Goal: Task Accomplishment & Management: Manage account settings

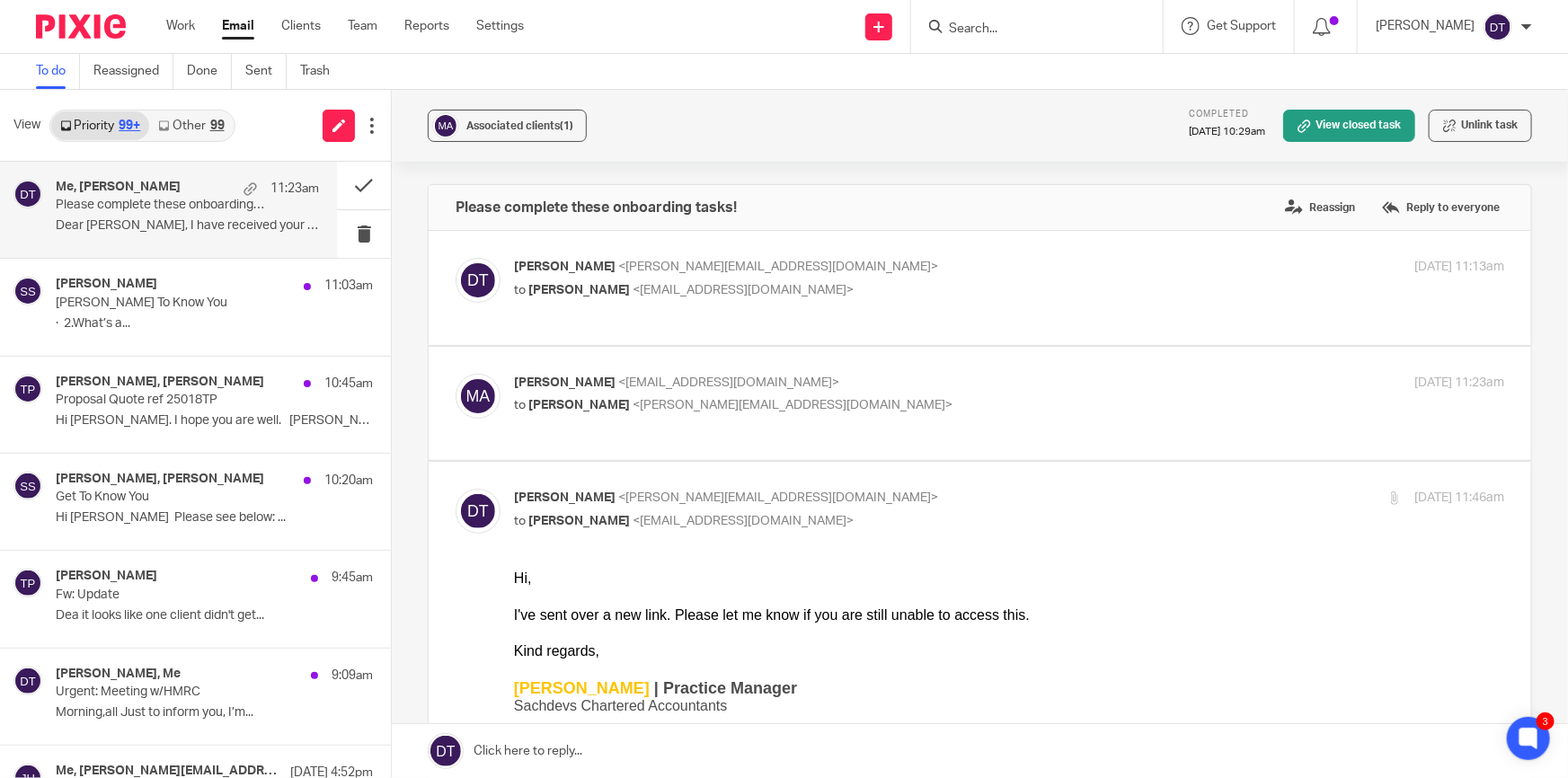
scroll to position [81, 0]
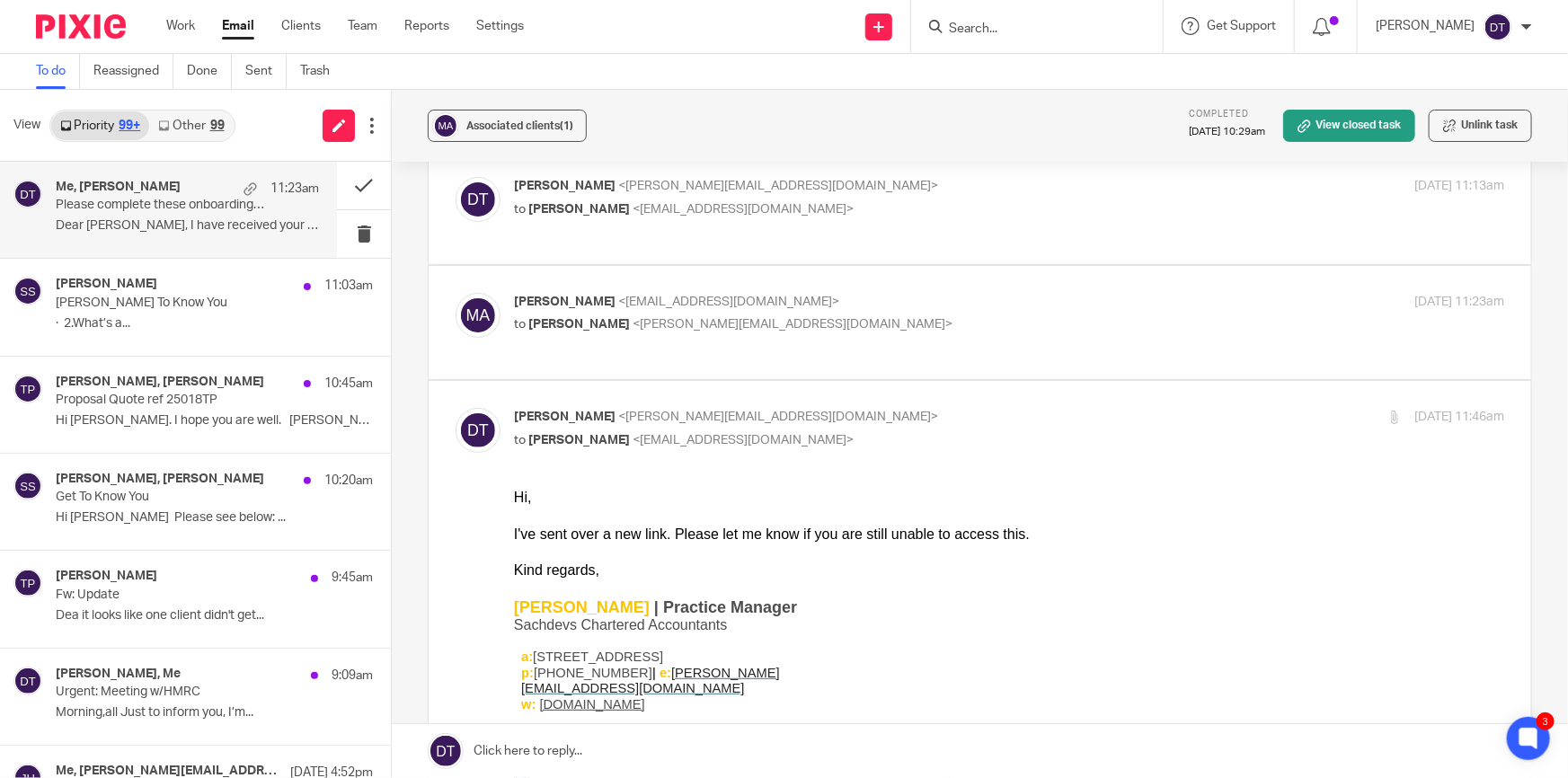
click at [948, 23] on input "Search" at bounding box center [1028, 29] width 162 height 16
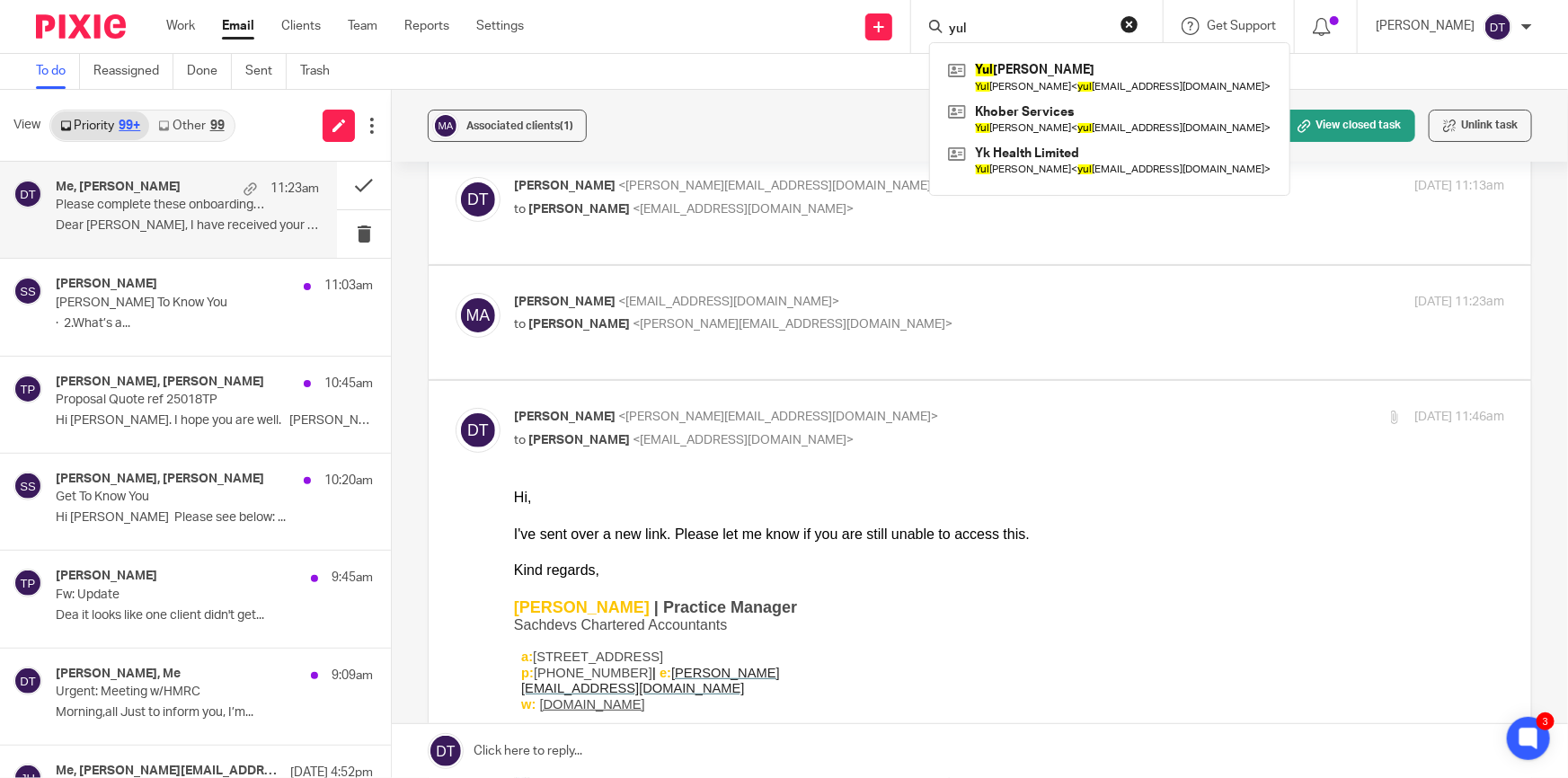
type input "yul"
click at [246, 26] on link "Email" at bounding box center [238, 25] width 32 height 18
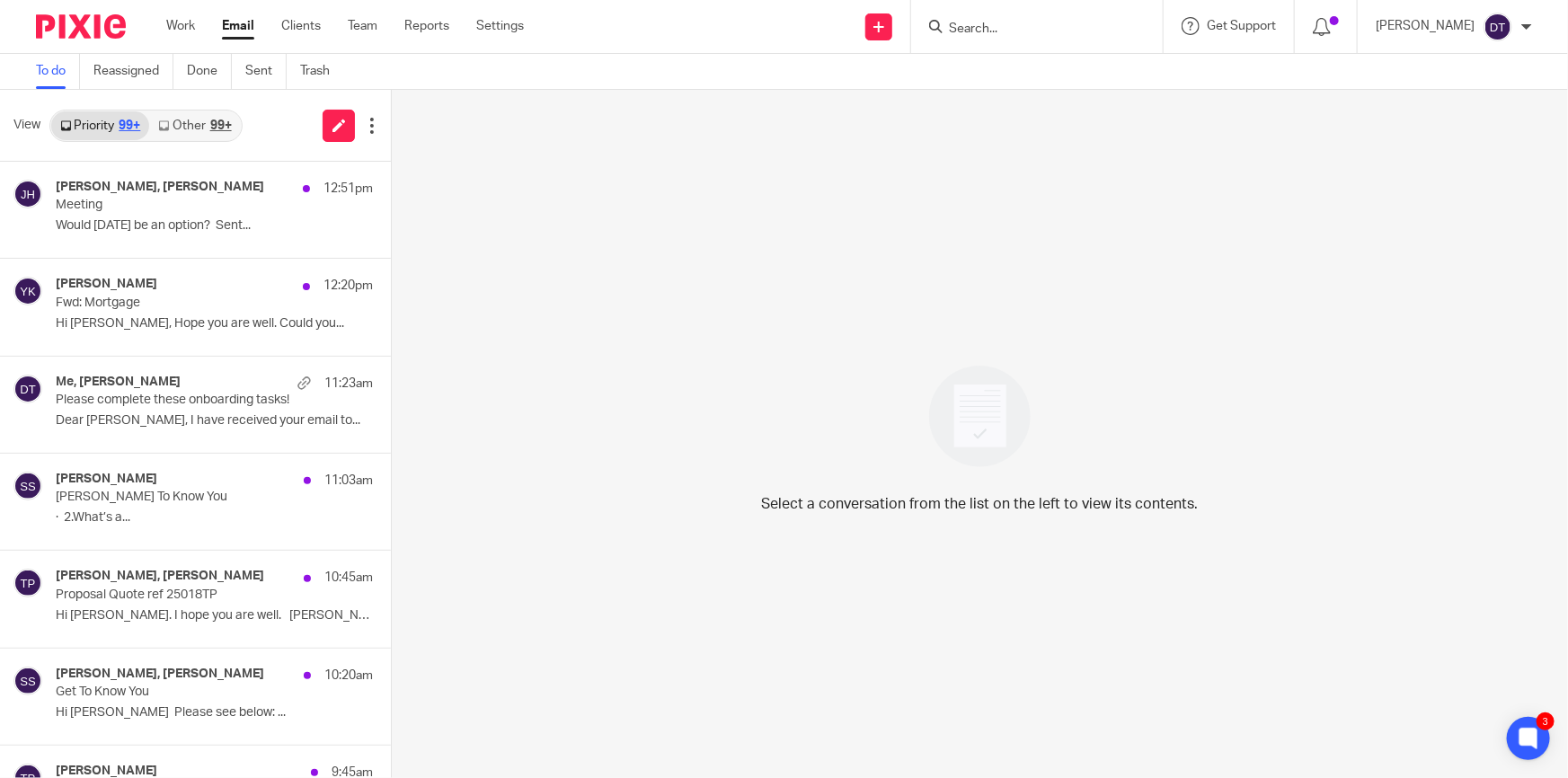
click at [467, 775] on div "Select a conversation from the list on the left to view its contents." at bounding box center [980, 434] width 1176 height 689
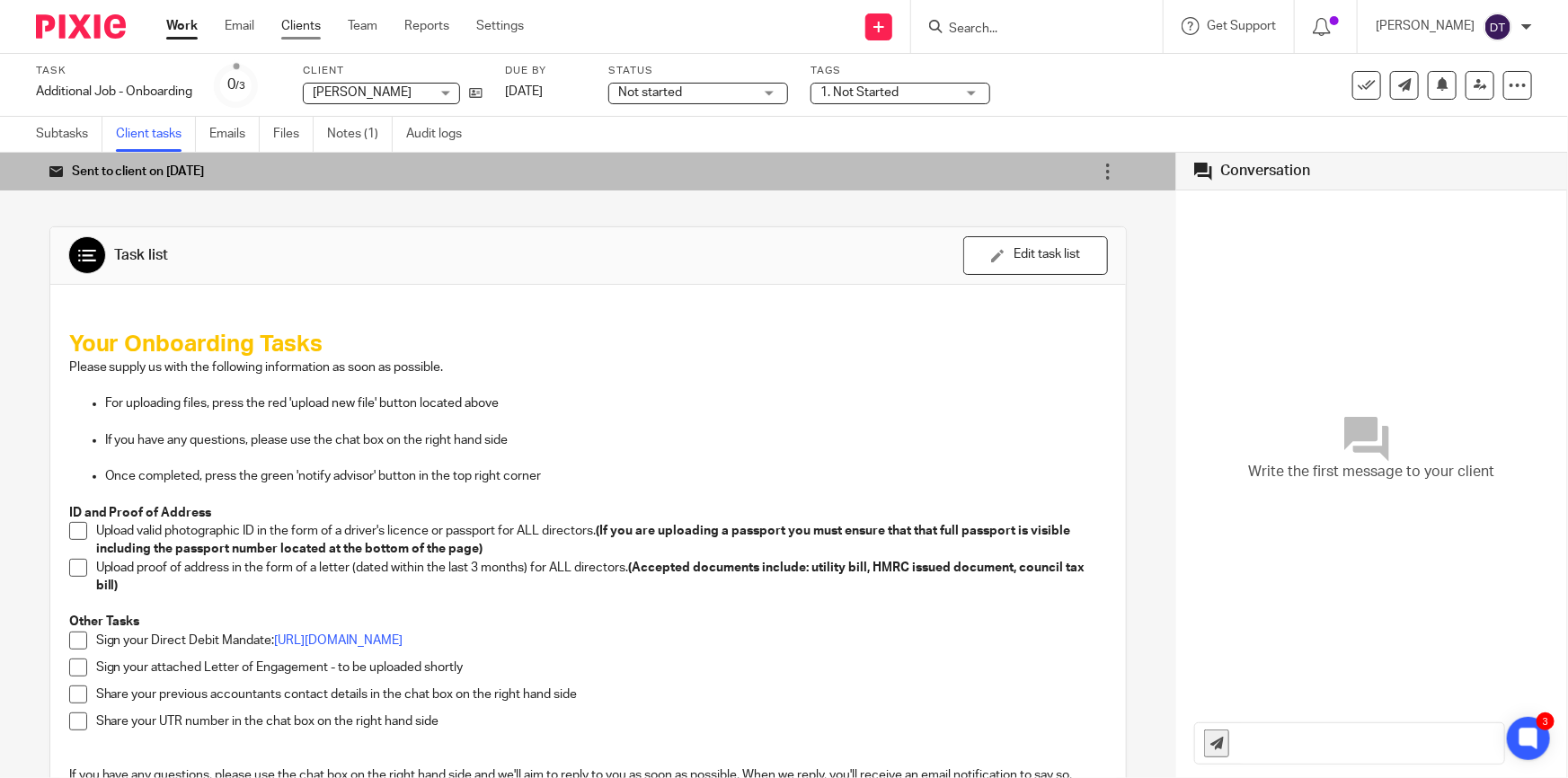
scroll to position [244, 0]
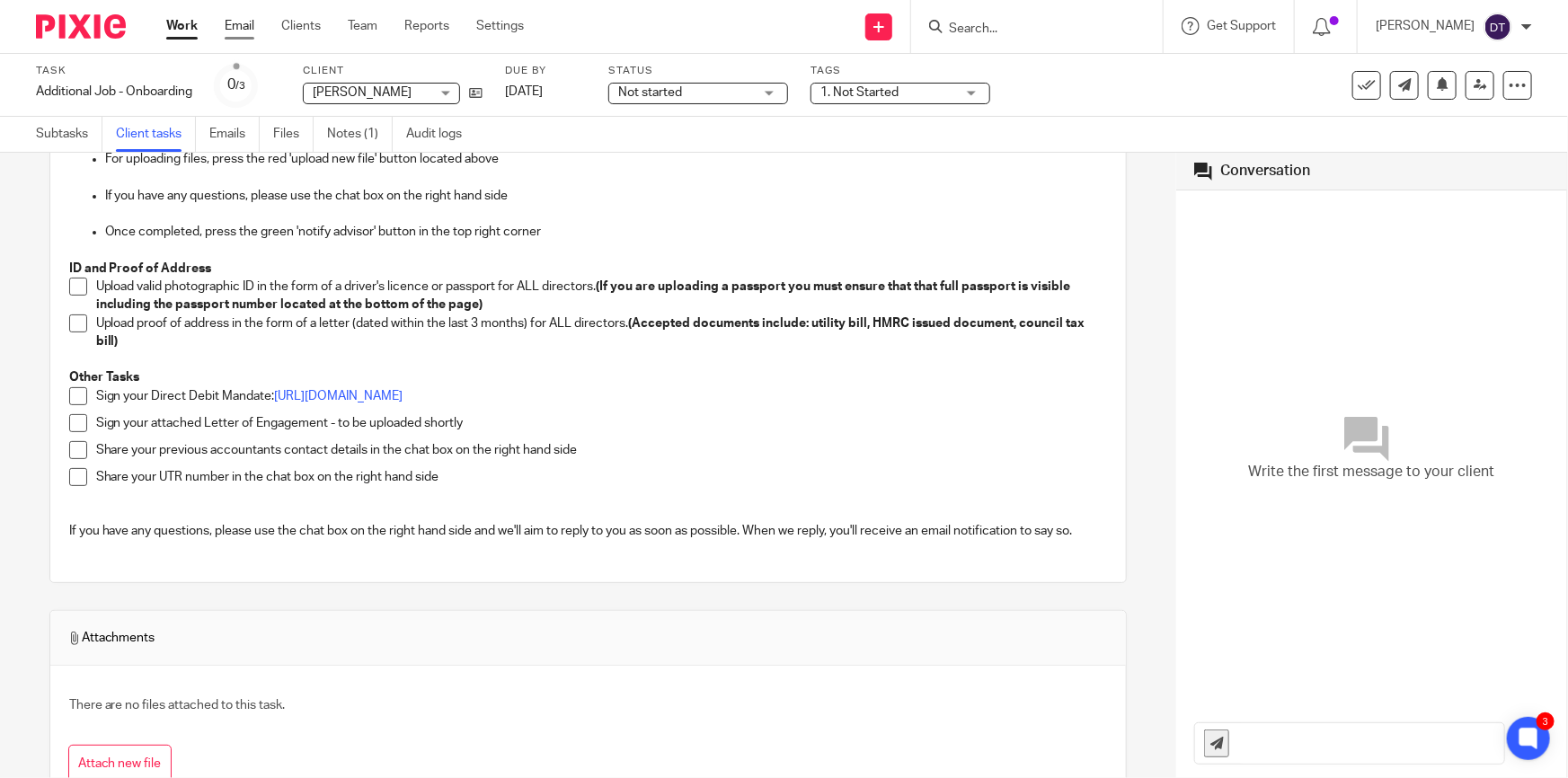
click at [252, 21] on link "Email" at bounding box center [240, 25] width 30 height 18
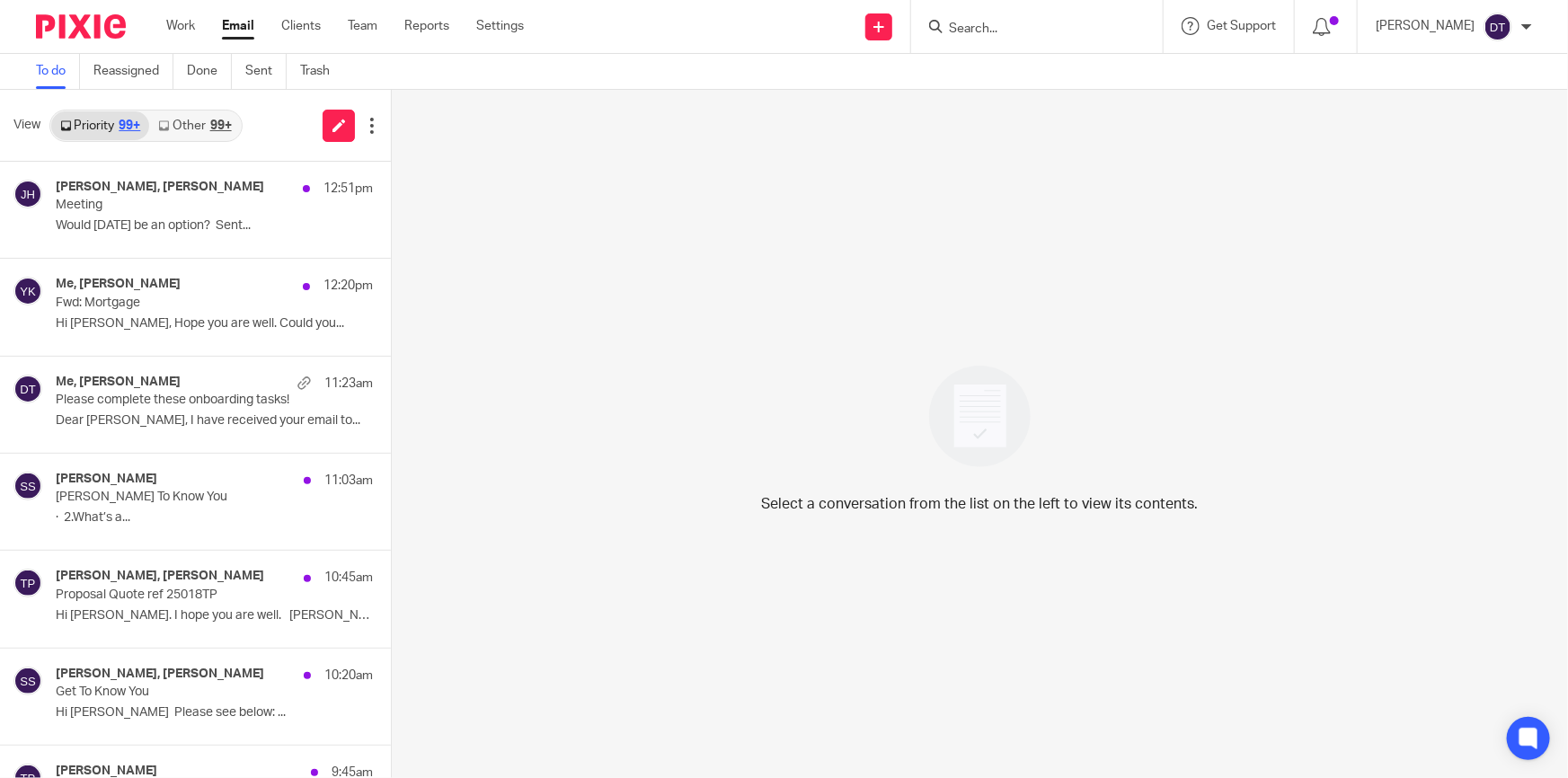
click at [179, 122] on link "Other 99+" at bounding box center [194, 126] width 91 height 29
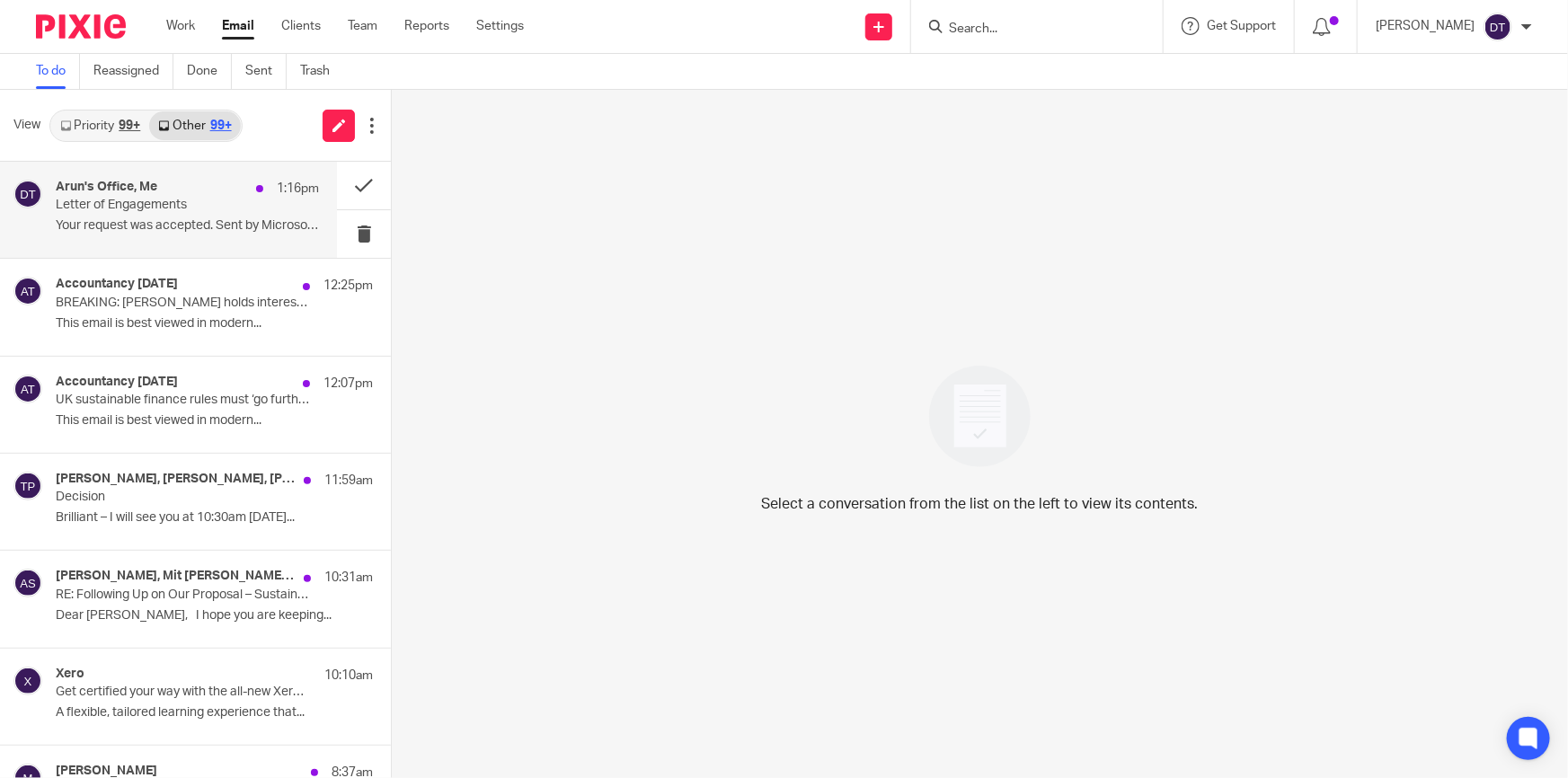
click at [189, 206] on p "Letter of Engagements" at bounding box center [161, 205] width 211 height 15
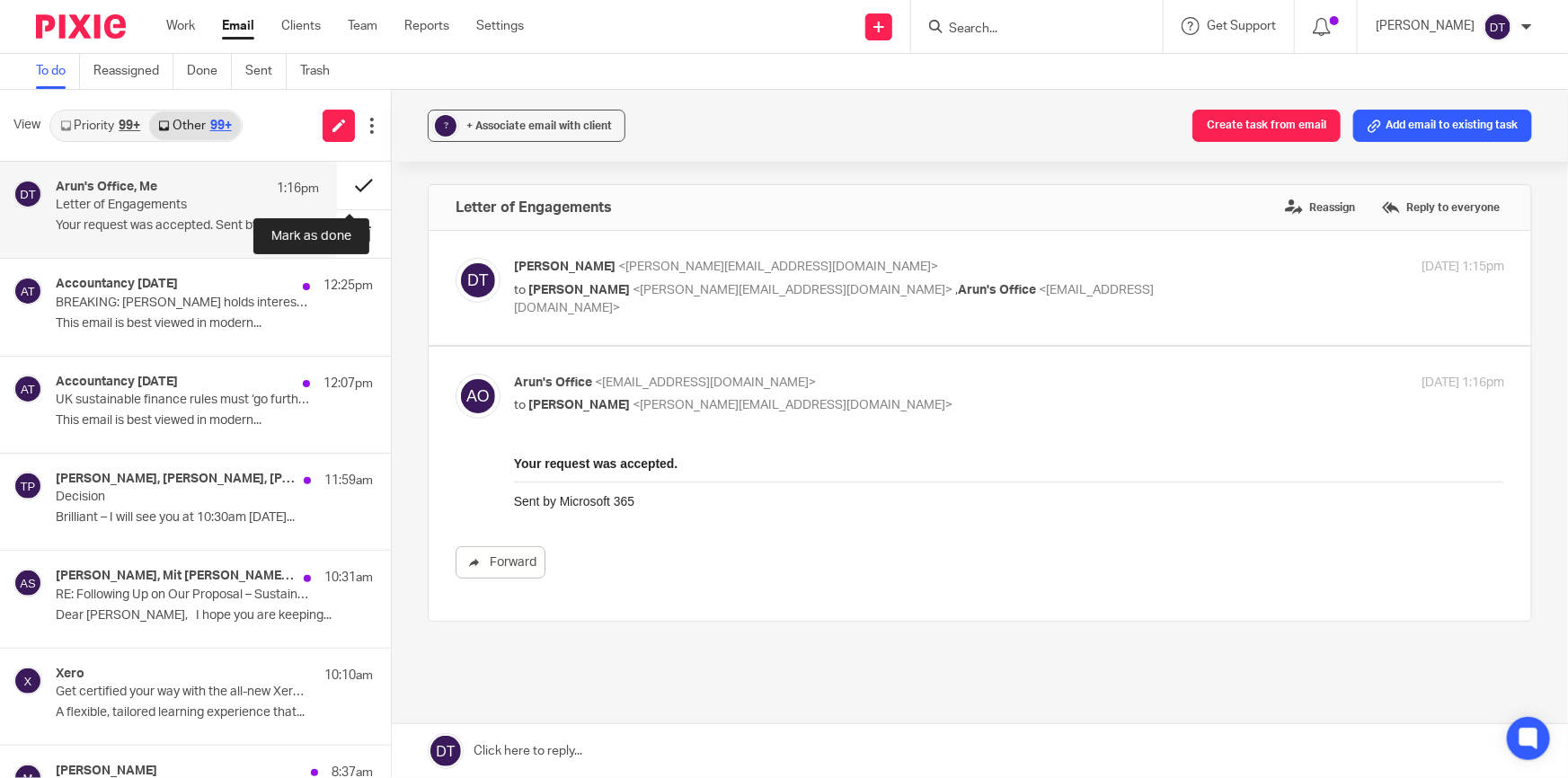
click at [342, 182] on button at bounding box center [364, 185] width 54 height 48
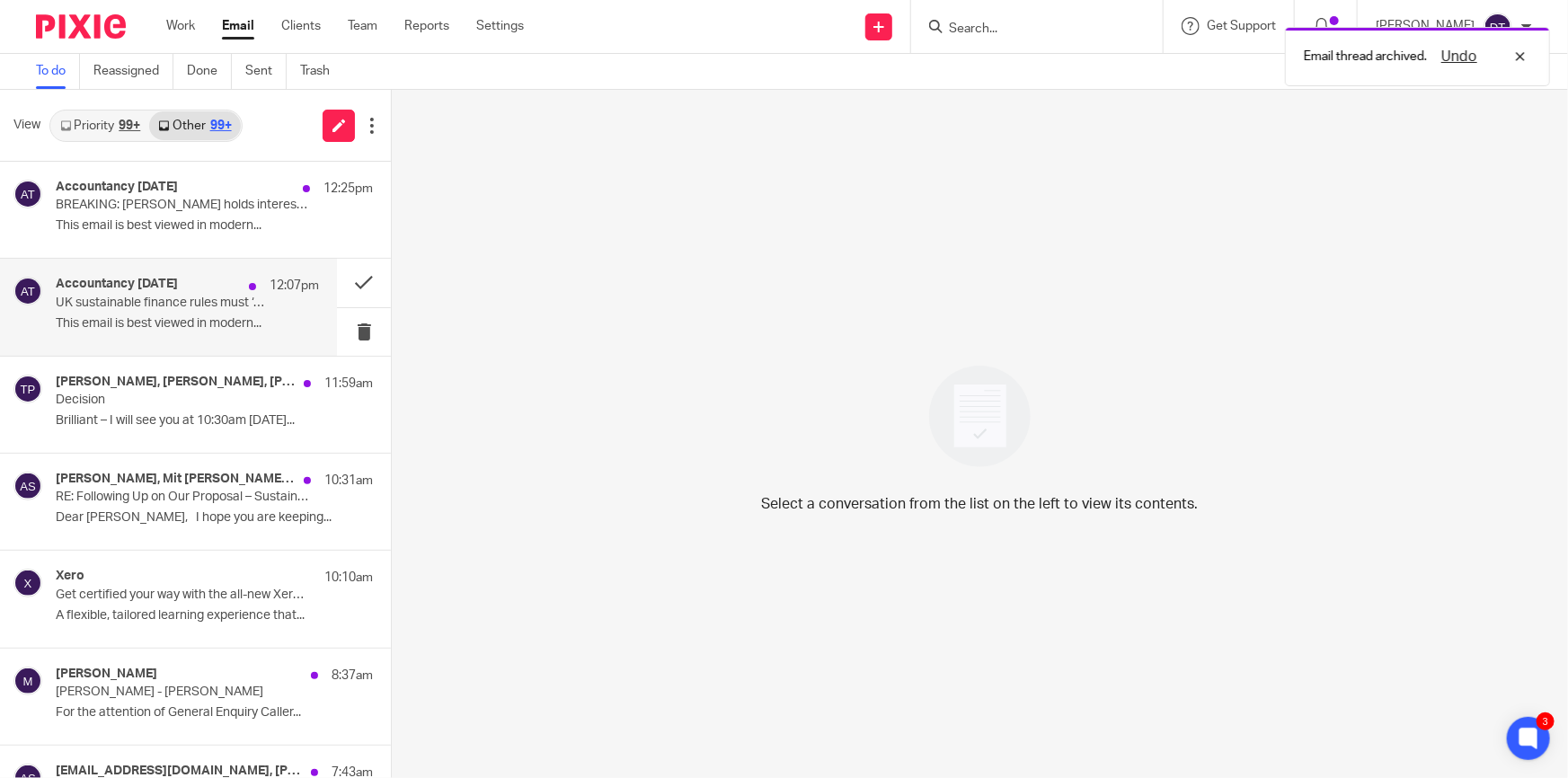
click at [195, 270] on div "Accountancy Today 12:07pm UK sustainable finance rules must ‘go further’, says …" at bounding box center [168, 307] width 337 height 96
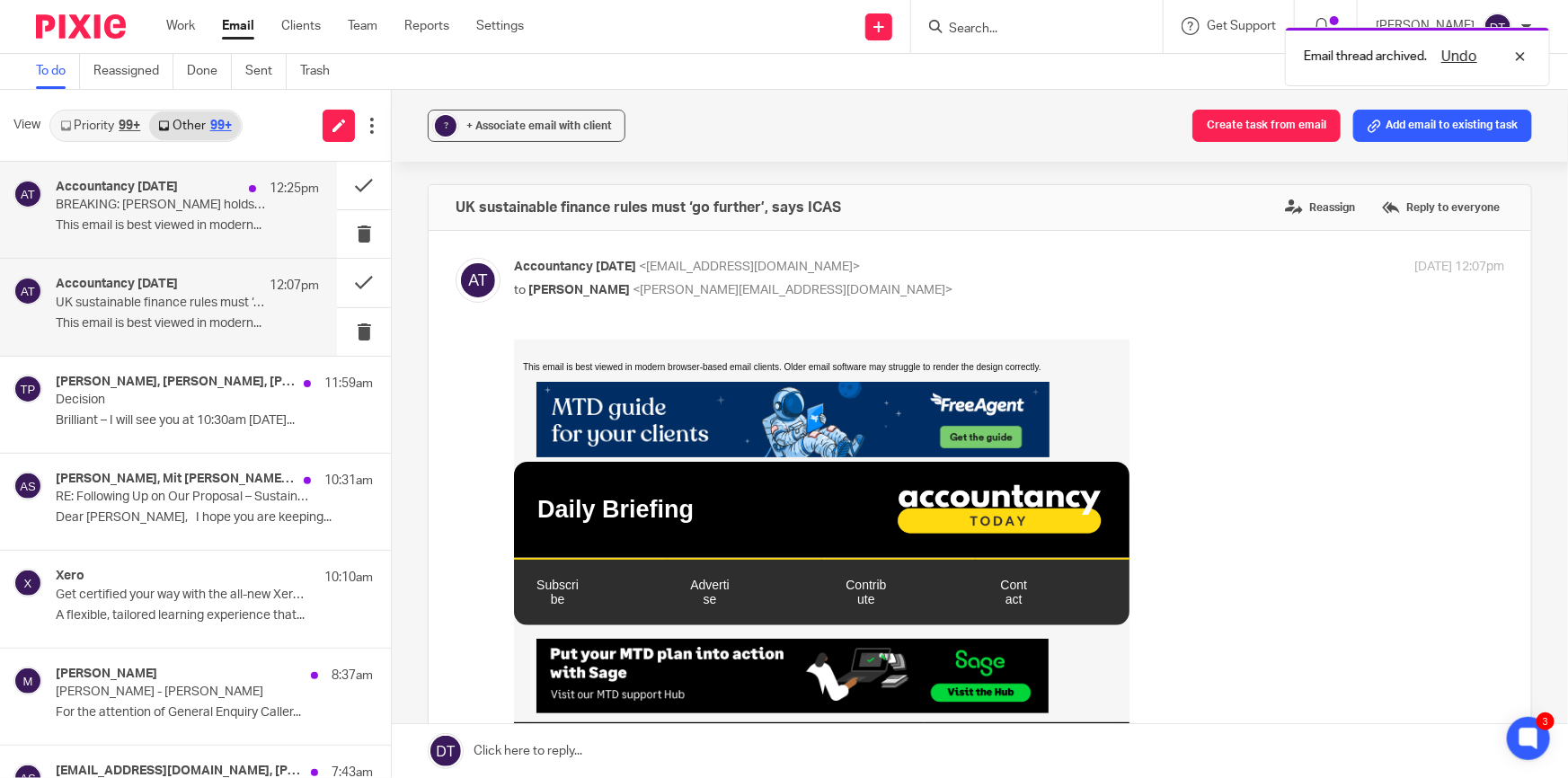
drag, startPoint x: 196, startPoint y: 224, endPoint x: 218, endPoint y: 224, distance: 22.0
click at [196, 224] on p "This email is best viewed in modern..." at bounding box center [187, 226] width 263 height 15
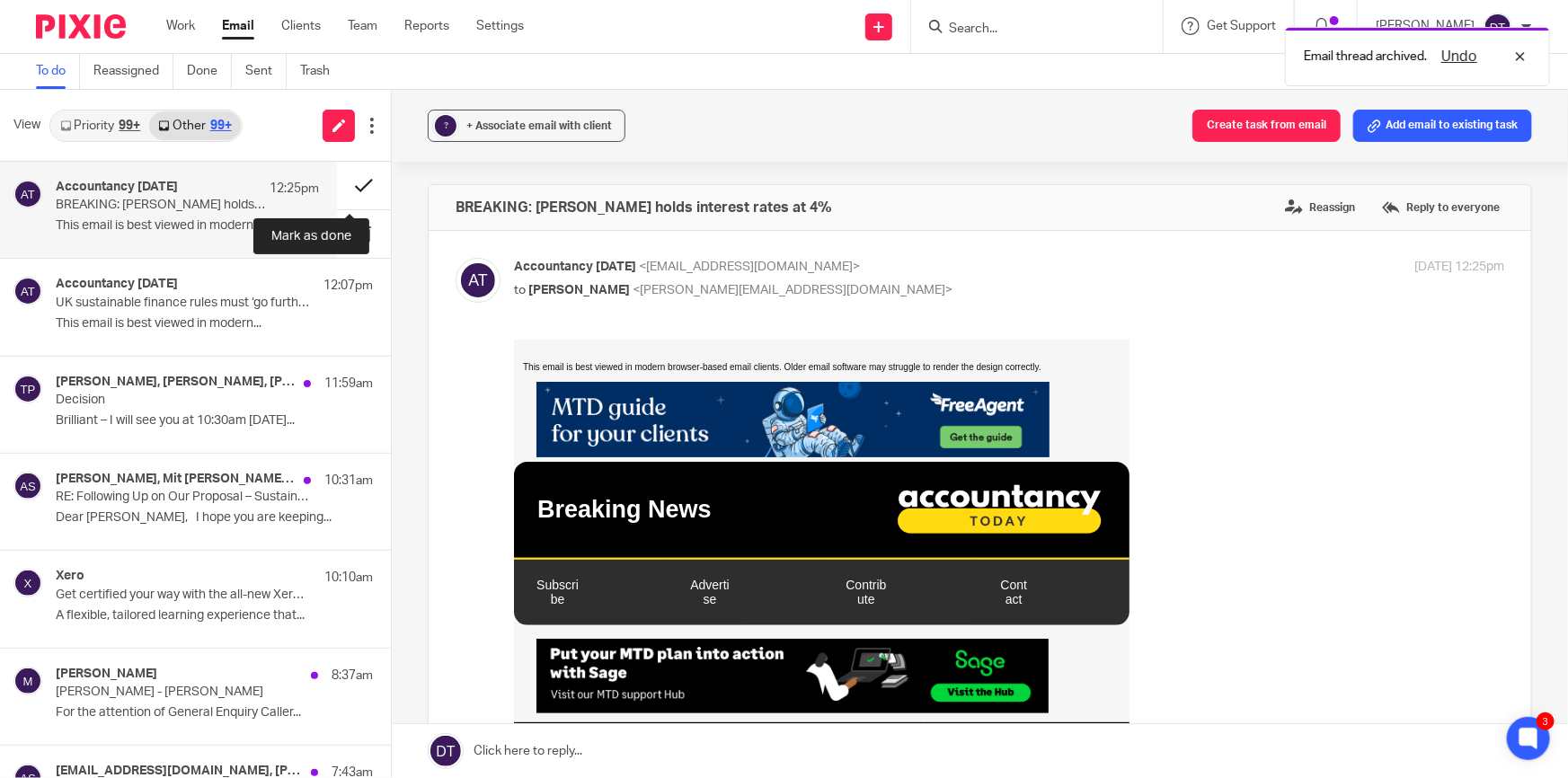
click at [342, 186] on button at bounding box center [364, 185] width 54 height 48
click at [158, 296] on p "UK sustainable finance rules must ‘go further’, says ICAS" at bounding box center [182, 303] width 255 height 15
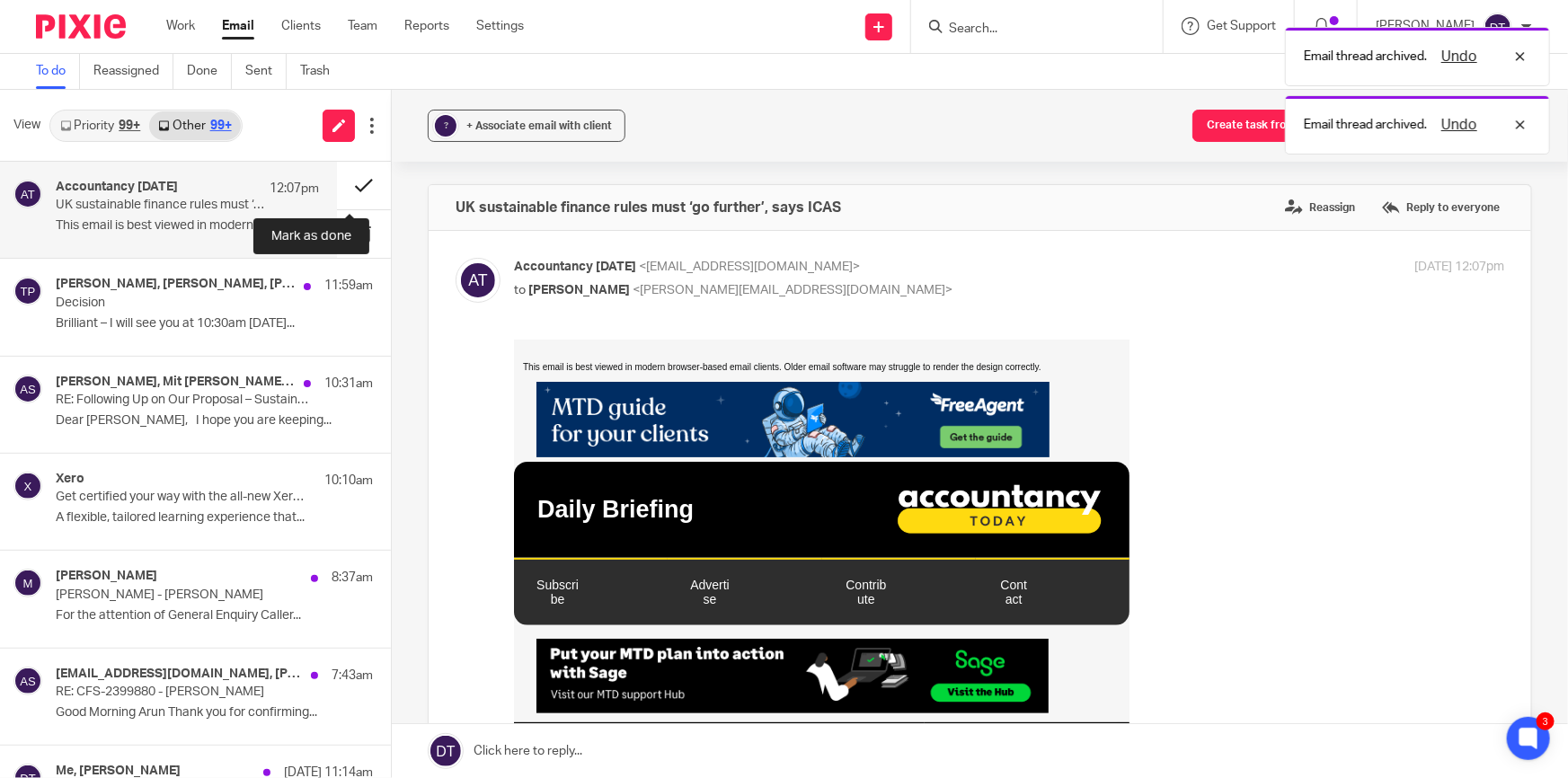
click at [337, 185] on button at bounding box center [364, 185] width 54 height 48
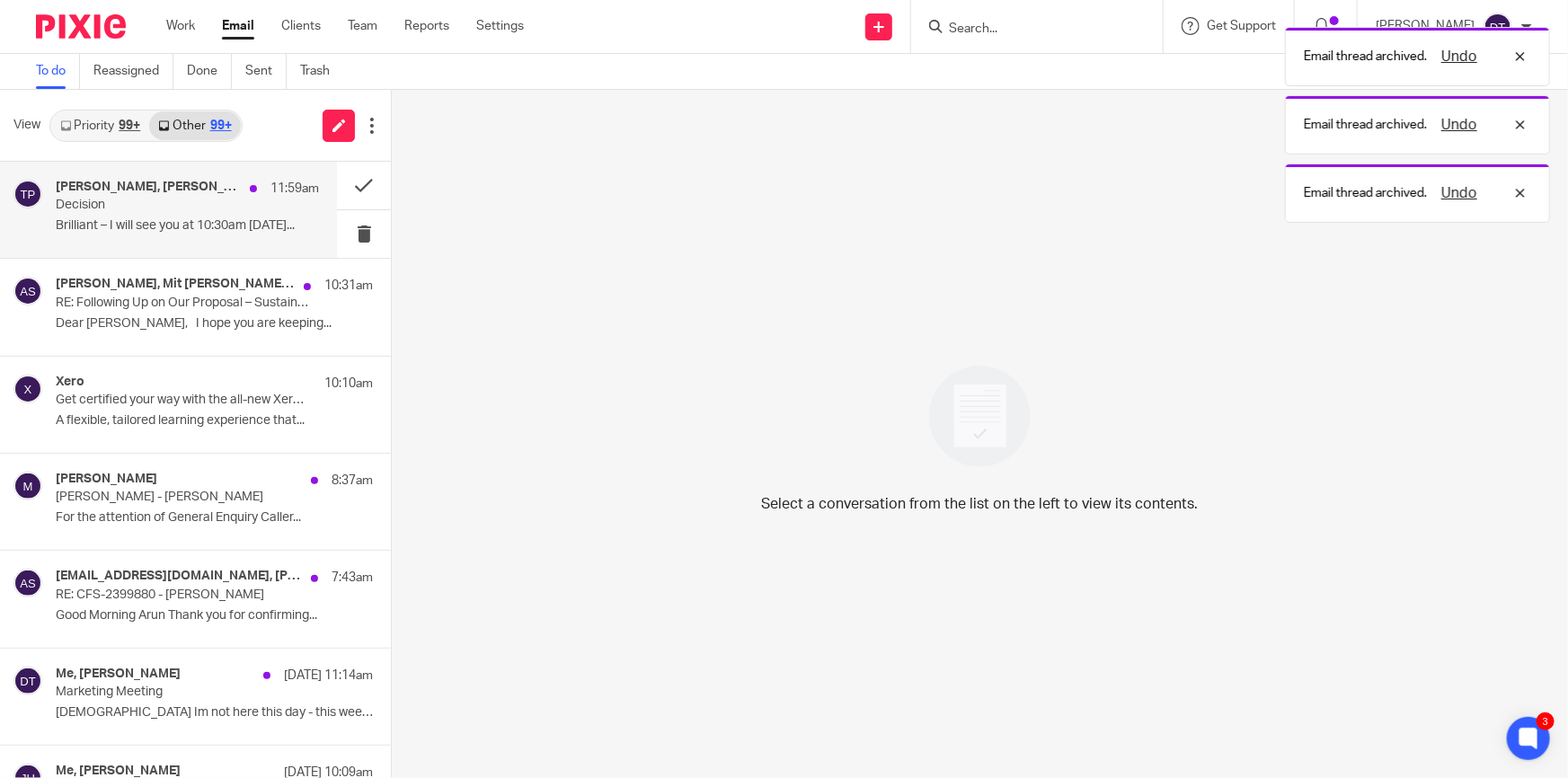
click at [191, 226] on p "Brilliant – I will see you at 10:30am on Monday..." at bounding box center [187, 226] width 263 height 15
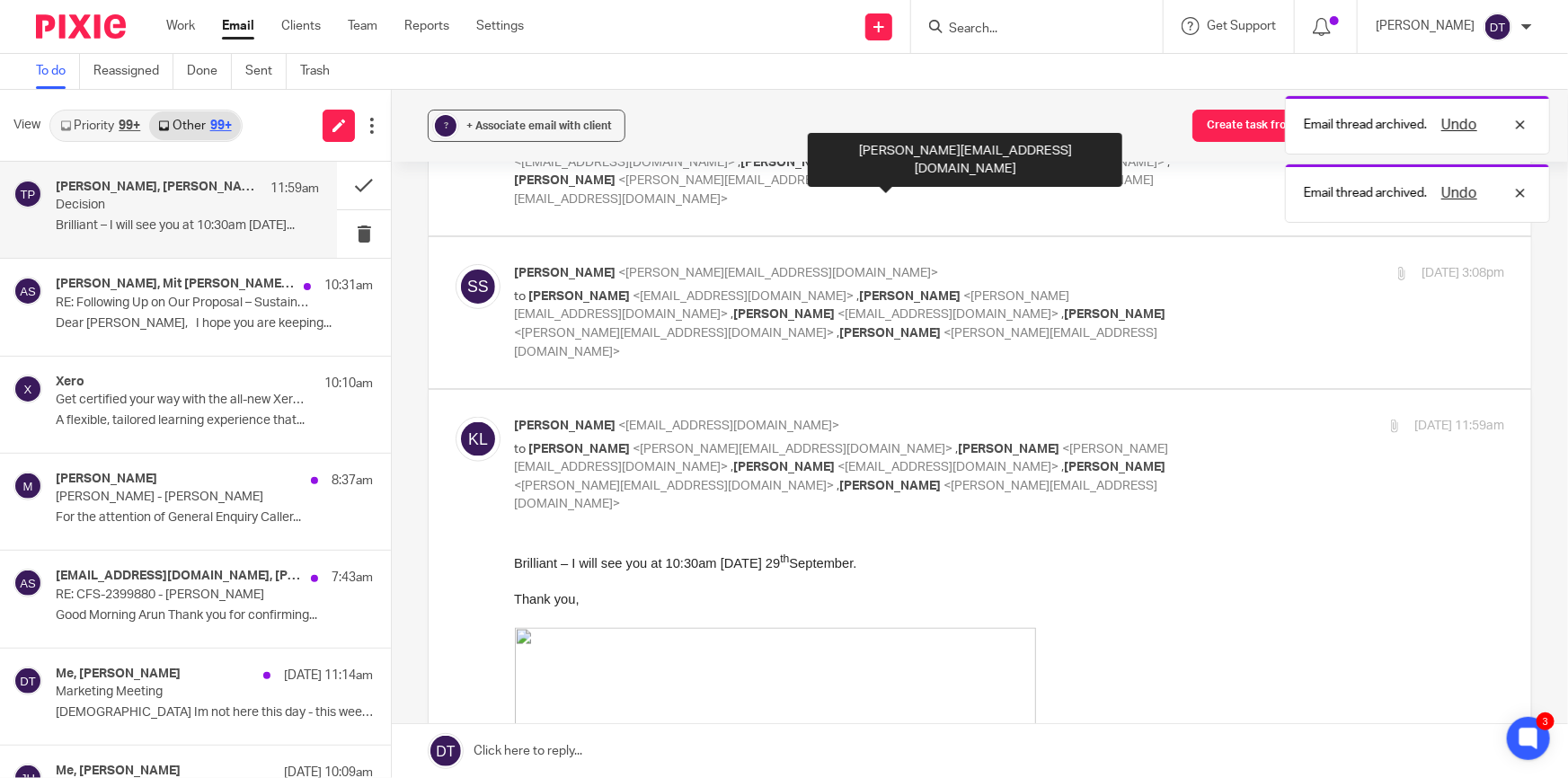
scroll to position [1062, 0]
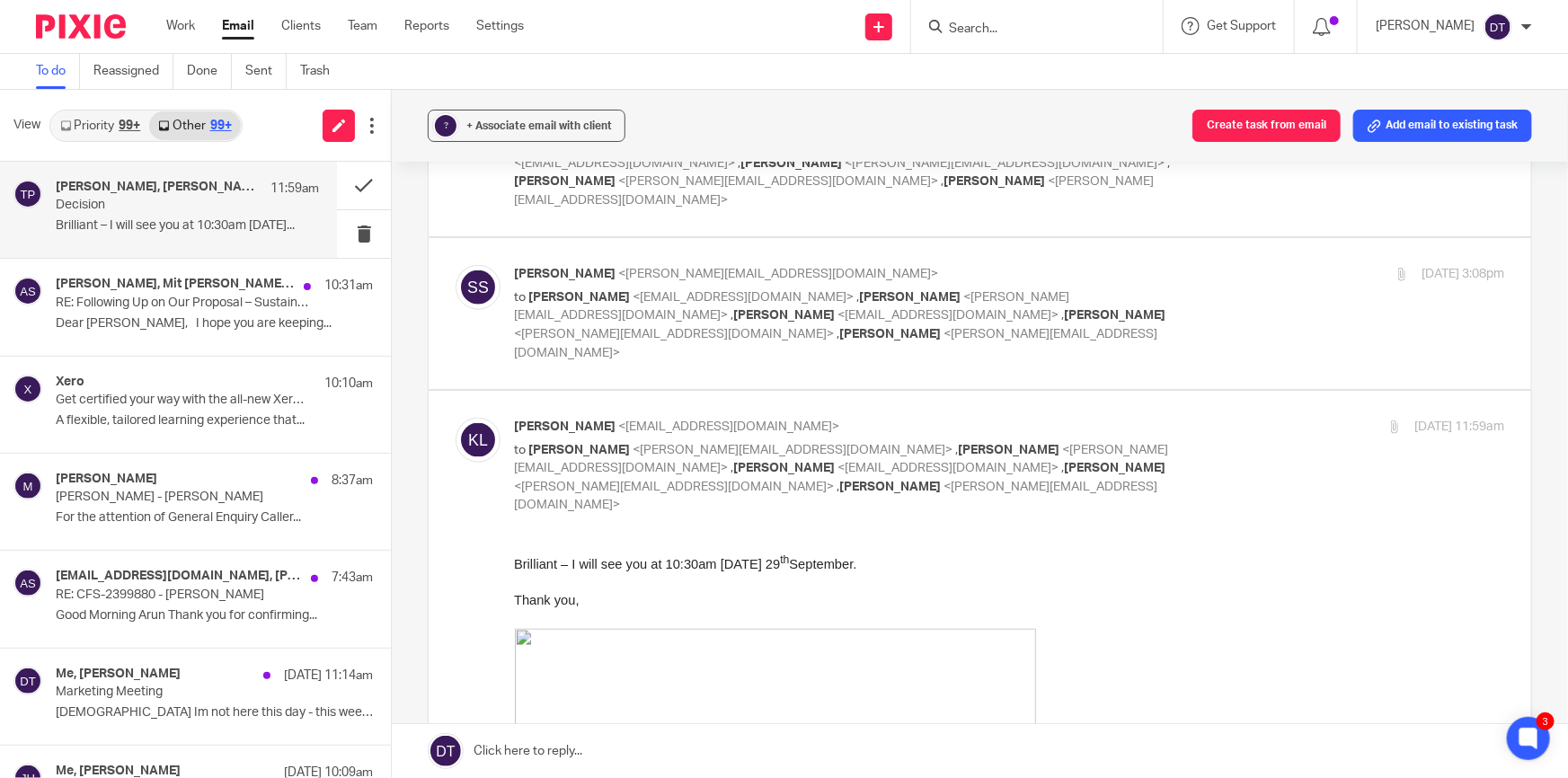
click at [227, 17] on link "Email" at bounding box center [238, 25] width 32 height 18
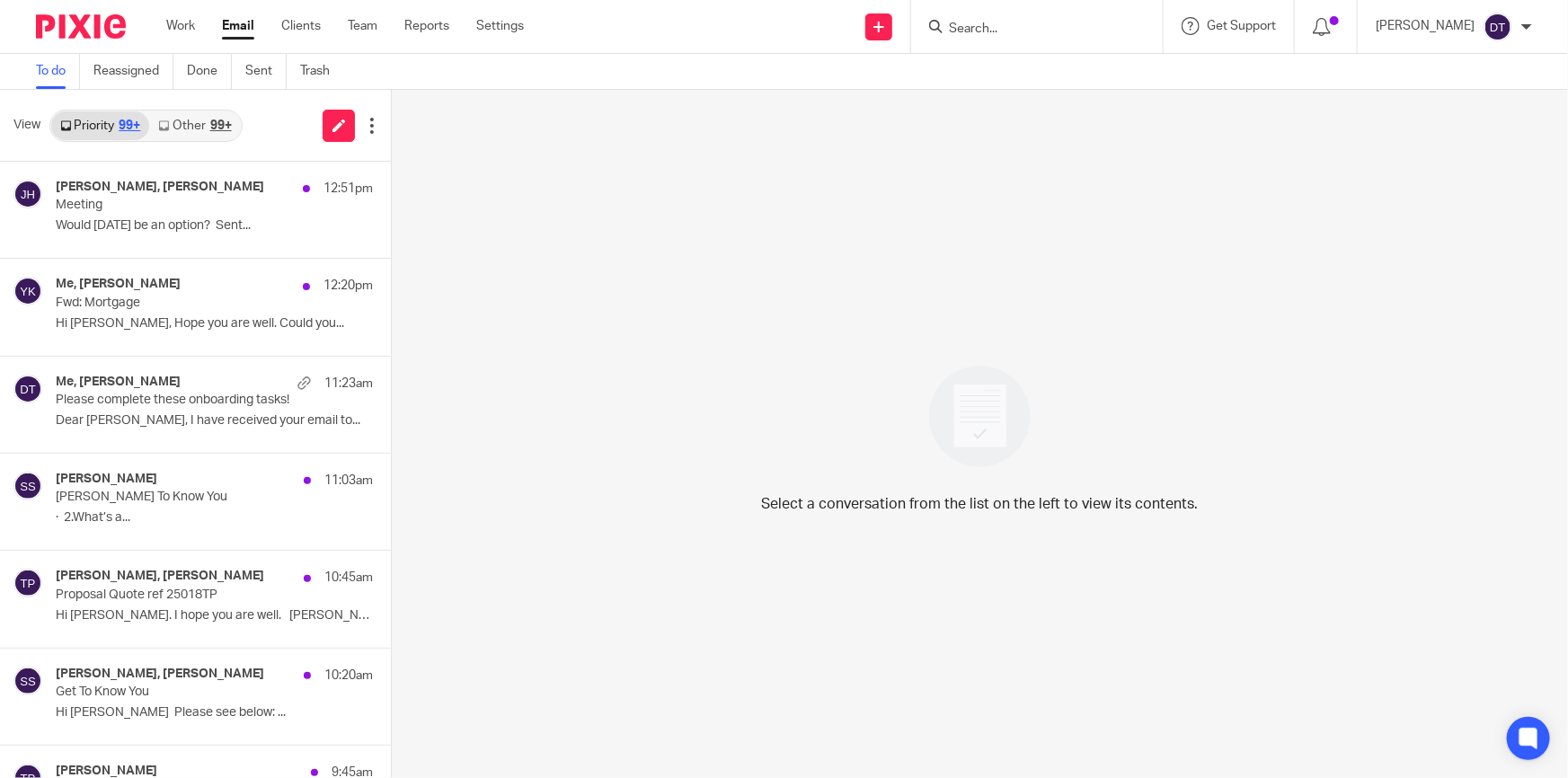
click at [182, 127] on link "Other 99+" at bounding box center [194, 126] width 91 height 29
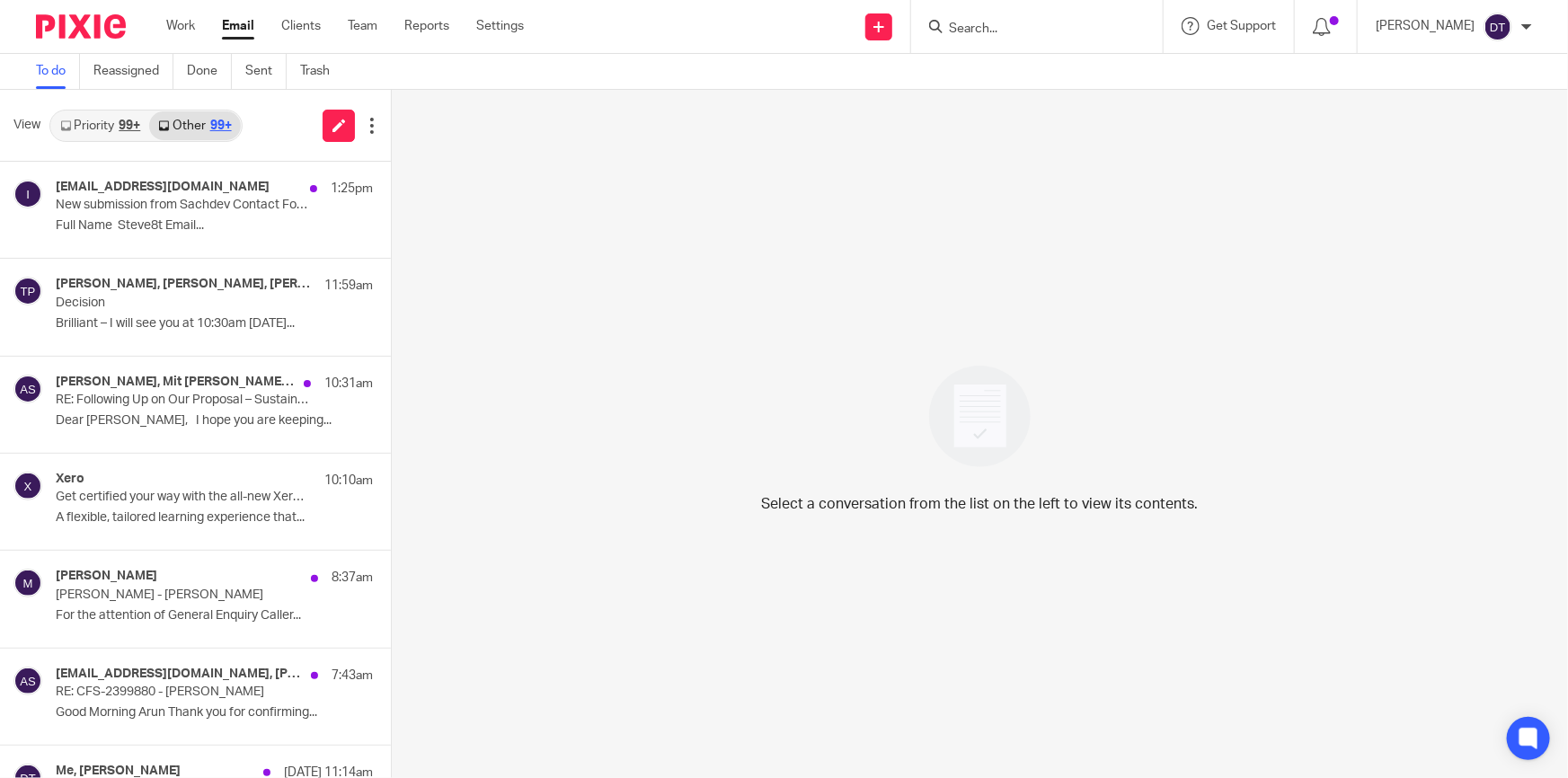
click at [196, 117] on link "Other 99+" at bounding box center [194, 126] width 91 height 29
click at [179, 197] on p "New submission from Sachdev Contact Form" at bounding box center [161, 205] width 211 height 15
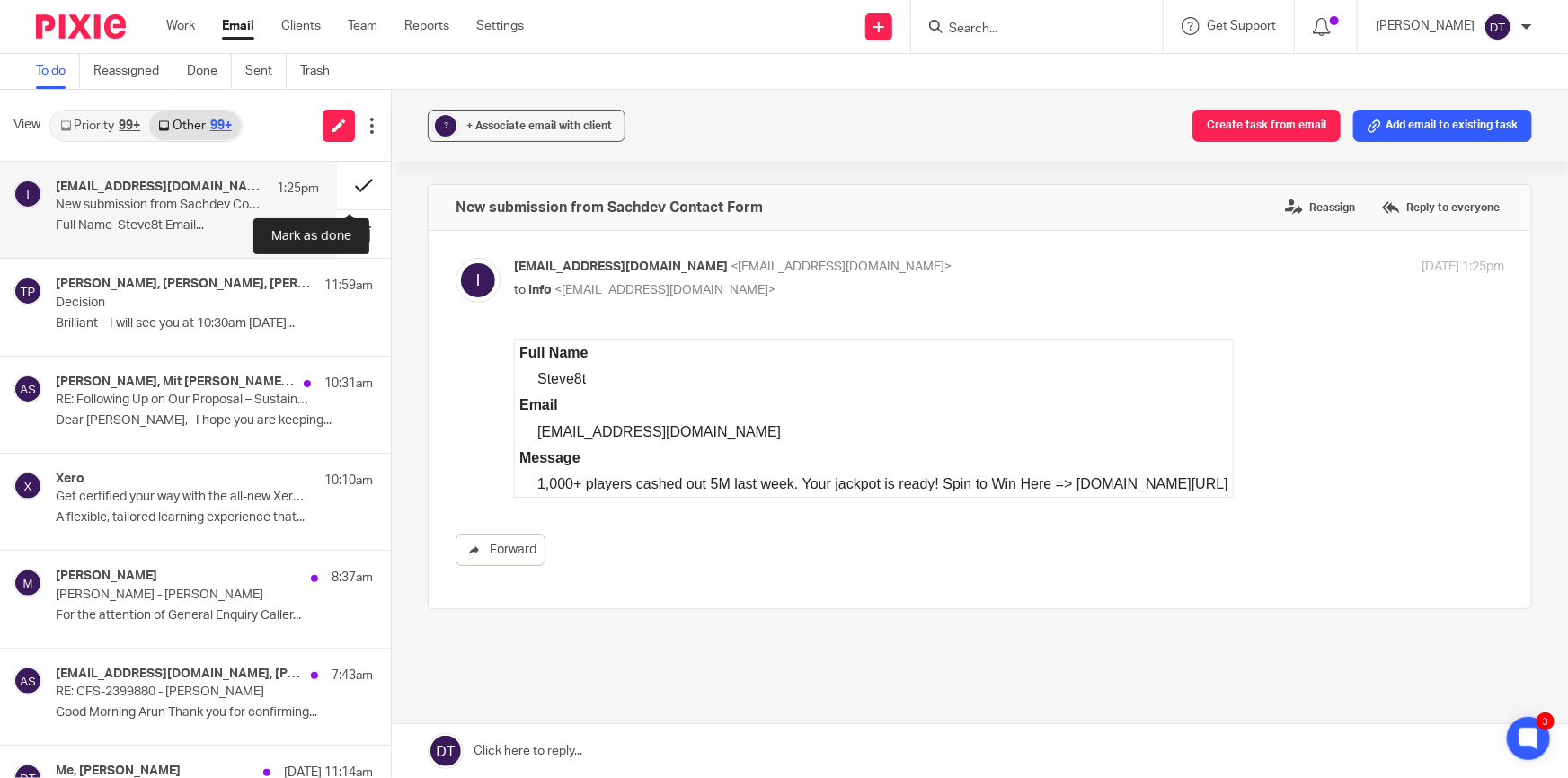
click at [341, 179] on button at bounding box center [364, 185] width 54 height 48
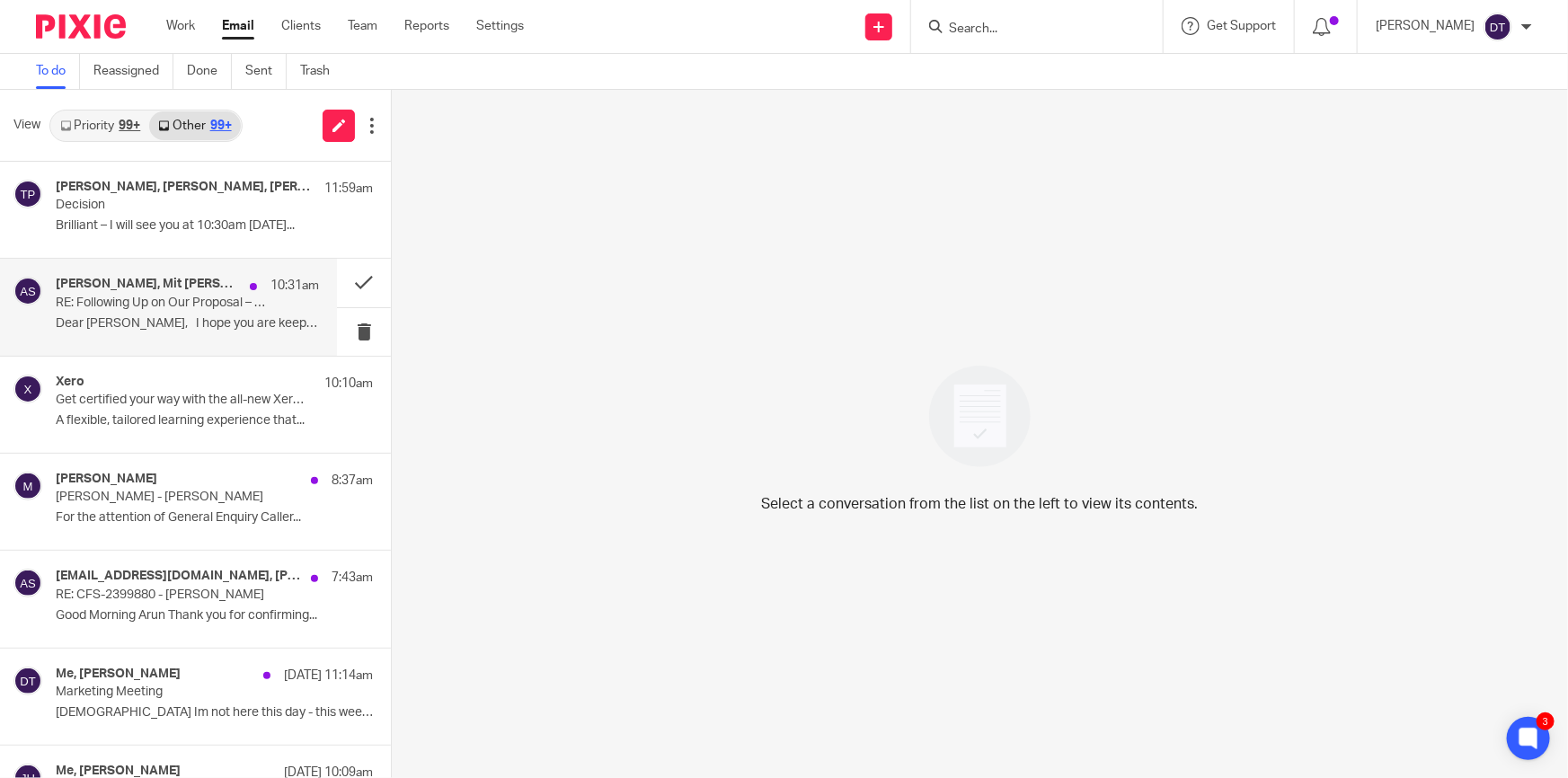
click at [181, 304] on p "RE: Following Up on Our Proposal – SustainEdge Global Support" at bounding box center [161, 303] width 211 height 15
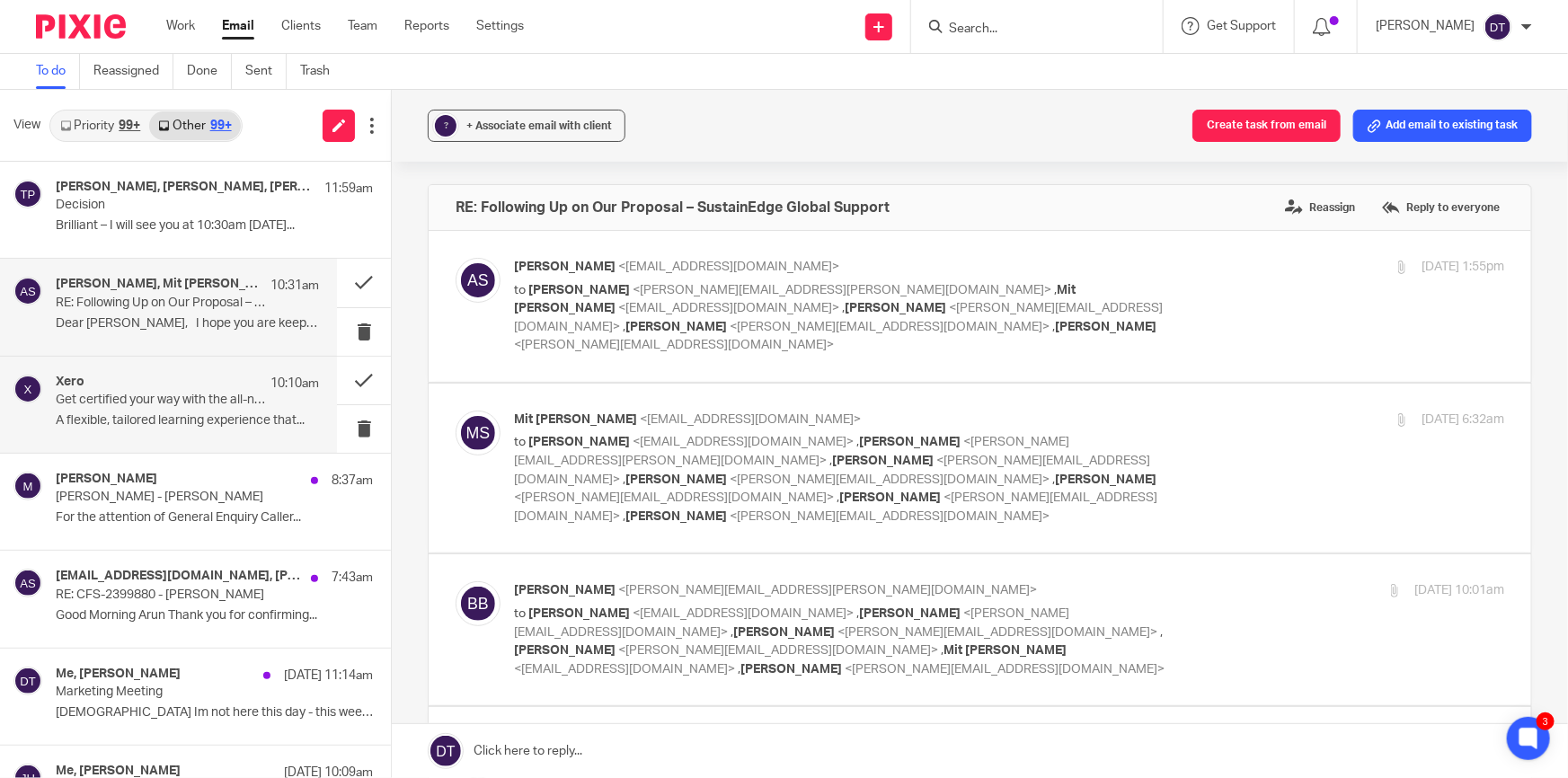
click at [186, 413] on p "A flexible, tailored learning experience that..." at bounding box center [187, 421] width 263 height 15
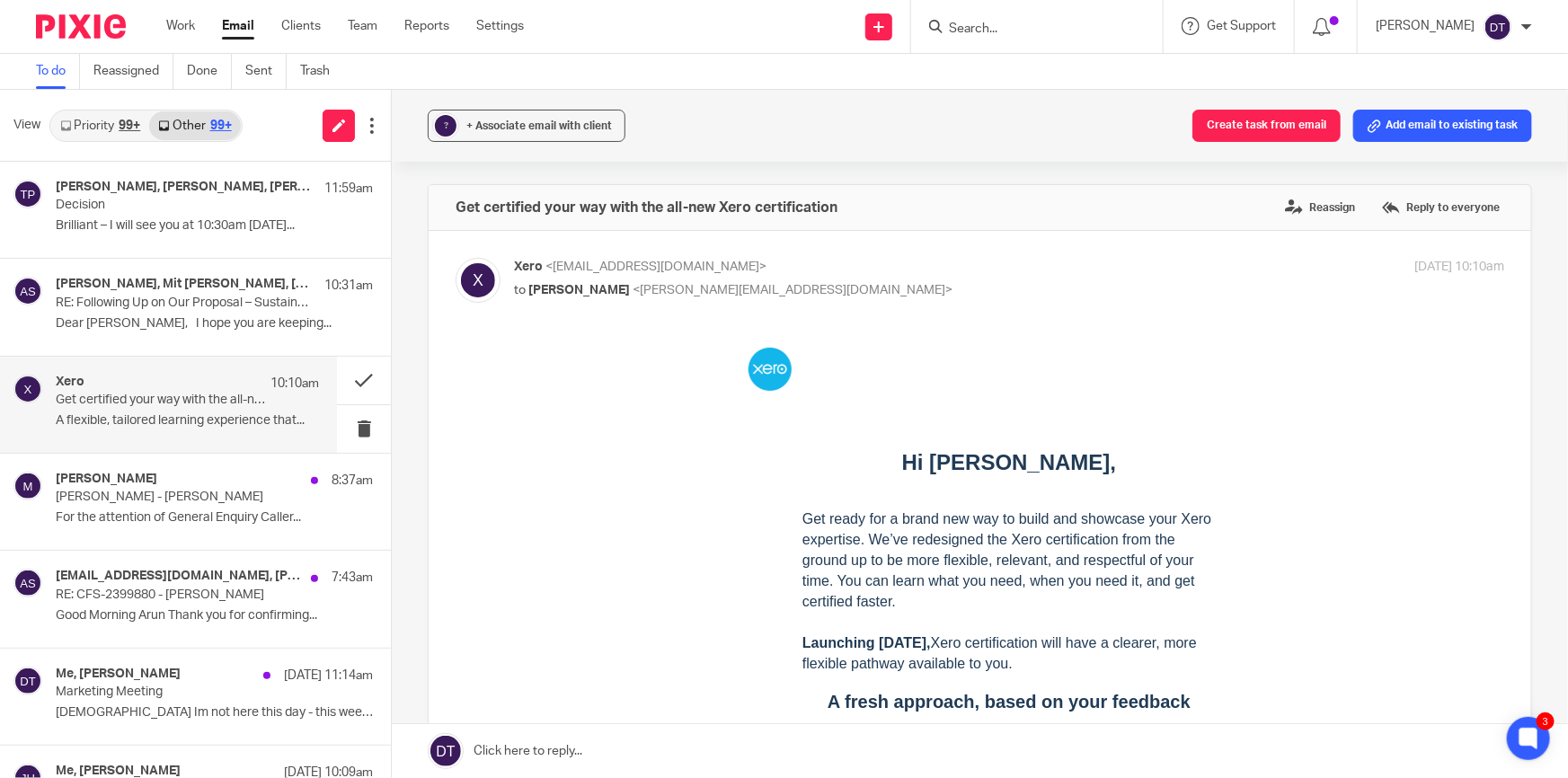
click at [114, 122] on link "Priority 99+" at bounding box center [101, 126] width 98 height 29
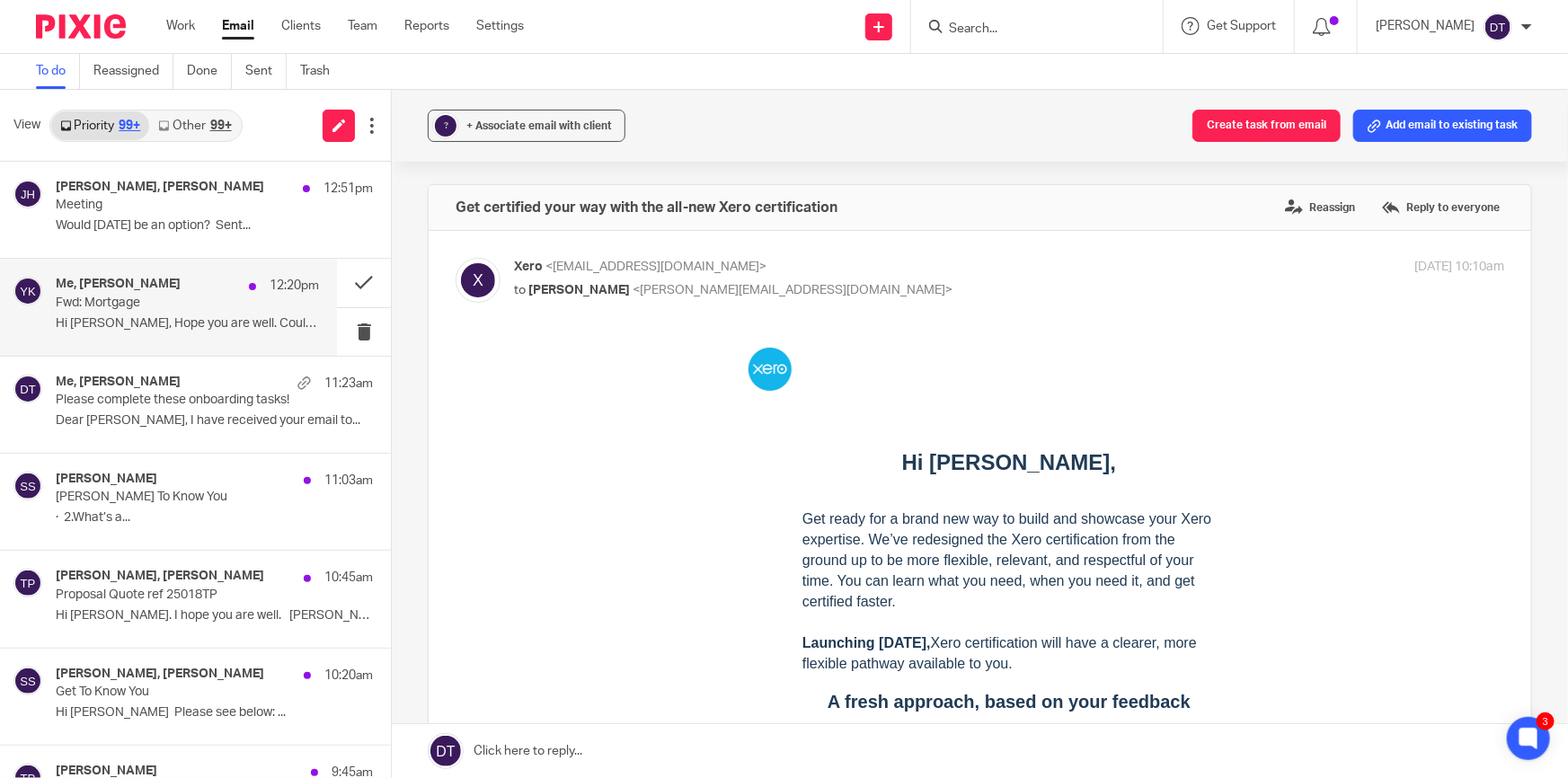
click at [167, 319] on p "Hi Deanna, Hope you are well. Could you..." at bounding box center [187, 324] width 263 height 15
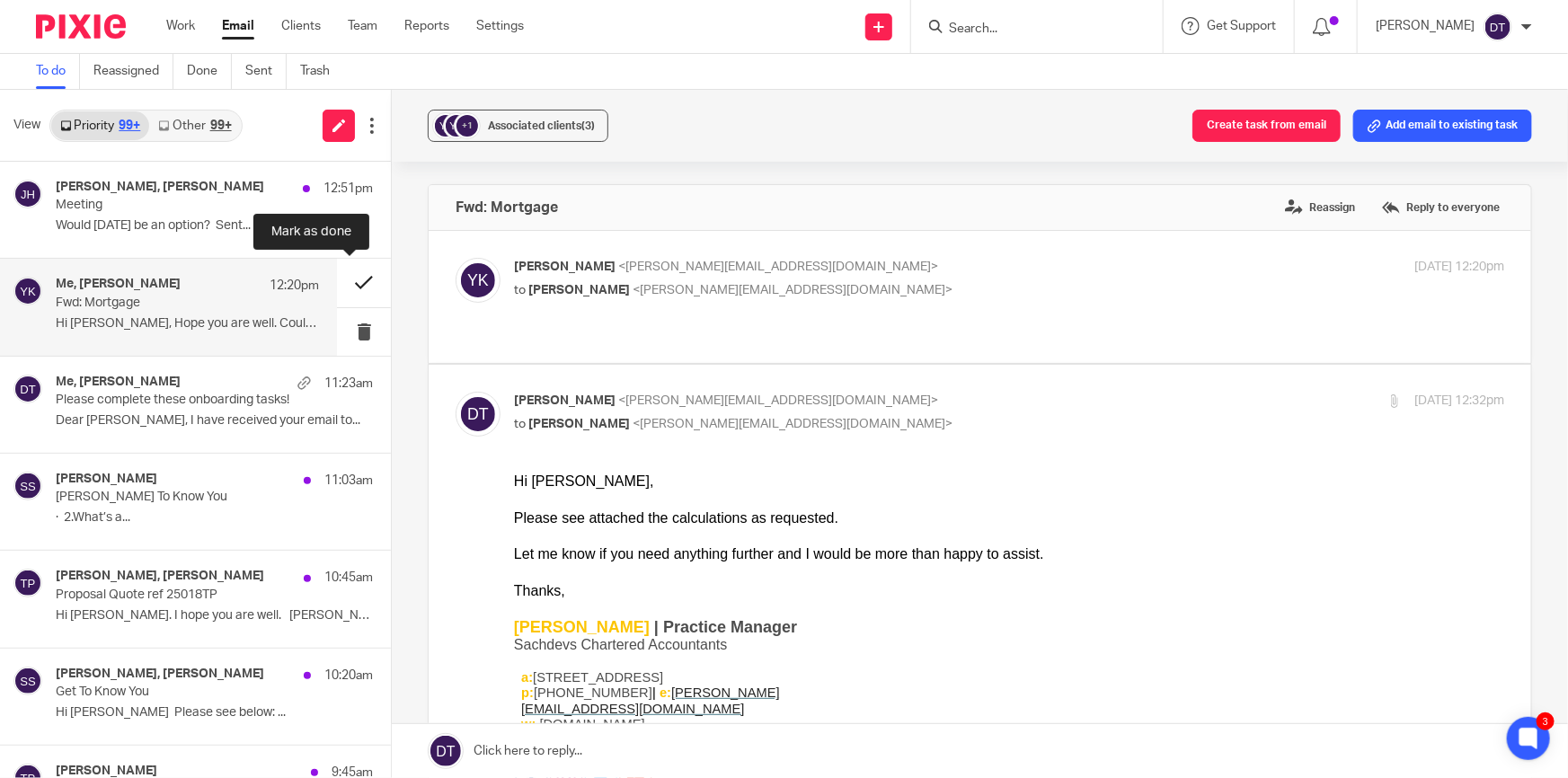
click at [343, 272] on button at bounding box center [364, 283] width 54 height 48
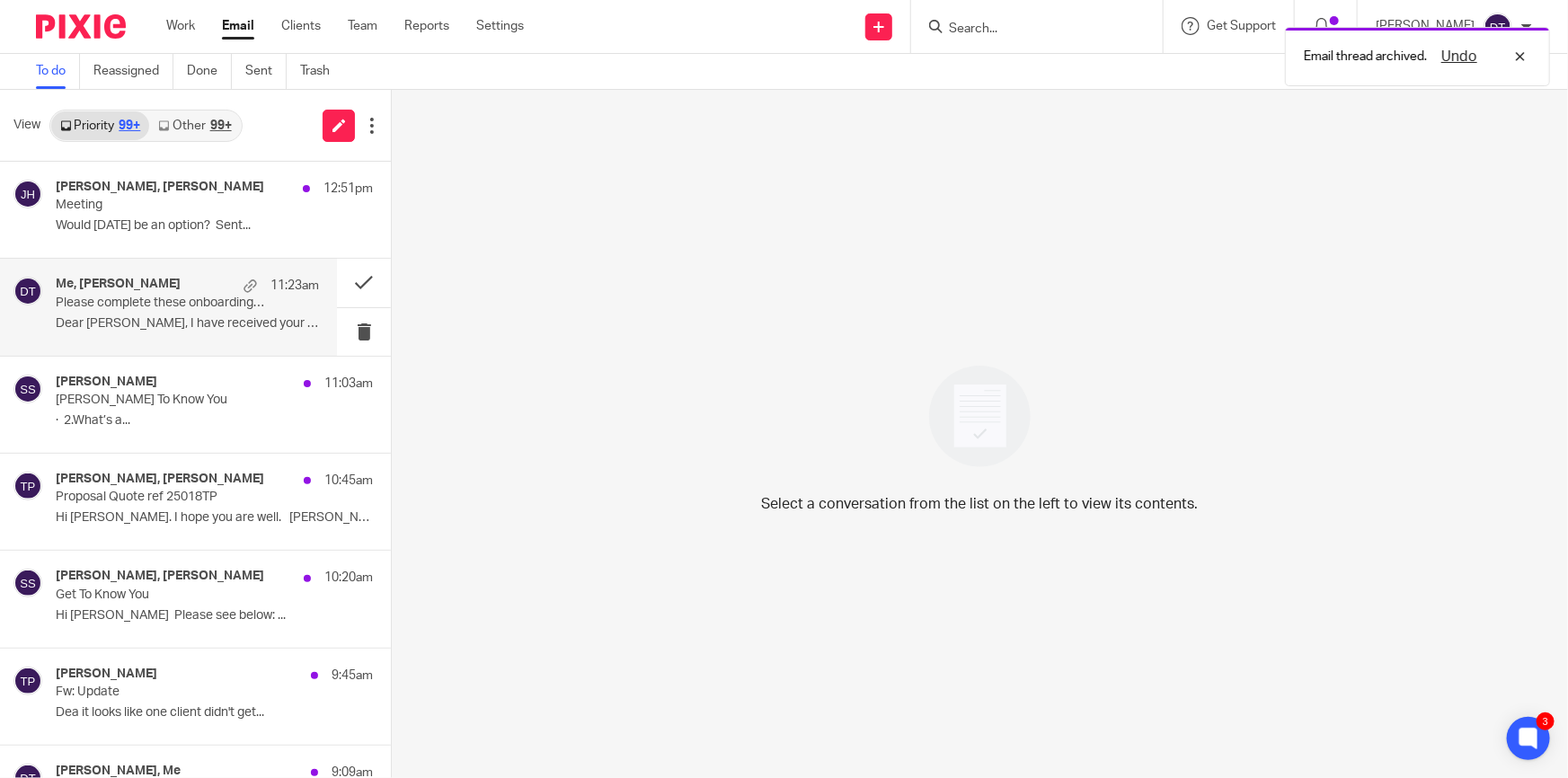
click at [179, 317] on p "Dear [PERSON_NAME], I have received your email to..." at bounding box center [187, 324] width 263 height 15
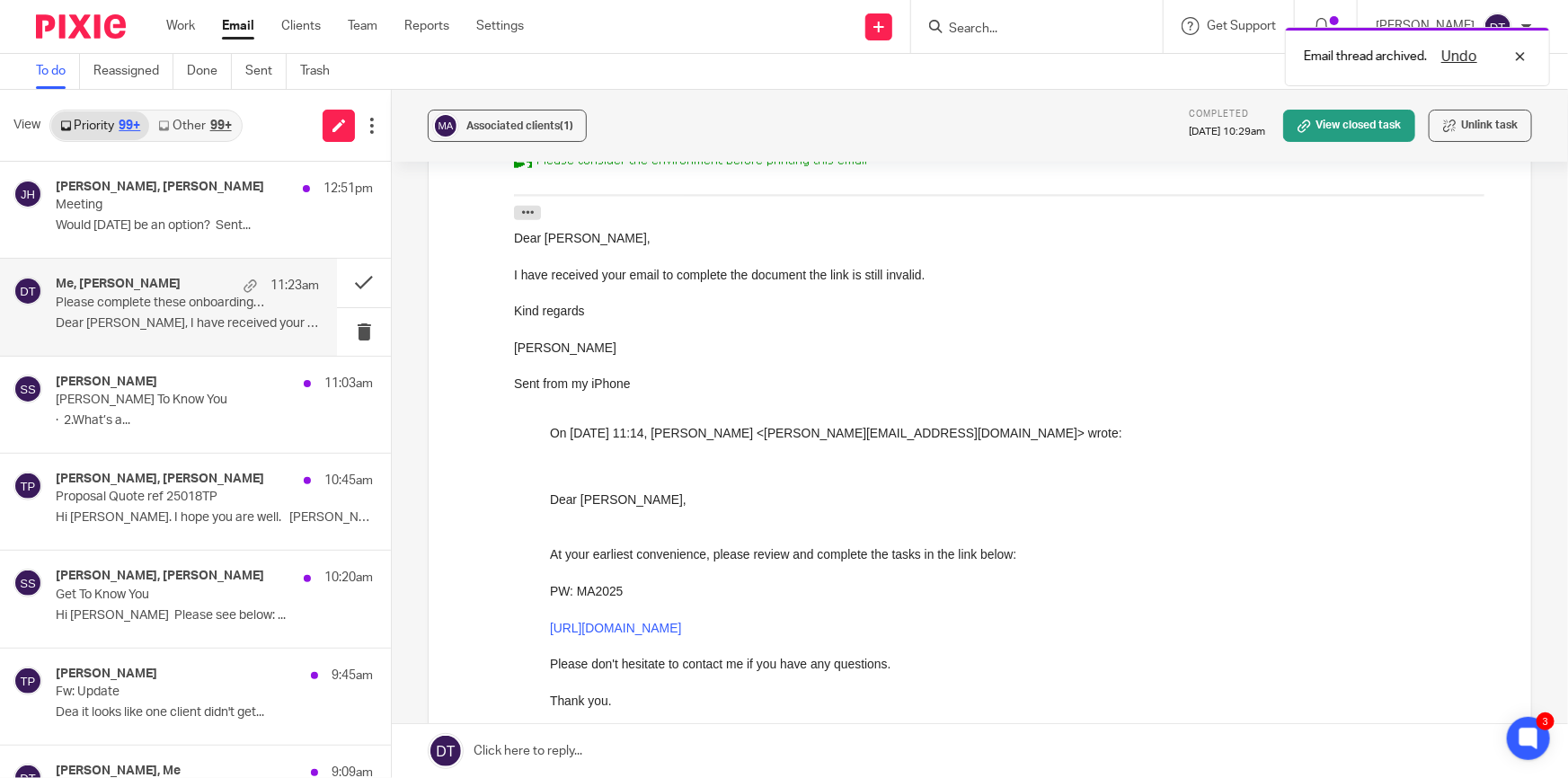
scroll to position [817, 0]
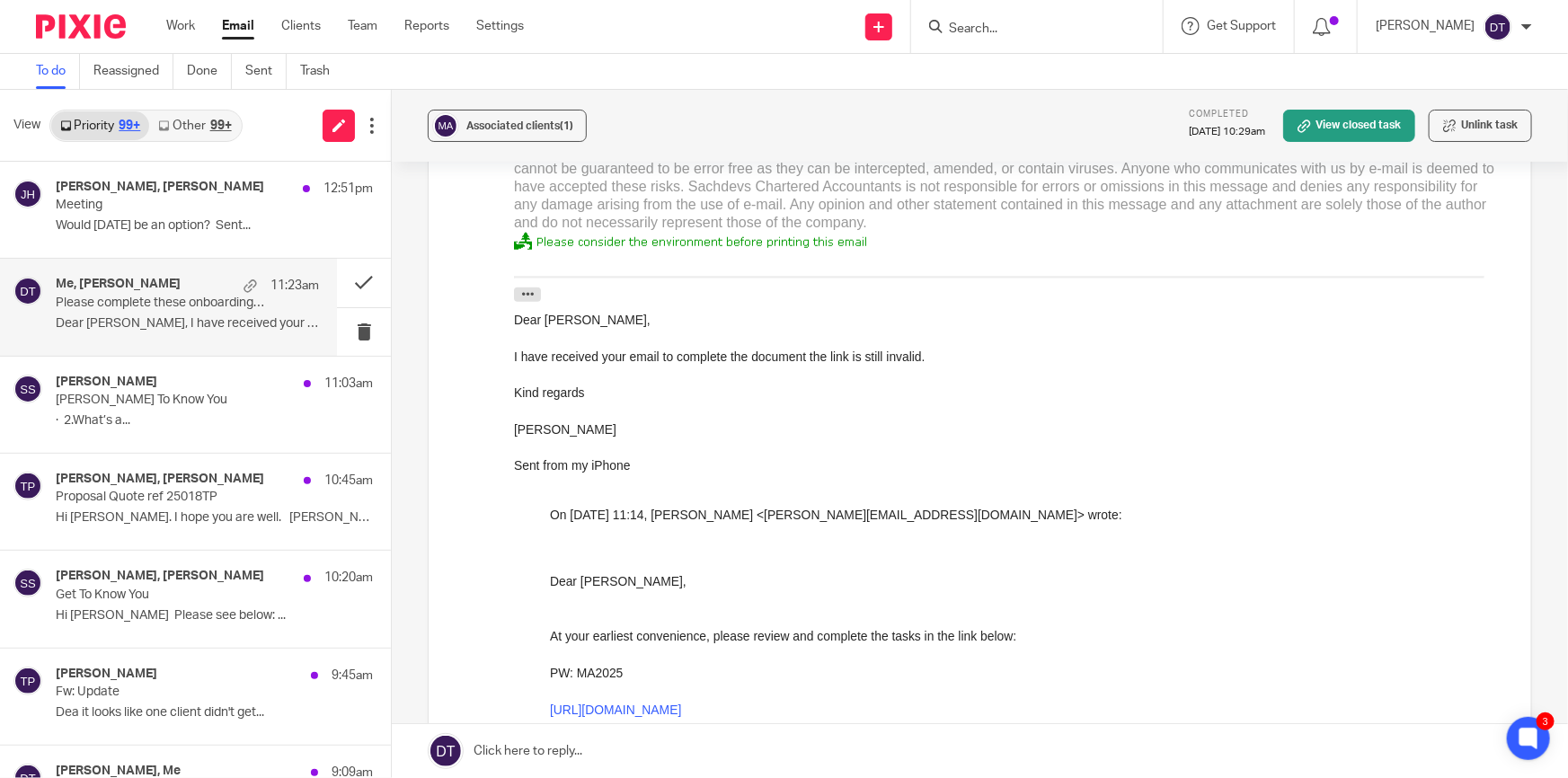
drag, startPoint x: 214, startPoint y: 288, endPoint x: 318, endPoint y: 287, distance: 104.0
click at [214, 288] on div "Me, Mohammed Ashfaq 11:23am" at bounding box center [187, 286] width 263 height 18
click at [349, 273] on button at bounding box center [364, 283] width 54 height 48
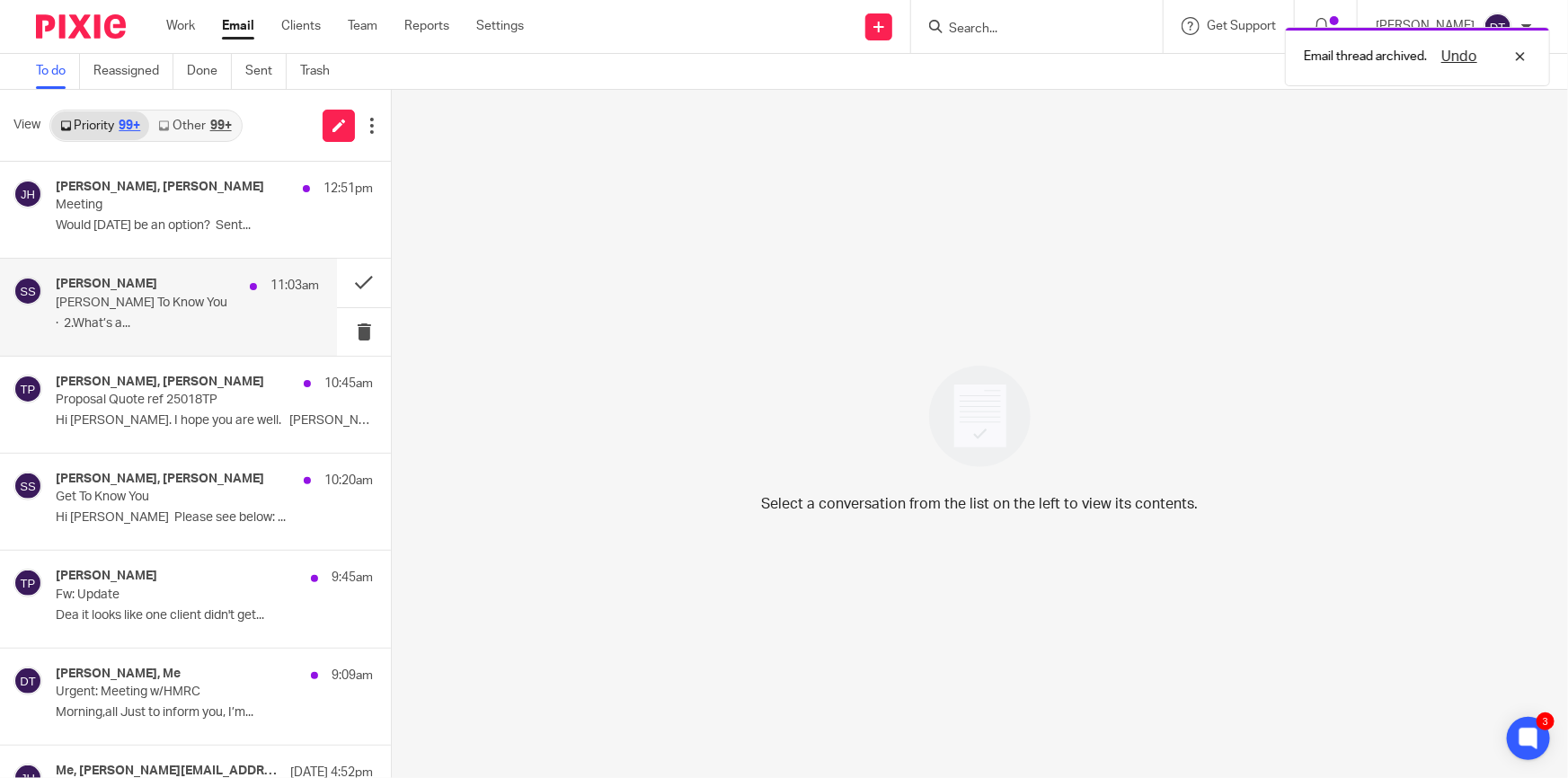
click at [182, 342] on div "Sonia Sachdev 11:03am SONIA_Get To Know You · 2.What’s a..." at bounding box center [168, 307] width 337 height 96
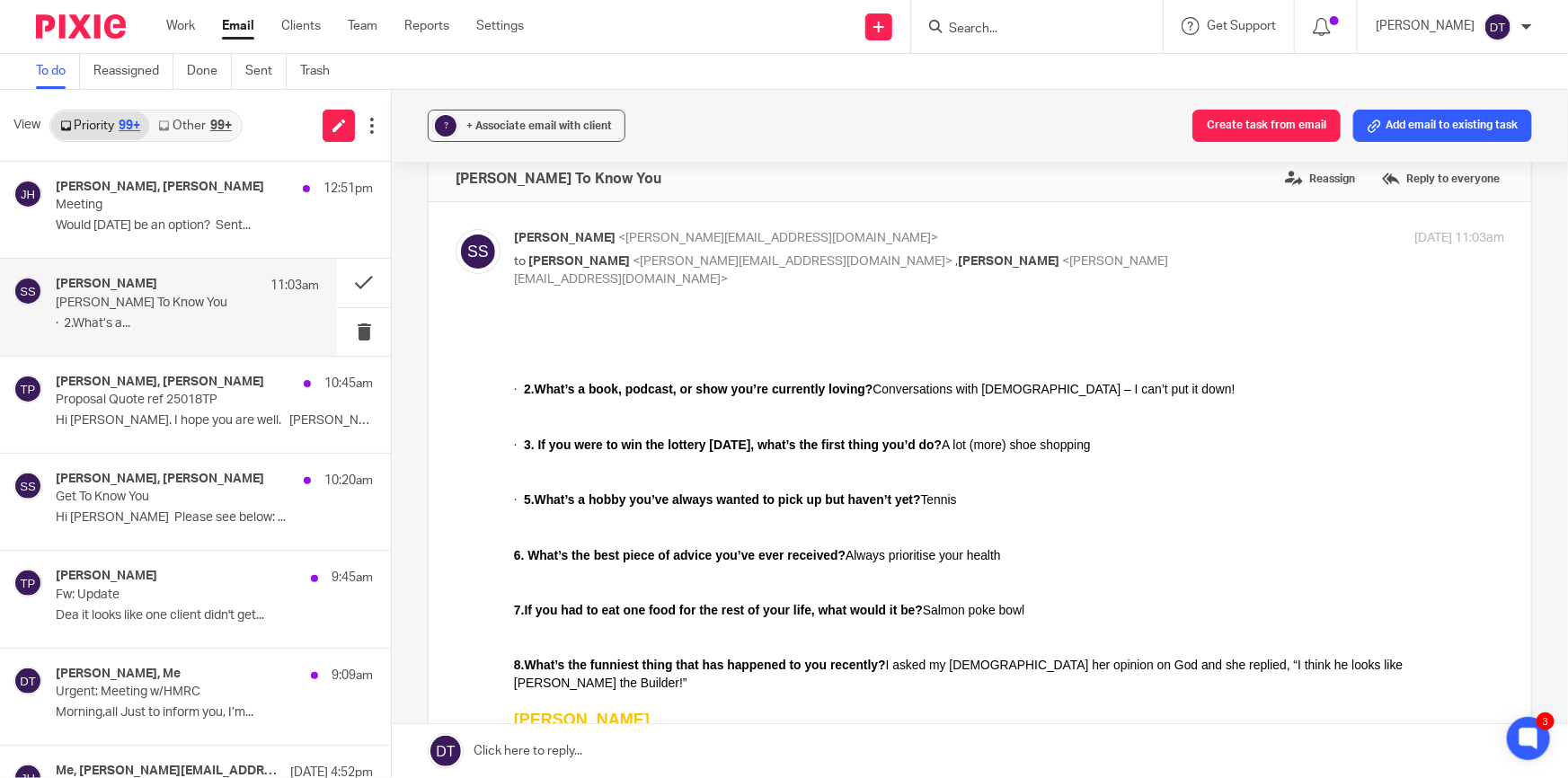
scroll to position [0, 0]
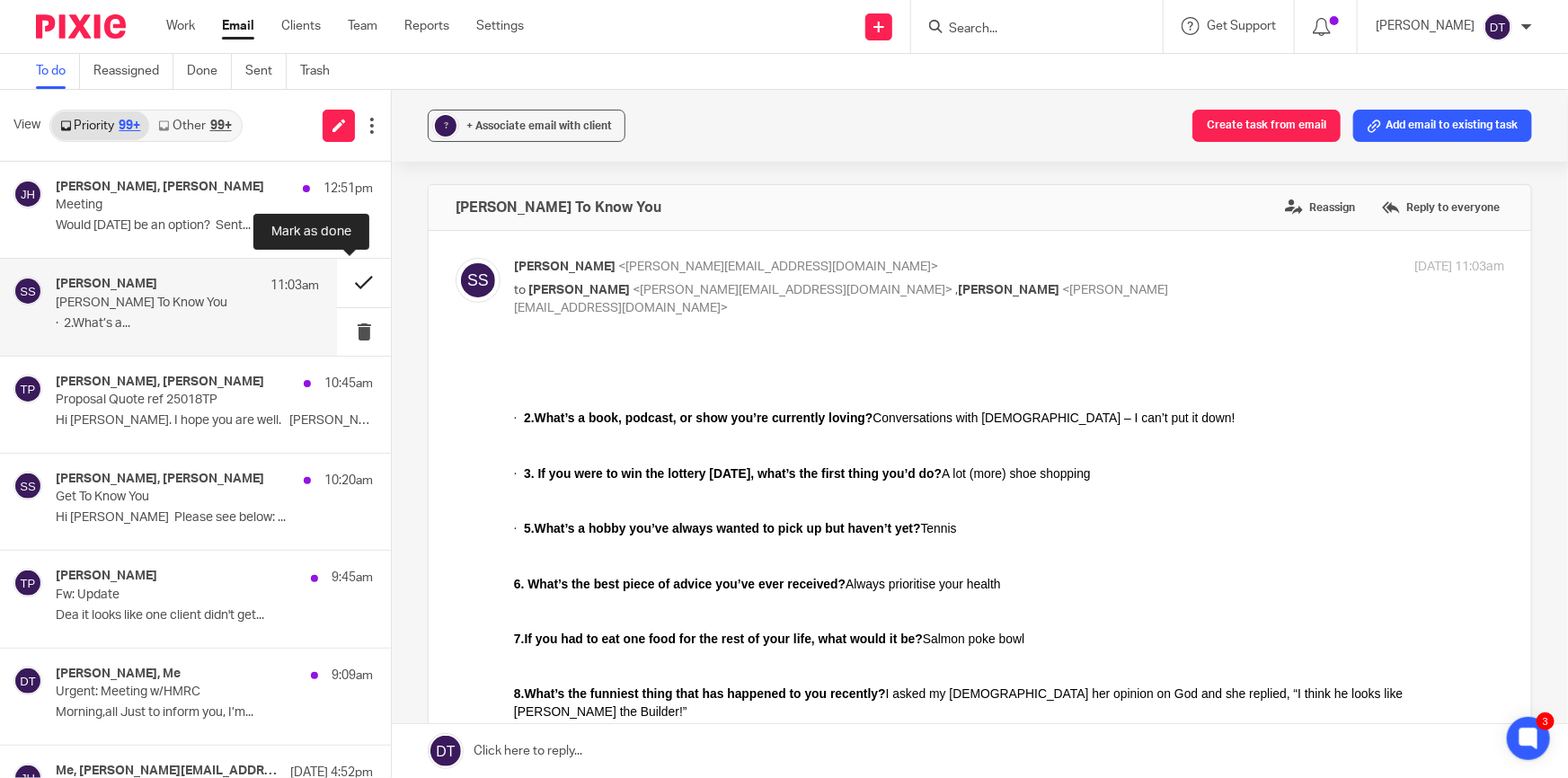
click at [344, 280] on button at bounding box center [364, 283] width 54 height 48
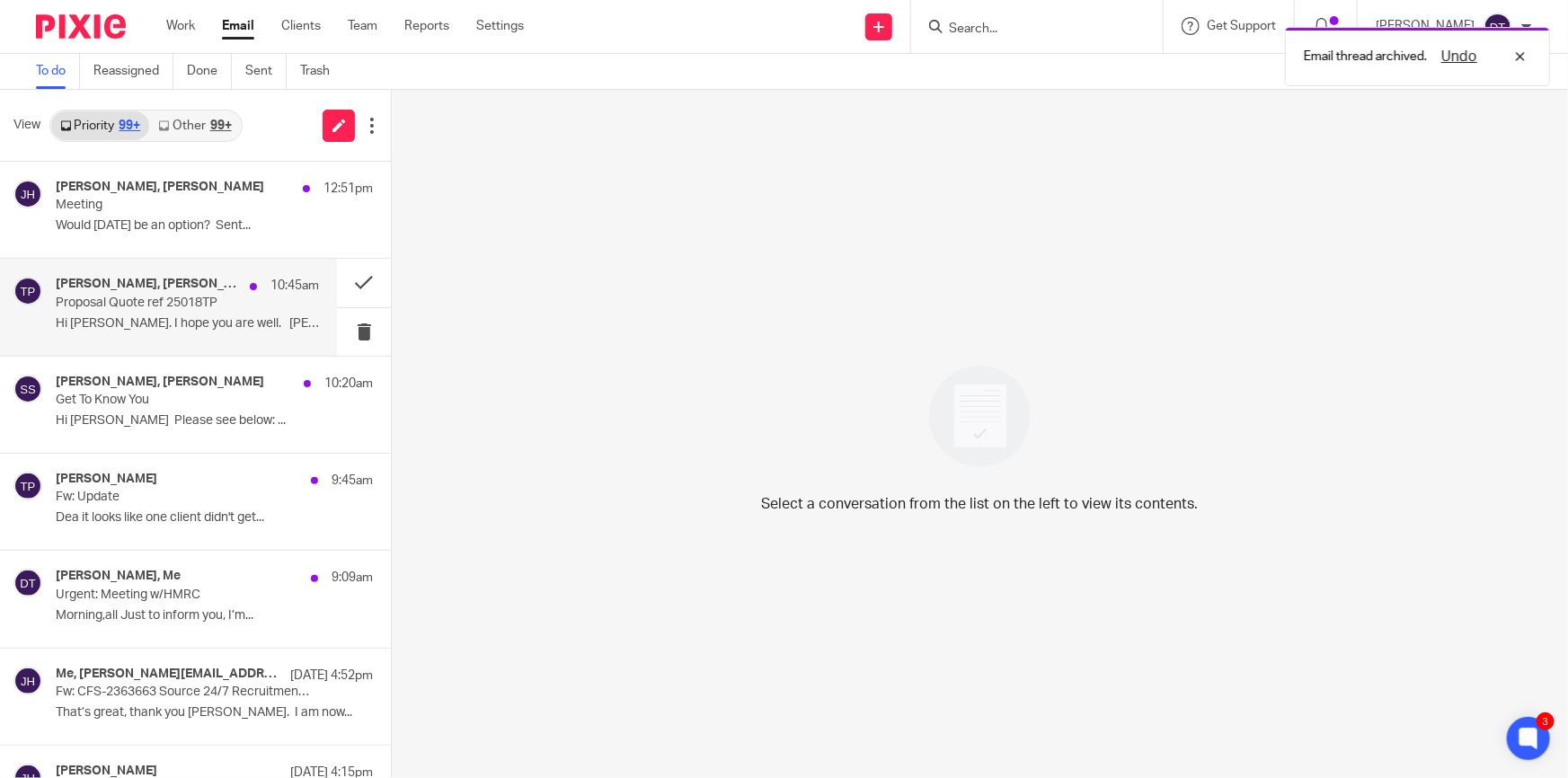
click at [214, 305] on p "Proposal Quote ref 25018TP" at bounding box center [161, 303] width 211 height 15
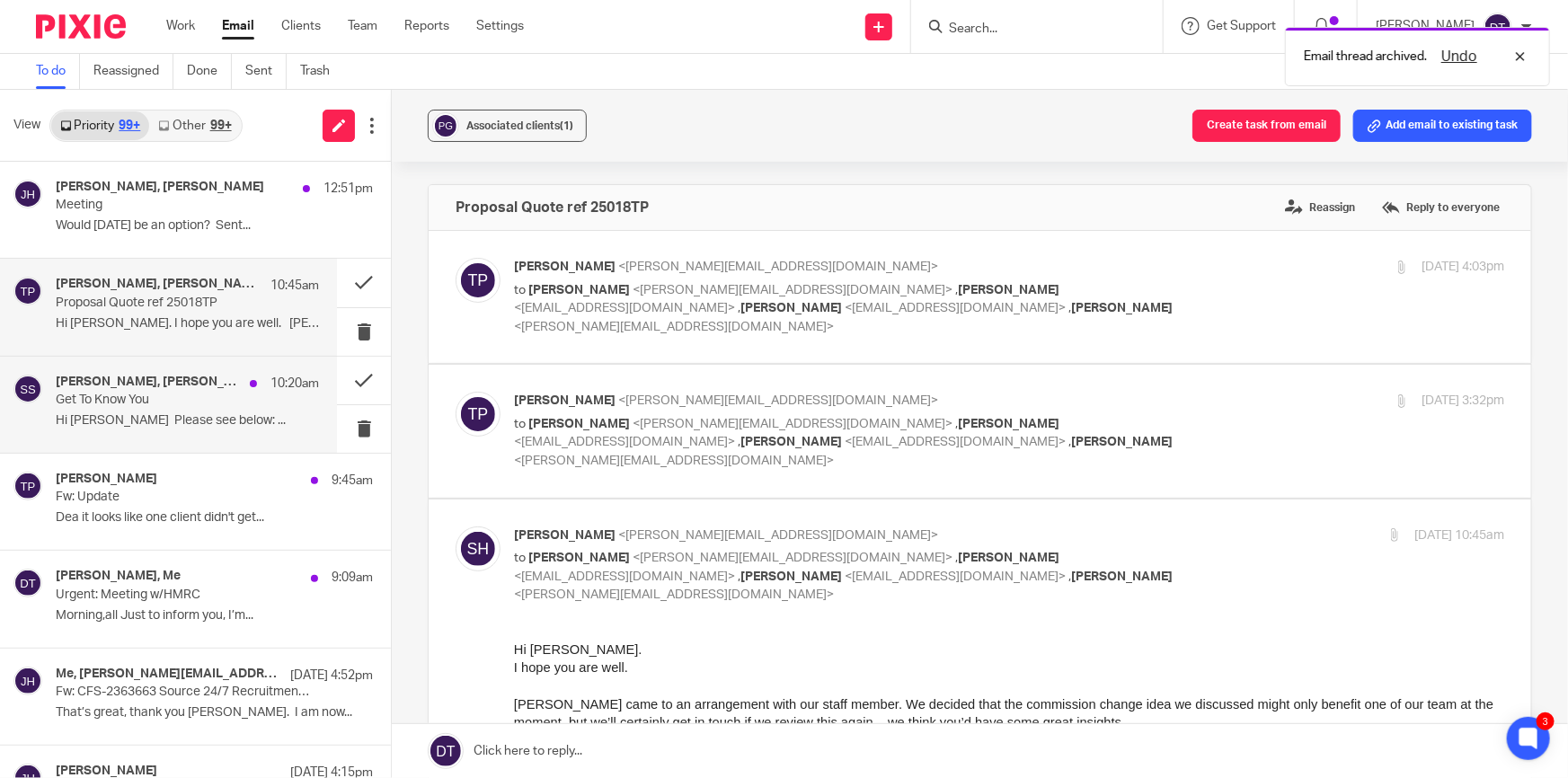
click at [213, 404] on p "Get To Know You" at bounding box center [161, 400] width 211 height 15
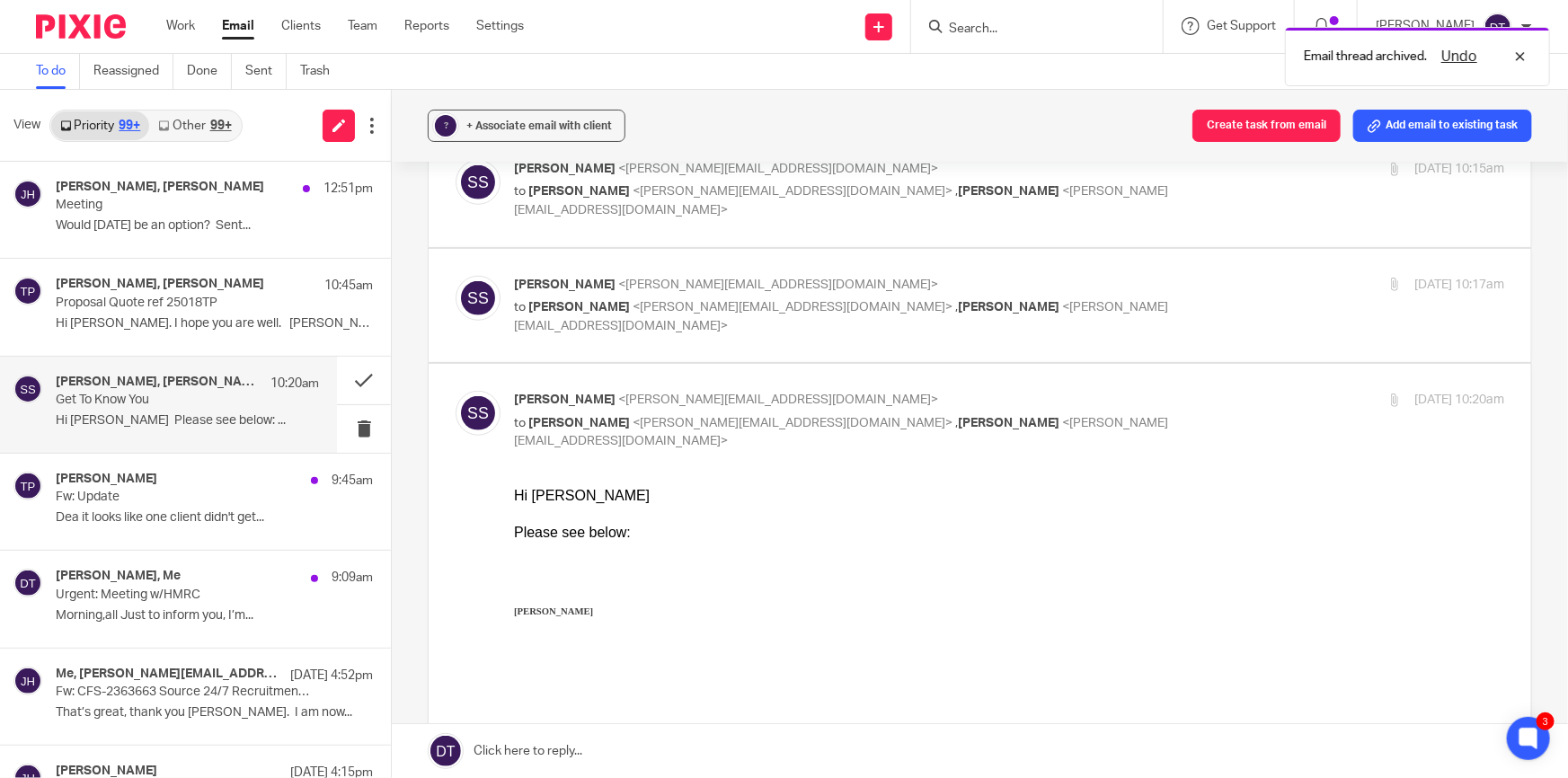
scroll to position [980, 0]
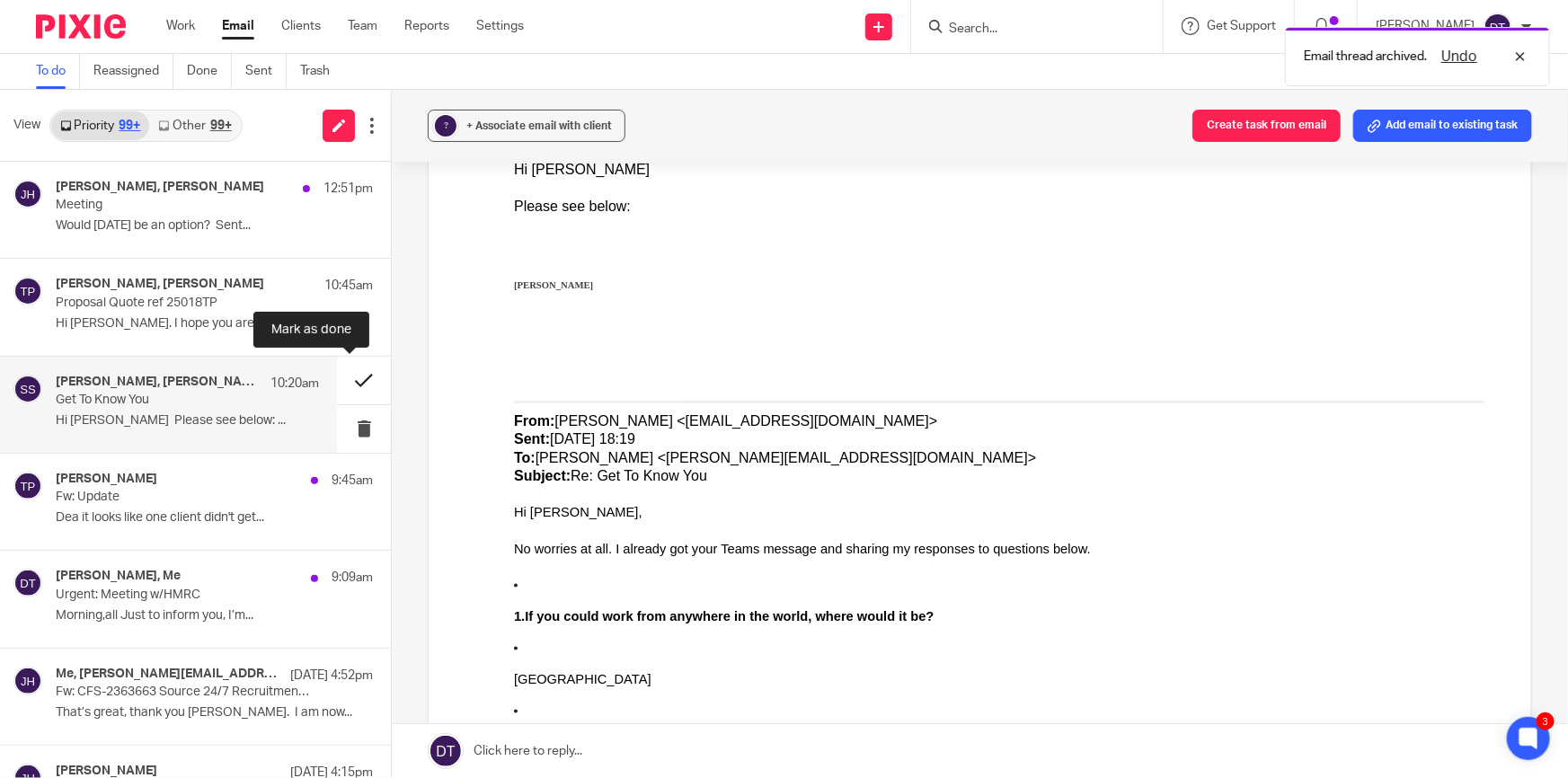
click at [340, 377] on button at bounding box center [364, 381] width 54 height 48
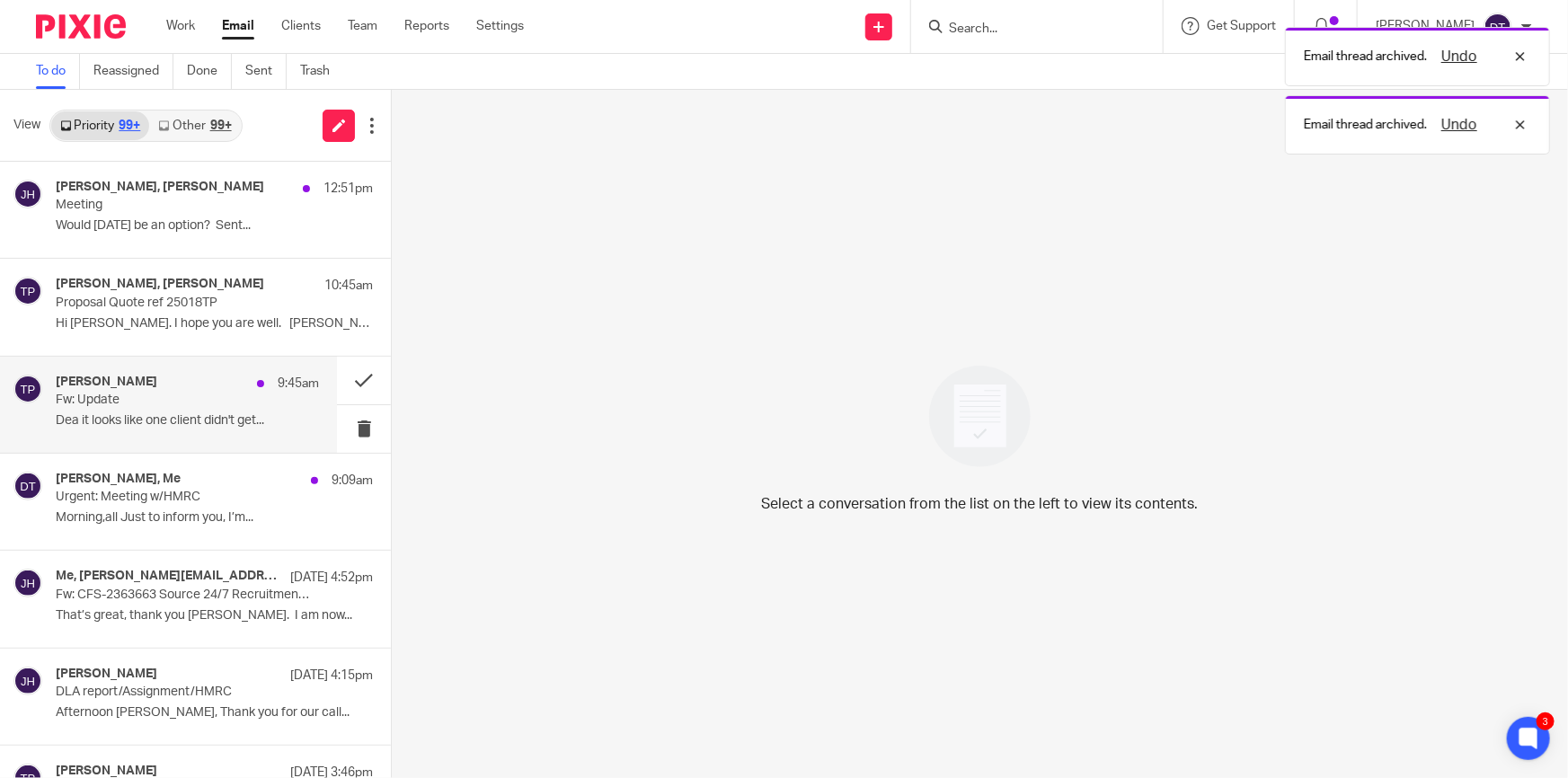
click at [213, 413] on p "Dea it looks like one client didn't get..." at bounding box center [187, 421] width 263 height 15
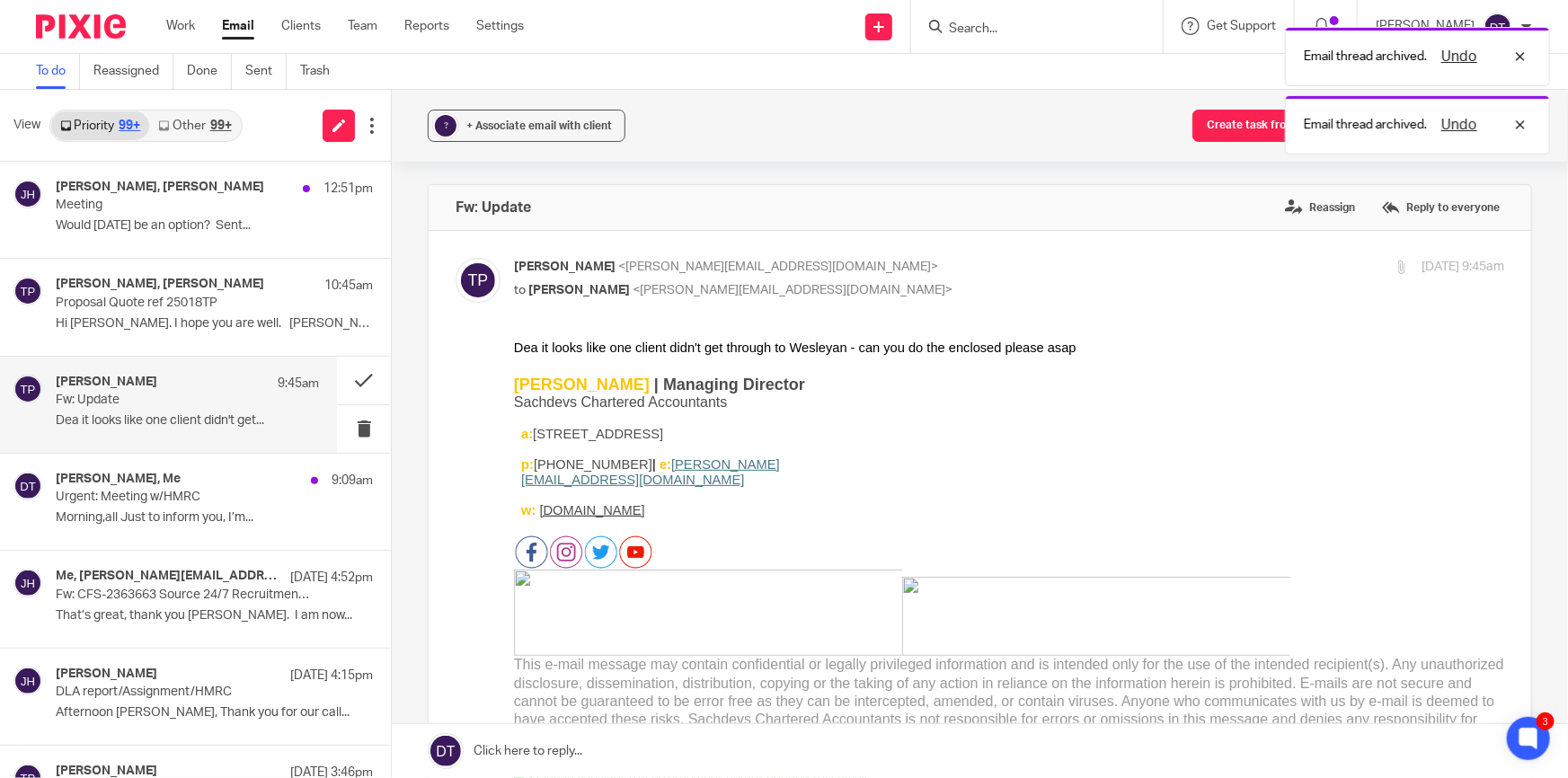
scroll to position [0, 0]
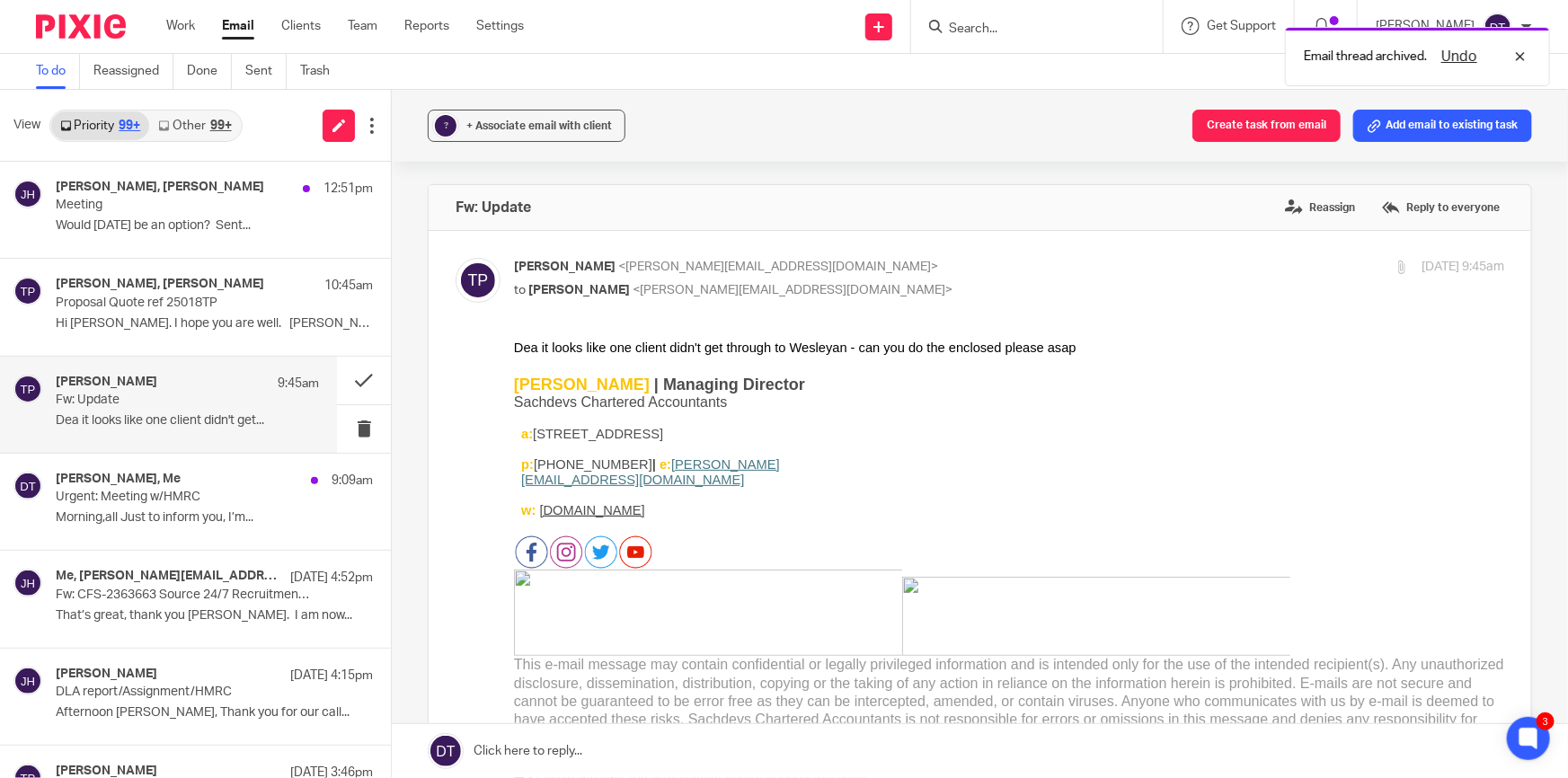
click at [192, 372] on div "Tina Pennycuick 9:45am Fw: Update Dea it looks like one client didn't get..." at bounding box center [168, 405] width 337 height 96
click at [193, 306] on p "Proposal Quote ref 25018TP" at bounding box center [161, 303] width 211 height 15
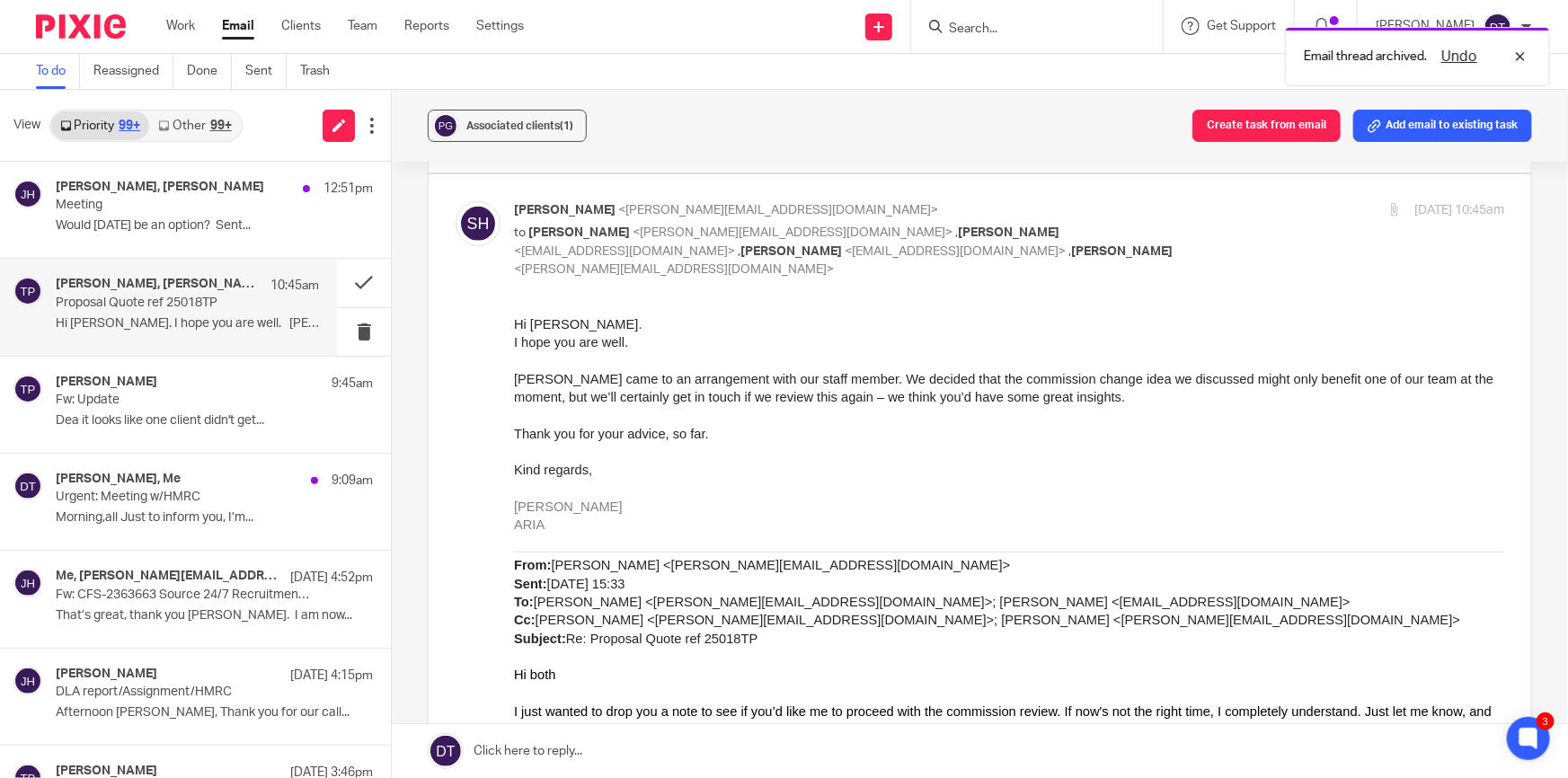
scroll to position [326, 0]
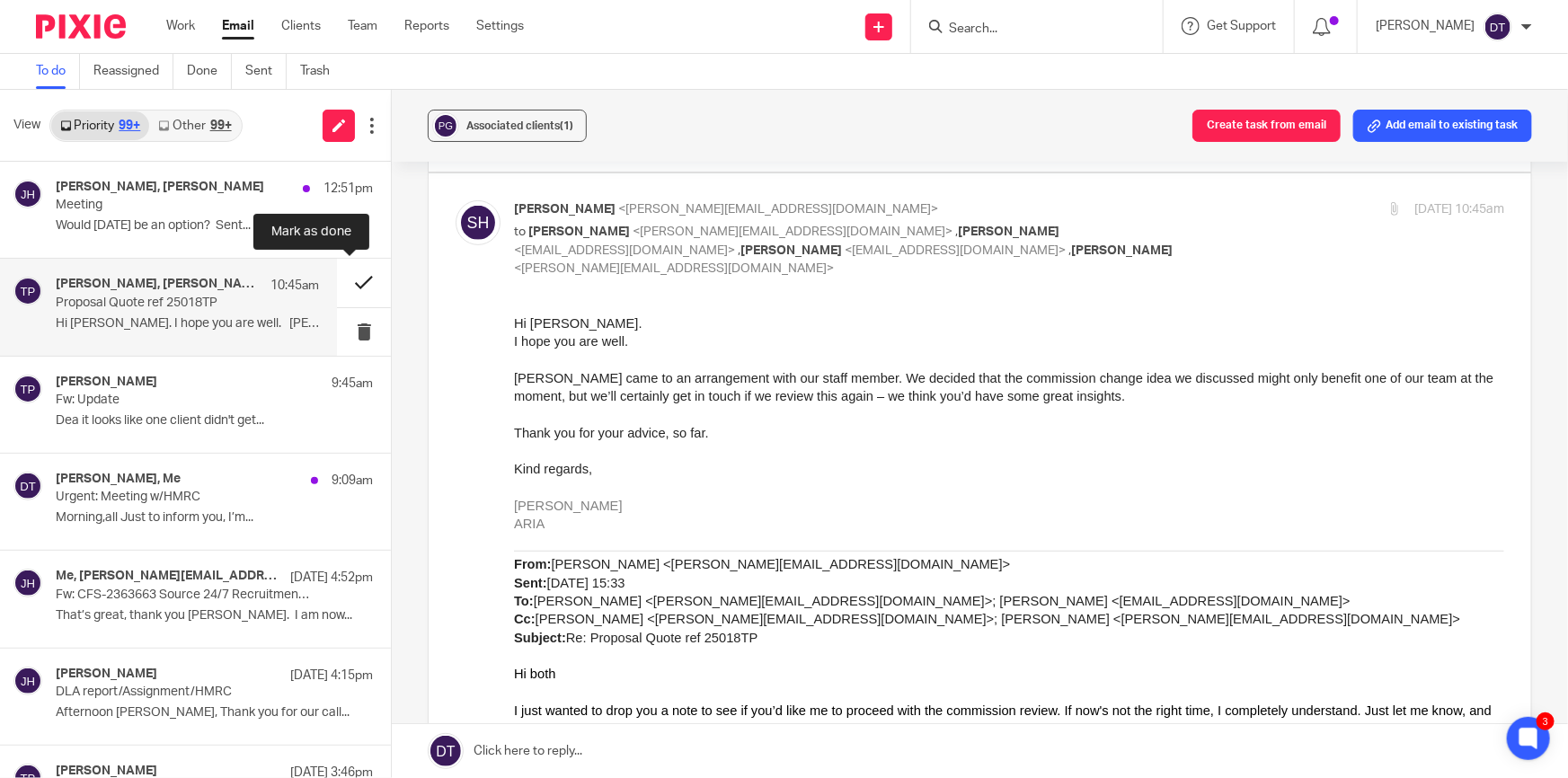
click at [341, 272] on button at bounding box center [364, 283] width 54 height 48
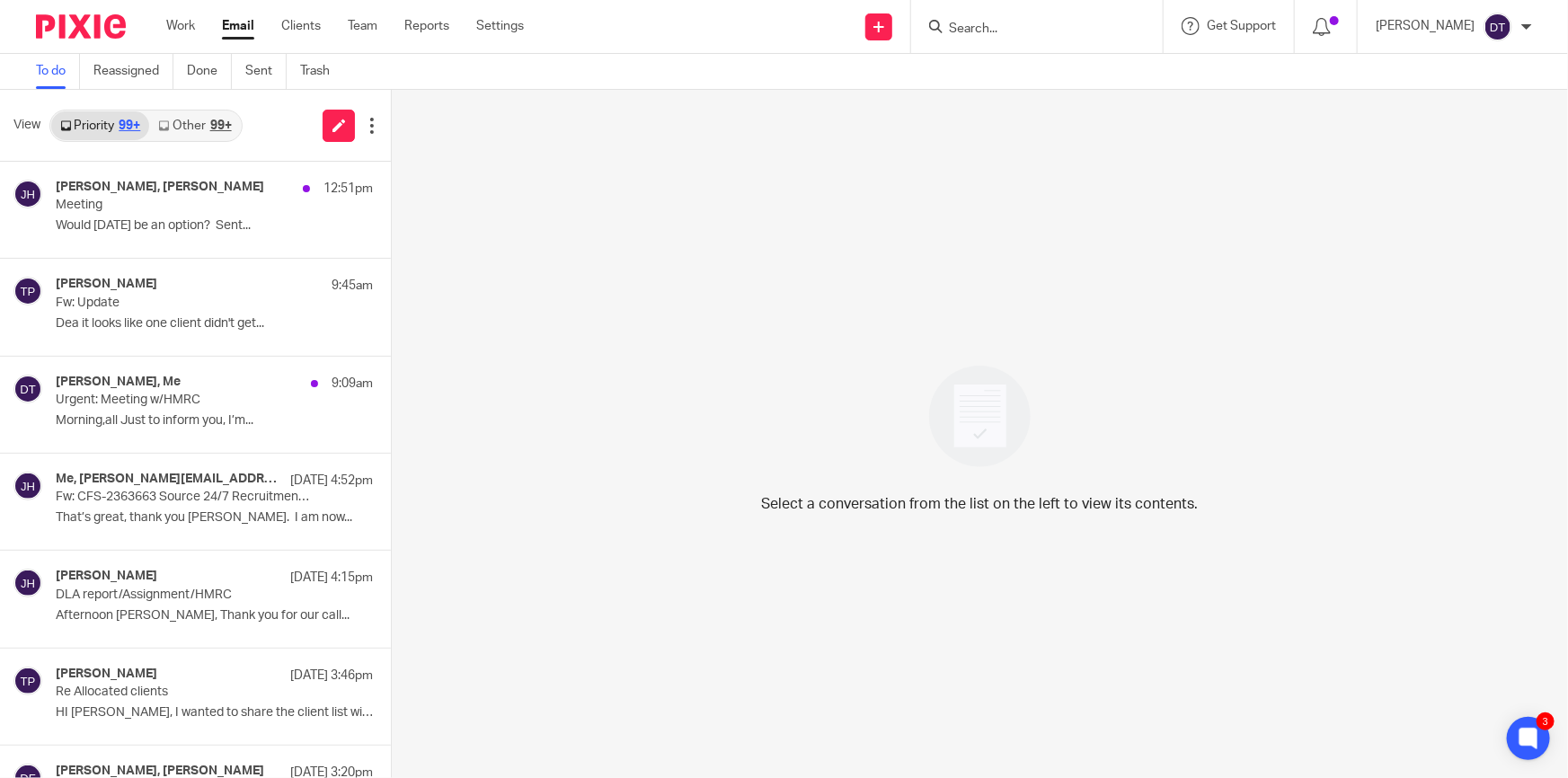
click at [239, 21] on link "Email" at bounding box center [238, 25] width 32 height 18
click at [189, 134] on link "Other 99+" at bounding box center [194, 126] width 91 height 29
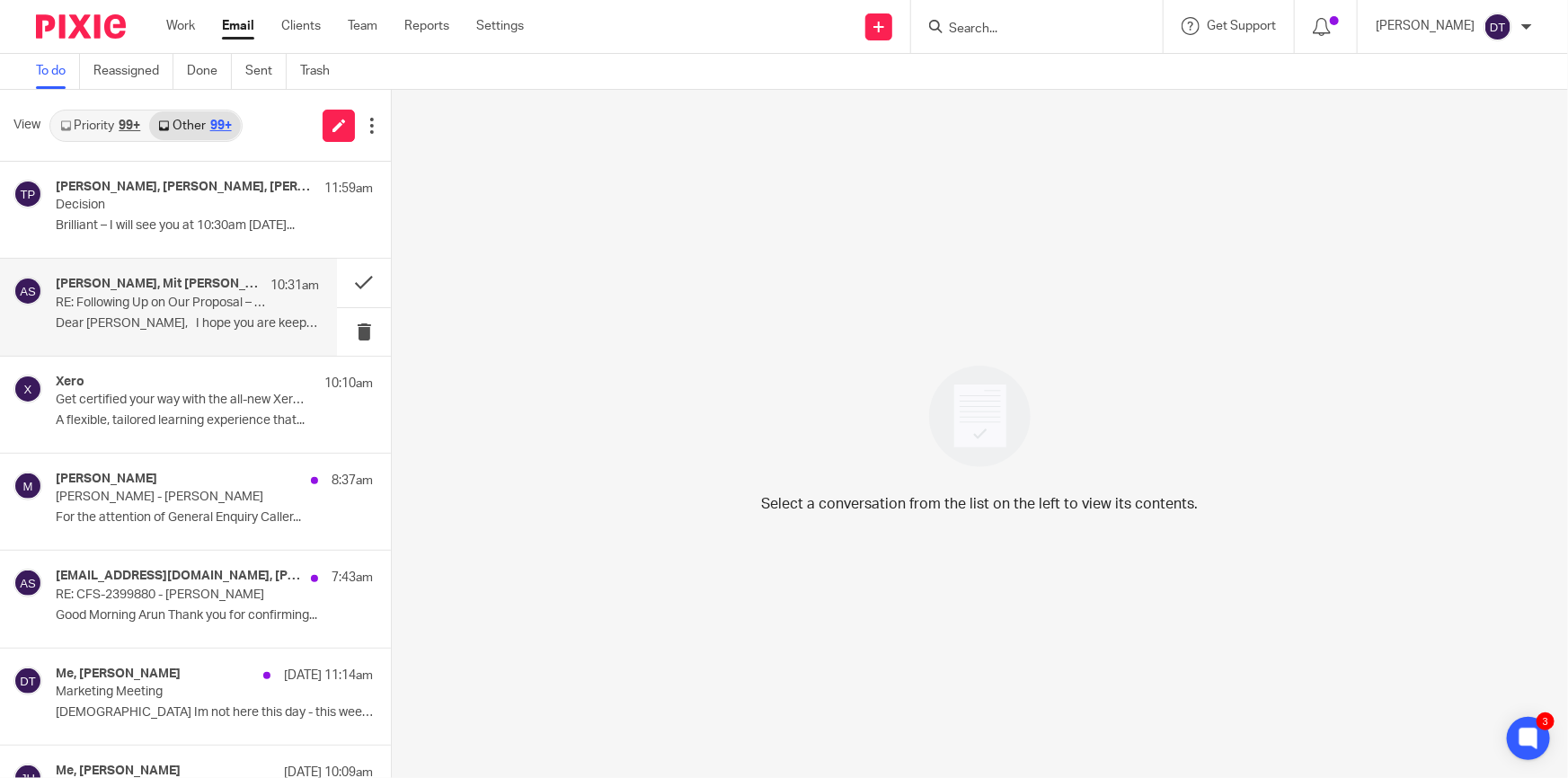
click at [162, 304] on p "RE: Following Up on Our Proposal – SustainEdge Global Support" at bounding box center [161, 303] width 211 height 15
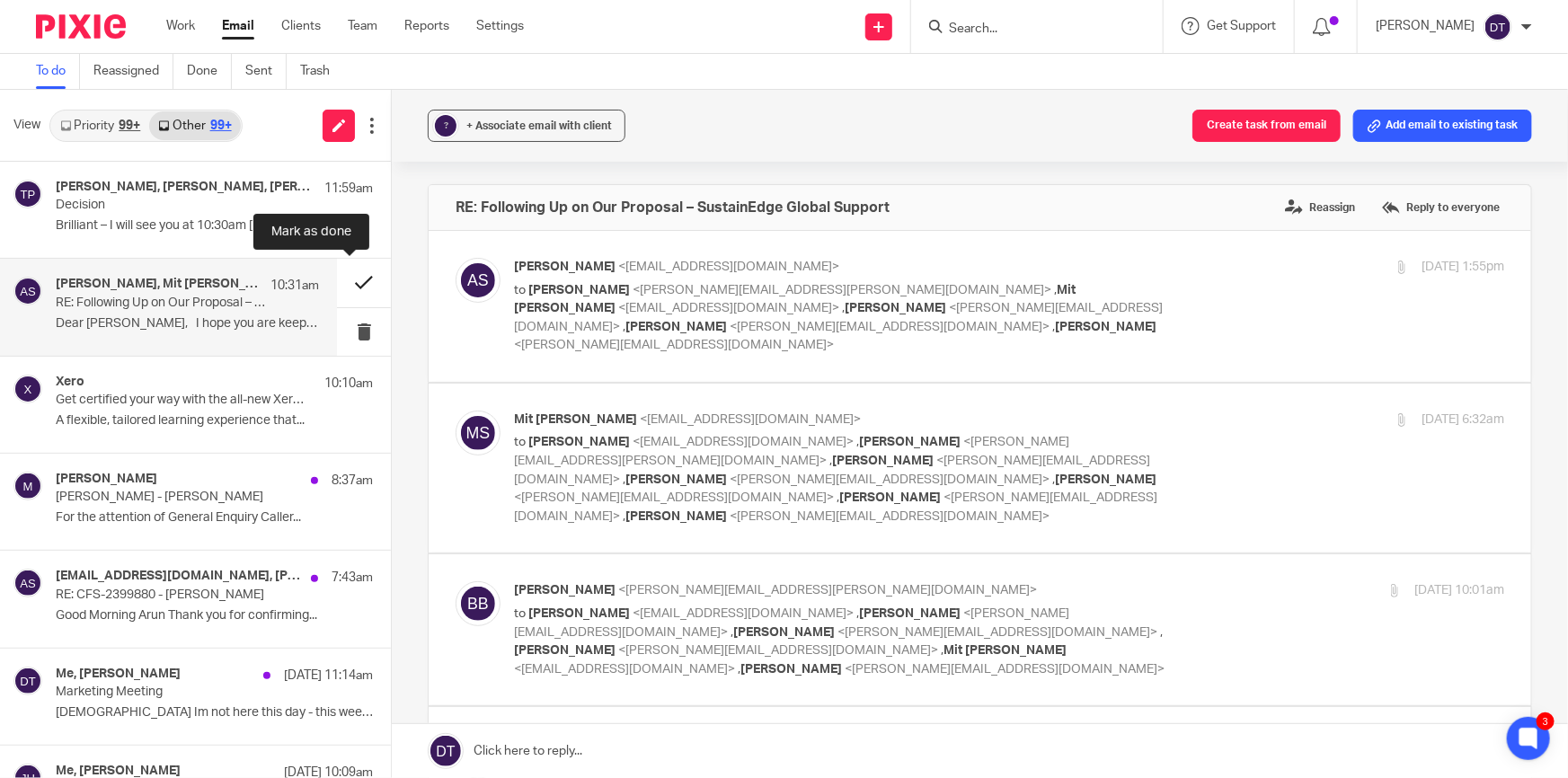
click at [343, 280] on button at bounding box center [364, 283] width 54 height 48
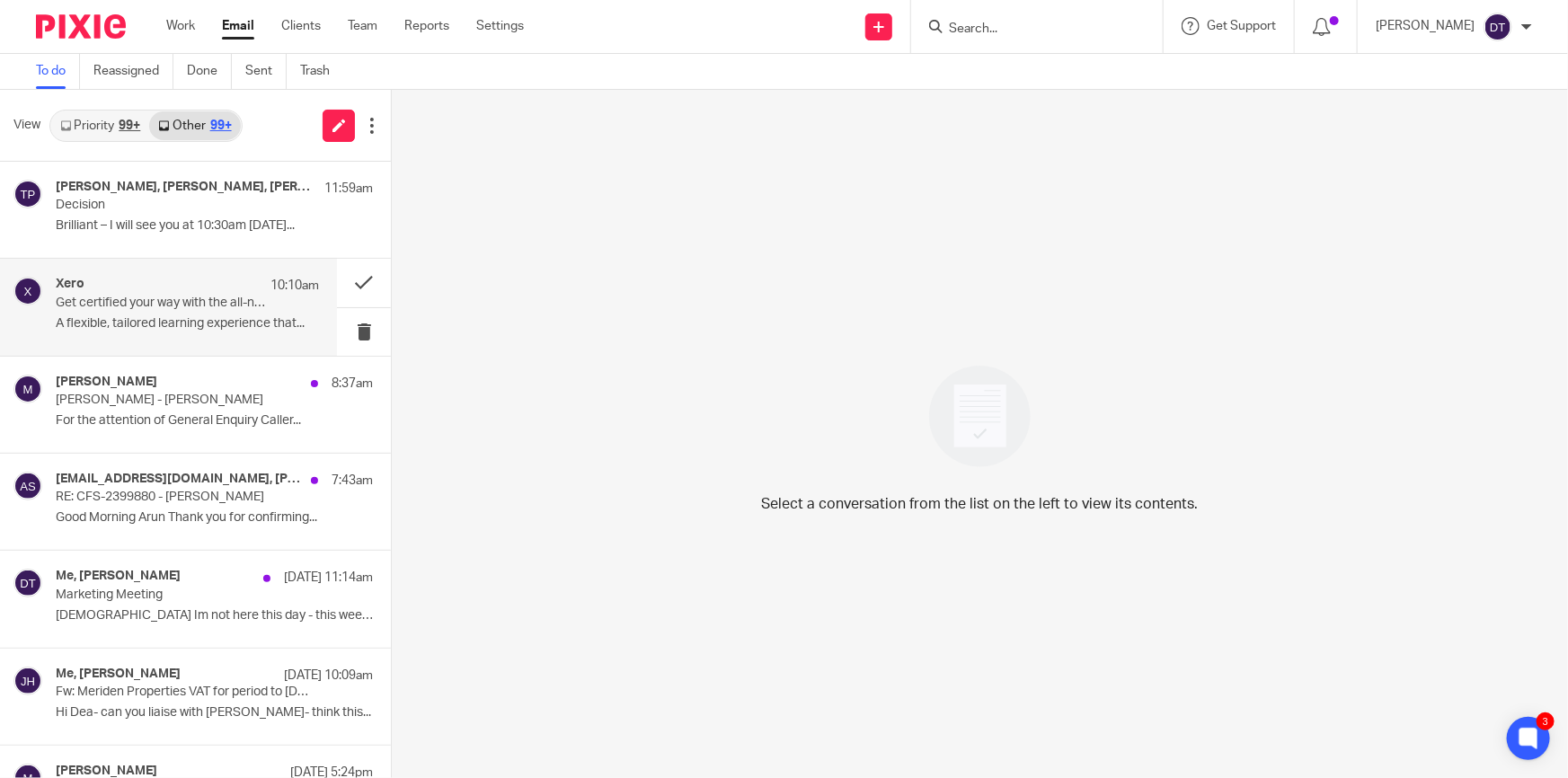
click at [158, 303] on p "Get certified your way with the all-new Xero certification" at bounding box center [161, 303] width 211 height 15
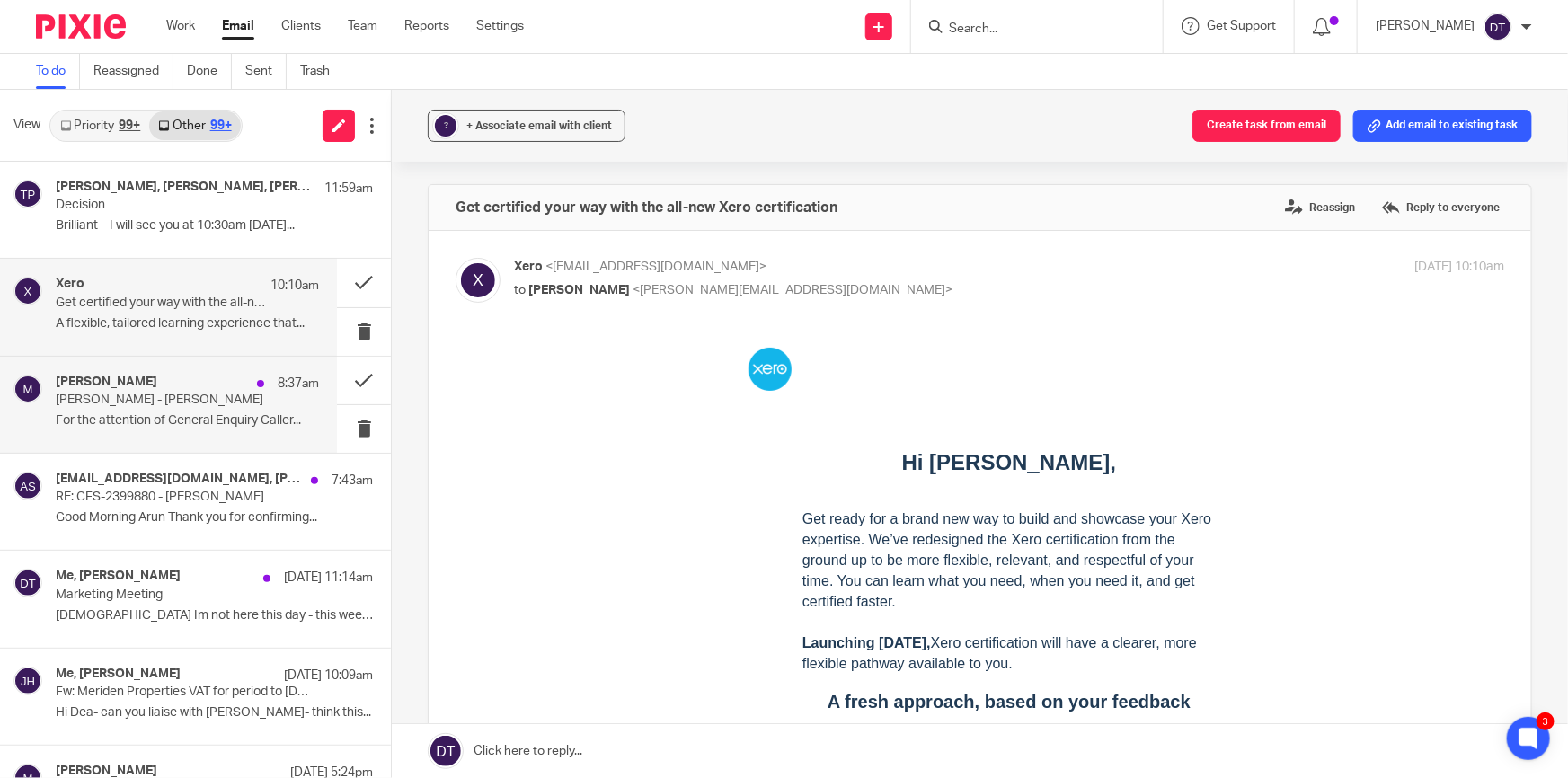
click at [175, 421] on p "For the attention of General Enquiry Caller..." at bounding box center [187, 421] width 263 height 15
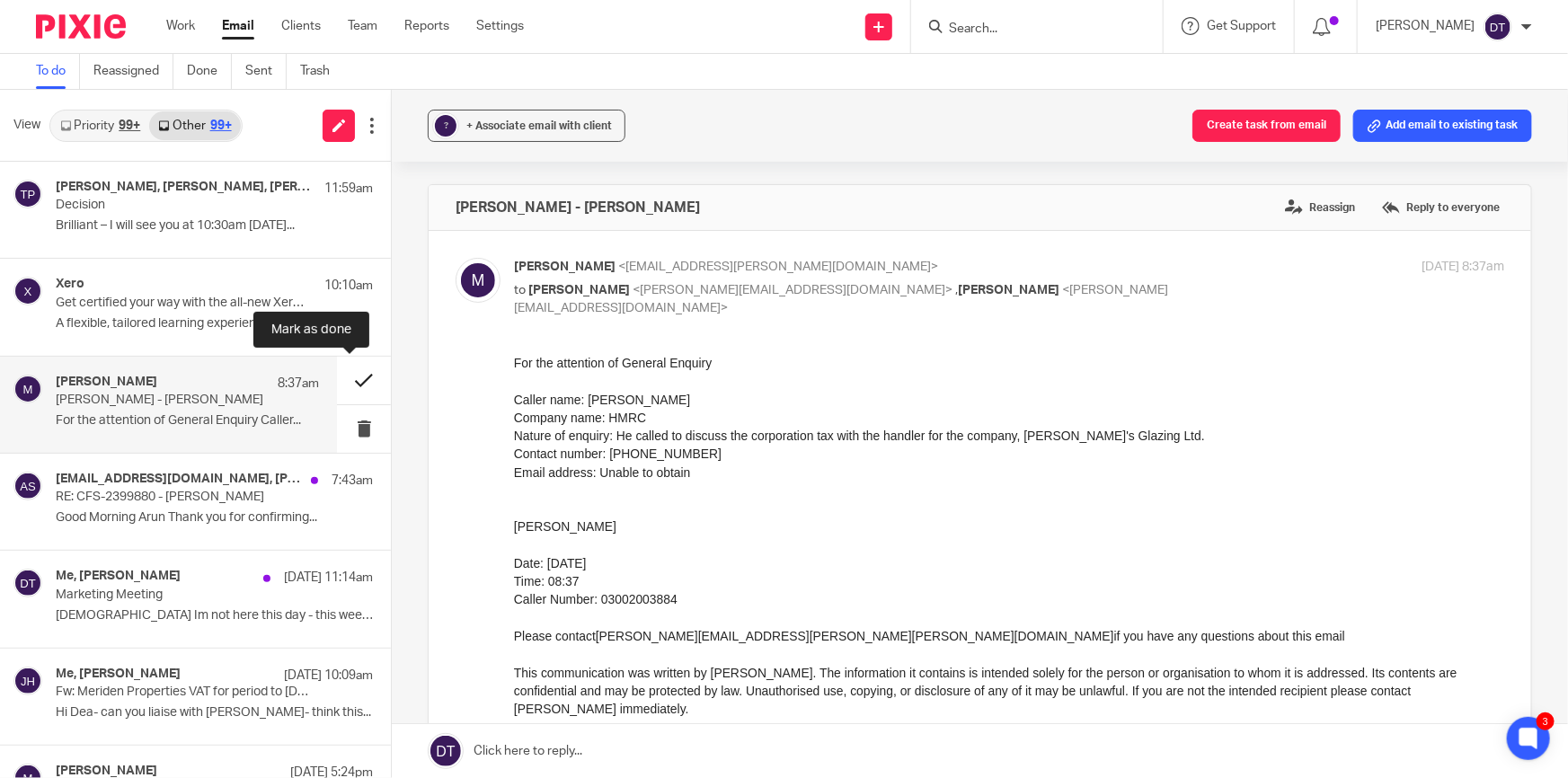
click at [349, 379] on button at bounding box center [364, 381] width 54 height 48
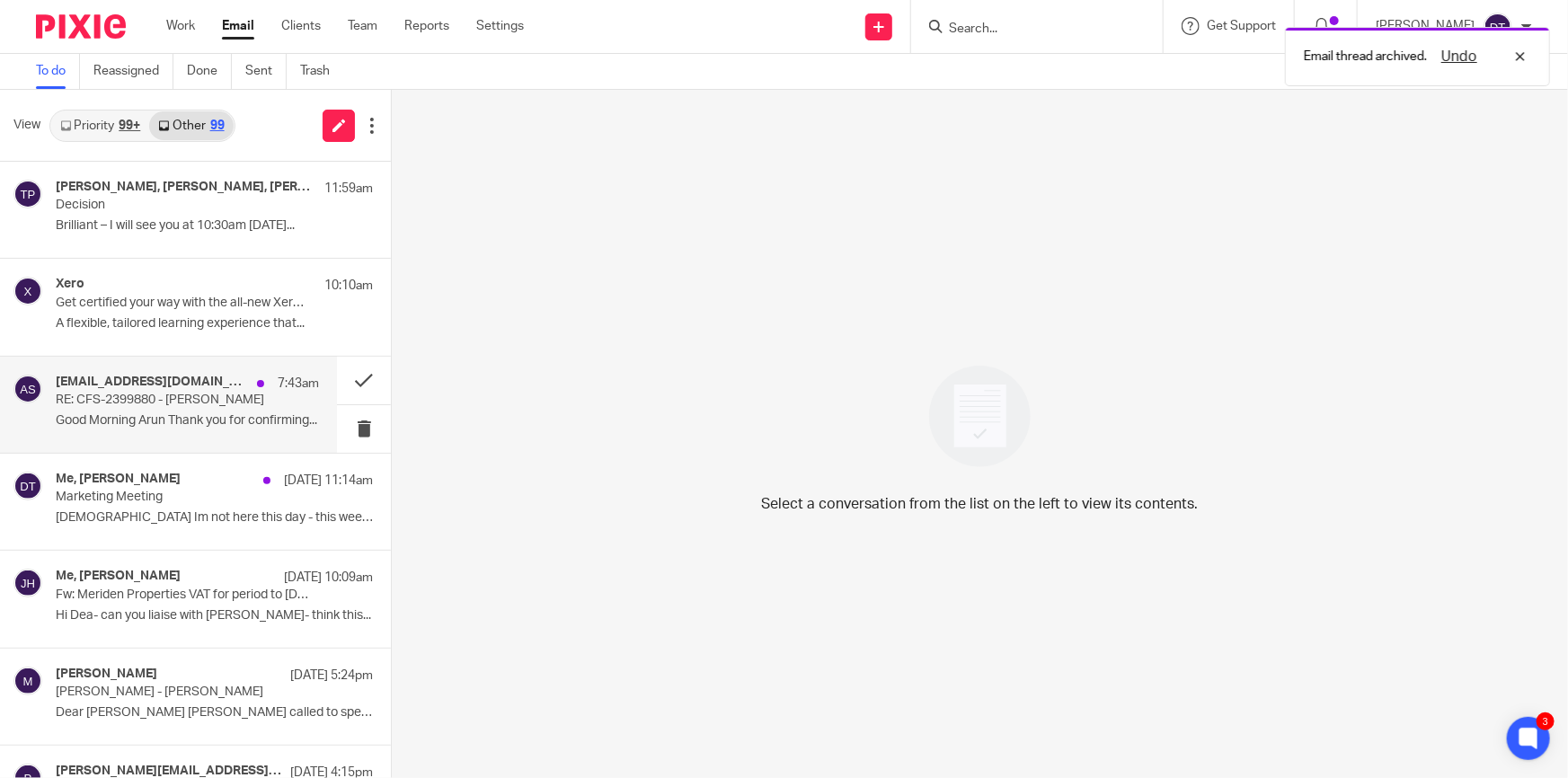
click at [156, 385] on h4 "zara.delaport@hmrc.gov.uk, Arun Sachdev" at bounding box center [151, 382] width 193 height 15
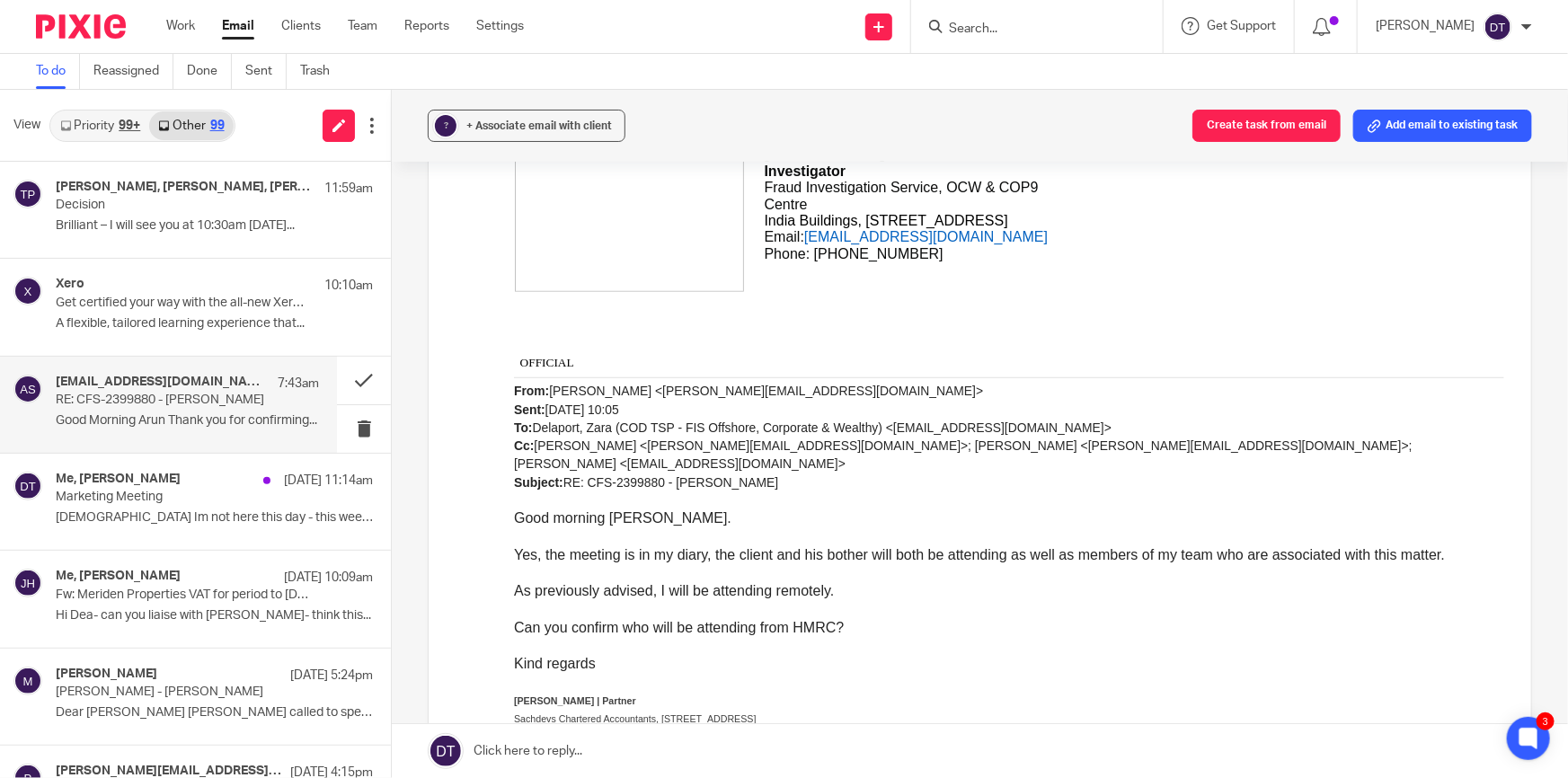
scroll to position [571, 0]
click at [356, 374] on button at bounding box center [364, 381] width 54 height 48
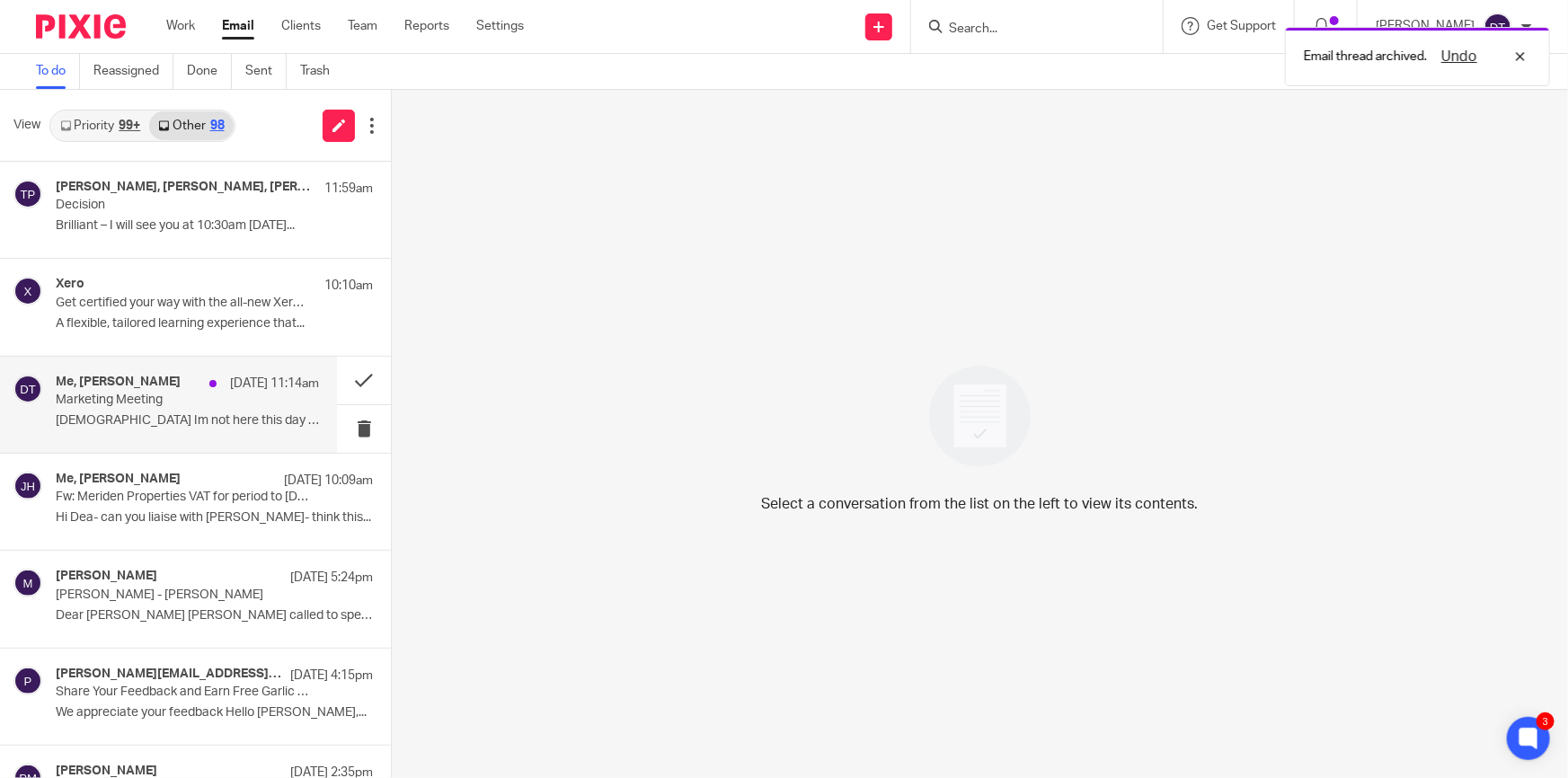
click at [200, 391] on div "17 Sep 11:14am" at bounding box center [259, 383] width 118 height 18
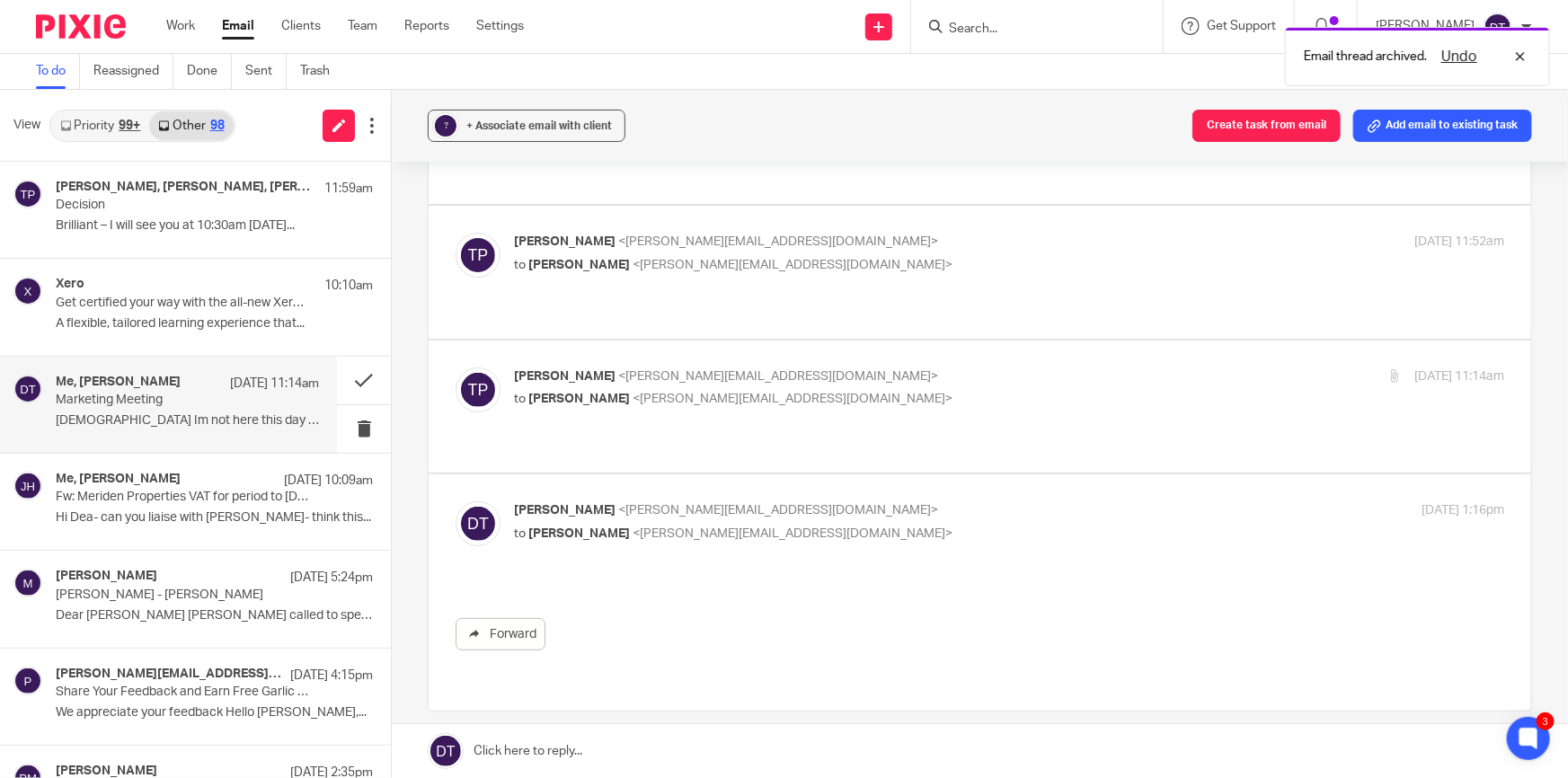
scroll to position [0, 0]
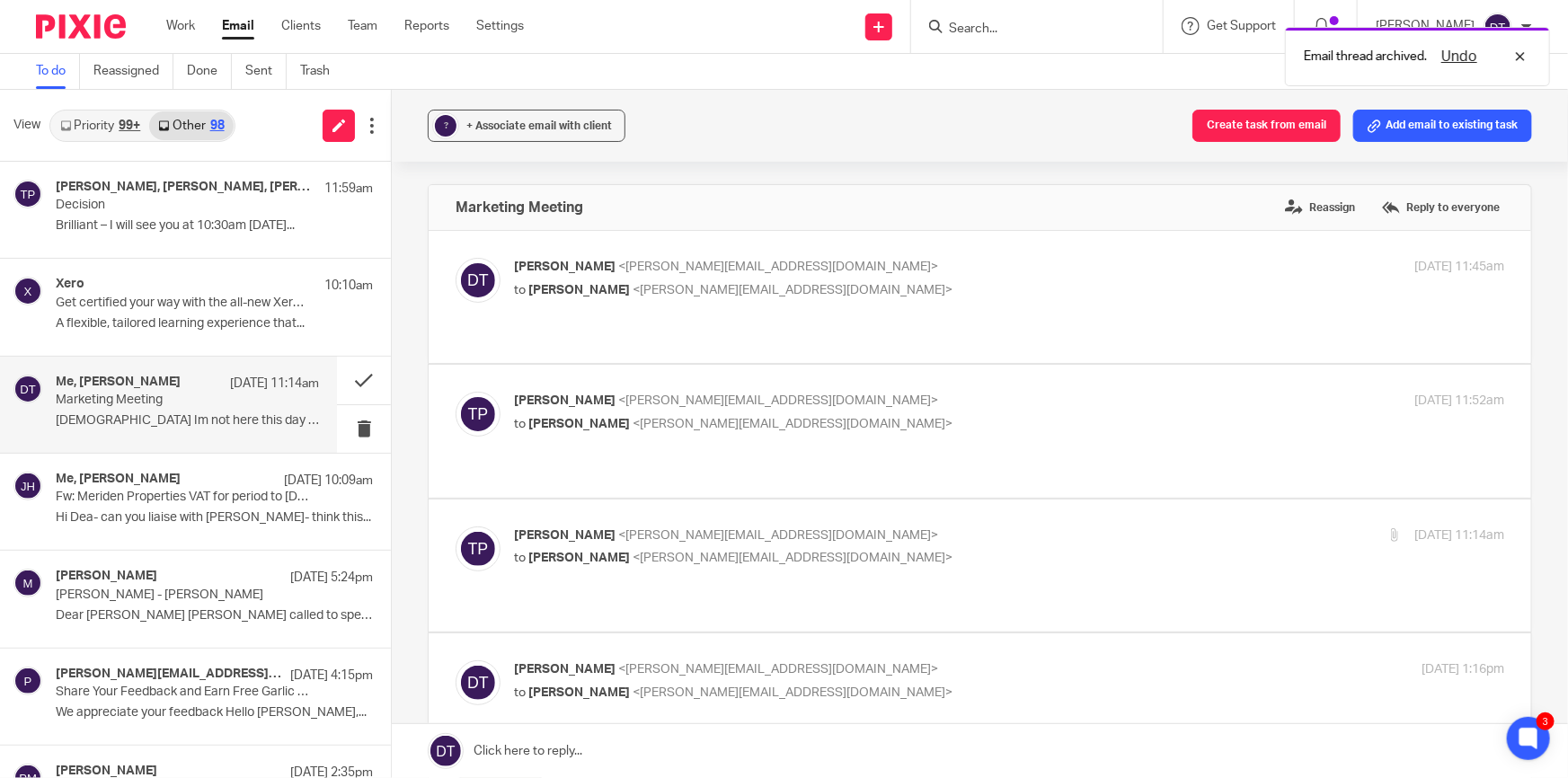
click at [837, 244] on label at bounding box center [980, 297] width 1103 height 132
click at [456, 257] on input "checkbox" at bounding box center [455, 257] width 1 height 1
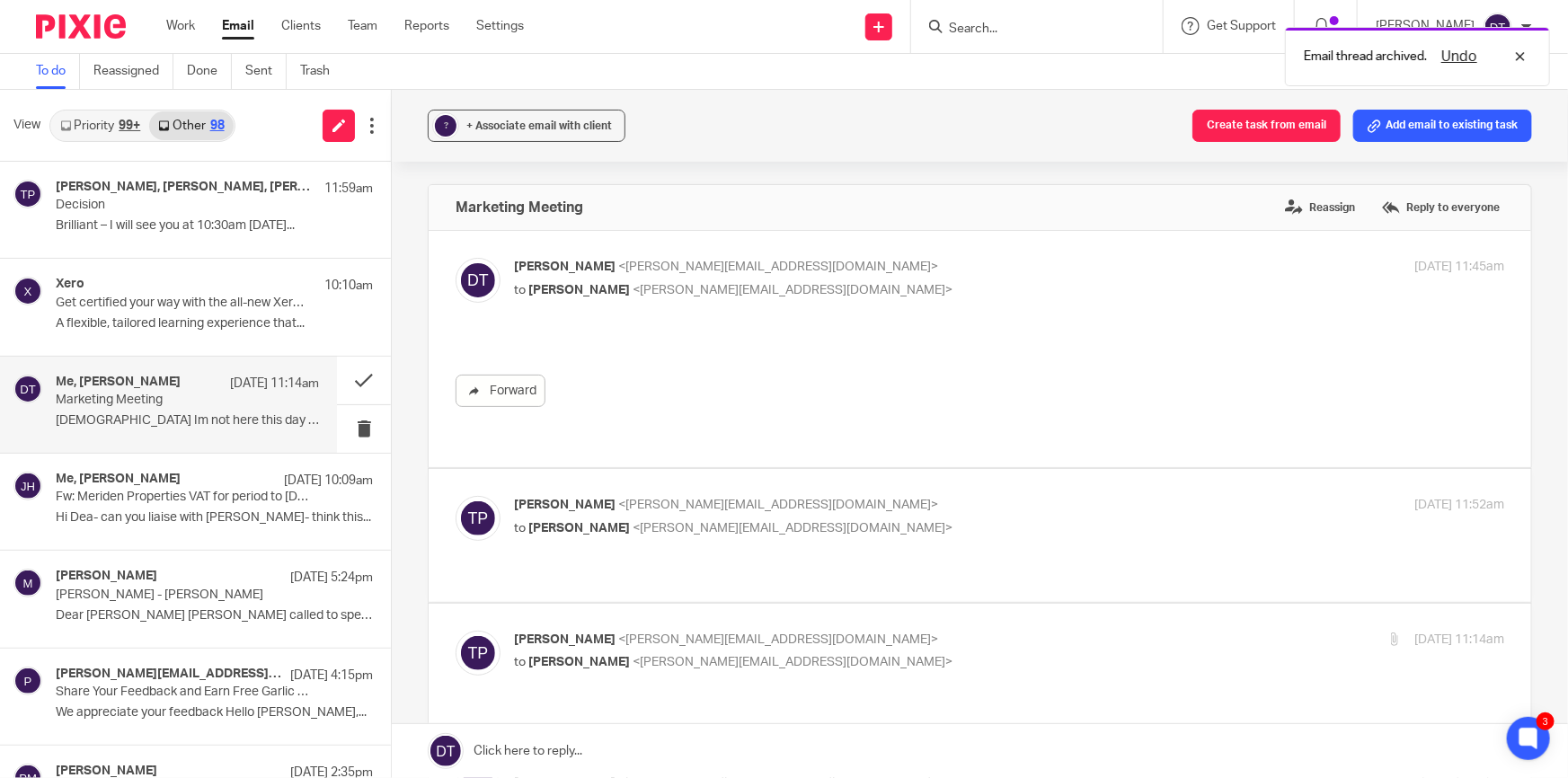
click at [828, 261] on p "Deanna Templeton <deanna@sachdevs-ca.com>" at bounding box center [844, 268] width 660 height 19
checkbox input "false"
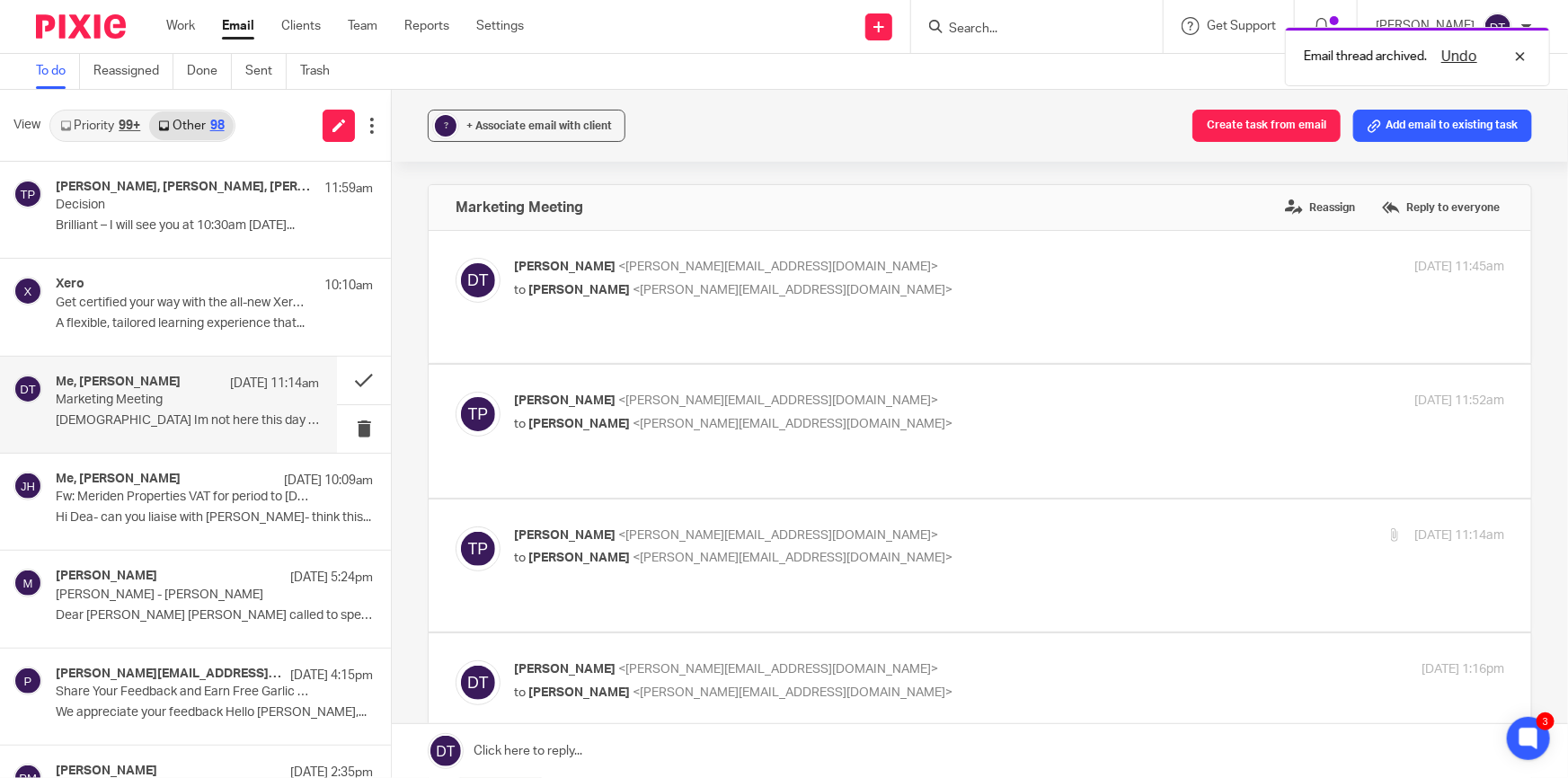
click at [844, 366] on label at bounding box center [980, 430] width 1103 height 132
click at [456, 391] on input "checkbox" at bounding box center [455, 391] width 1 height 1
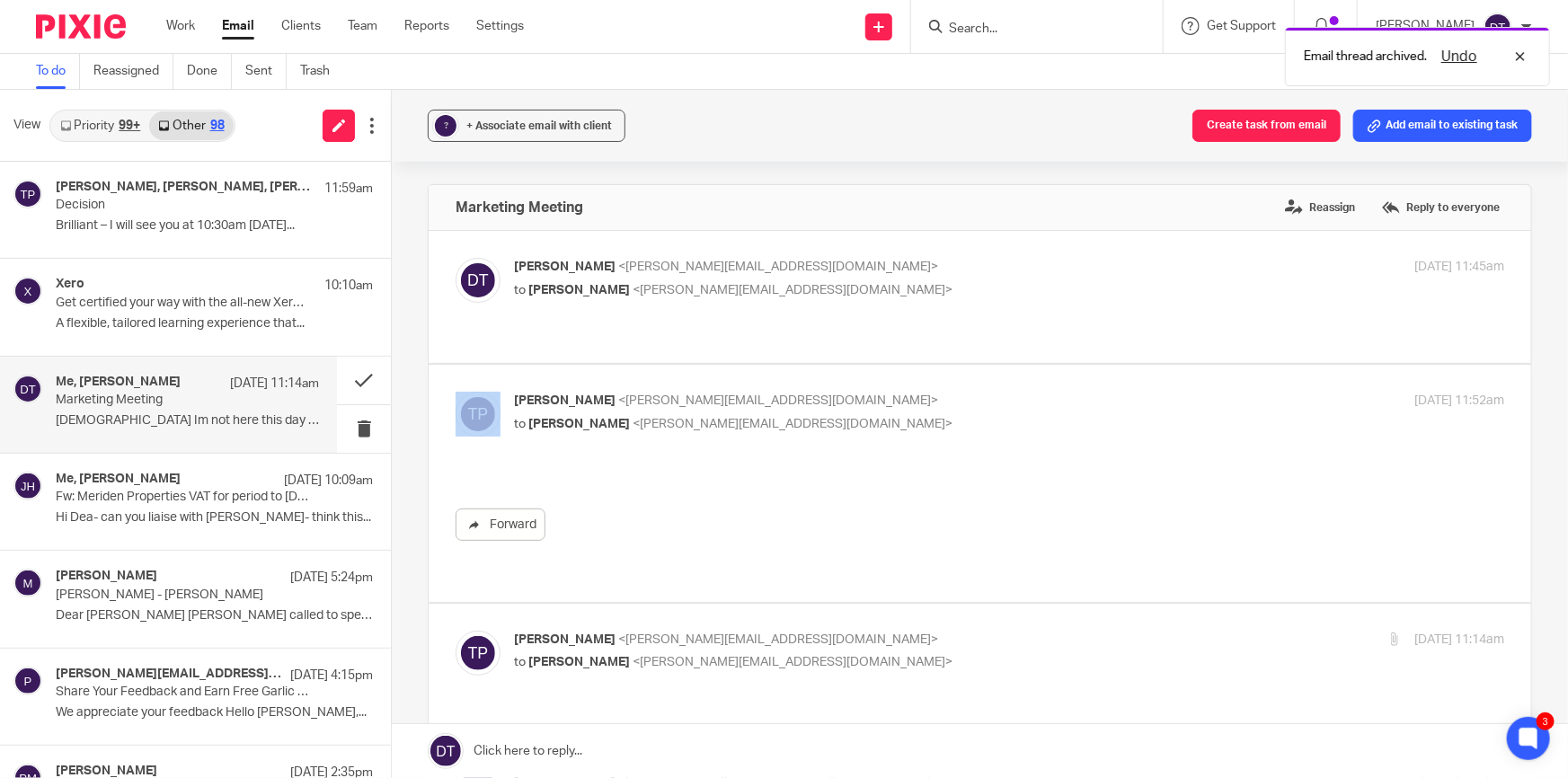
click at [846, 366] on label at bounding box center [980, 483] width 1103 height 237
click at [456, 391] on input "checkbox" at bounding box center [455, 391] width 1 height 1
checkbox input "false"
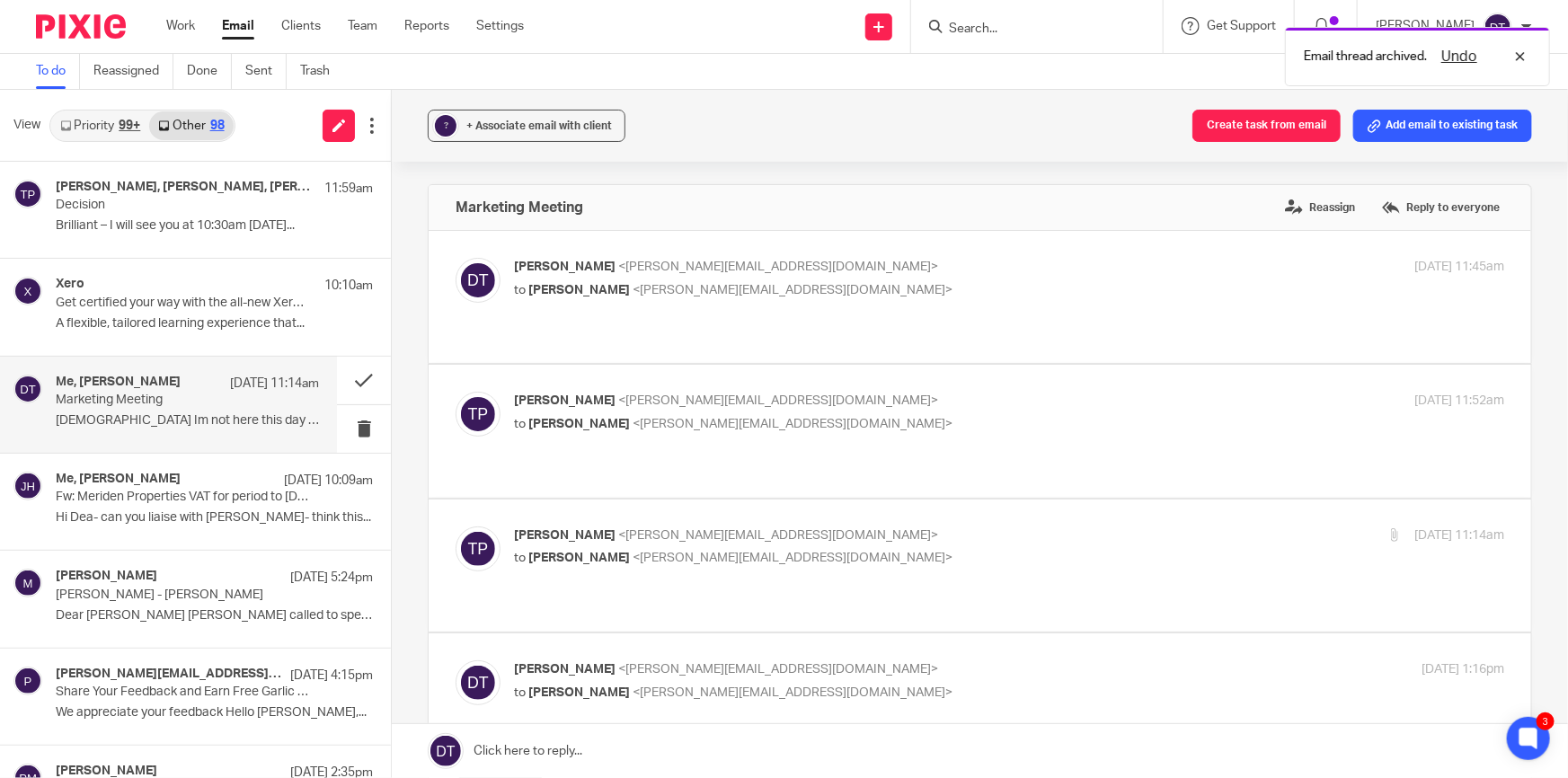
click at [892, 549] on p "to Deanna Templeton <deanna@sachdevs-ca.com>" at bounding box center [844, 558] width 660 height 19
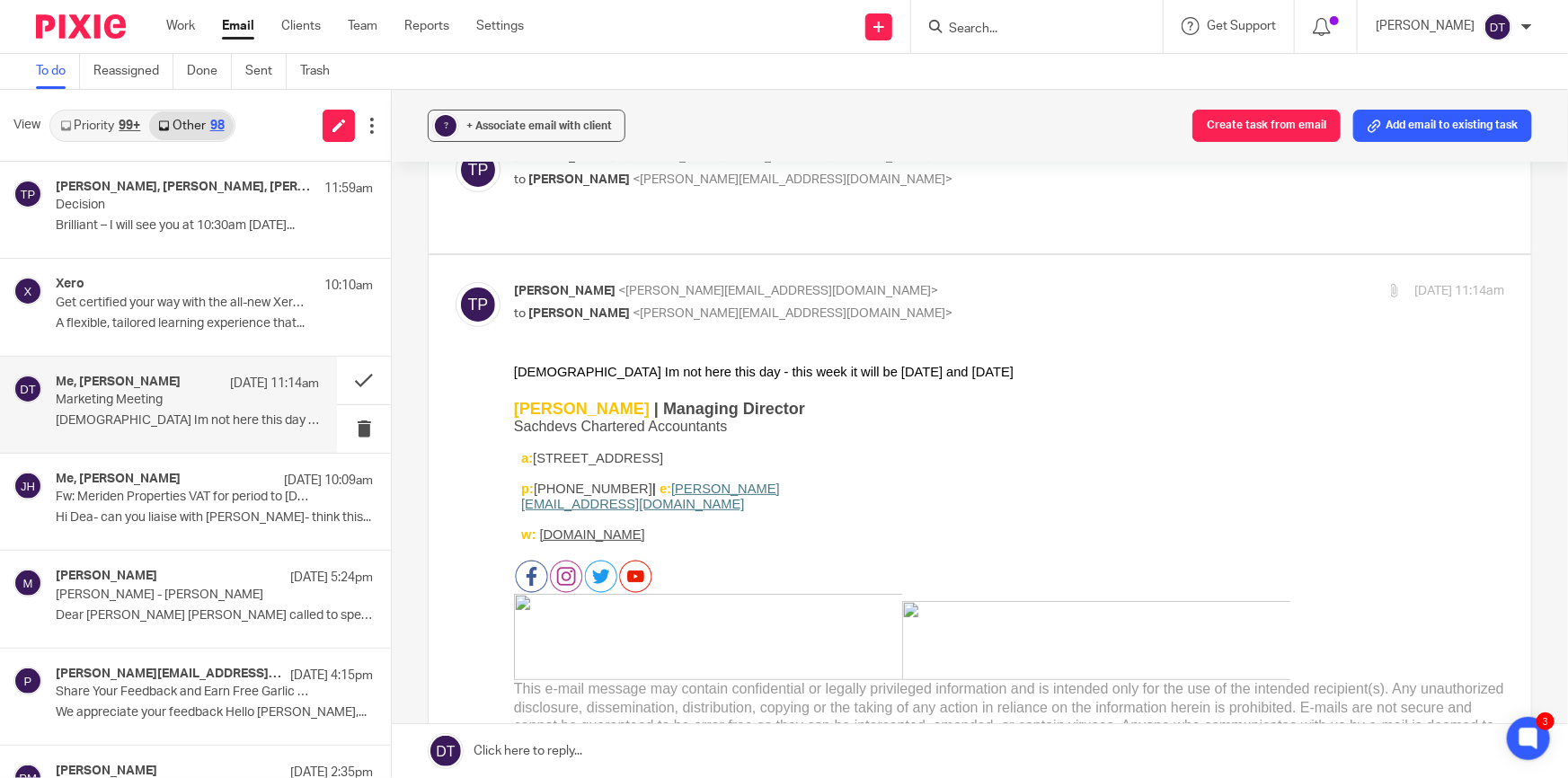
click at [880, 304] on p "to Deanna Templeton <deanna@sachdevs-ca.com>" at bounding box center [844, 314] width 660 height 19
checkbox input "false"
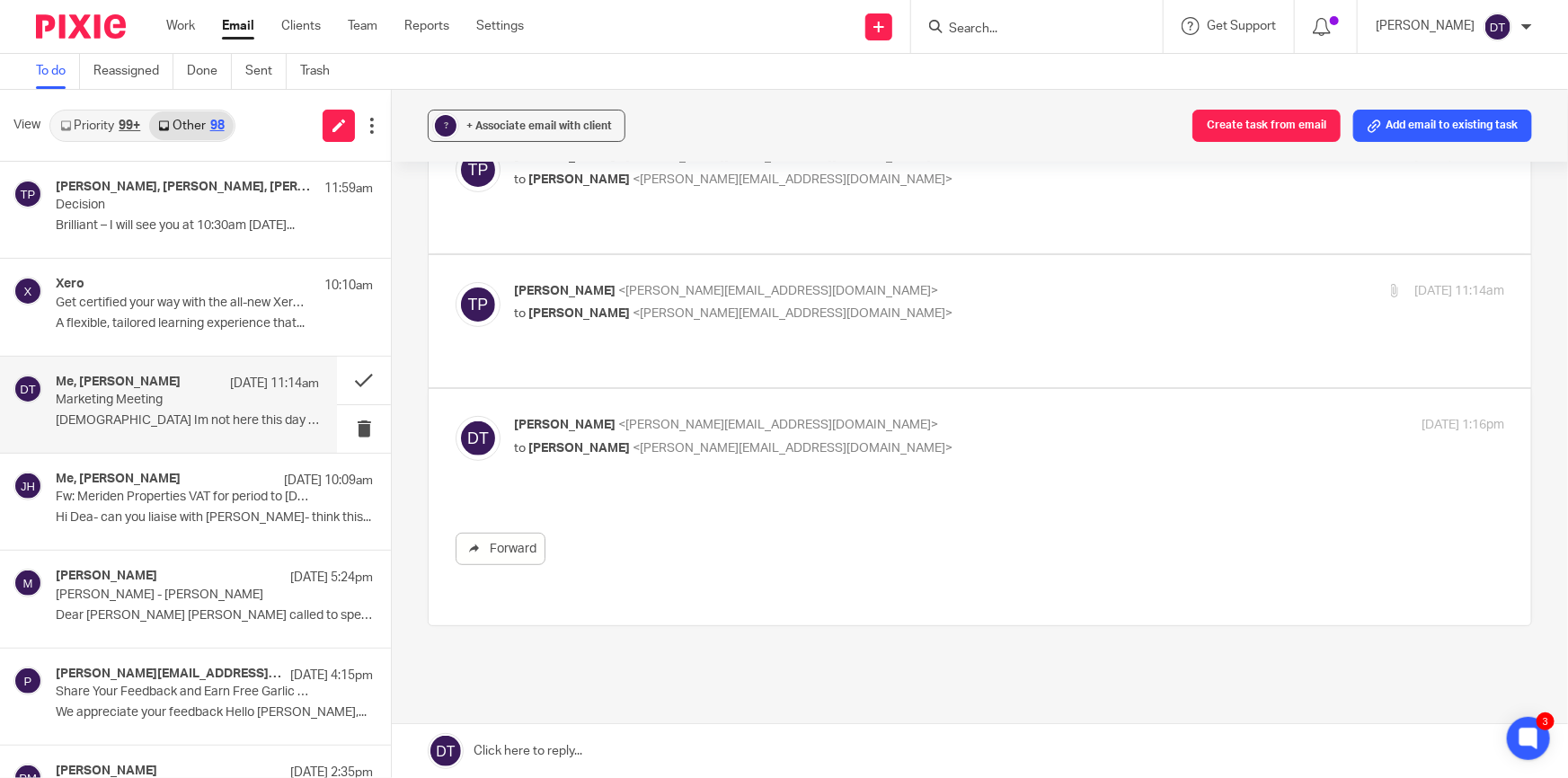
scroll to position [236, 0]
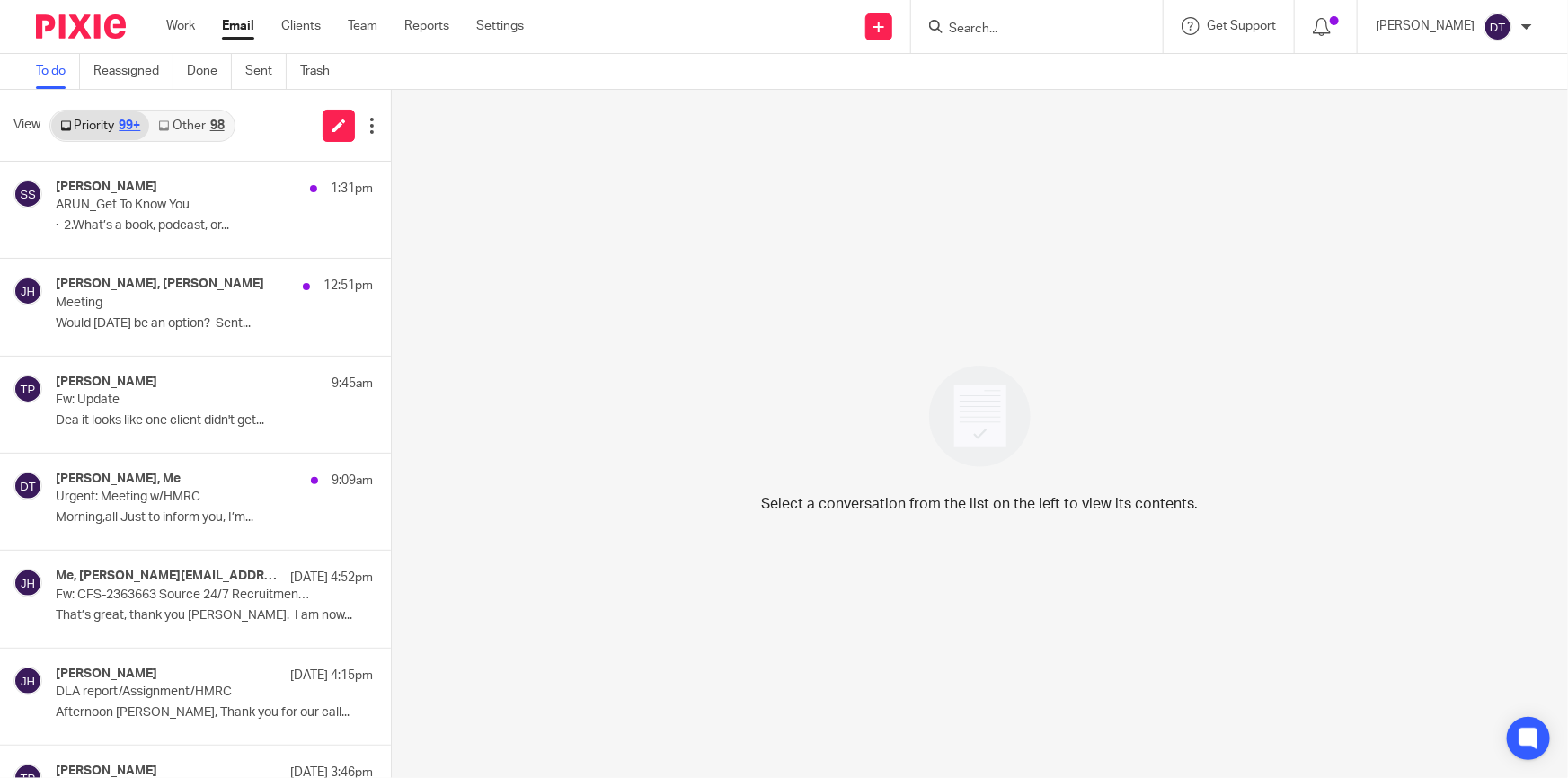
click at [206, 132] on link "Other 98" at bounding box center [191, 126] width 84 height 29
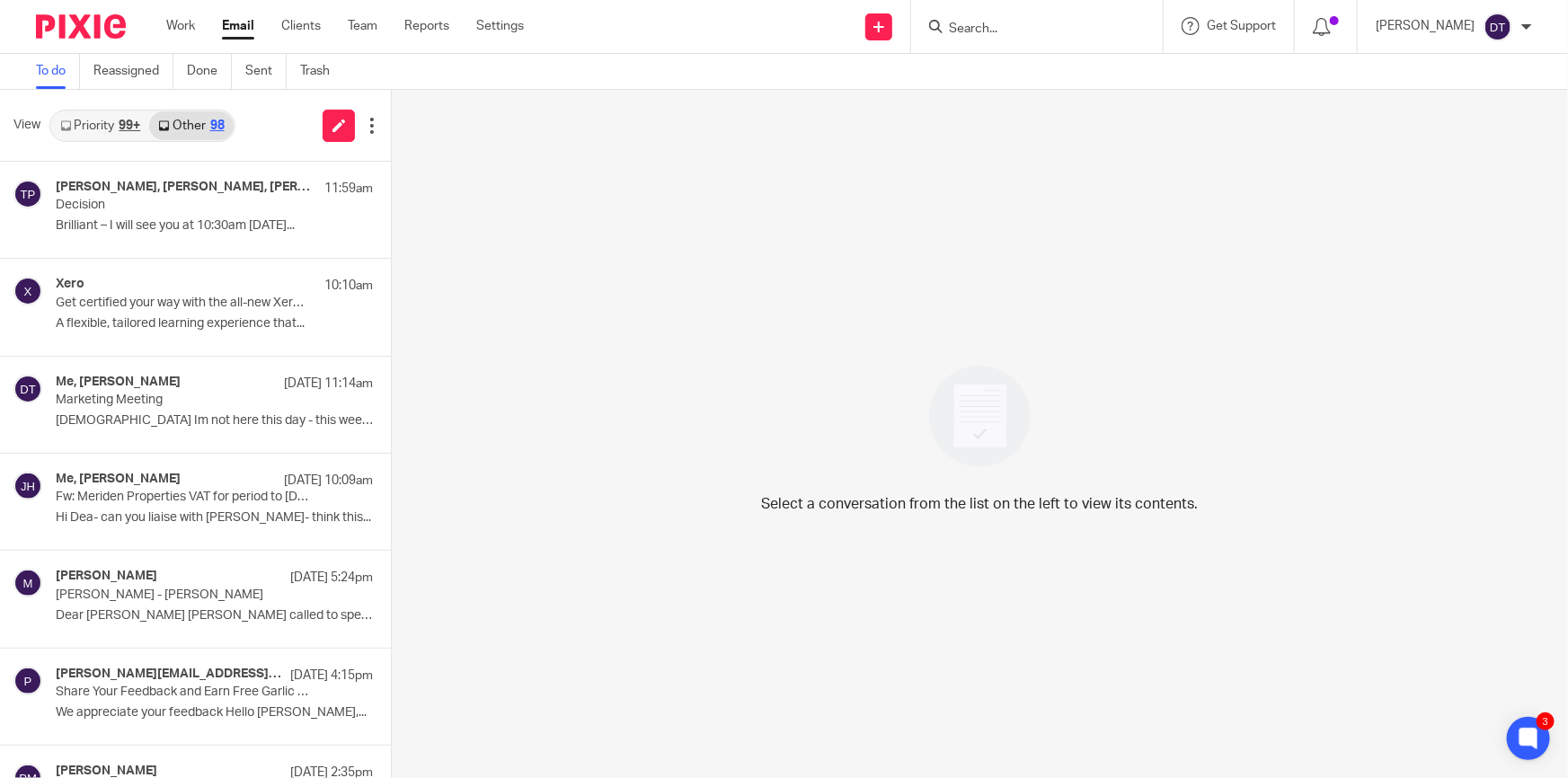
click at [129, 119] on div "99+" at bounding box center [129, 125] width 22 height 12
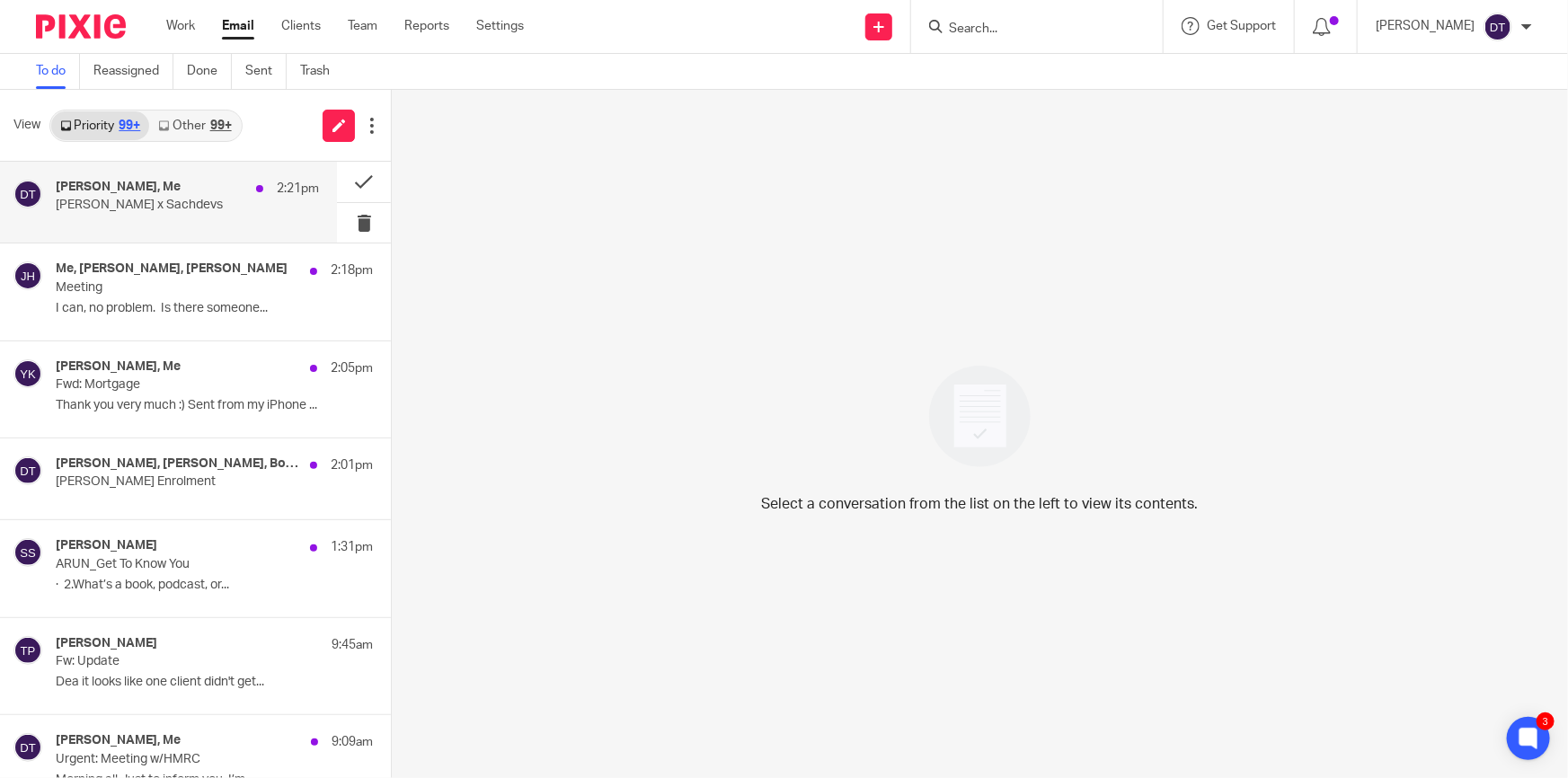
click at [134, 171] on div "[PERSON_NAME], Me 2:21pm [PERSON_NAME] x [PERSON_NAME]" at bounding box center [168, 202] width 337 height 81
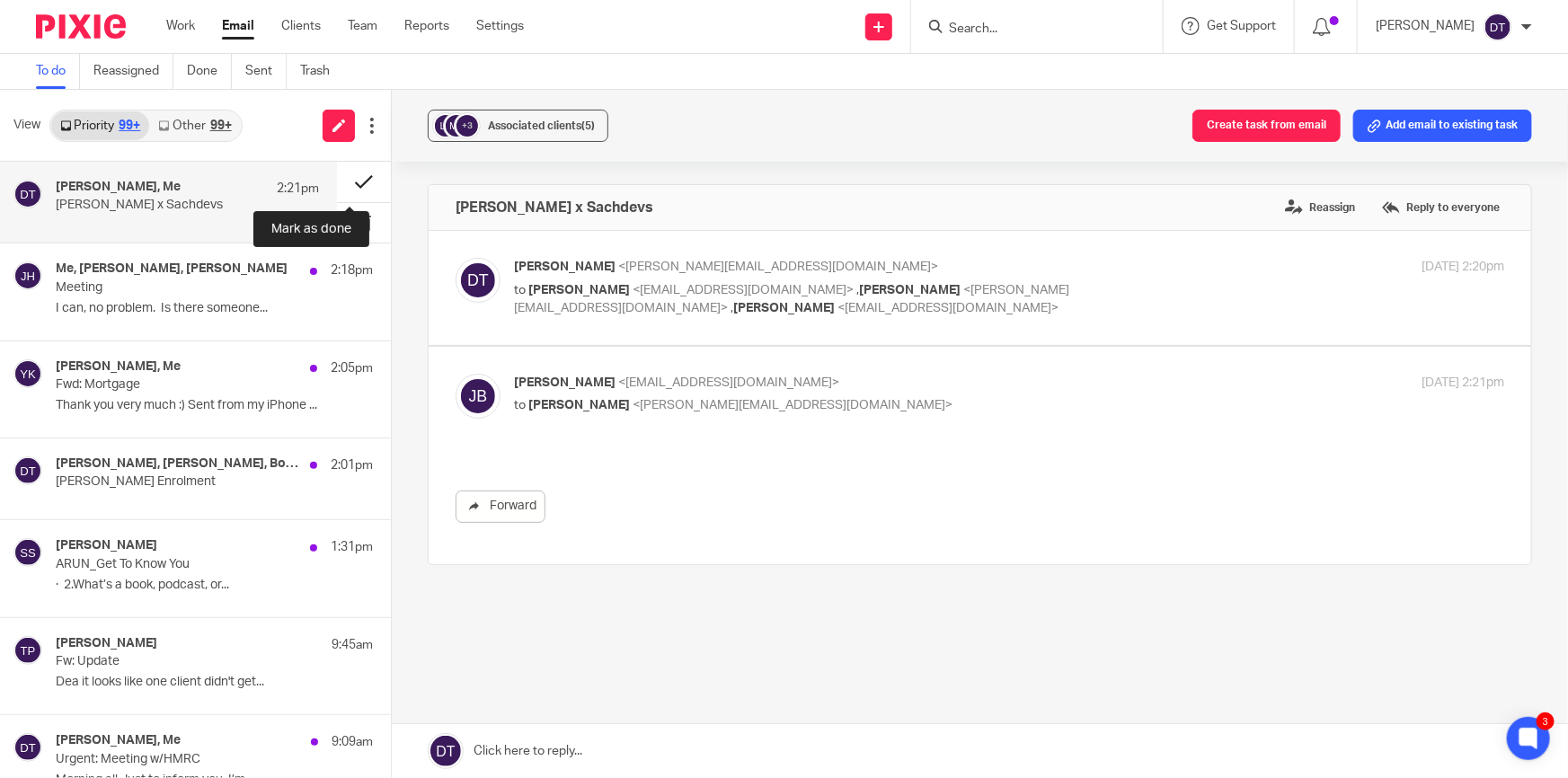
click at [350, 190] on button at bounding box center [364, 181] width 54 height 40
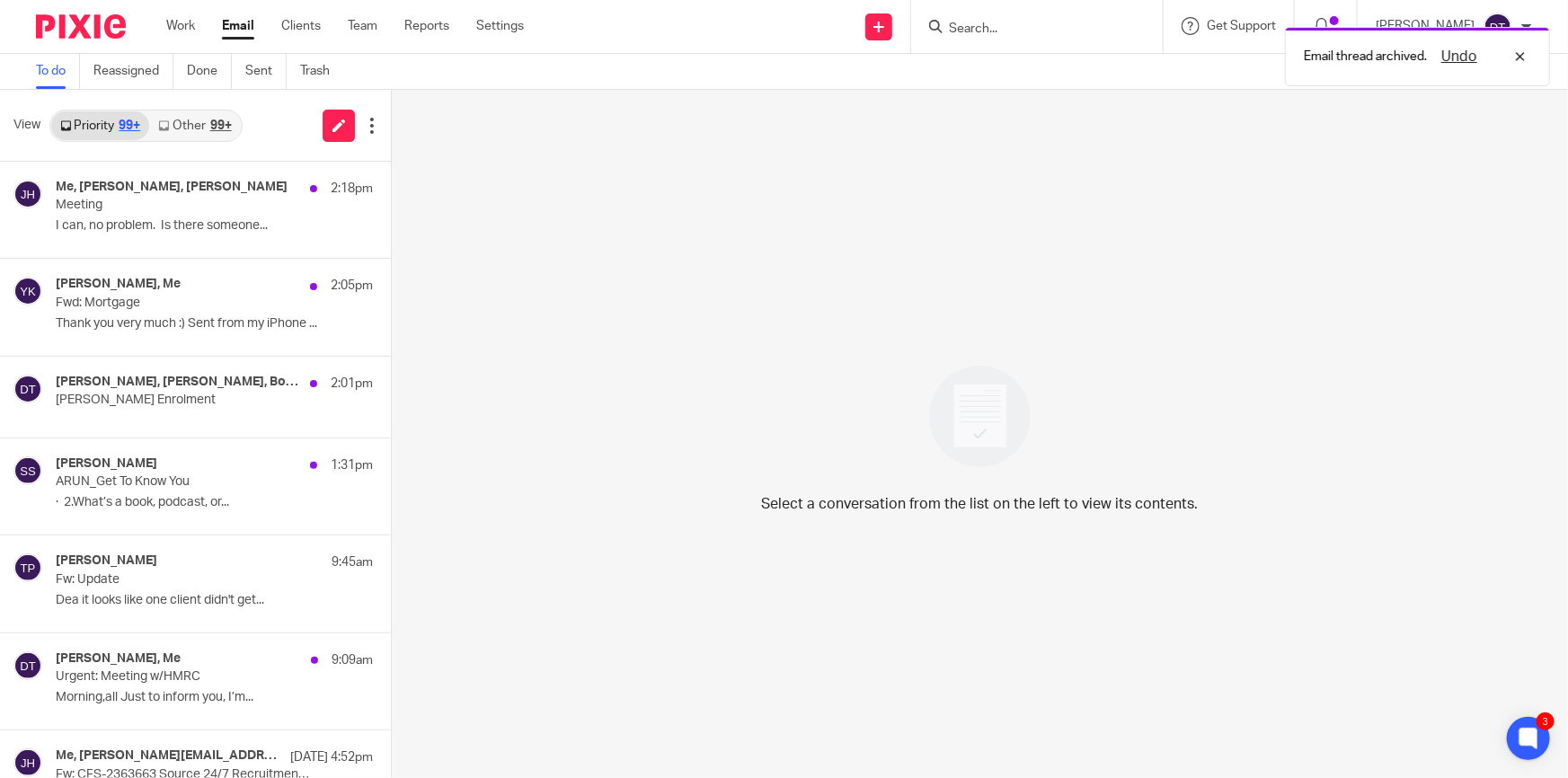
click at [201, 121] on link "Other 99+" at bounding box center [194, 126] width 91 height 29
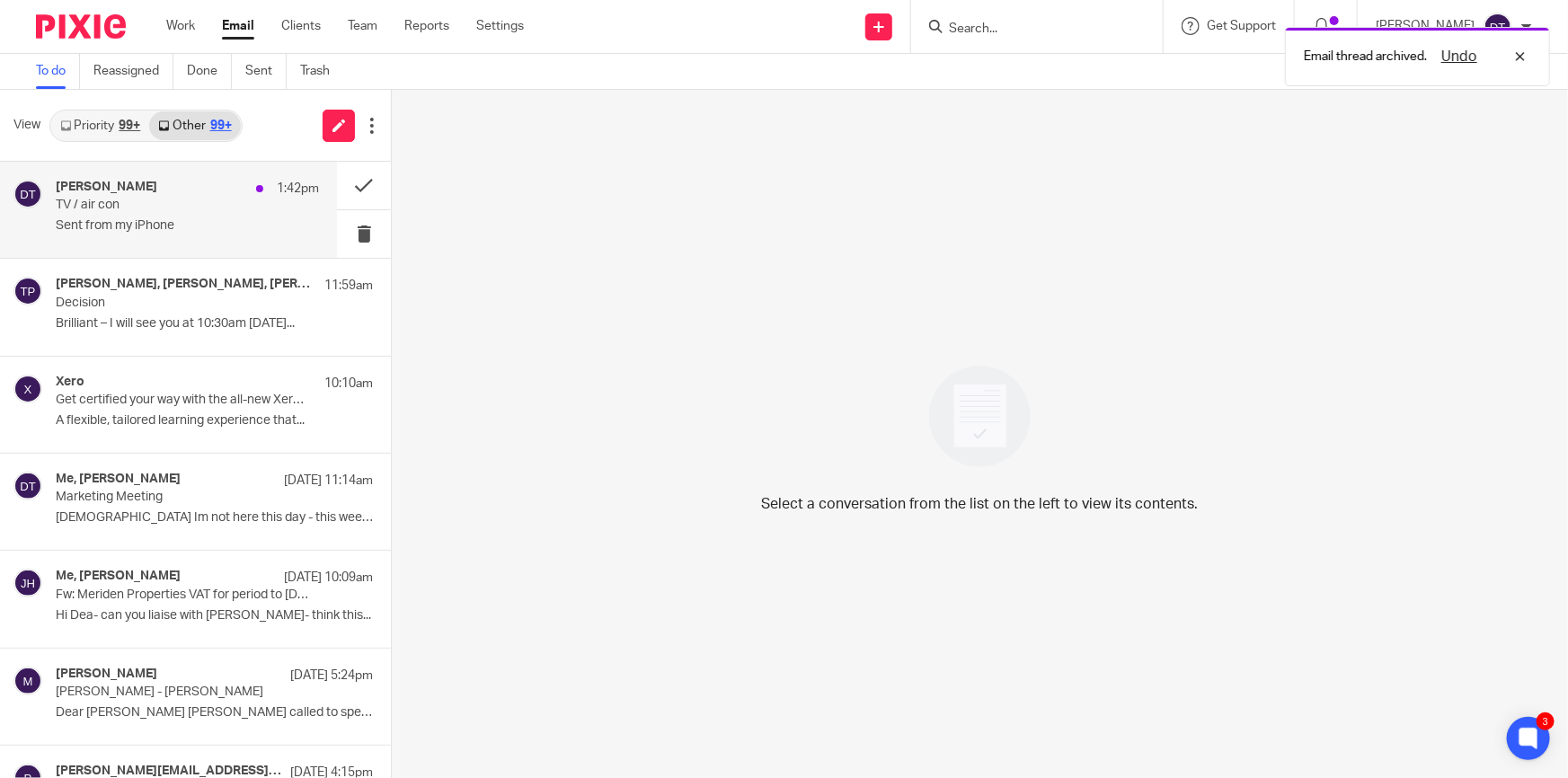
click at [183, 212] on p "TV / air con" at bounding box center [161, 205] width 211 height 15
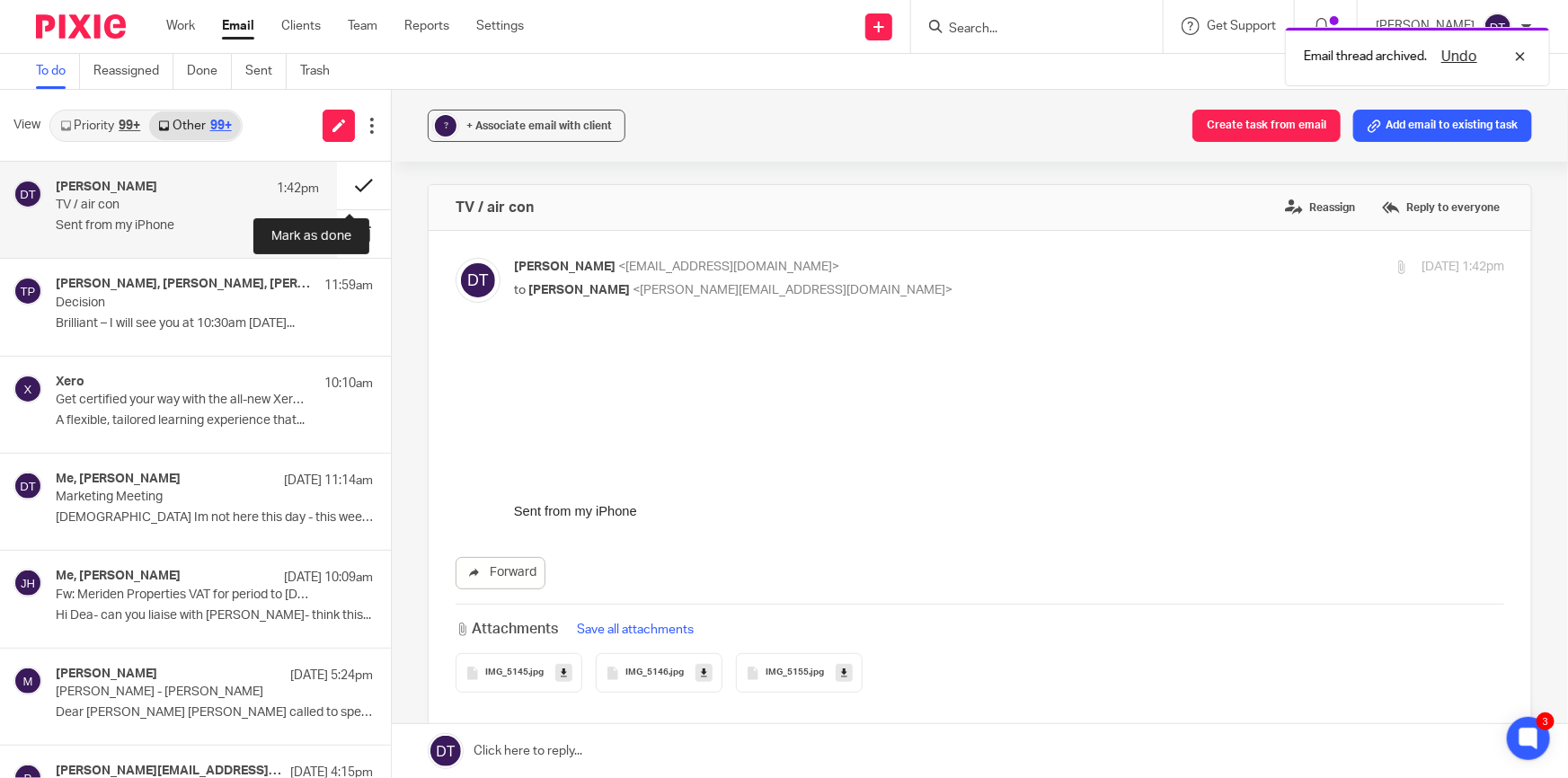
click at [345, 196] on button at bounding box center [364, 185] width 54 height 48
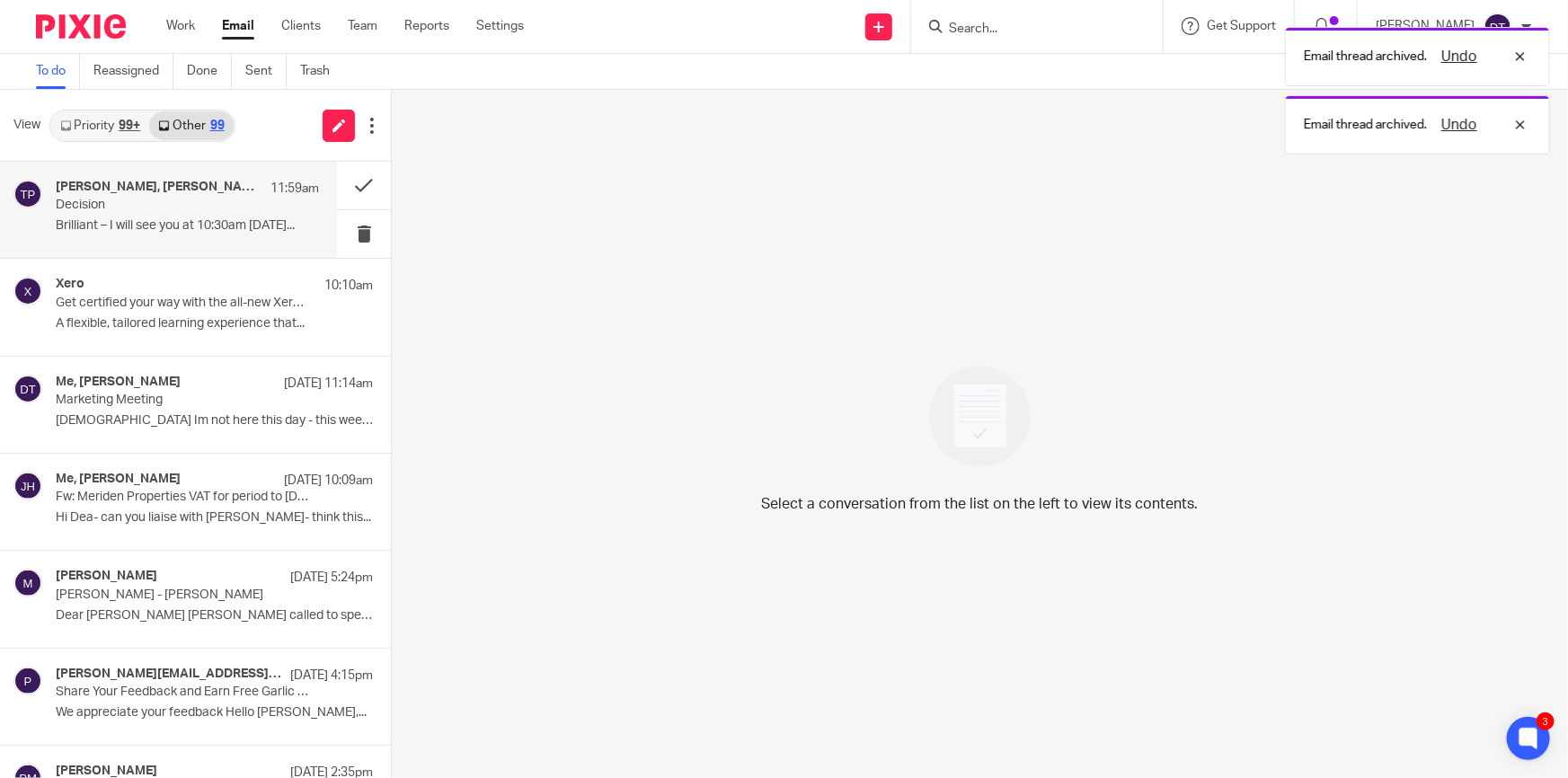
click at [131, 250] on div "Katie Lumb, Sonia Sachdev, Tina Pennycuick 11:59am Decision Brilliant – I will …" at bounding box center [168, 210] width 337 height 96
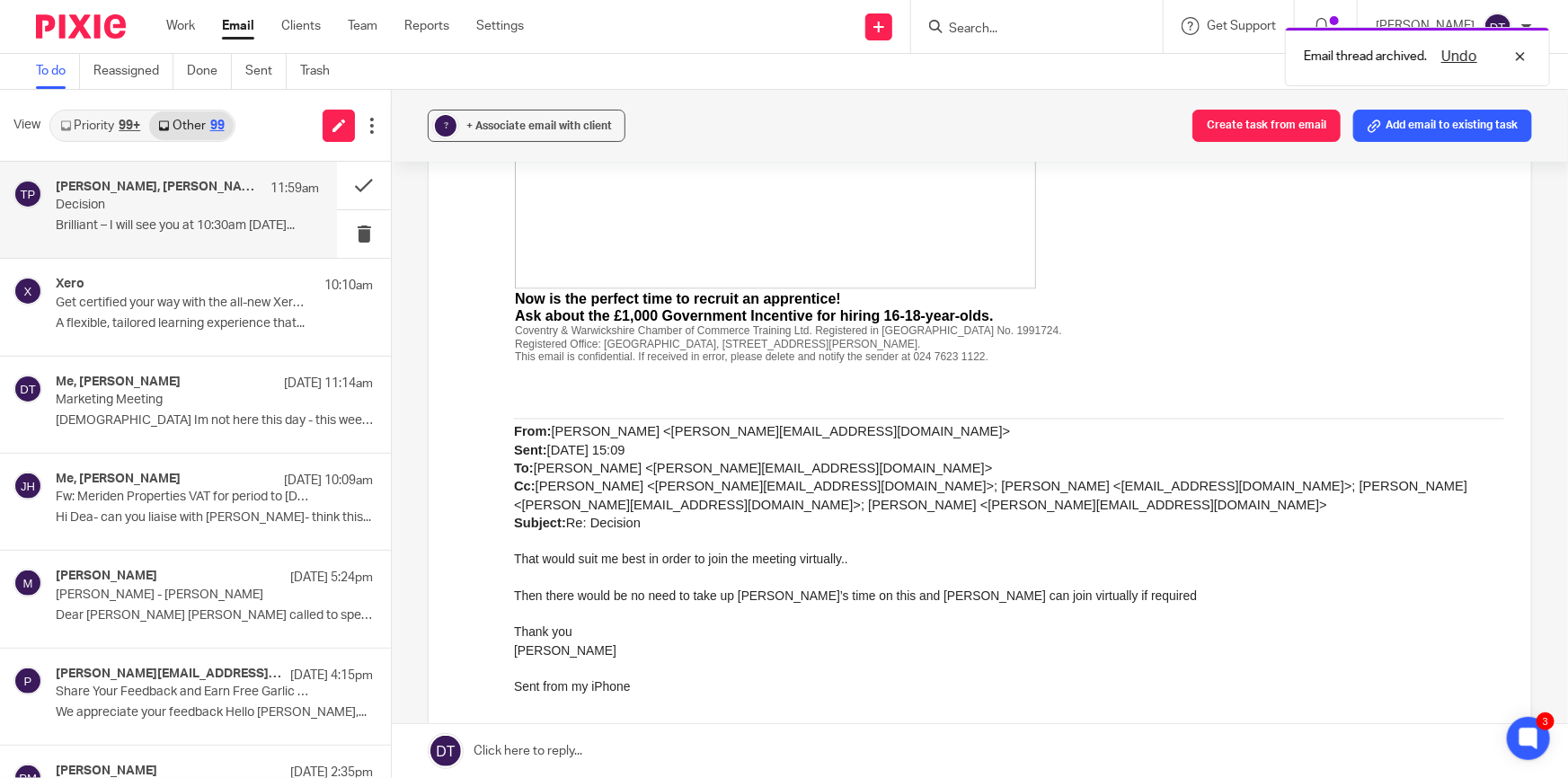
scroll to position [1552, 0]
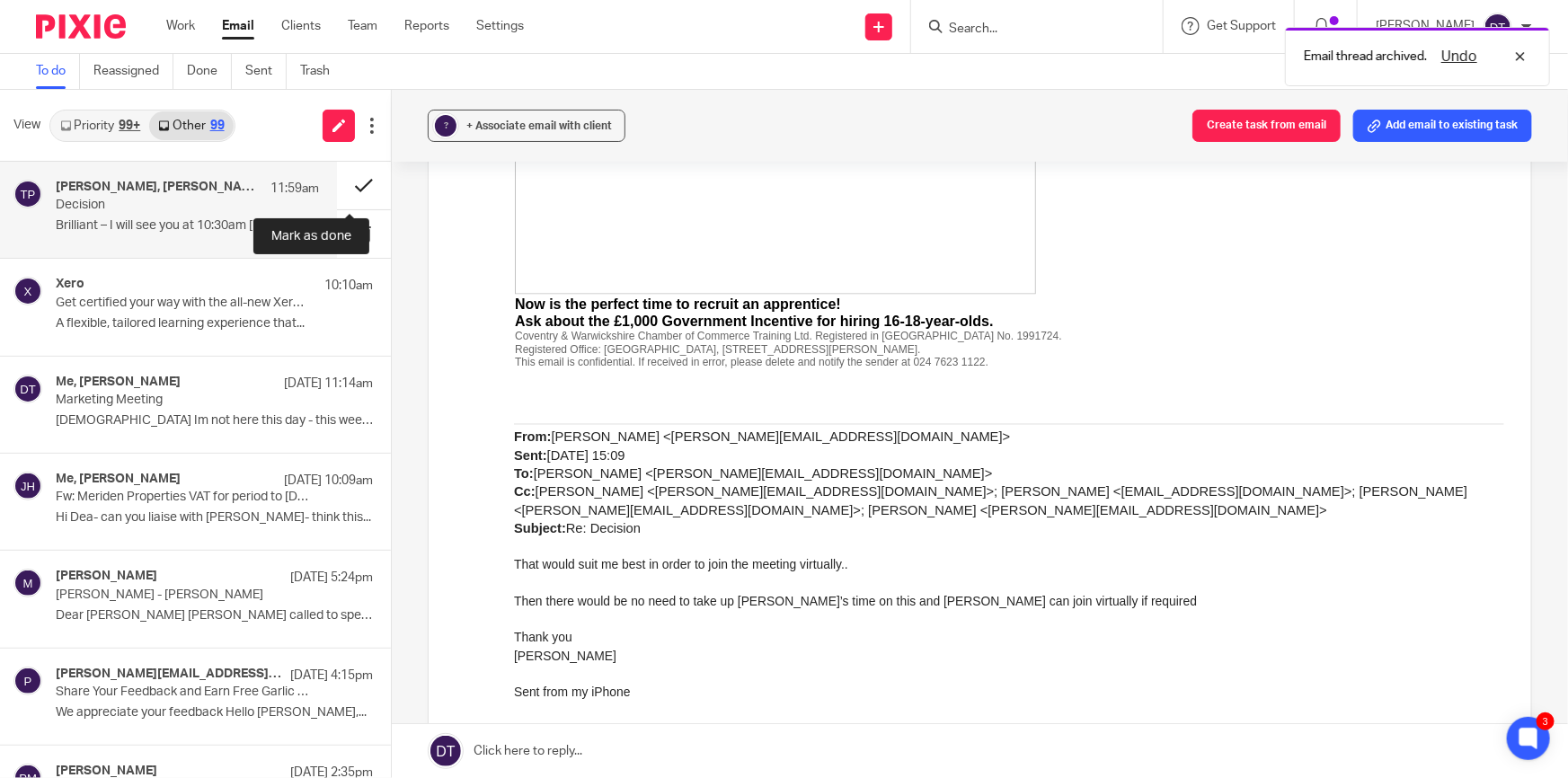
click at [347, 189] on button at bounding box center [364, 185] width 54 height 48
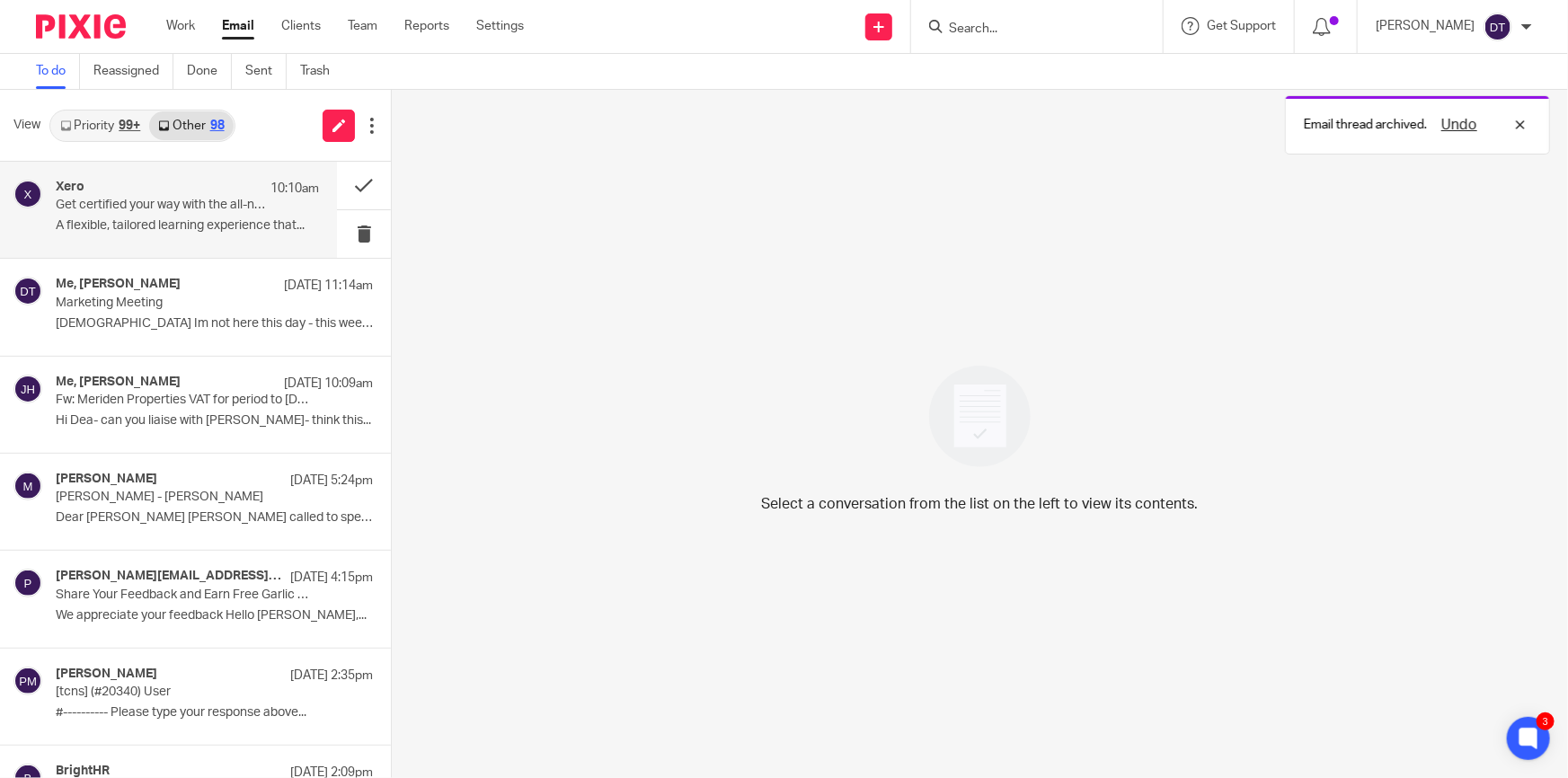
click at [143, 202] on p "Get certified your way with the all-new Xero certification" at bounding box center [161, 205] width 211 height 15
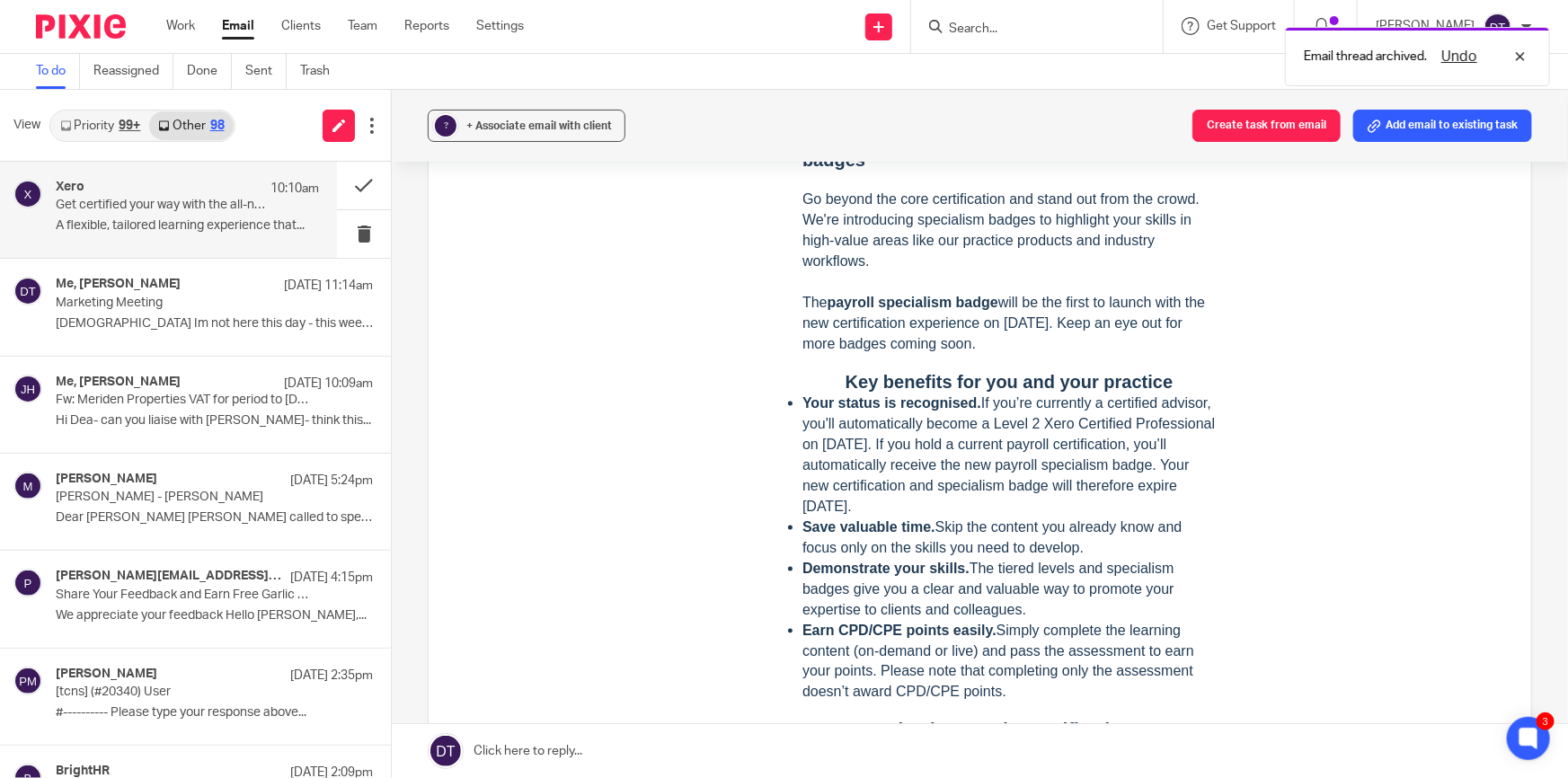
scroll to position [571, 0]
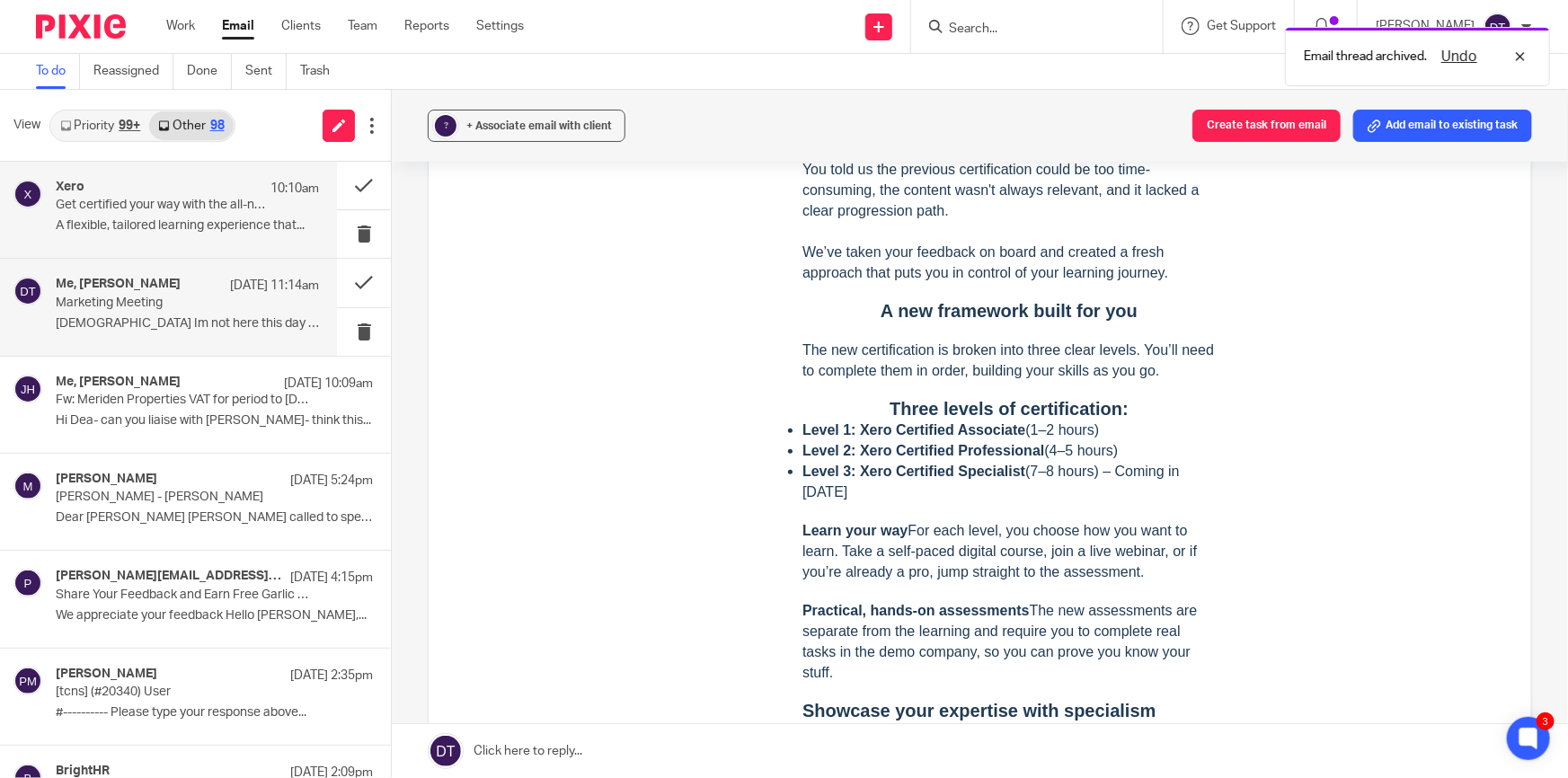
click at [161, 332] on div "Me, Tina Pennycuick 17 Sep 11:14am Marketing Meeting Dea Im not here this day -…" at bounding box center [187, 307] width 263 height 60
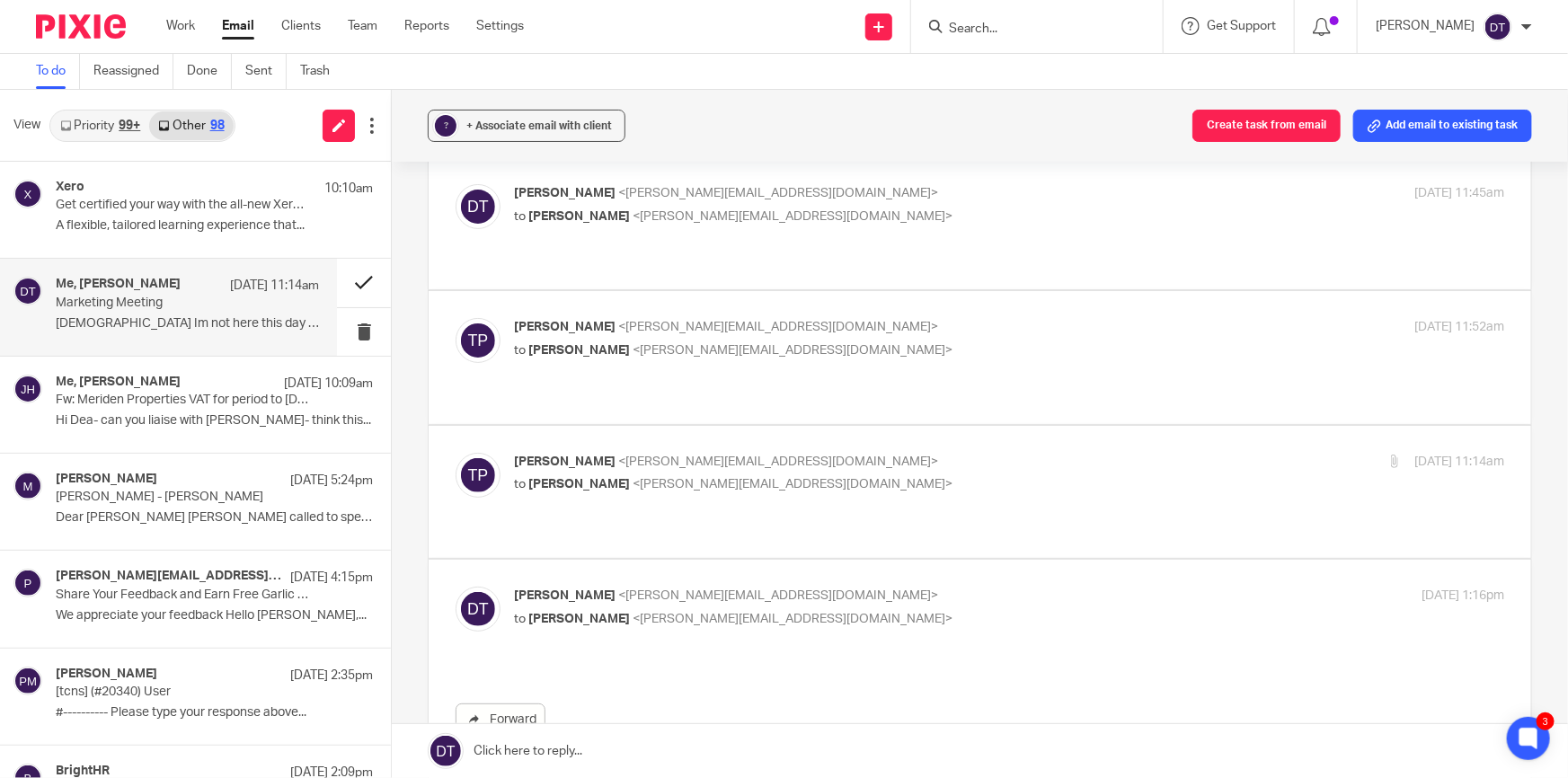
scroll to position [72, 0]
click at [340, 288] on button at bounding box center [364, 283] width 54 height 48
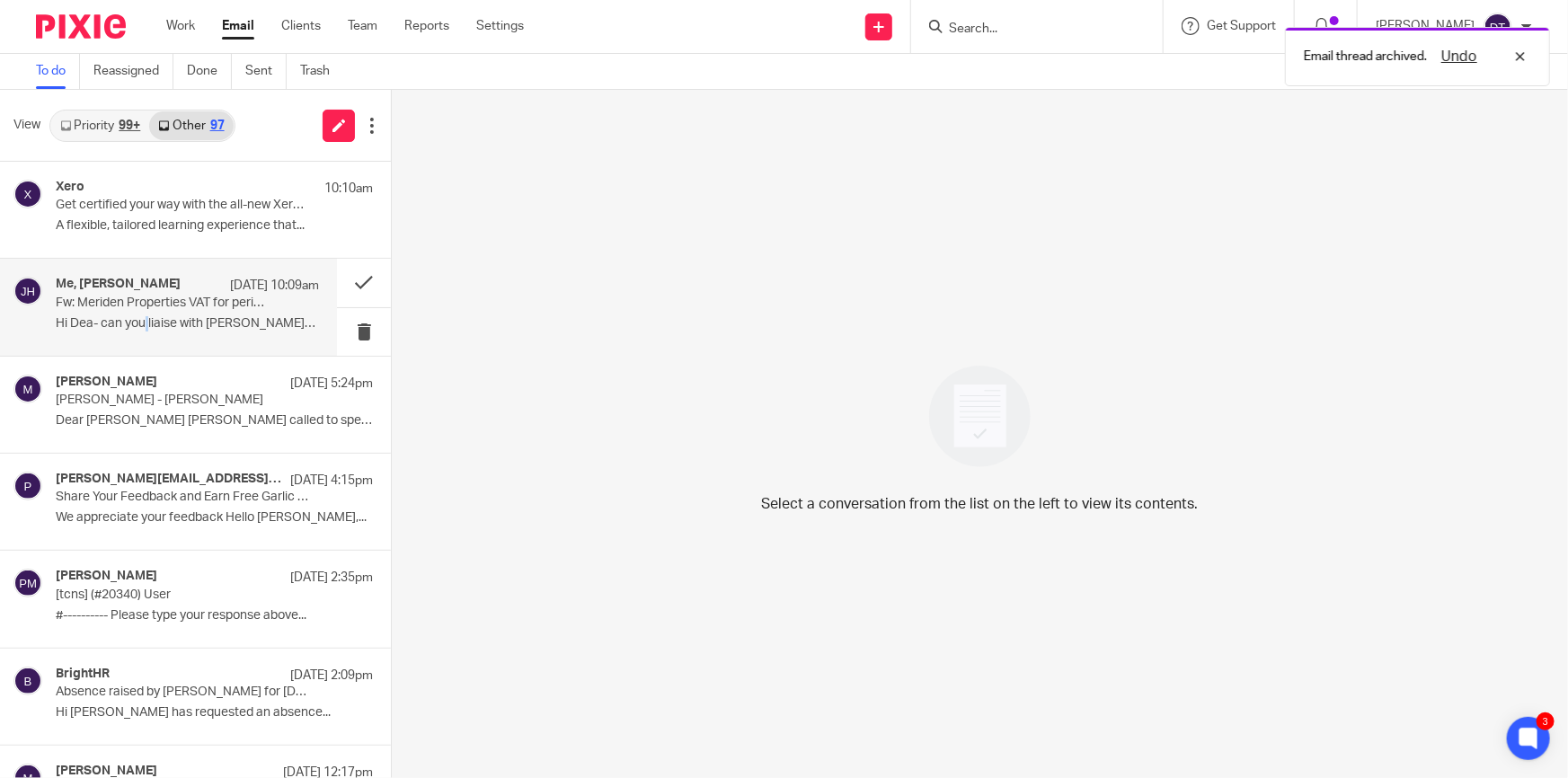
click at [146, 320] on p "Hi Dea- can you liaise with chetna- think this..." at bounding box center [187, 324] width 263 height 15
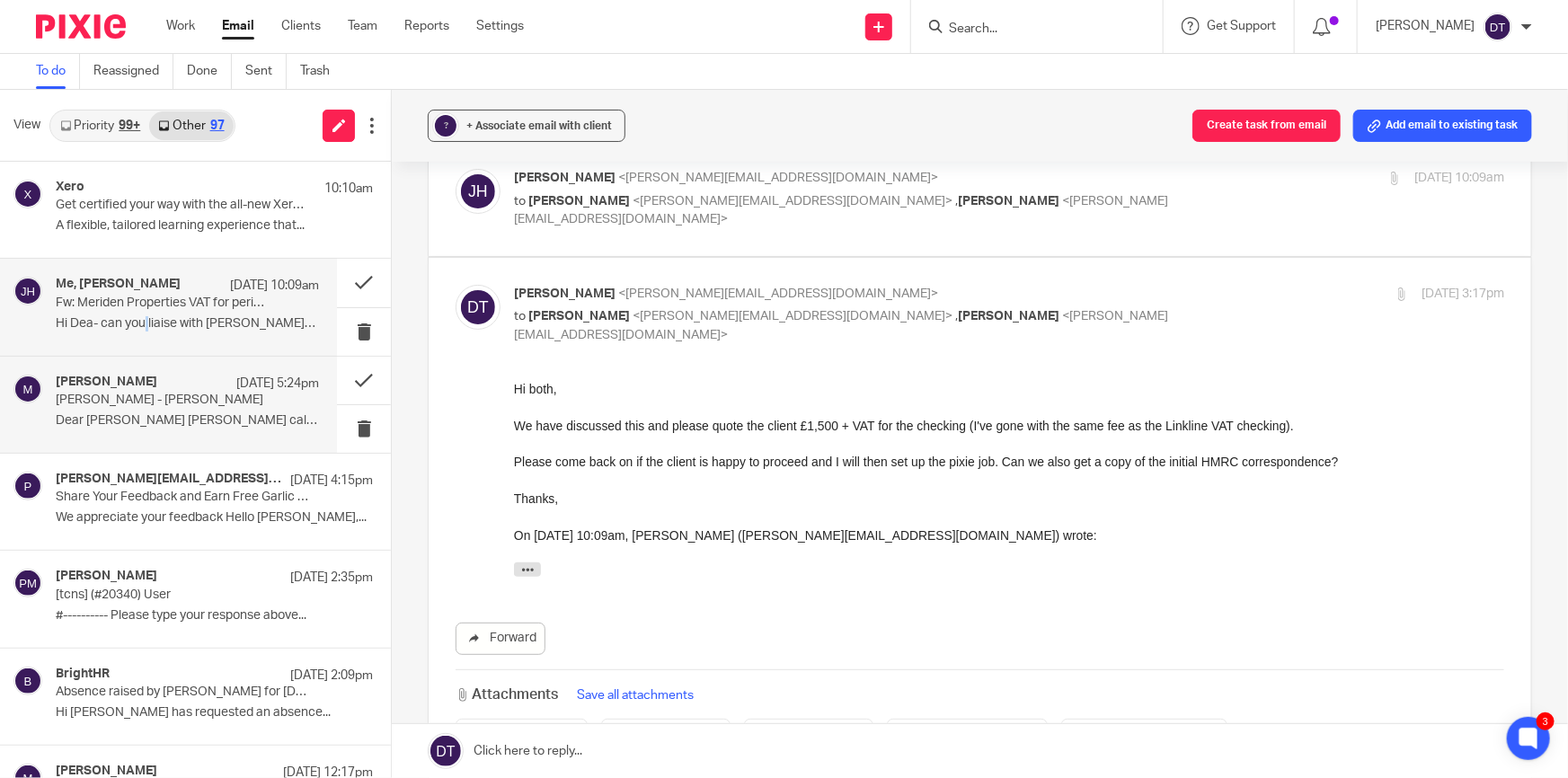
scroll to position [0, 0]
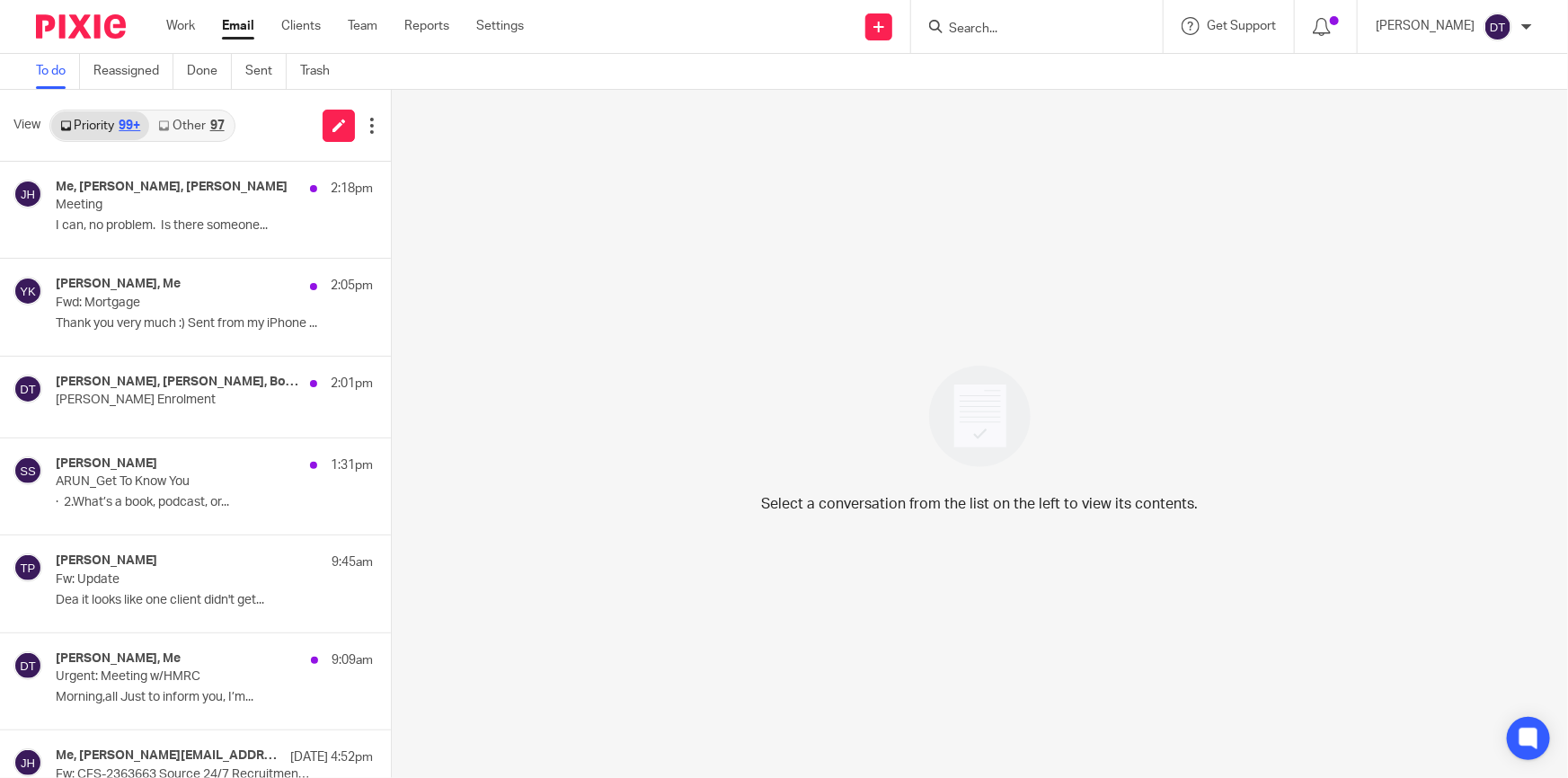
click at [210, 122] on div "97" at bounding box center [217, 125] width 14 height 12
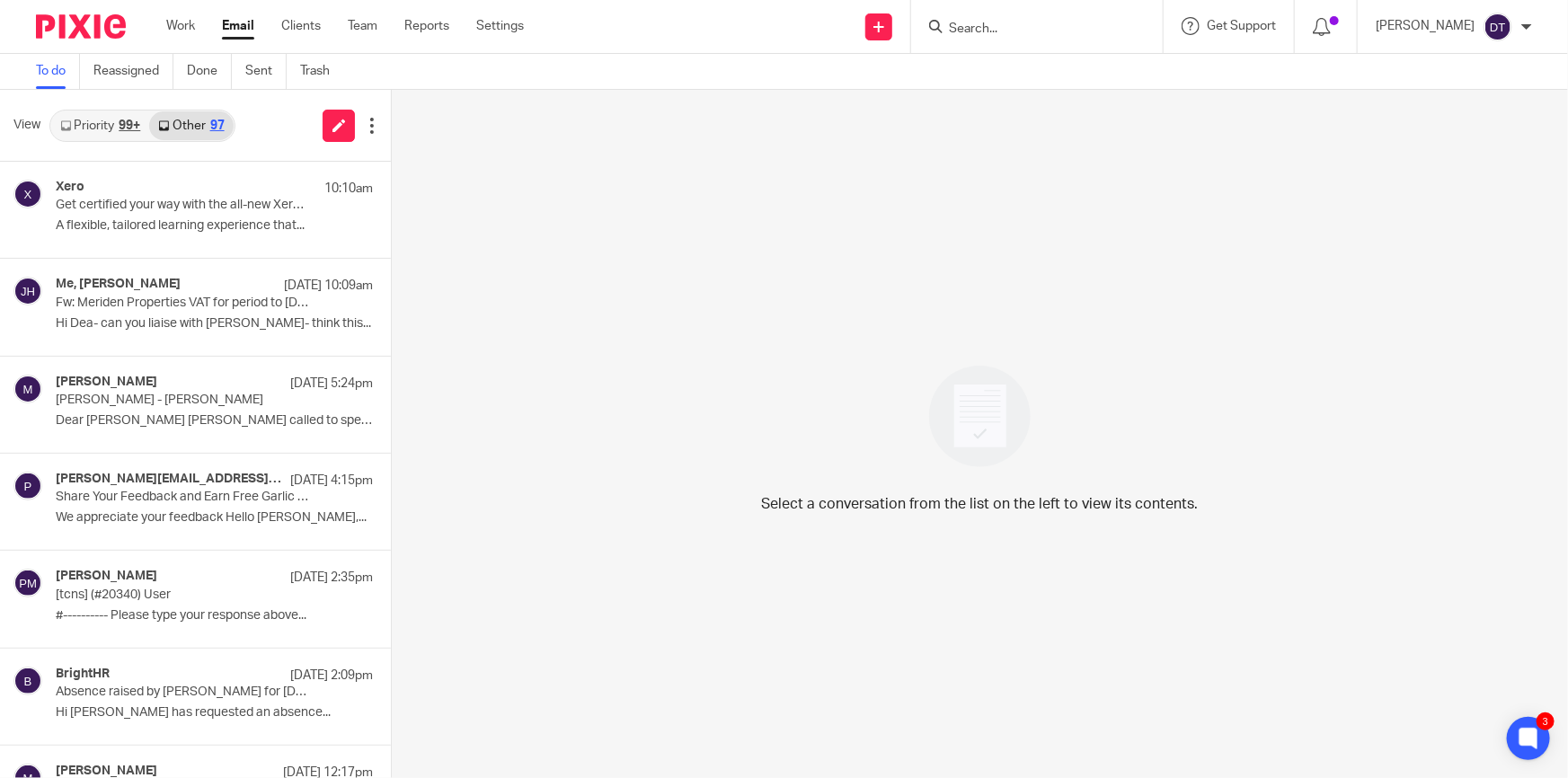
click at [93, 121] on link "Priority 99+" at bounding box center [101, 126] width 98 height 29
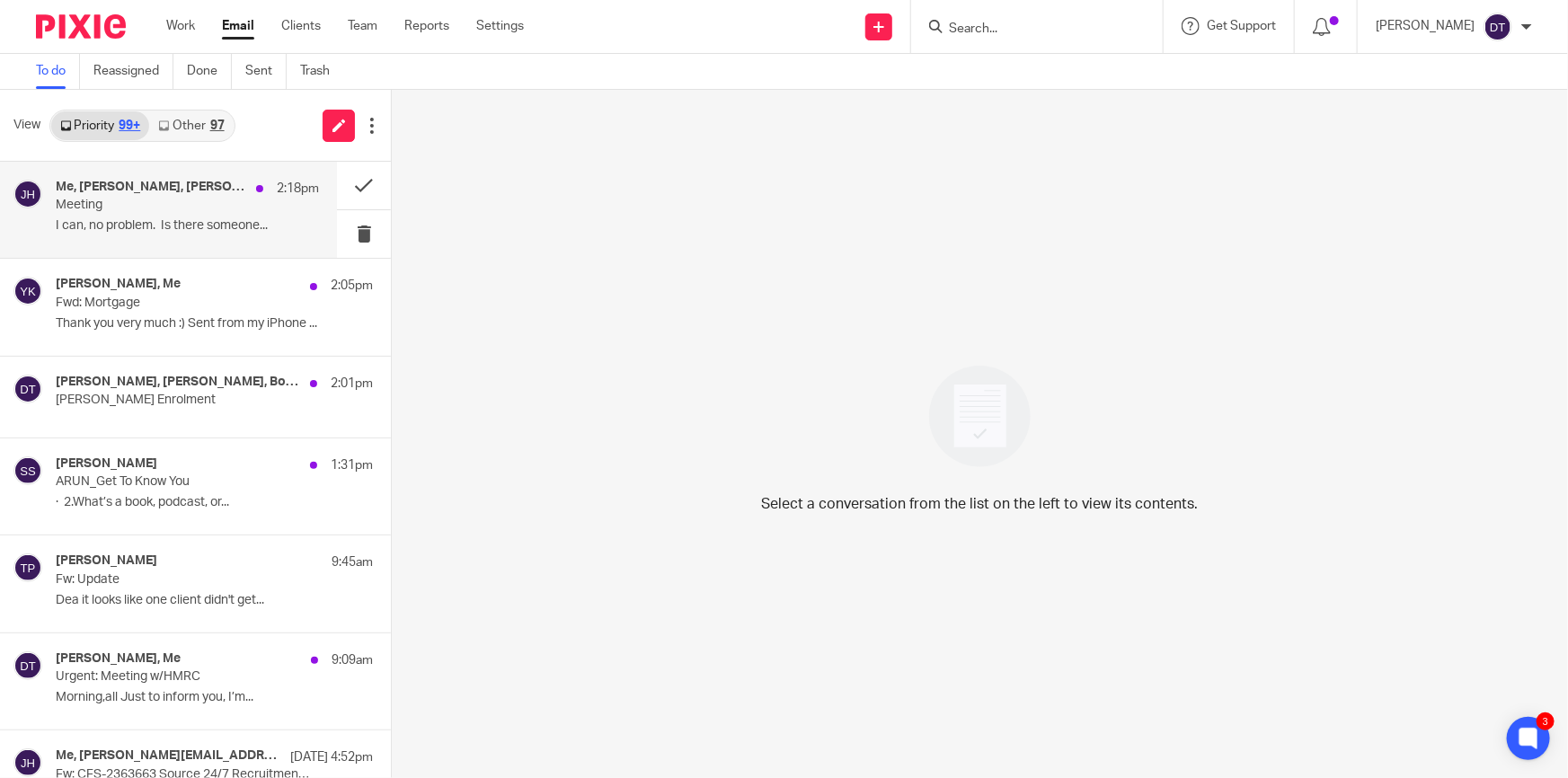
click at [169, 213] on p "Meeting" at bounding box center [161, 205] width 211 height 15
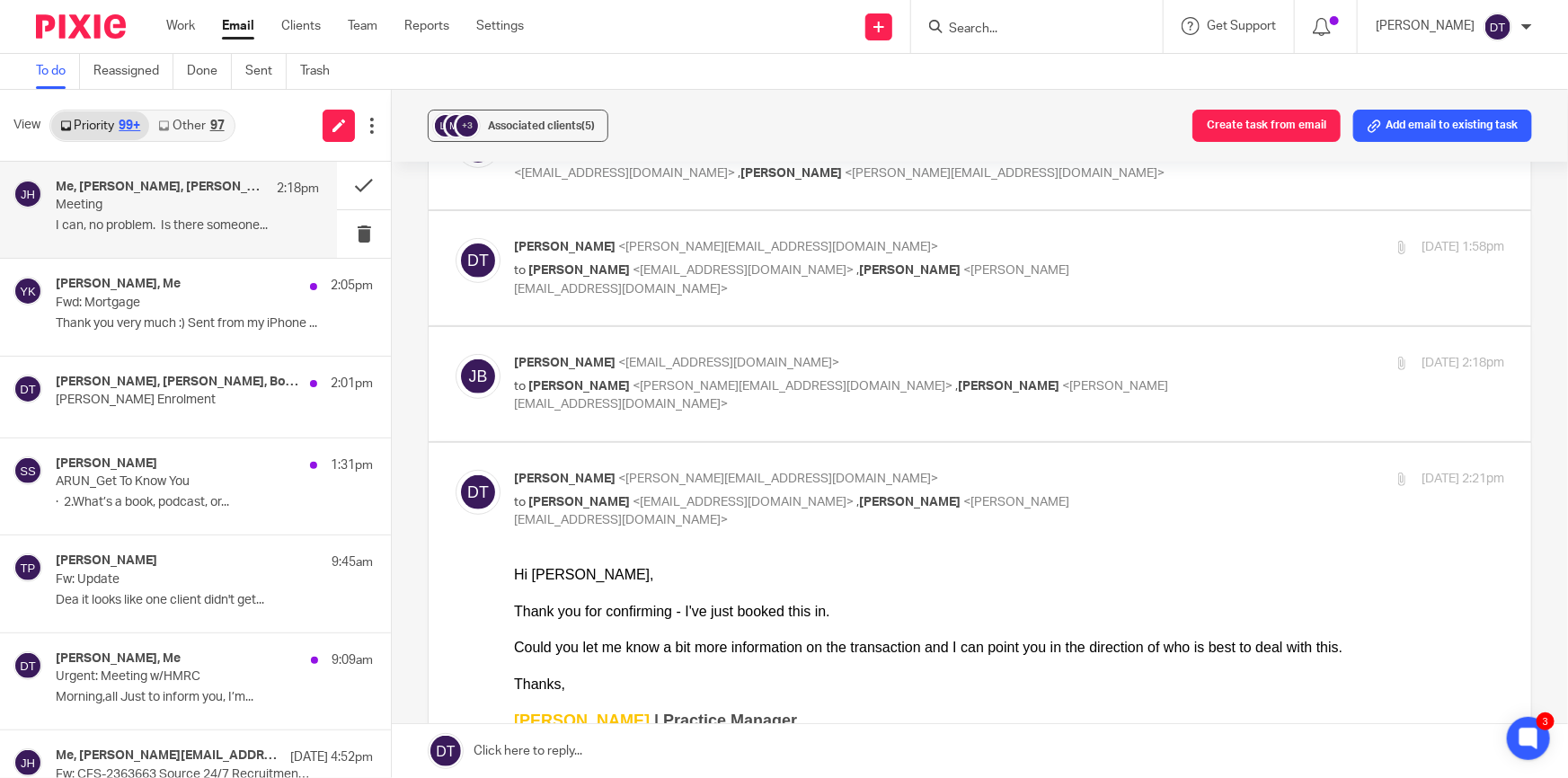
scroll to position [490, 0]
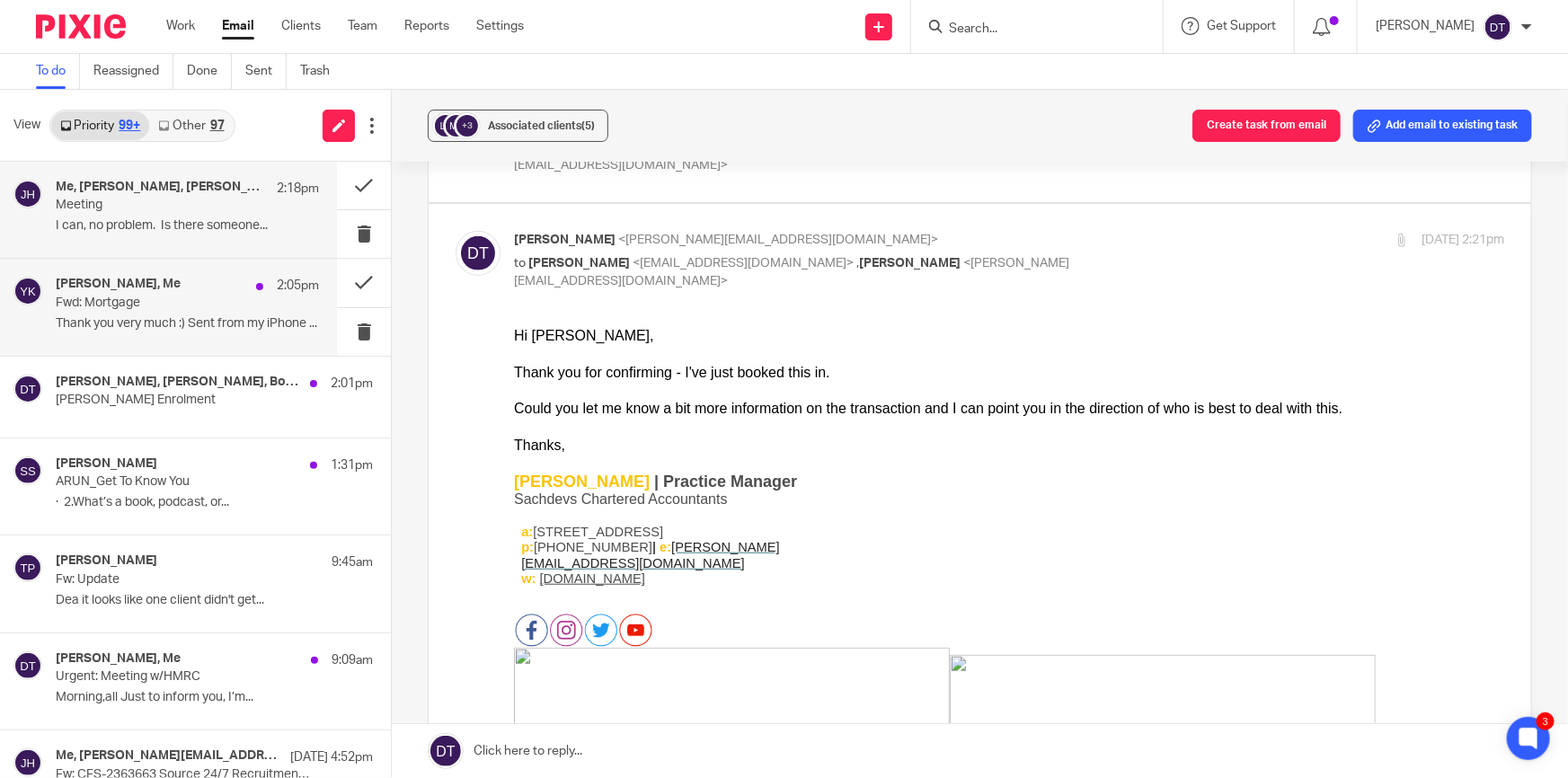
click at [144, 319] on p "Thank you very much :) Sent from my iPhone ..." at bounding box center [187, 324] width 263 height 15
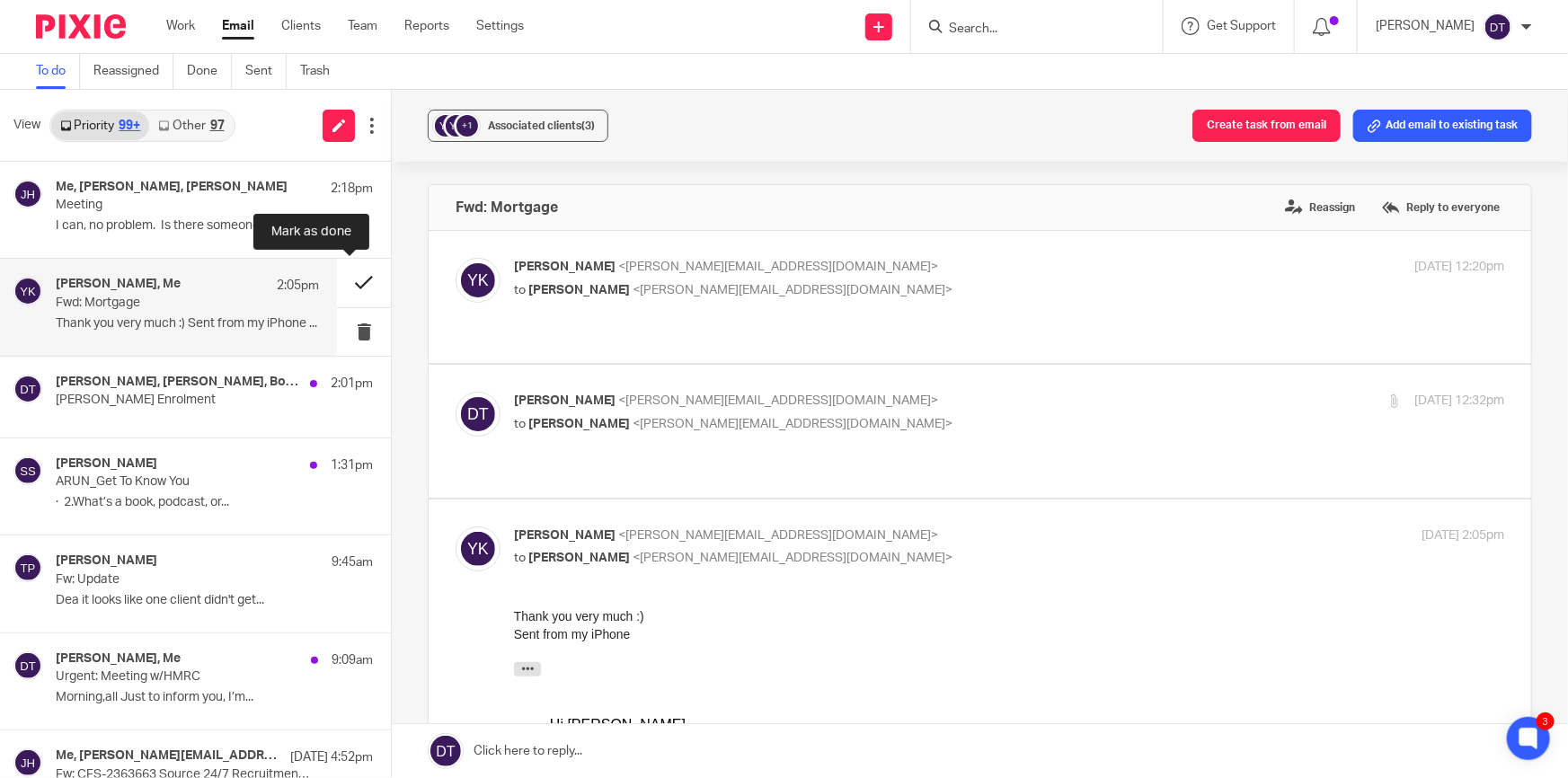
scroll to position [0, 0]
drag, startPoint x: 352, startPoint y: 278, endPoint x: 340, endPoint y: 278, distance: 12.0
click at [351, 278] on button at bounding box center [364, 283] width 54 height 48
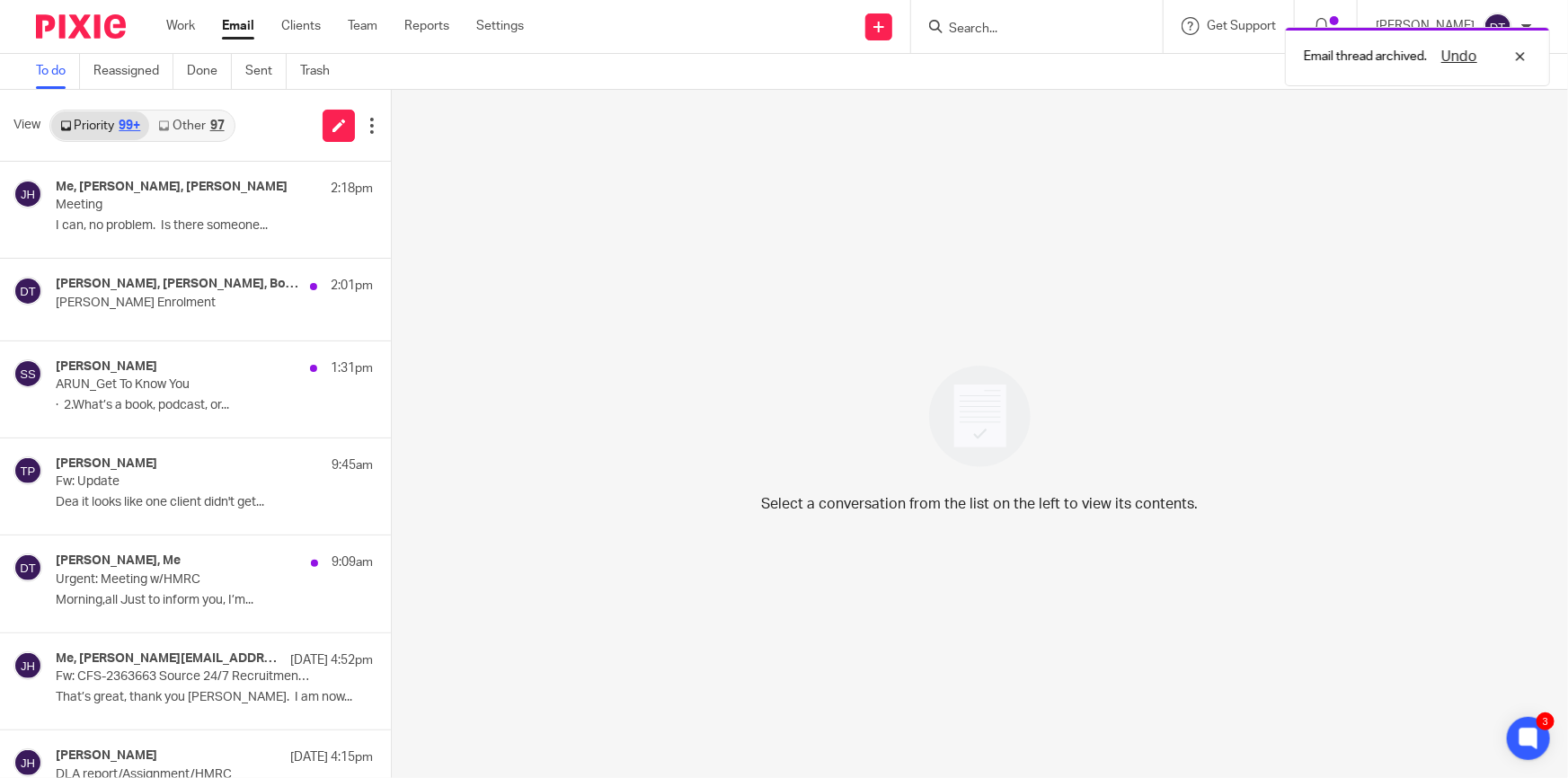
click at [170, 306] on p "[PERSON_NAME] Enrolment" at bounding box center [182, 303] width 255 height 15
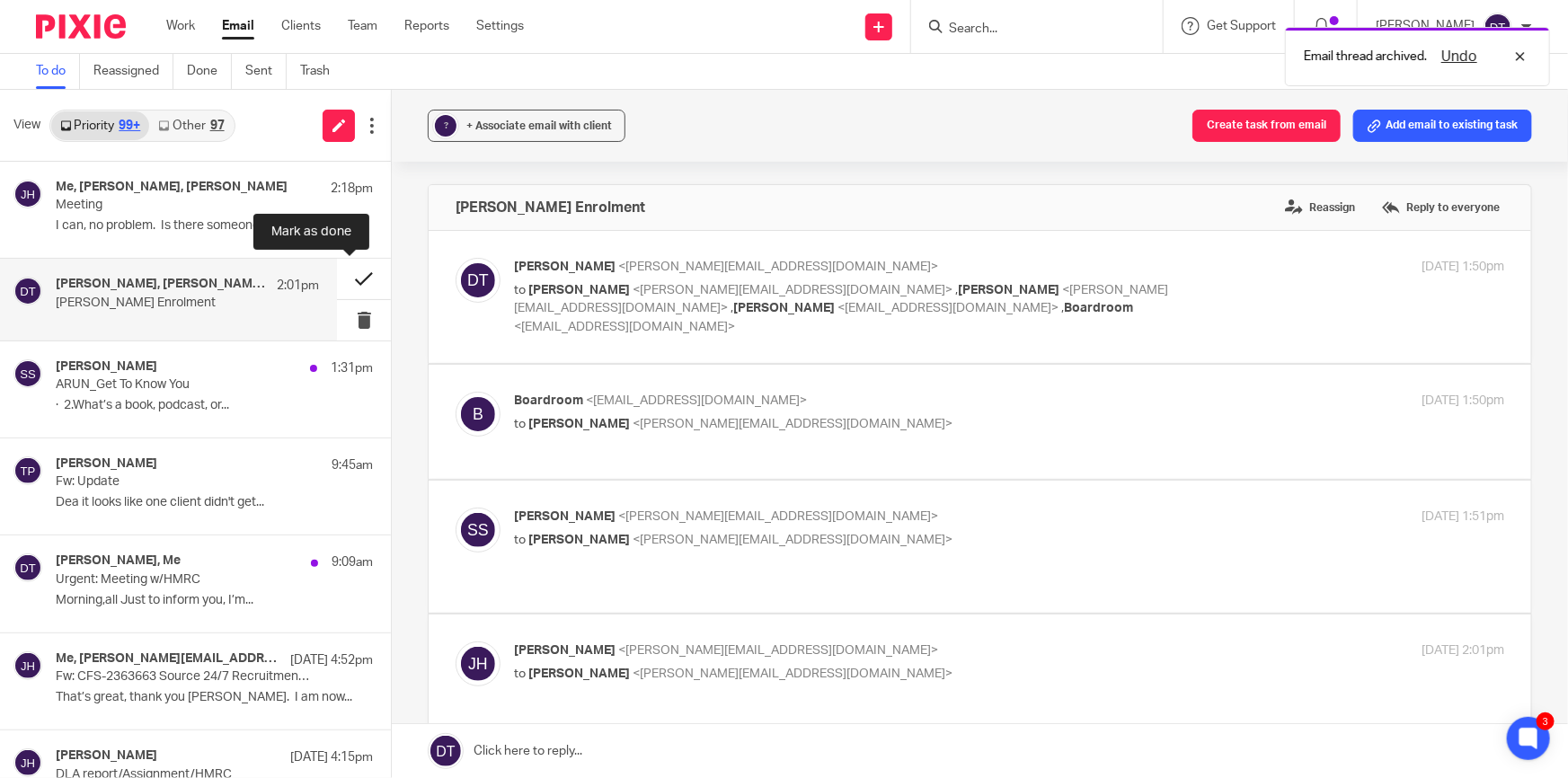
click at [354, 279] on button at bounding box center [364, 279] width 54 height 40
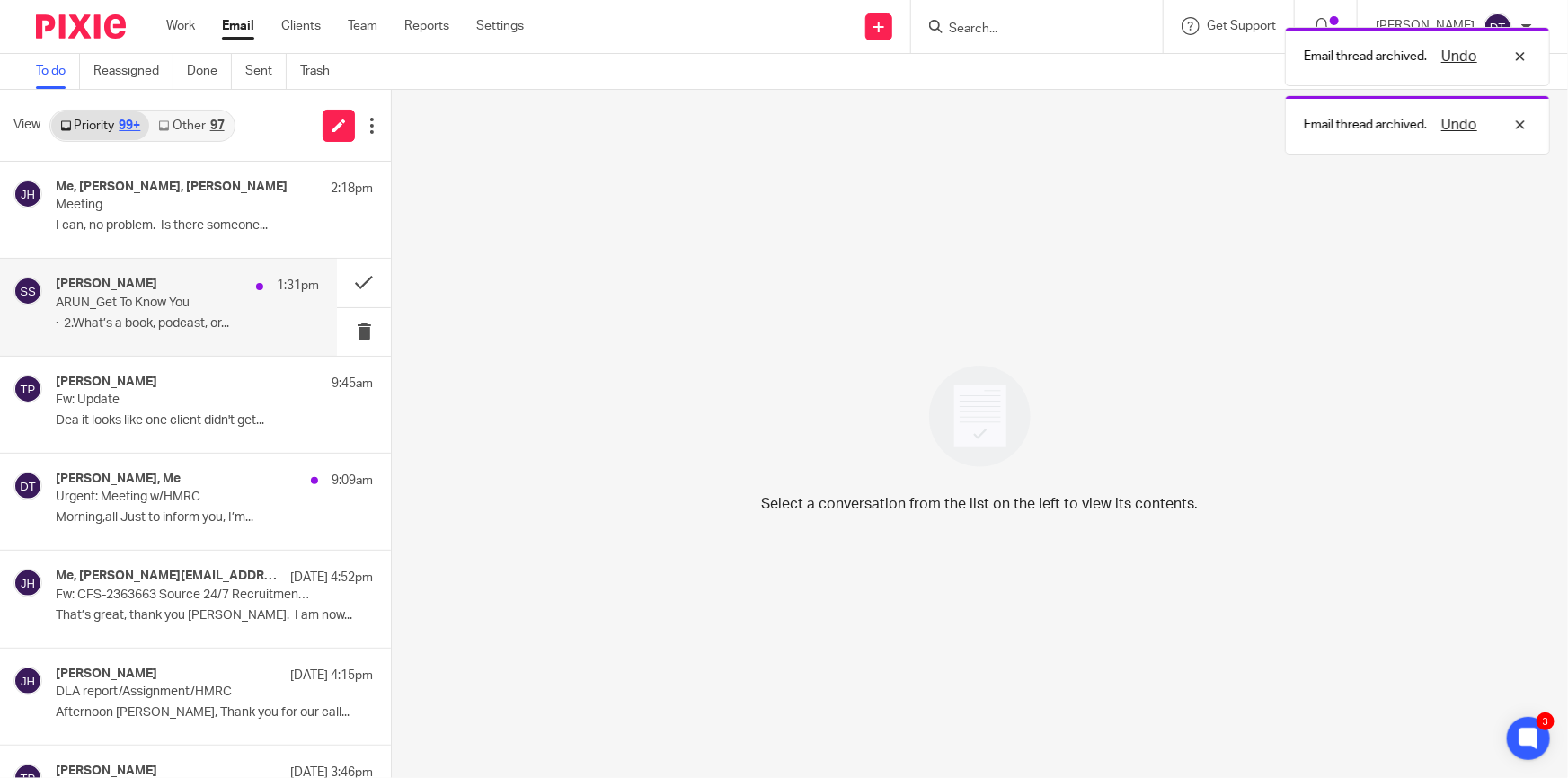
click at [201, 307] on p "ARUN_Get To Know You" at bounding box center [161, 303] width 211 height 15
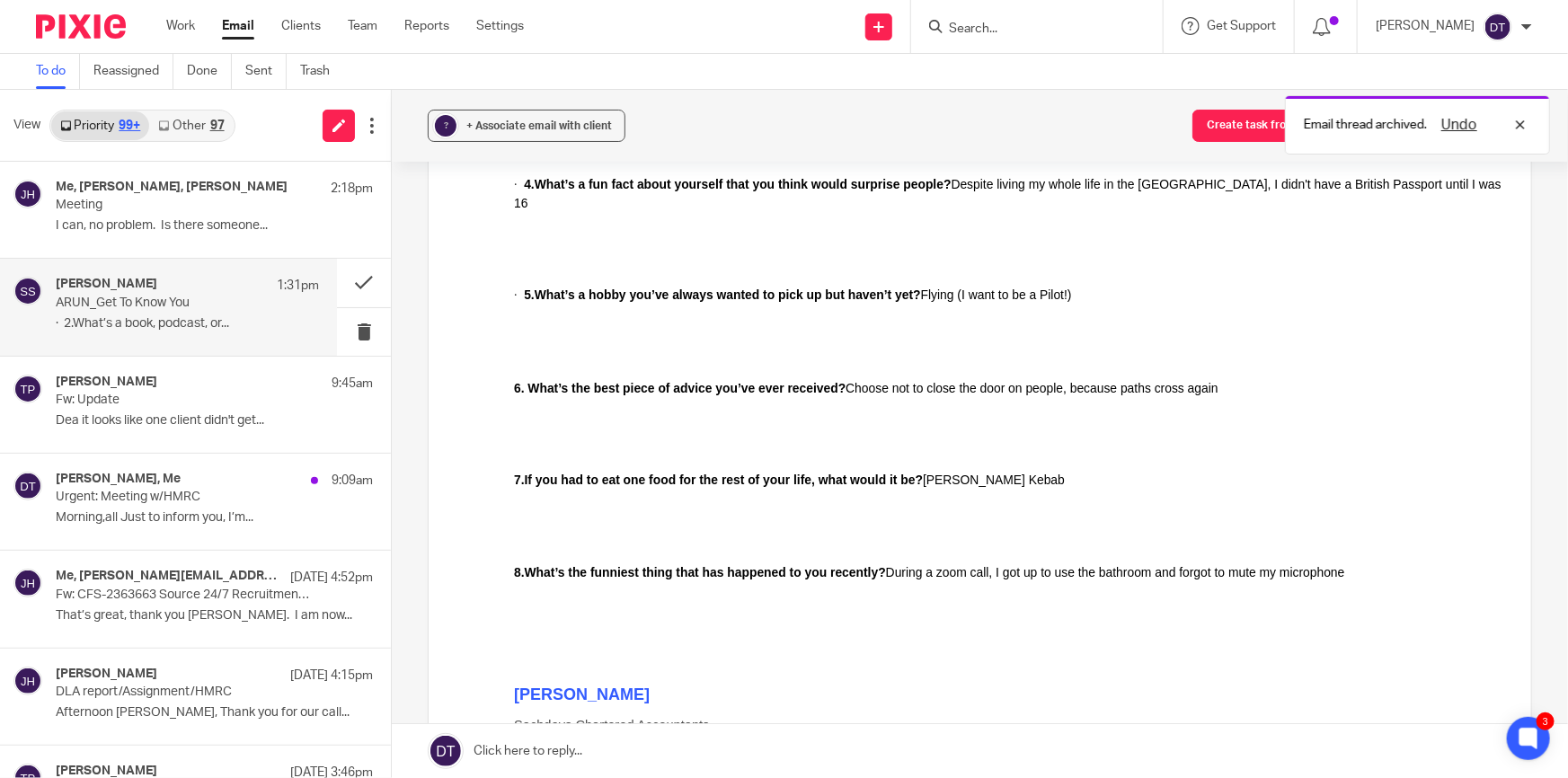
scroll to position [244, 0]
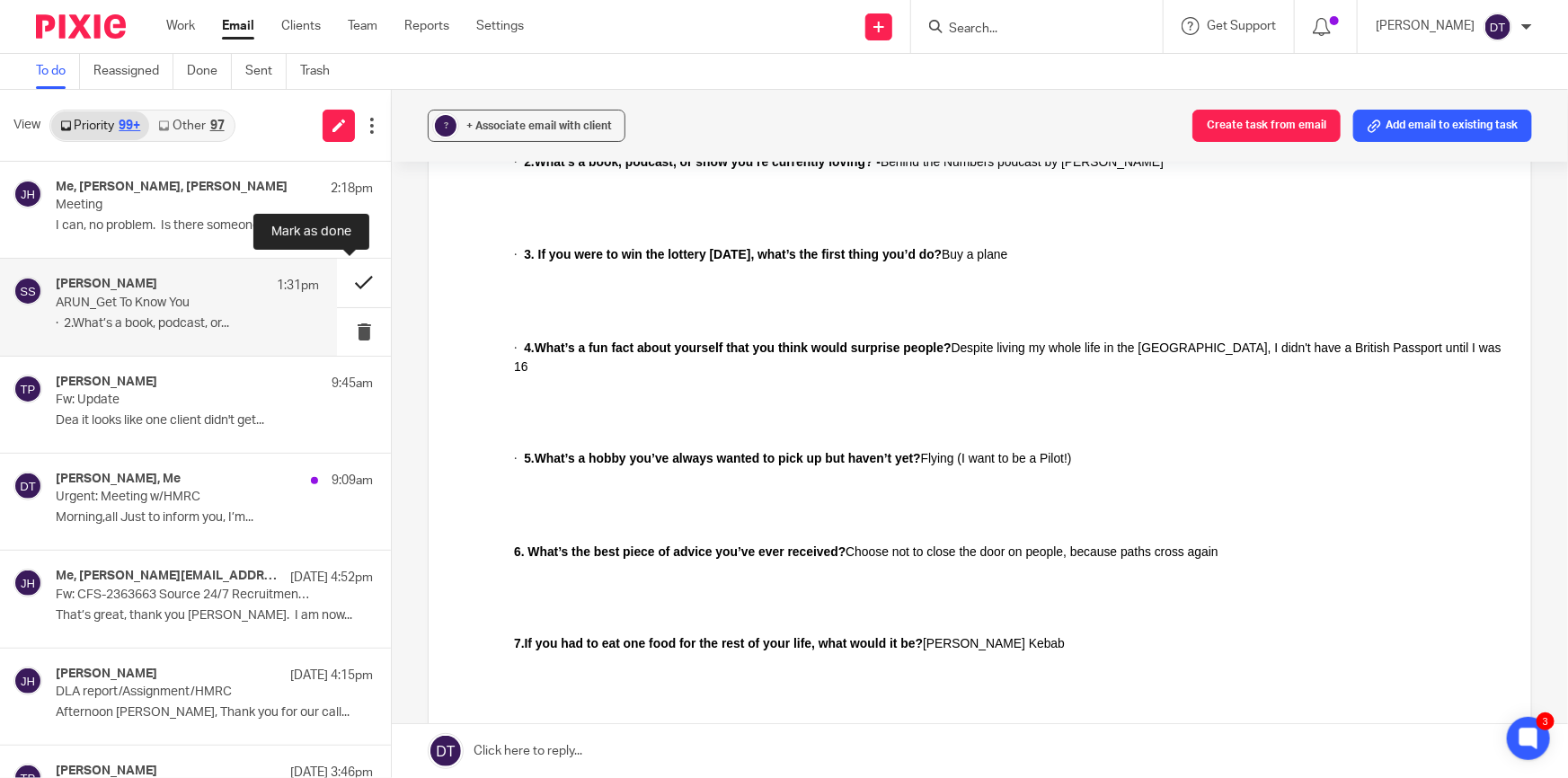
click at [342, 280] on button at bounding box center [364, 283] width 54 height 48
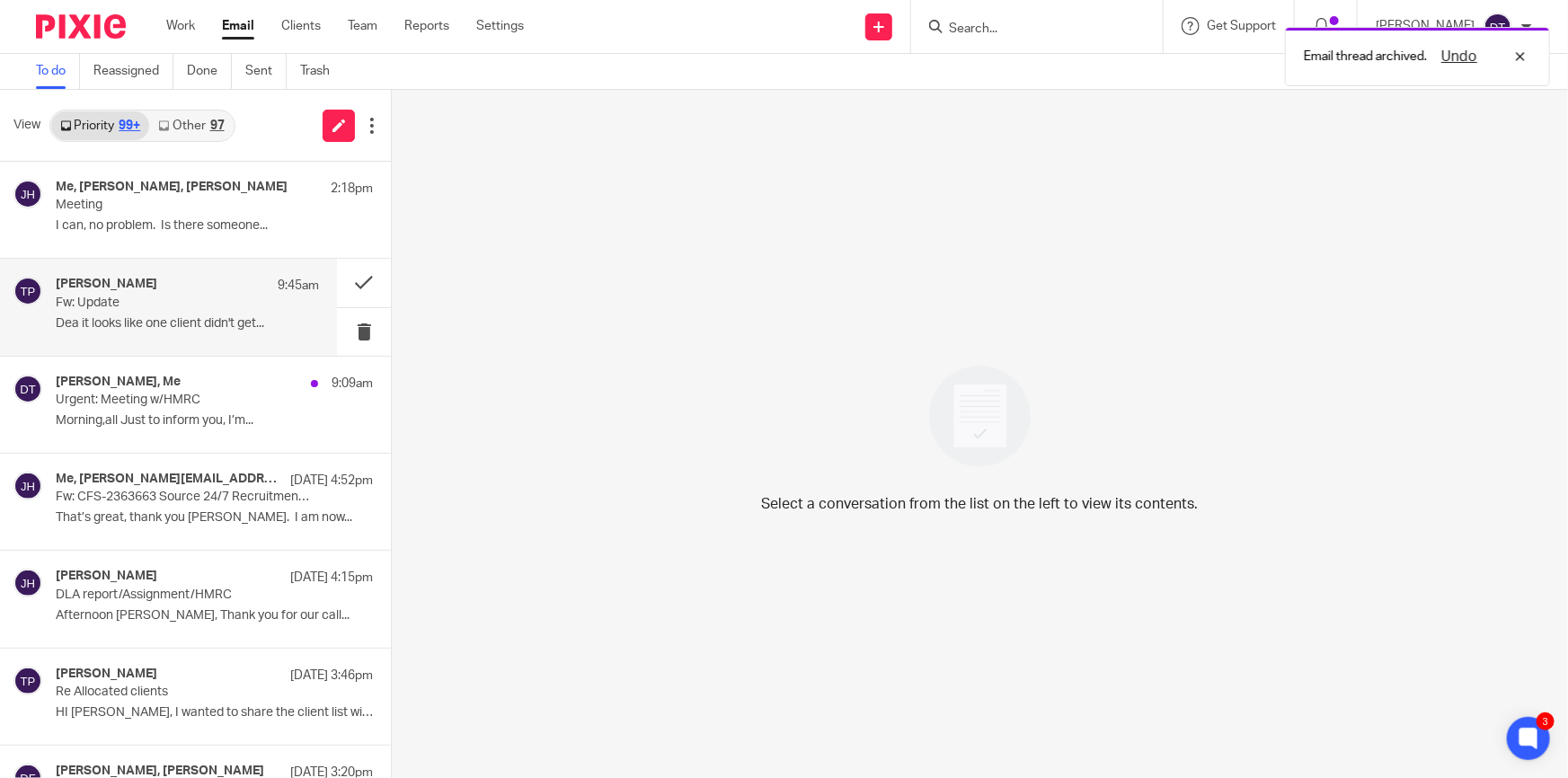
click at [119, 314] on div "Tina Pennycuick 9:45am Fw: Update Dea it looks like one client didn't get..." at bounding box center [187, 307] width 263 height 60
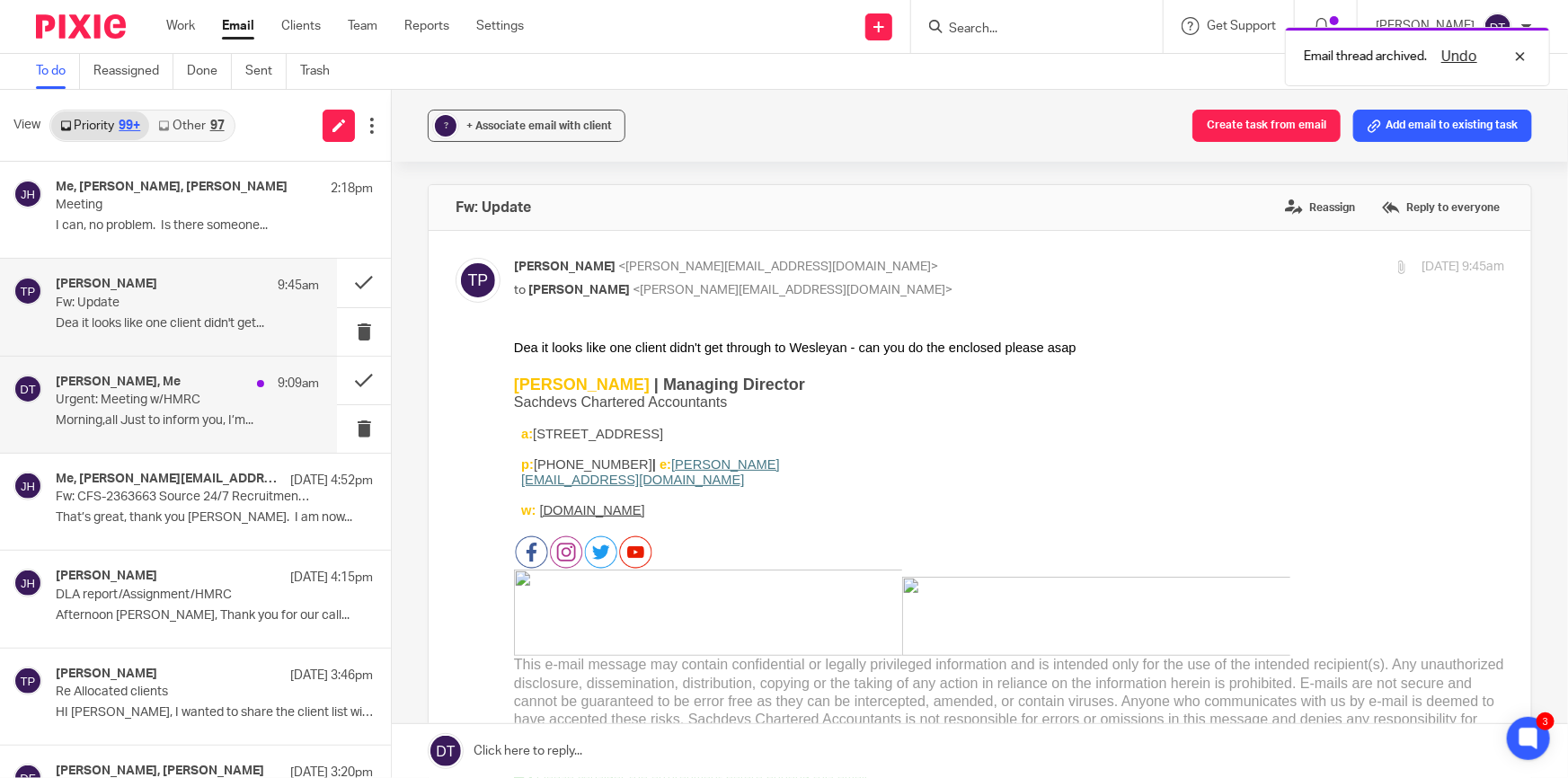
scroll to position [0, 0]
click at [183, 428] on div "P.Rai, Me 9:09am Urgent: Meeting w/HMRC Morning,all Just to inform you, I’m..." at bounding box center [187, 405] width 263 height 60
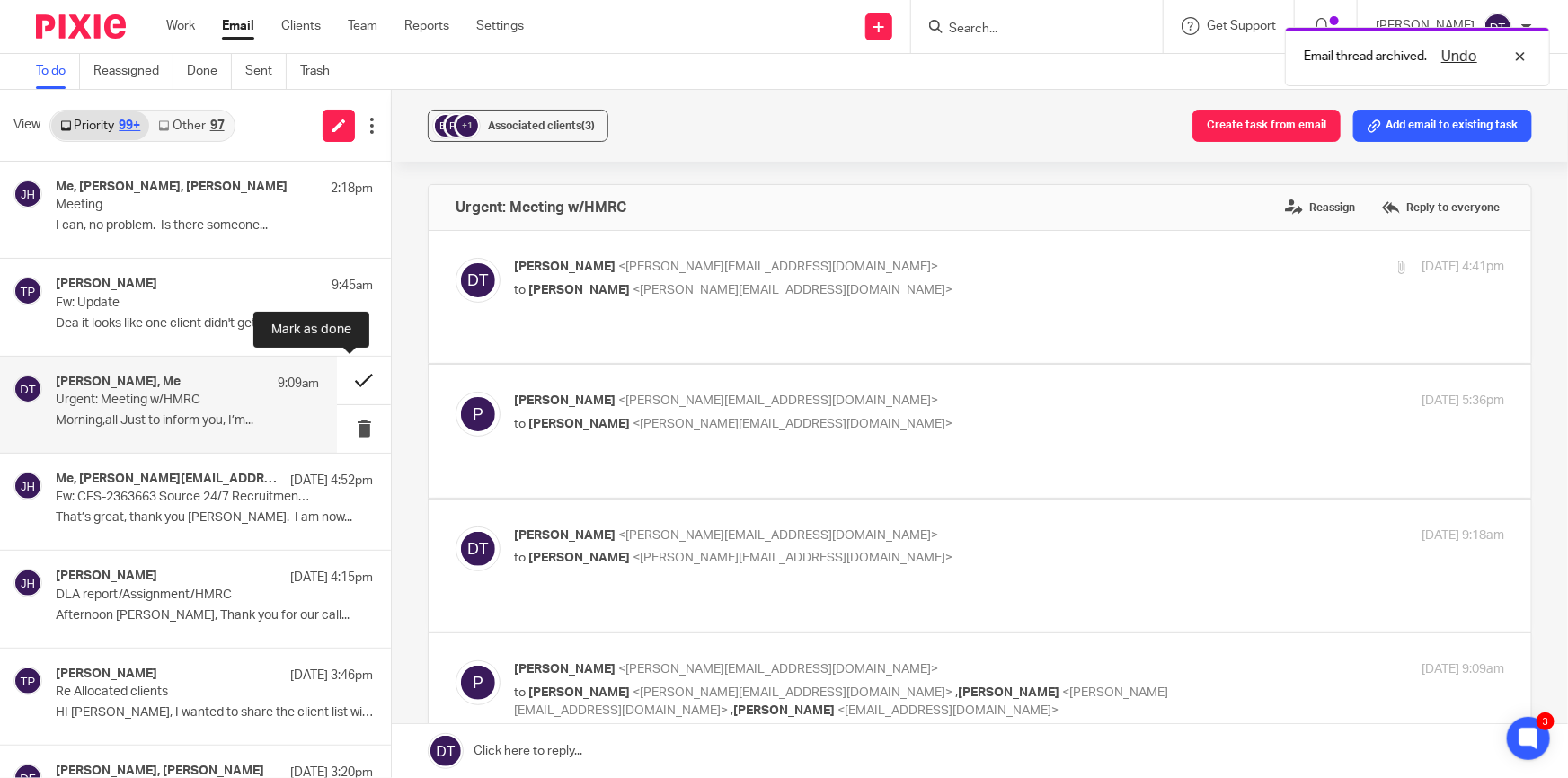
click at [347, 381] on button at bounding box center [364, 381] width 54 height 48
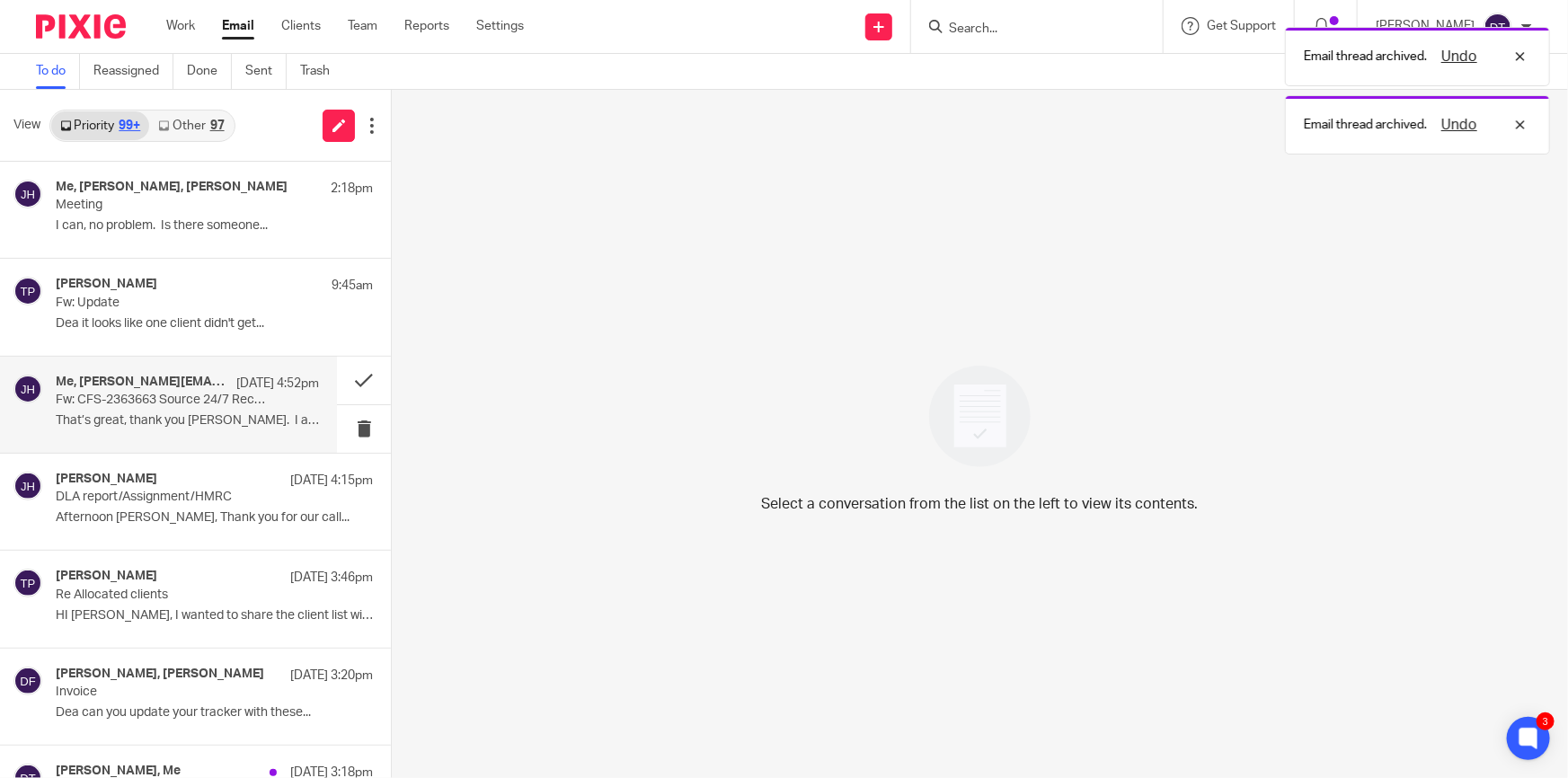
click at [166, 428] on div "Me, martin.hynes@hmrc.gov.uk, Jodie Hall 17 Sep 4:52pm Fw: CFS-2363663 Source 2…" at bounding box center [187, 405] width 263 height 60
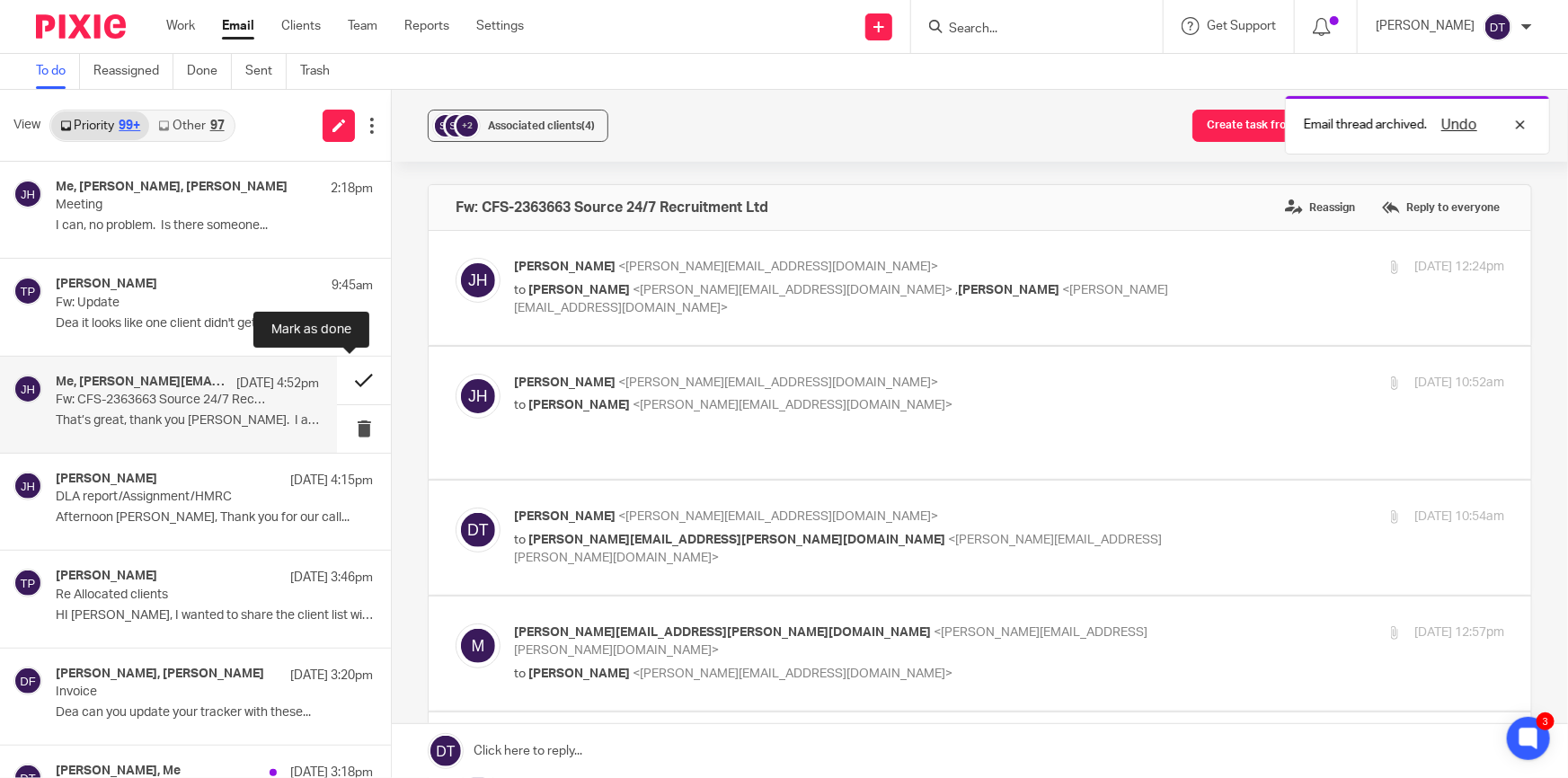
click at [358, 379] on button at bounding box center [364, 381] width 54 height 48
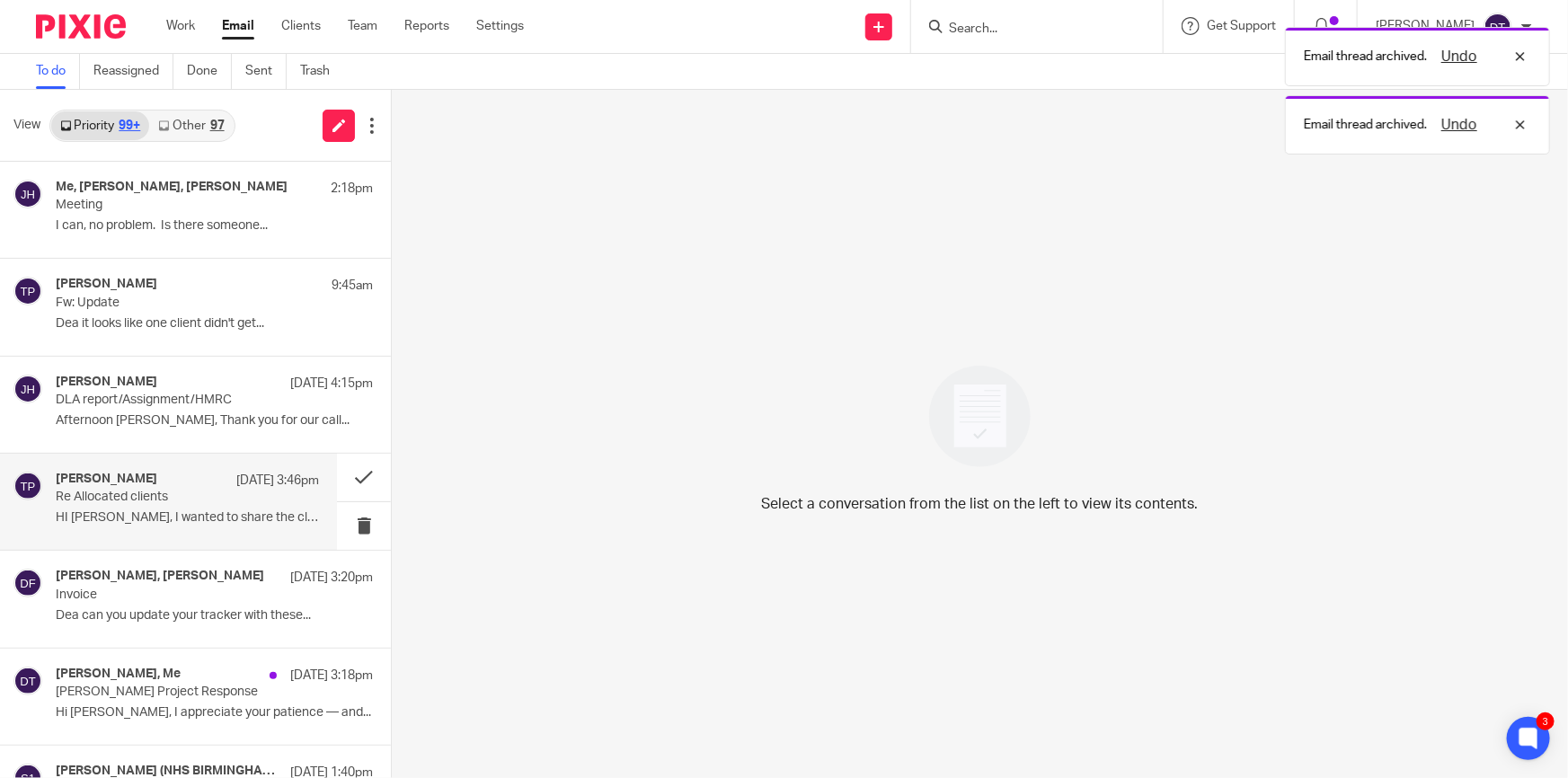
click at [169, 490] on p "Re Allocated clients" at bounding box center [161, 497] width 211 height 15
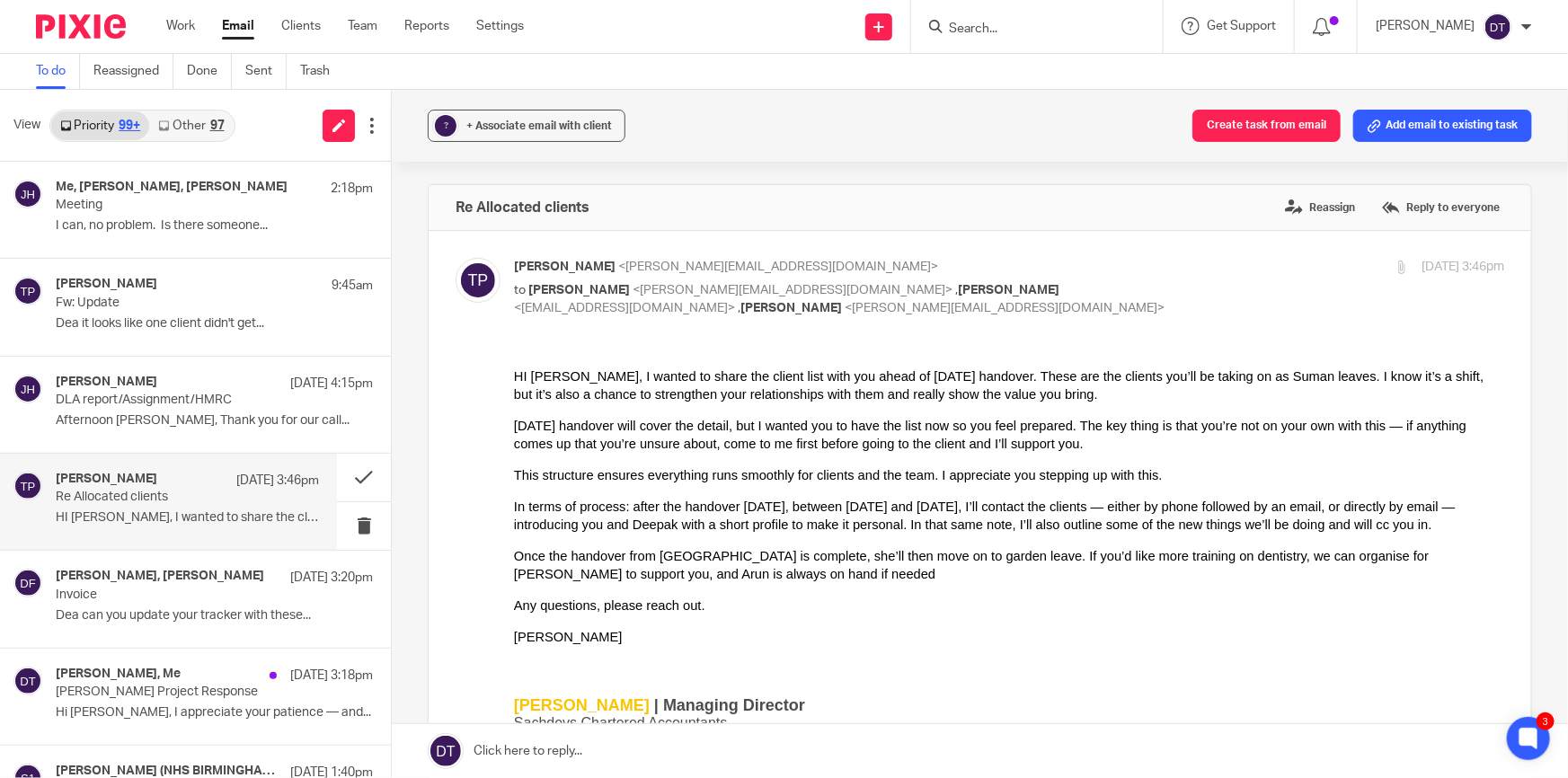
click at [184, 127] on link "Other 97" at bounding box center [191, 126] width 84 height 29
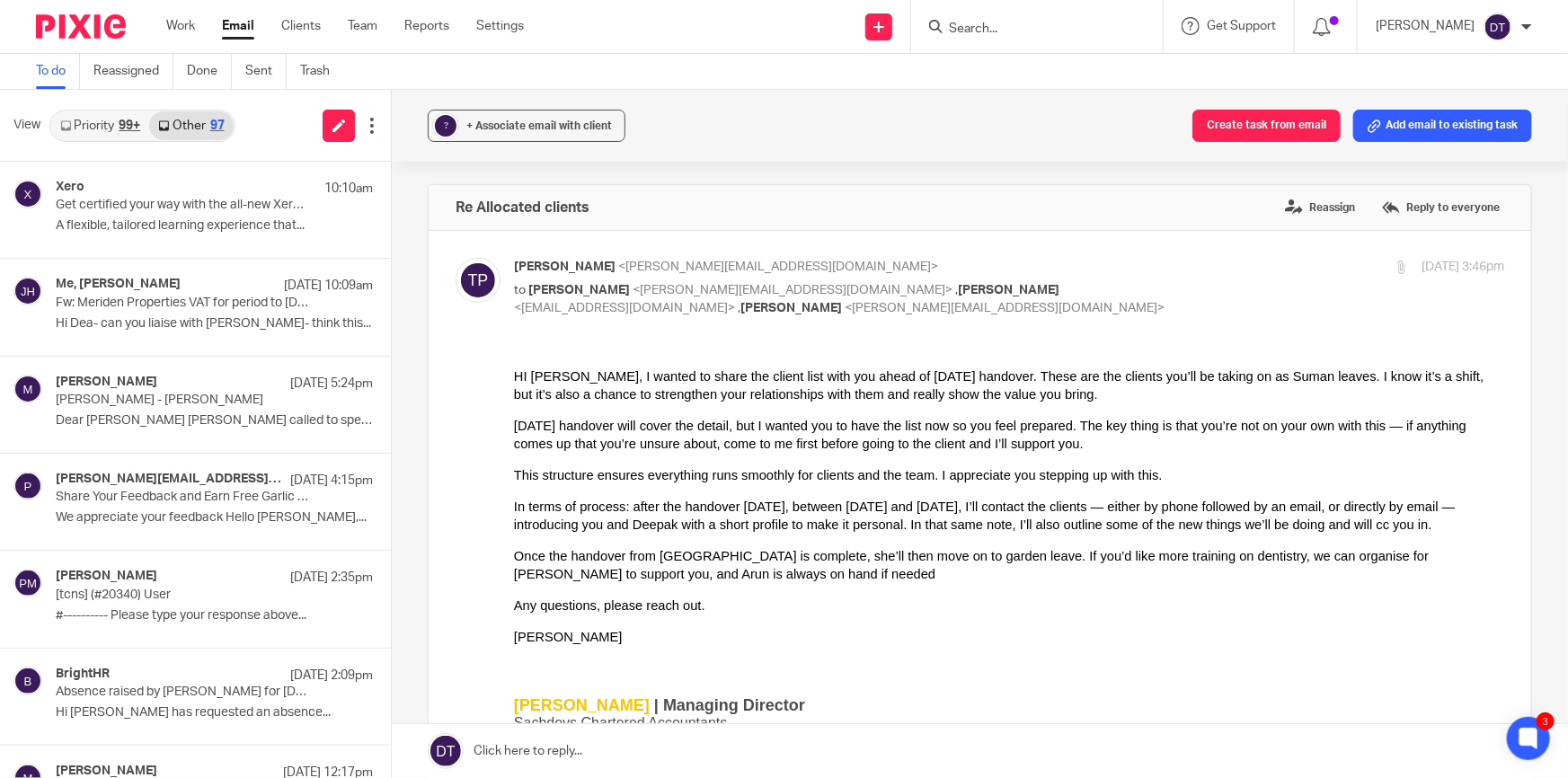
click at [91, 120] on link "Priority 99+" at bounding box center [101, 126] width 98 height 29
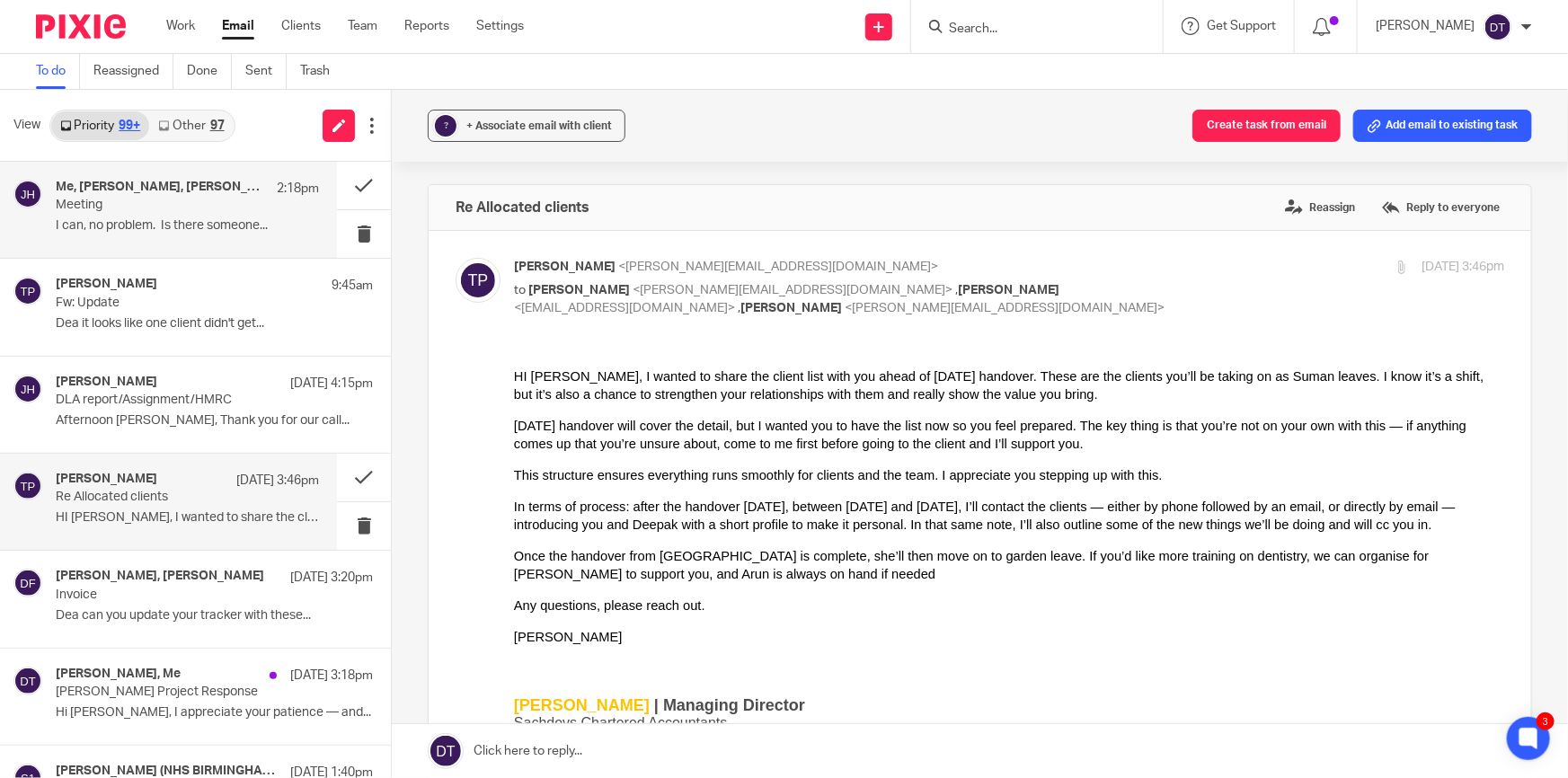
click at [198, 225] on p "I can, no problem. Is there someone..." at bounding box center [187, 226] width 263 height 15
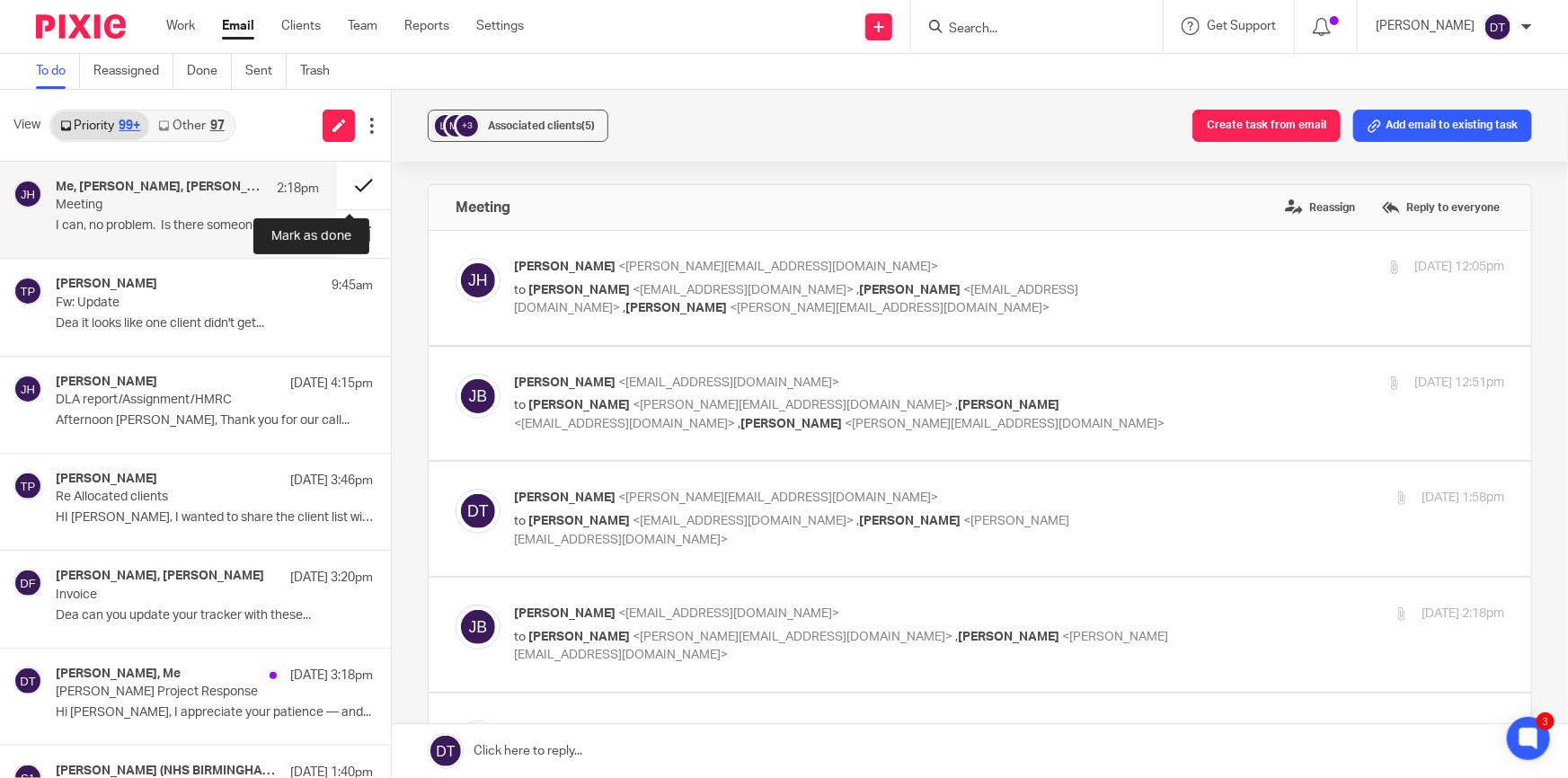
click at [337, 187] on button at bounding box center [364, 185] width 54 height 48
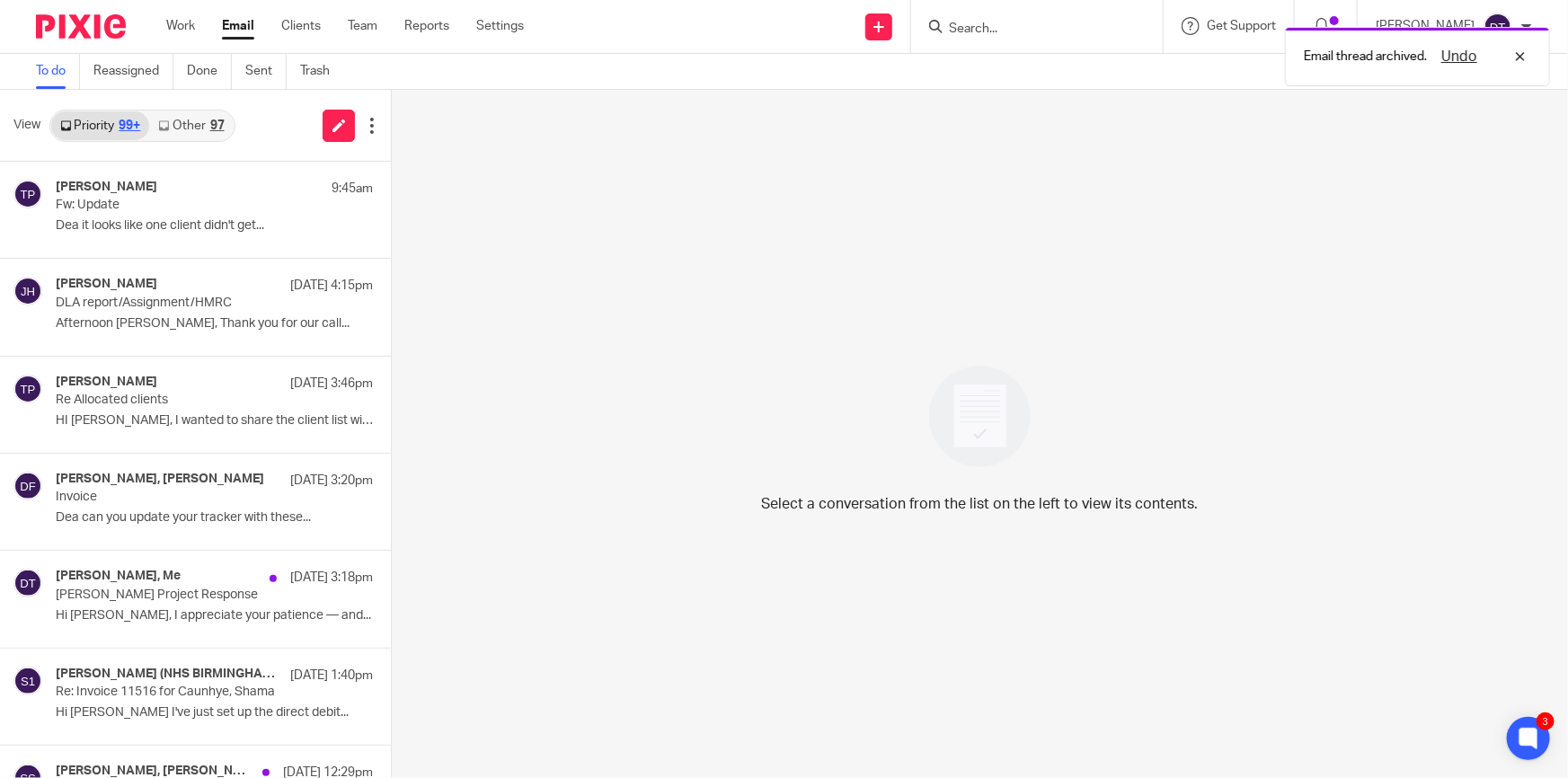
click at [171, 133] on link "Other 97" at bounding box center [191, 126] width 84 height 29
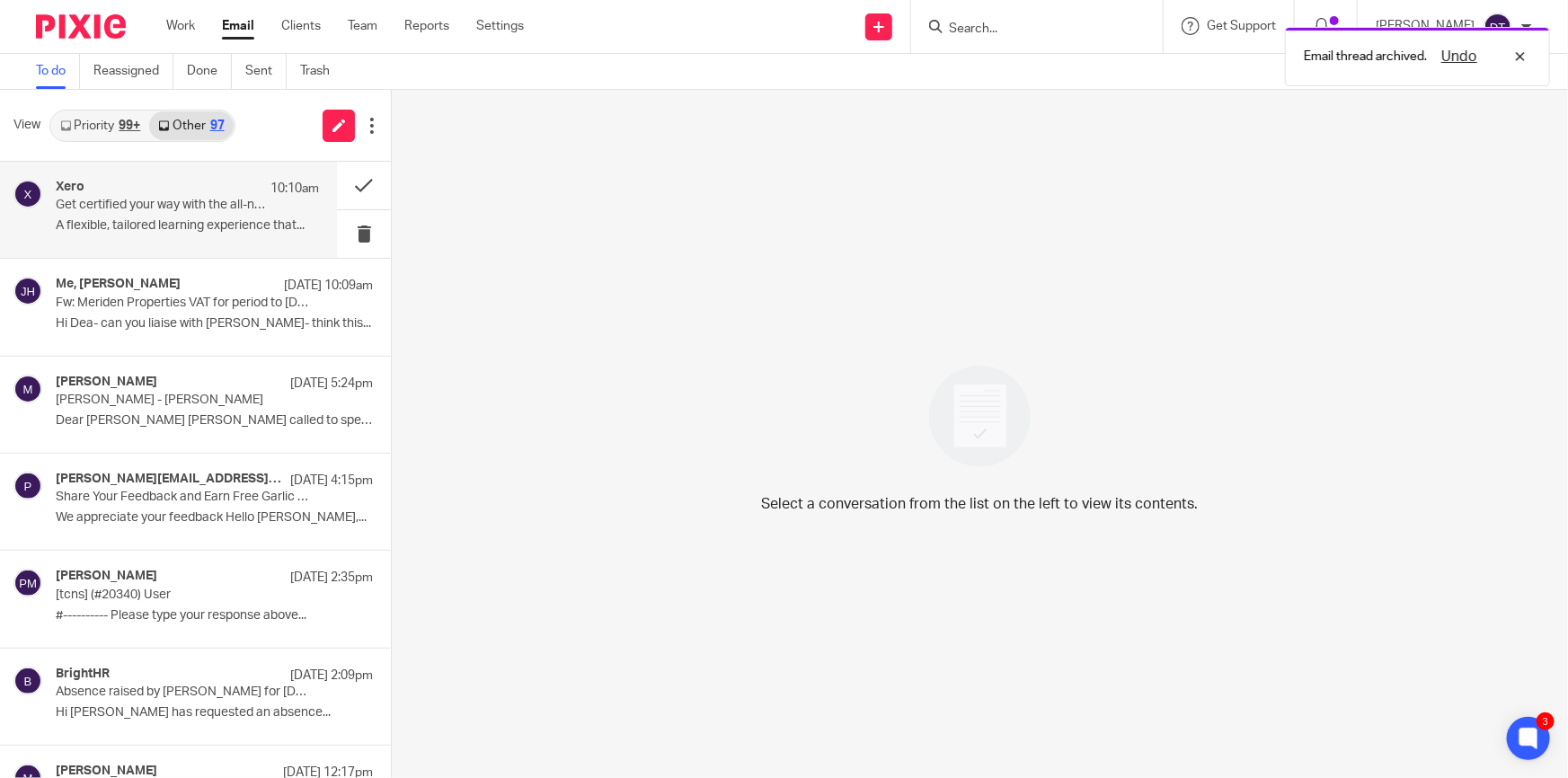
click at [125, 218] on p "A flexible, tailored learning experience that..." at bounding box center [187, 226] width 263 height 15
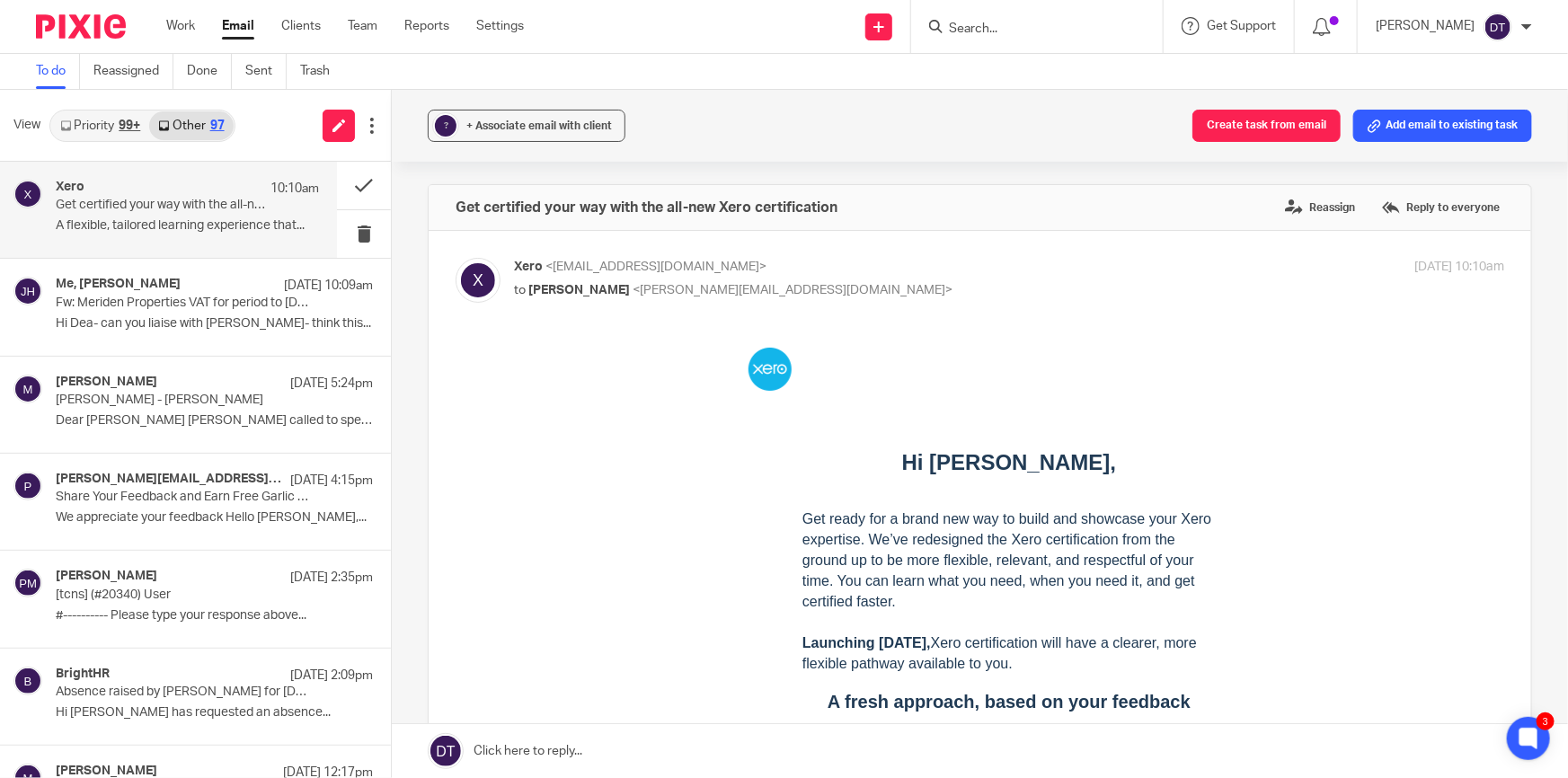
click at [1004, 23] on input "Search" at bounding box center [1028, 29] width 162 height 16
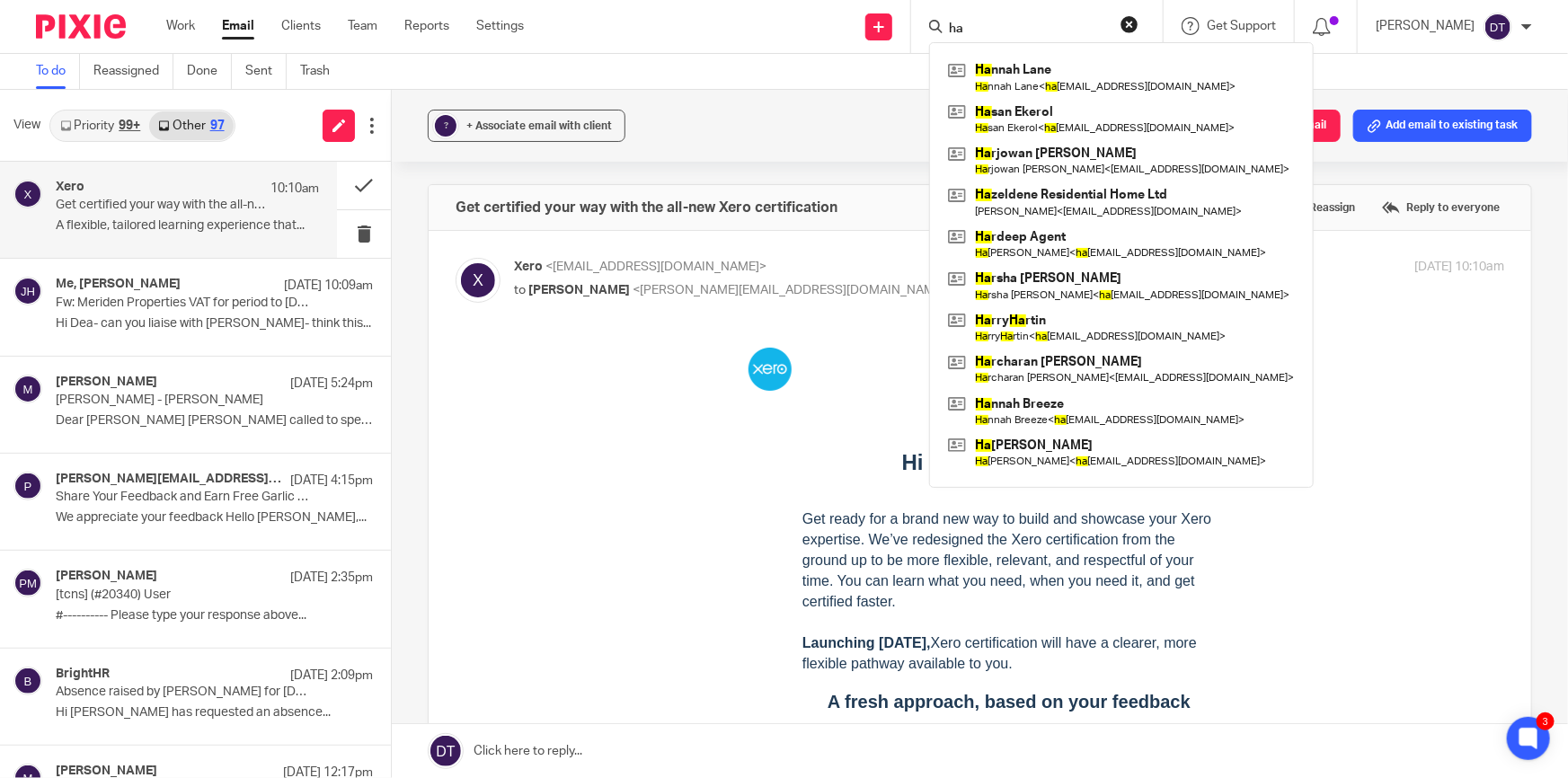
type input "h"
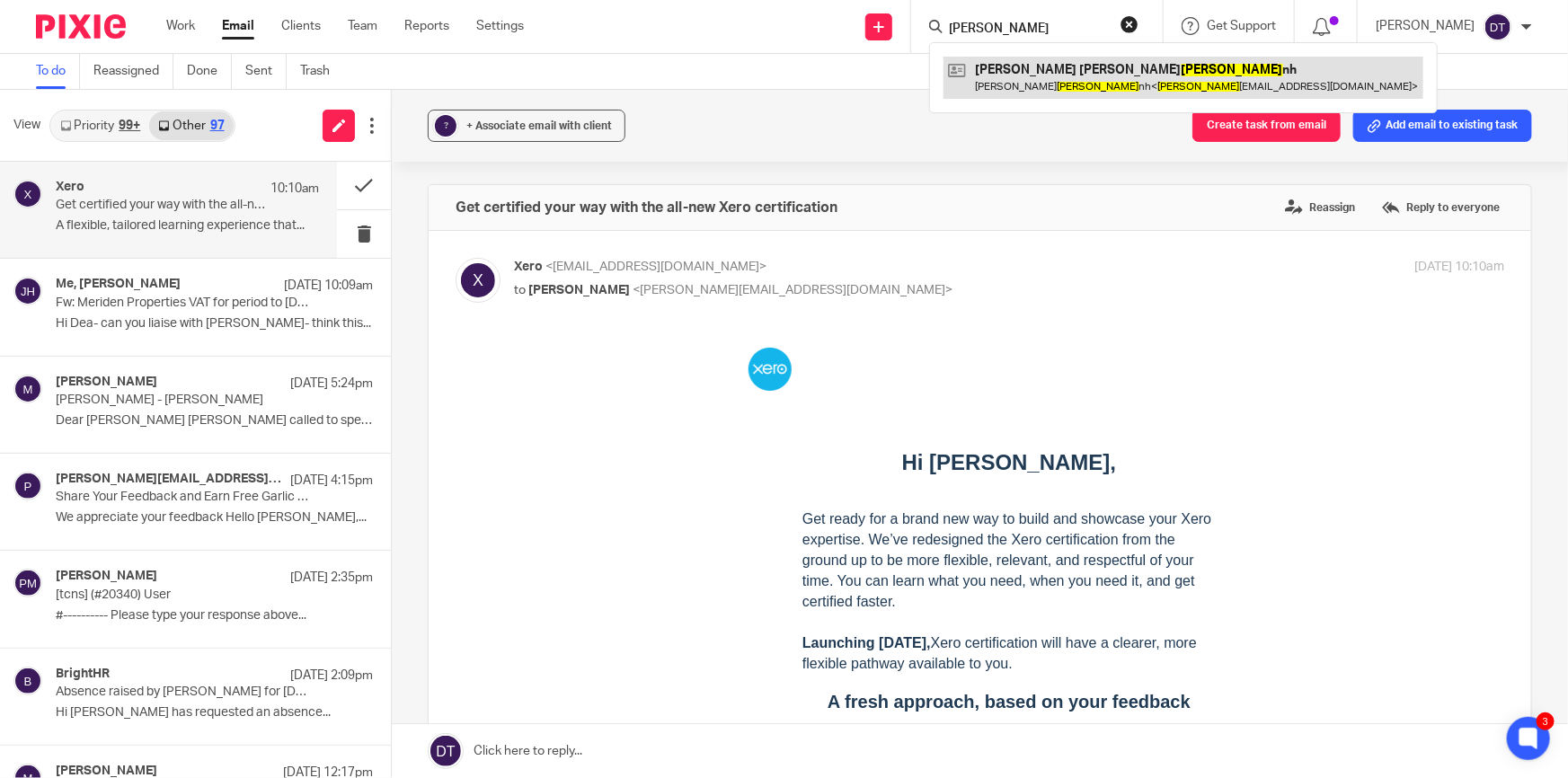
type input "huy"
click at [1048, 75] on link at bounding box center [1183, 77] width 480 height 41
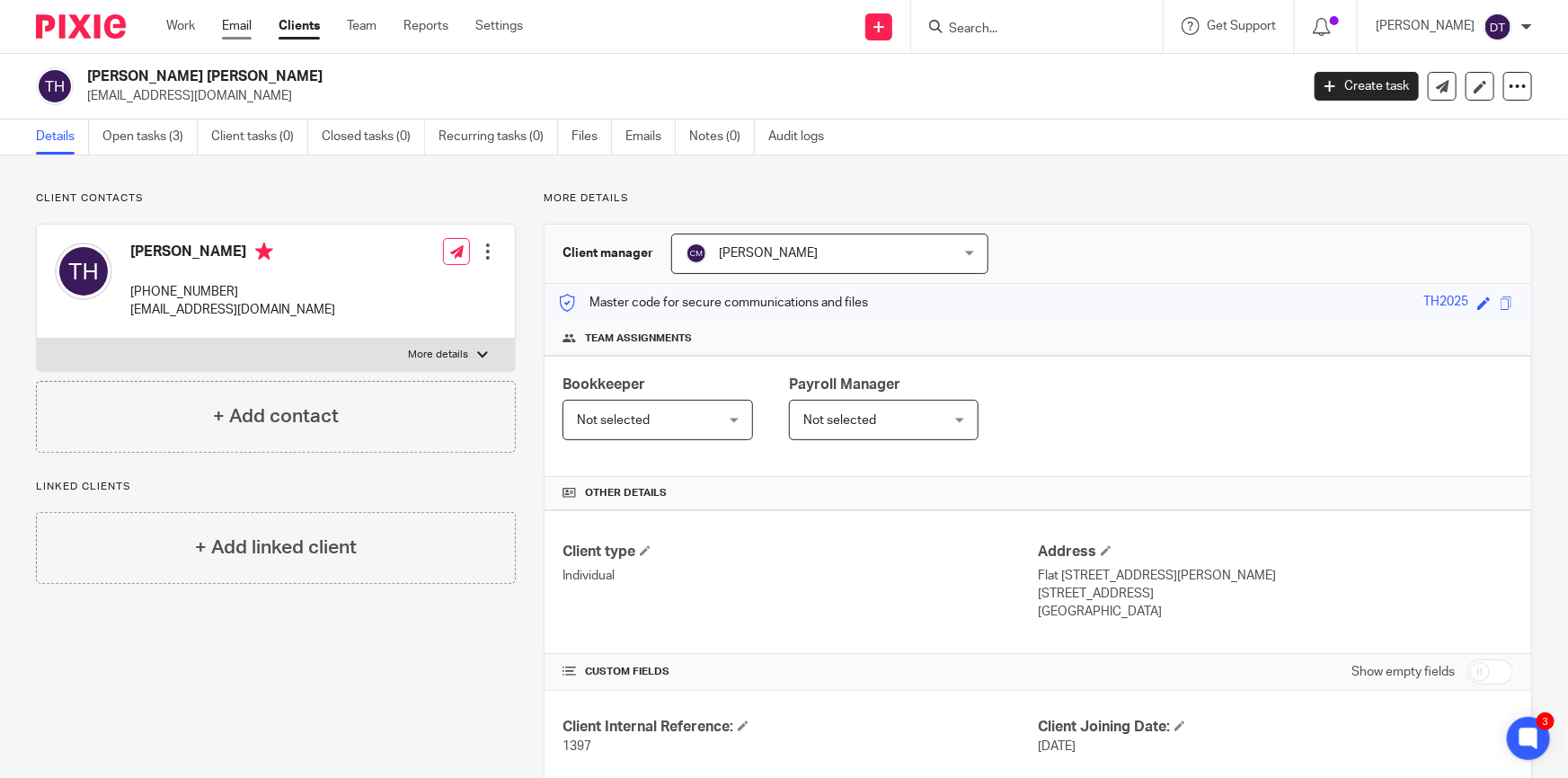
click at [224, 27] on link "Email" at bounding box center [237, 25] width 30 height 18
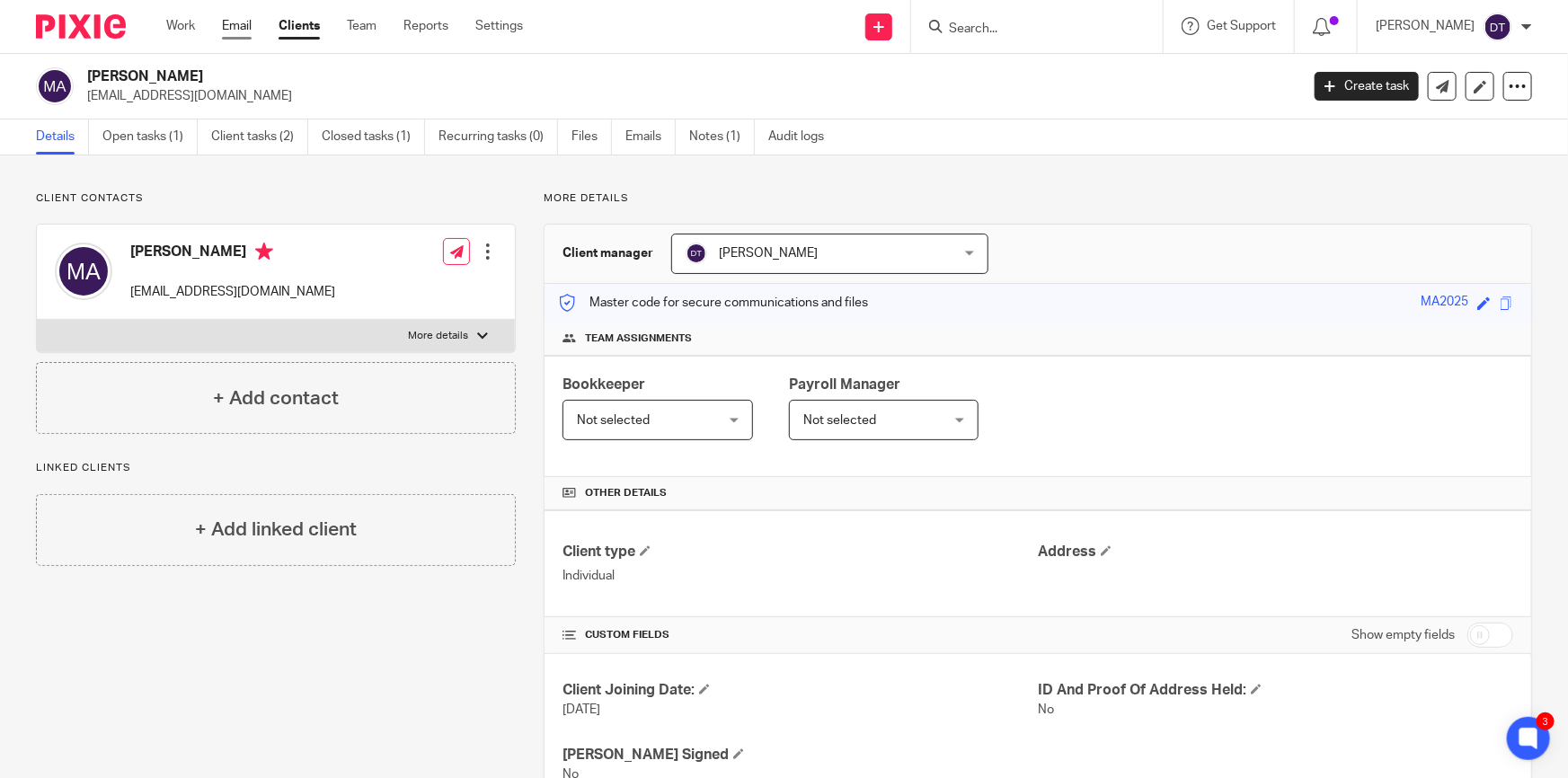
click at [227, 27] on link "Email" at bounding box center [237, 25] width 30 height 18
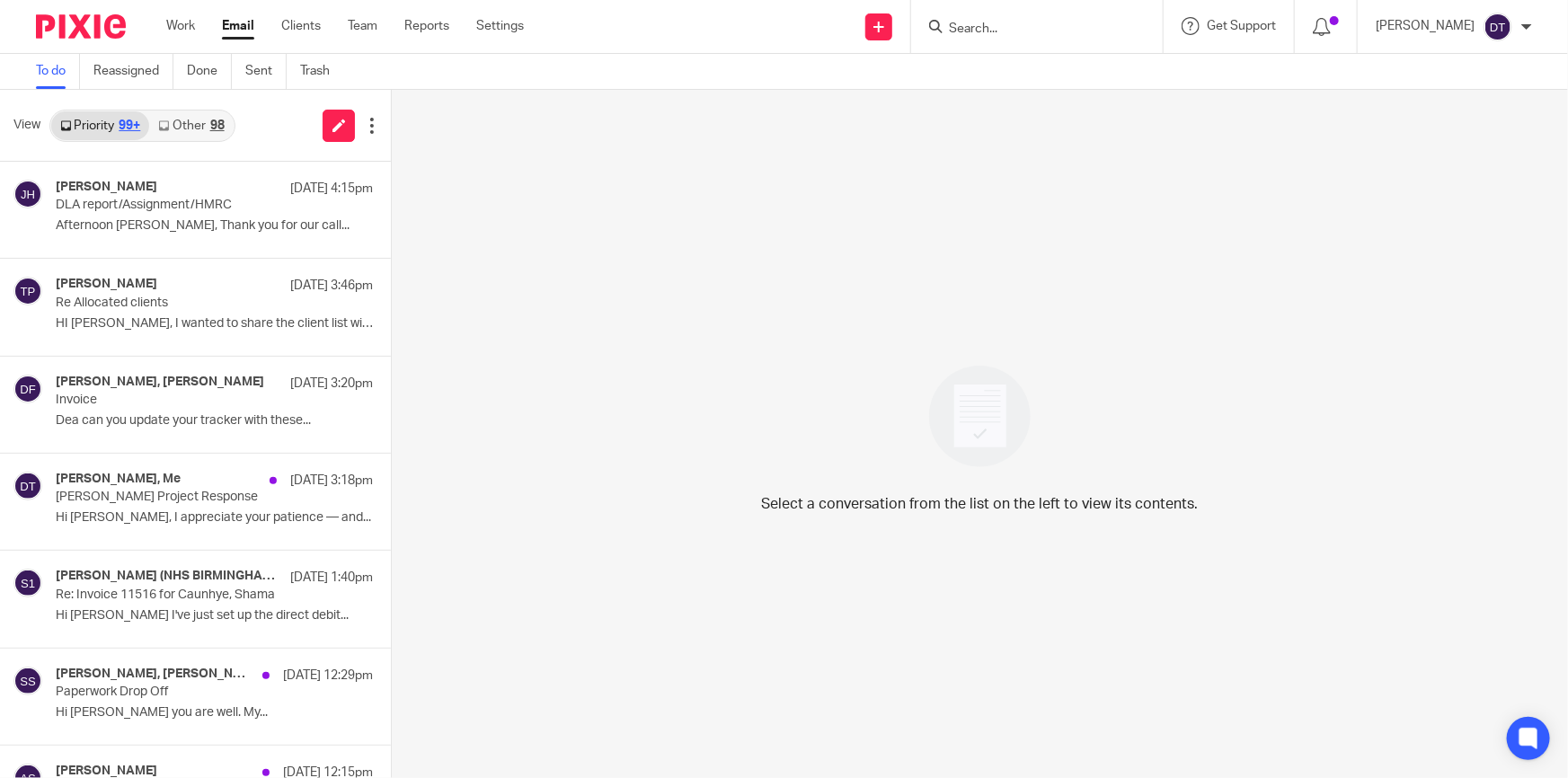
click at [198, 128] on link "Other 98" at bounding box center [191, 126] width 84 height 29
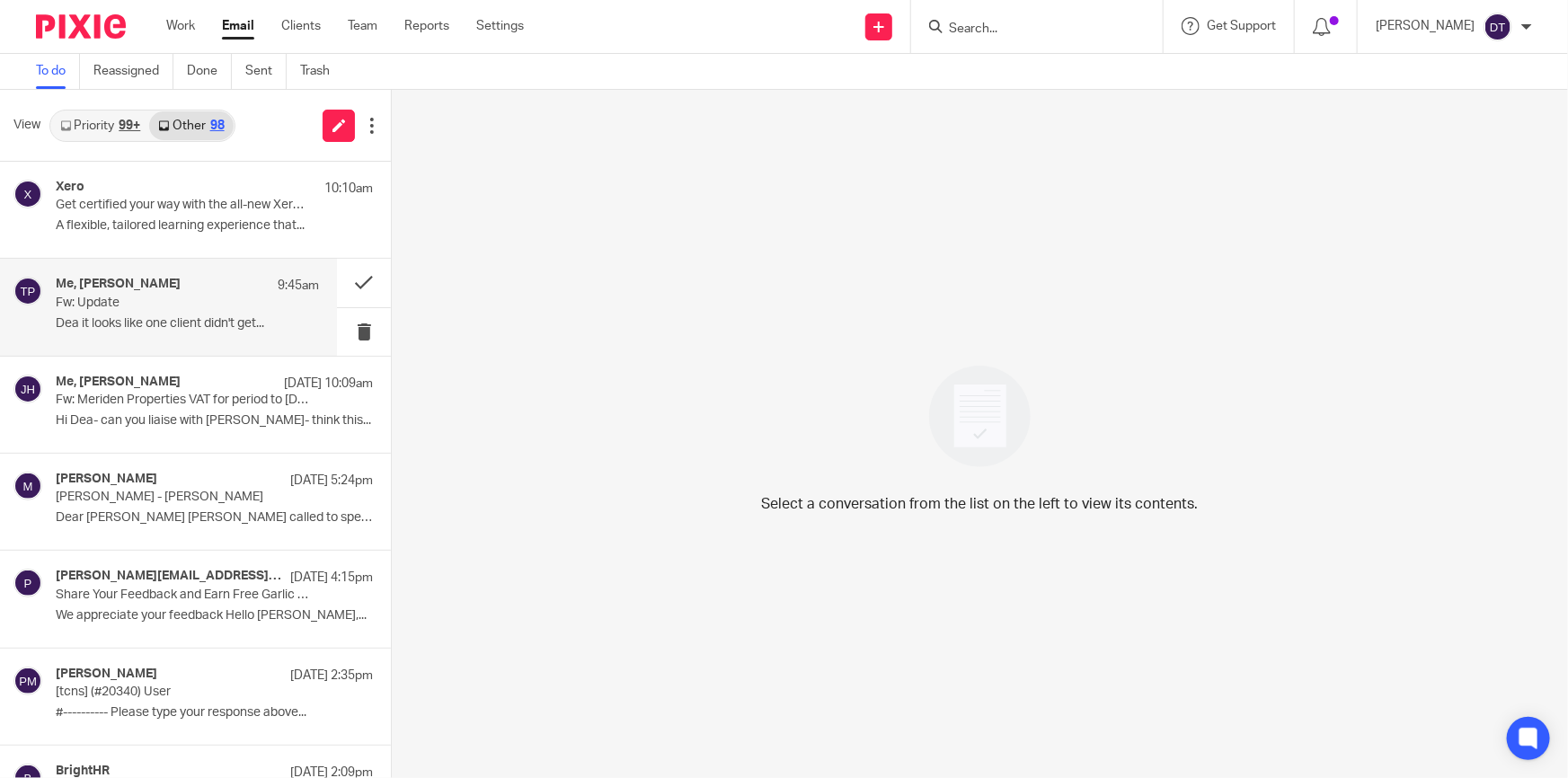
click at [136, 308] on p "Fw: Update" at bounding box center [161, 303] width 211 height 15
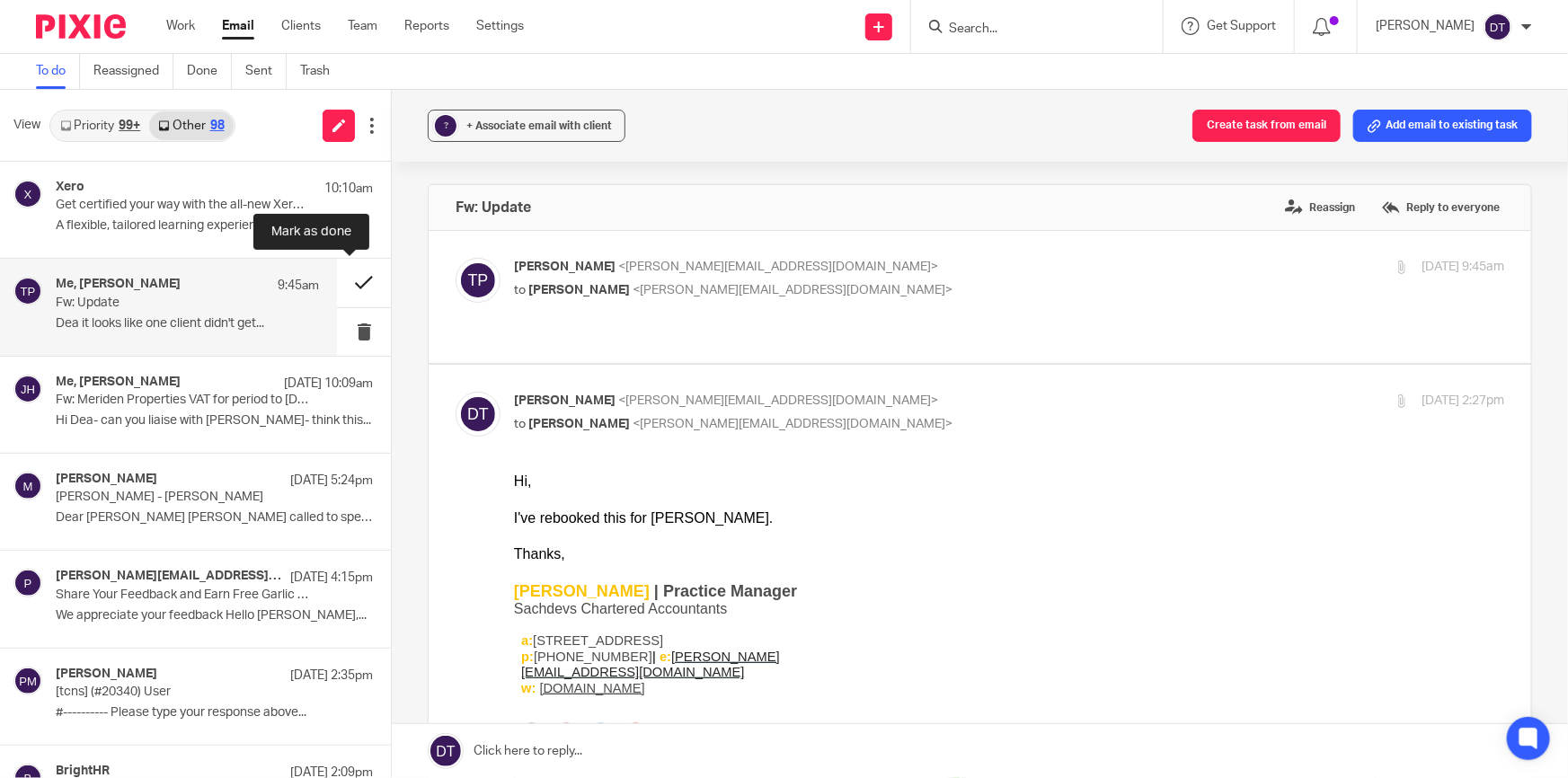
click at [344, 278] on button at bounding box center [364, 283] width 54 height 48
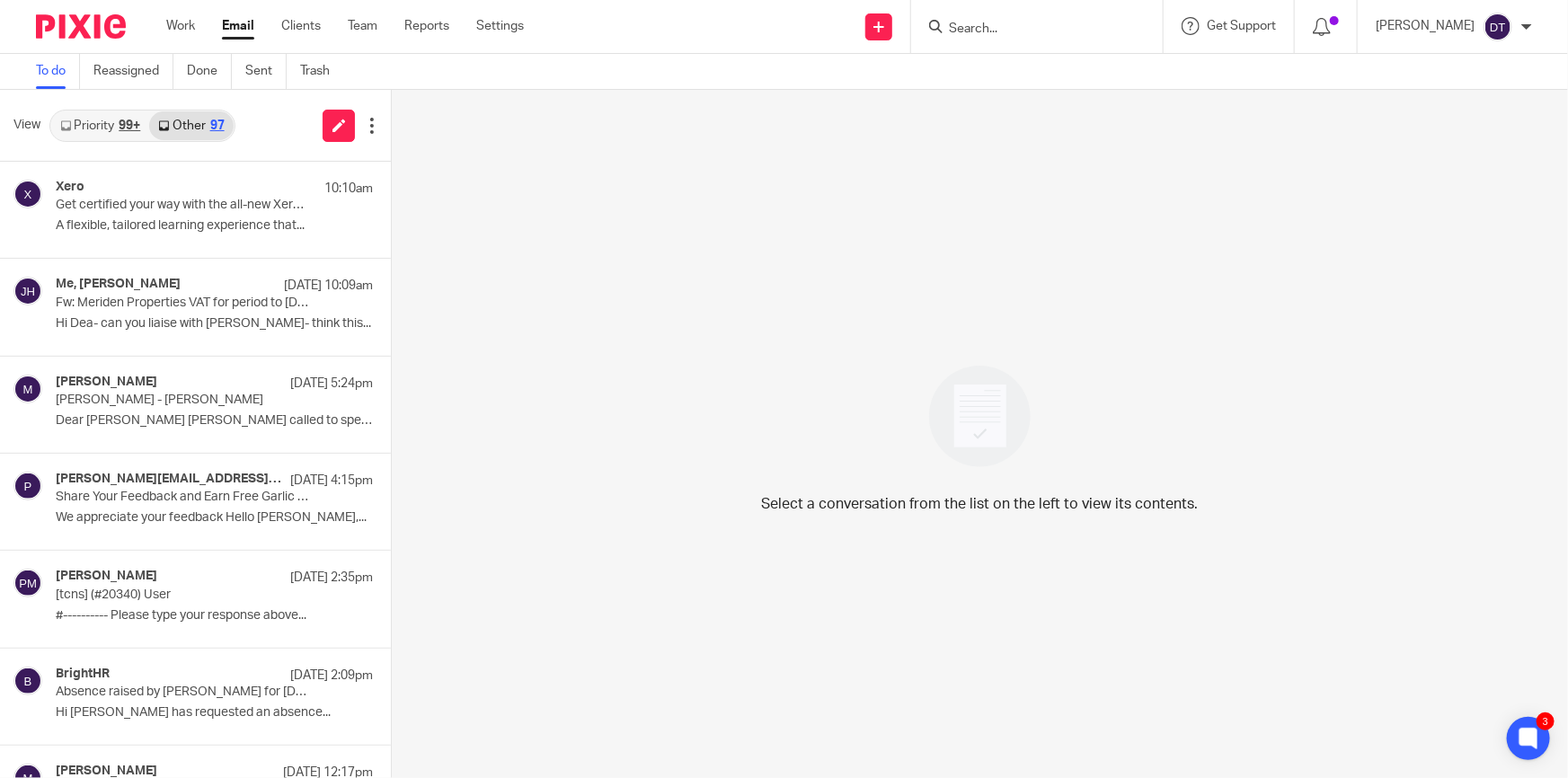
click at [84, 125] on link "Priority 99+" at bounding box center [101, 126] width 98 height 29
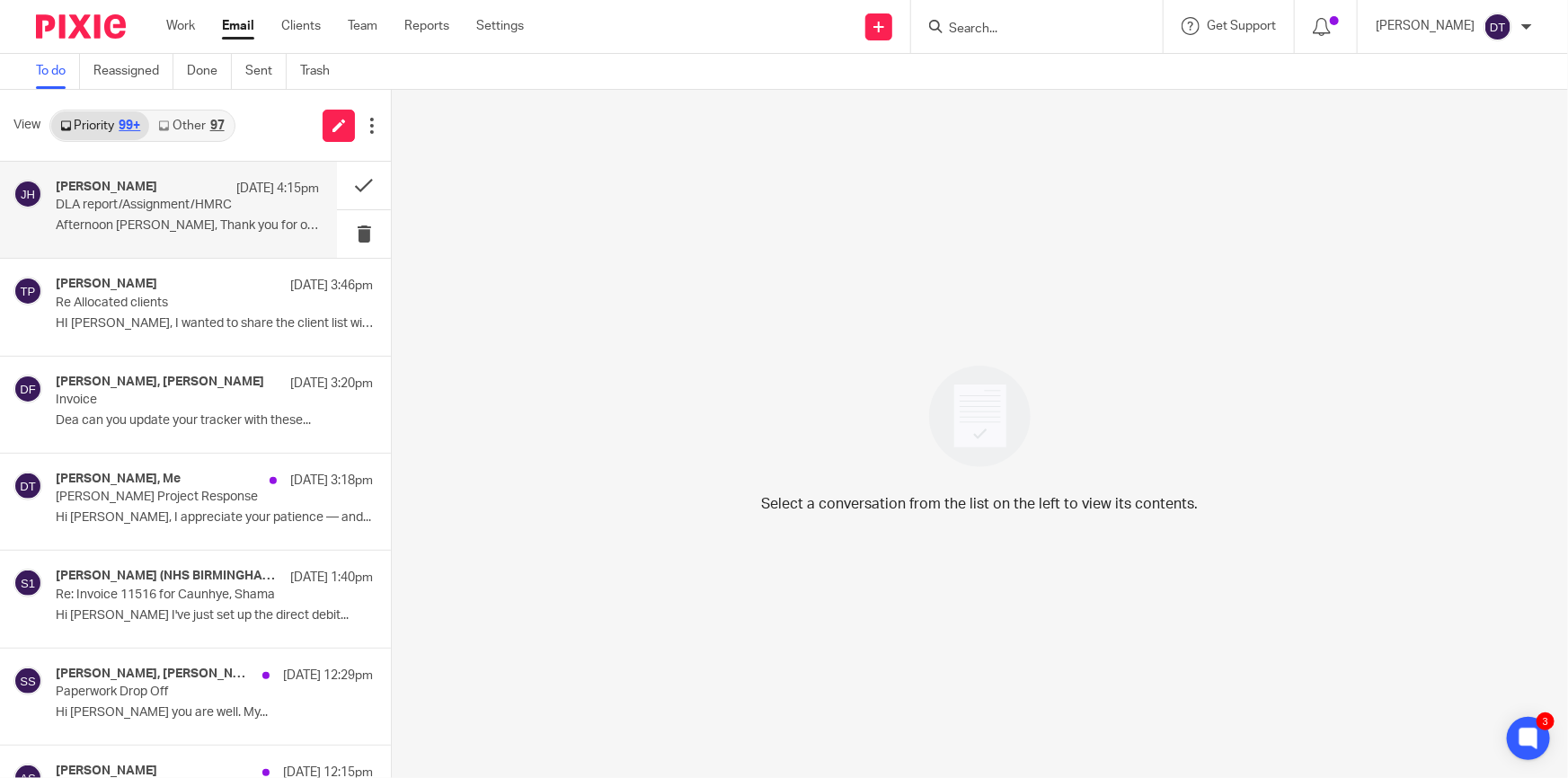
click at [152, 235] on div "Jodie Hall 17 Sep 4:15pm DLA report/Assignment/HMRC Afternoon Sam, Thank you fo…" at bounding box center [187, 210] width 263 height 60
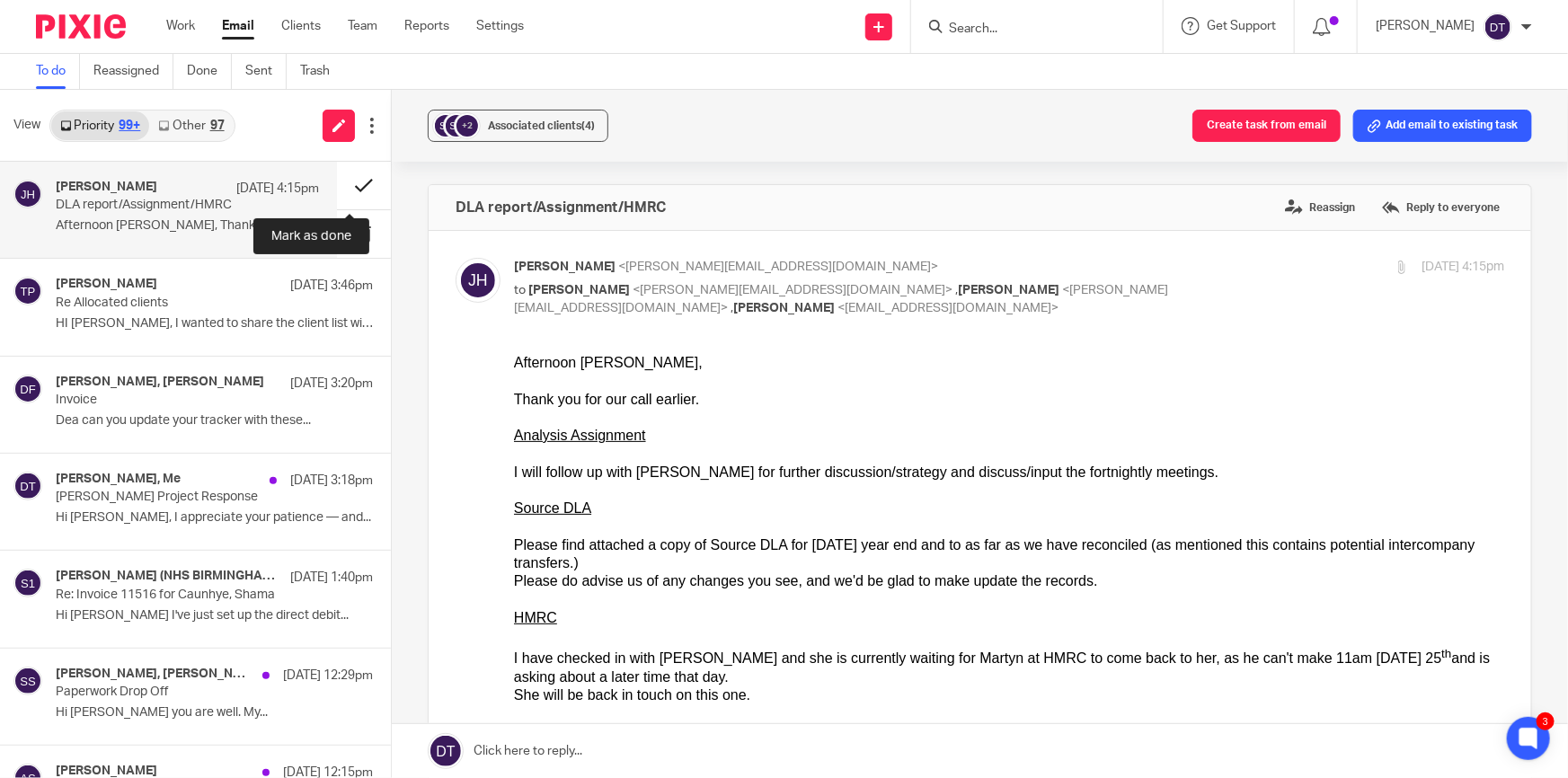
click at [349, 186] on button at bounding box center [364, 185] width 54 height 48
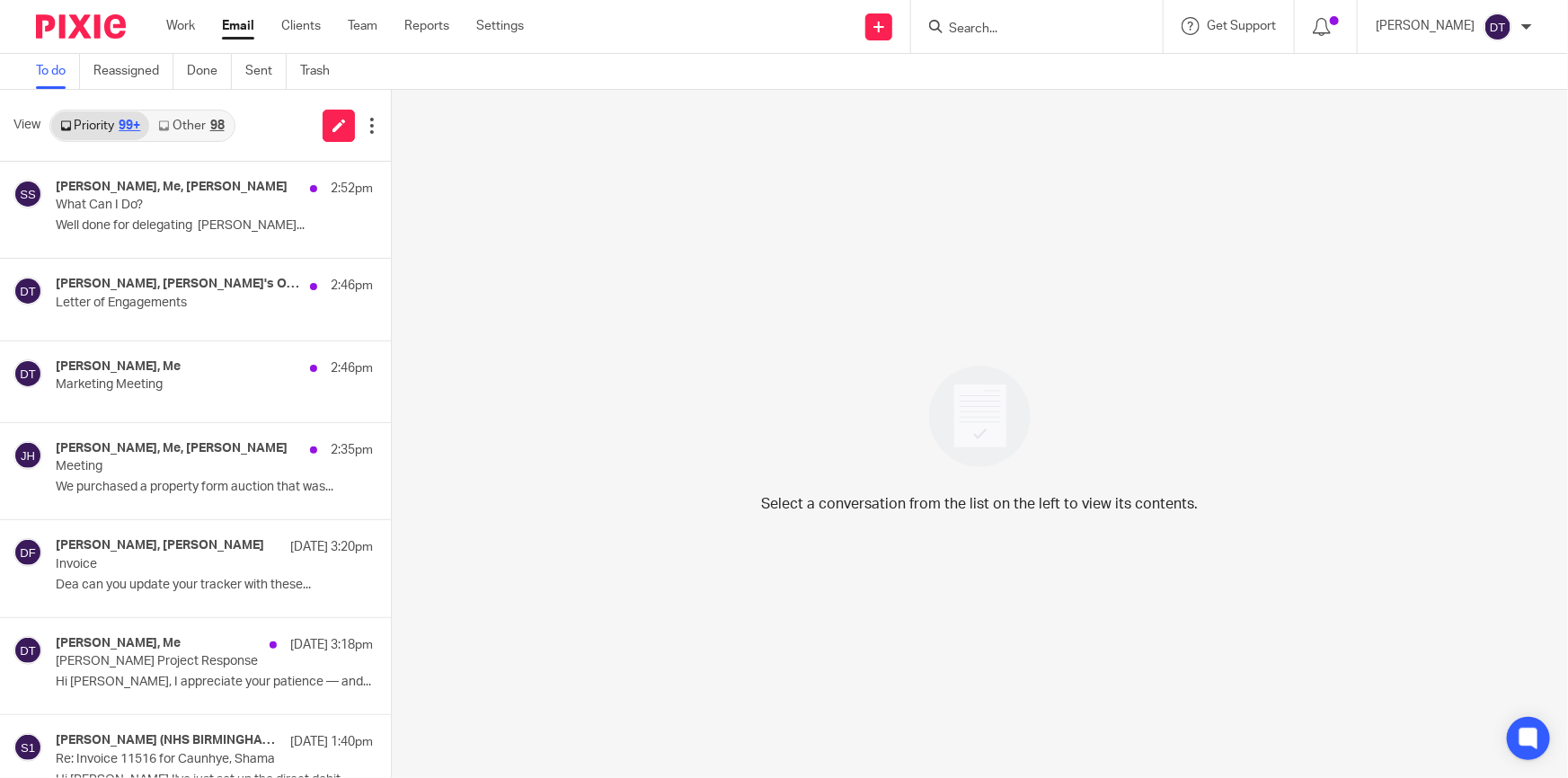
click at [196, 142] on div "View Priority 99+ Other 98" at bounding box center [195, 126] width 391 height 72
click at [190, 126] on link "Other 98" at bounding box center [191, 126] width 84 height 29
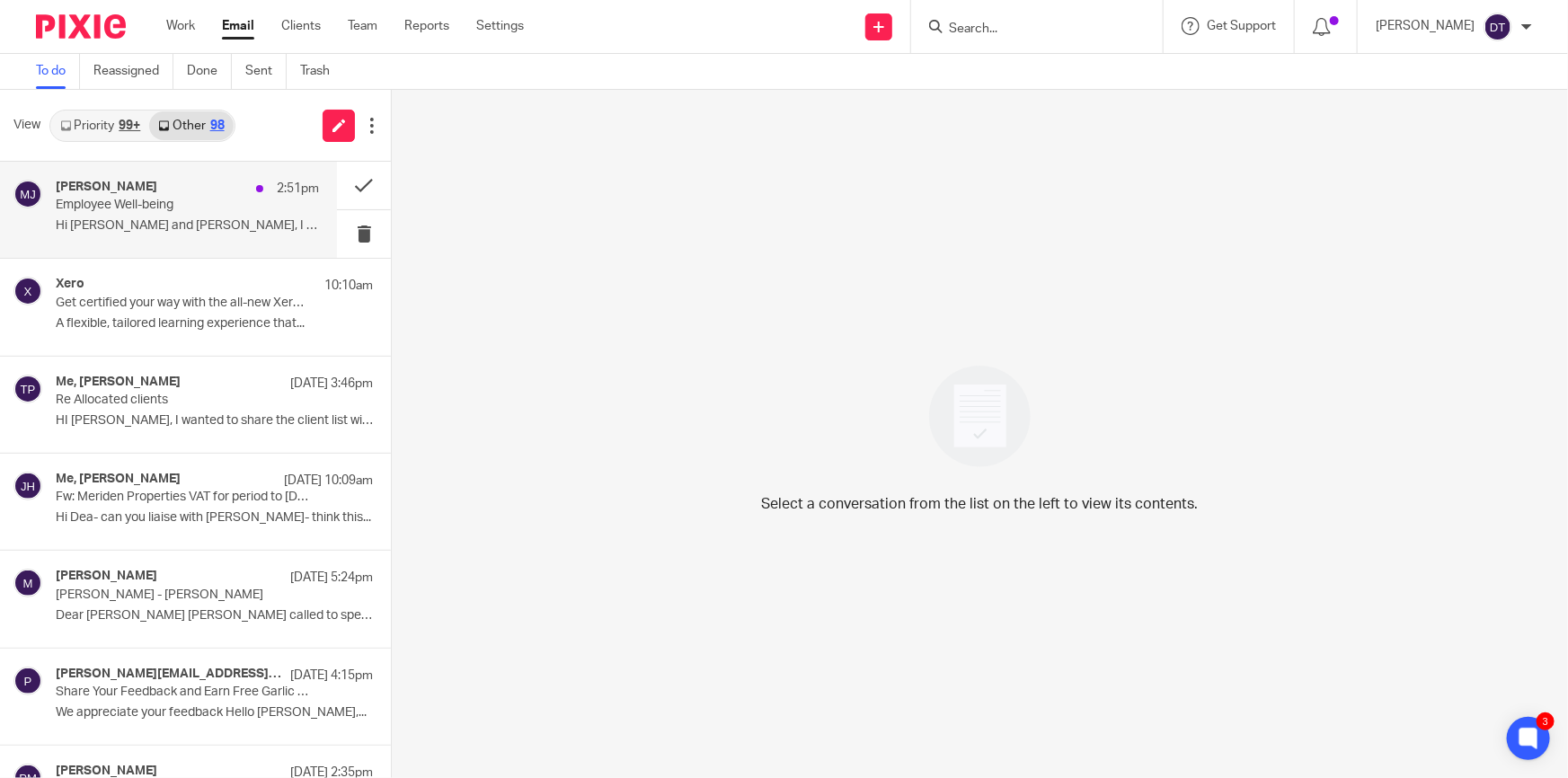
click at [168, 215] on div "[PERSON_NAME] 2:51pm Employee Well-being Hi [PERSON_NAME] and [PERSON_NAME], I …" at bounding box center [187, 210] width 263 height 60
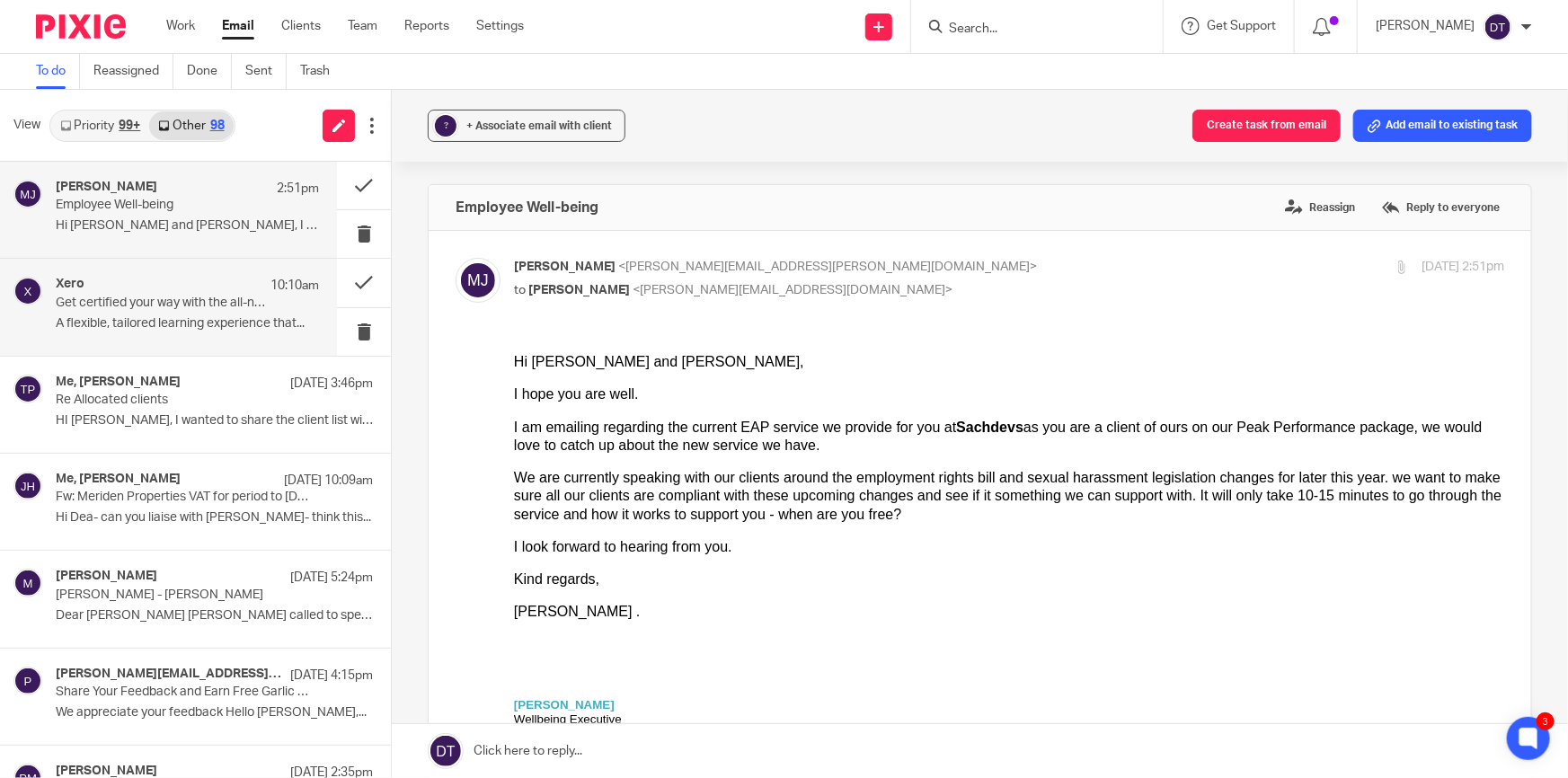
click at [181, 302] on p "Get certified your way with the all-new Xero certification" at bounding box center [161, 303] width 211 height 15
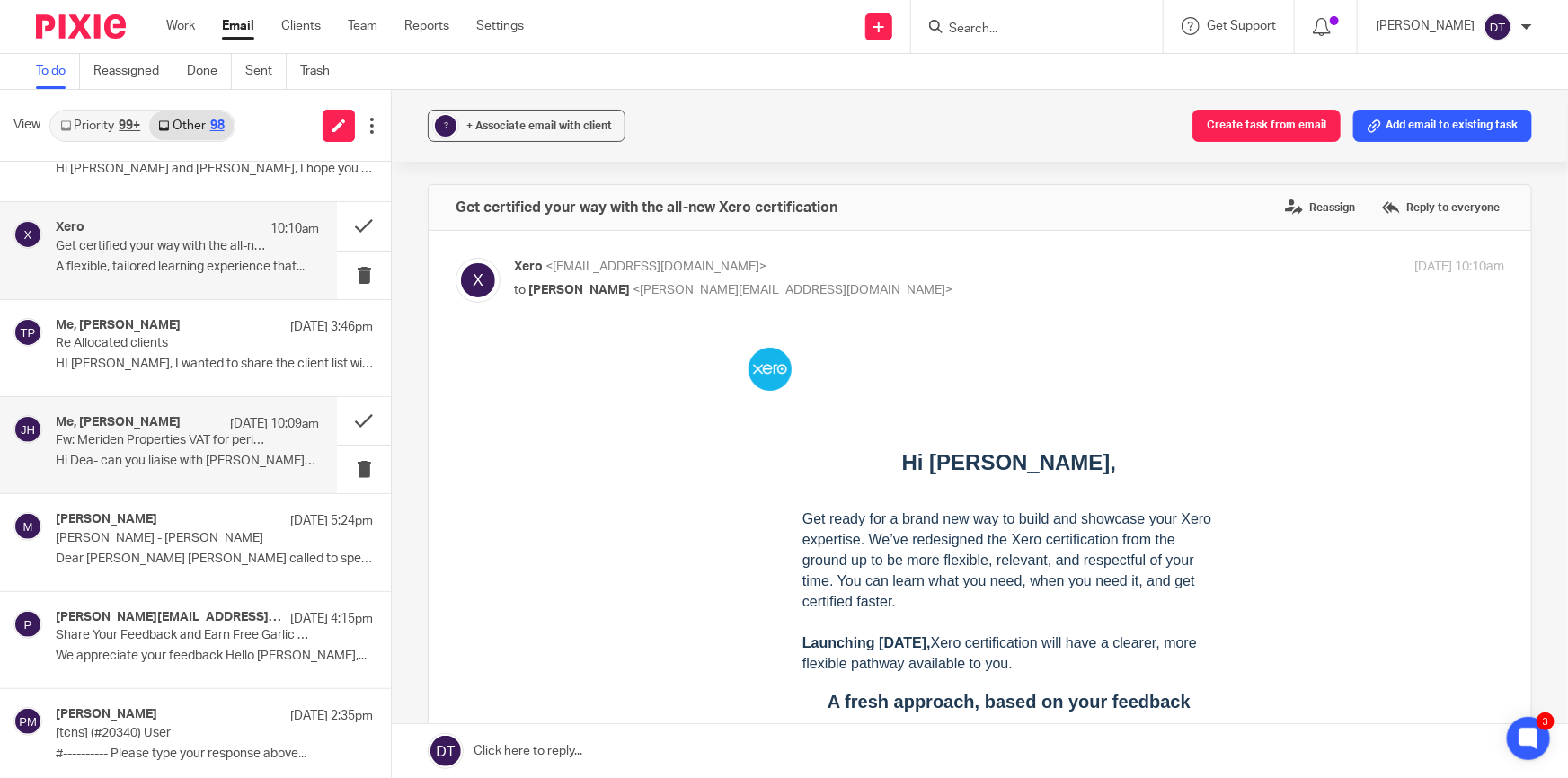
scroll to position [81, 0]
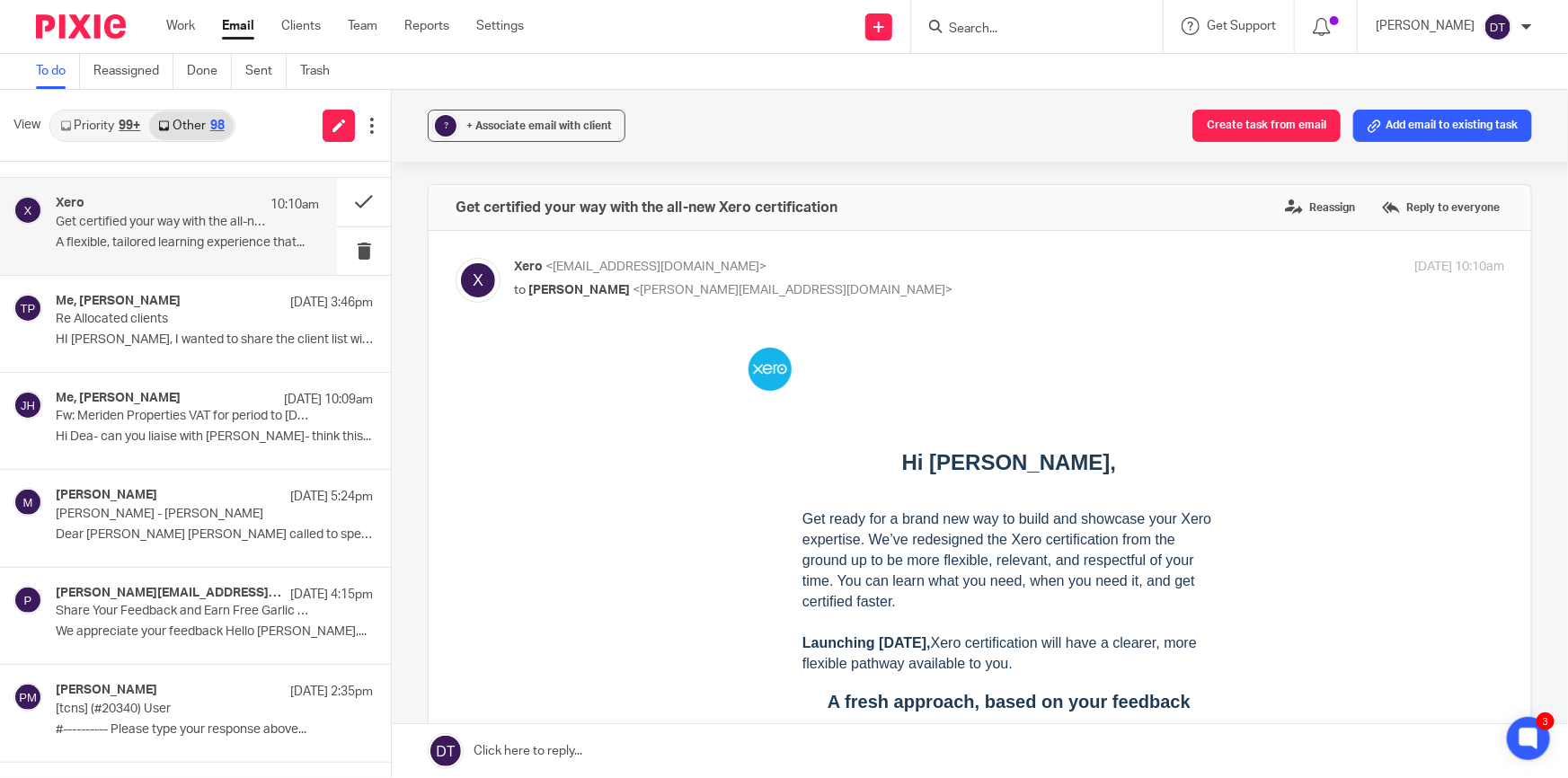
click at [113, 121] on link "Priority 99+" at bounding box center [101, 126] width 98 height 29
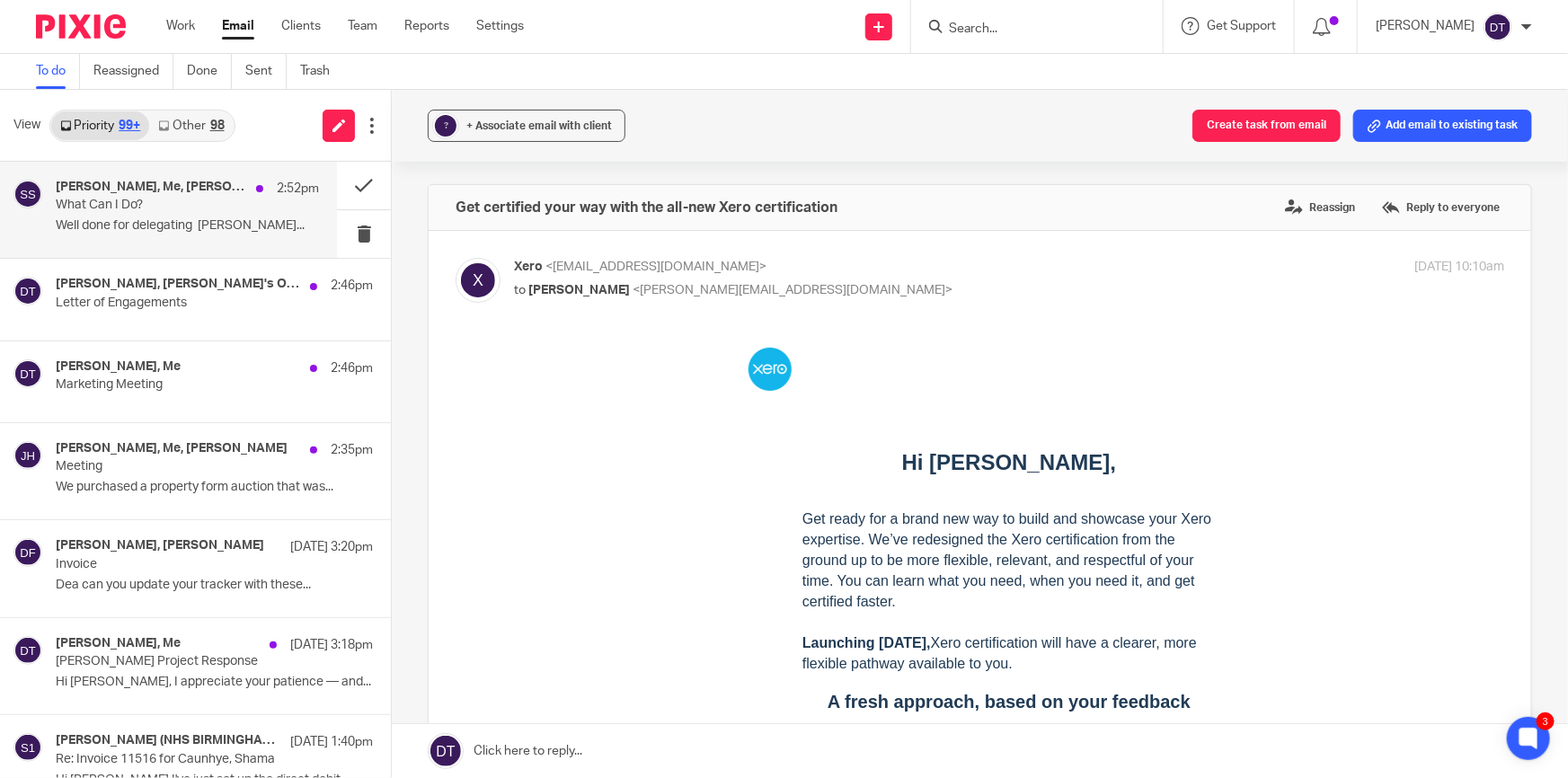
click at [171, 226] on p "Well done for delegating Tina..." at bounding box center [187, 226] width 263 height 15
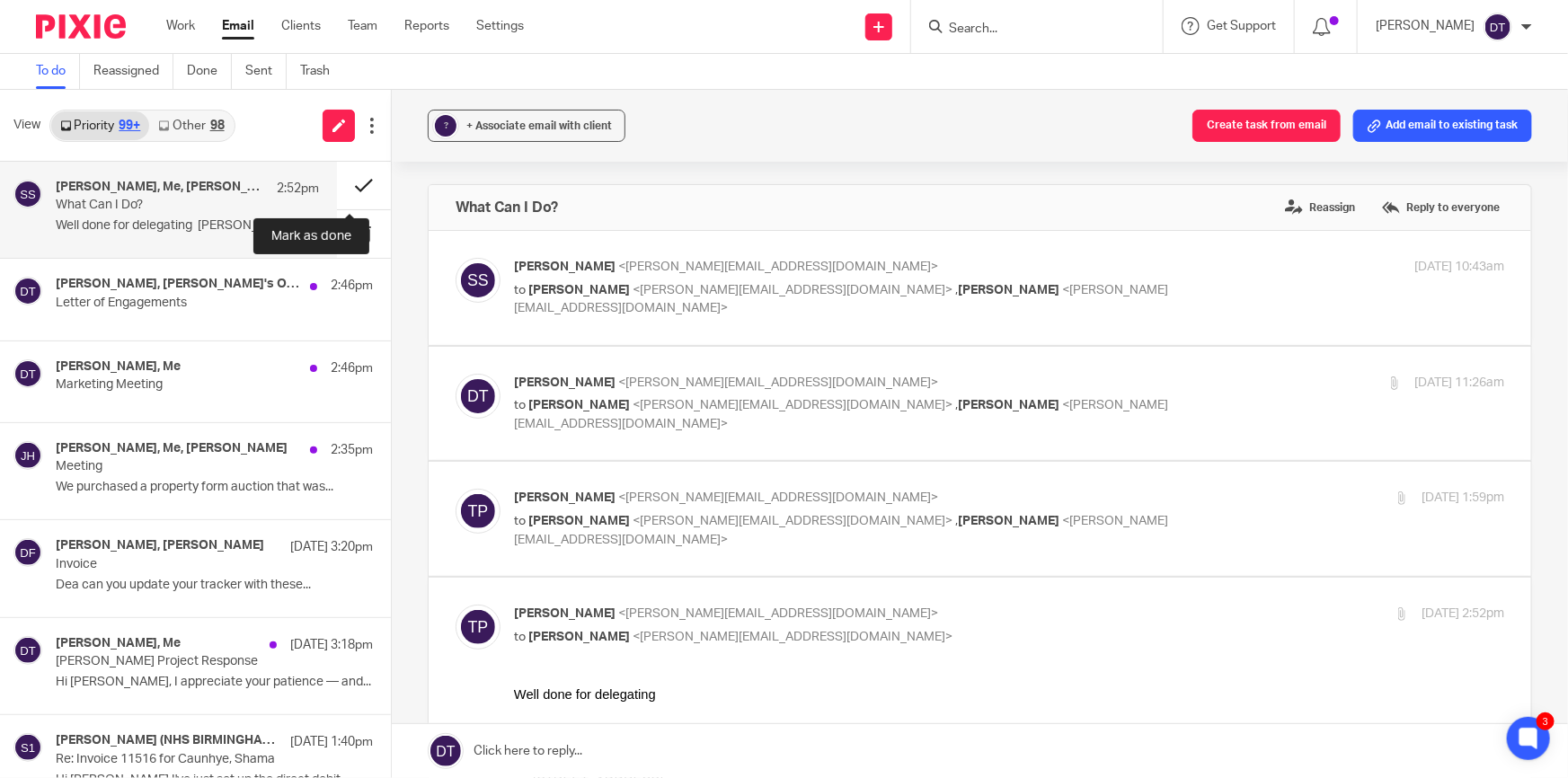
click at [348, 183] on button at bounding box center [364, 185] width 54 height 48
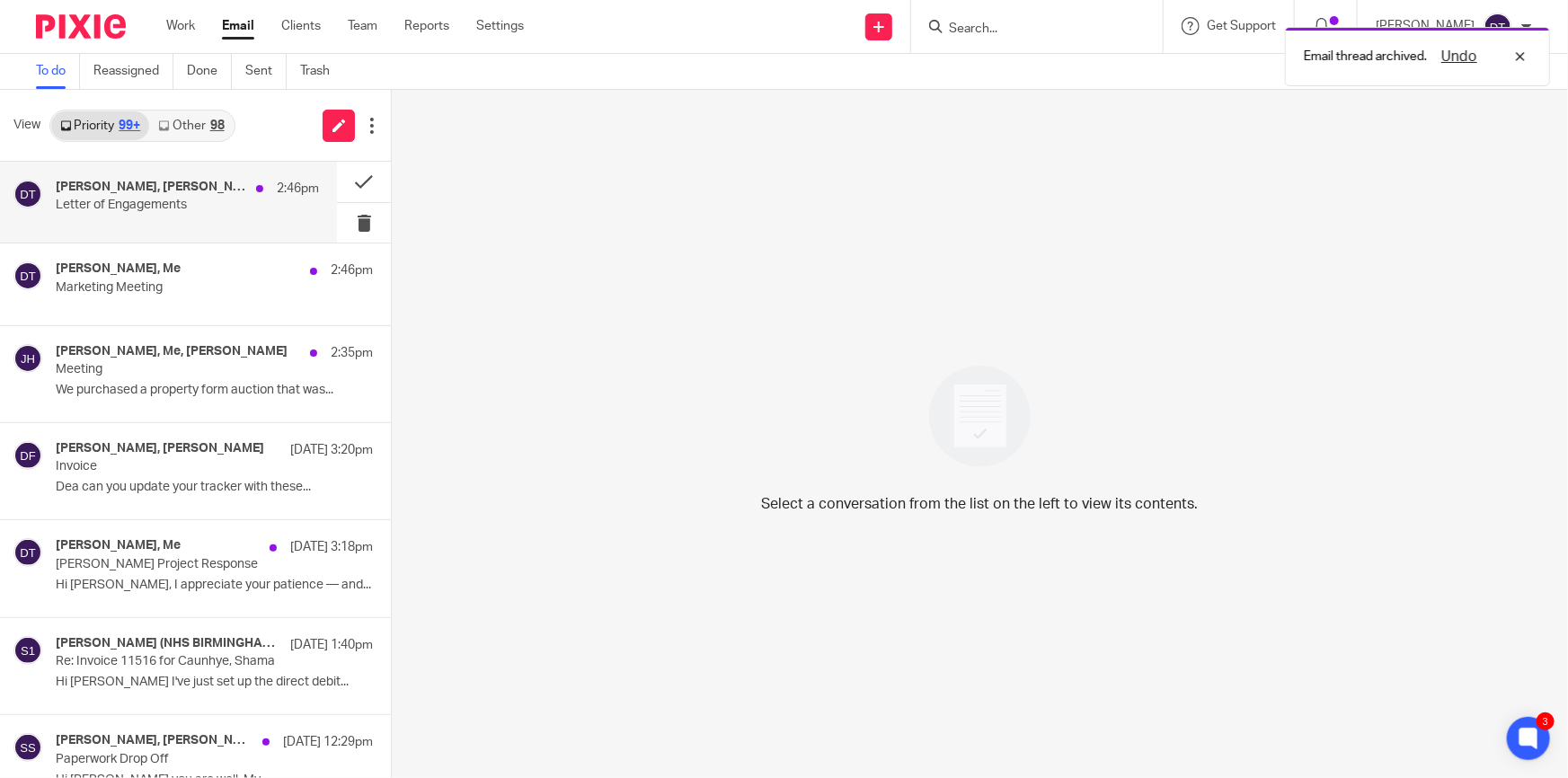
click at [212, 215] on div "Tina Pennycuick, Arun's Office, Me 2:46pm Letter of Engagements" at bounding box center [187, 202] width 263 height 45
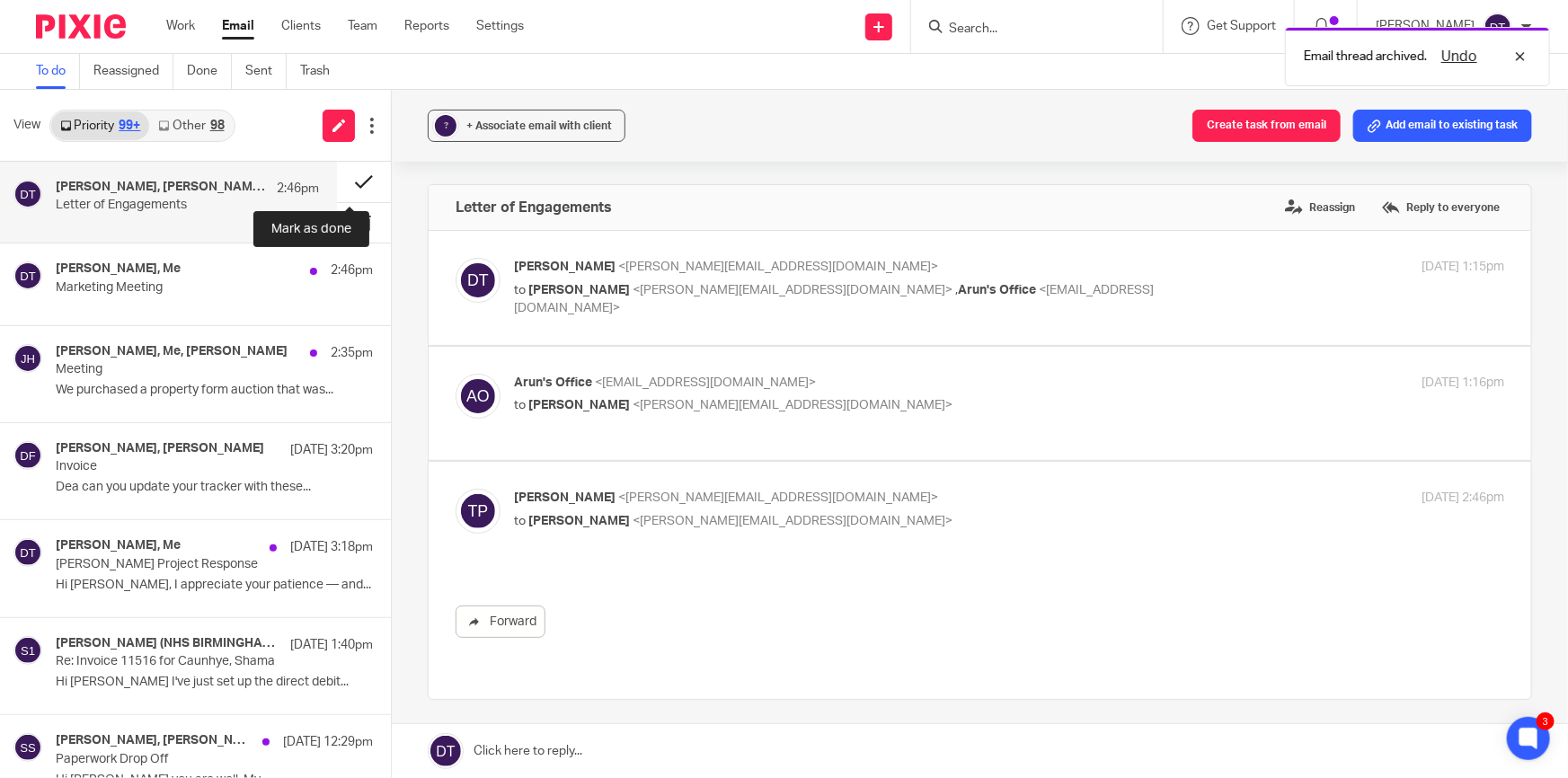
click at [342, 182] on button at bounding box center [364, 181] width 54 height 40
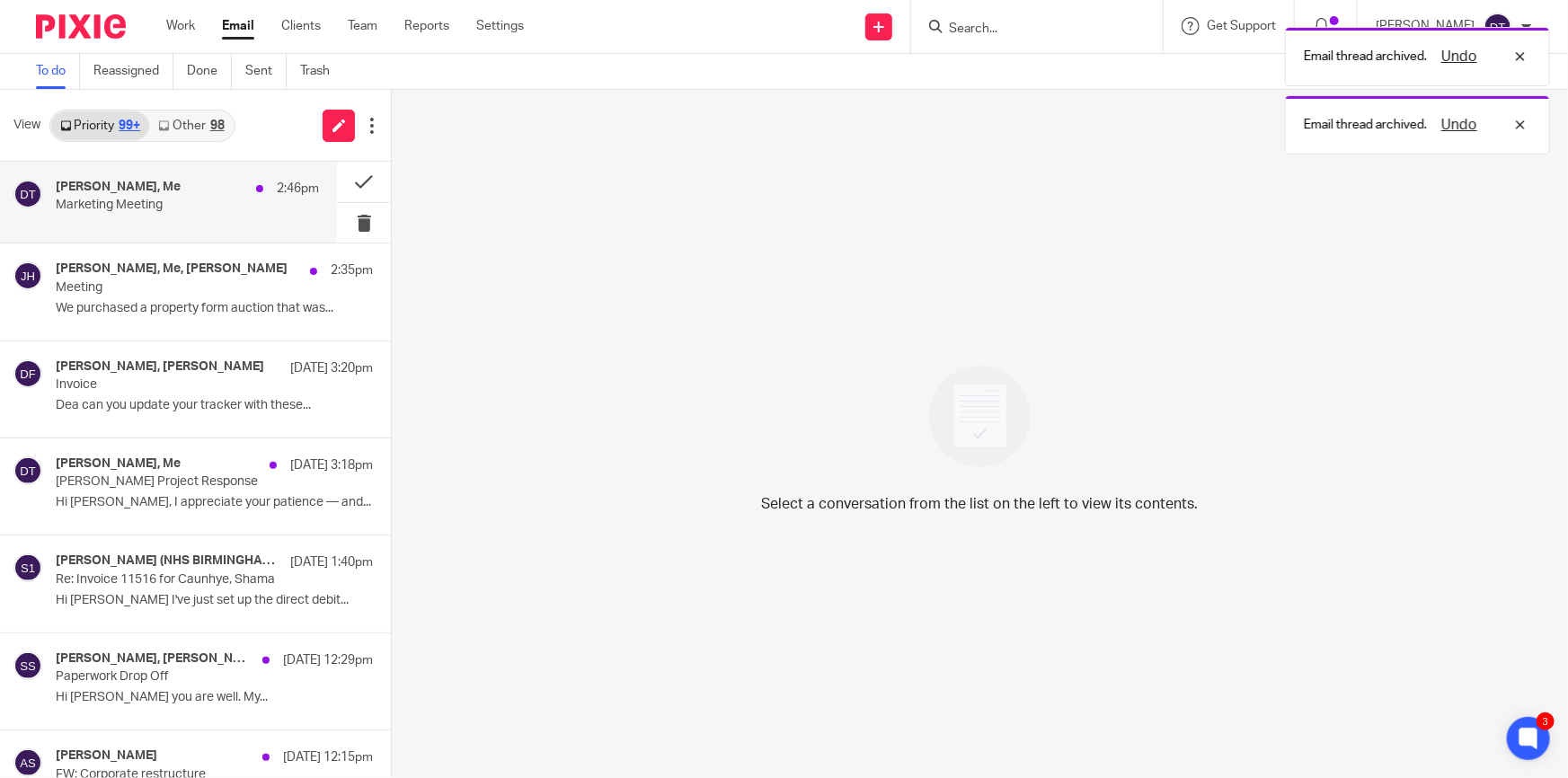
click at [196, 199] on p "Marketing Meeting" at bounding box center [161, 205] width 211 height 15
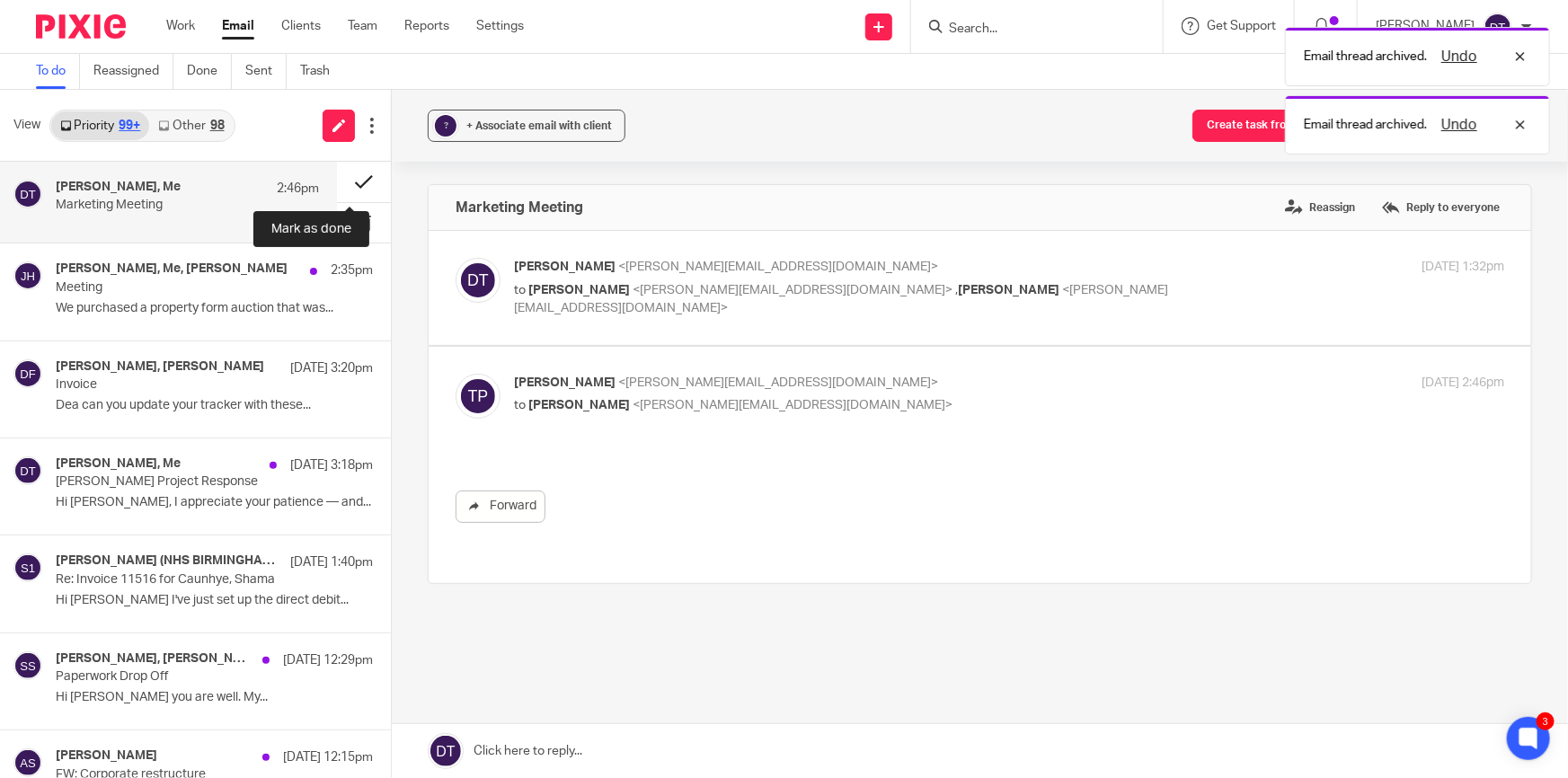
click at [354, 183] on button at bounding box center [364, 181] width 54 height 40
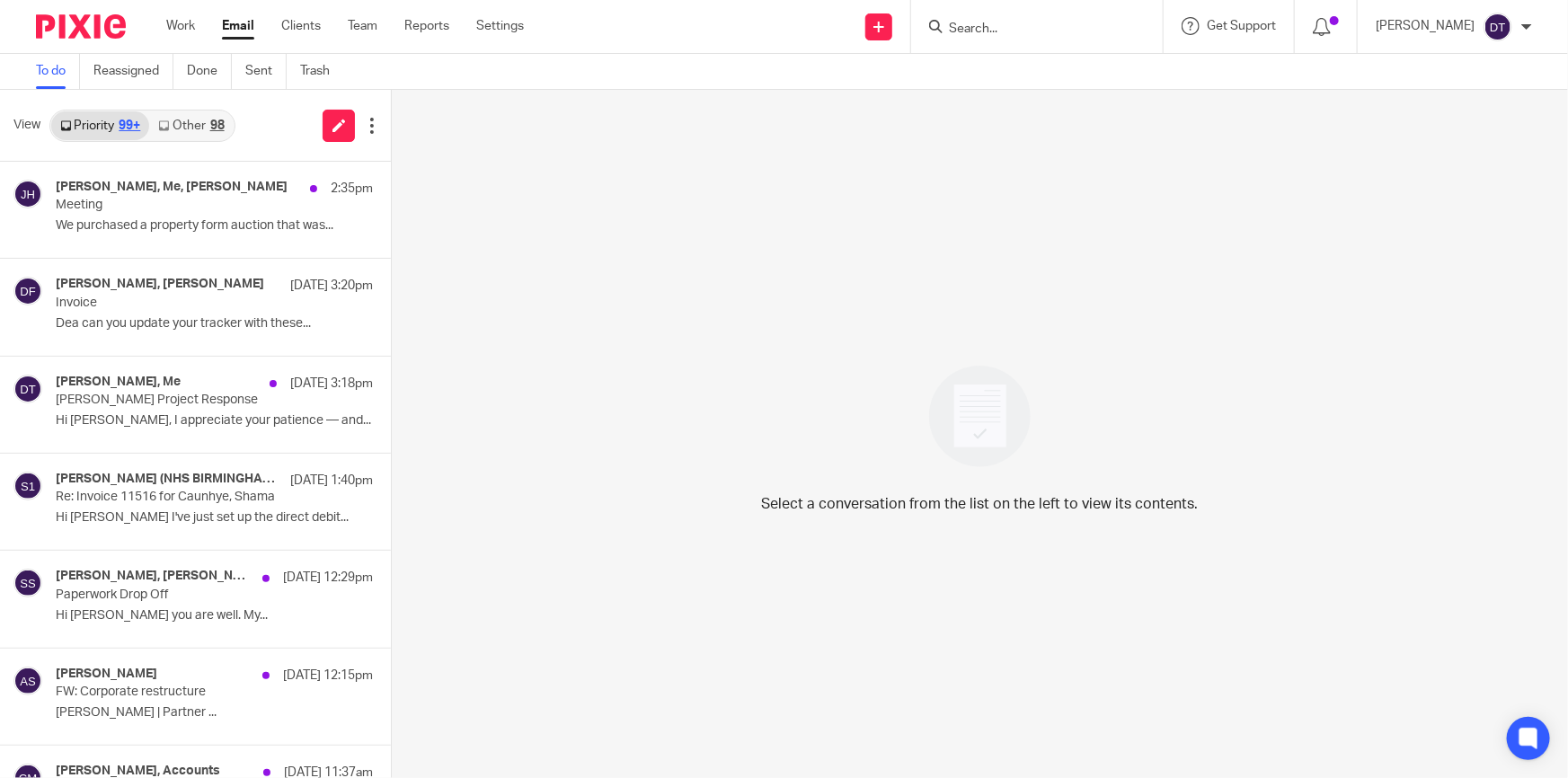
click at [194, 128] on link "Other 98" at bounding box center [191, 126] width 84 height 29
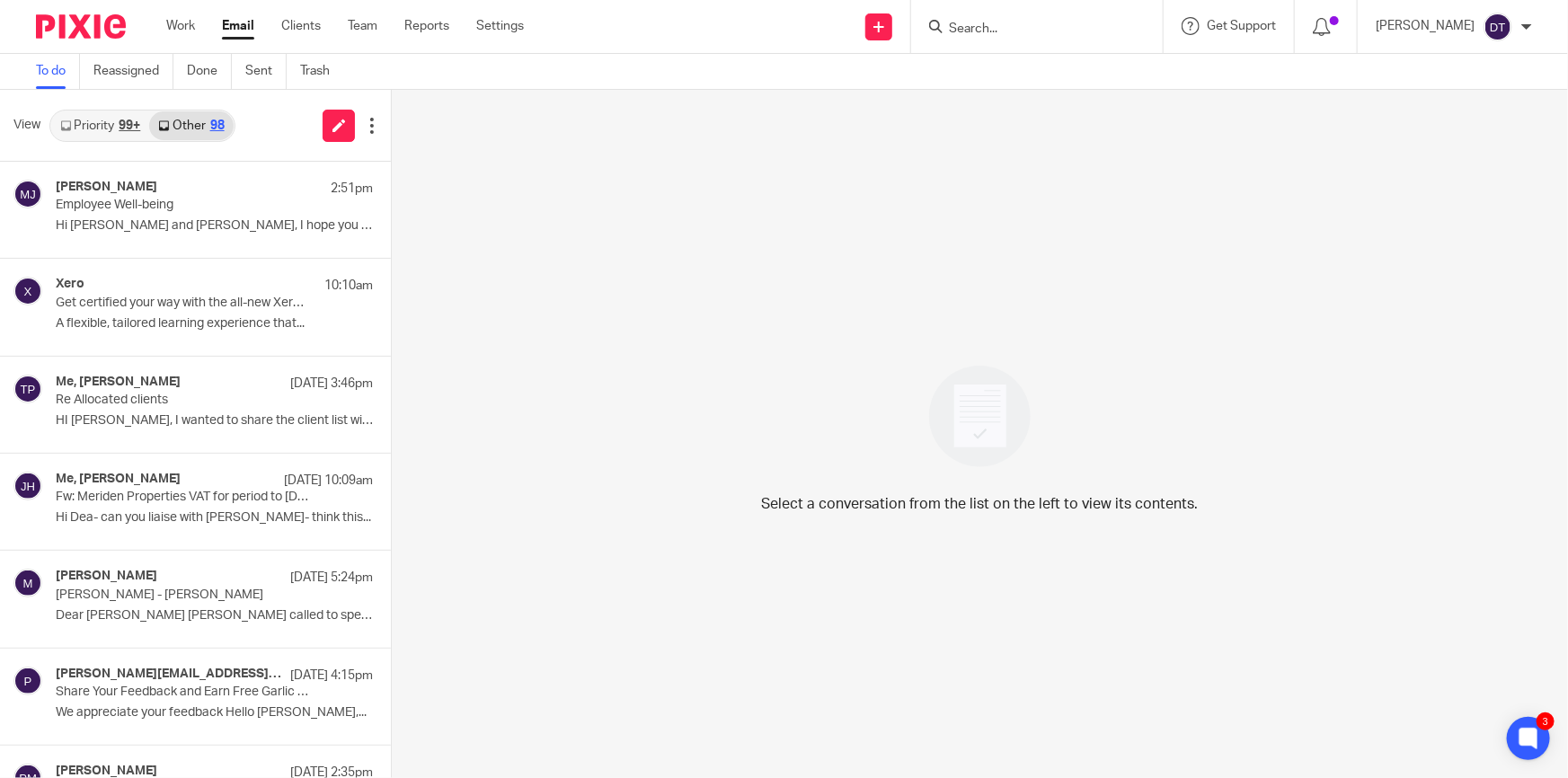
click at [110, 117] on link "Priority 99+" at bounding box center [101, 126] width 98 height 29
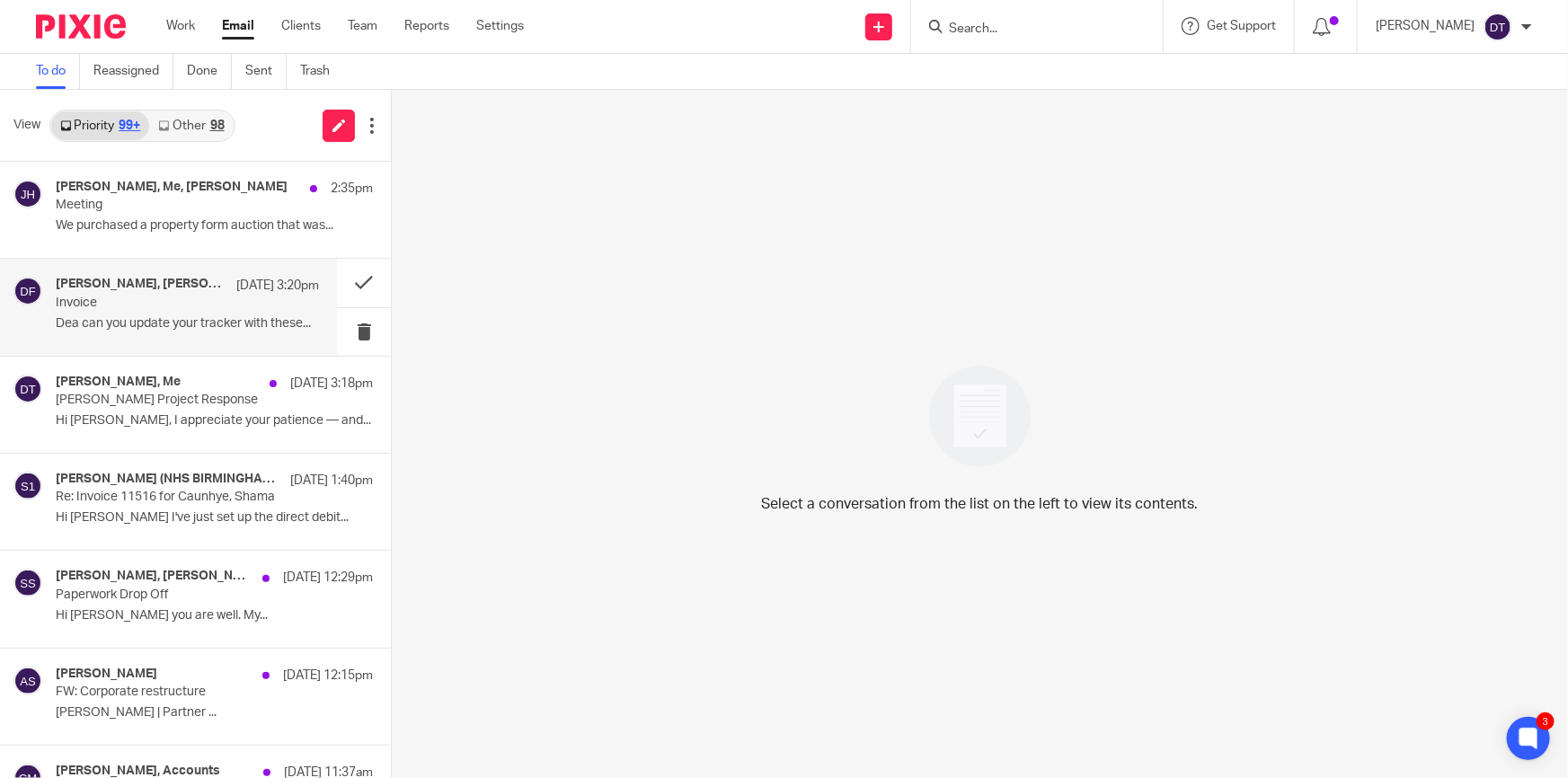
click at [166, 341] on div "Tina Pennycuick, Dan Field 17 Sep 3:20pm Invoice Dea can you update your tracke…" at bounding box center [168, 307] width 337 height 96
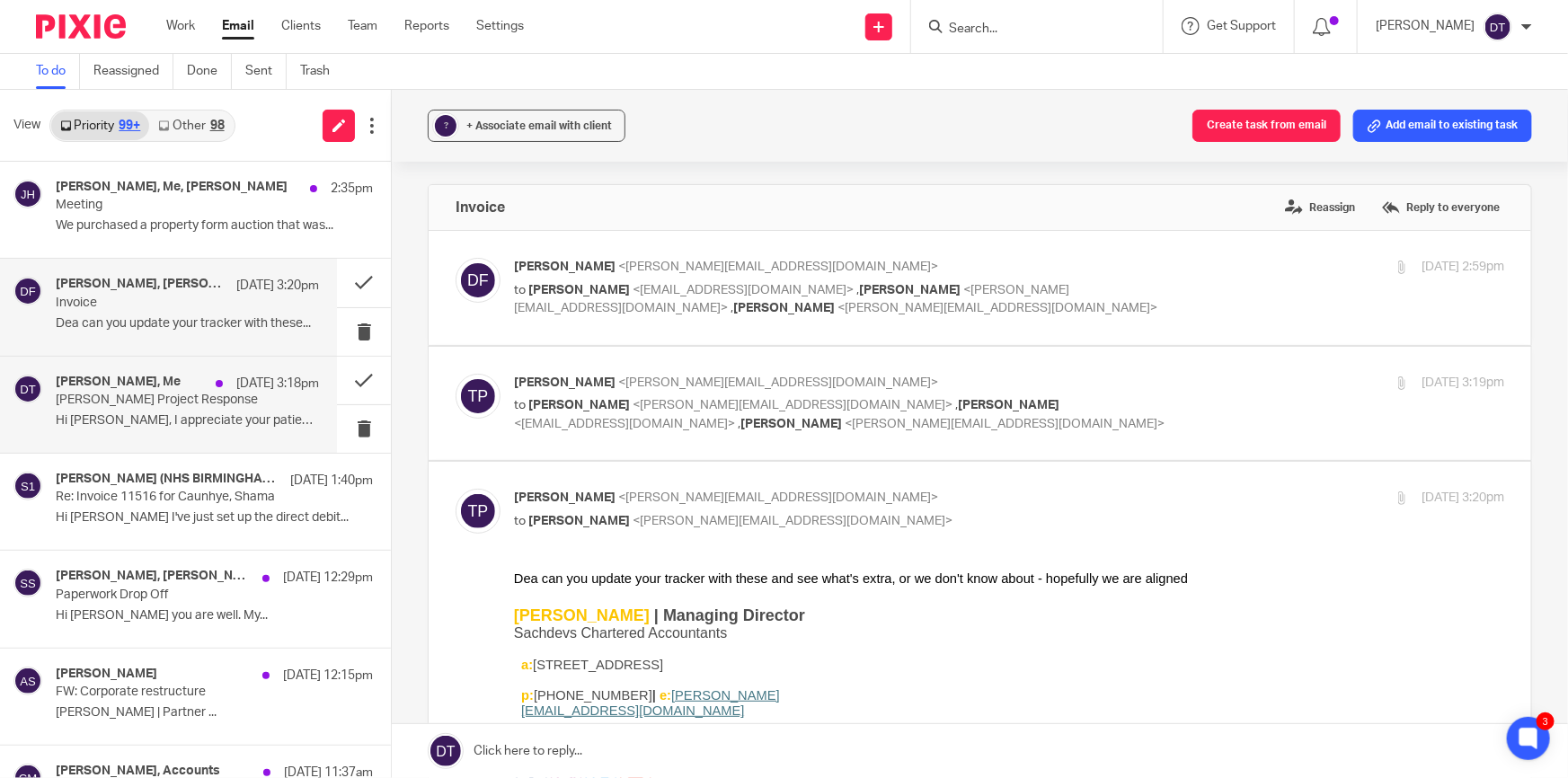
click at [182, 407] on p "[PERSON_NAME] Project Response" at bounding box center [161, 400] width 211 height 15
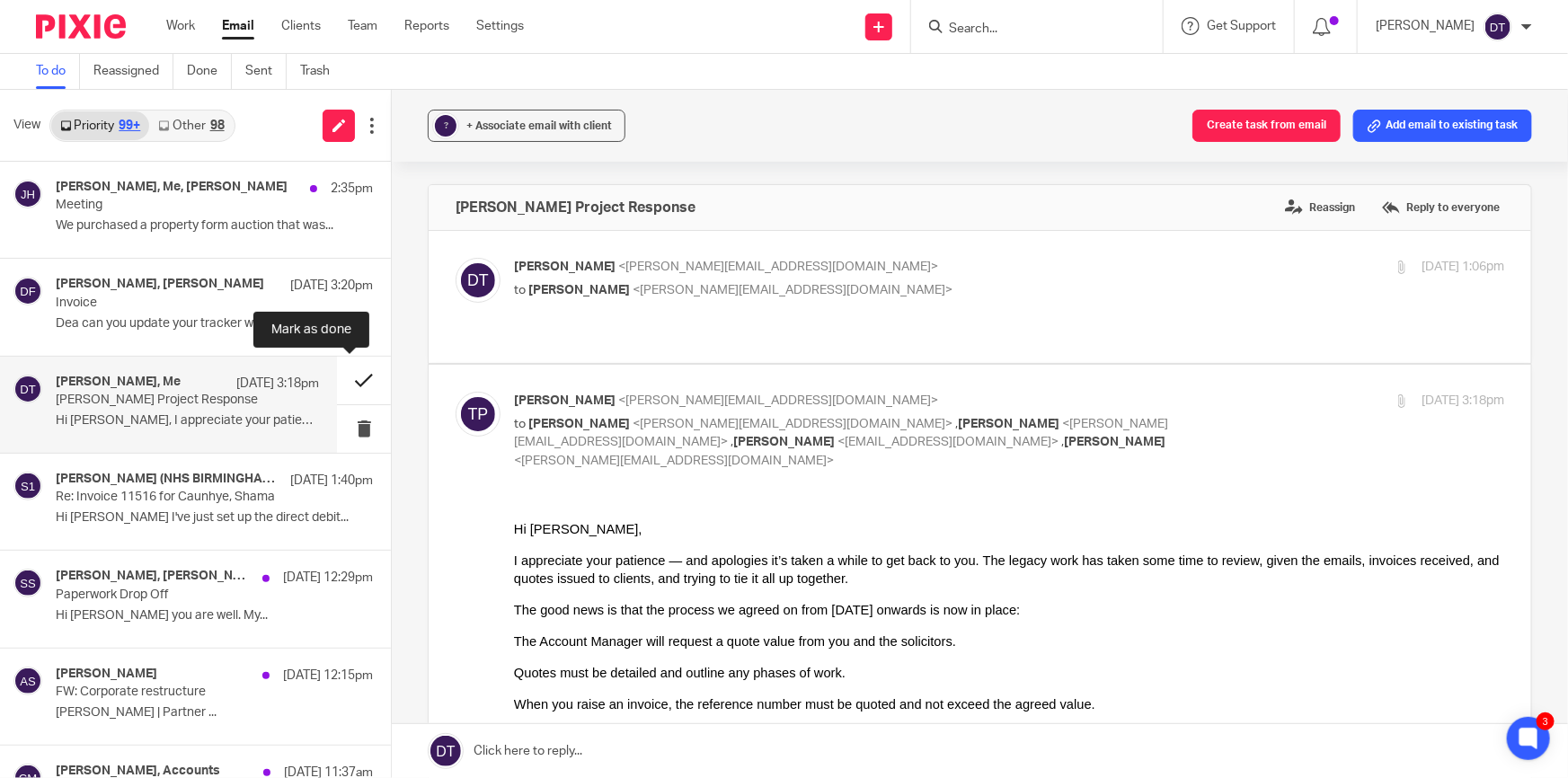
click at [353, 383] on button at bounding box center [364, 381] width 54 height 48
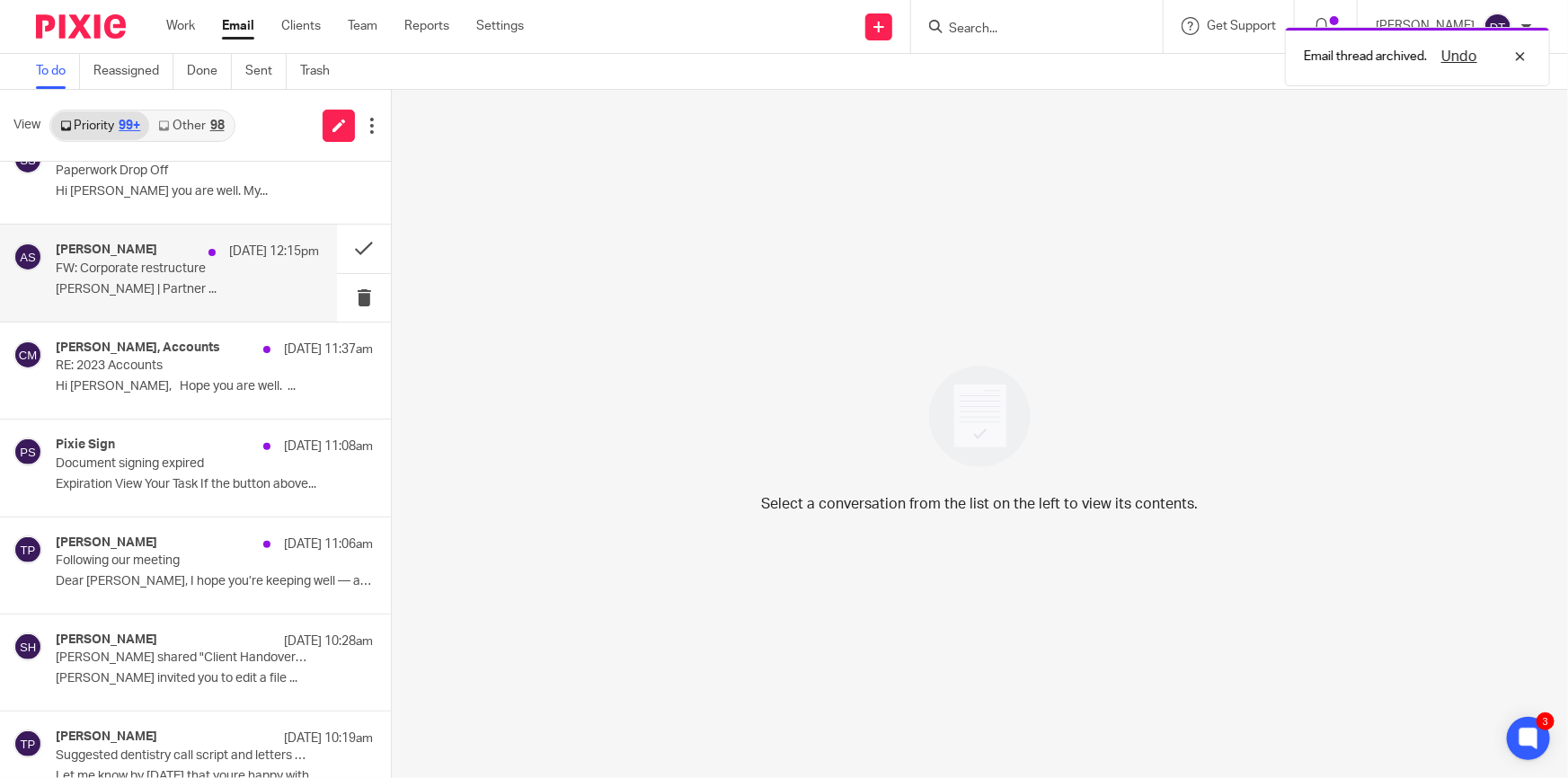
scroll to position [408, 0]
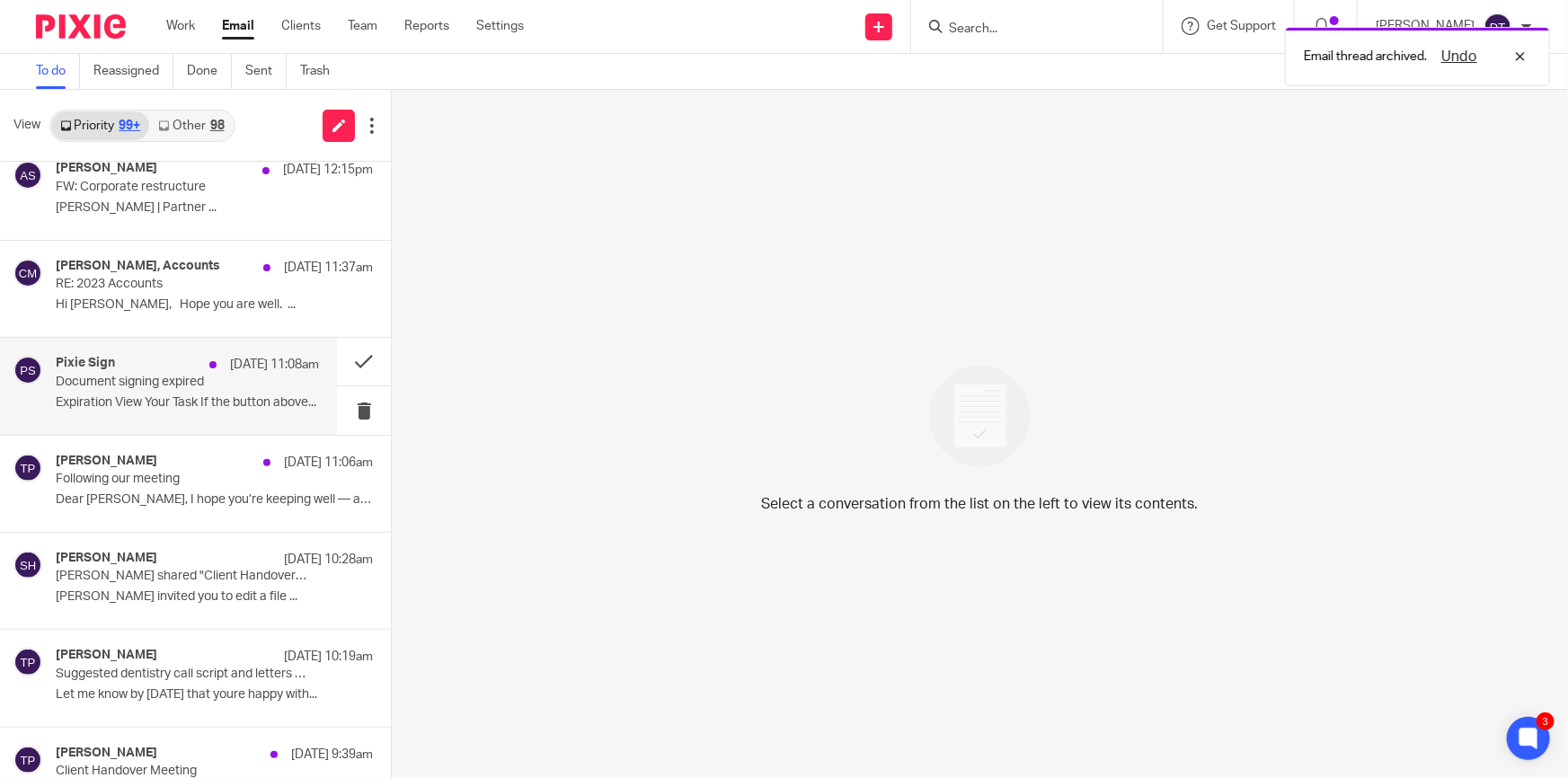
click at [151, 379] on p "Document signing expired" at bounding box center [161, 382] width 211 height 15
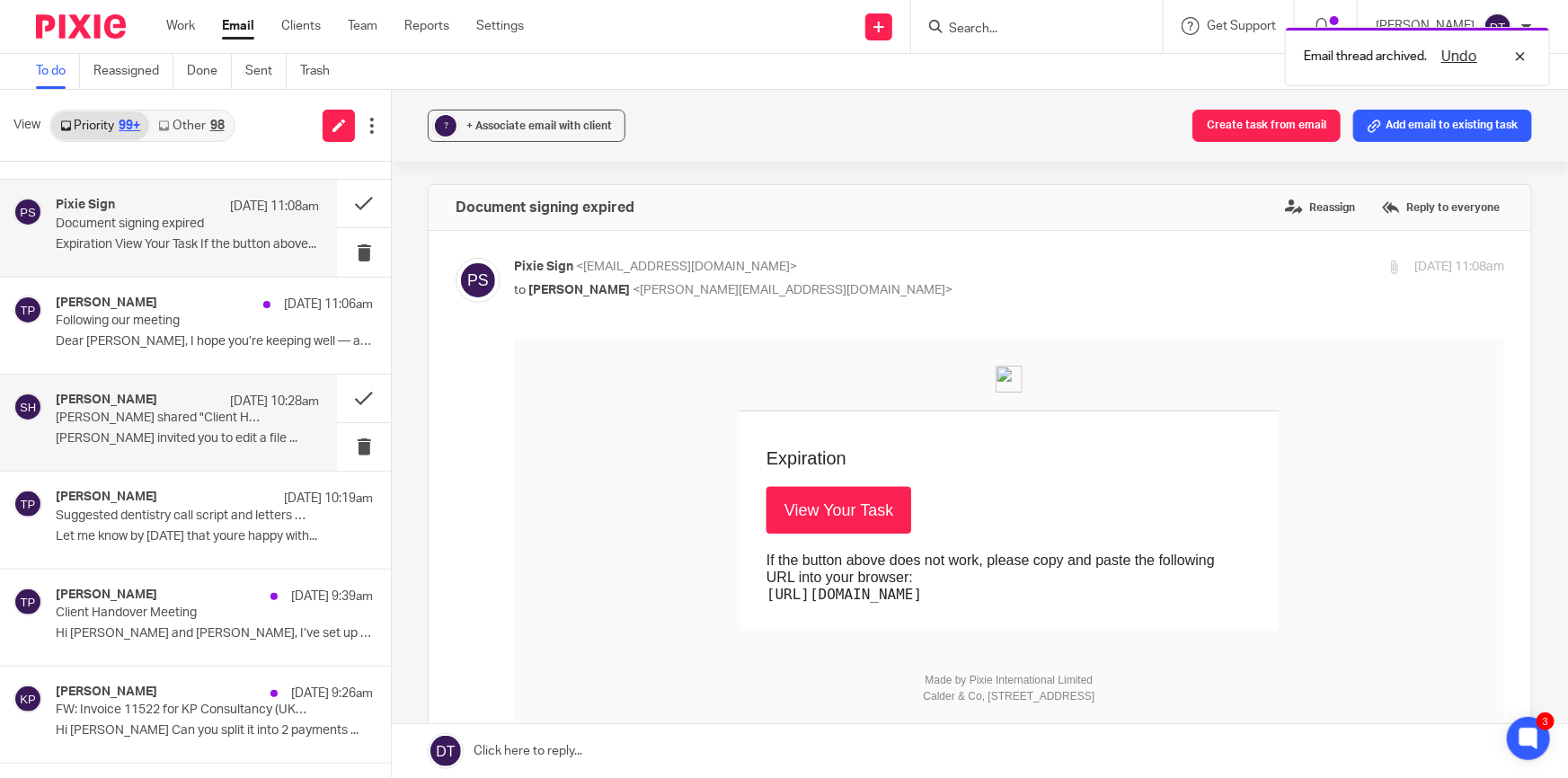
scroll to position [571, 0]
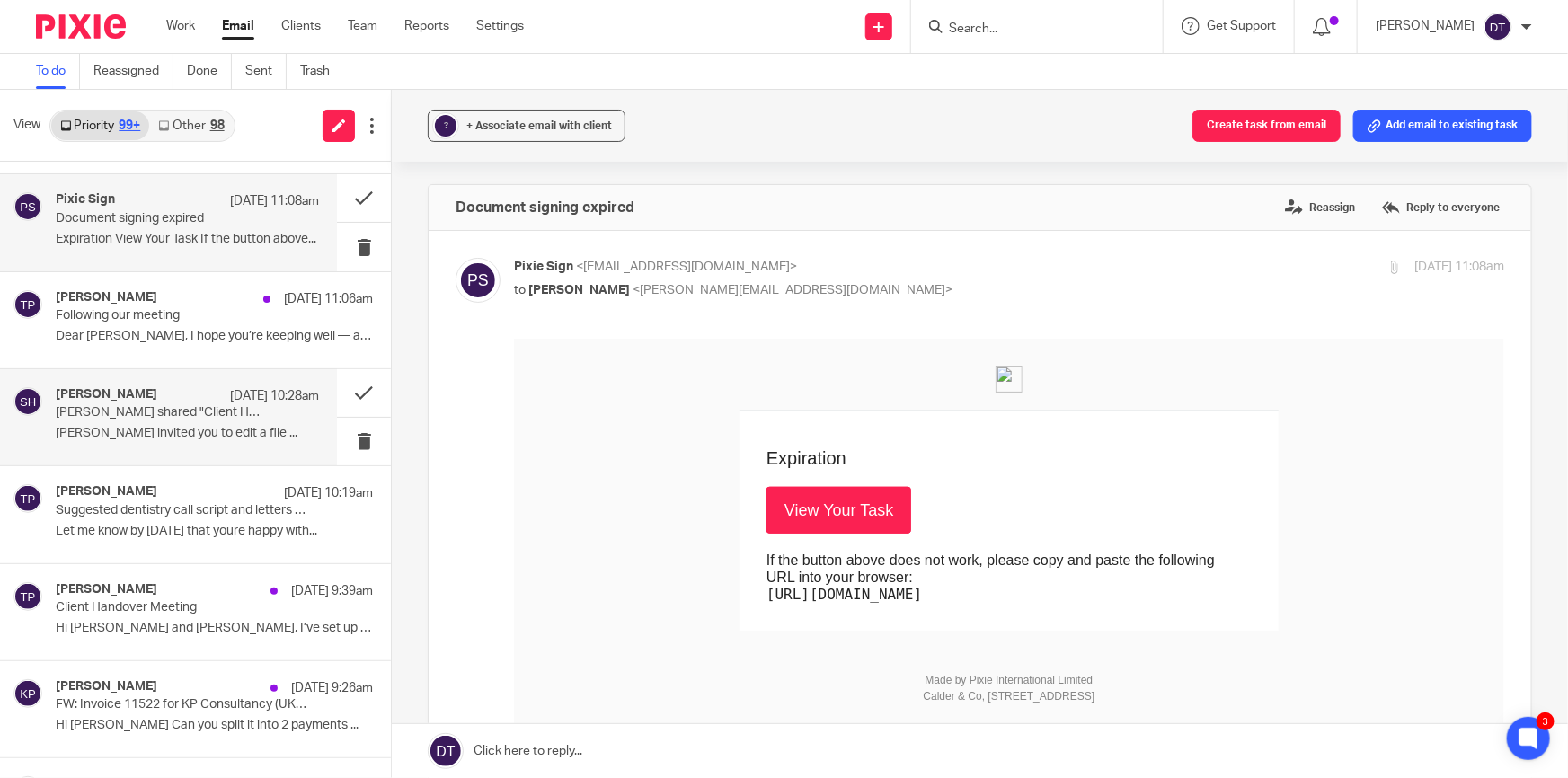
click at [171, 415] on p "Sophie Holdsworth shared "Client Handover" with you" at bounding box center [161, 412] width 211 height 15
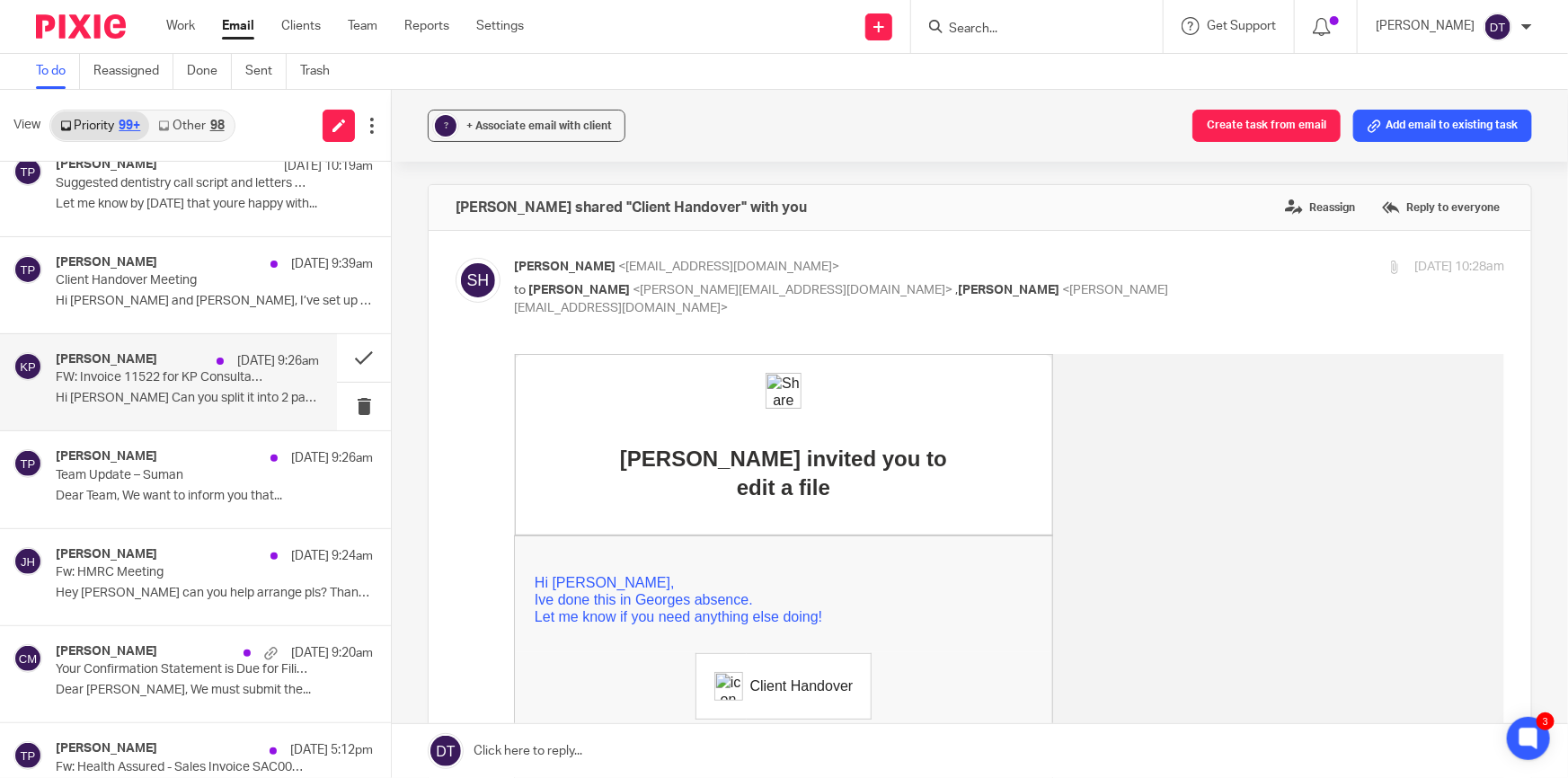
scroll to position [980, 0]
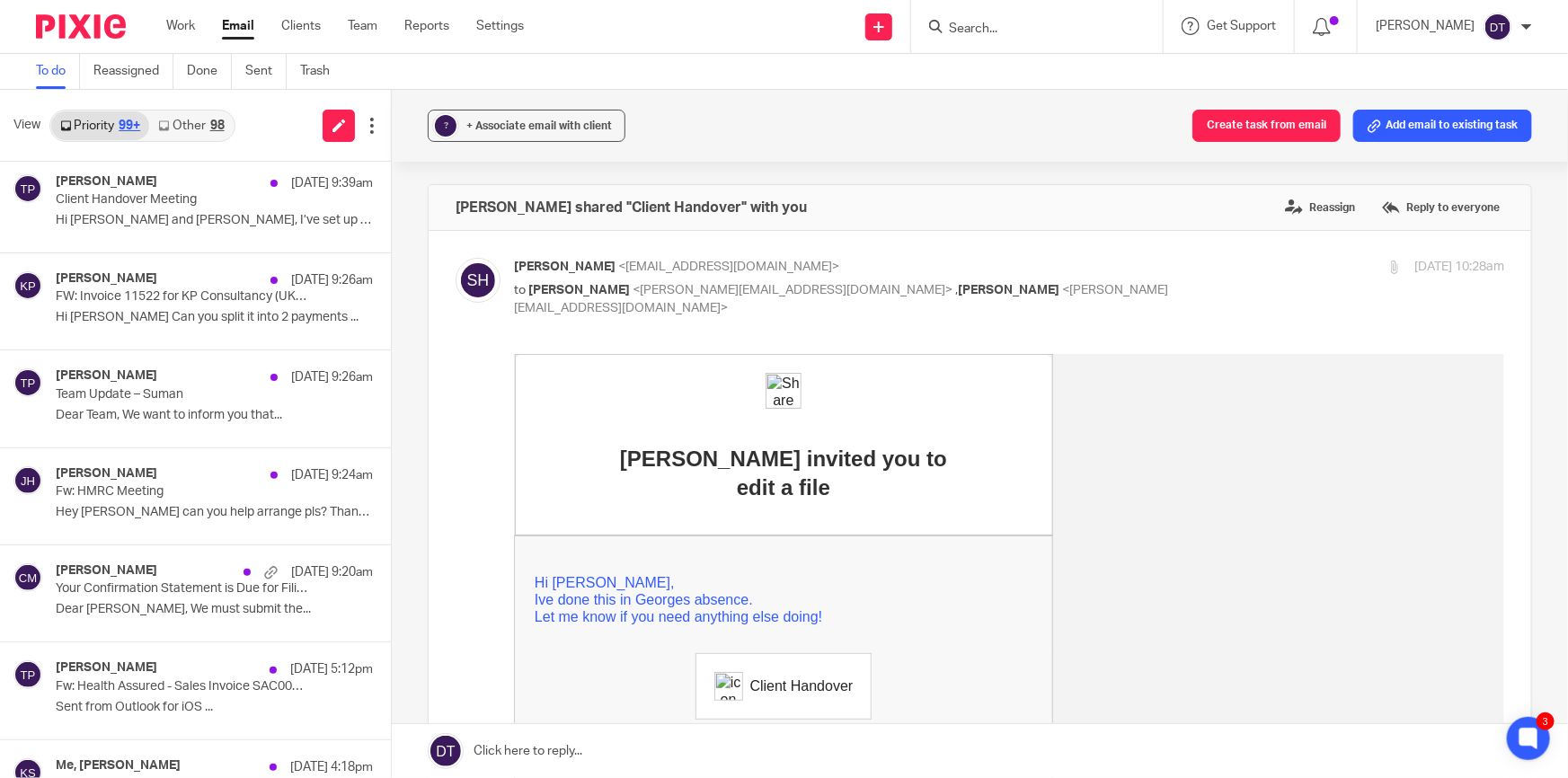
click at [974, 25] on input "Search" at bounding box center [1028, 29] width 162 height 16
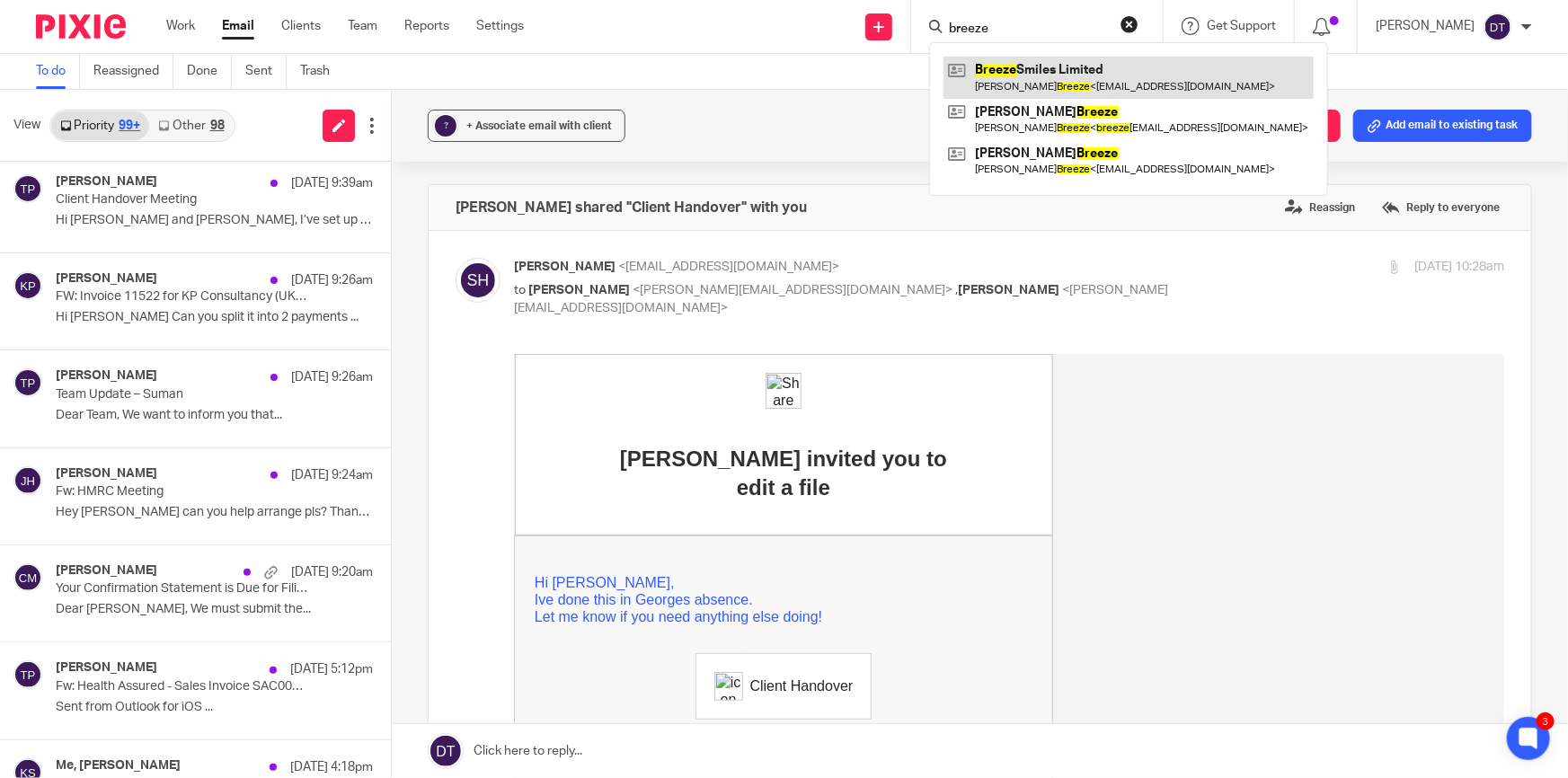
type input "breeze"
click at [1012, 91] on link at bounding box center [1128, 77] width 370 height 41
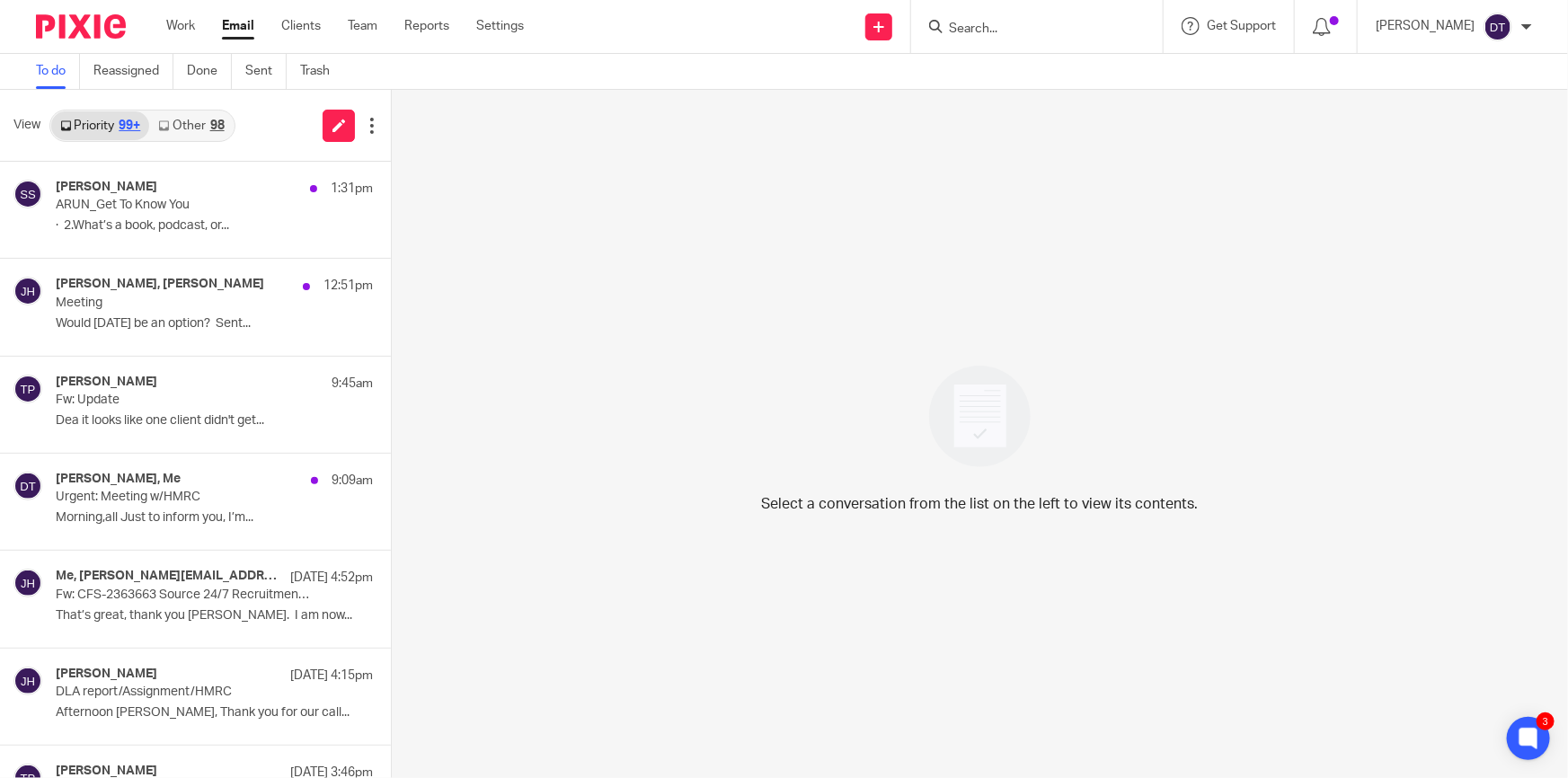
click at [489, 72] on div "To do Reassigned Done Sent Trash" at bounding box center [784, 71] width 1568 height 36
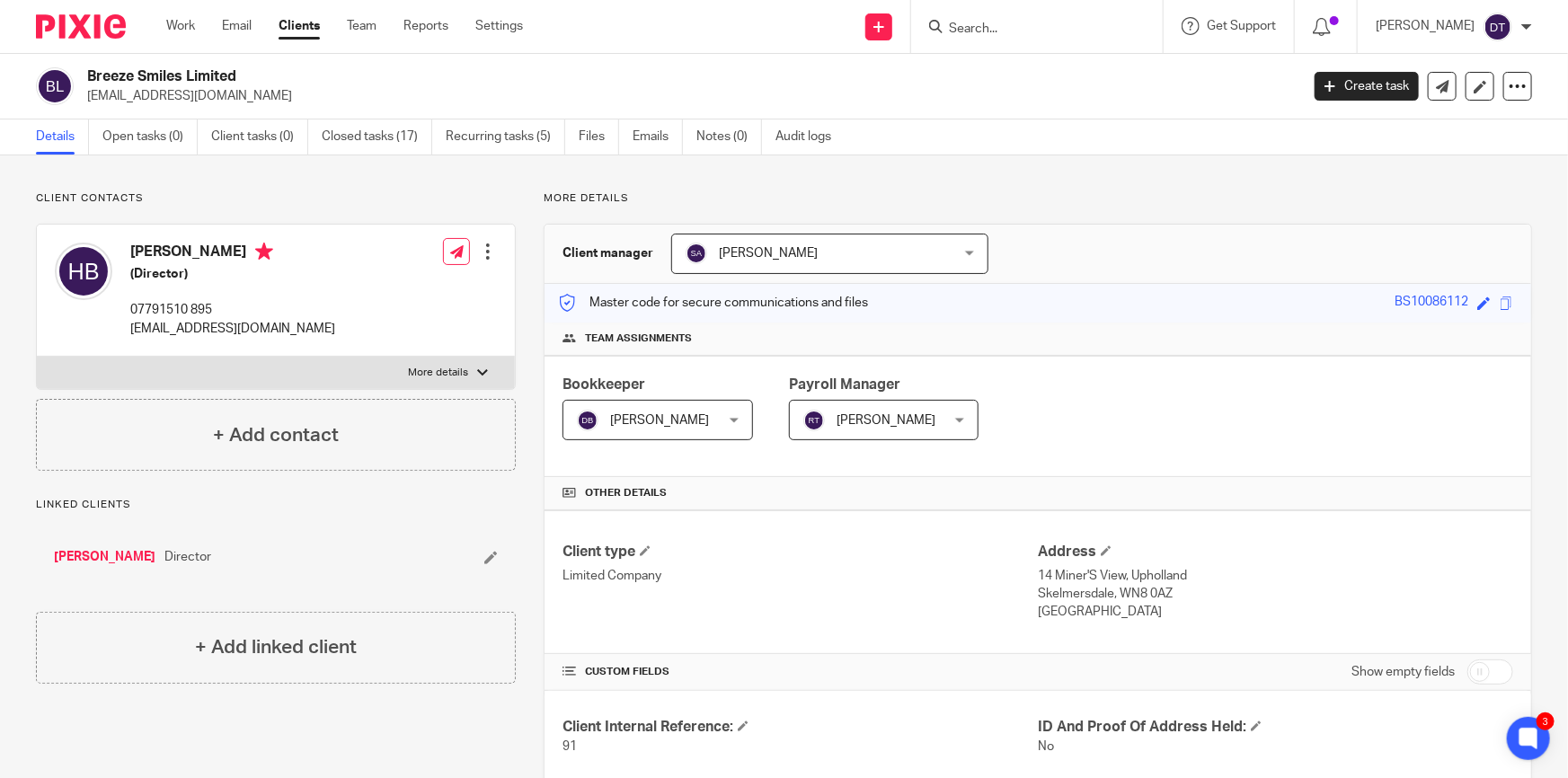
click at [1034, 30] on input "Search" at bounding box center [1028, 29] width 162 height 16
click at [987, 36] on input "Search" at bounding box center [1028, 29] width 162 height 16
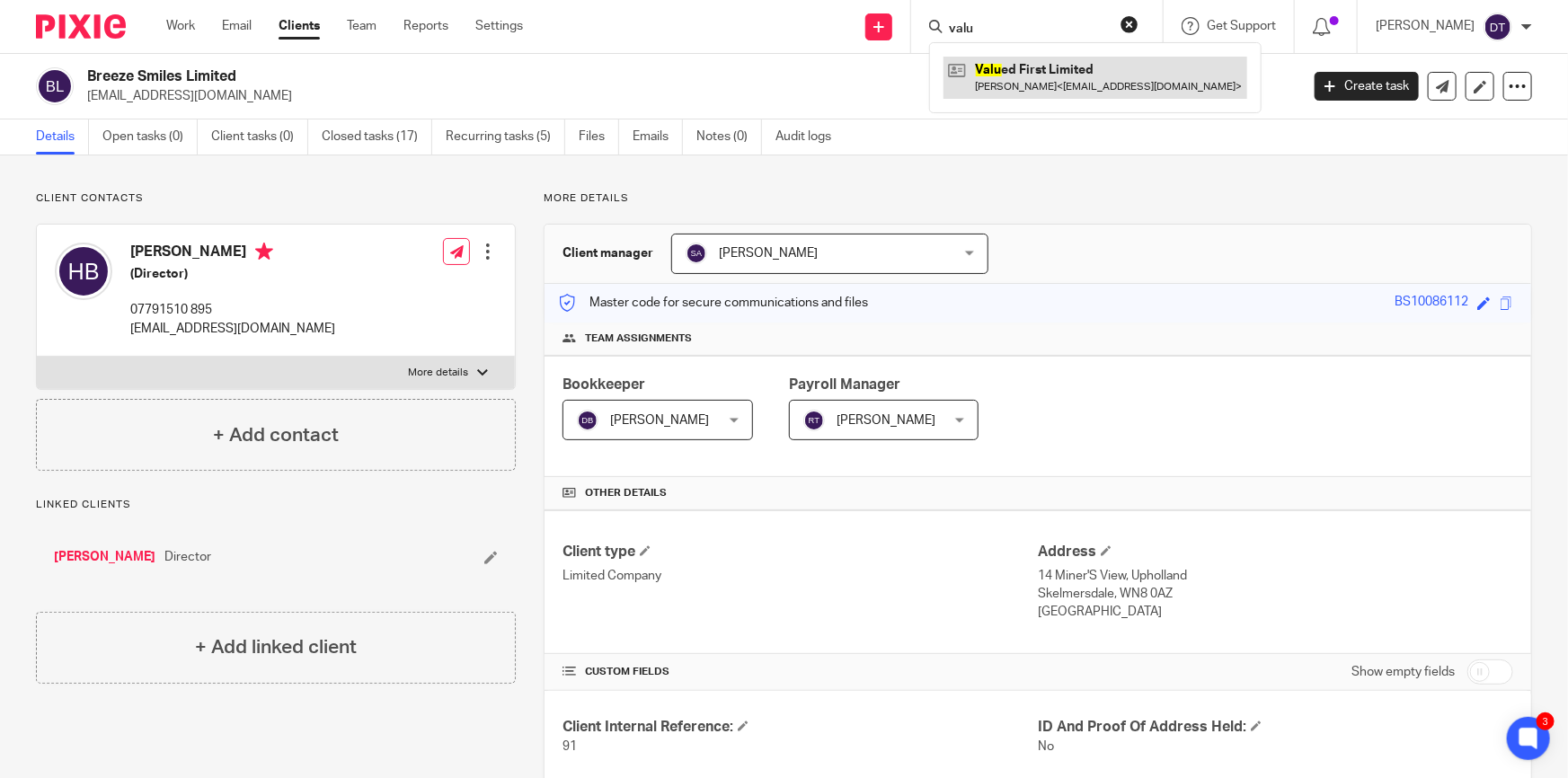
type input "valu"
click at [1007, 57] on link at bounding box center [1094, 77] width 303 height 41
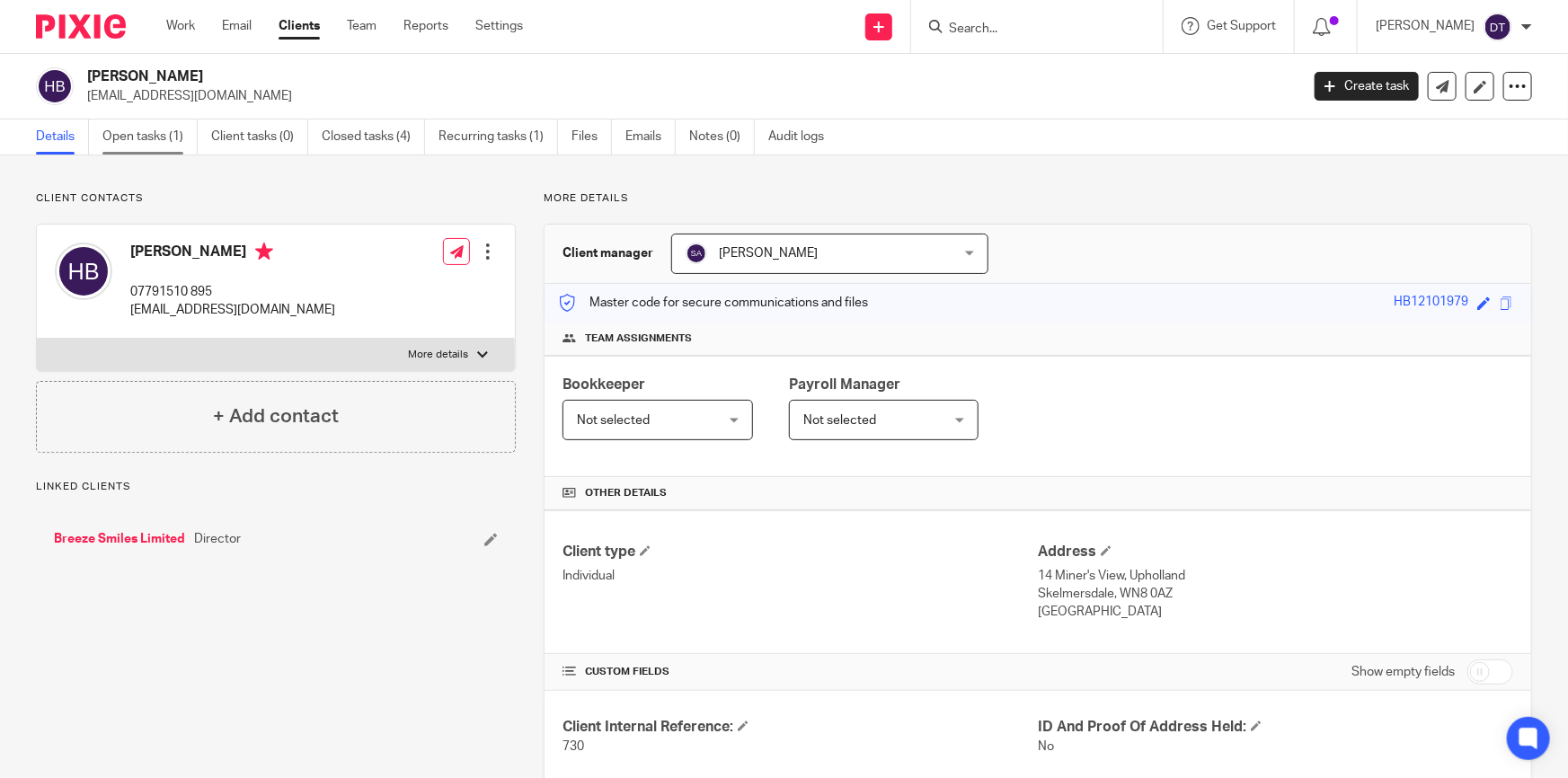
click at [139, 139] on link "Open tasks (1)" at bounding box center [149, 136] width 95 height 35
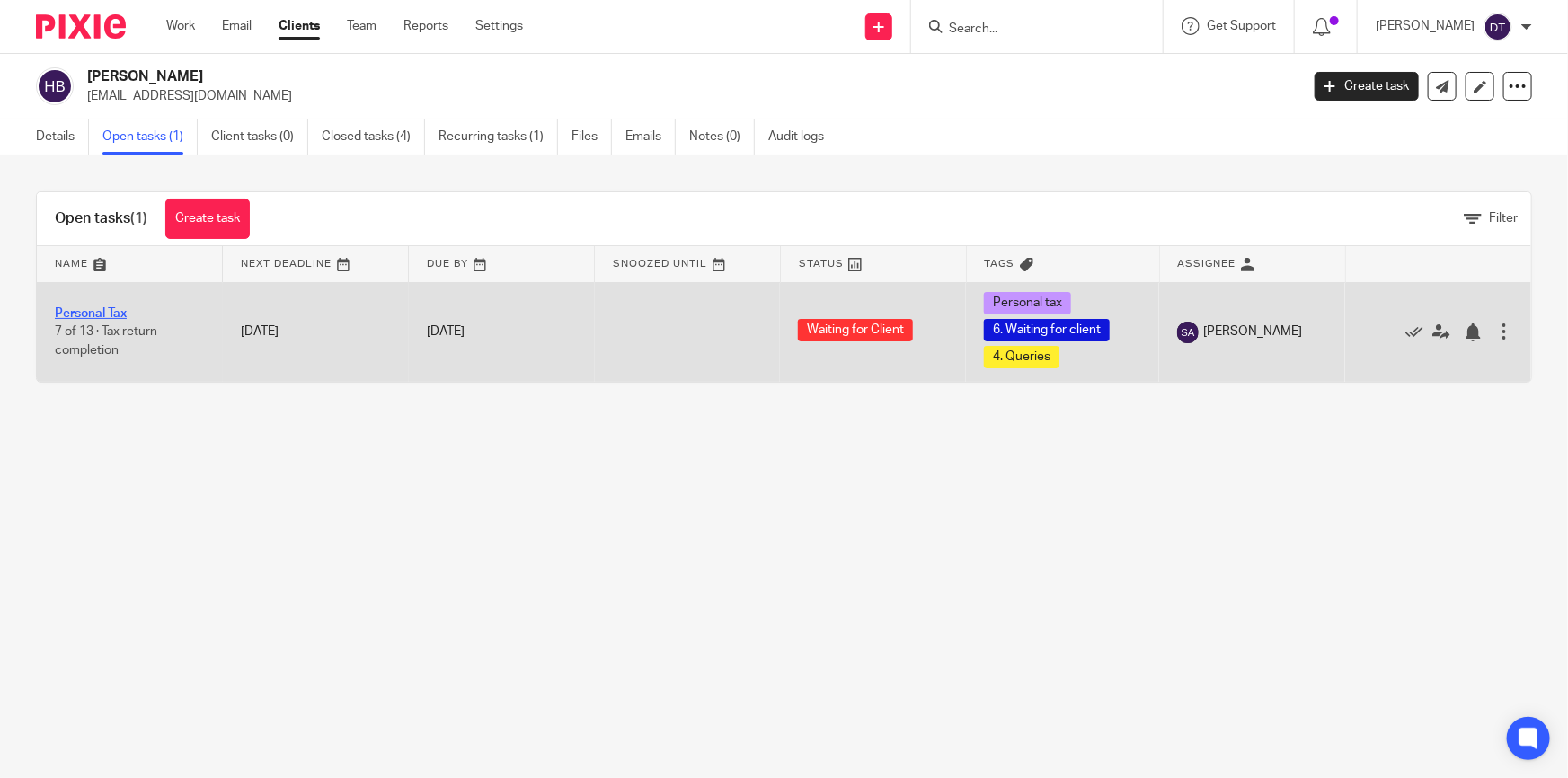
click at [90, 311] on link "Personal Tax" at bounding box center [90, 313] width 72 height 12
click at [1433, 334] on icon at bounding box center [1441, 332] width 18 height 18
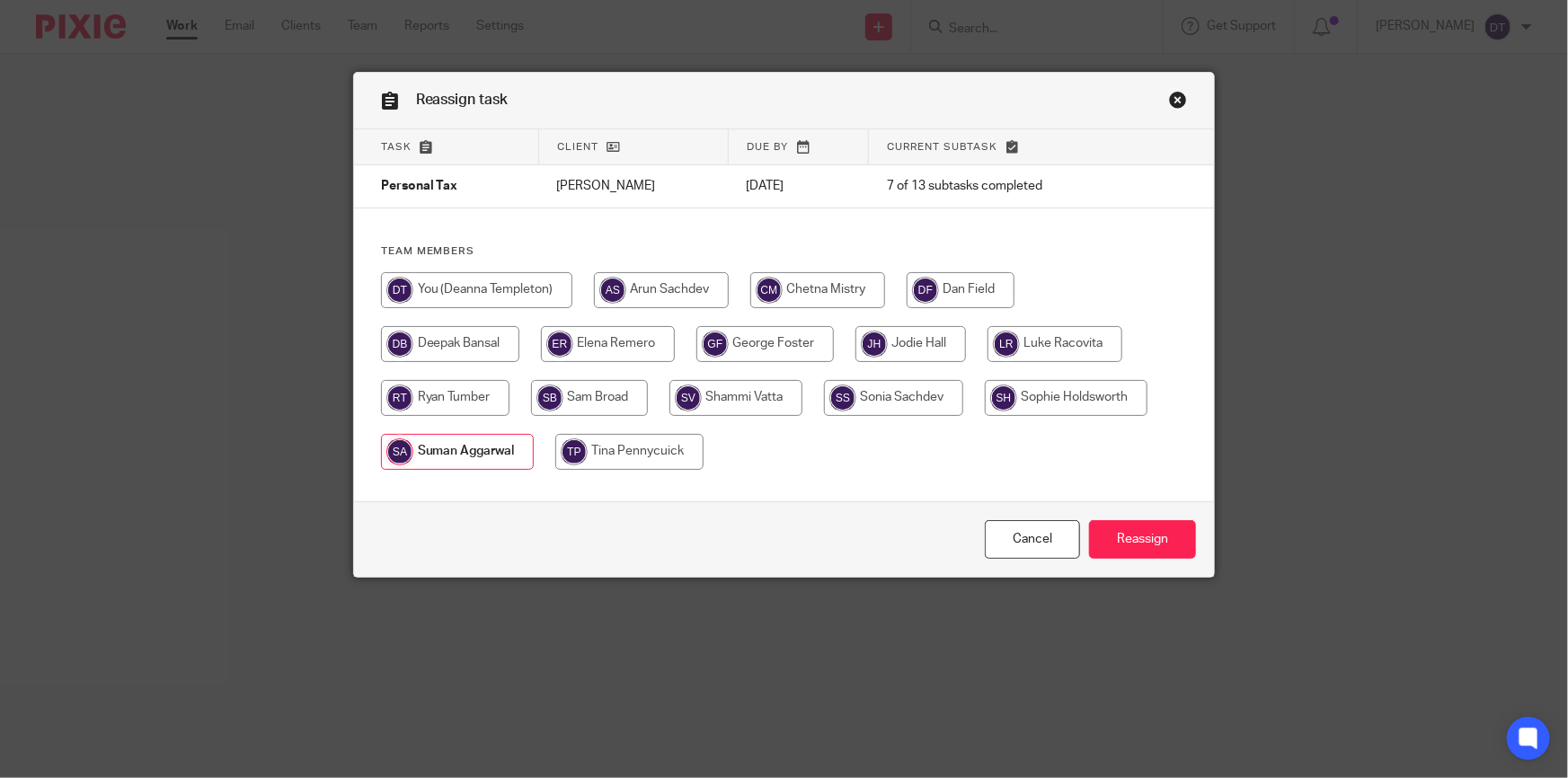
click at [1063, 349] on input "radio" at bounding box center [1054, 344] width 134 height 36
radio input "true"
click at [1116, 549] on input "Reassign" at bounding box center [1142, 539] width 107 height 39
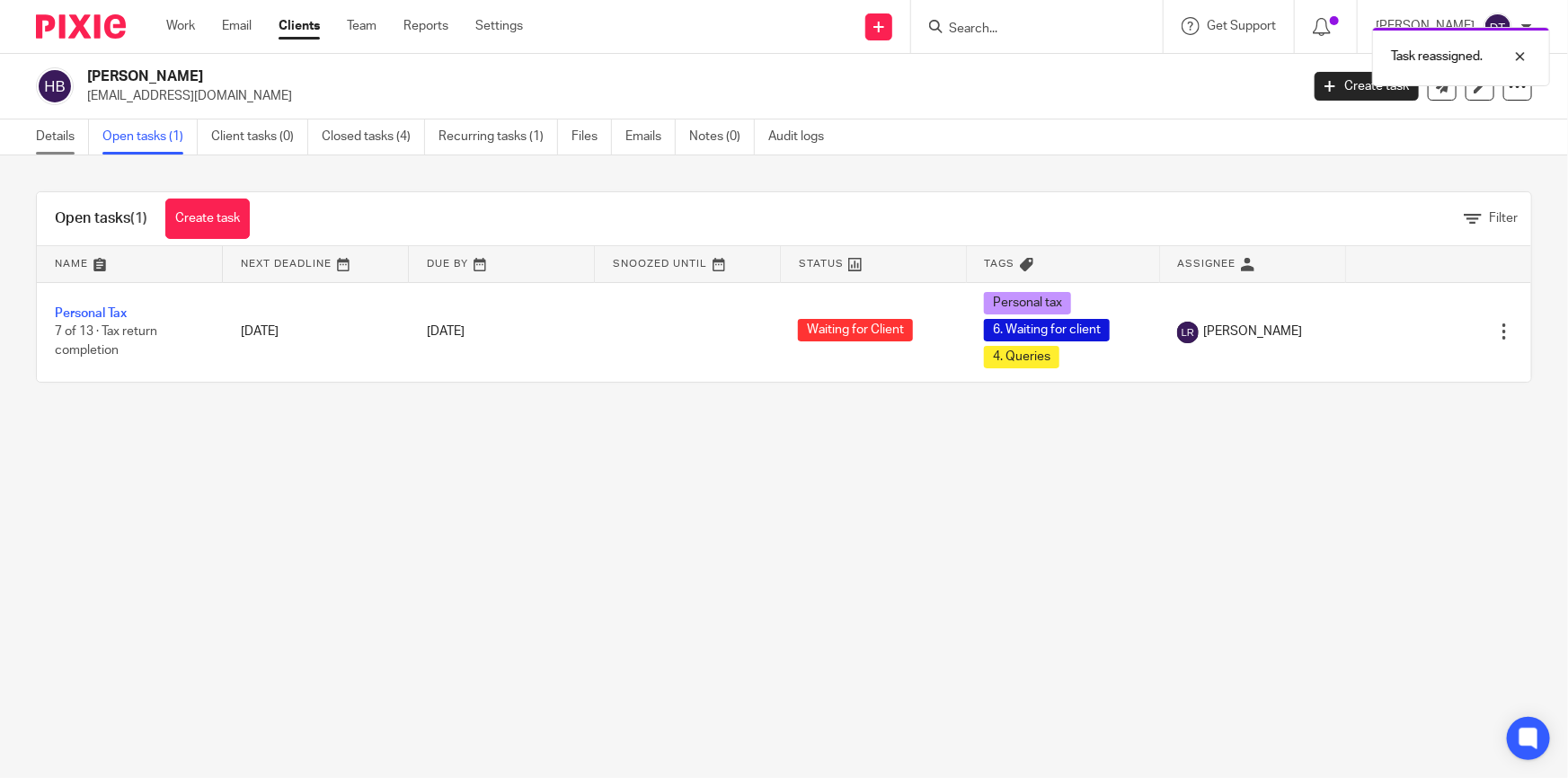
click at [62, 138] on link "Details" at bounding box center [62, 136] width 53 height 35
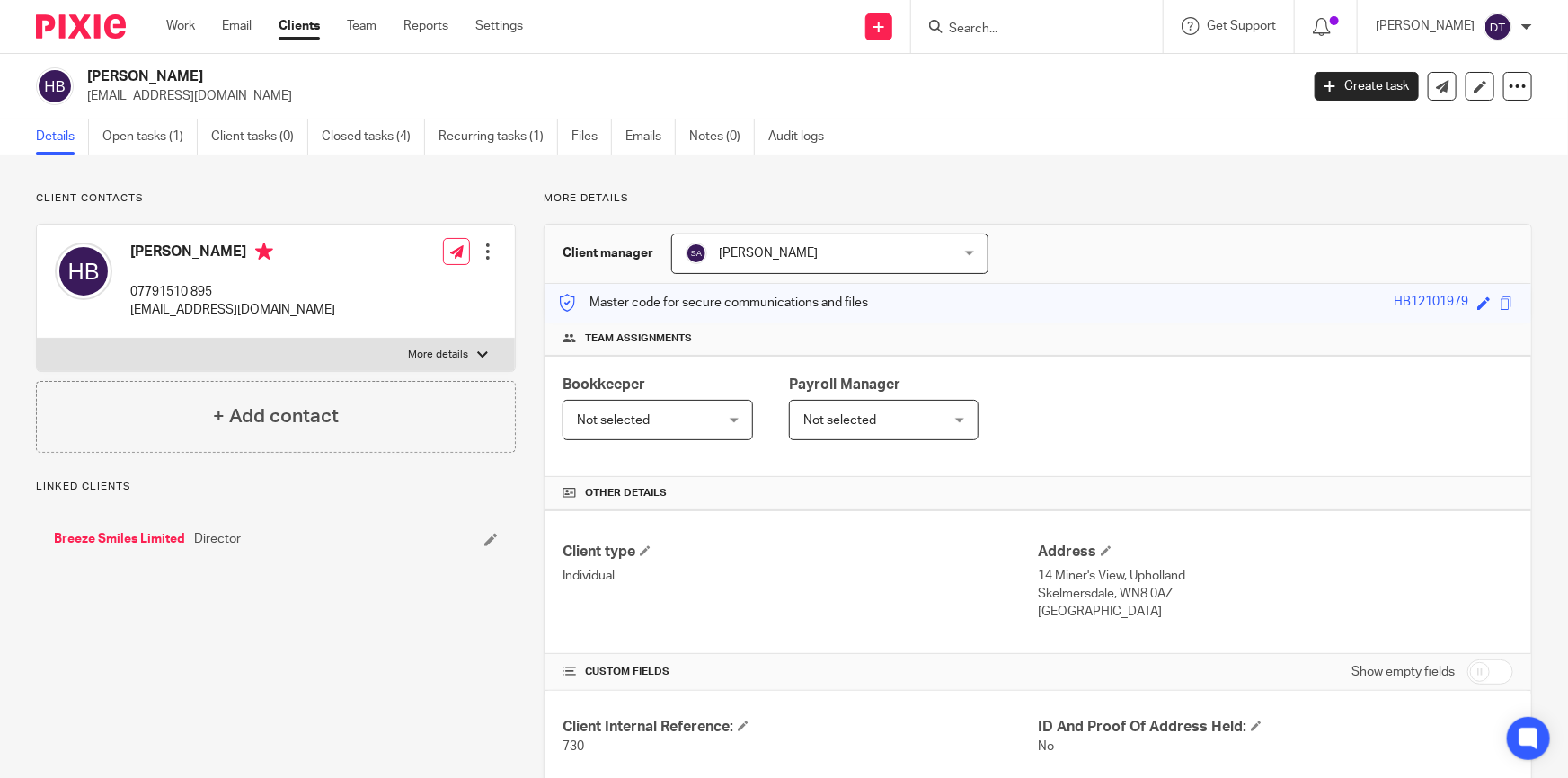
click at [779, 261] on span "[PERSON_NAME]" at bounding box center [806, 254] width 241 height 38
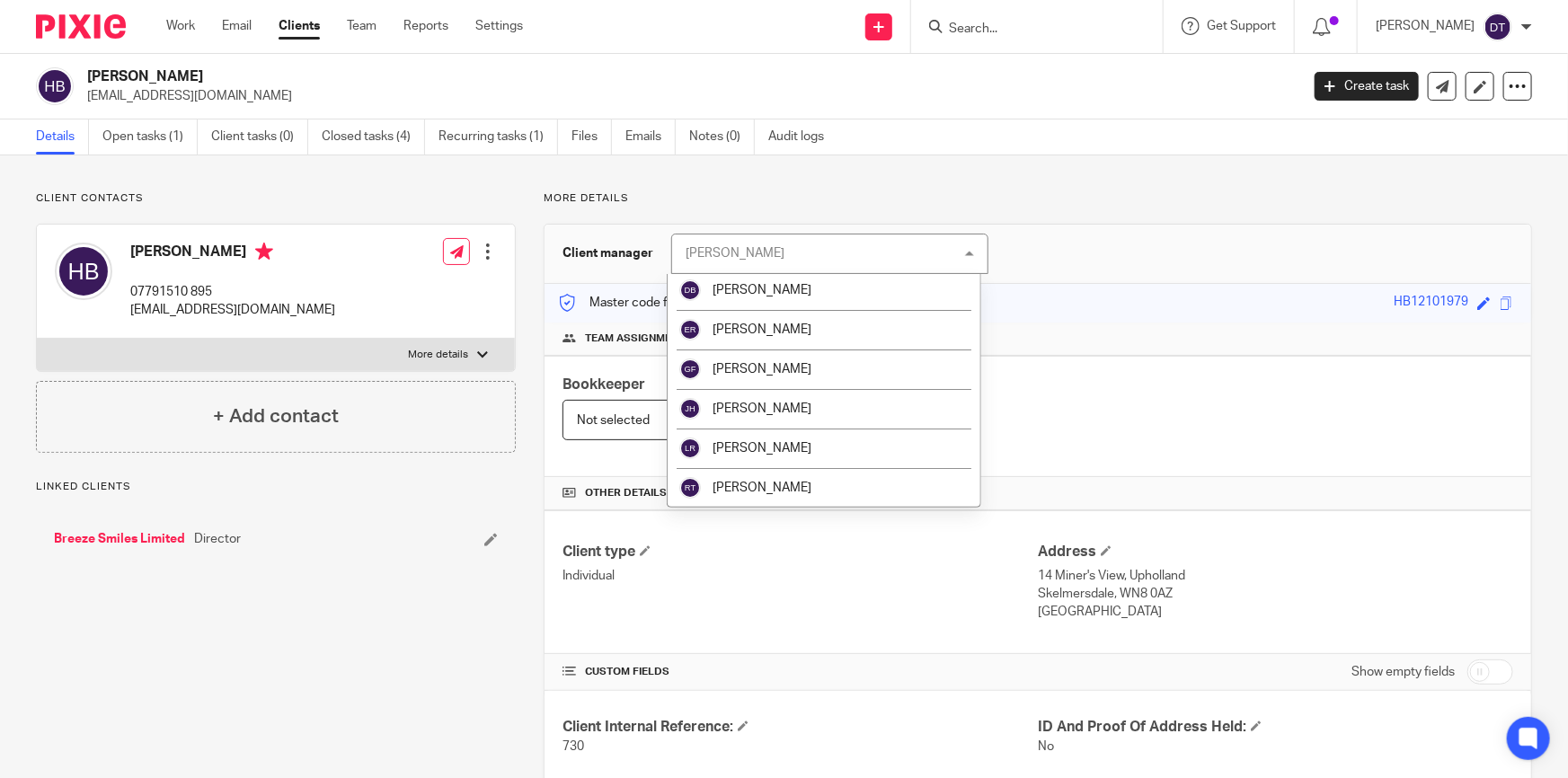
scroll to position [163, 0]
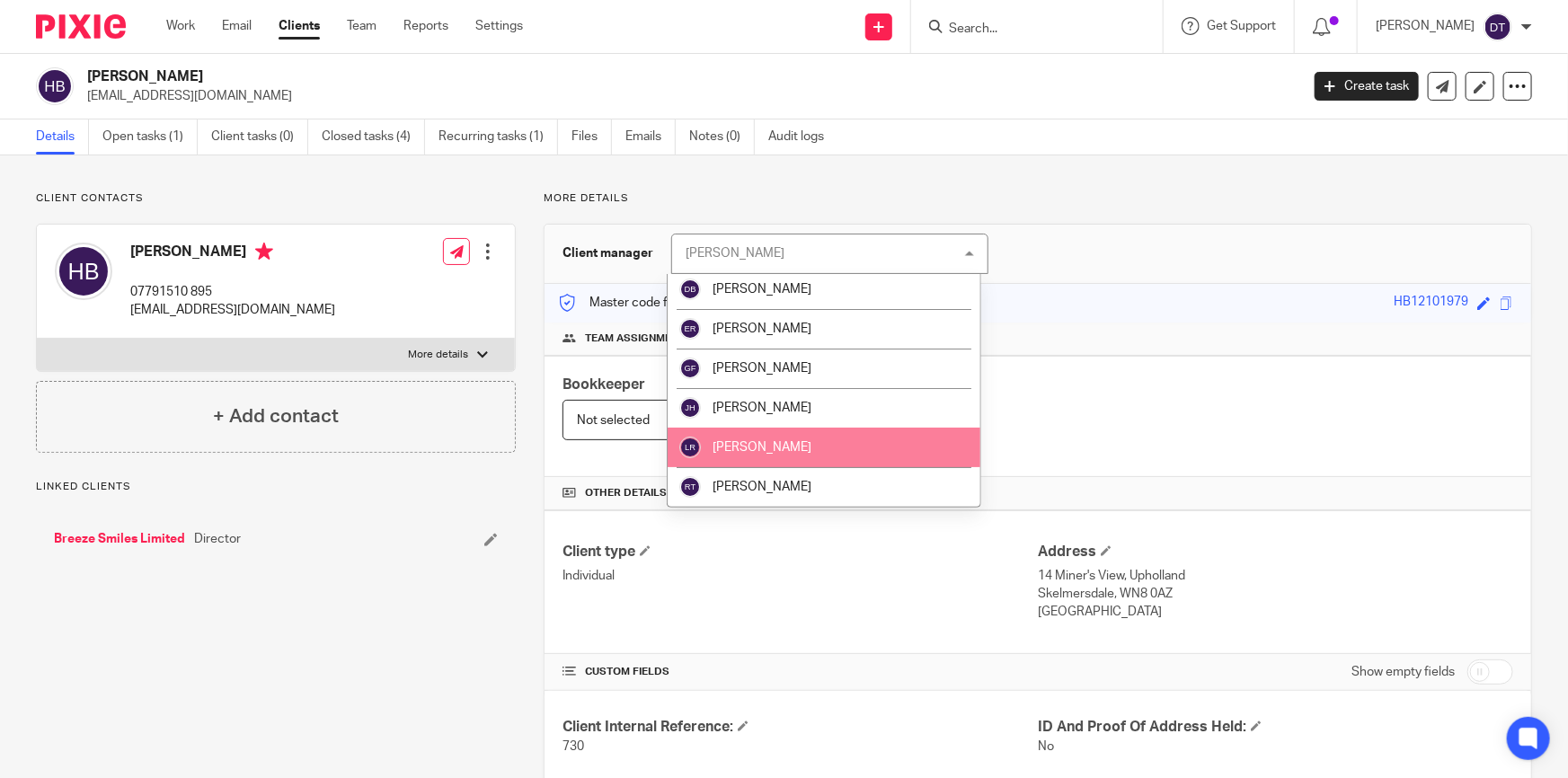
click at [767, 448] on span "[PERSON_NAME]" at bounding box center [762, 447] width 99 height 12
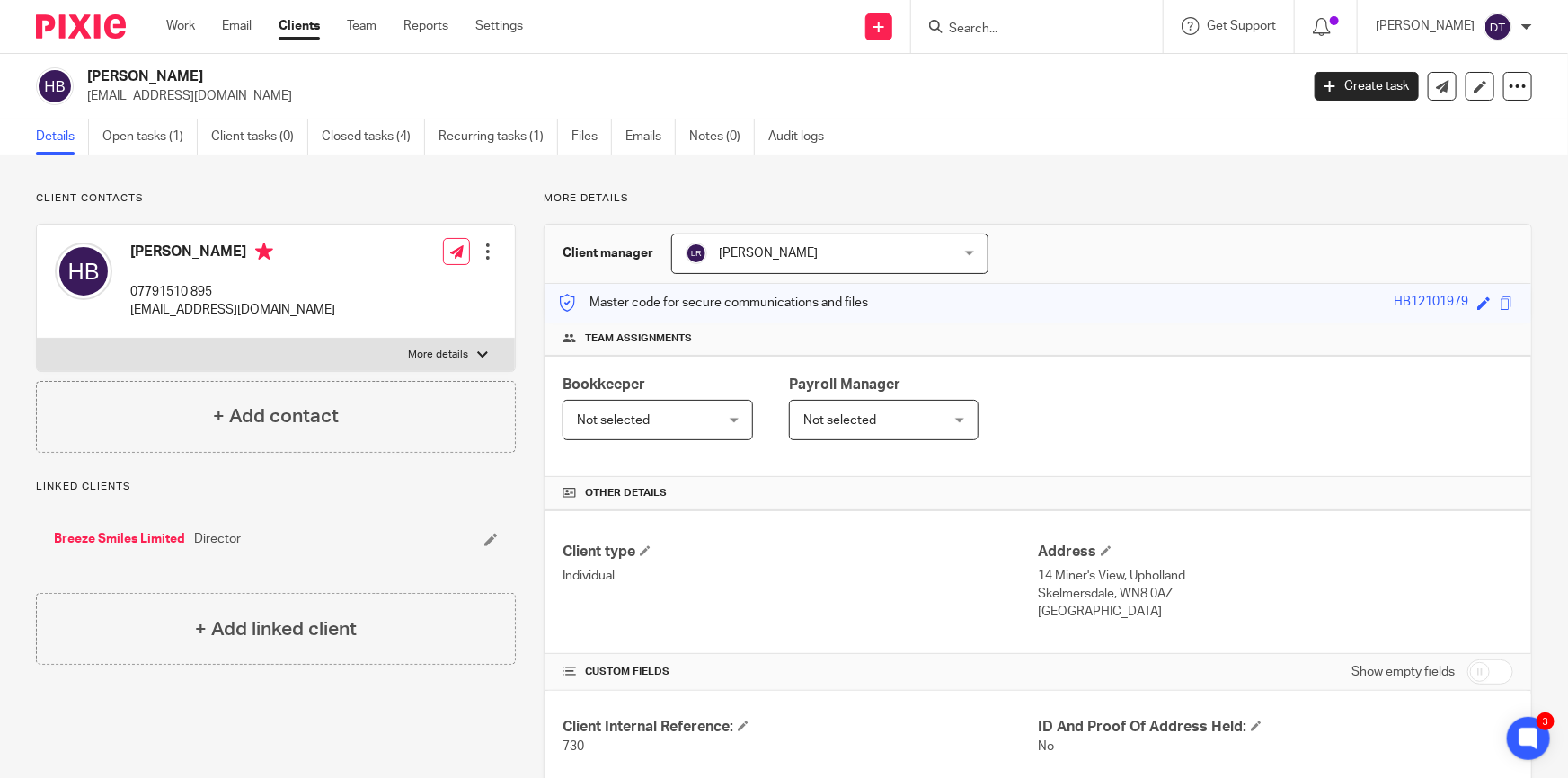
click at [1115, 275] on div "Client manager Luke Racovita Luke Racovita Arun Sachdev Chetna Mistry Dan Field…" at bounding box center [1038, 254] width 986 height 59
click at [657, 424] on span "Not selected" at bounding box center [646, 420] width 140 height 38
click at [675, 430] on span "Not selected" at bounding box center [646, 420] width 140 height 38
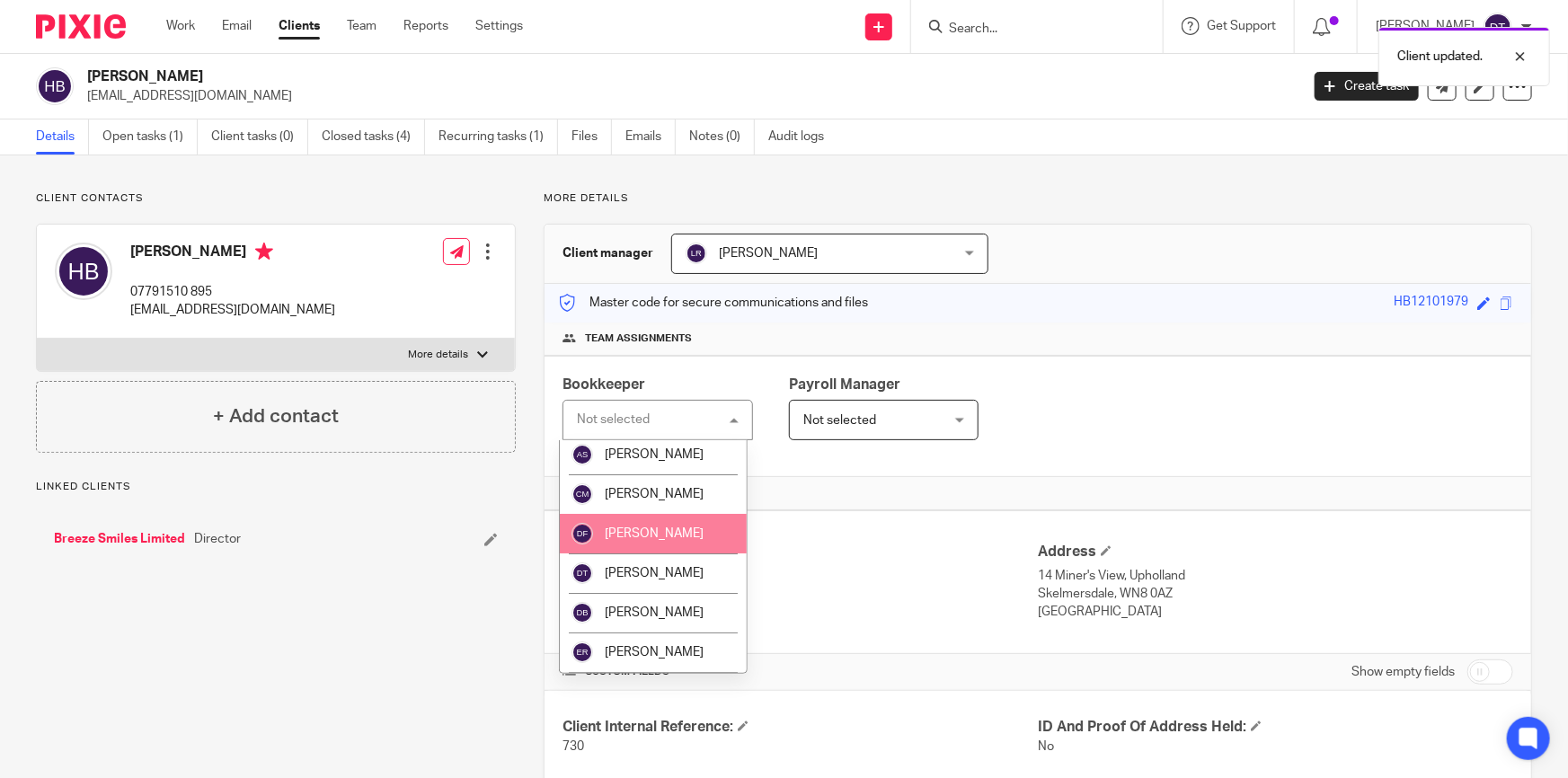
scroll to position [81, 0]
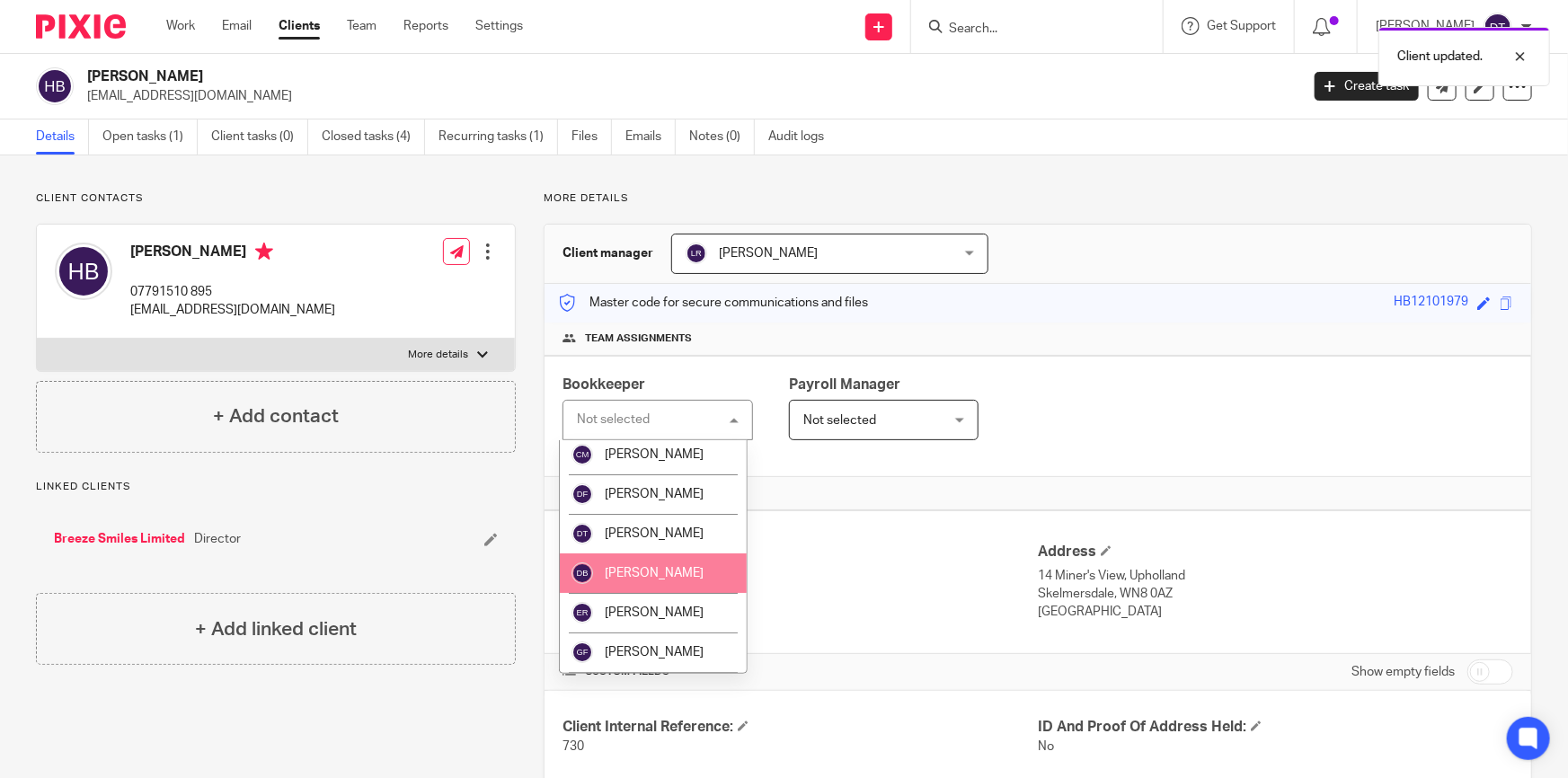
click at [665, 570] on span "[PERSON_NAME]" at bounding box center [654, 573] width 99 height 12
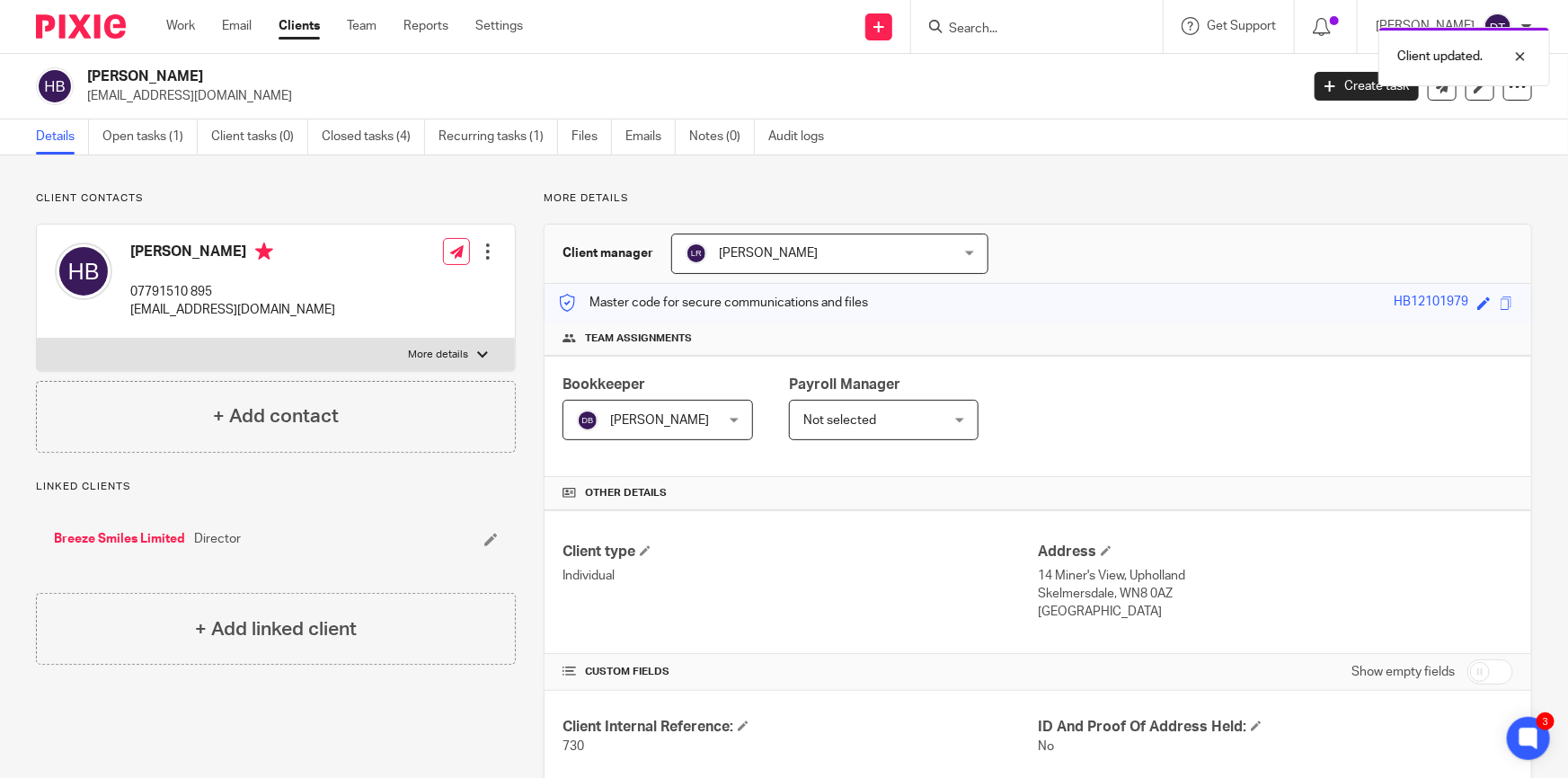
click at [1181, 259] on div "Client manager [PERSON_NAME] [PERSON_NAME] [PERSON_NAME] [PERSON_NAME] [PERSON_…" at bounding box center [1038, 254] width 986 height 59
click at [1061, 26] on div "Role assigned." at bounding box center [1168, 52] width 767 height 69
click at [1010, 33] on div "Role assigned." at bounding box center [1168, 52] width 767 height 69
click at [959, 31] on div "Role assigned." at bounding box center [1168, 52] width 767 height 69
click at [977, 30] on input "Search" at bounding box center [1028, 29] width 162 height 16
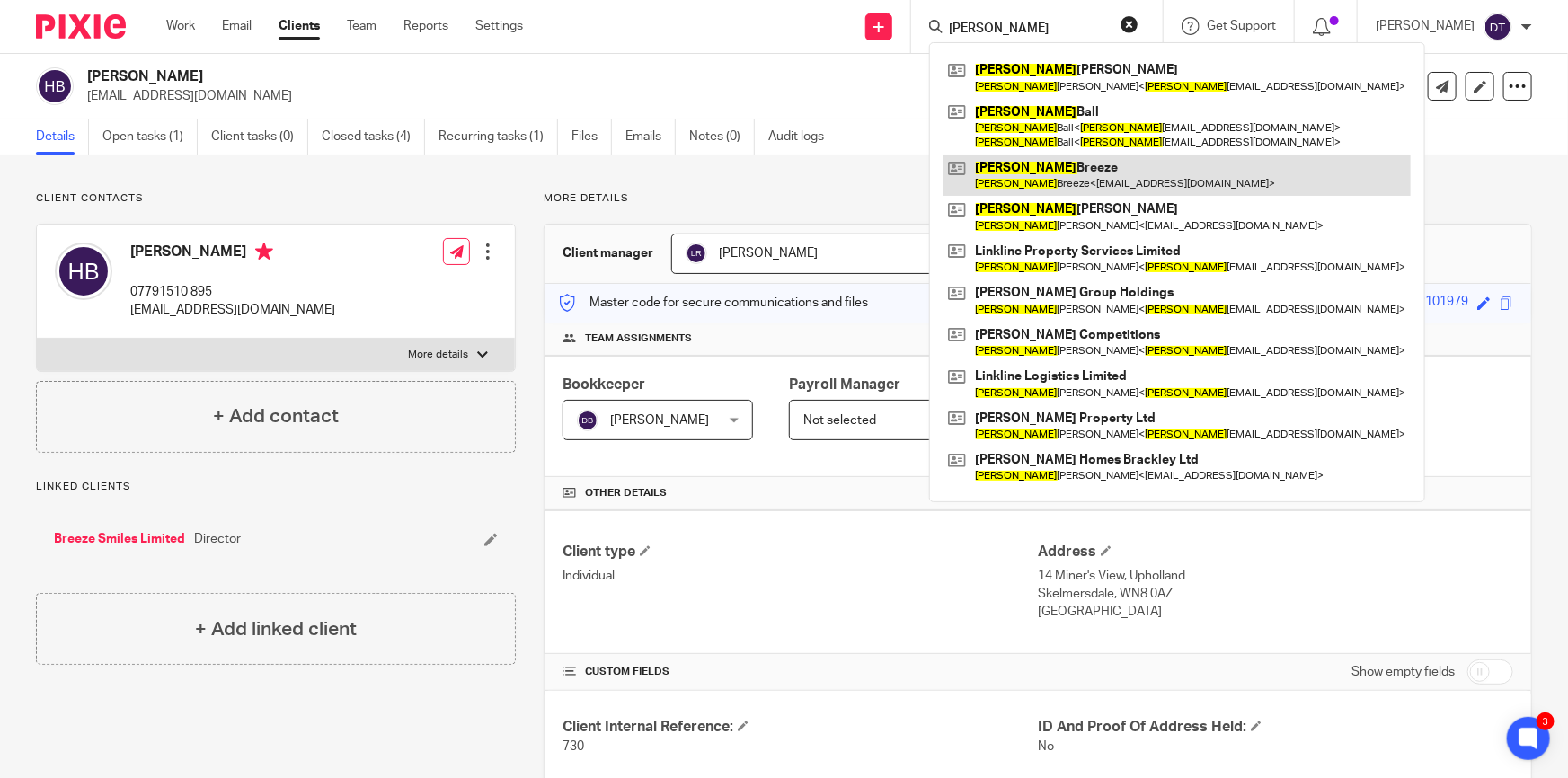
type input "james"
click at [1051, 176] on link at bounding box center [1176, 176] width 467 height 41
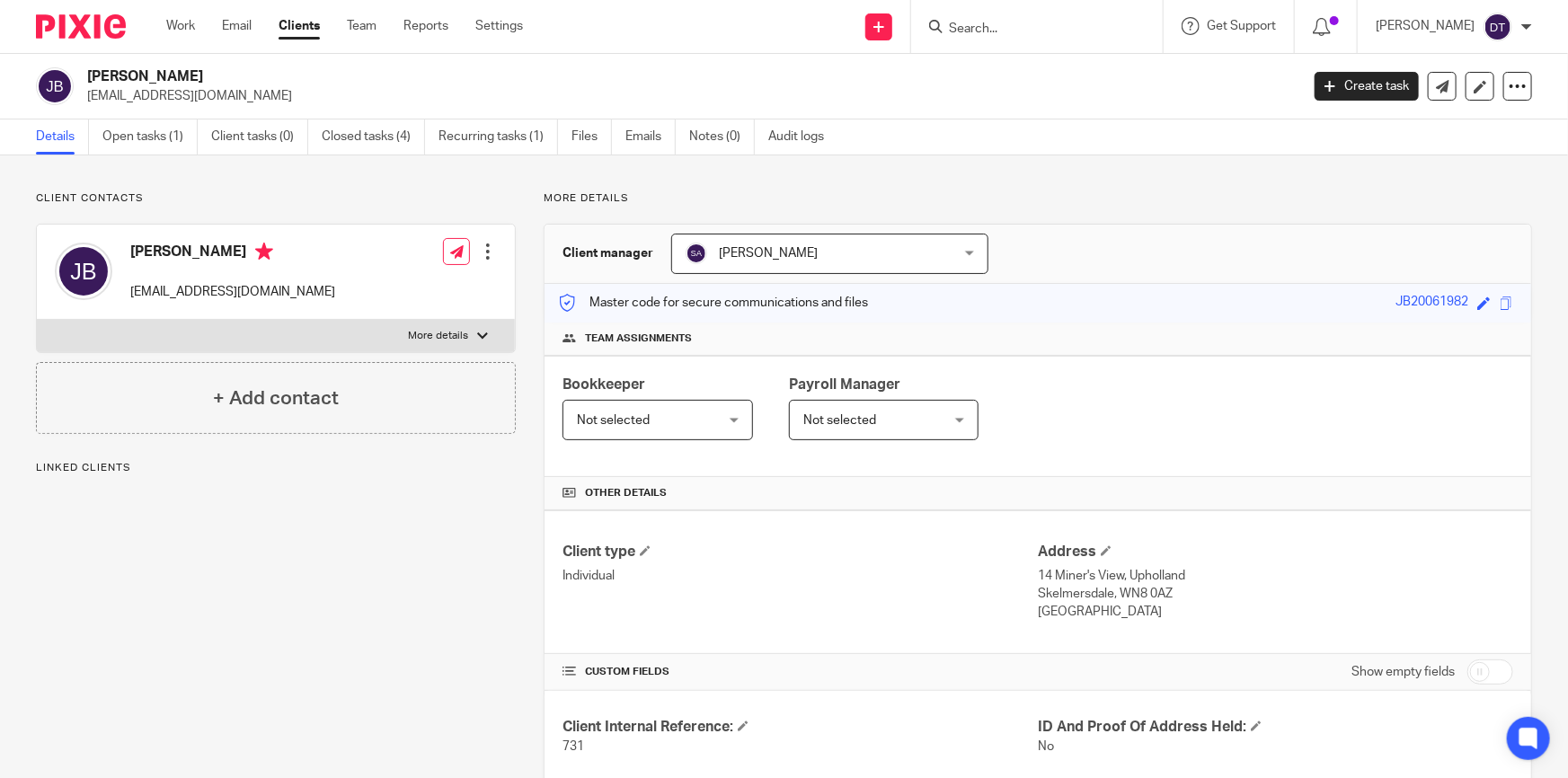
click at [784, 265] on span "[PERSON_NAME]" at bounding box center [806, 254] width 241 height 38
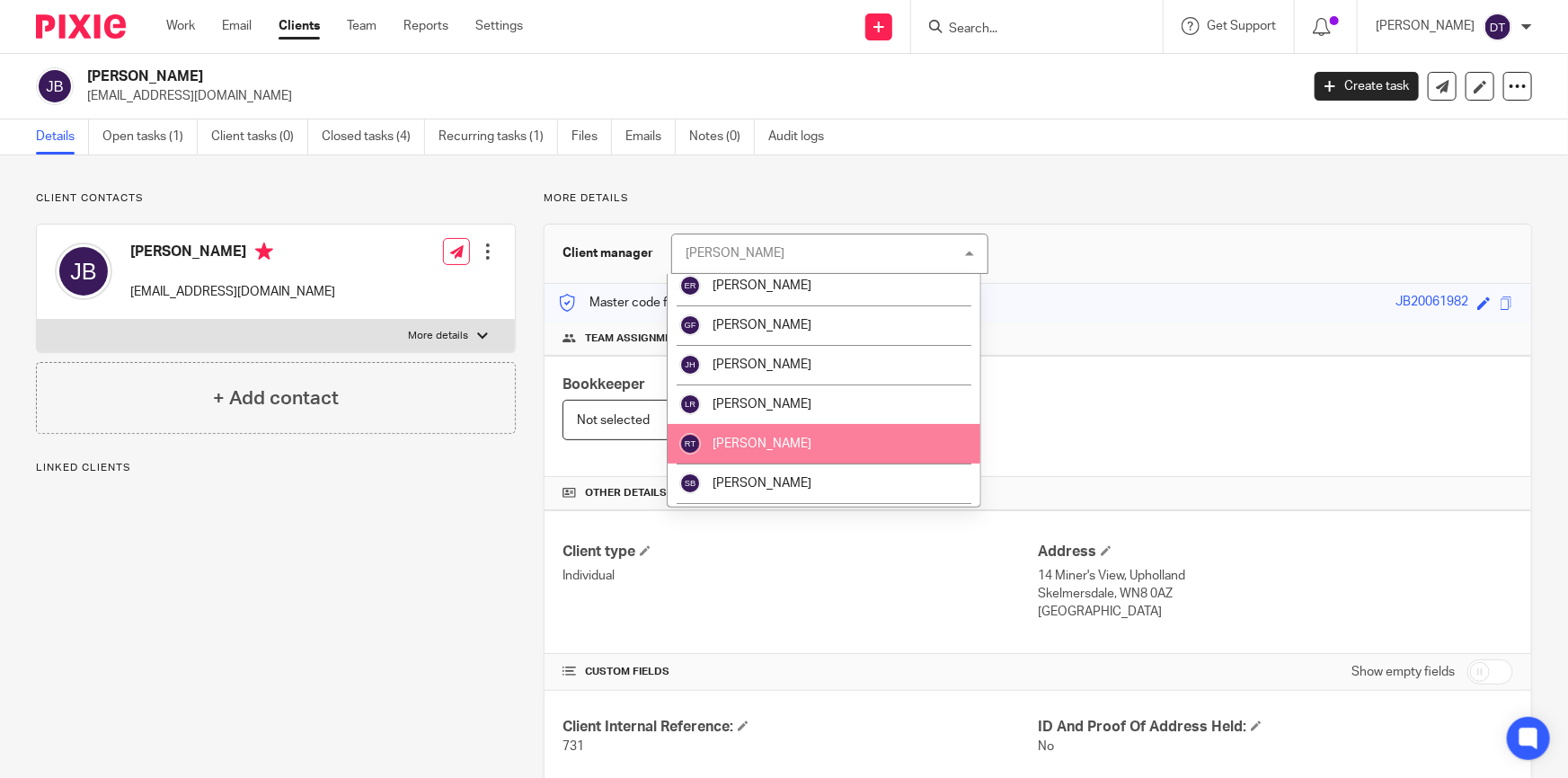
scroll to position [244, 0]
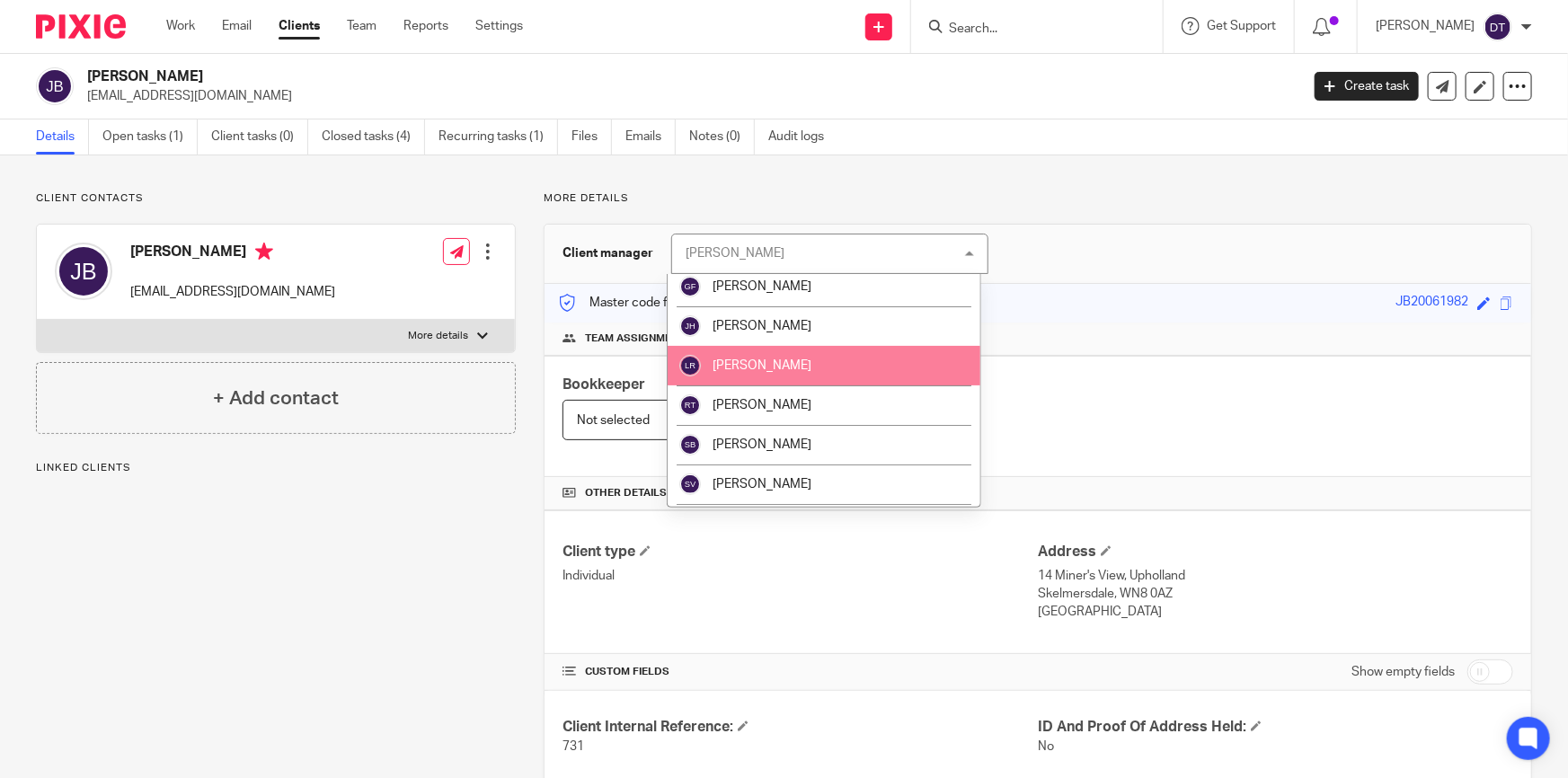
click at [771, 365] on span "[PERSON_NAME]" at bounding box center [762, 366] width 99 height 12
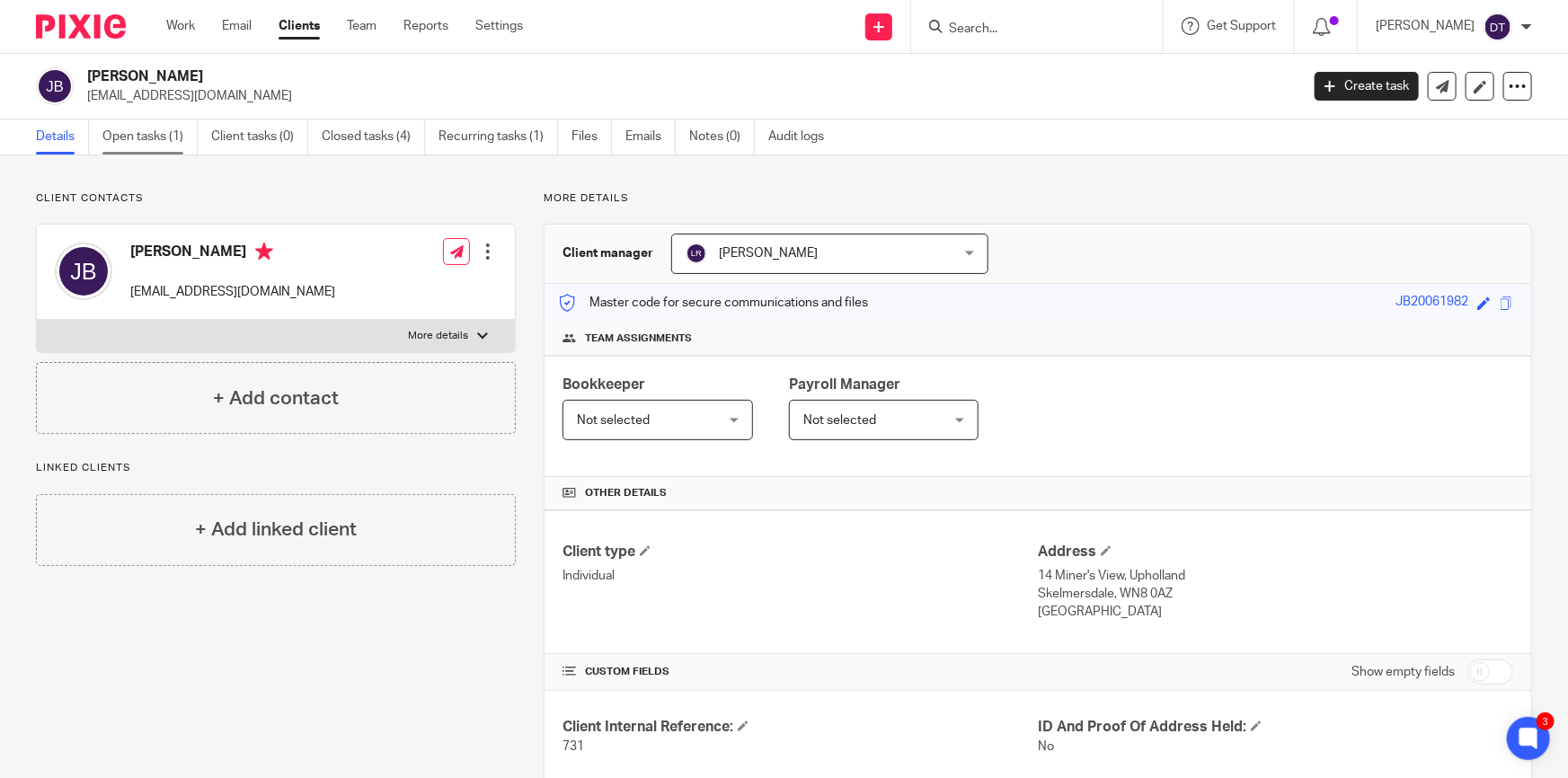
click at [129, 138] on link "Open tasks (1)" at bounding box center [149, 136] width 95 height 35
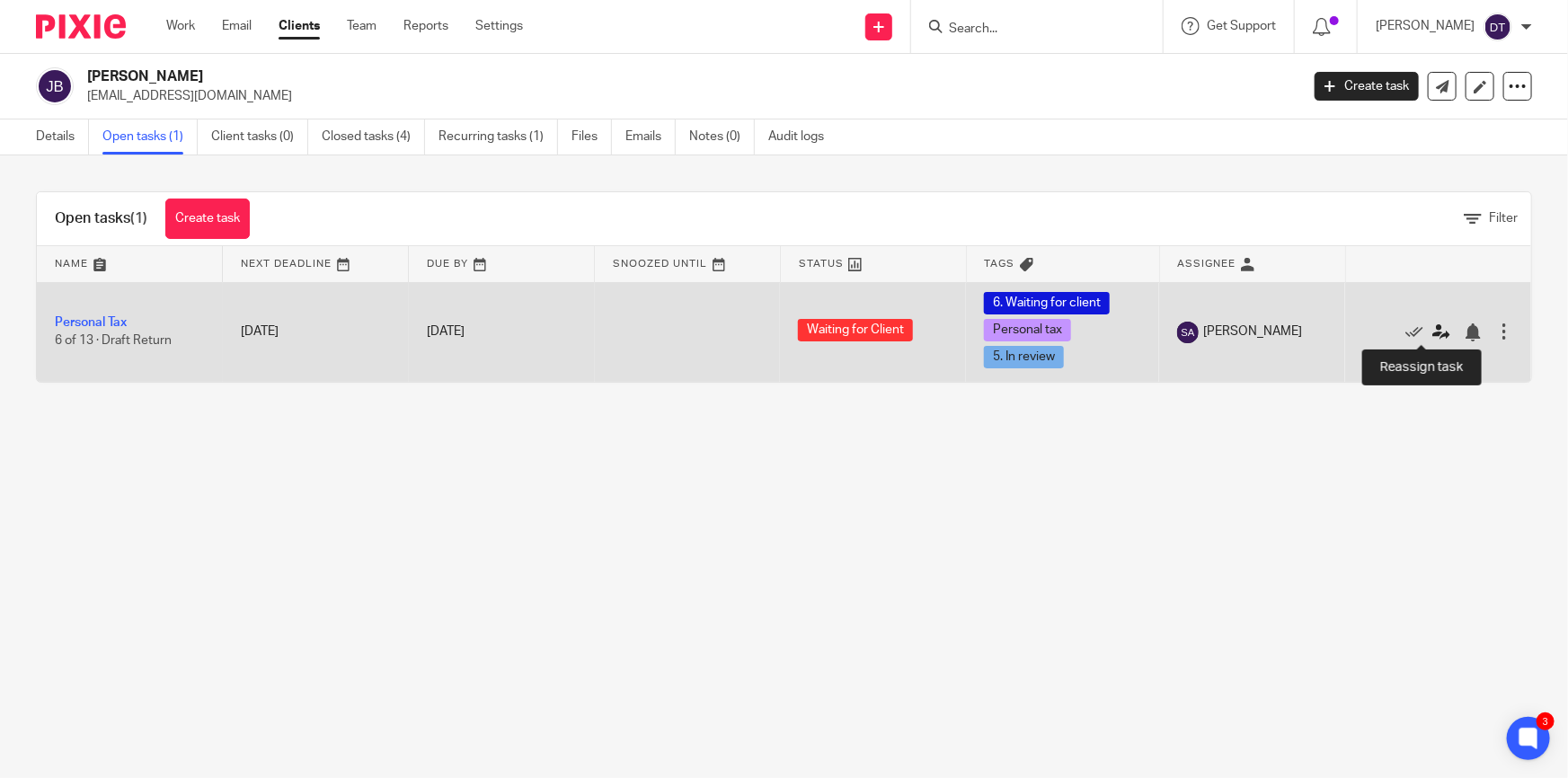
click at [1433, 330] on icon at bounding box center [1441, 332] width 18 height 18
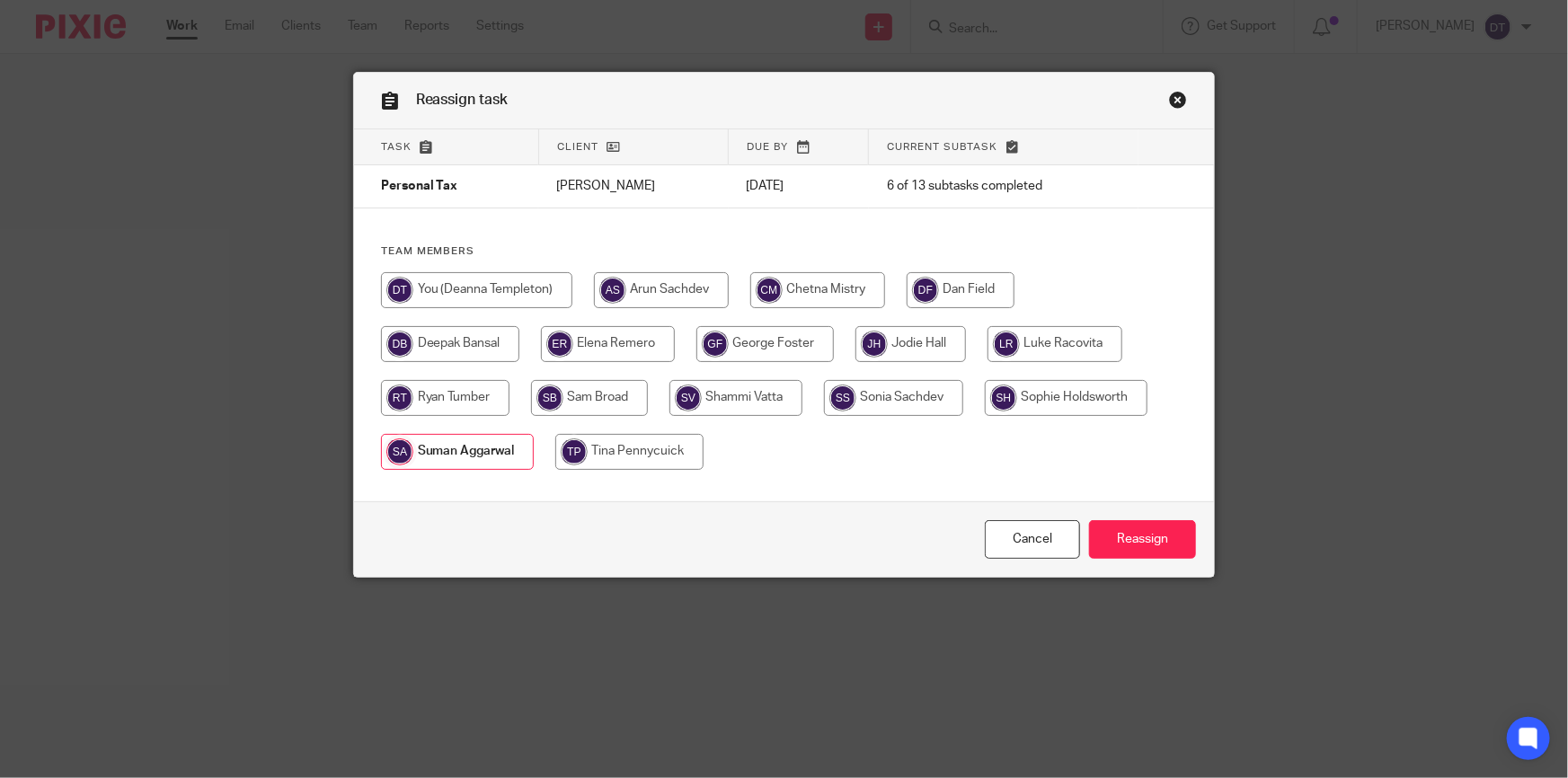
click at [1042, 347] on input "radio" at bounding box center [1054, 344] width 134 height 36
radio input "true"
click at [1118, 537] on input "Reassign" at bounding box center [1142, 539] width 107 height 39
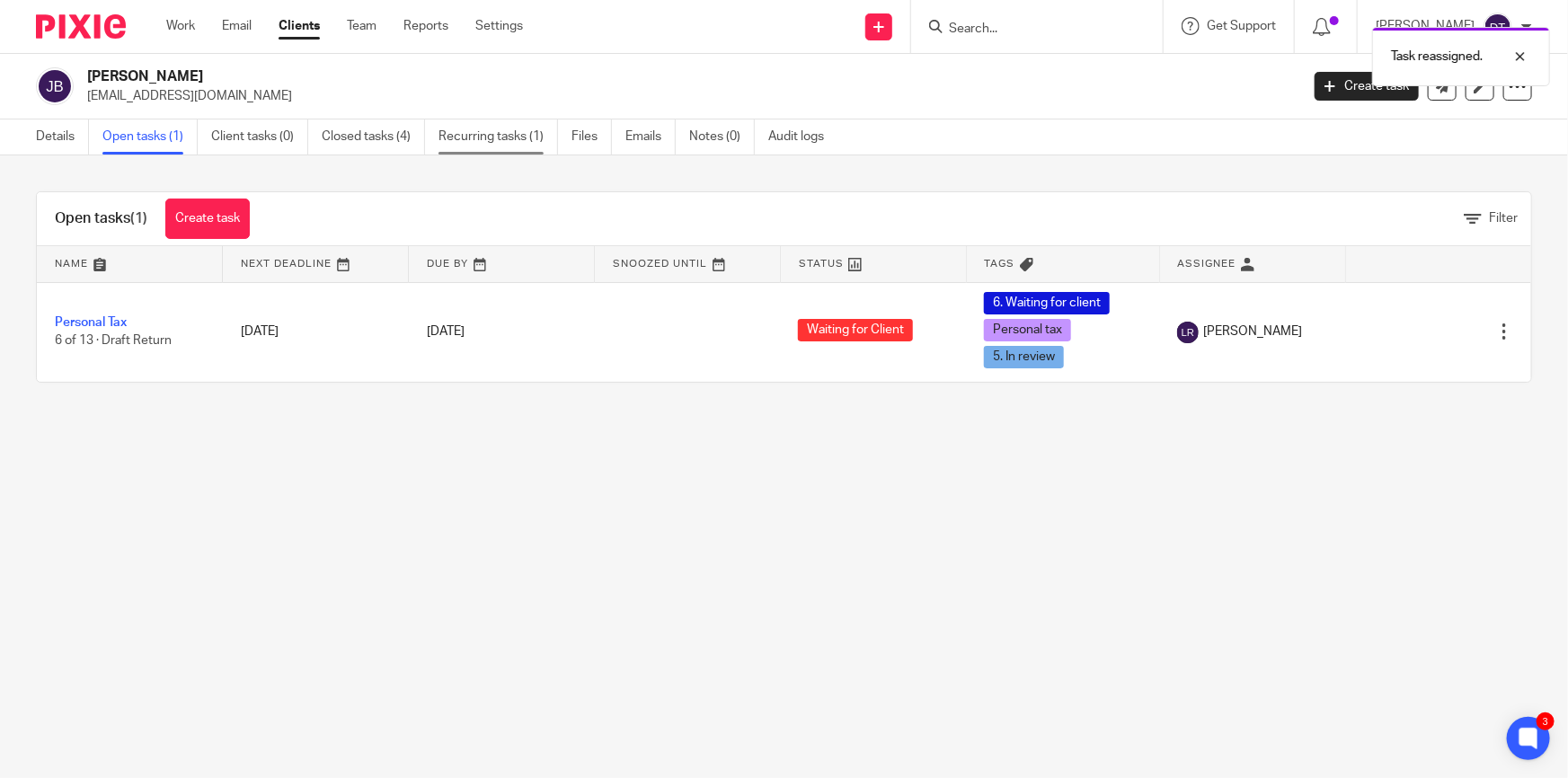
click at [466, 147] on link "Recurring tasks (1)" at bounding box center [498, 136] width 119 height 35
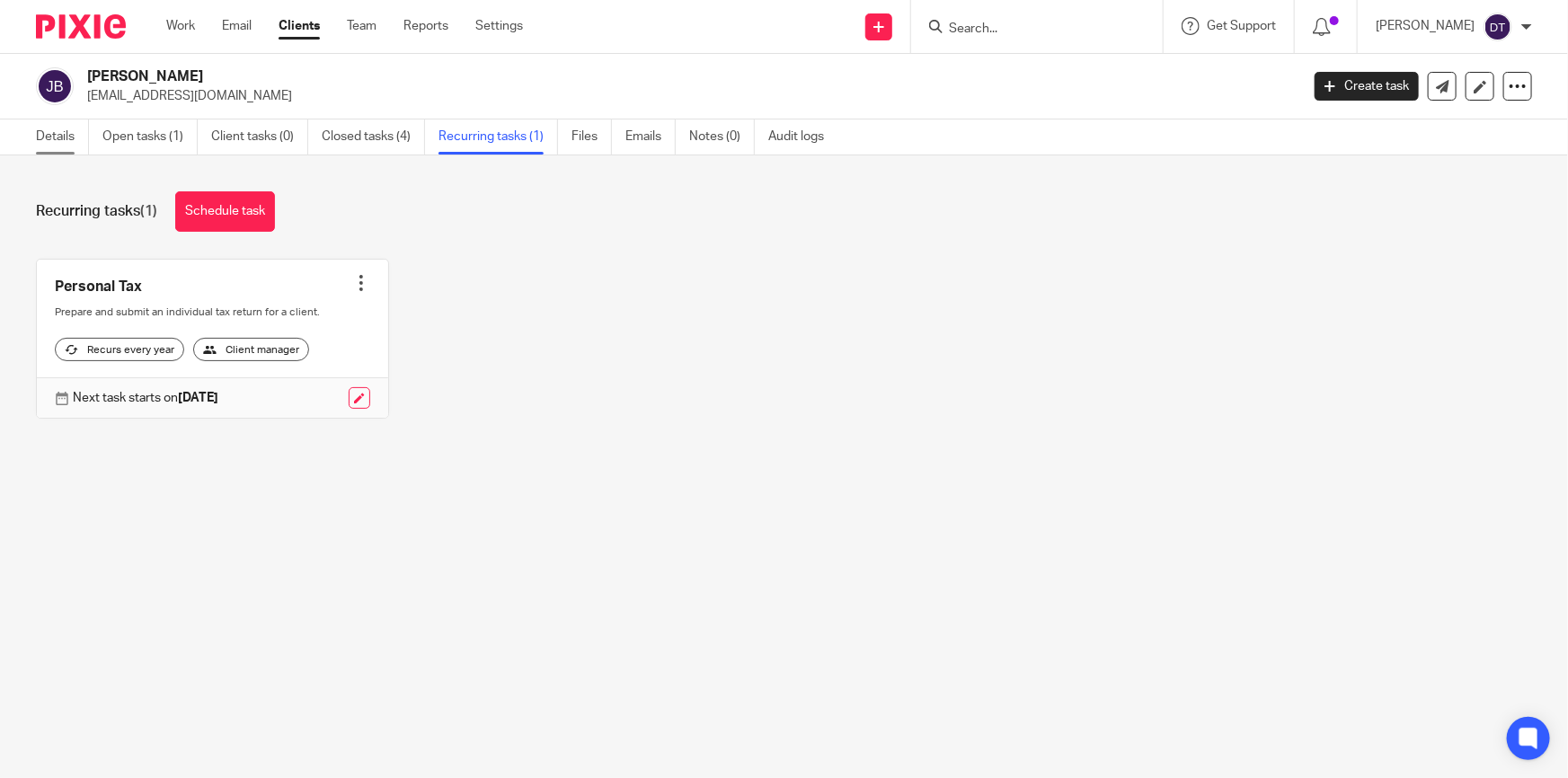
click at [51, 138] on link "Details" at bounding box center [62, 136] width 53 height 35
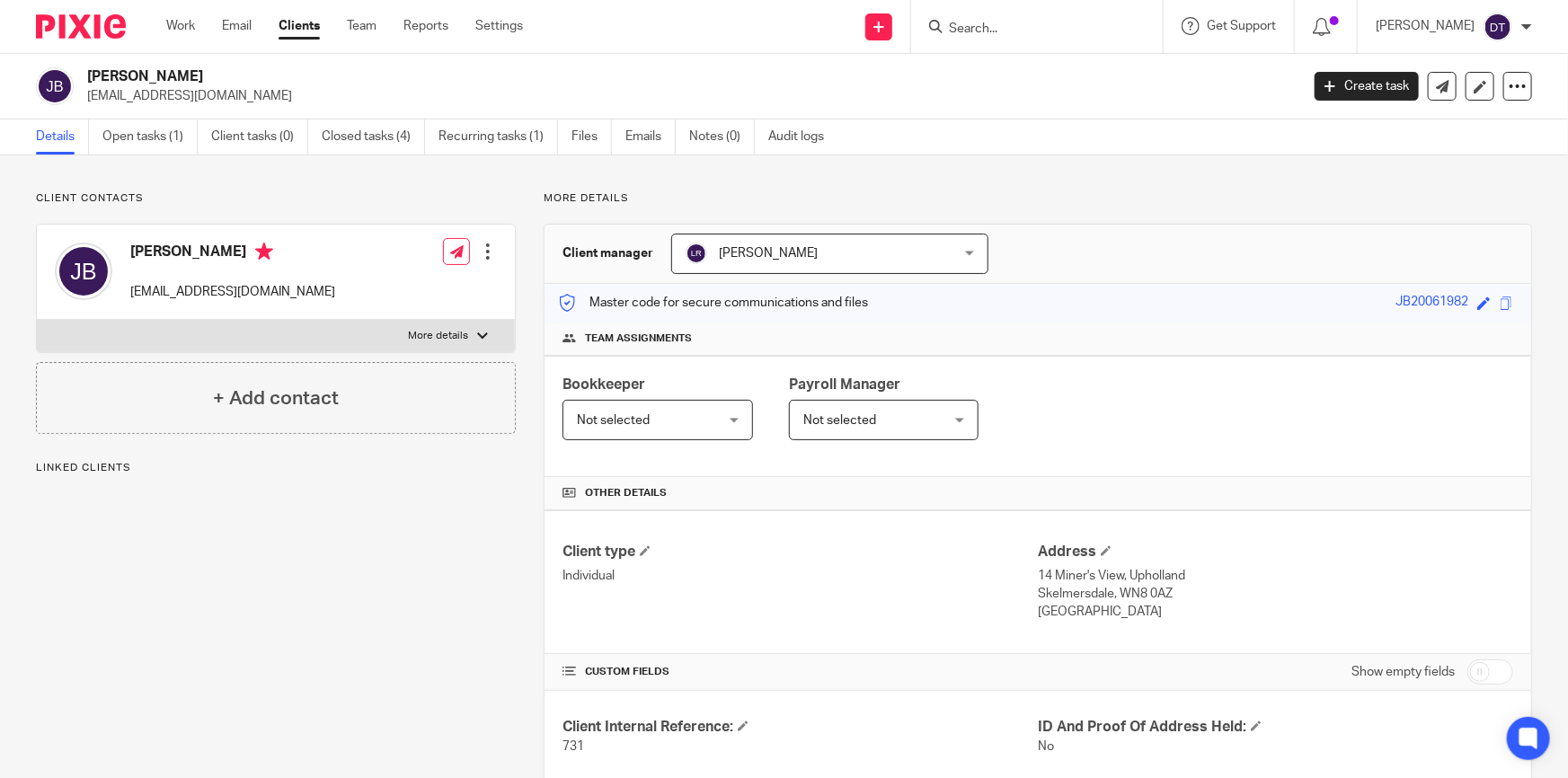
click at [664, 396] on div "Bookkeeper Not selected Not selected Not selected [PERSON_NAME] [PERSON_NAME] […" at bounding box center [658, 408] width 191 height 66
click at [668, 405] on span "Not selected" at bounding box center [646, 420] width 140 height 38
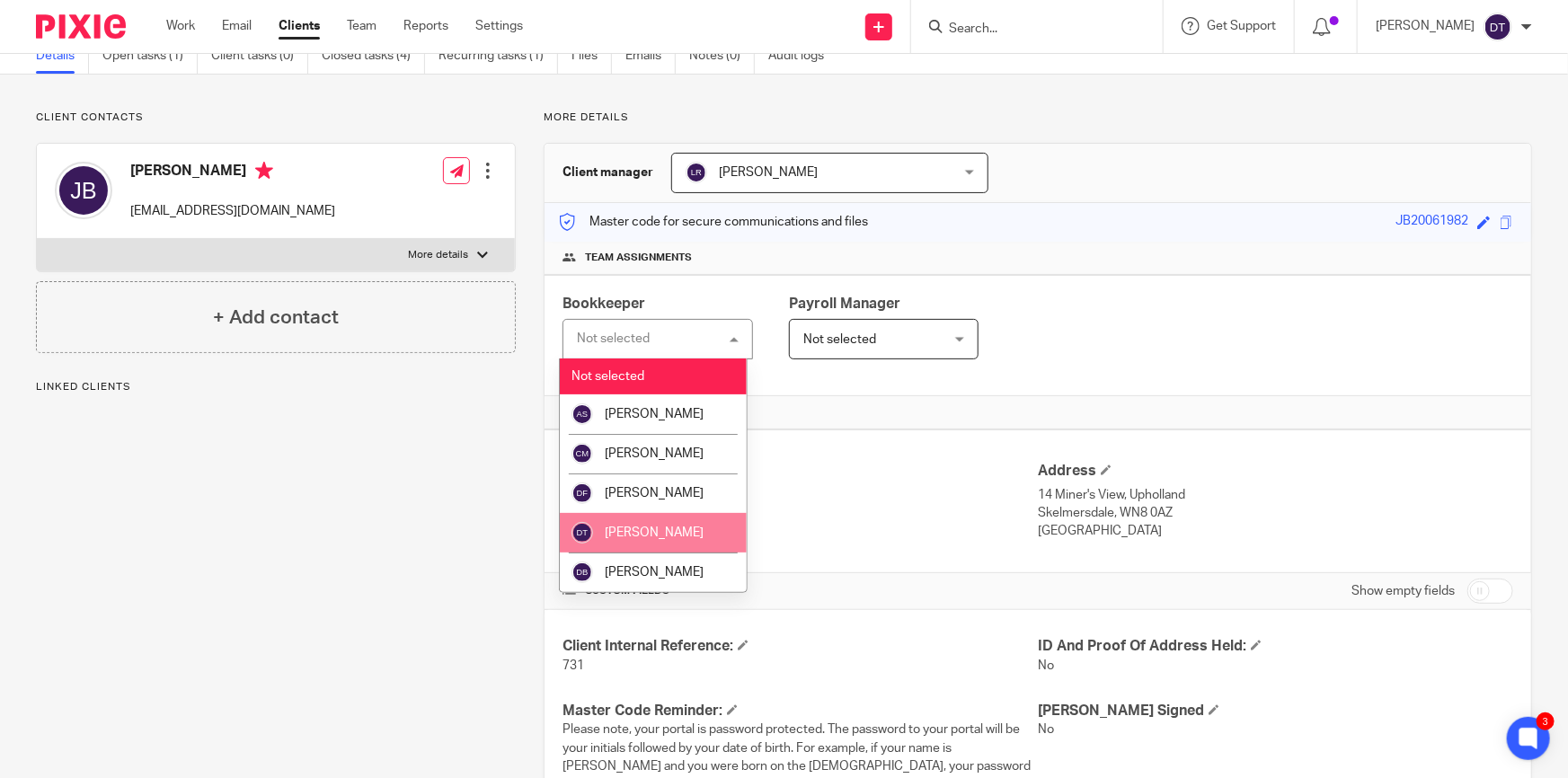
scroll to position [81, 0]
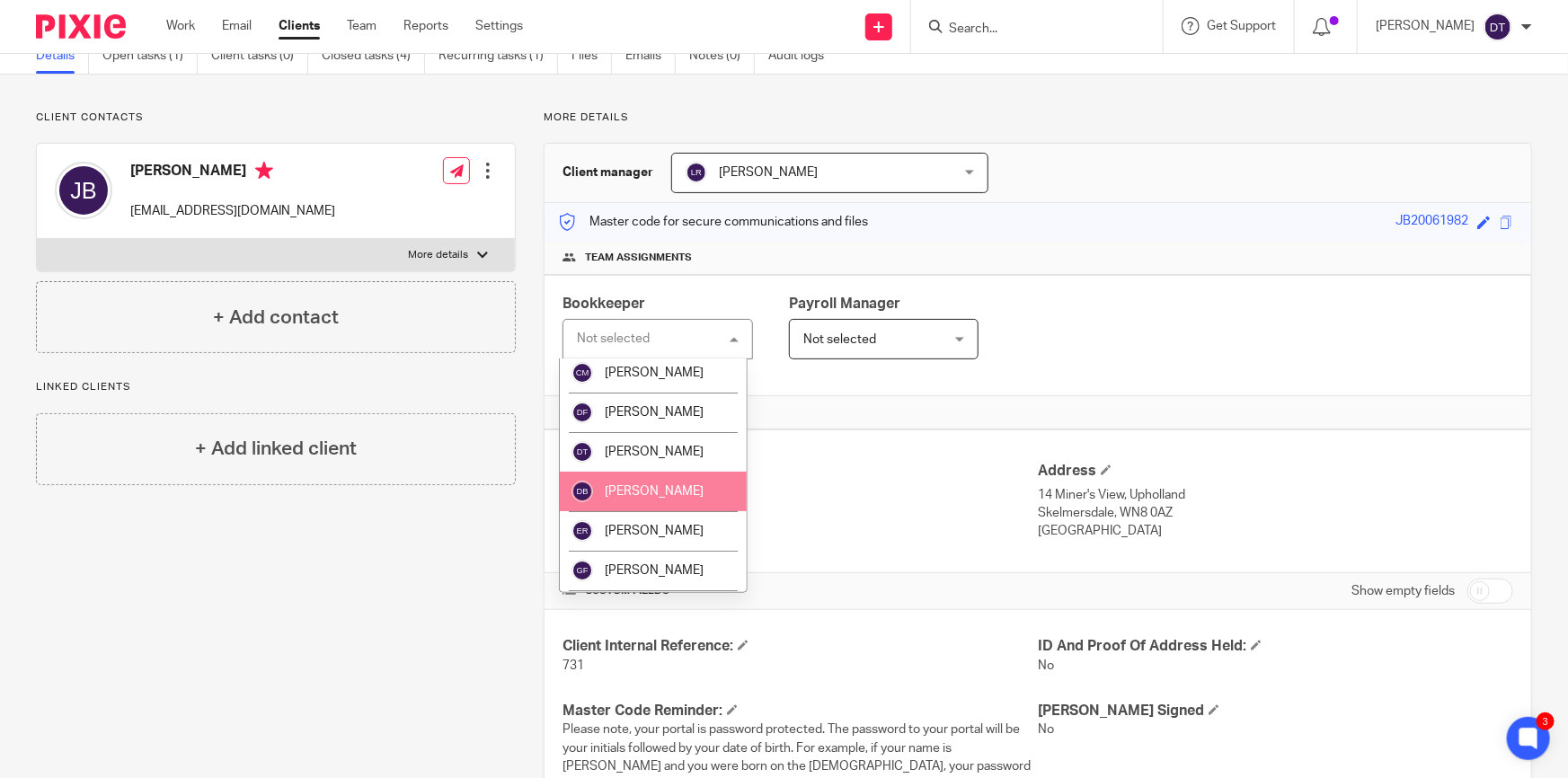
click at [651, 482] on li "Deepak Bansal" at bounding box center [653, 491] width 187 height 39
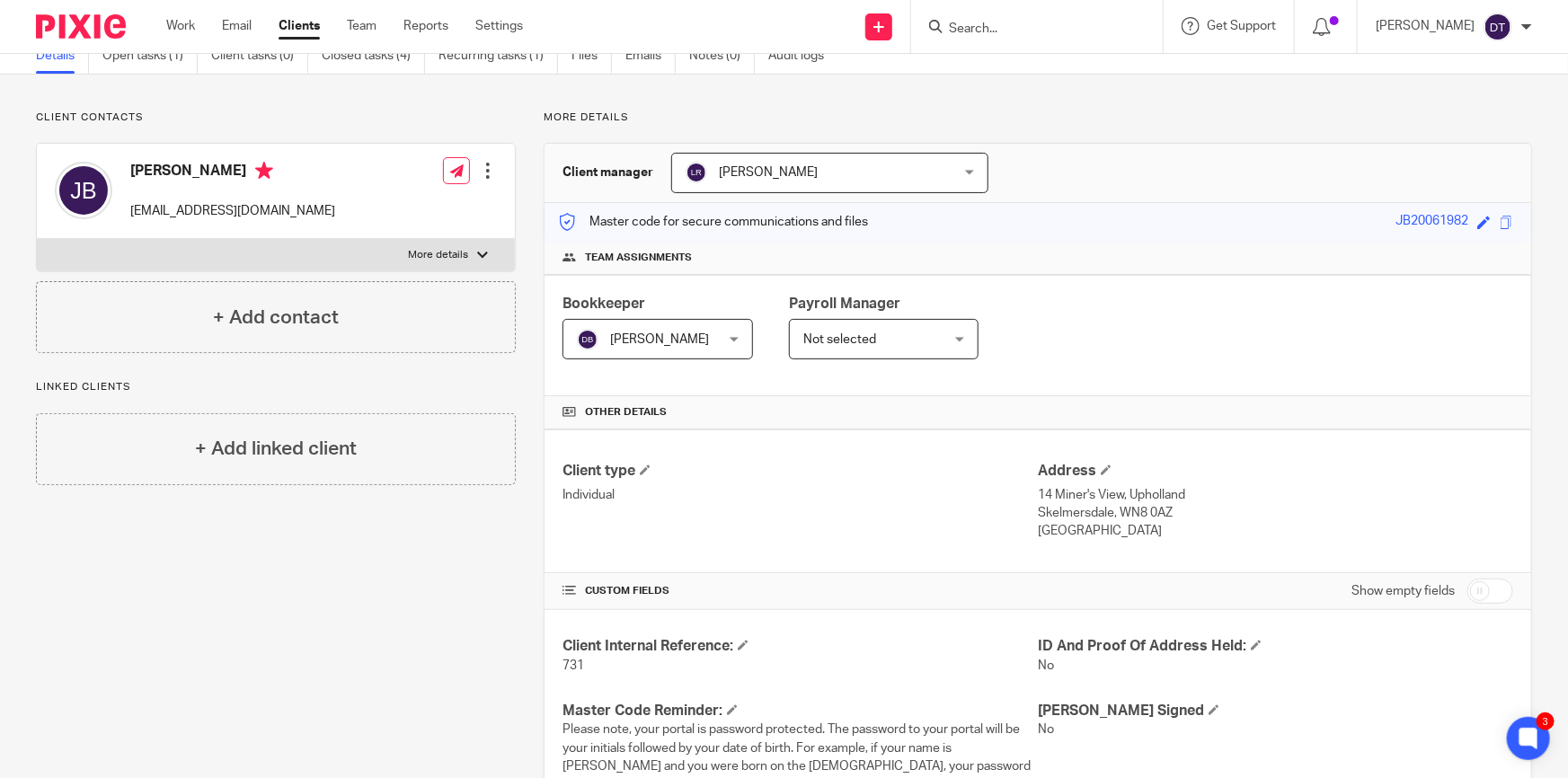
click at [1094, 181] on div "Client manager Luke Racovita Luke Racovita Arun Sachdev Chetna Mistry Dan Field…" at bounding box center [1038, 173] width 986 height 59
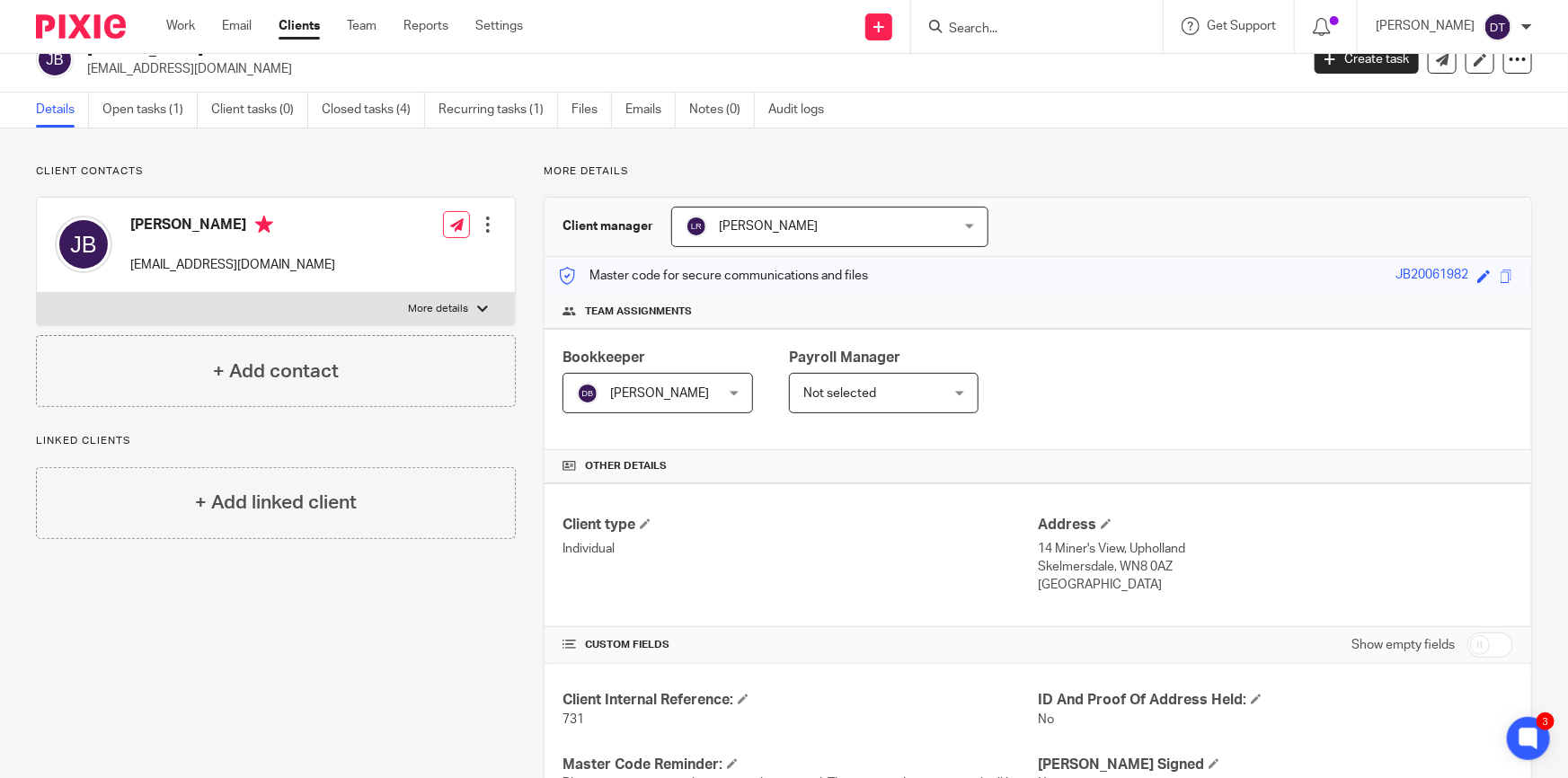
scroll to position [0, 0]
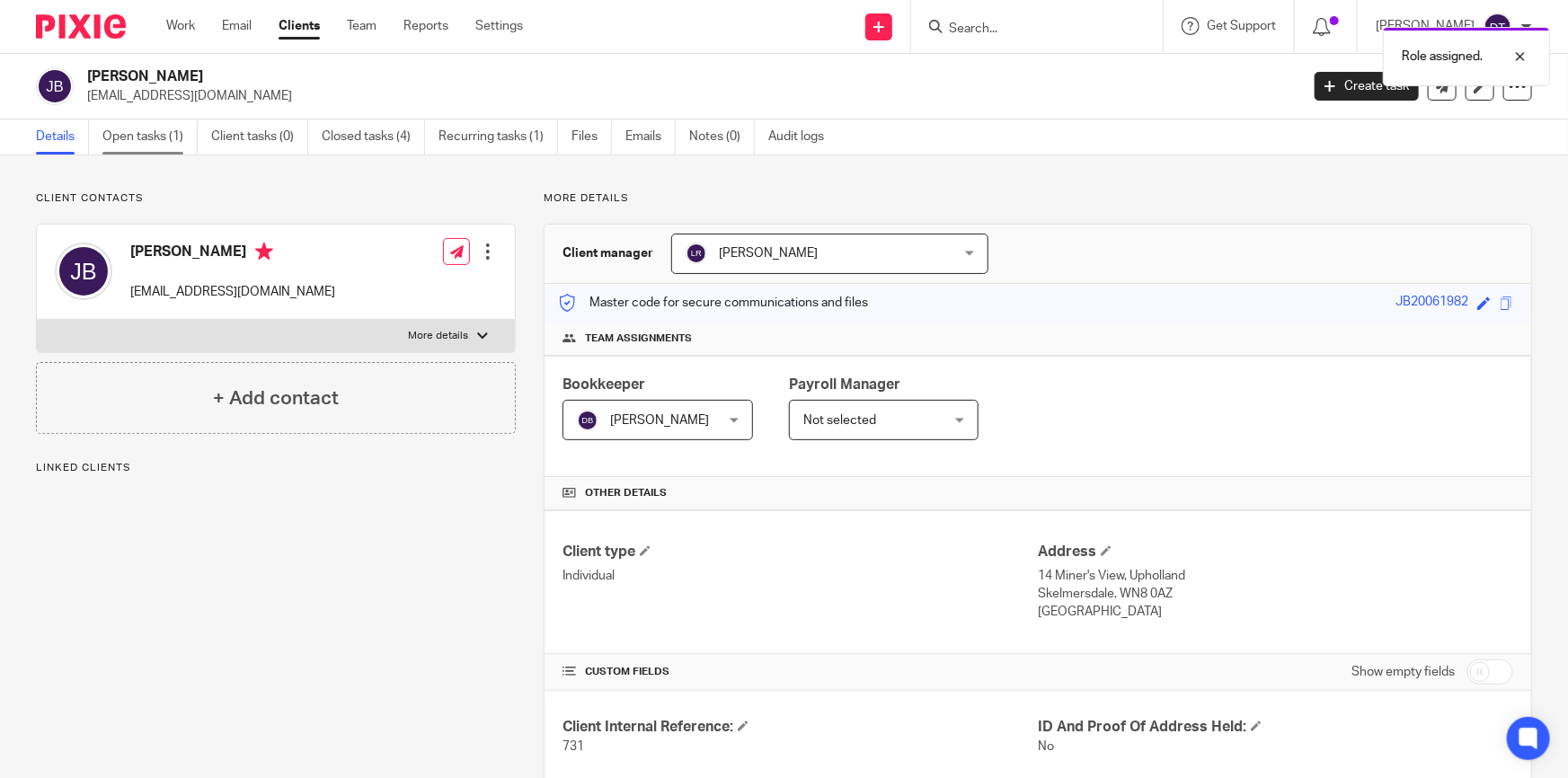
click at [167, 142] on link "Open tasks (1)" at bounding box center [149, 136] width 95 height 35
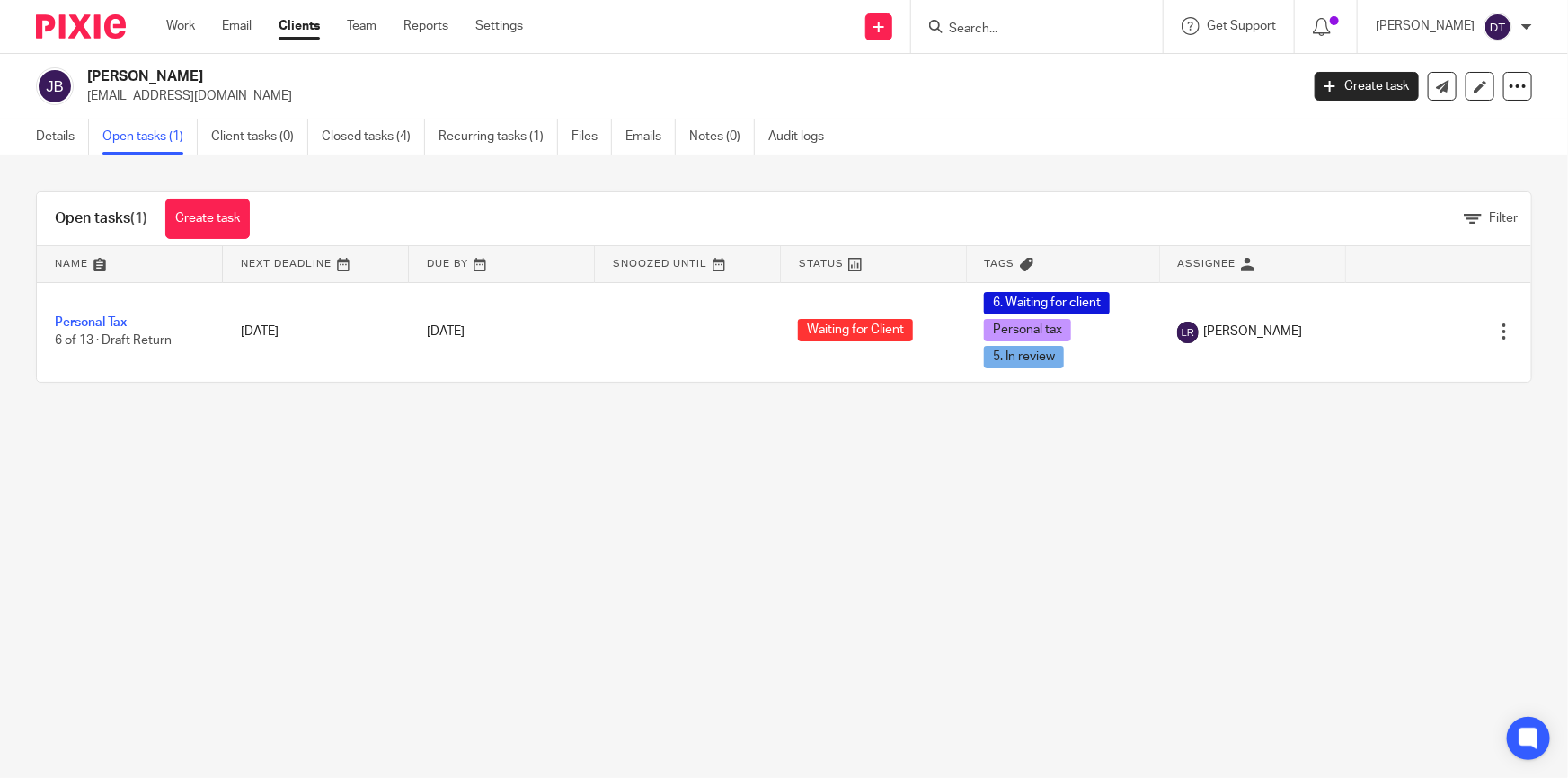
click at [1001, 26] on input "Search" at bounding box center [1028, 29] width 162 height 16
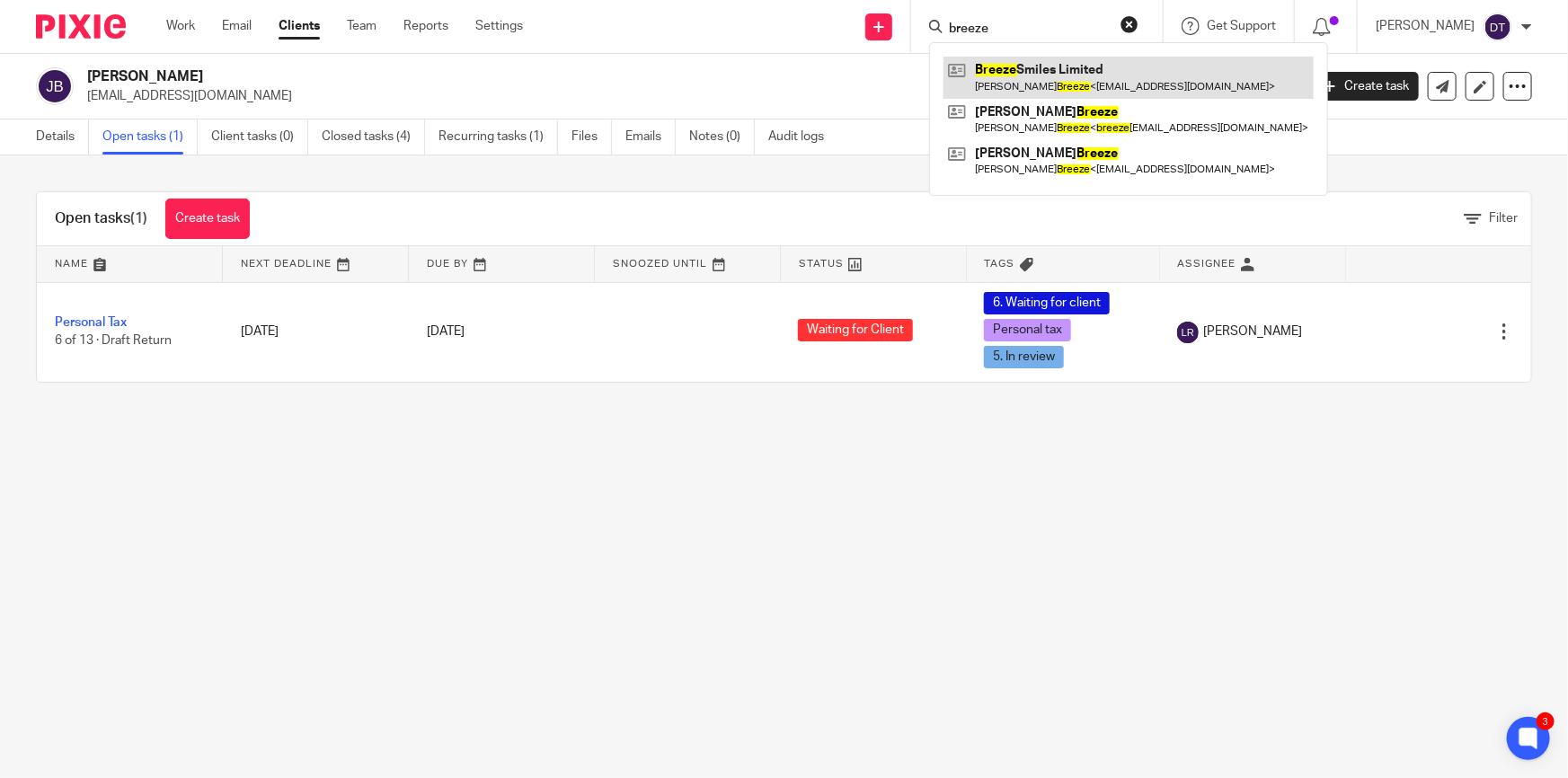
type input "breeze"
click at [1046, 82] on link at bounding box center [1128, 77] width 370 height 41
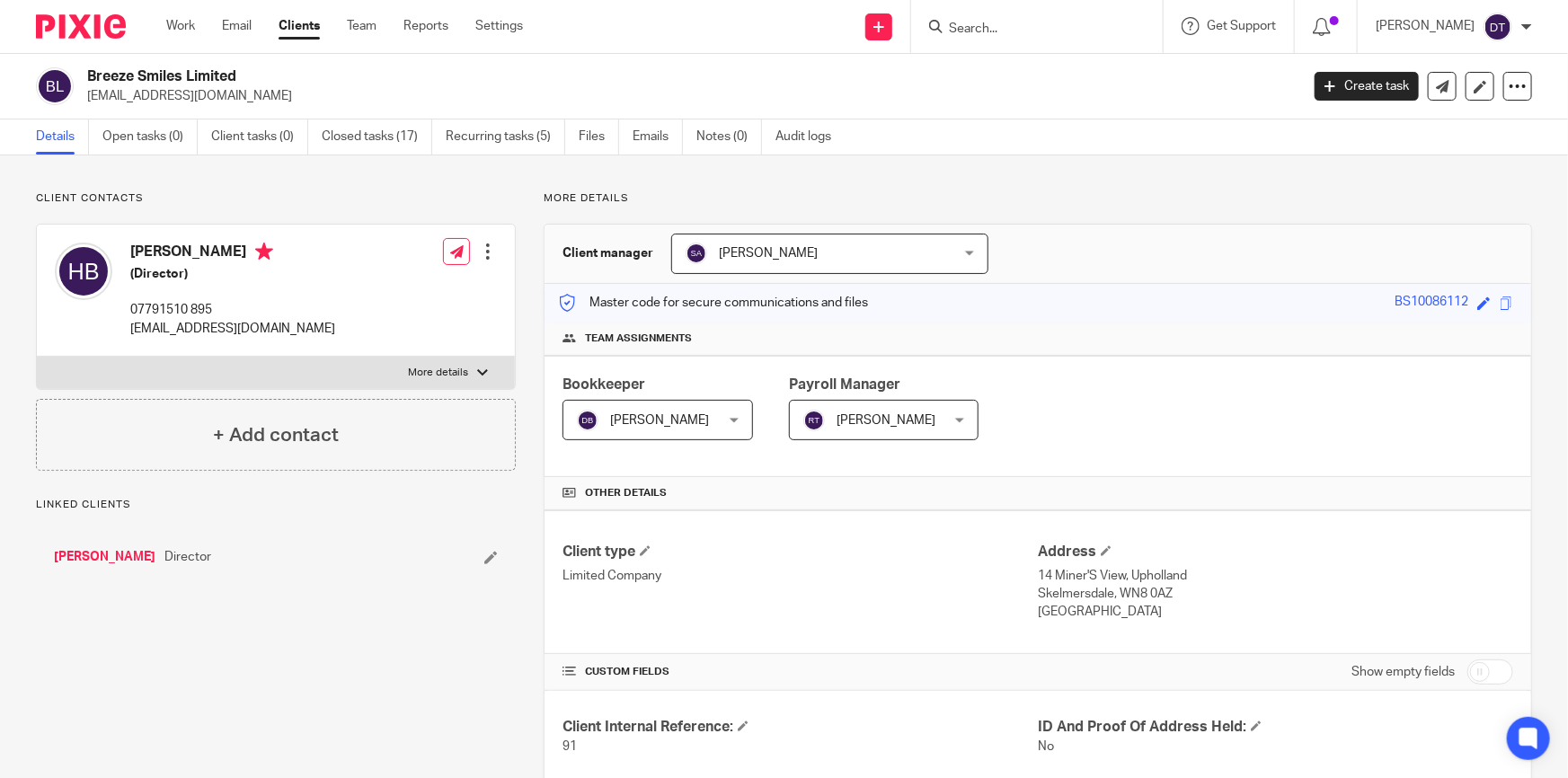
click at [818, 255] on span "[PERSON_NAME]" at bounding box center [806, 254] width 241 height 38
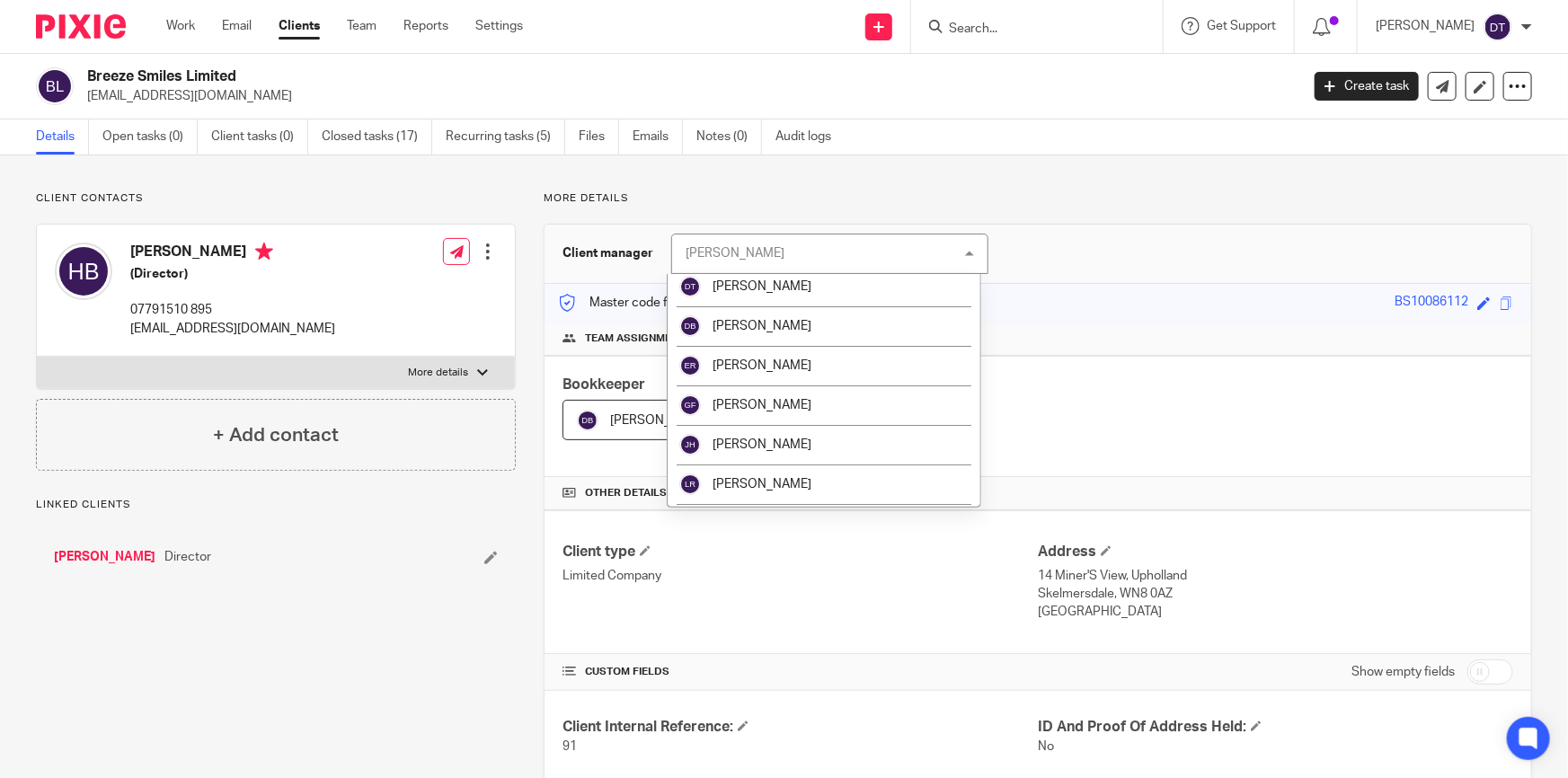
scroll to position [163, 0]
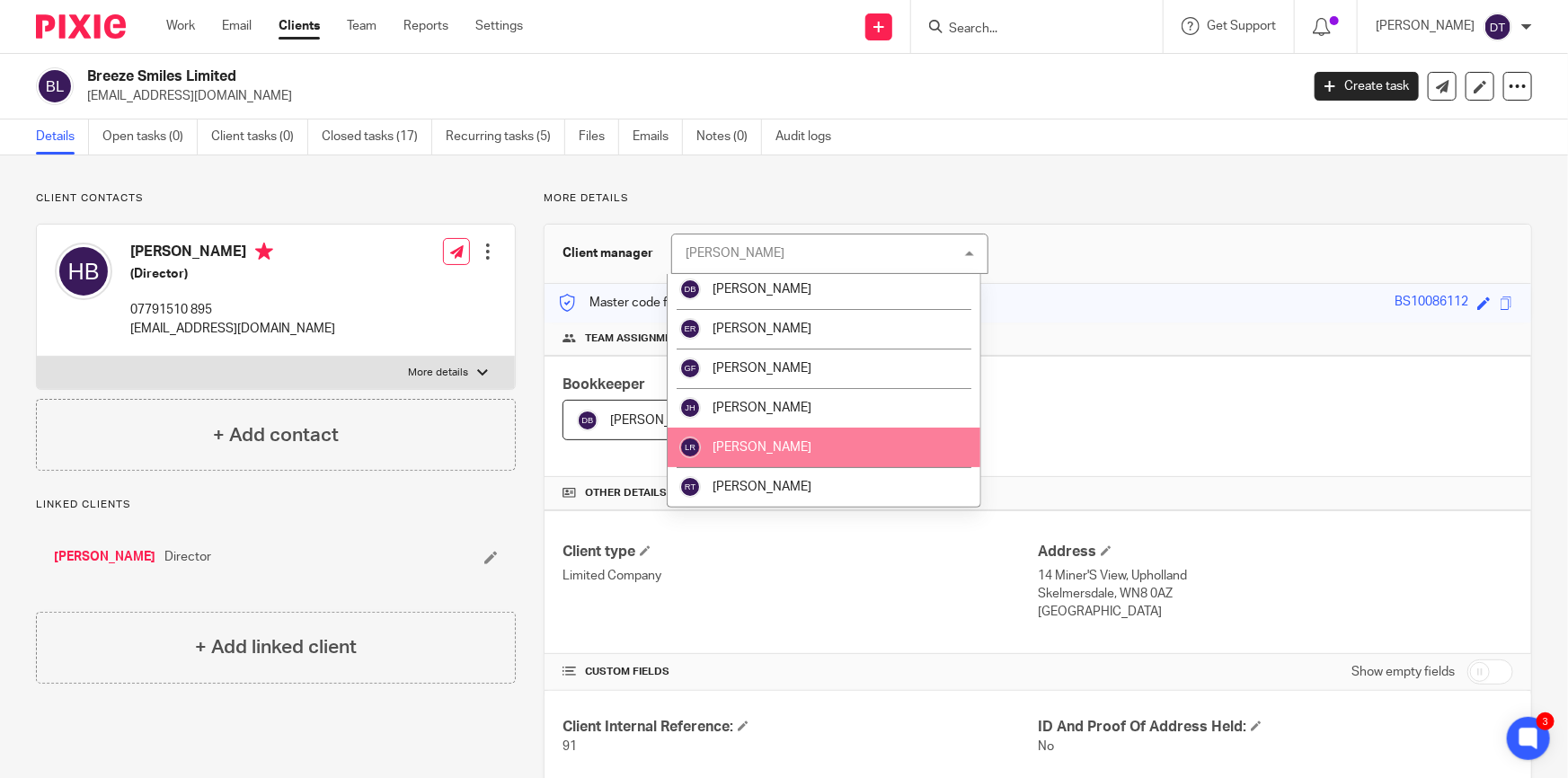
click at [789, 442] on span "Luke Racovita" at bounding box center [762, 447] width 99 height 12
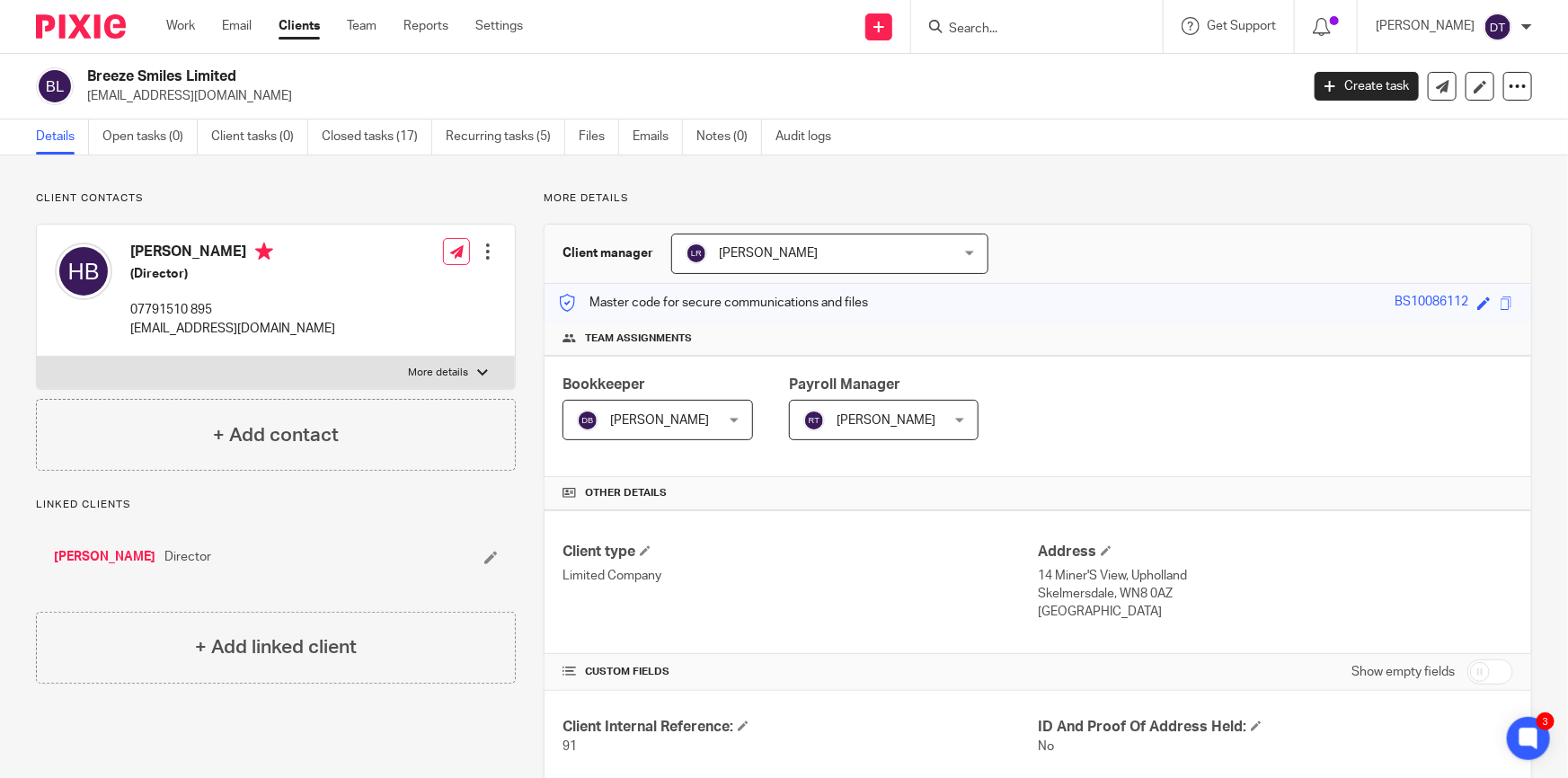
click at [1090, 245] on div "Client manager Luke Racovita Luke Racovita Arun Sachdev Chetna Mistry Dan Field…" at bounding box center [1038, 254] width 986 height 59
click at [475, 134] on link "Recurring tasks (5)" at bounding box center [505, 136] width 119 height 35
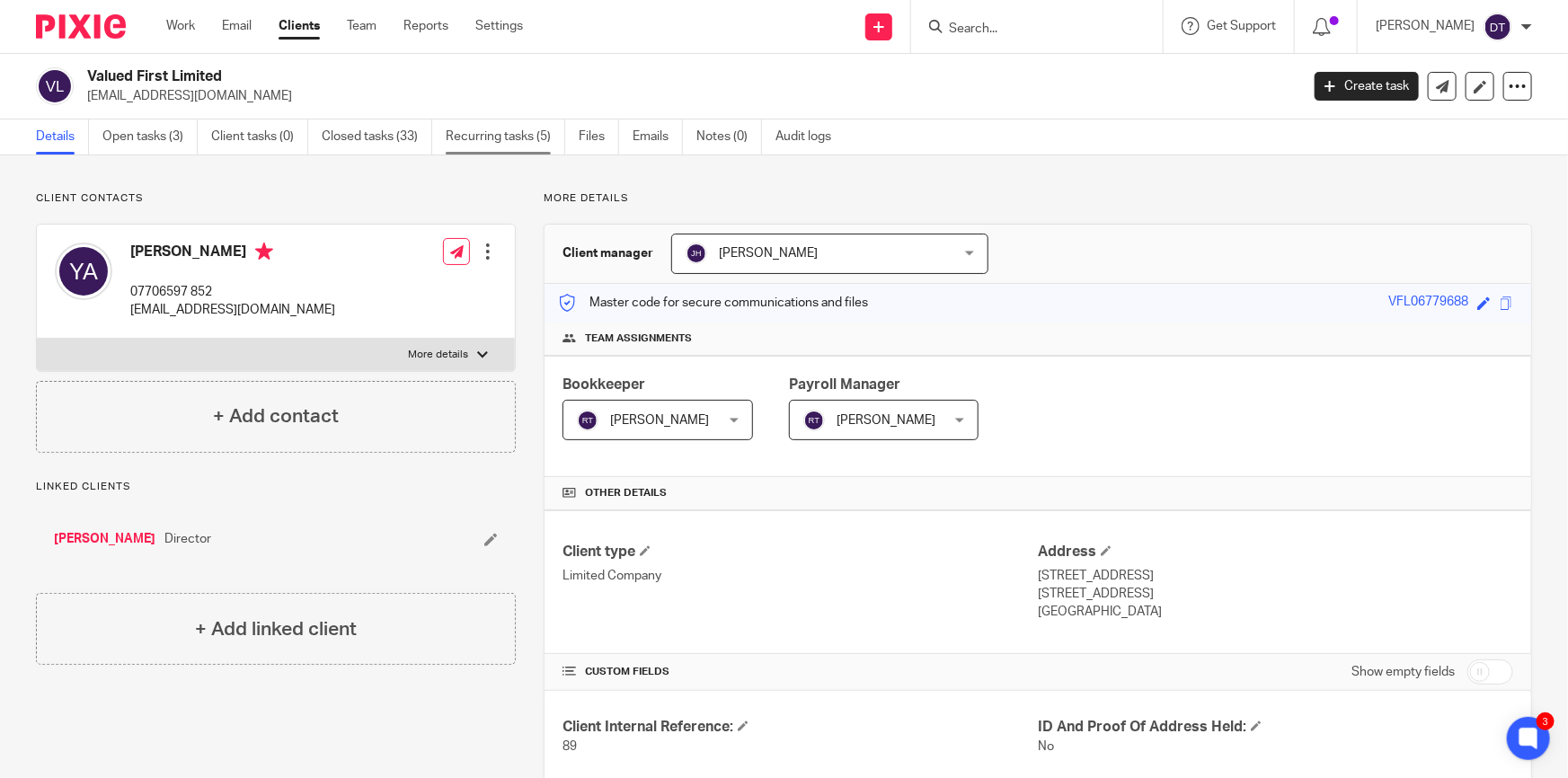
click at [471, 136] on link "Recurring tasks (5)" at bounding box center [505, 136] width 119 height 35
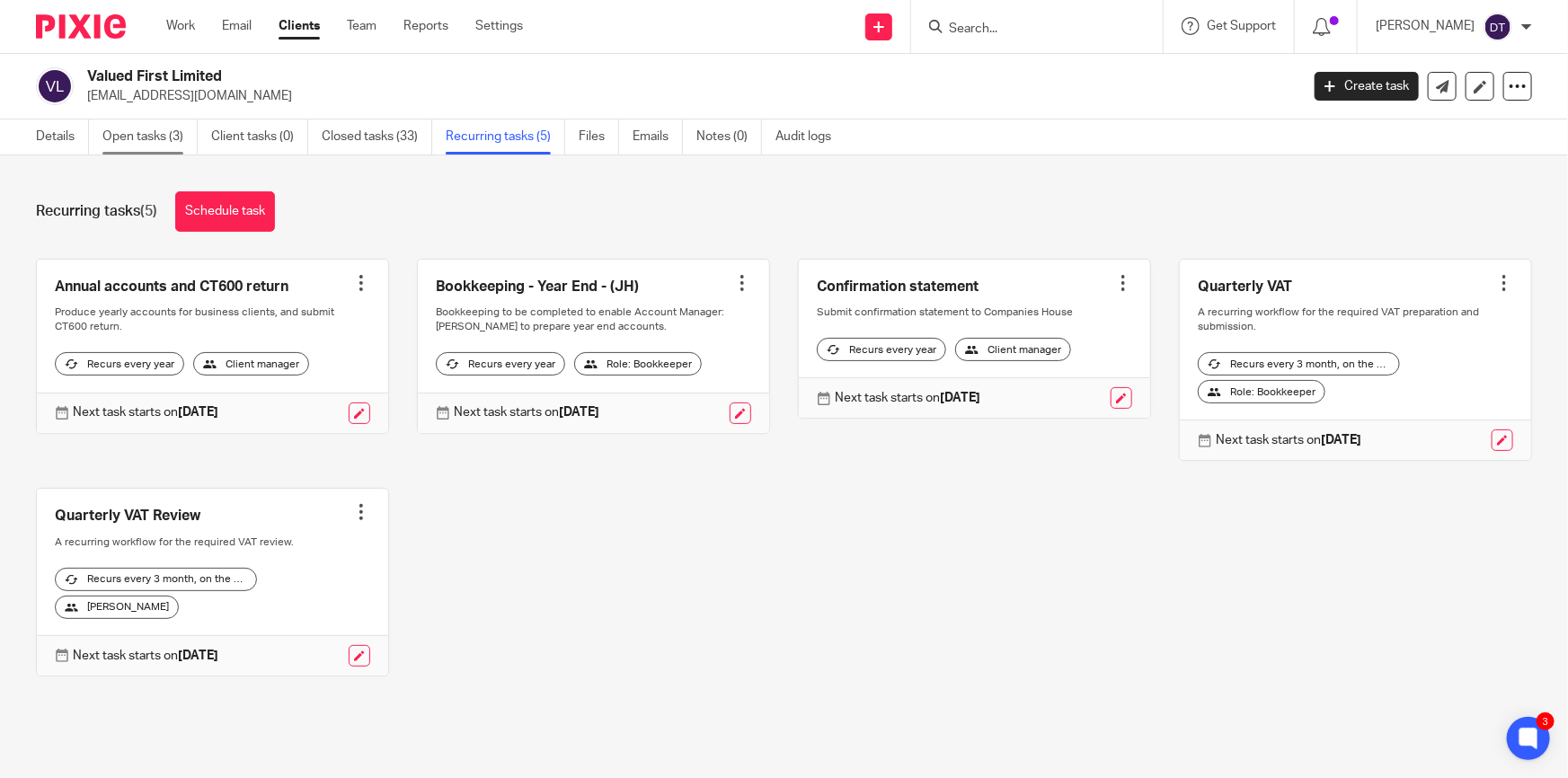
click at [172, 135] on link "Open tasks (3)" at bounding box center [149, 136] width 95 height 35
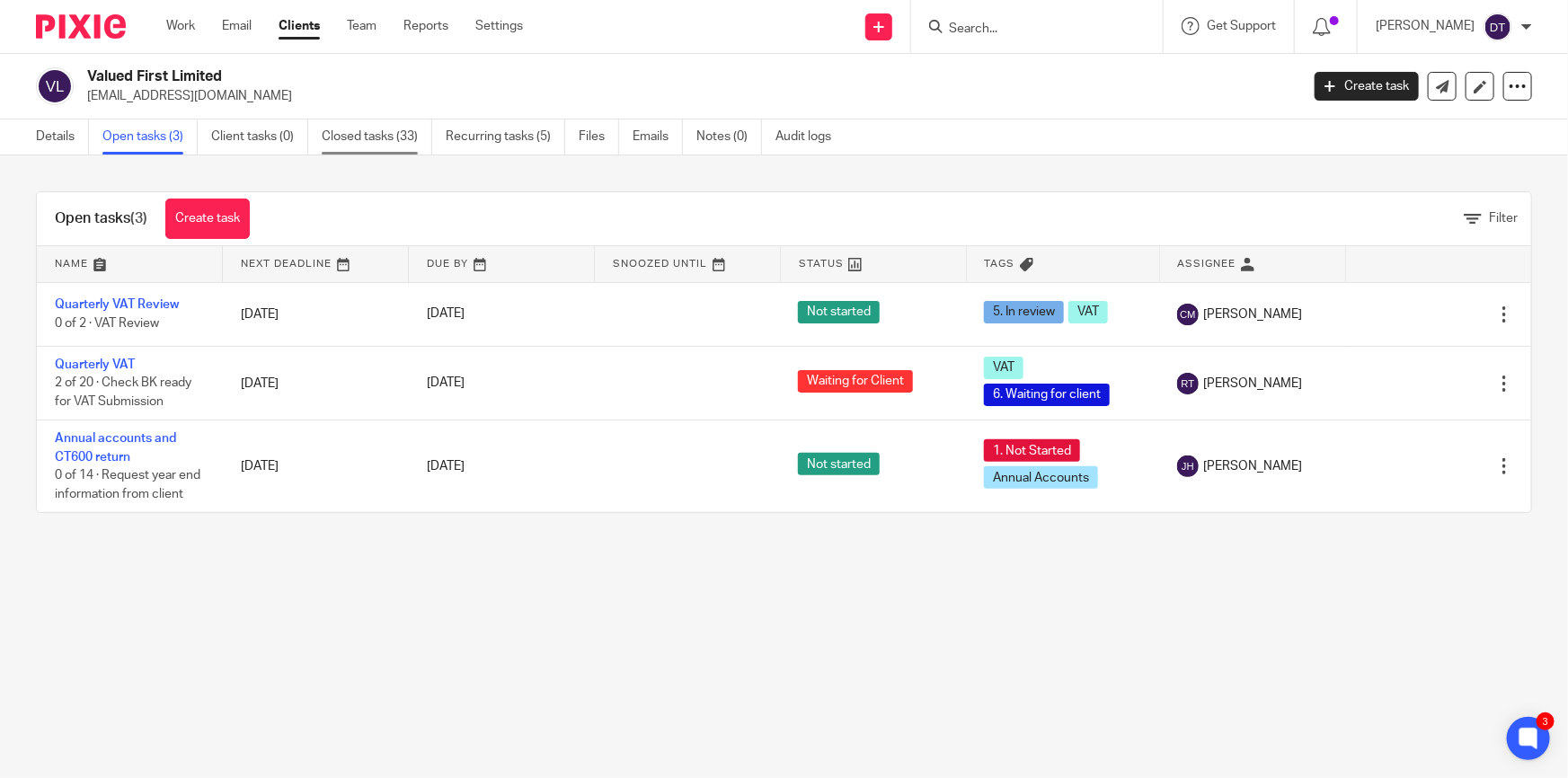
click at [396, 134] on link "Closed tasks (33)" at bounding box center [377, 136] width 111 height 35
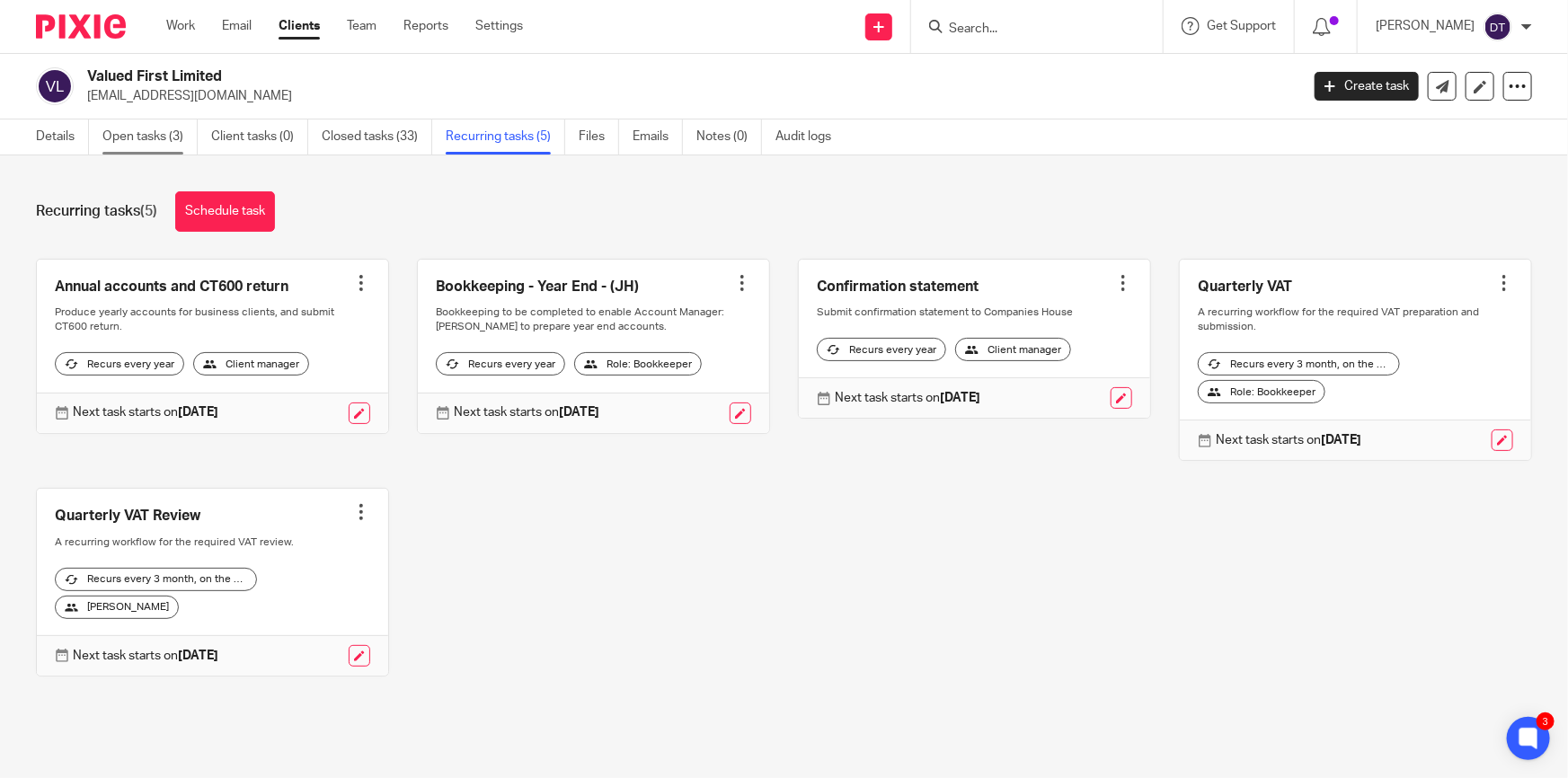
click at [153, 144] on link "Open tasks (3)" at bounding box center [149, 136] width 95 height 35
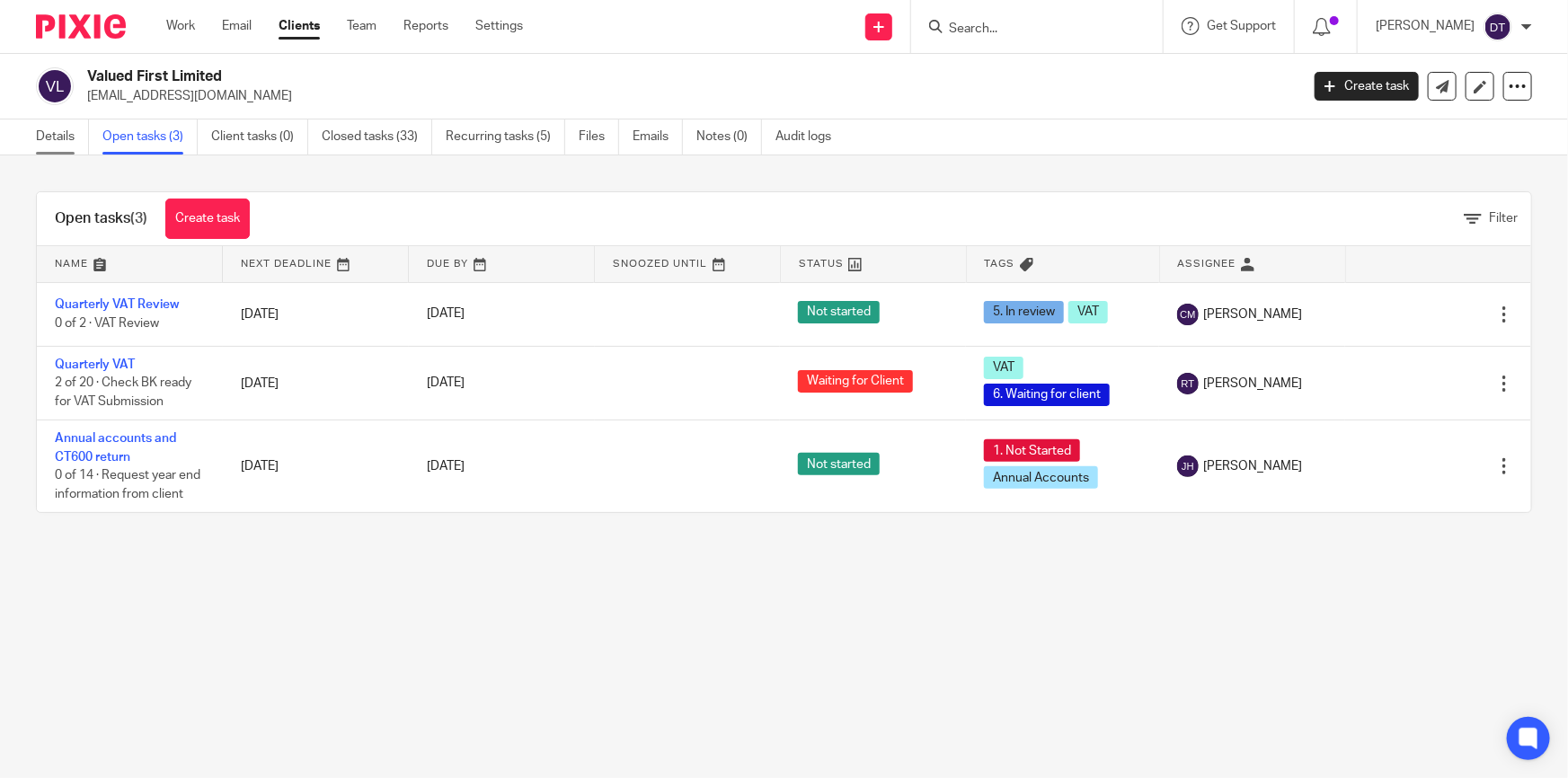
click at [64, 126] on link "Details" at bounding box center [62, 136] width 53 height 35
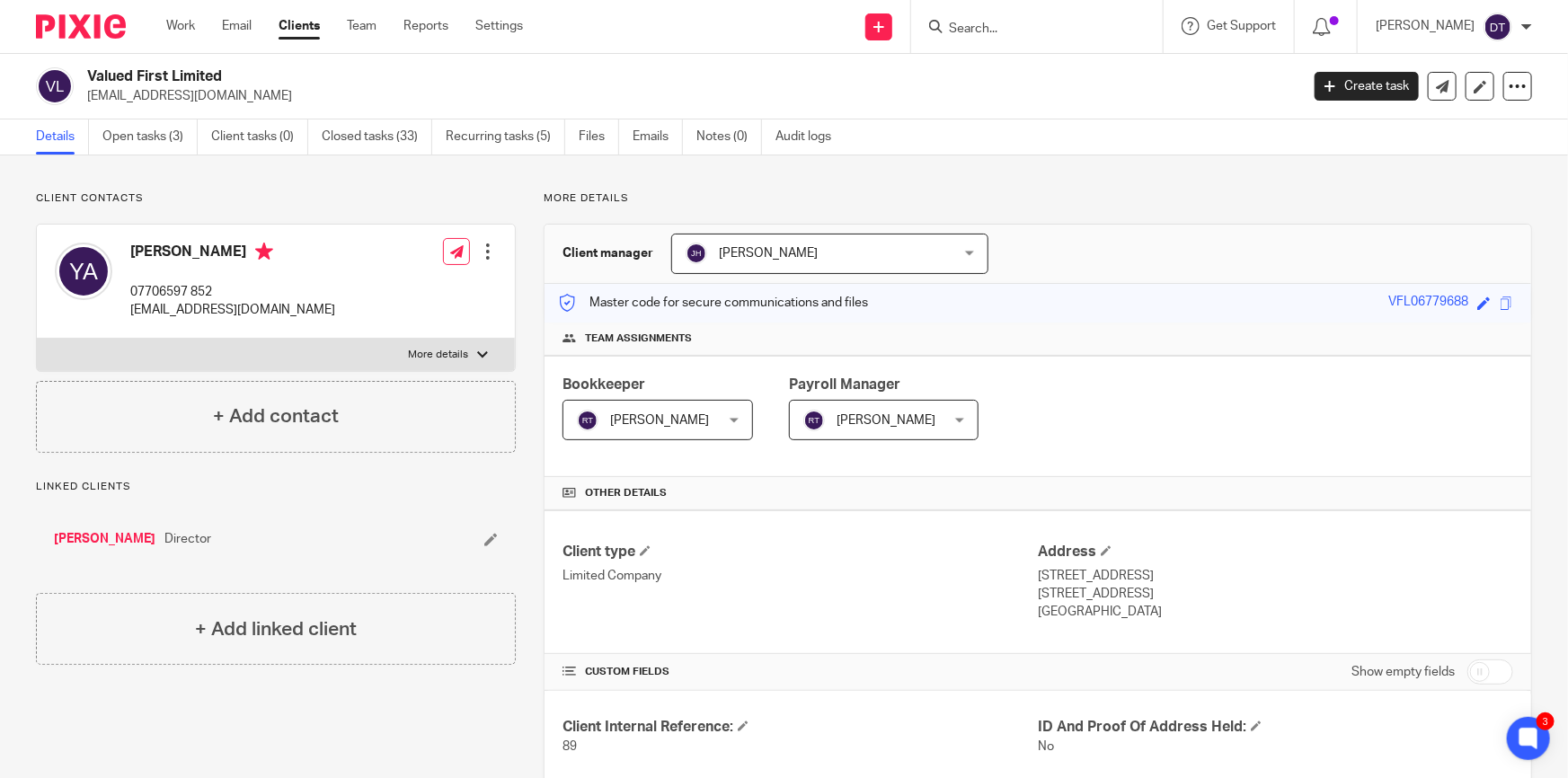
click at [1045, 32] on input "Search" at bounding box center [1028, 29] width 162 height 16
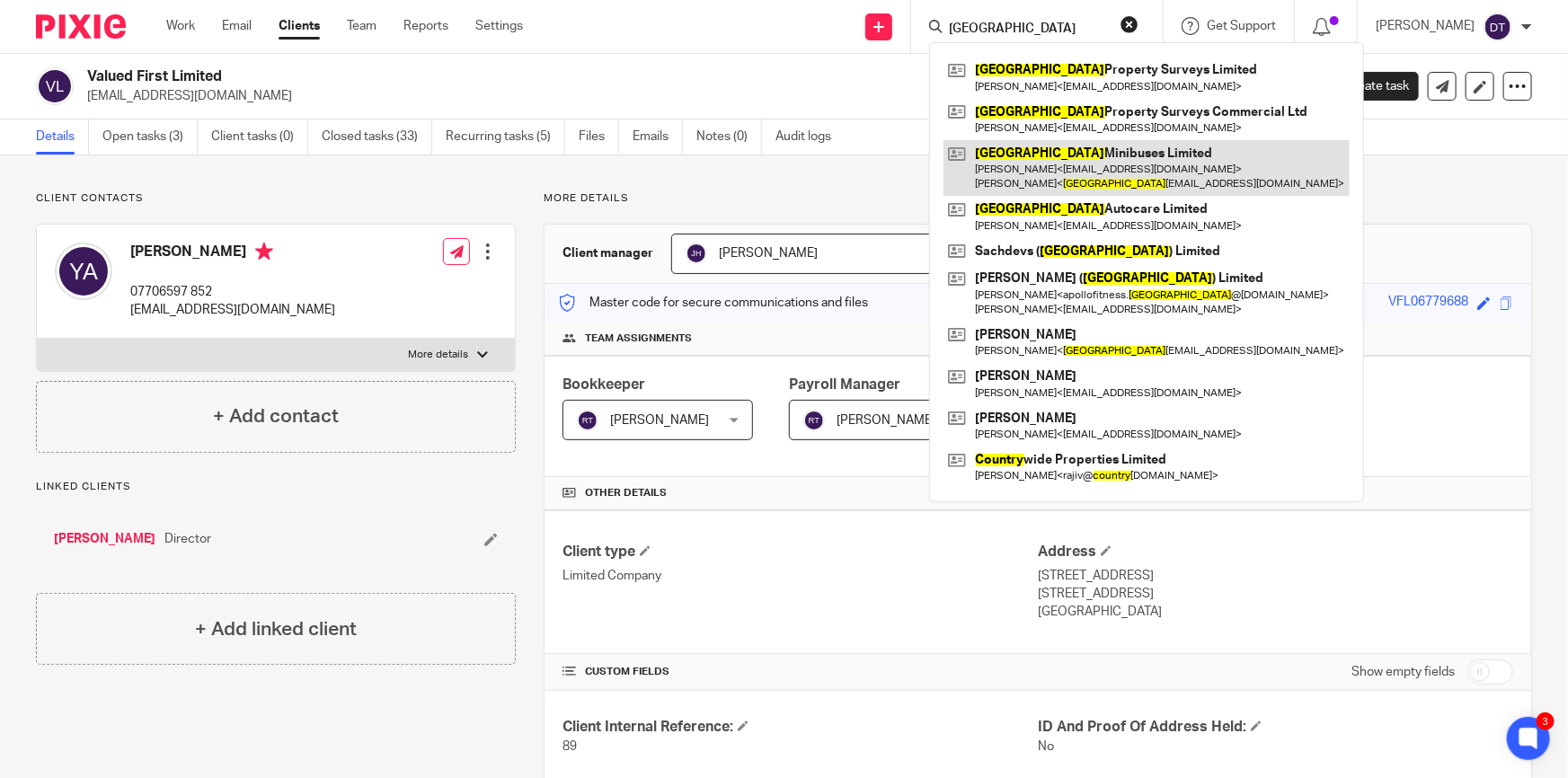
type input "[GEOGRAPHIC_DATA]"
click at [1040, 143] on link at bounding box center [1146, 167] width 406 height 55
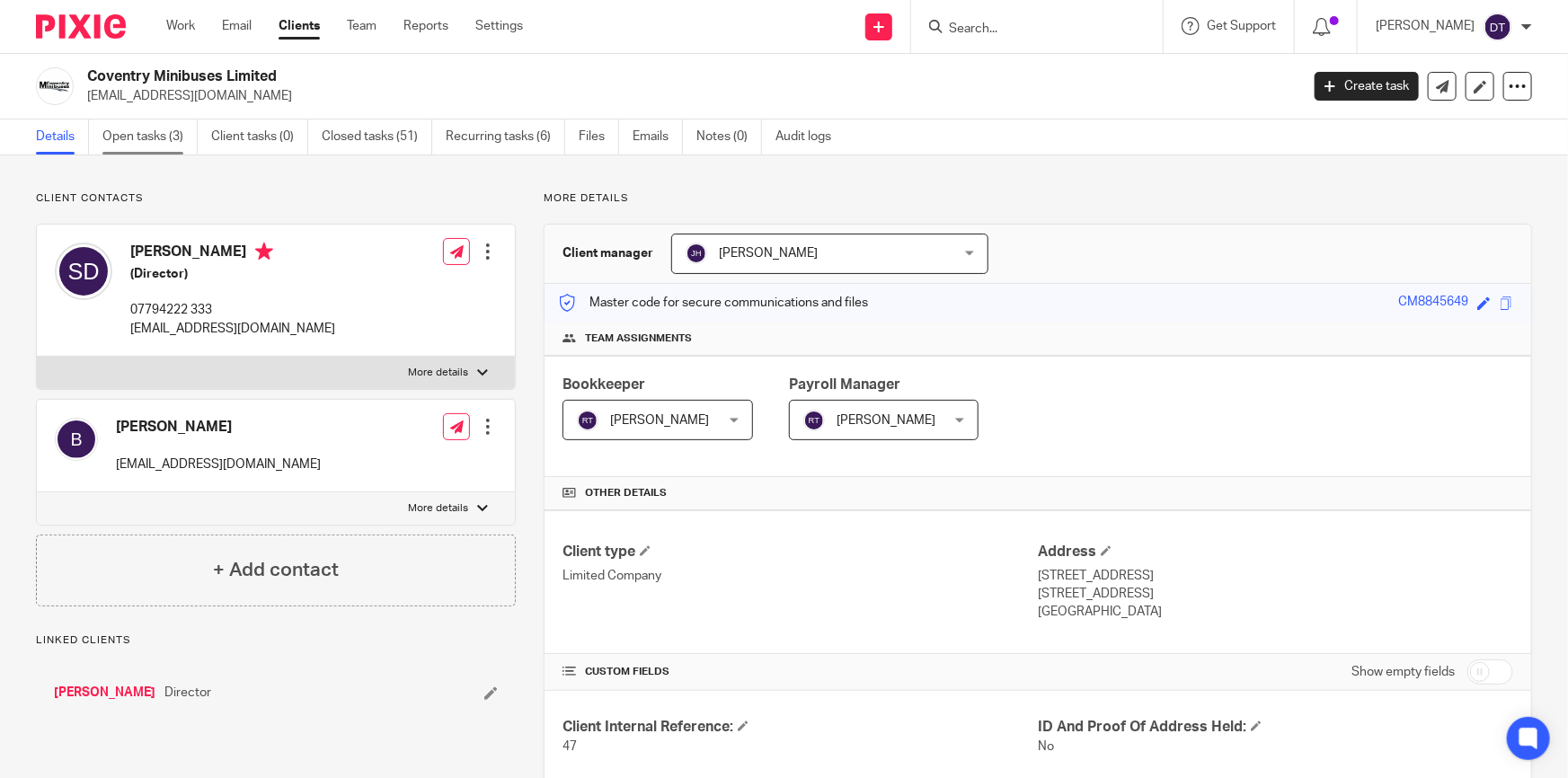
click at [153, 144] on link "Open tasks (3)" at bounding box center [149, 136] width 95 height 35
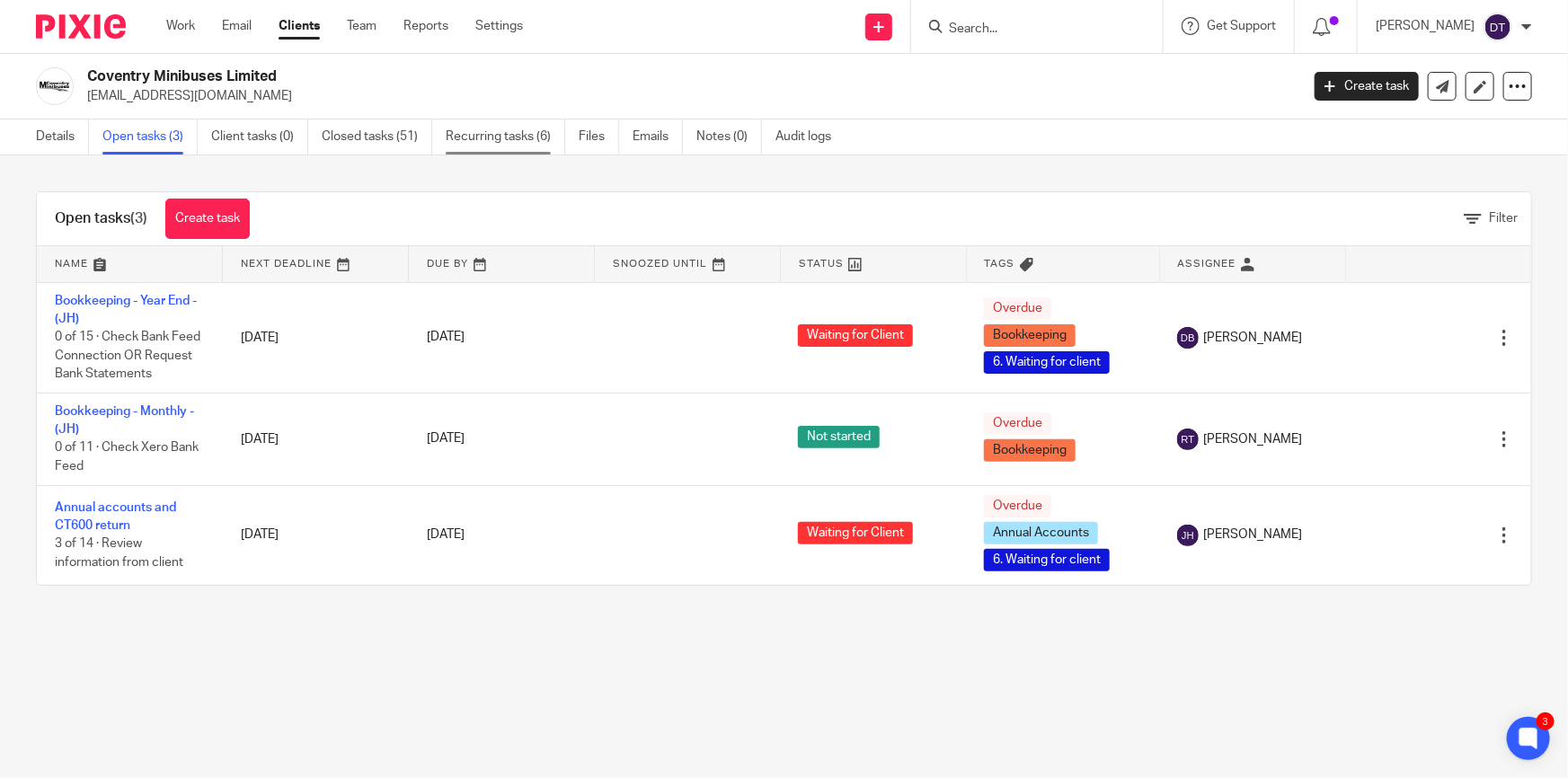
click at [482, 138] on link "Recurring tasks (6)" at bounding box center [505, 136] width 119 height 35
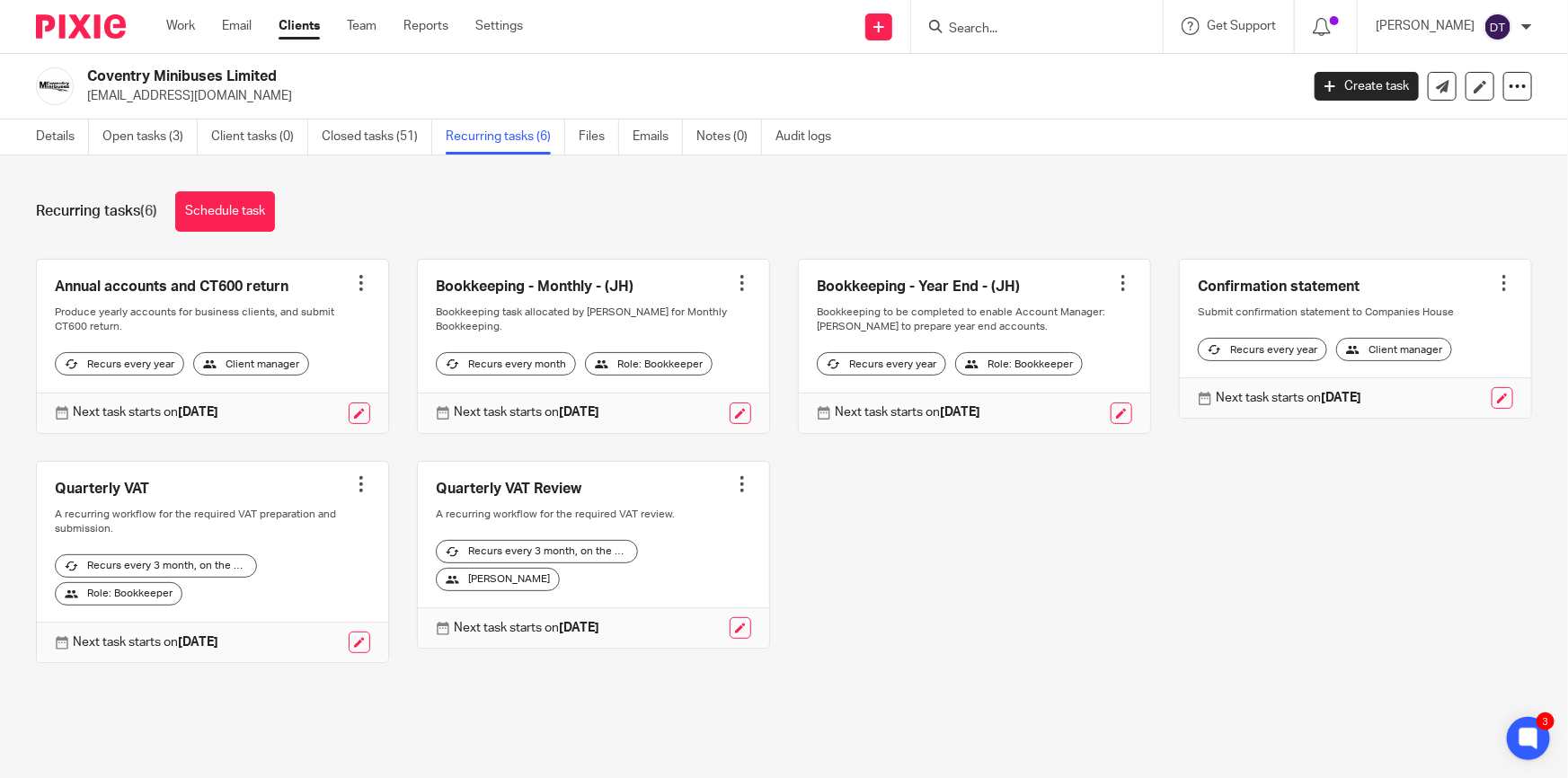
click at [1051, 537] on div "Annual accounts and CT600 return Create task Clone template Recalculate schedul…" at bounding box center [770, 475] width 1524 height 431
click at [212, 303] on link at bounding box center [212, 346] width 351 height 174
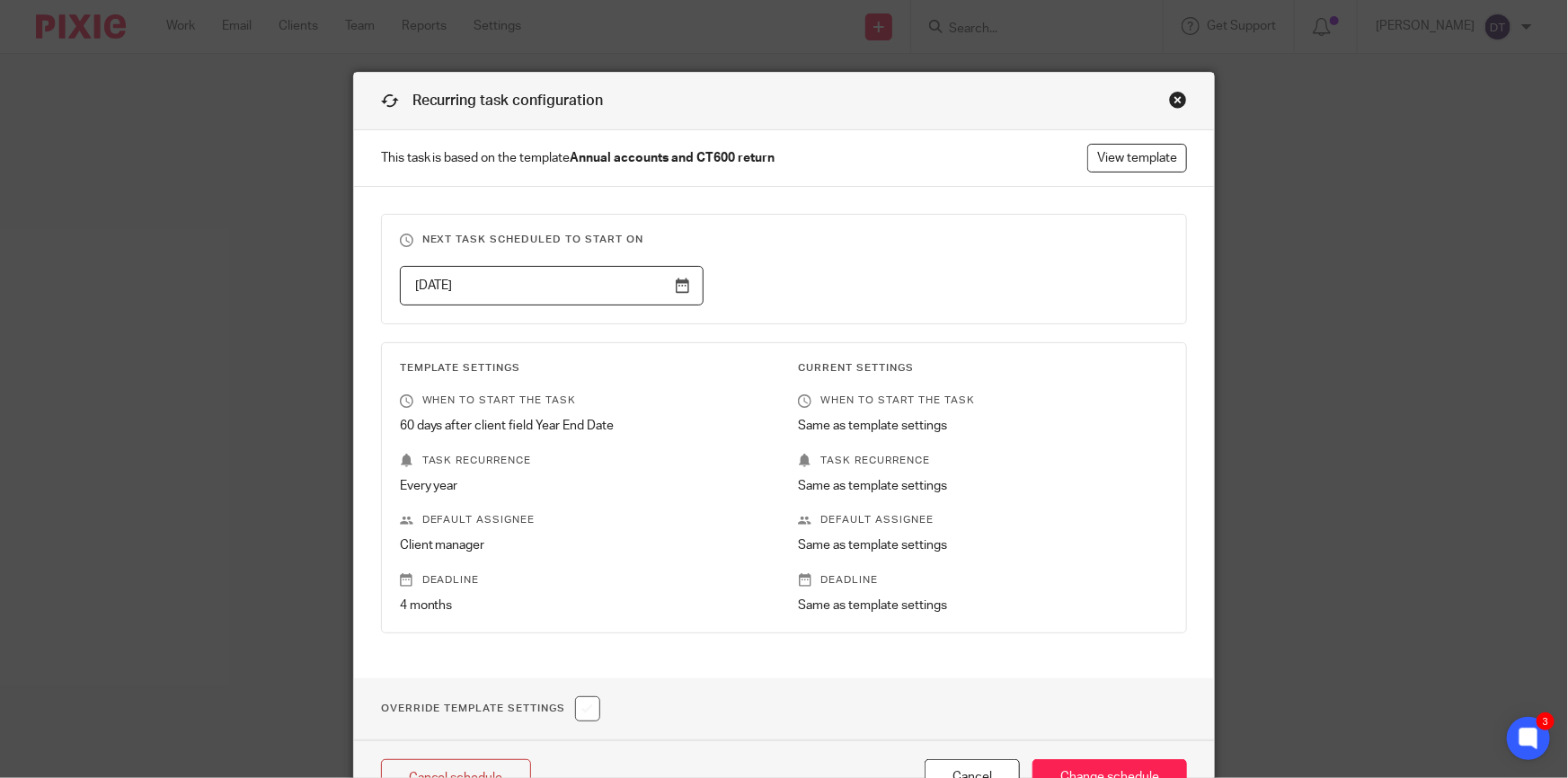
click at [1179, 96] on div "Close this dialog window" at bounding box center [1178, 100] width 18 height 18
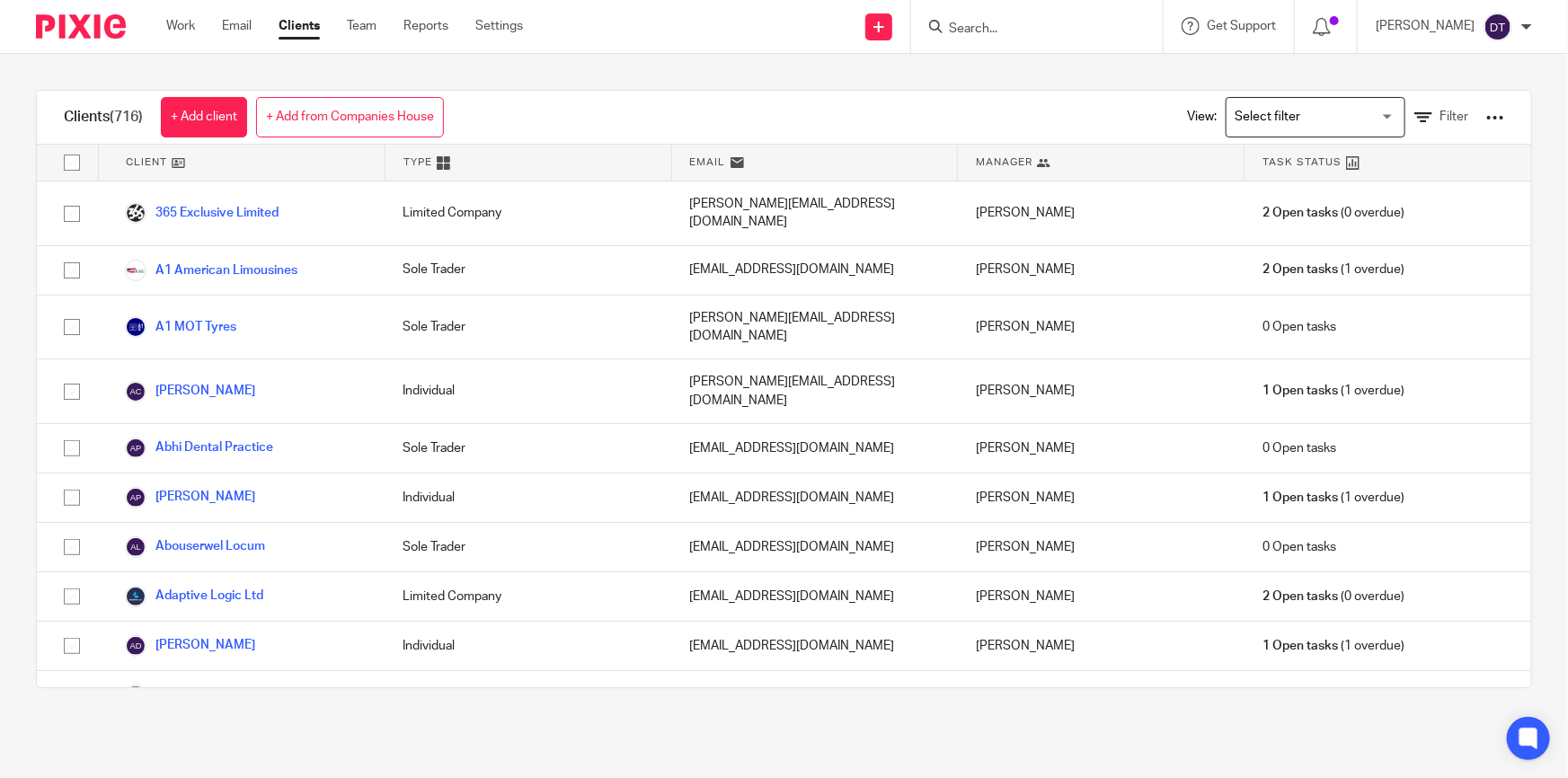
click at [1486, 117] on div at bounding box center [1495, 117] width 18 height 18
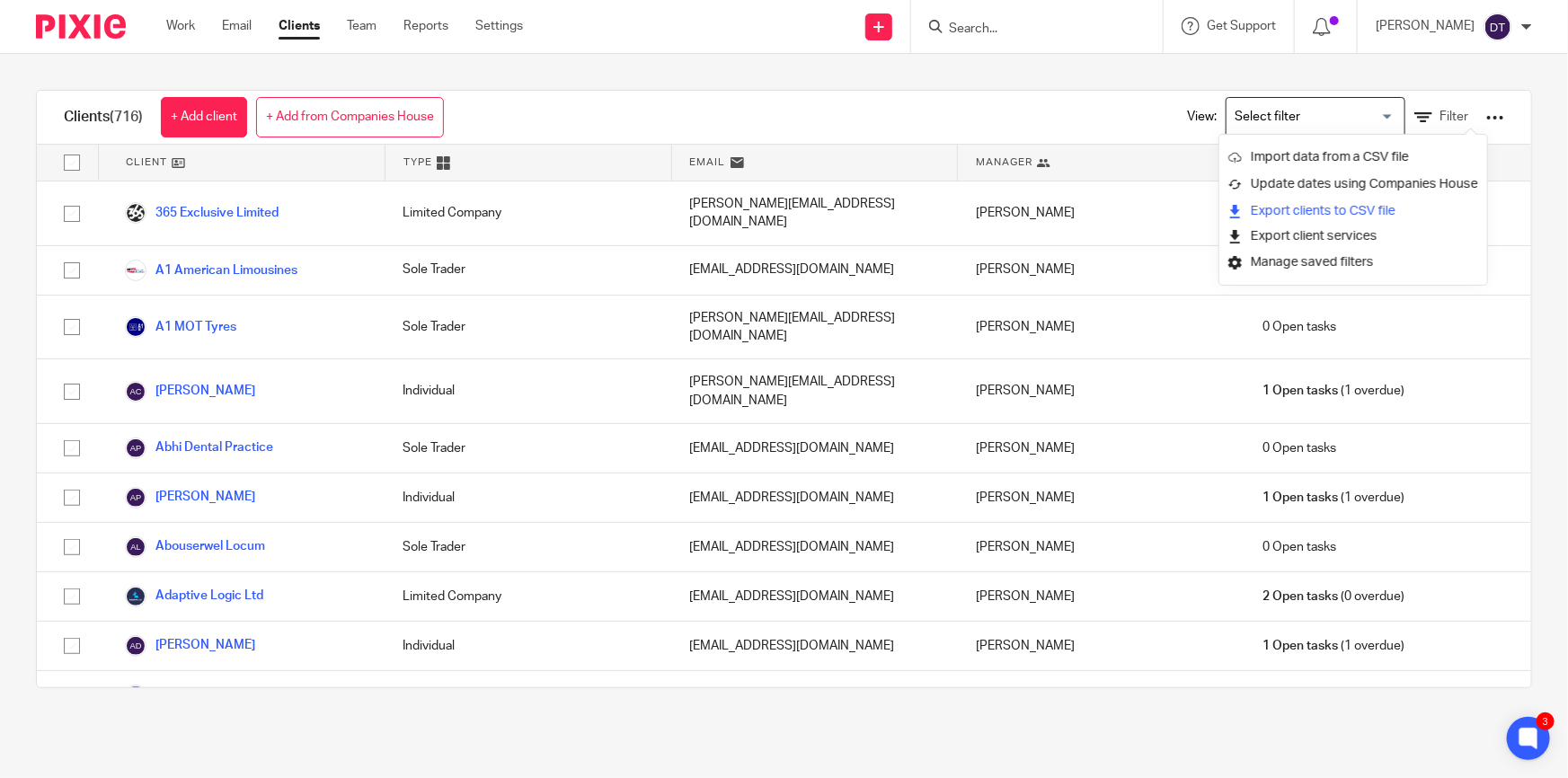
click at [1339, 210] on link "Export clients to CSV file" at bounding box center [1354, 210] width 250 height 27
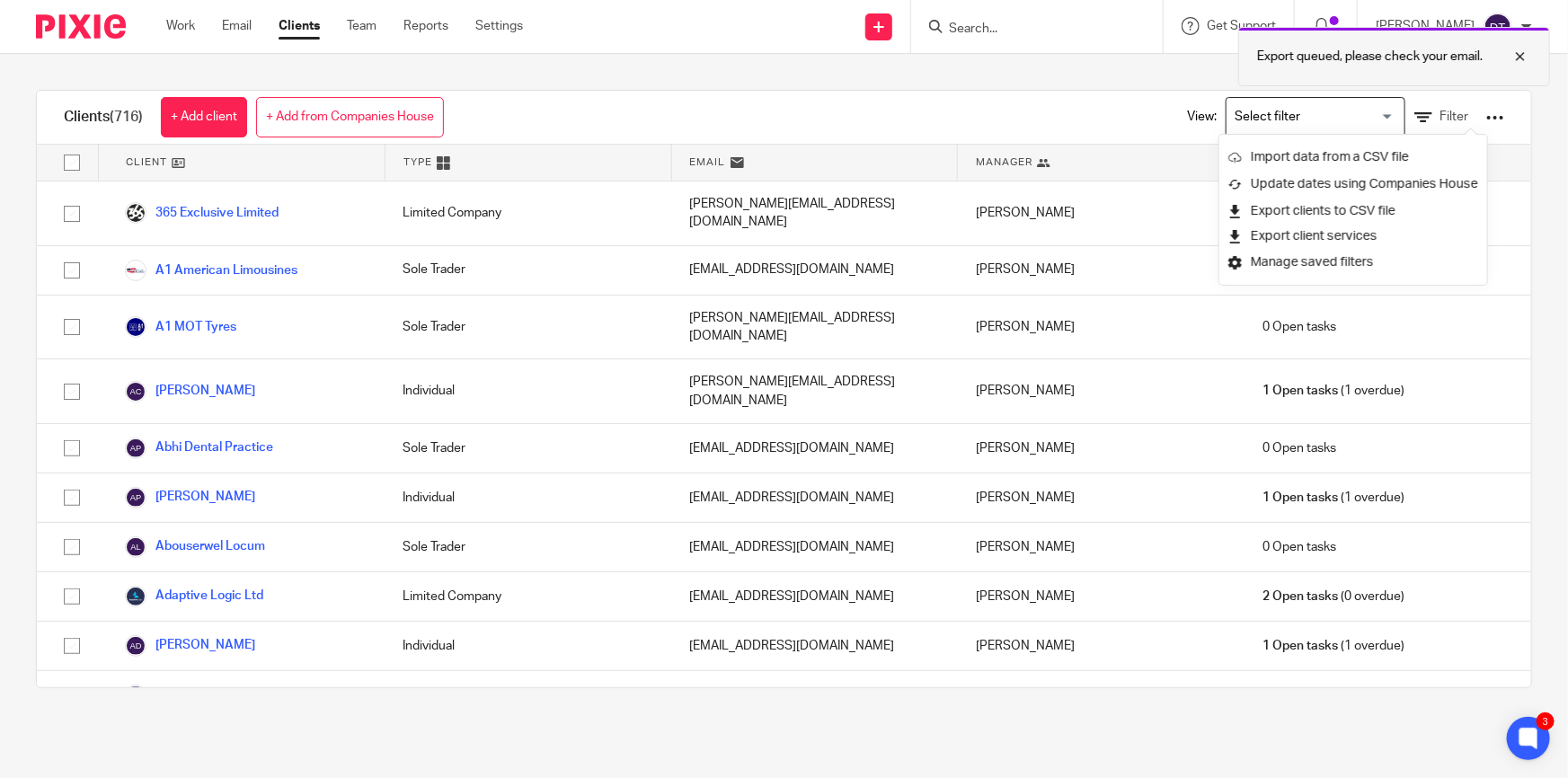
click at [1377, 63] on p "Export queued, please check your email." at bounding box center [1370, 56] width 225 height 18
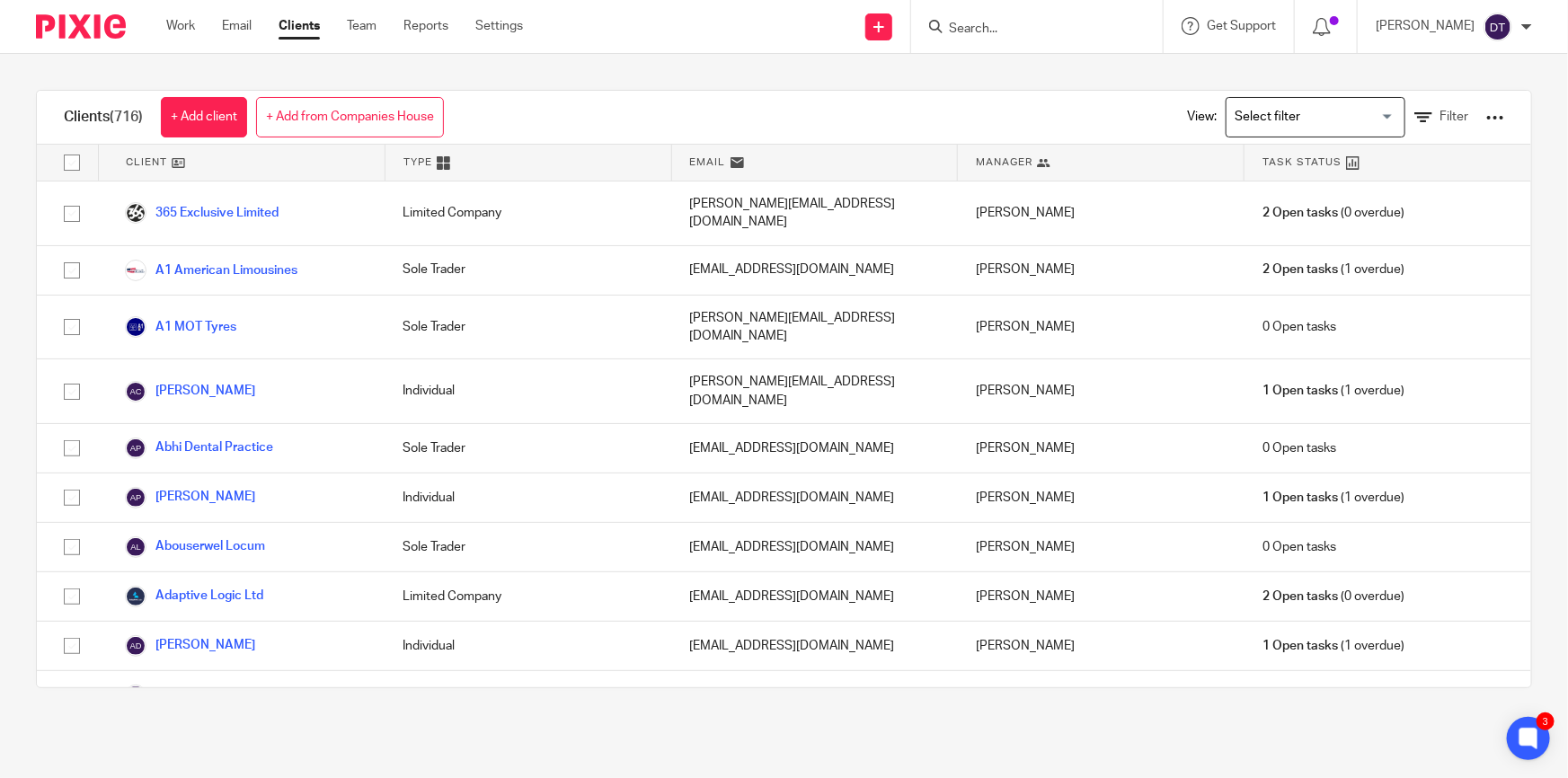
click at [992, 22] on input "Search" at bounding box center [1028, 29] width 162 height 16
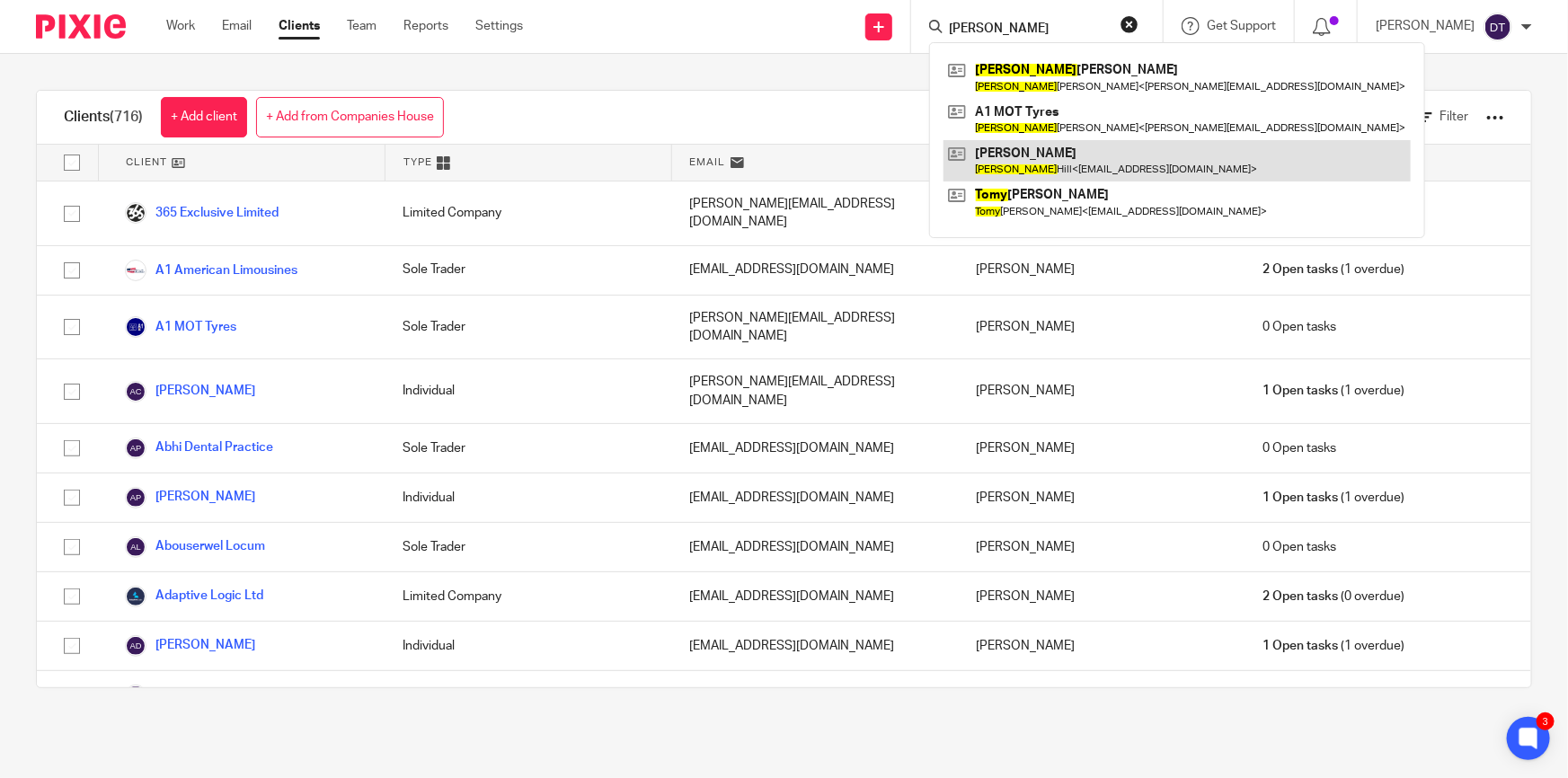
type input "tony"
click at [1037, 171] on link at bounding box center [1176, 161] width 467 height 41
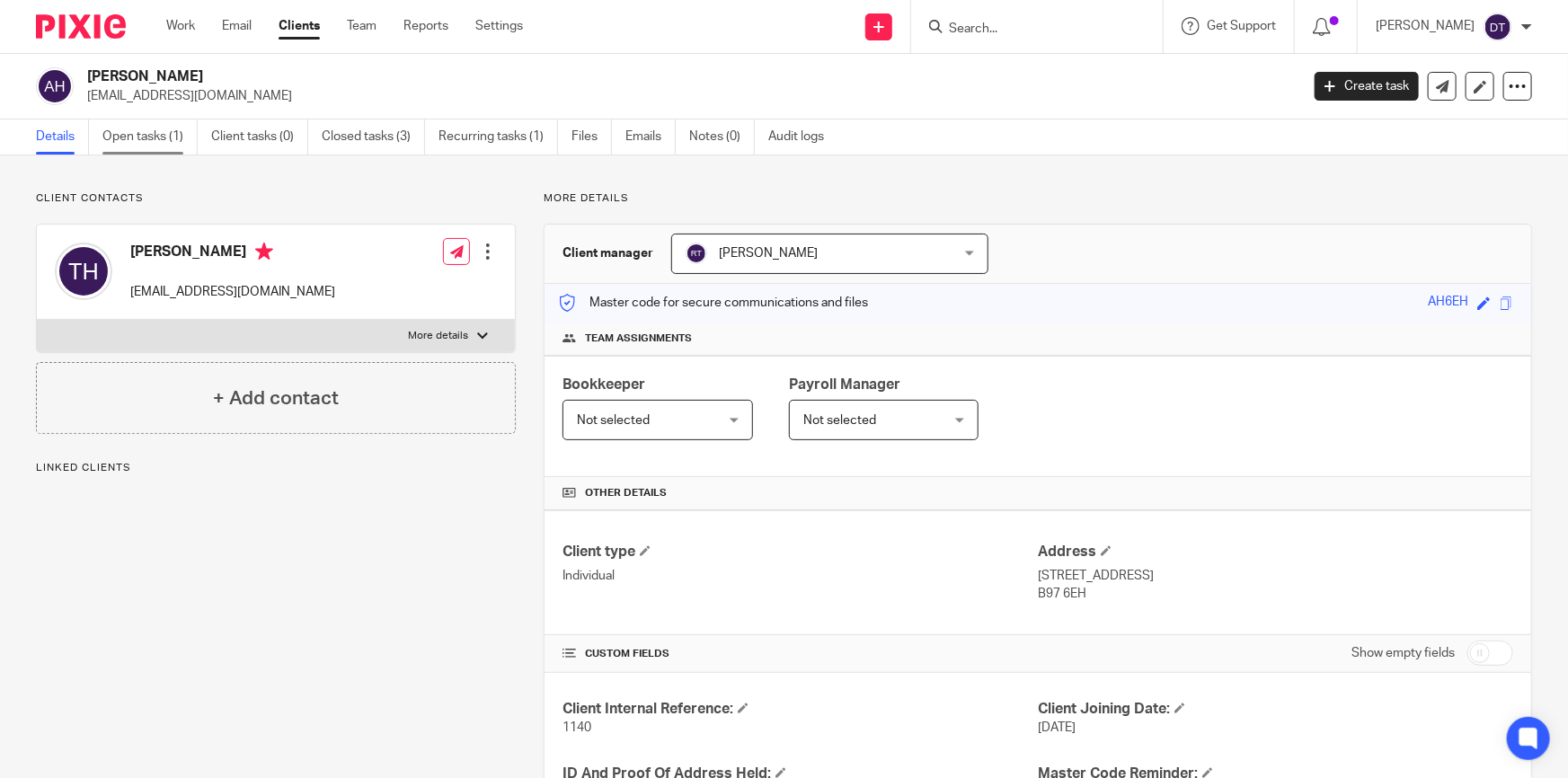
click at [137, 130] on link "Open tasks (1)" at bounding box center [149, 136] width 95 height 35
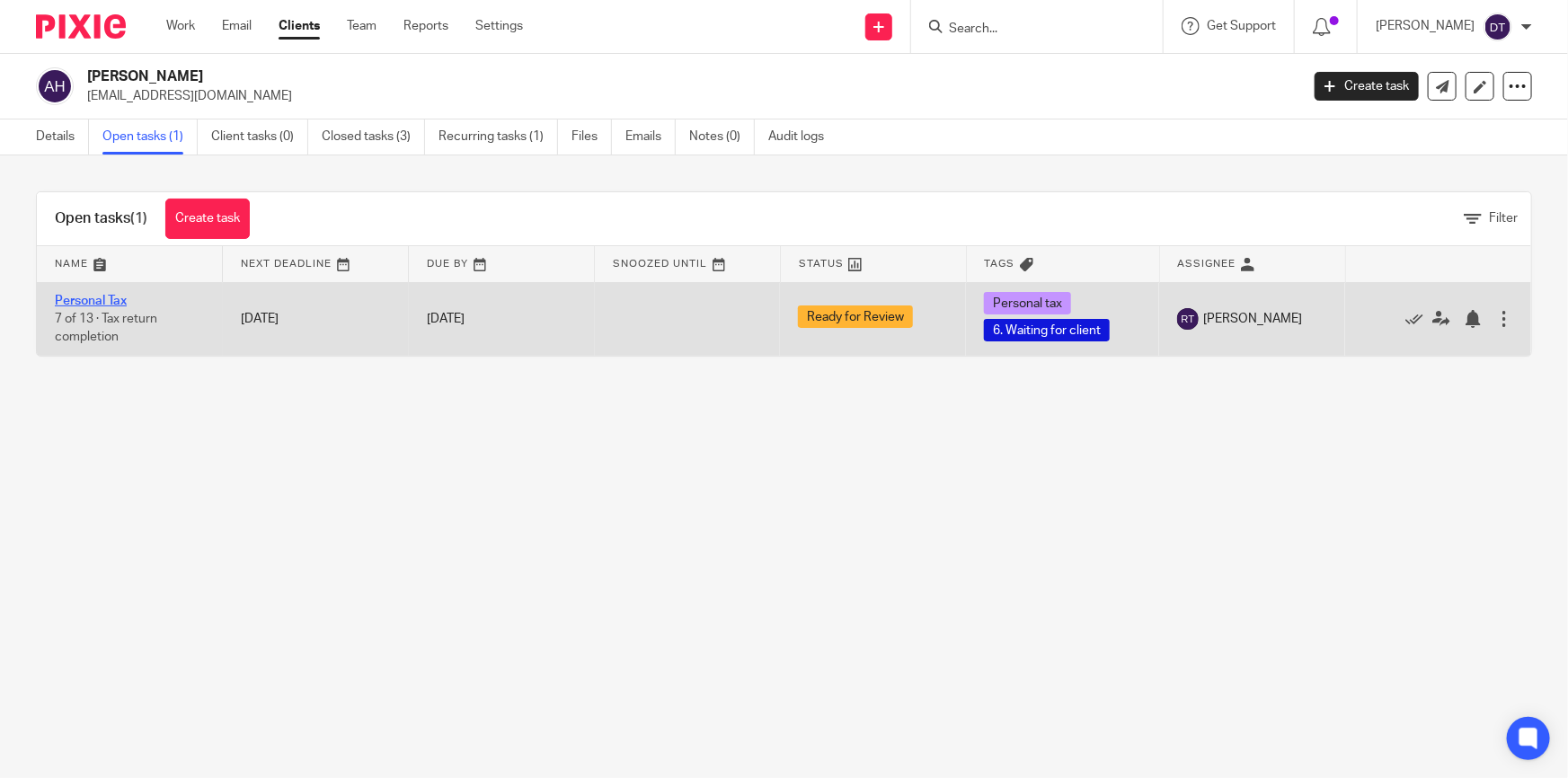
click at [99, 301] on link "Personal Tax" at bounding box center [90, 301] width 72 height 12
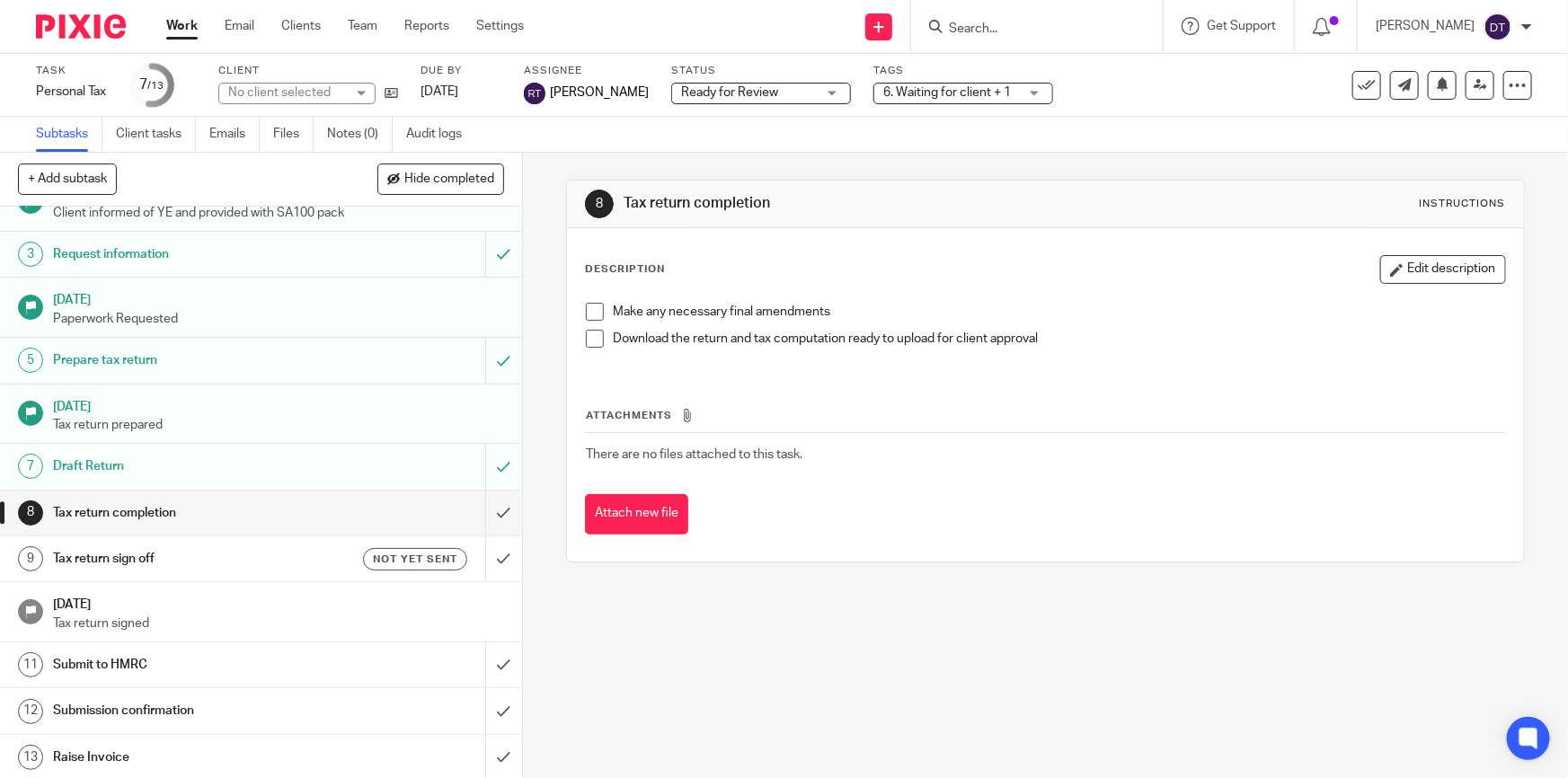
scroll to position [82, 0]
click at [144, 462] on h1 "Draft Return" at bounding box center [191, 465] width 276 height 27
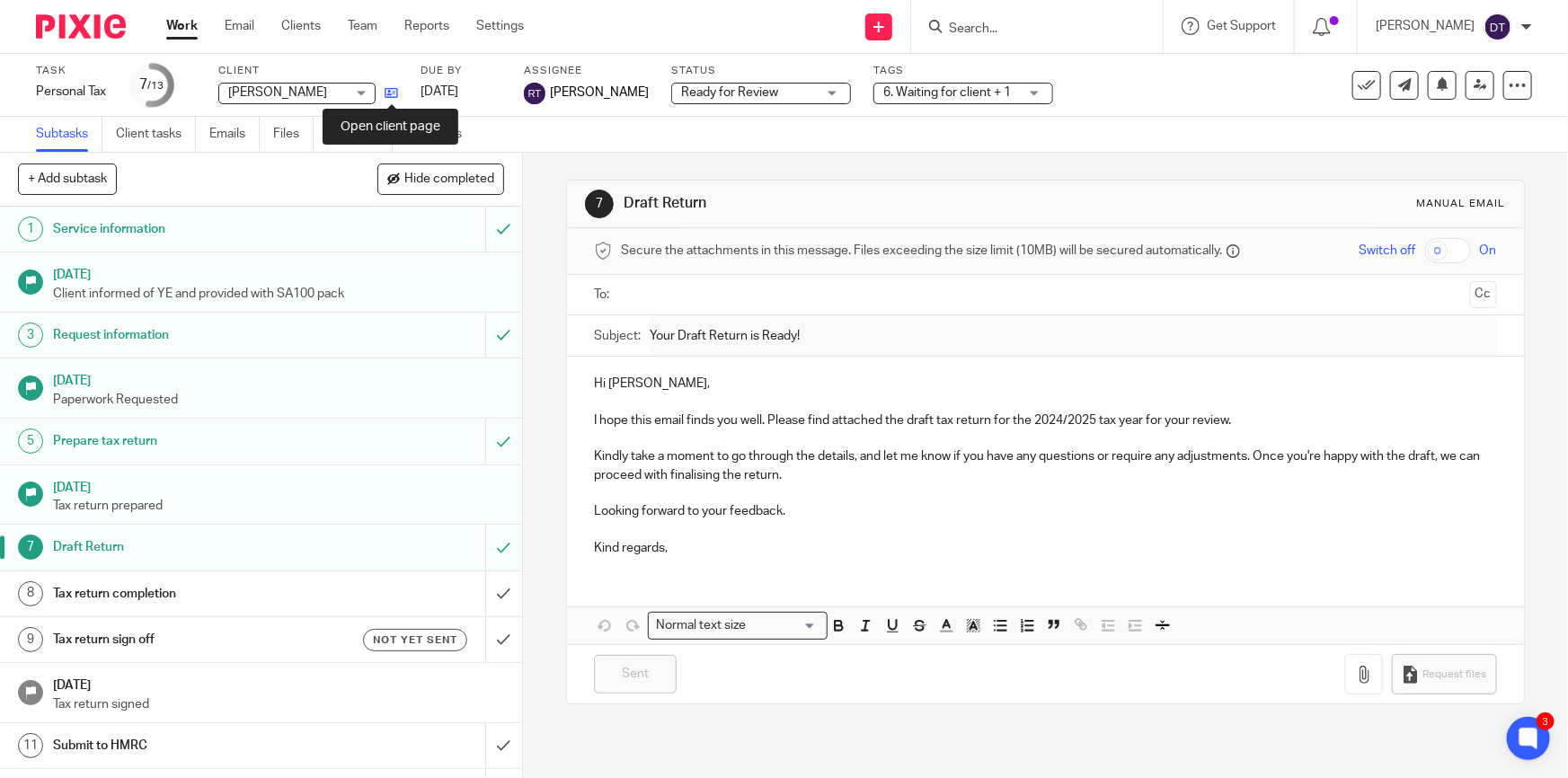
click at [388, 94] on icon at bounding box center [391, 93] width 13 height 13
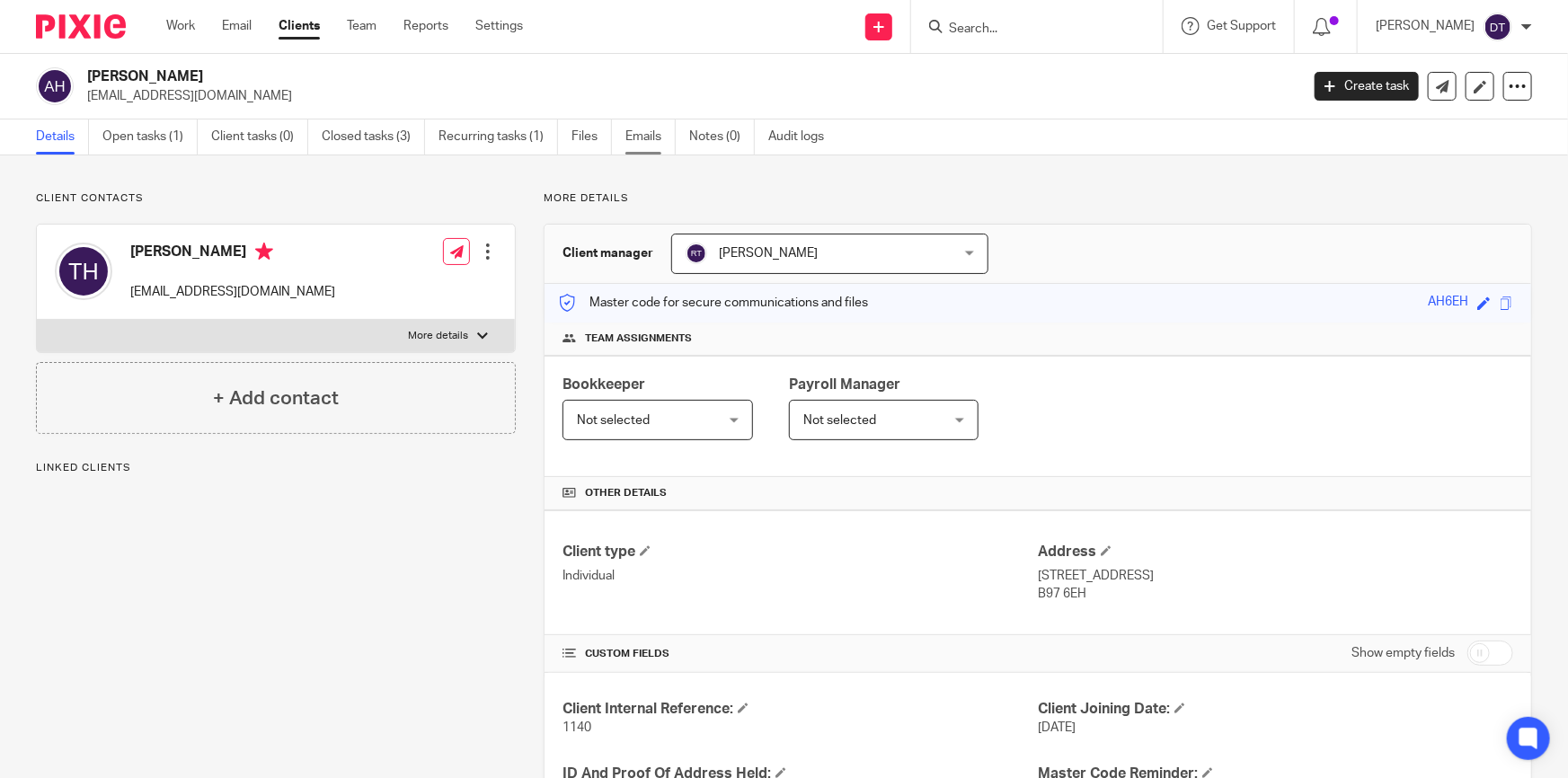
click at [632, 134] on link "Emails" at bounding box center [651, 136] width 51 height 35
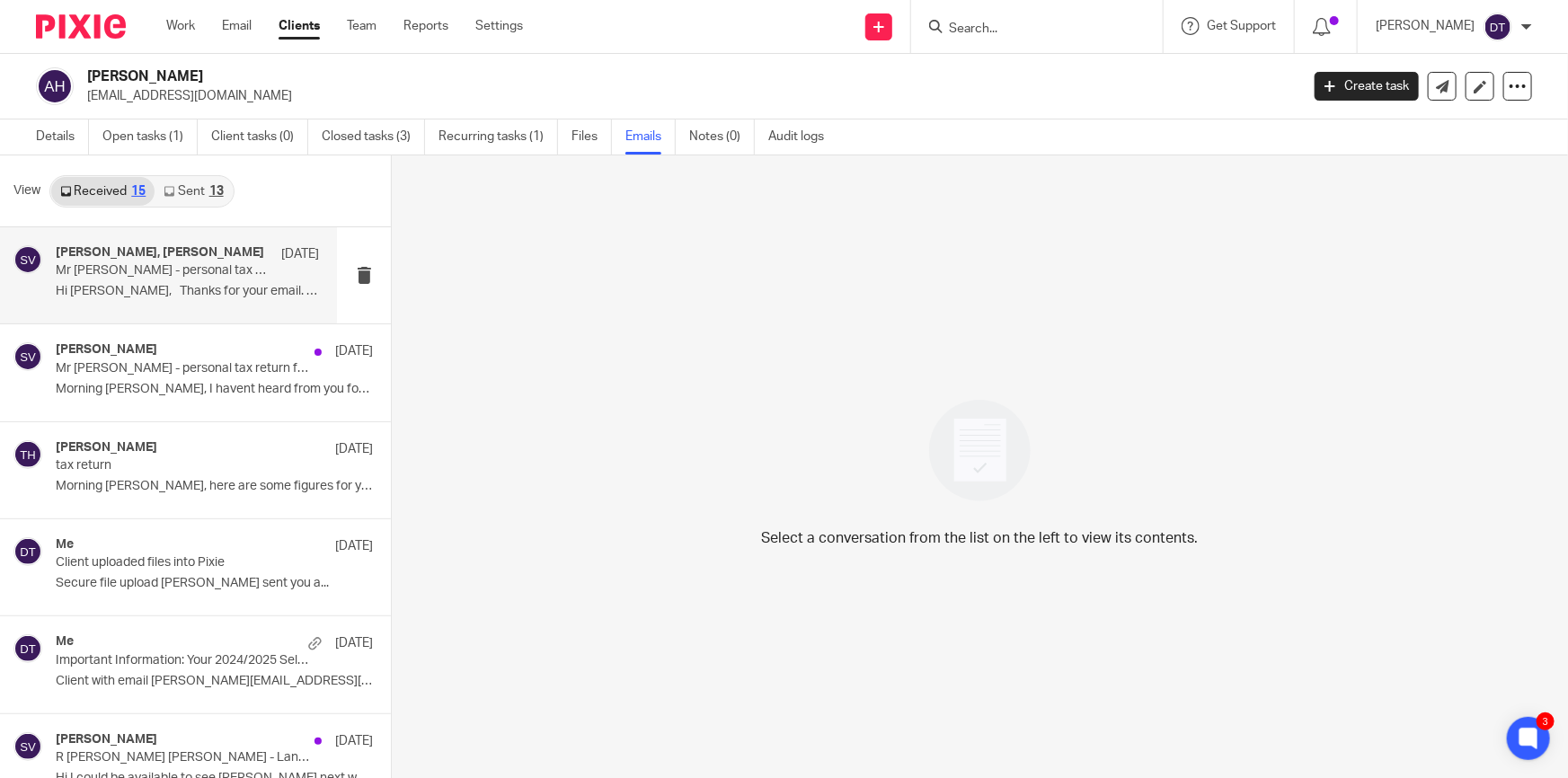
click at [177, 276] on p "Mr Tony Hill - personal tax return for 2024-2025" at bounding box center [161, 271] width 211 height 15
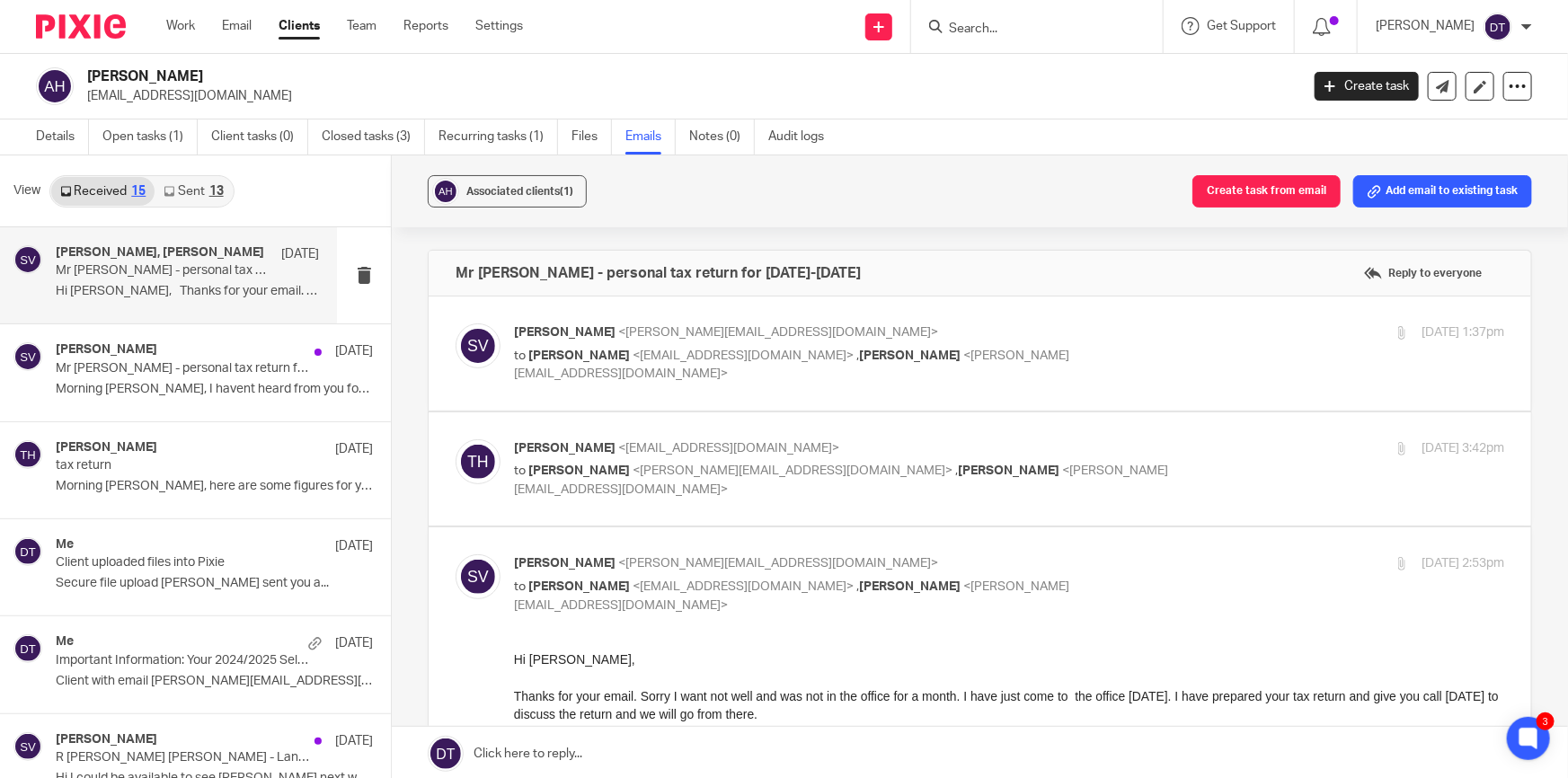
click at [1158, 469] on div "TONY HILL <tonytahs@hotmail.com> to Shammi Vatta <shammi@sachdevs-ca.com> , Dea…" at bounding box center [1009, 470] width 990 height 60
checkbox input "true"
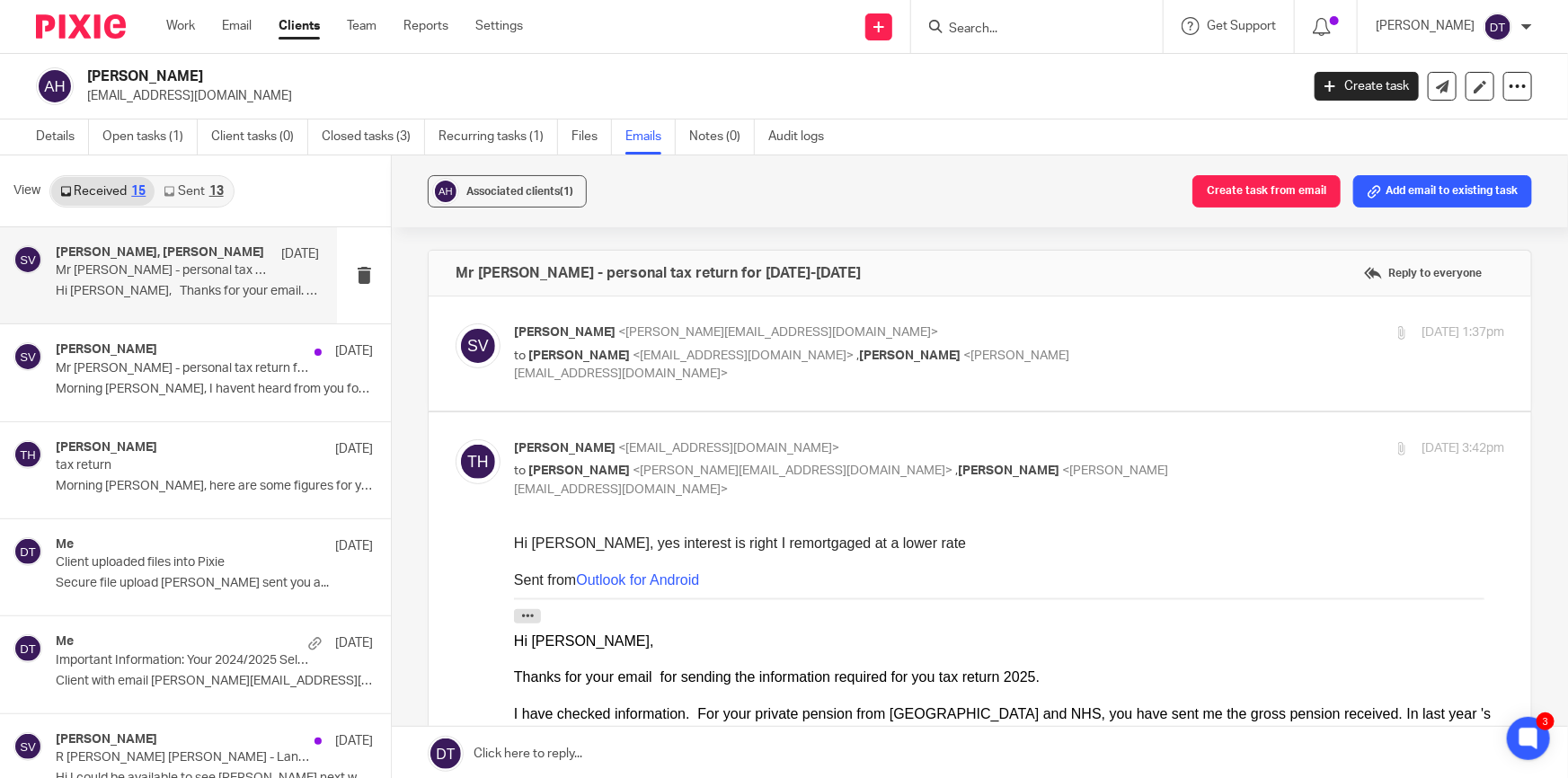
click at [1091, 318] on label at bounding box center [980, 353] width 1103 height 114
click at [456, 322] on input "checkbox" at bounding box center [455, 322] width 1 height 1
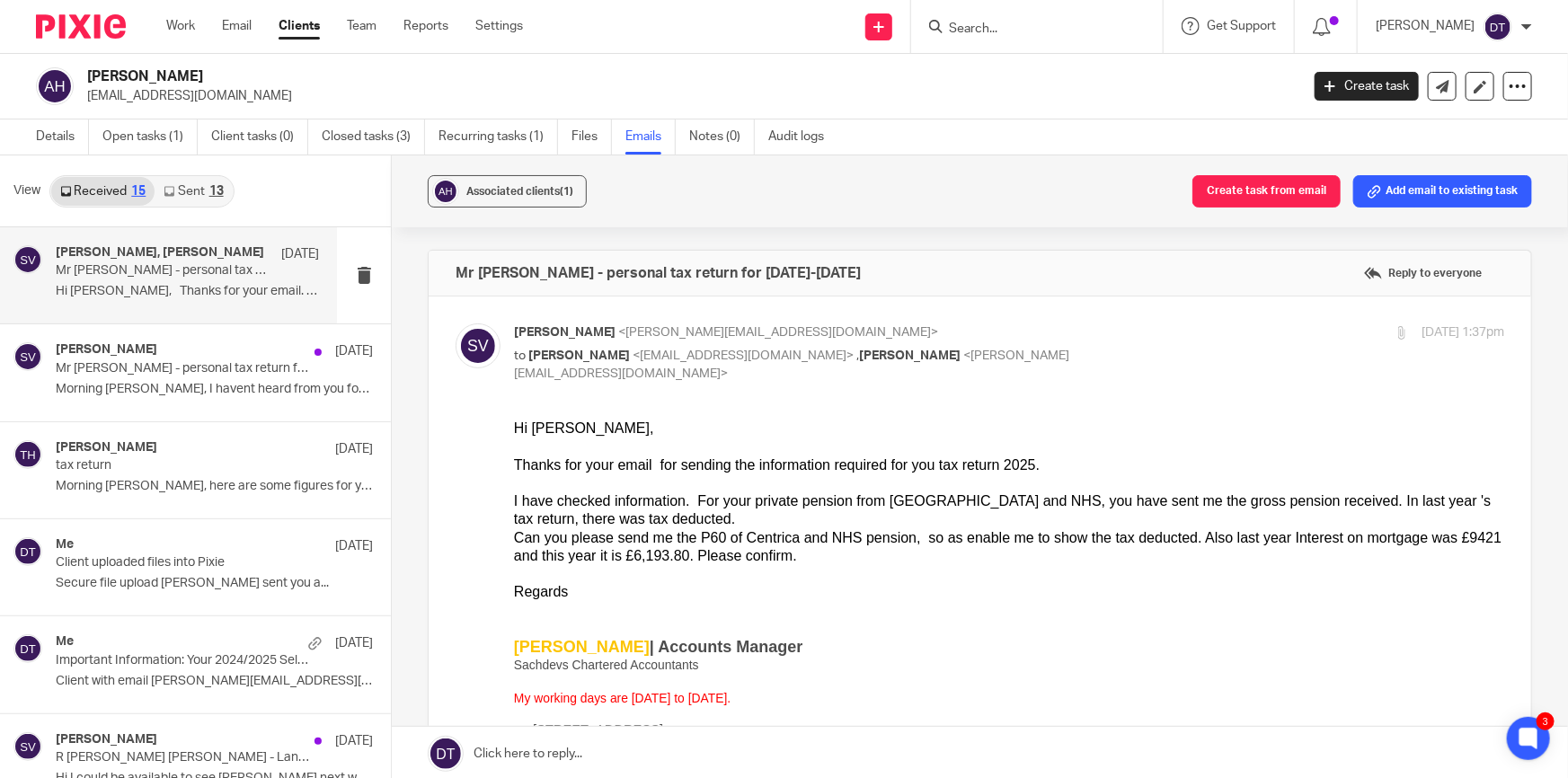
click at [1113, 337] on p "Shammi Vatta <shammi@sachdevs-ca.com>" at bounding box center [844, 333] width 660 height 19
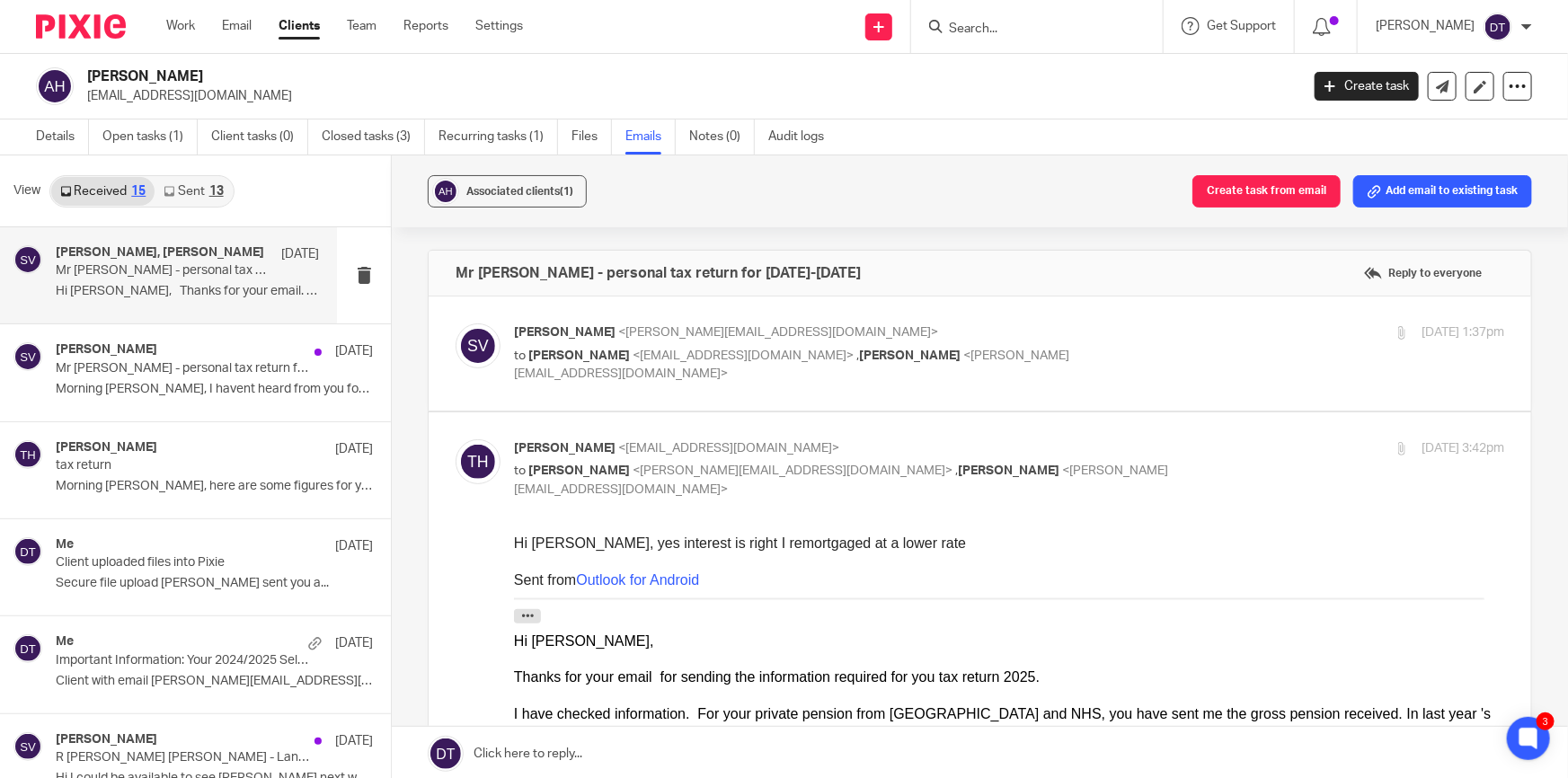
click at [1079, 331] on p "Shammi Vatta <shammi@sachdevs-ca.com>" at bounding box center [844, 333] width 660 height 19
checkbox input "true"
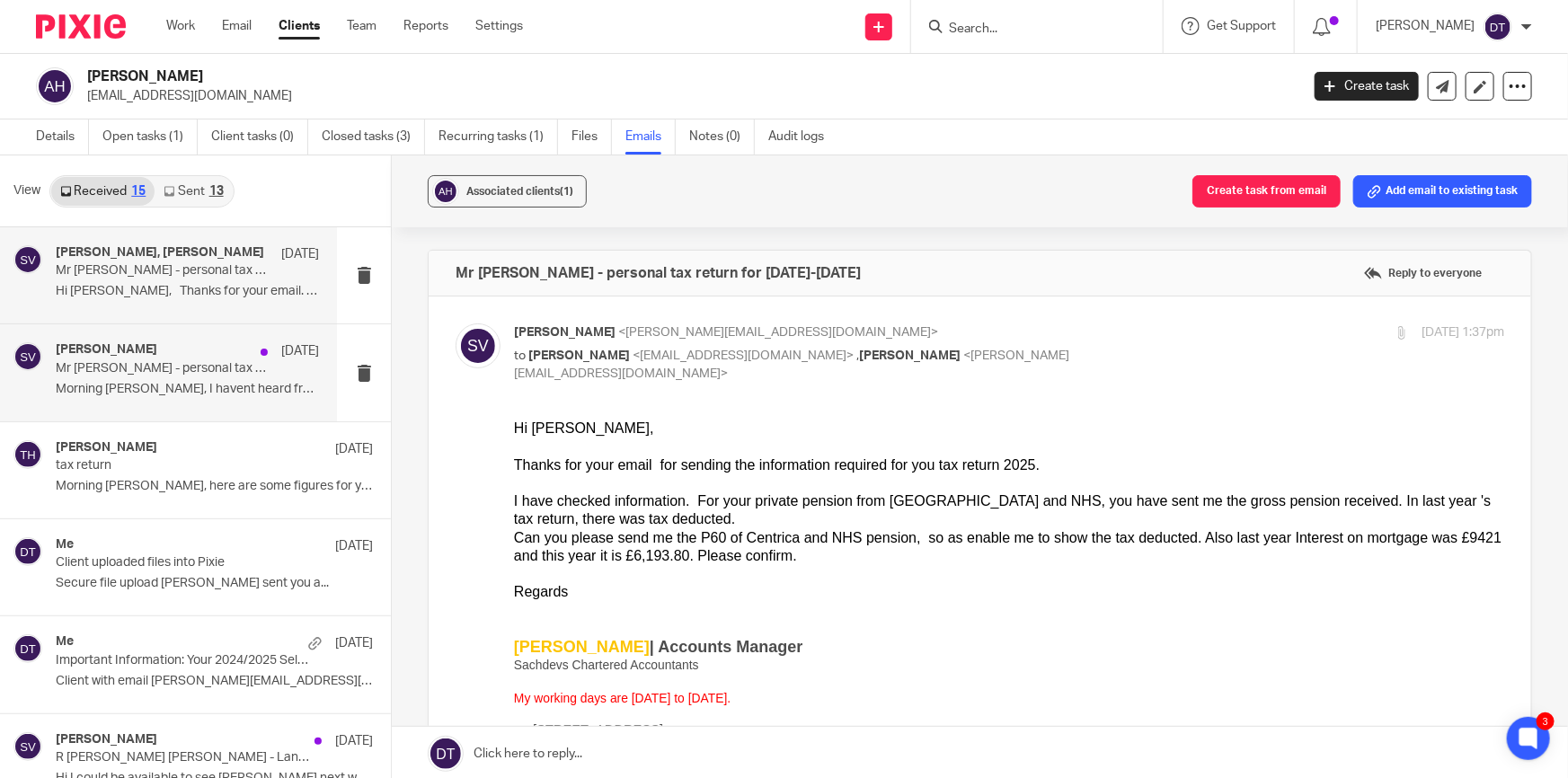
click at [169, 356] on div "Shammi Vatta 7 Aug" at bounding box center [187, 350] width 263 height 18
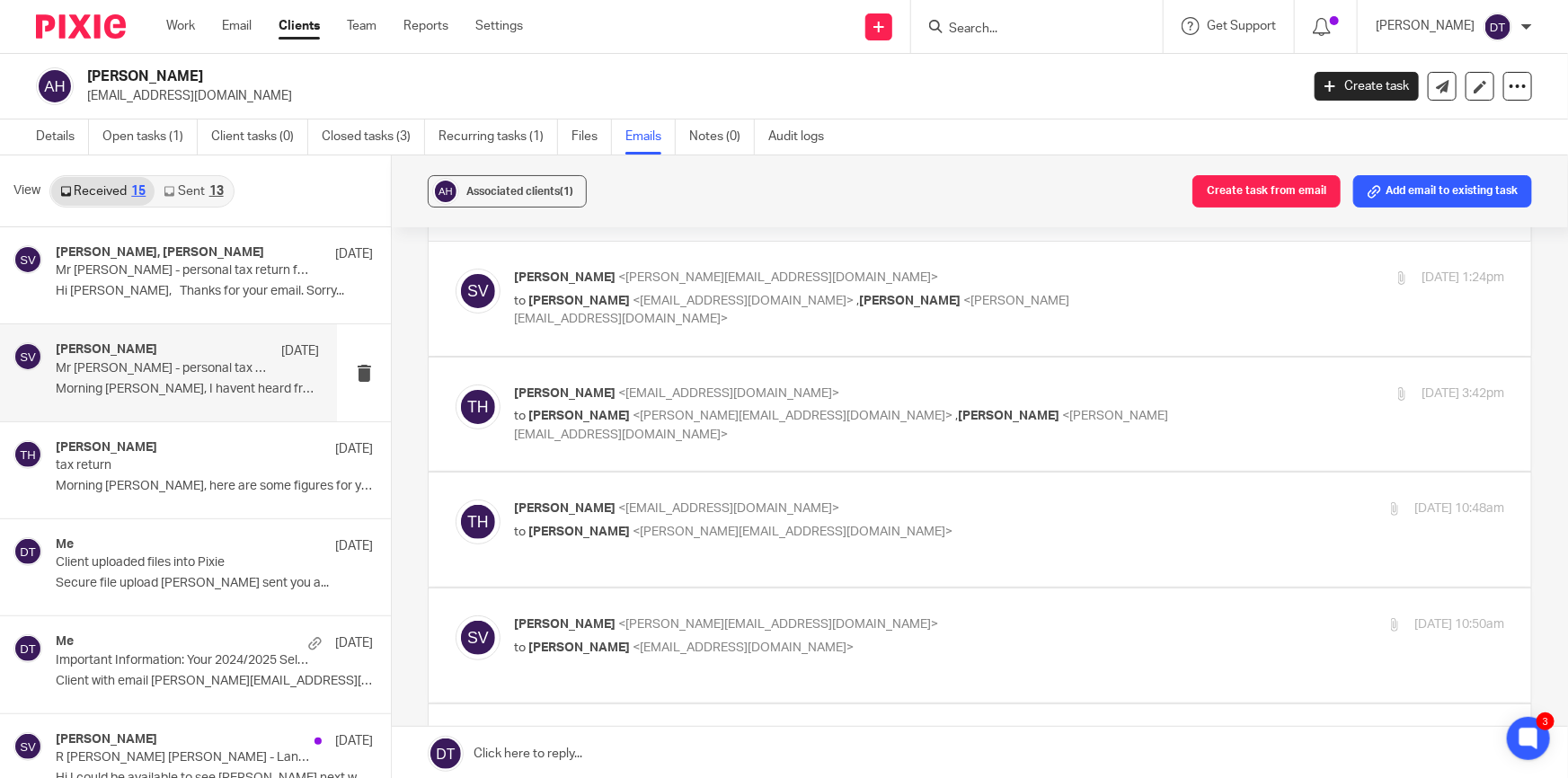
scroll to position [81, 0]
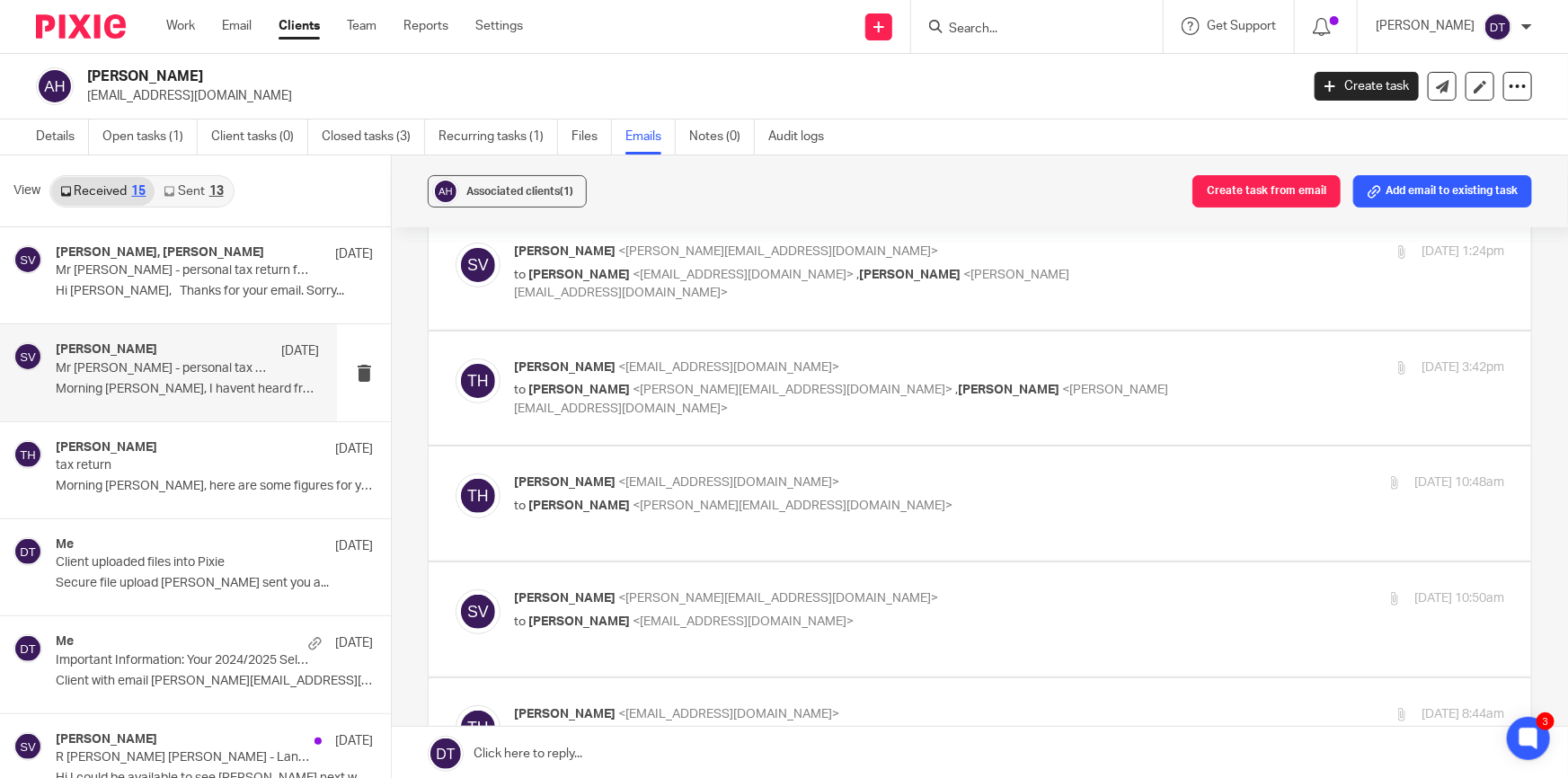
click at [193, 189] on link "Sent 13" at bounding box center [194, 191] width 77 height 29
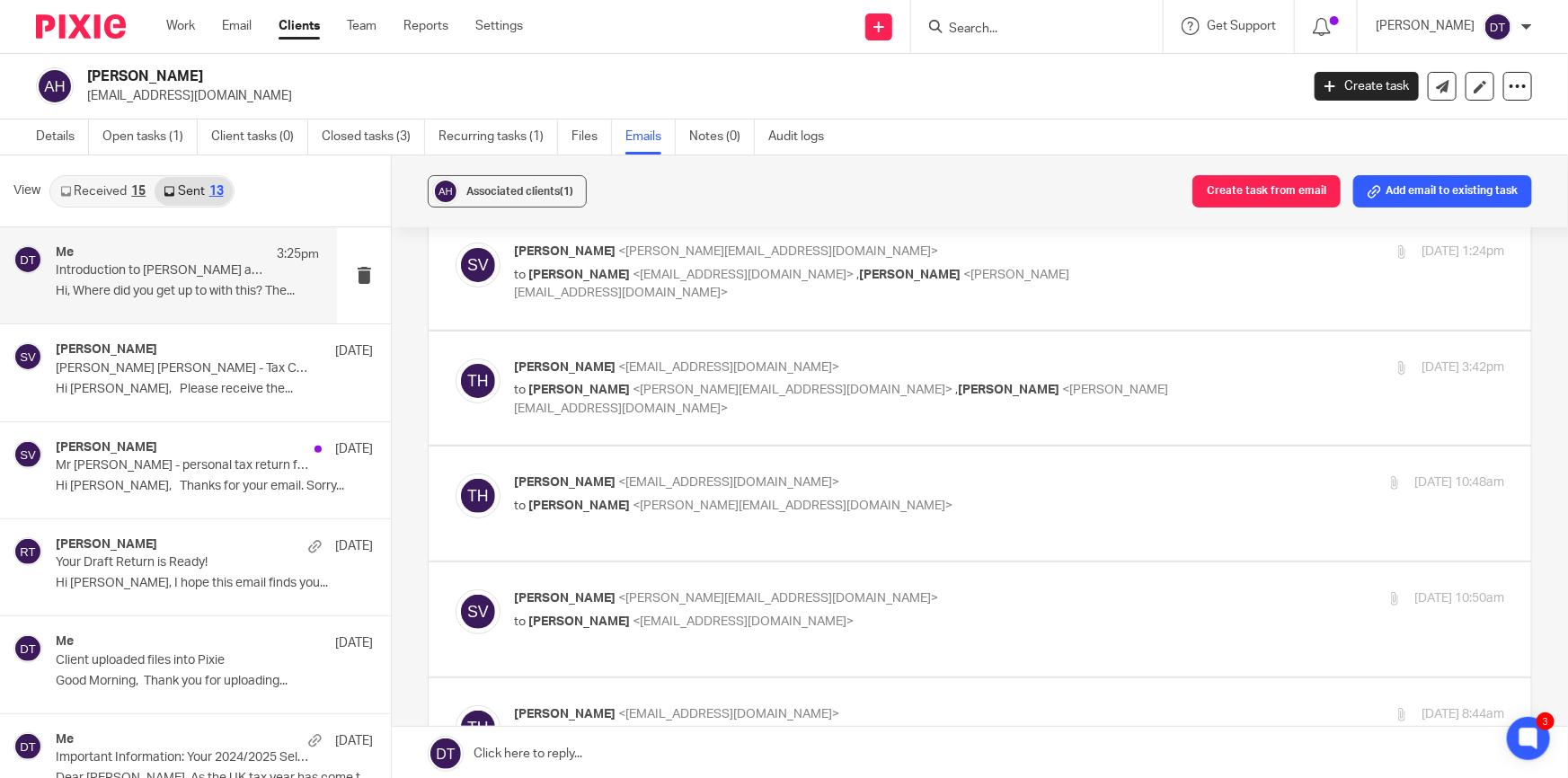
scroll to position [2, 0]
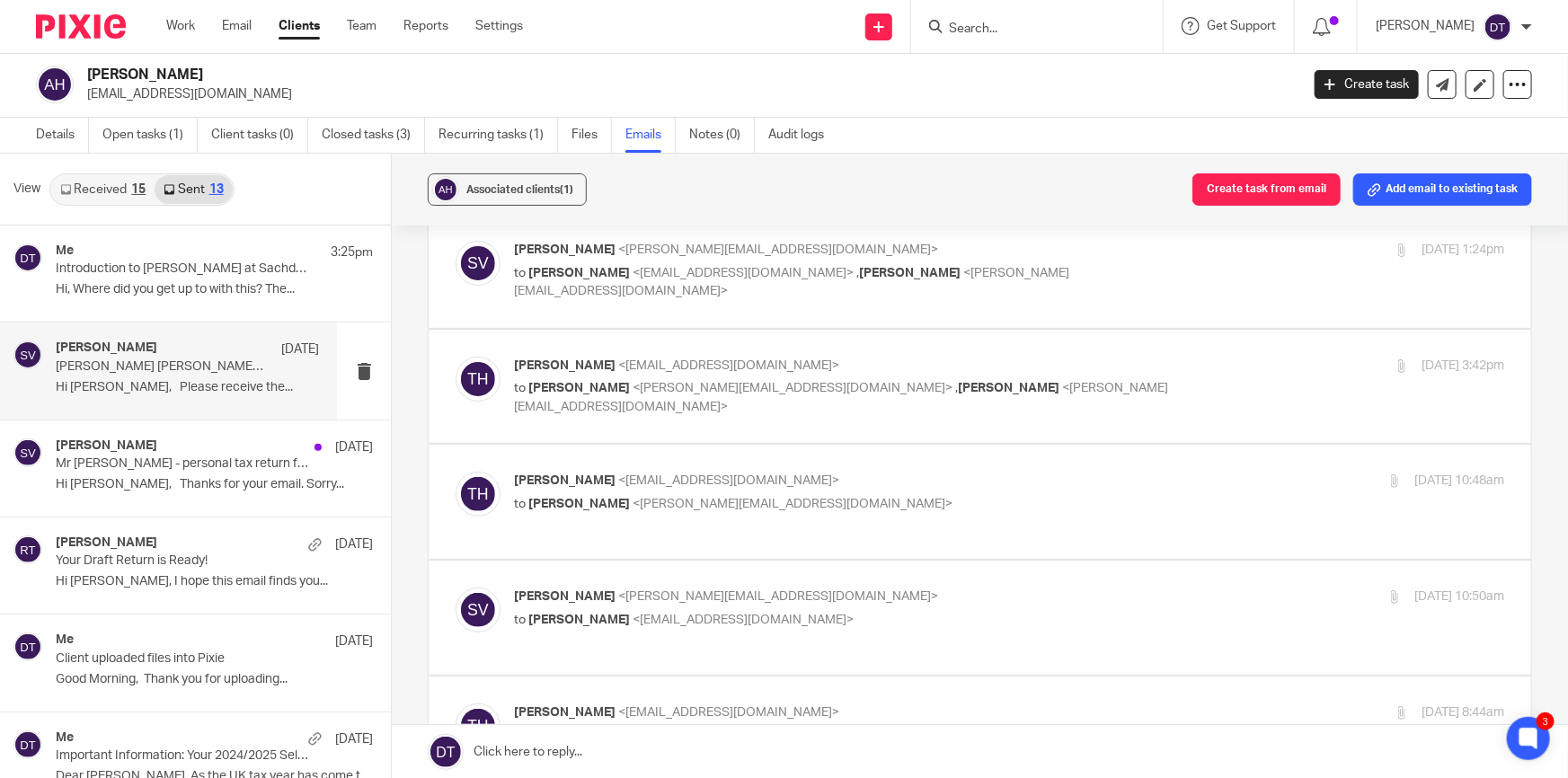
click at [176, 383] on p "Hi Tony, Please receive the..." at bounding box center [187, 388] width 263 height 15
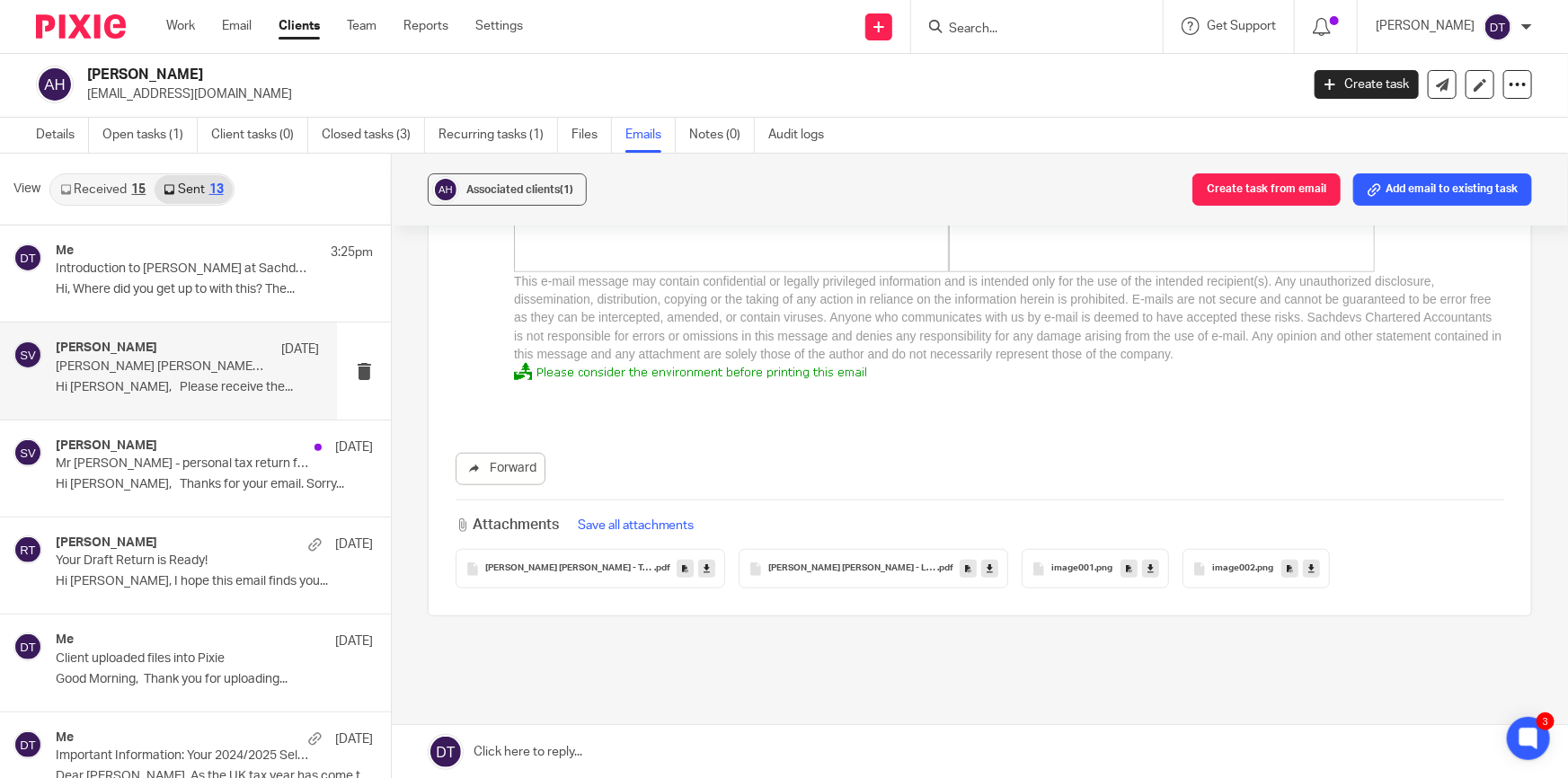
scroll to position [571, 0]
click at [500, 467] on link "Forward" at bounding box center [501, 467] width 90 height 32
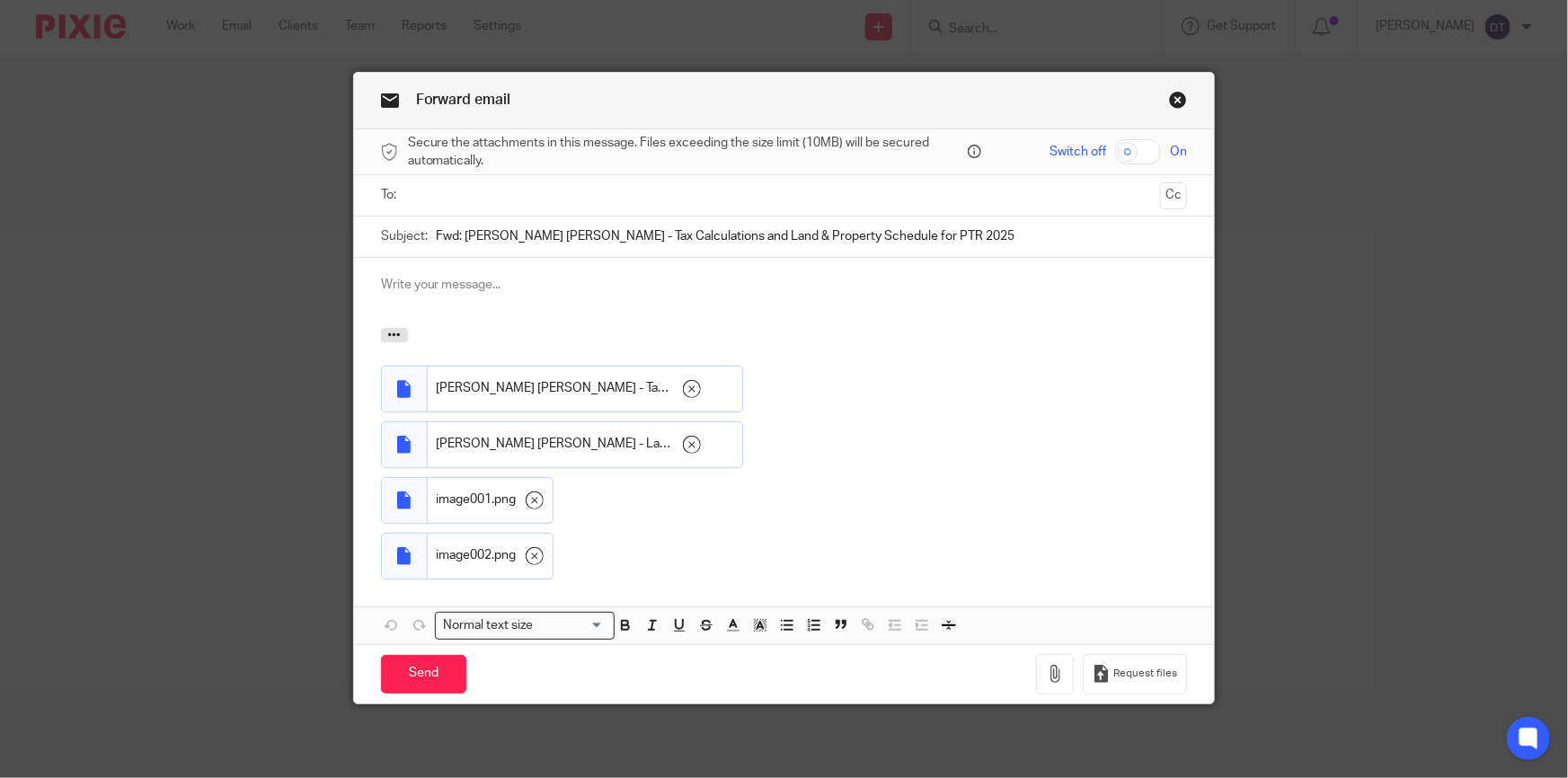
click at [505, 206] on ul at bounding box center [785, 195] width 752 height 30
click at [496, 191] on input "text" at bounding box center [784, 195] width 738 height 21
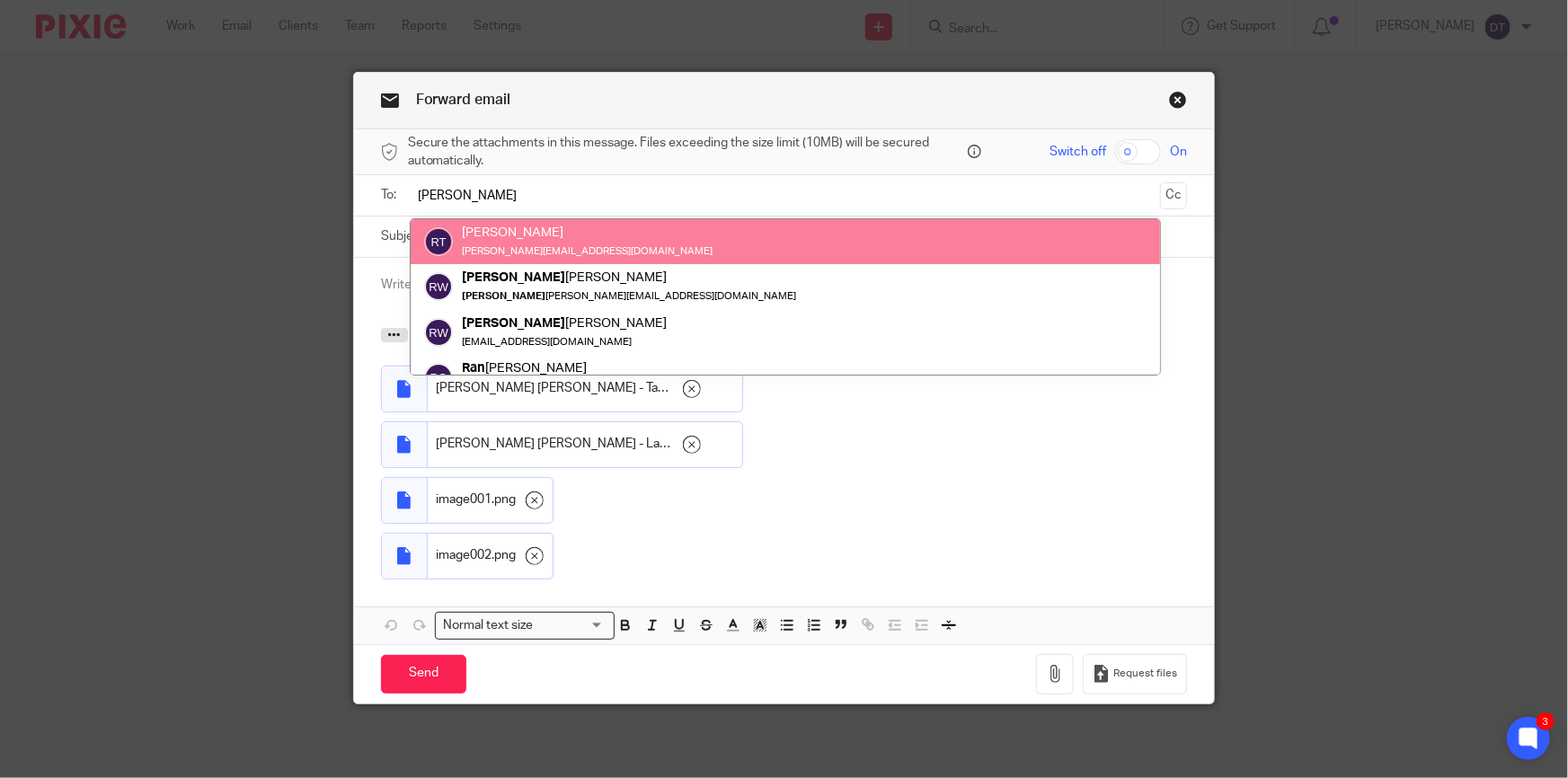
type input "[PERSON_NAME]"
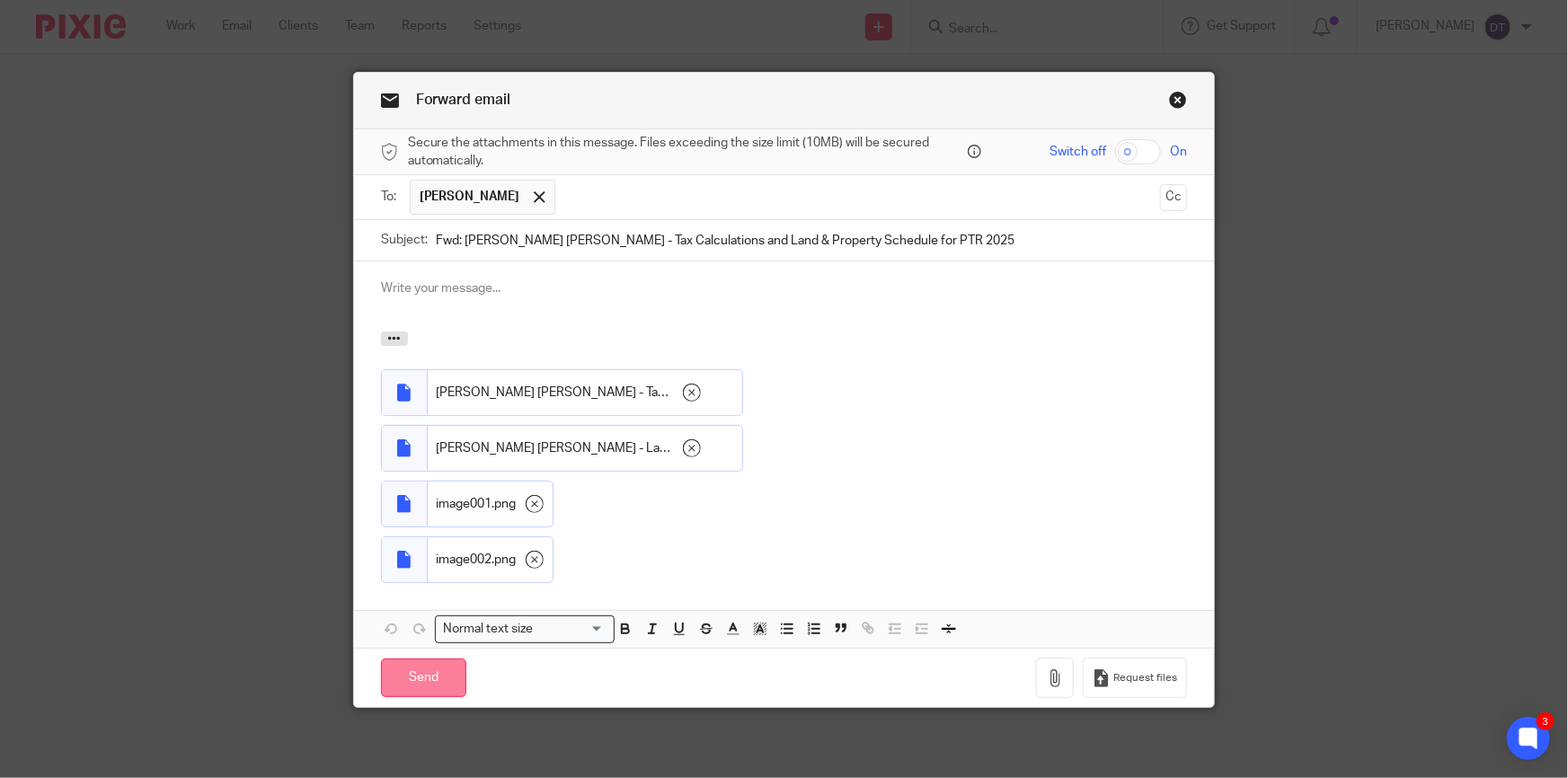
click at [414, 675] on input "Send" at bounding box center [424, 677] width 85 height 39
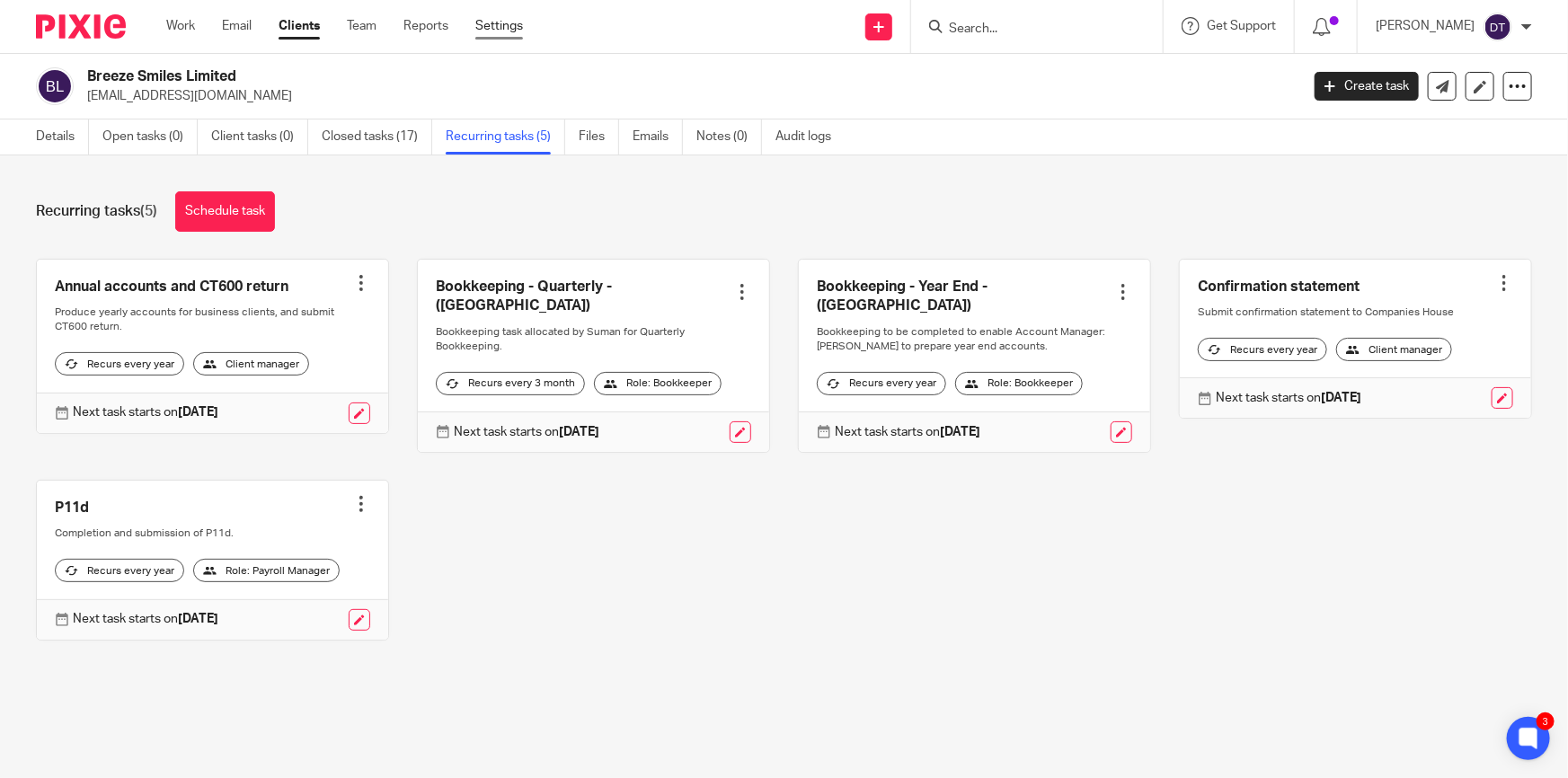
click at [494, 27] on link "Settings" at bounding box center [499, 25] width 48 height 18
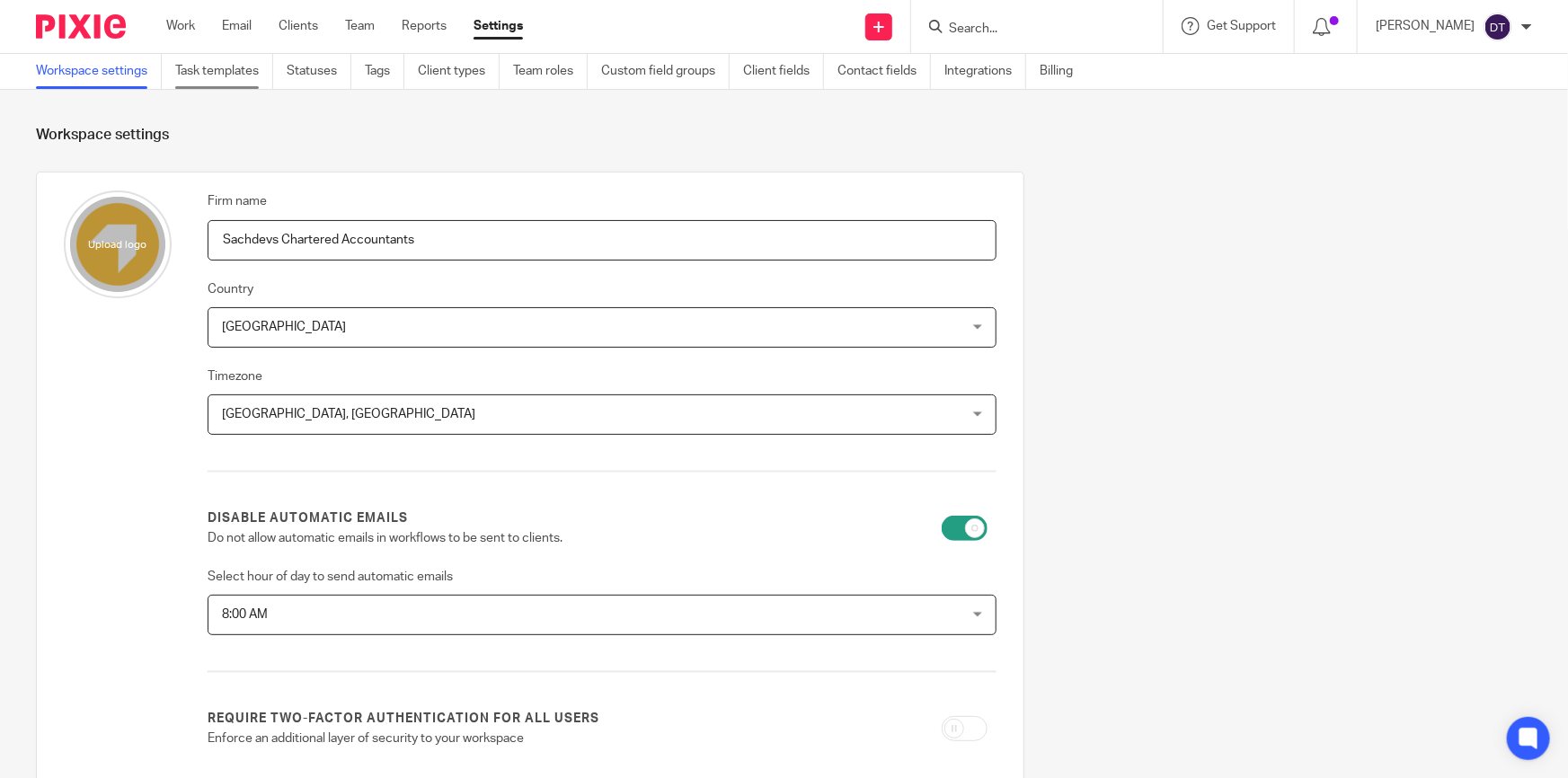
click at [224, 75] on link "Task templates" at bounding box center [225, 70] width 98 height 35
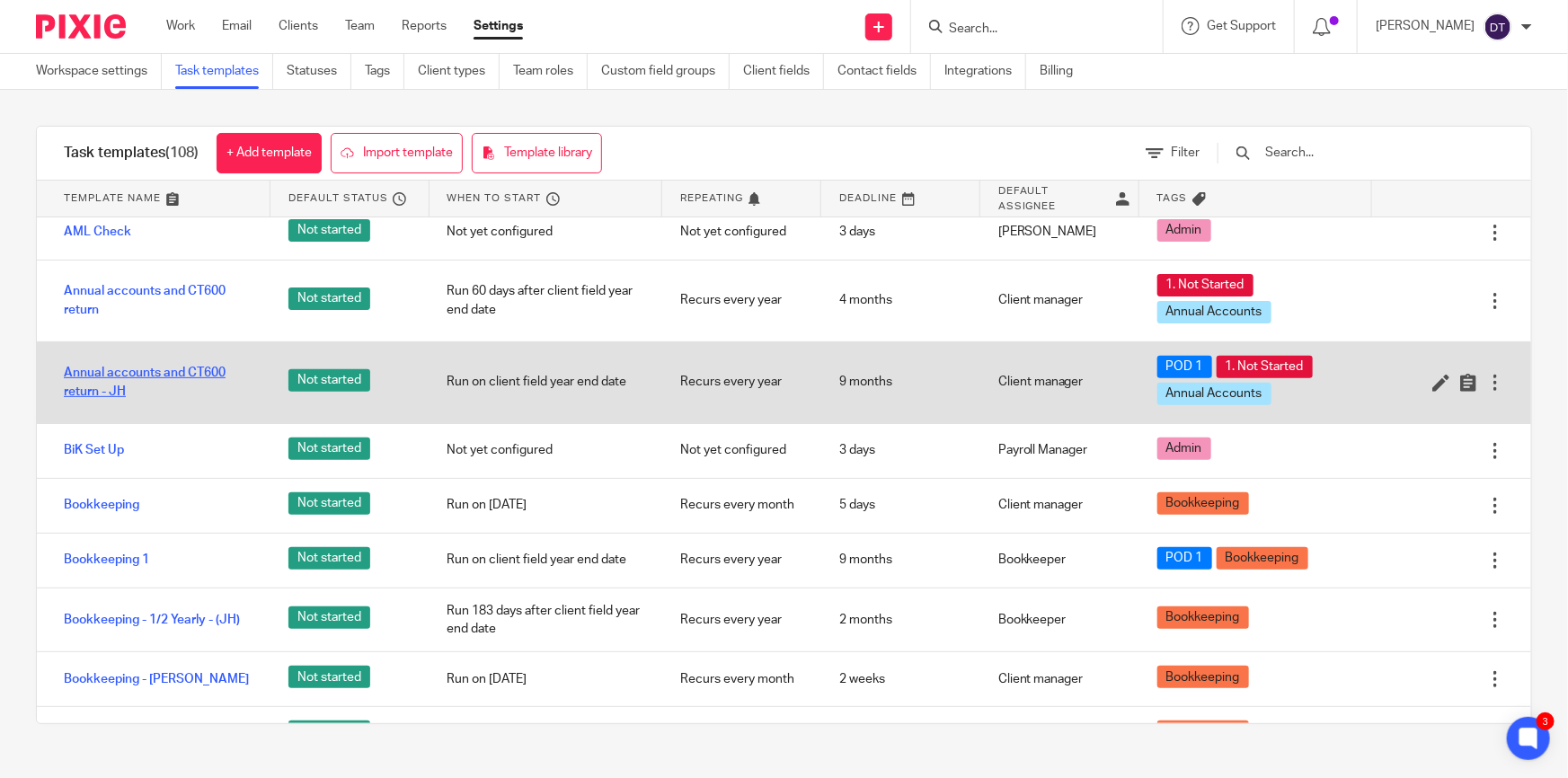
scroll to position [326, 0]
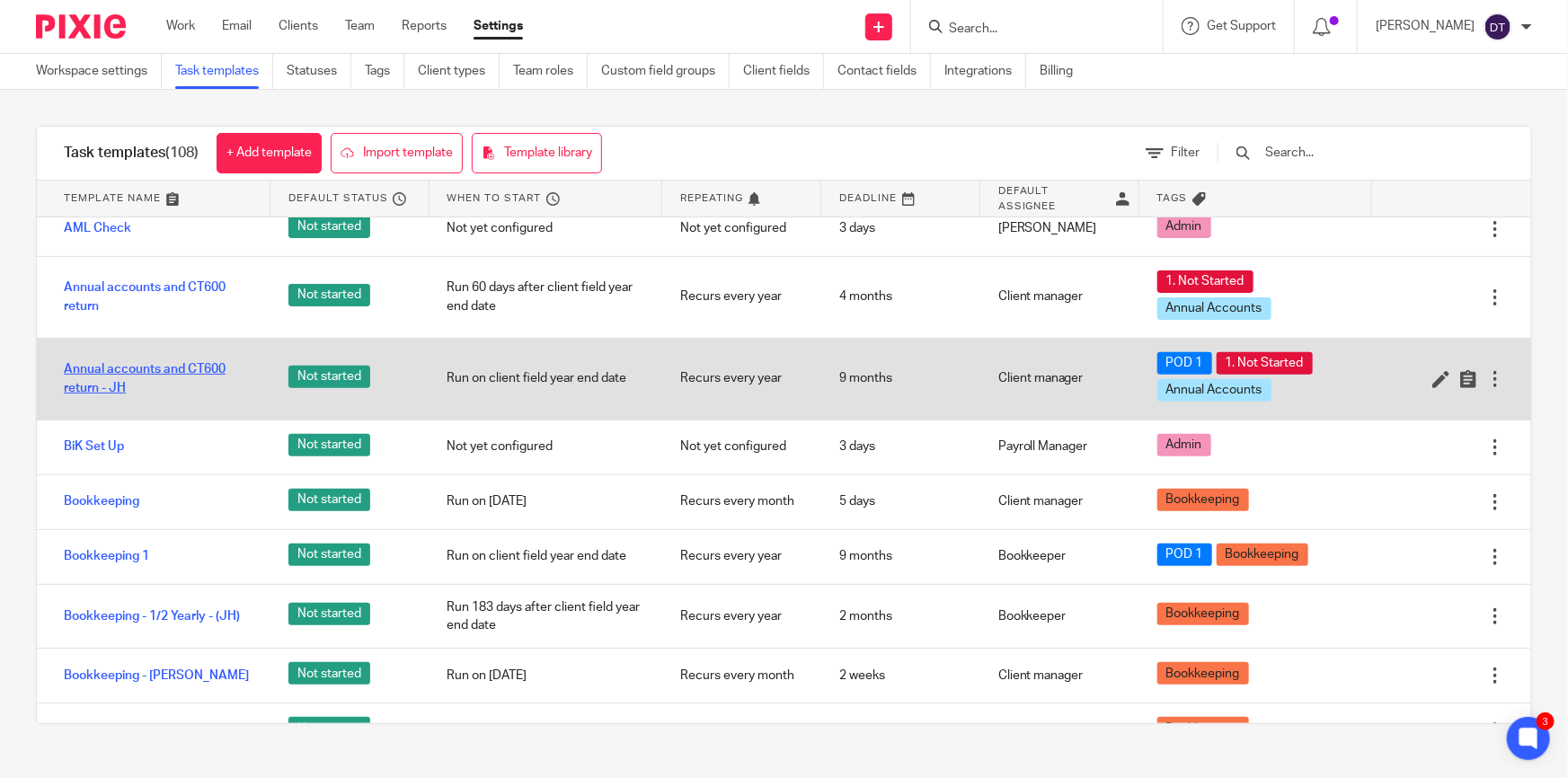
click at [172, 363] on link "Annual accounts and CT600 return - JH" at bounding box center [158, 379] width 189 height 37
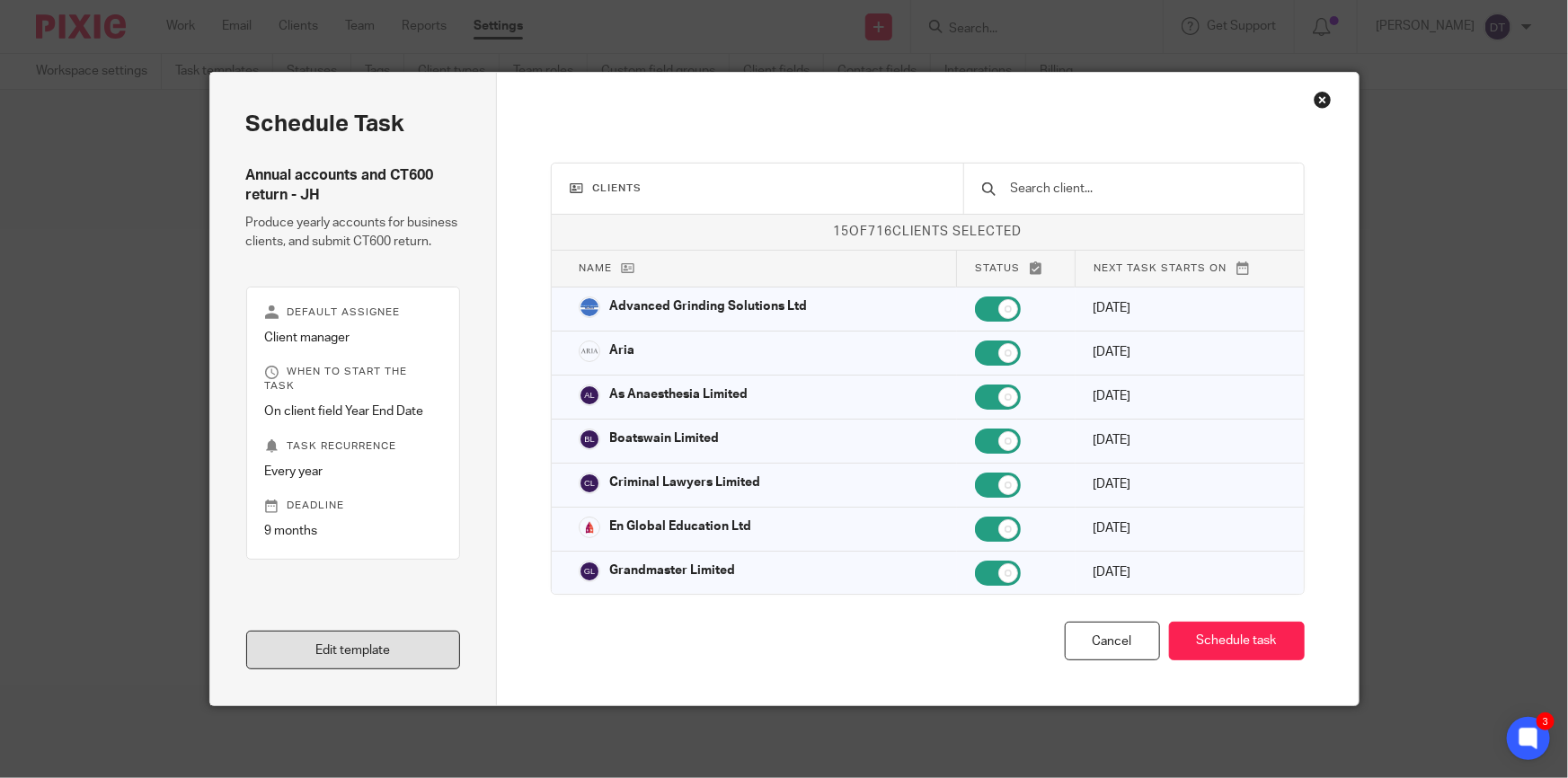
click at [349, 655] on link "Edit template" at bounding box center [353, 650] width 215 height 39
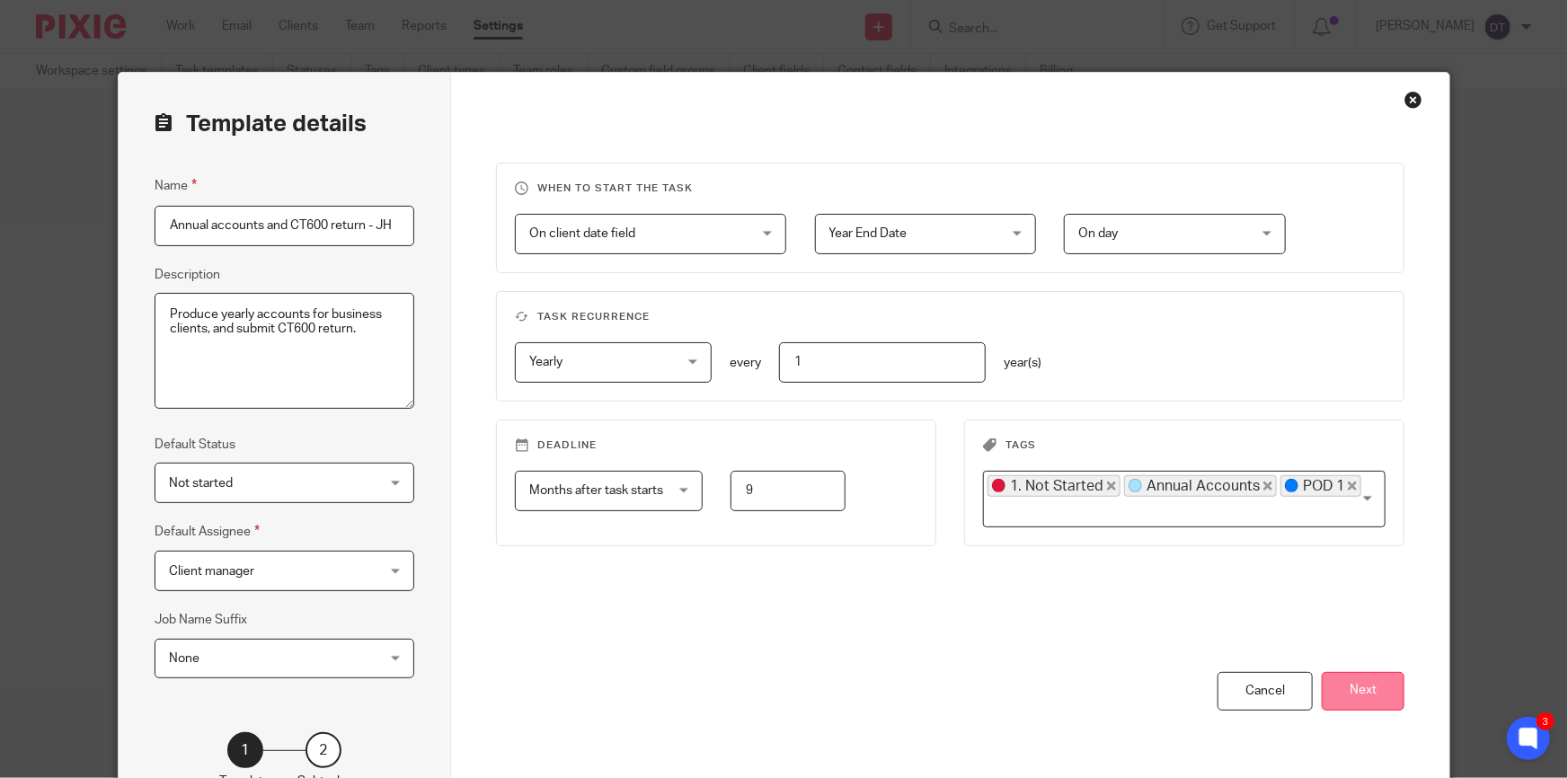
click at [1339, 674] on button "Next" at bounding box center [1363, 692] width 83 height 39
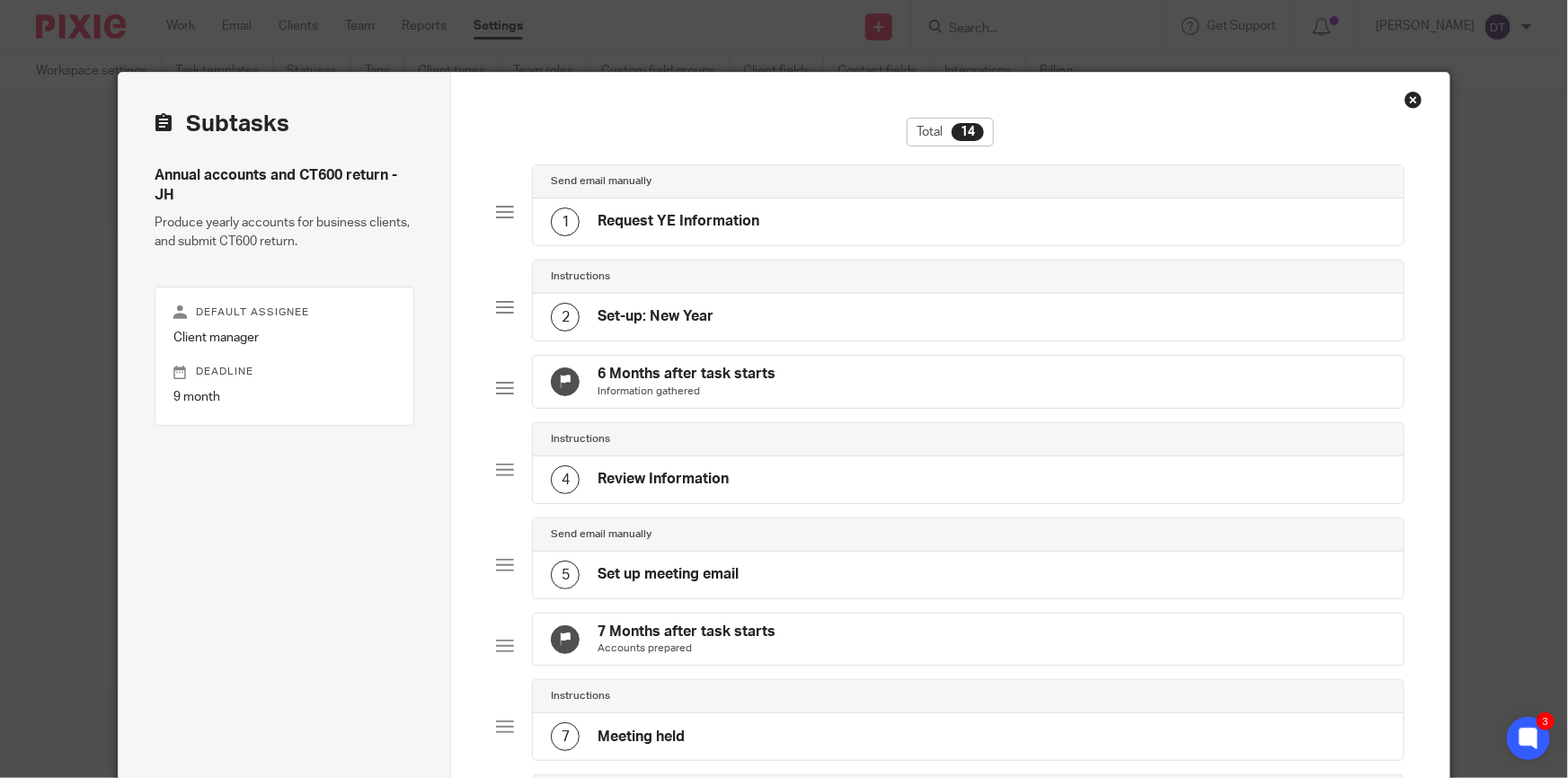
click at [1407, 102] on div "Close this dialog window" at bounding box center [1413, 100] width 18 height 18
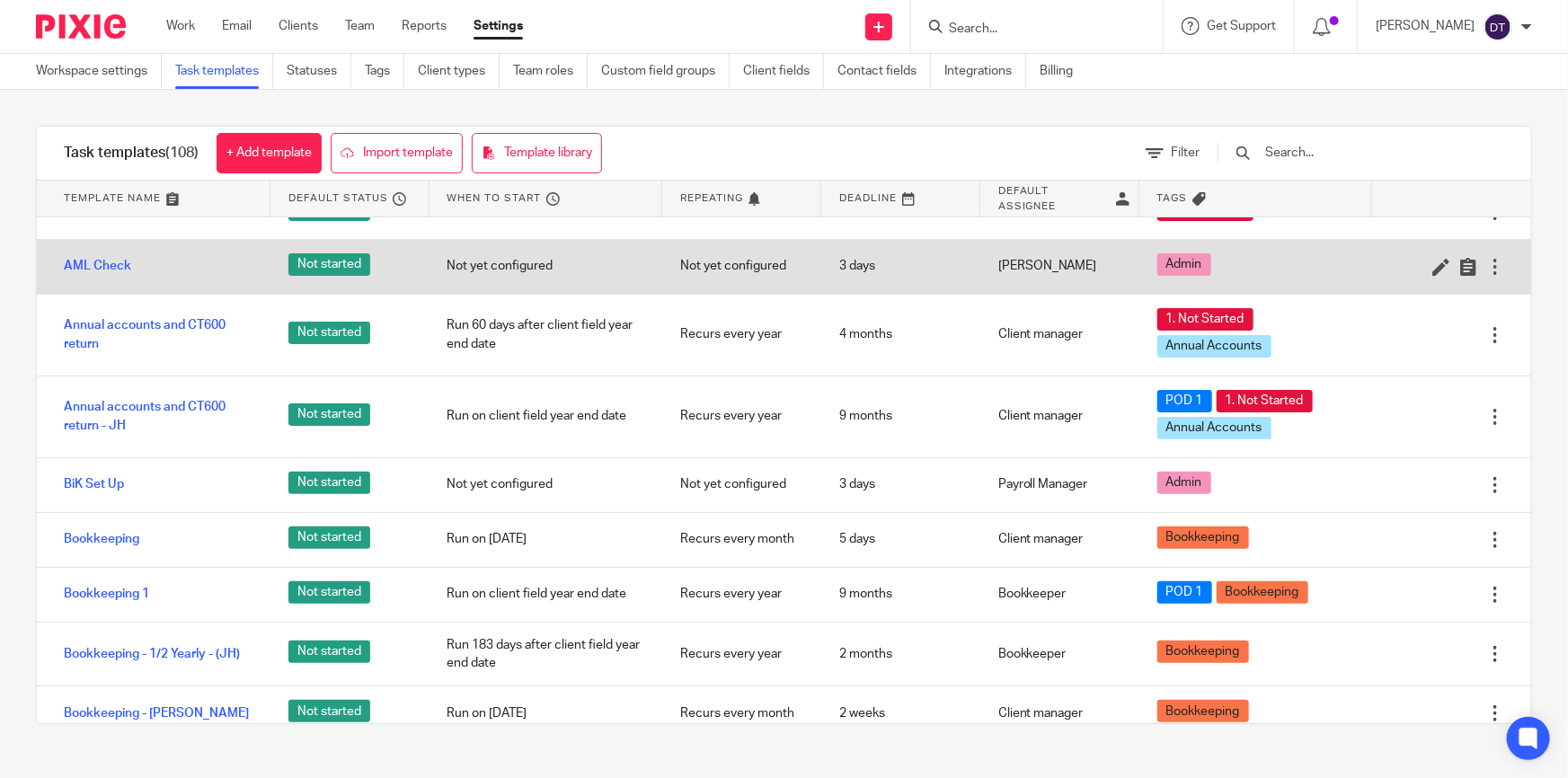
scroll to position [326, 0]
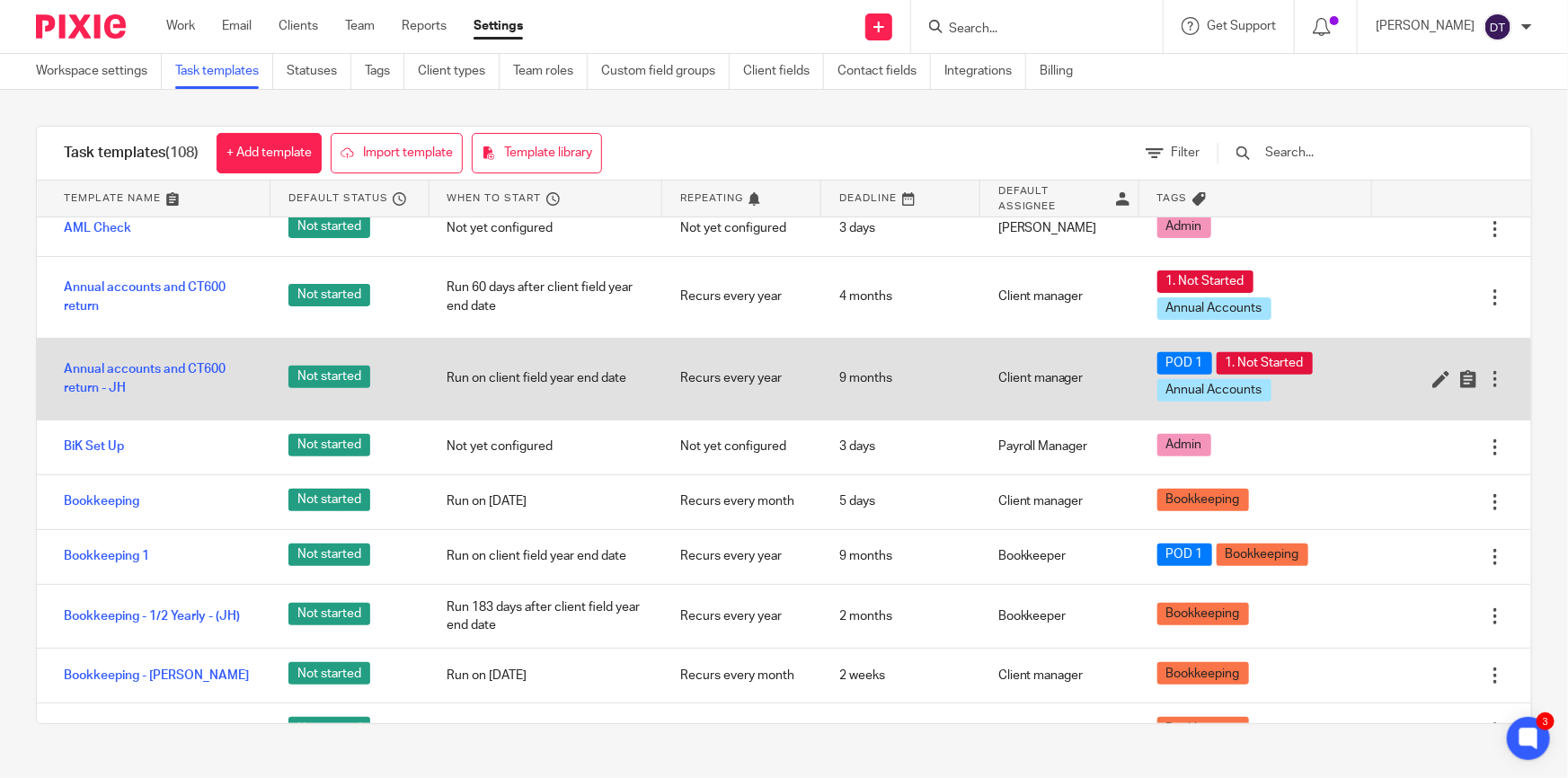
click at [1486, 374] on div at bounding box center [1495, 379] width 18 height 18
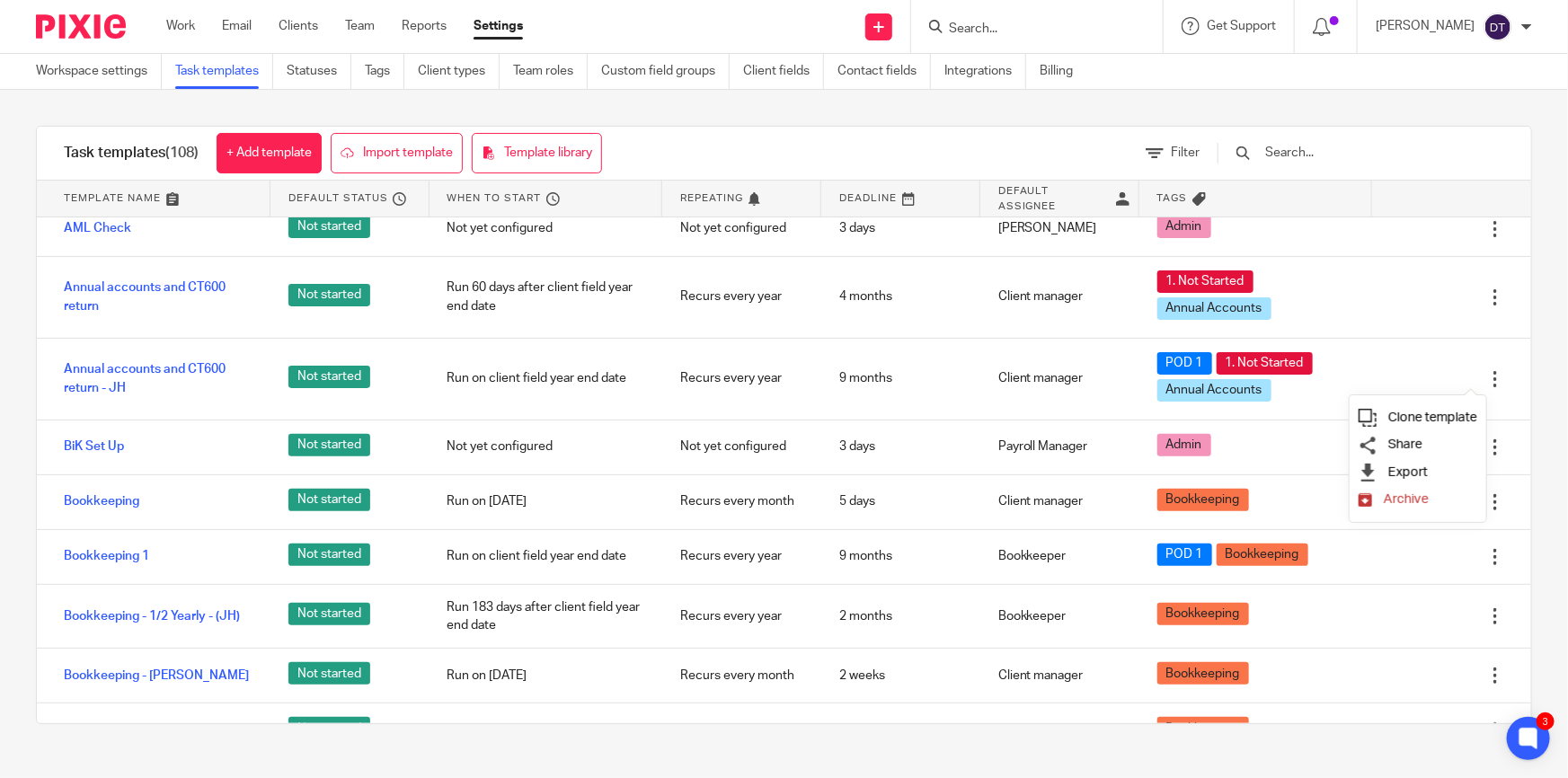
click at [1417, 417] on span "Clone template" at bounding box center [1433, 417] width 89 height 13
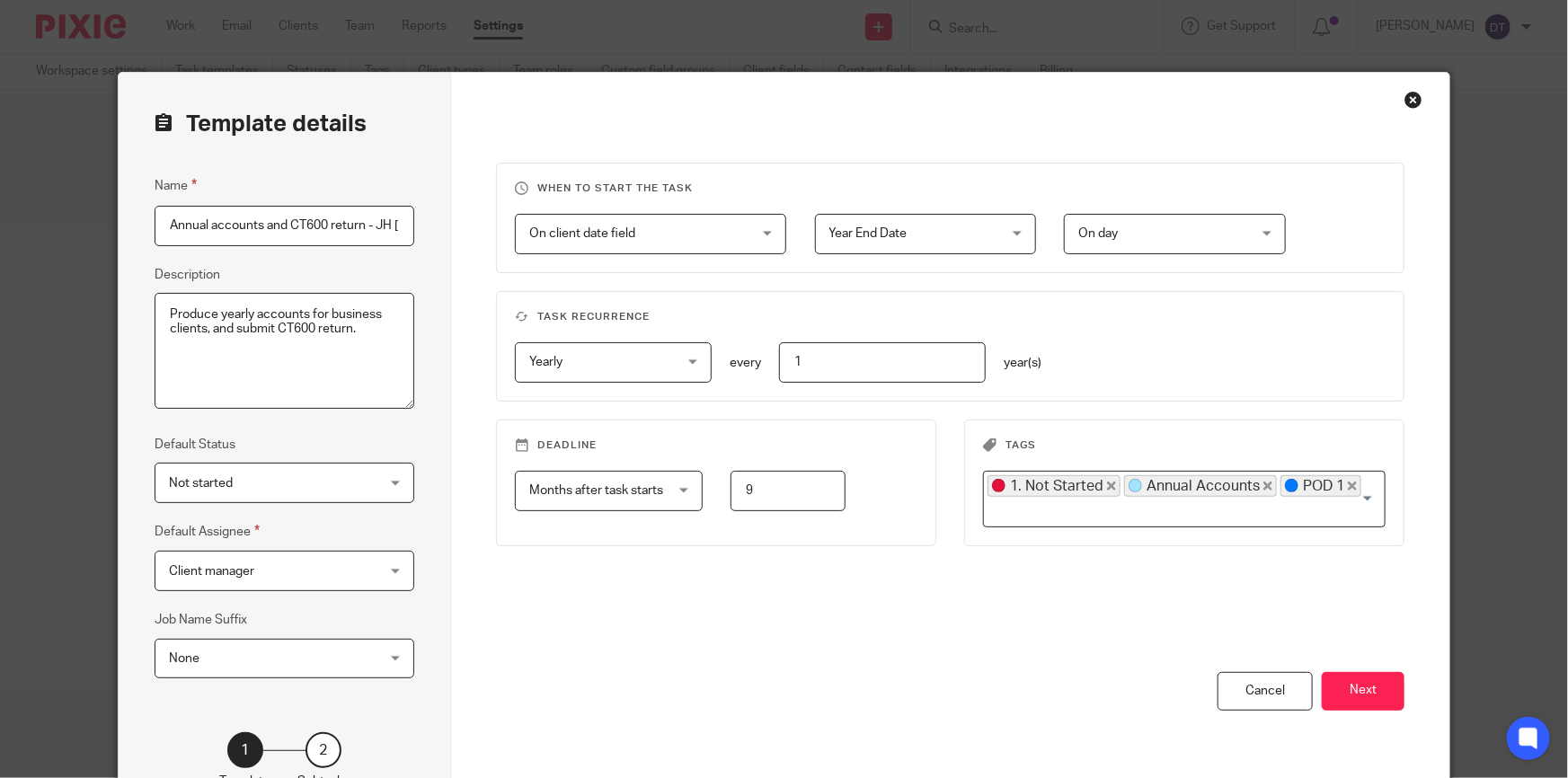
scroll to position [0, 65]
drag, startPoint x: 395, startPoint y: 224, endPoint x: 304, endPoint y: 234, distance: 91.5
click at [304, 234] on input "Annual accounts and CT600 return - JH 2025-09-18" at bounding box center [285, 226] width 259 height 40
type input "Annual accounts and CT600 return - POD 1"
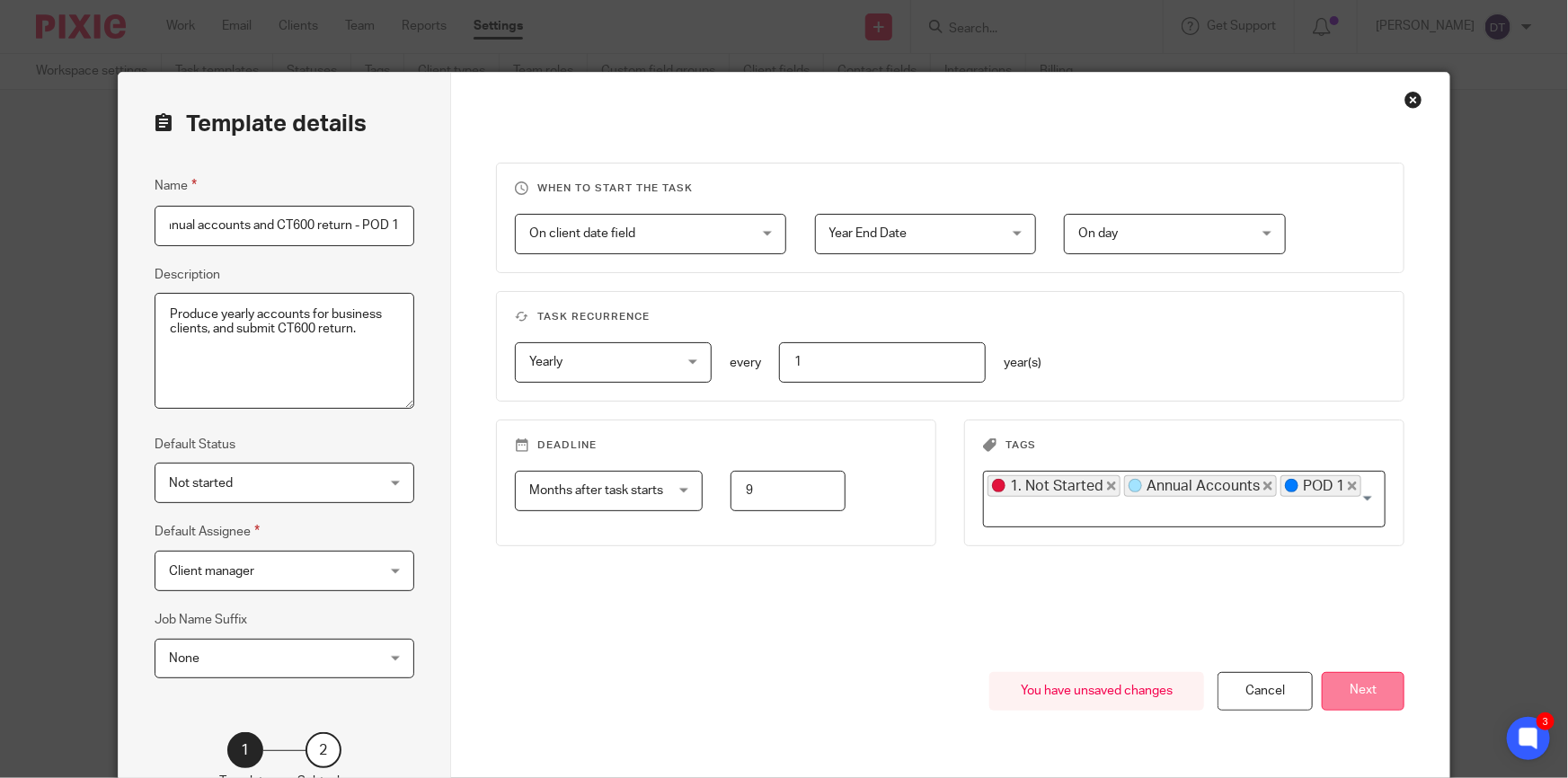
click at [1350, 692] on button "Next" at bounding box center [1363, 692] width 83 height 39
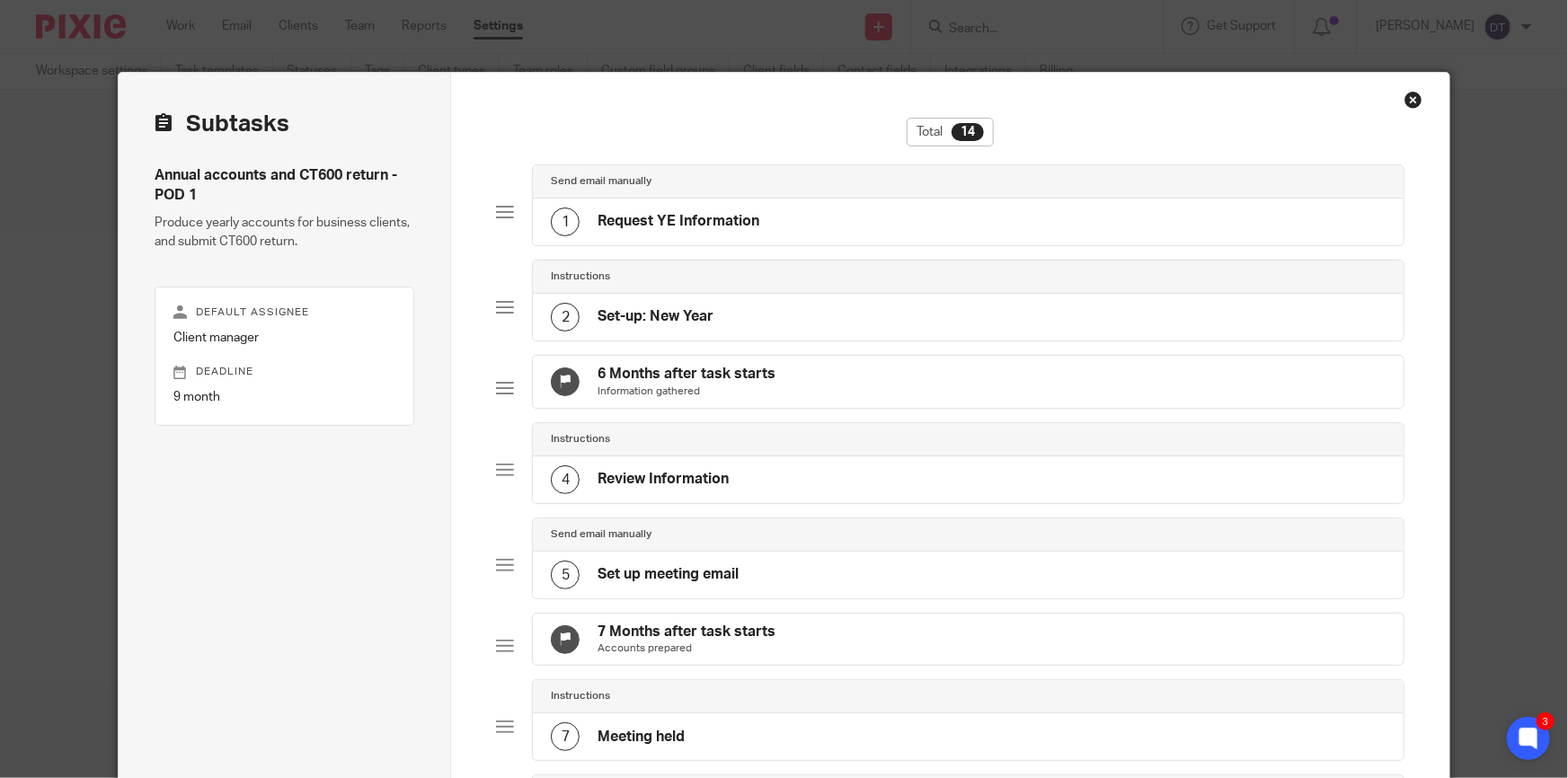
click at [703, 199] on div "1 Request YE Information" at bounding box center [968, 222] width 871 height 47
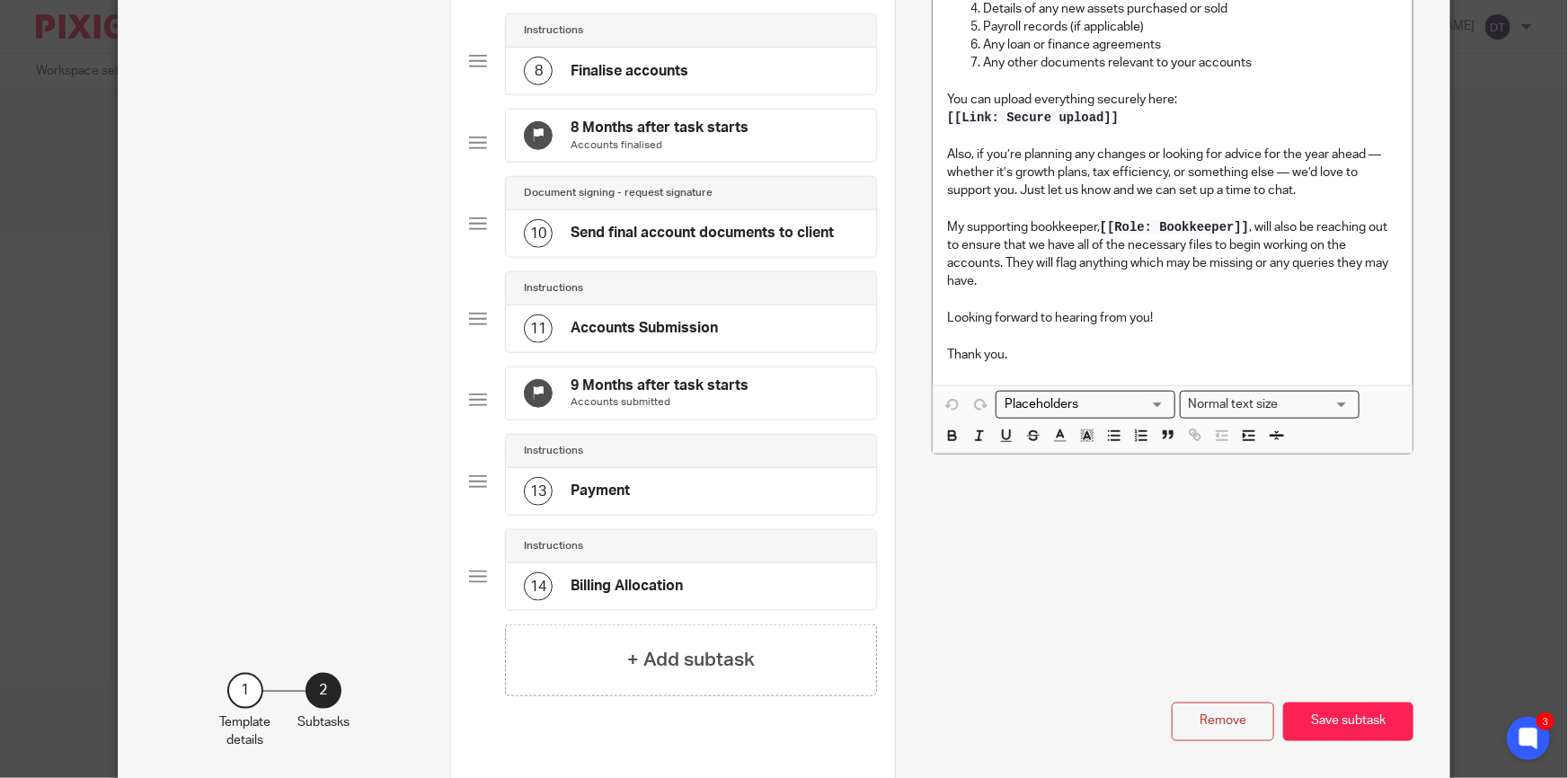
scroll to position [895, 0]
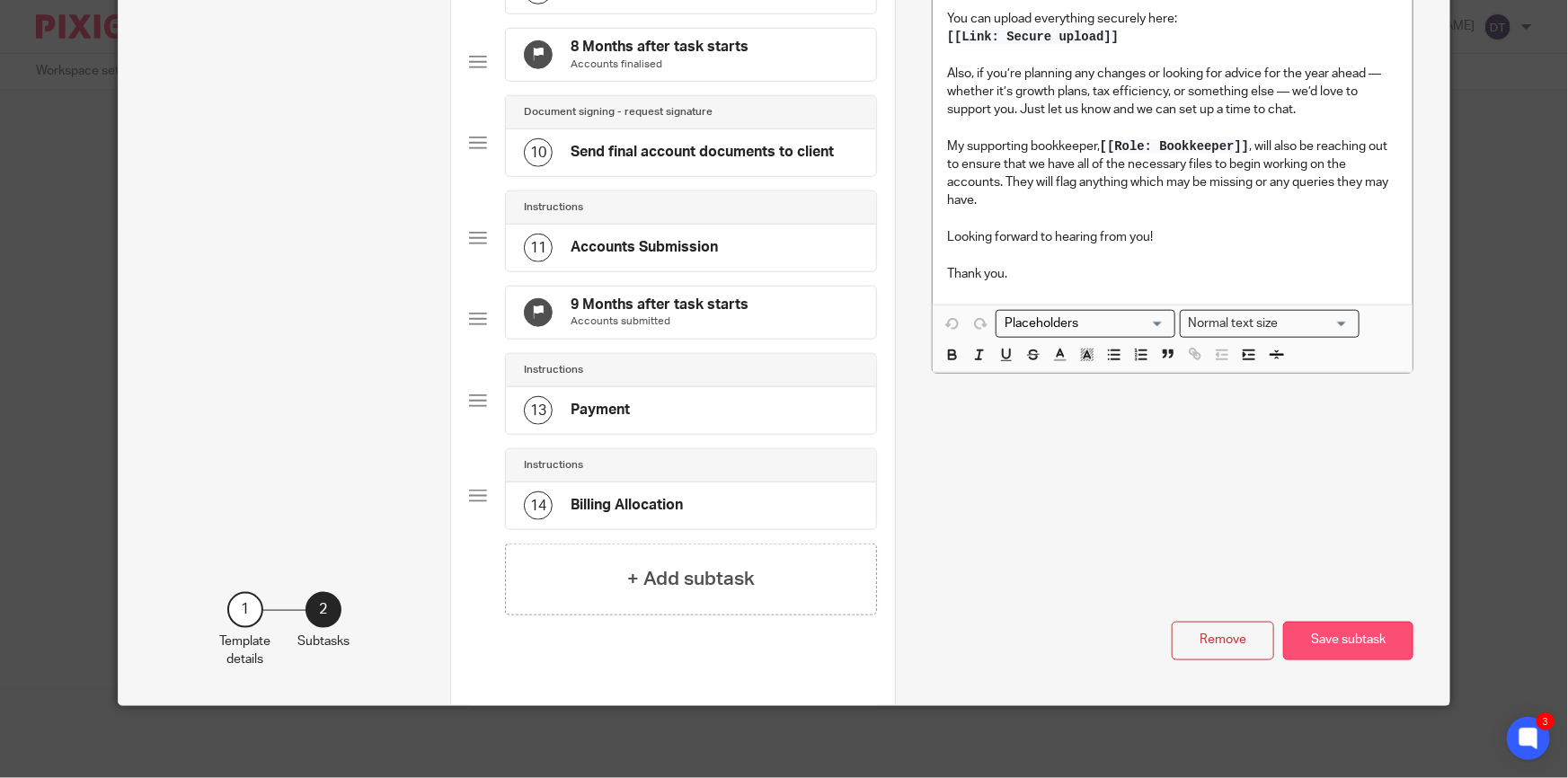
click at [1348, 622] on button "Save subtask" at bounding box center [1348, 641] width 131 height 39
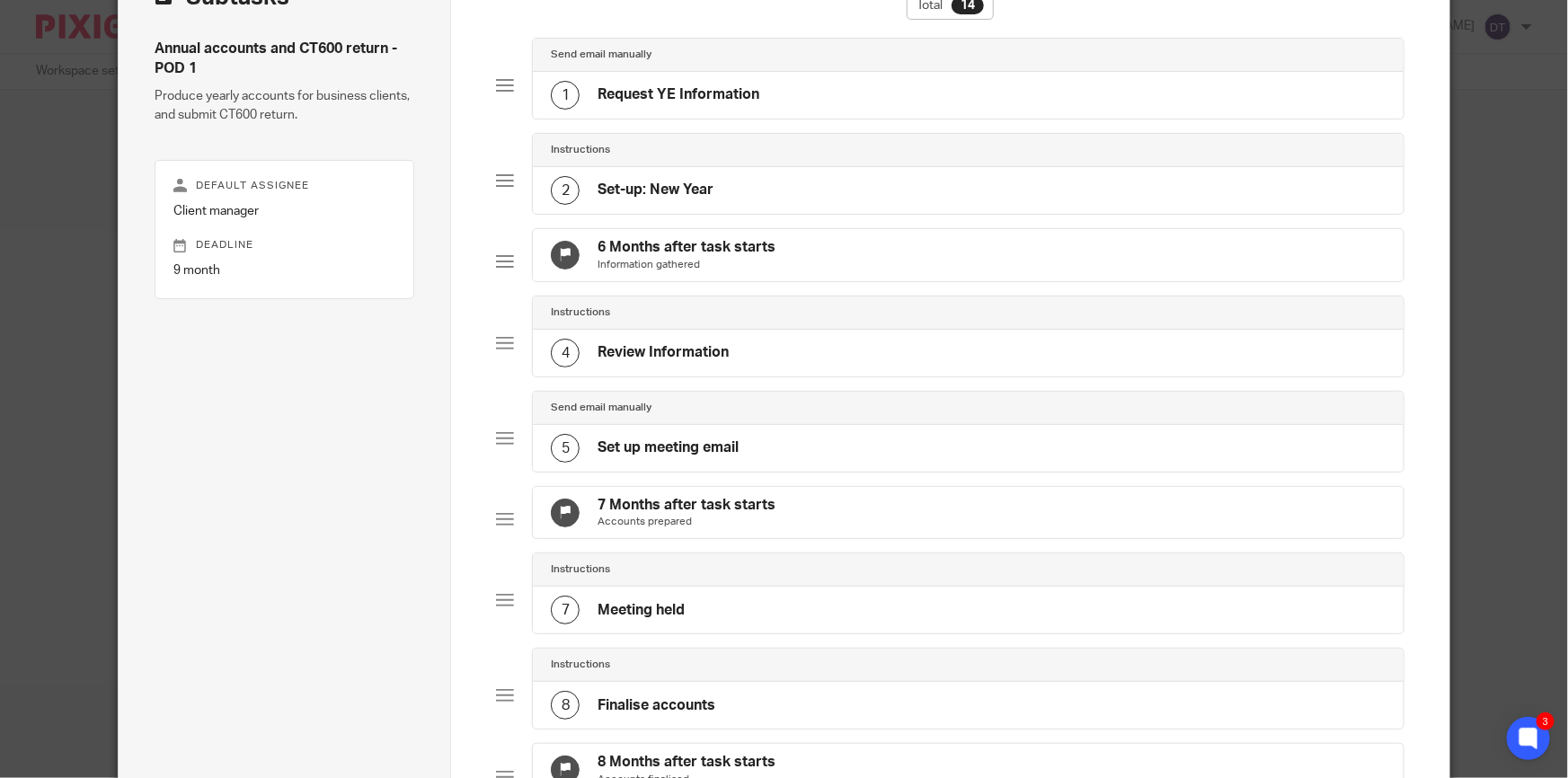
scroll to position [0, 0]
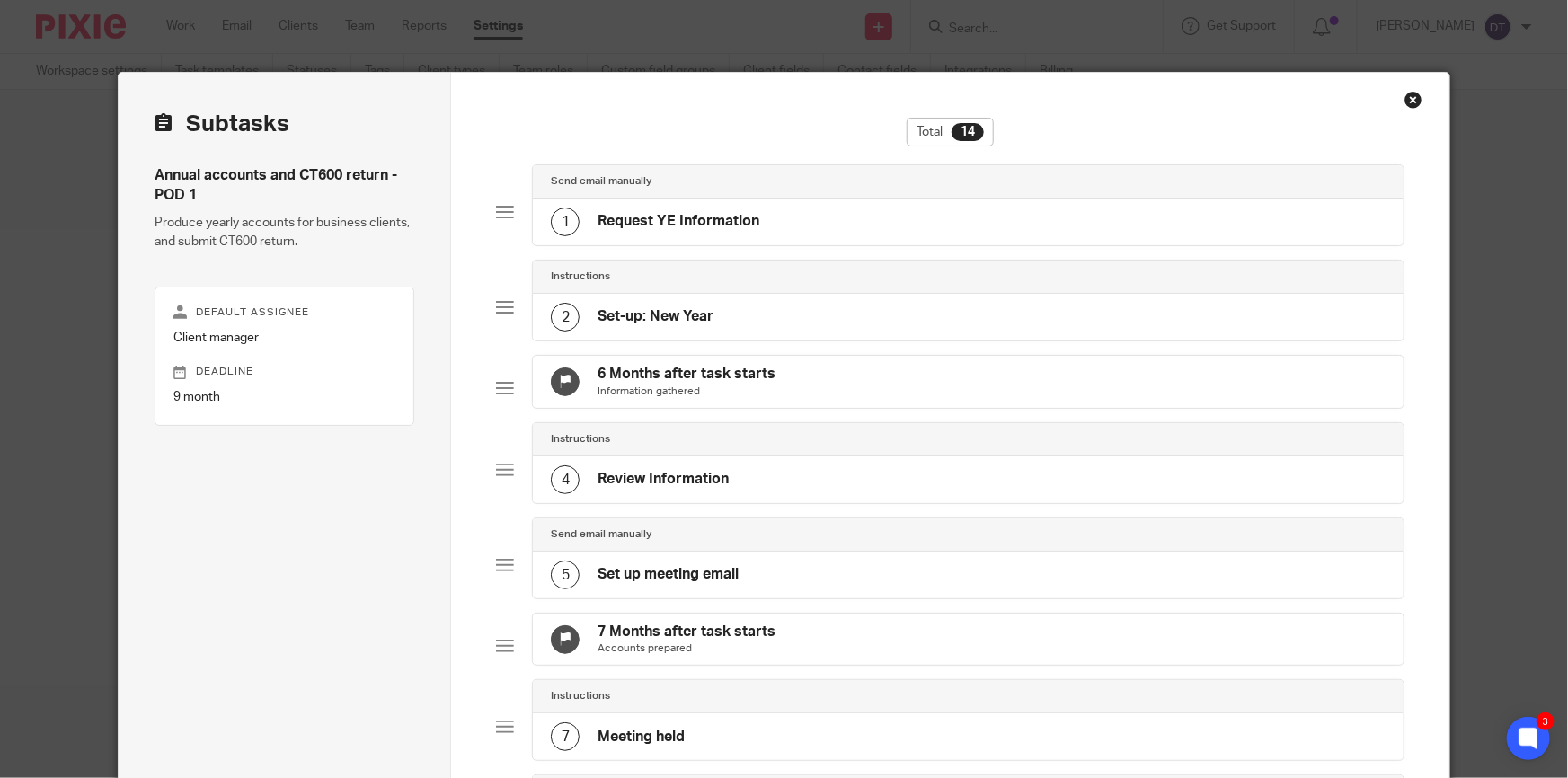
click at [681, 323] on h4 "Set-up: New Year" at bounding box center [655, 317] width 116 height 19
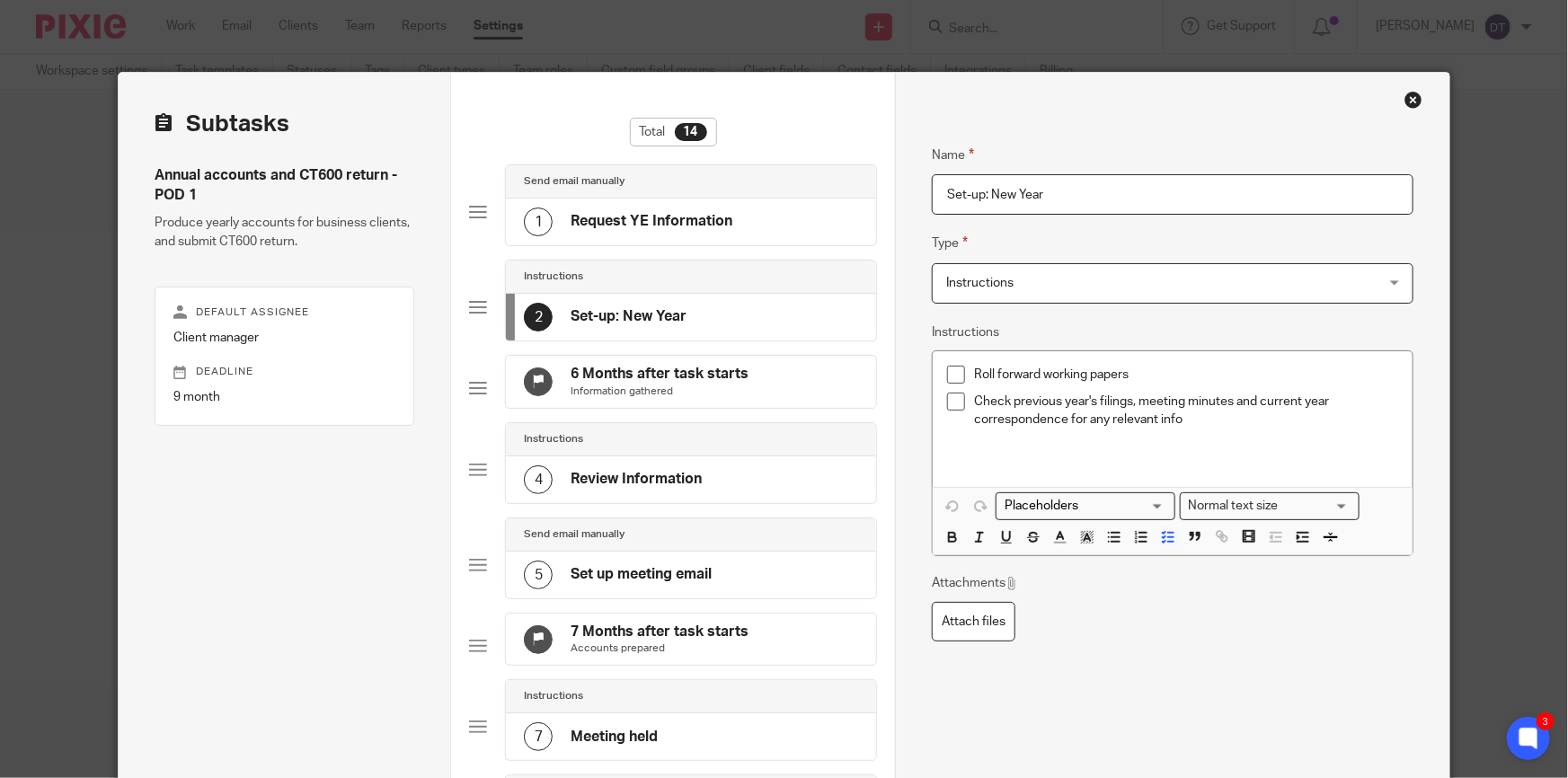
click at [645, 468] on div "4 Review Information" at bounding box center [691, 480] width 370 height 47
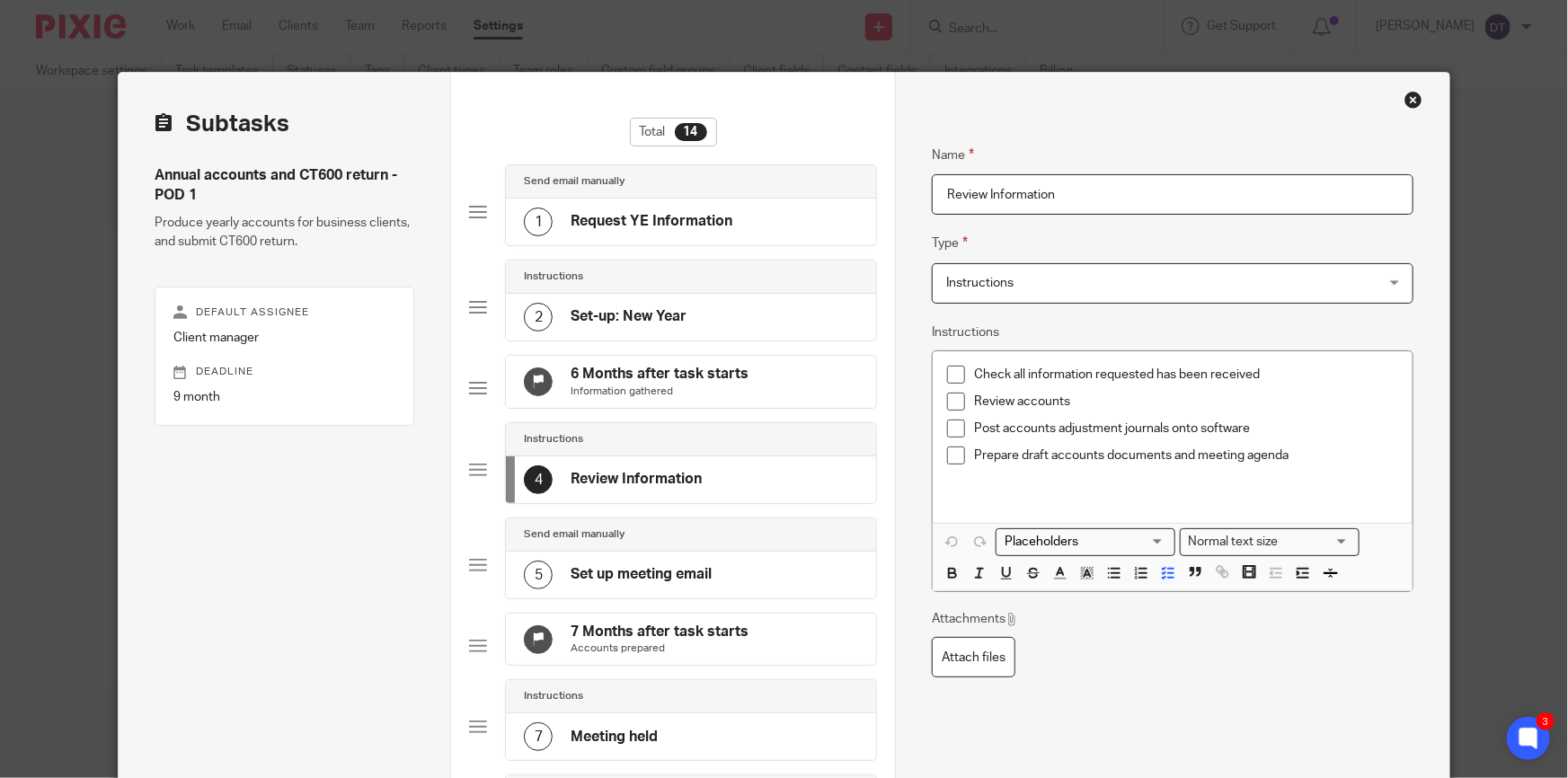
scroll to position [163, 0]
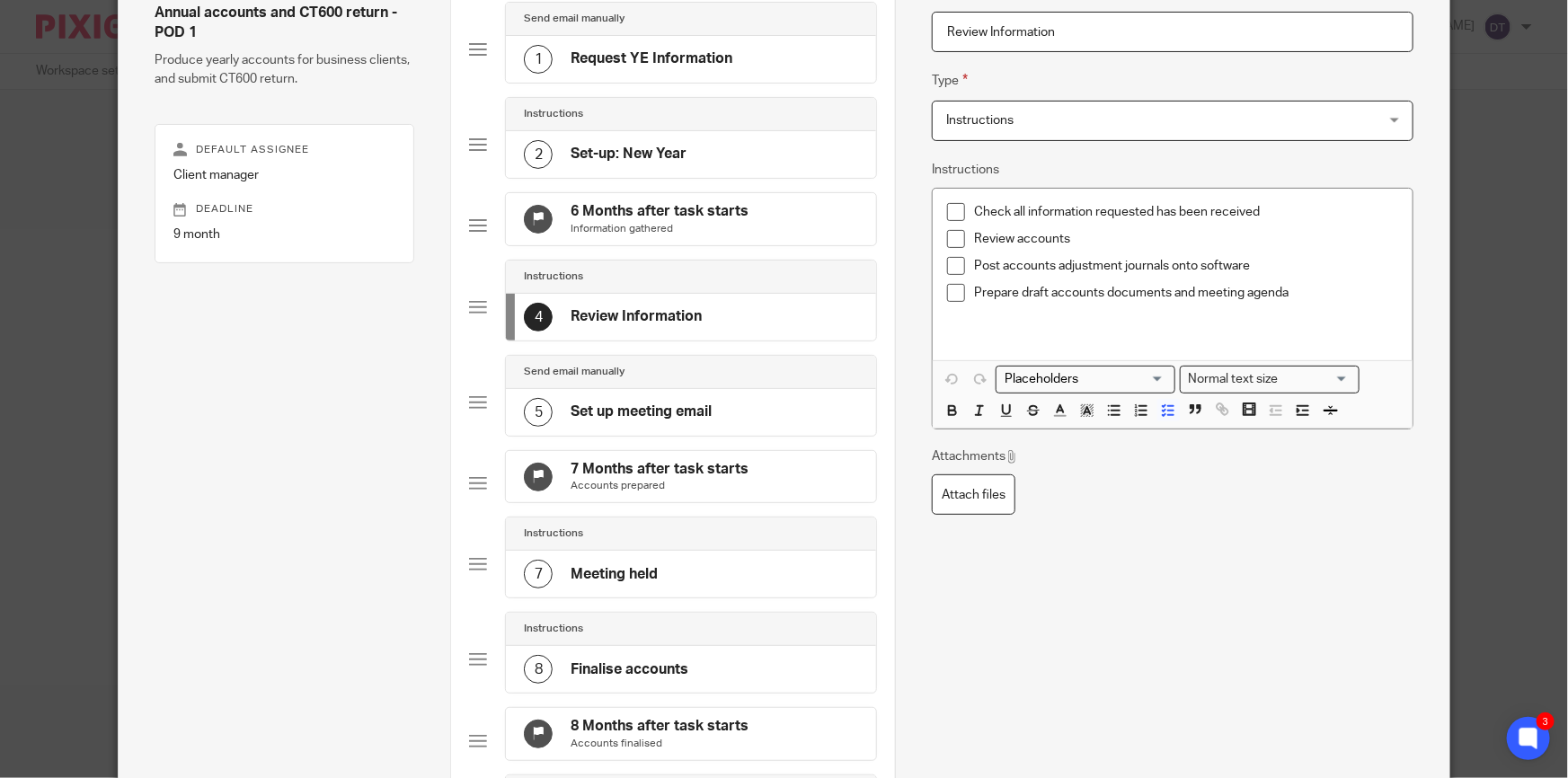
click at [688, 421] on h4 "Set up meeting email" at bounding box center [641, 412] width 141 height 19
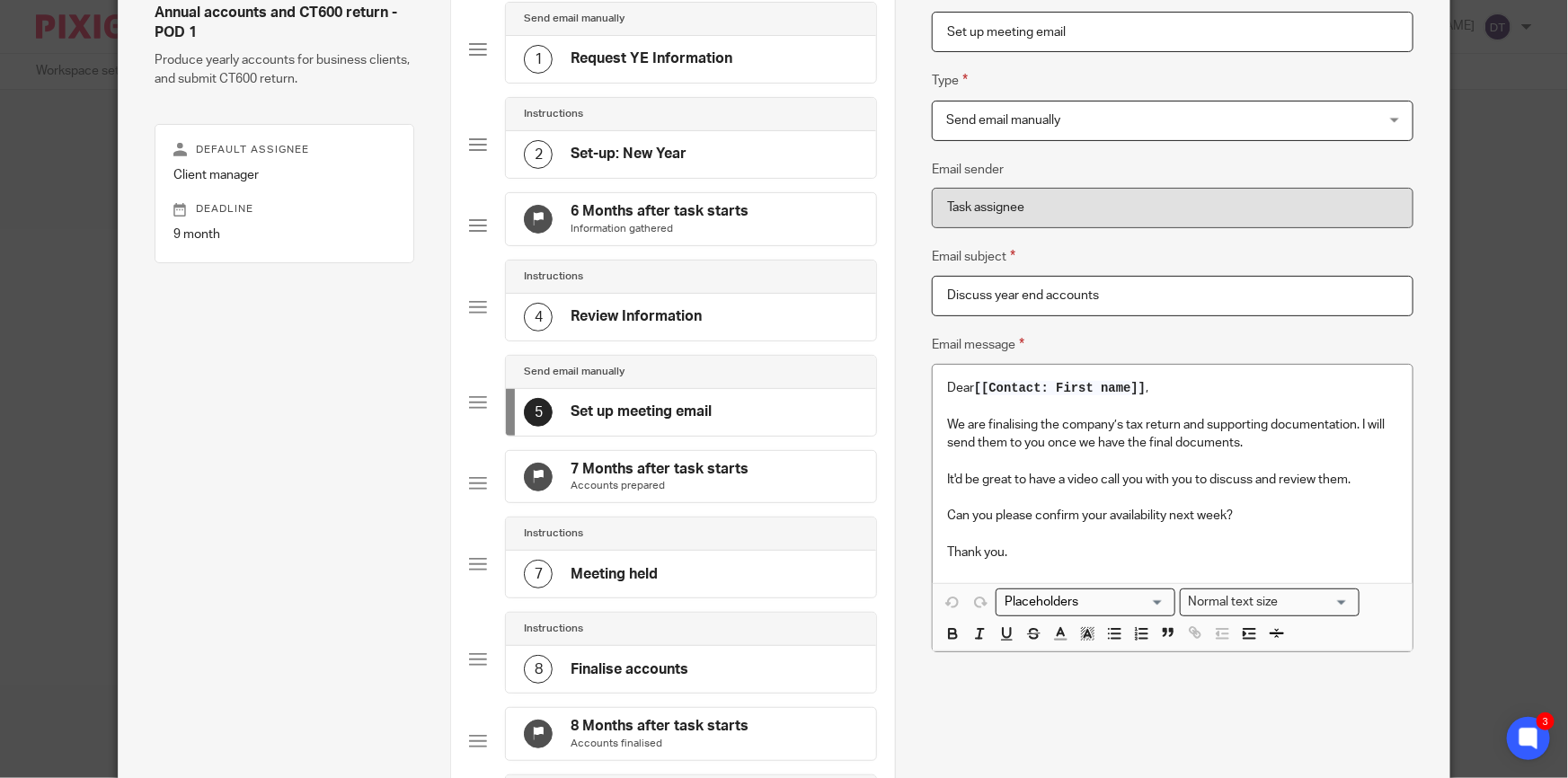
click at [1189, 539] on p at bounding box center [1172, 534] width 451 height 18
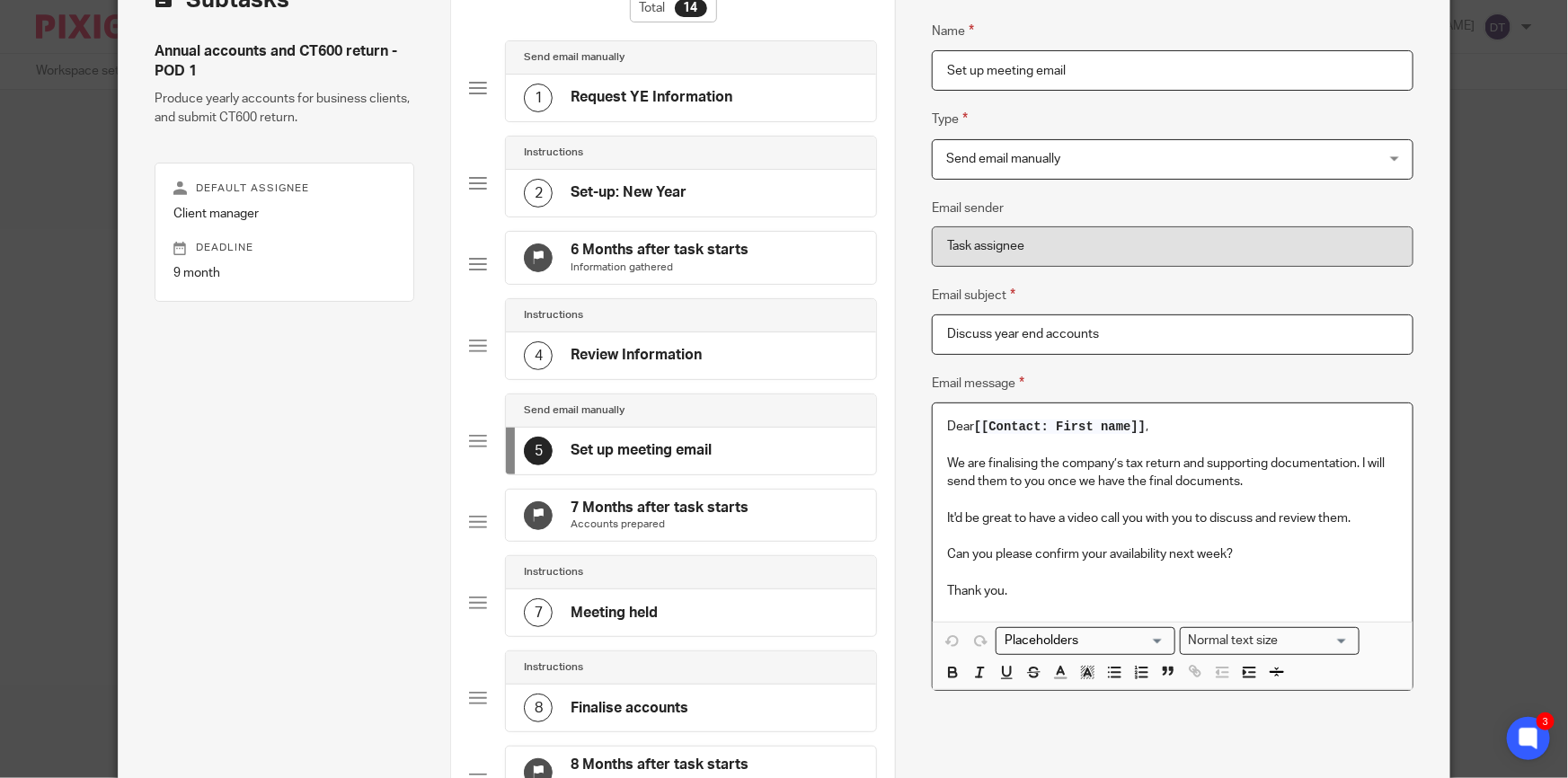
scroll to position [81, 0]
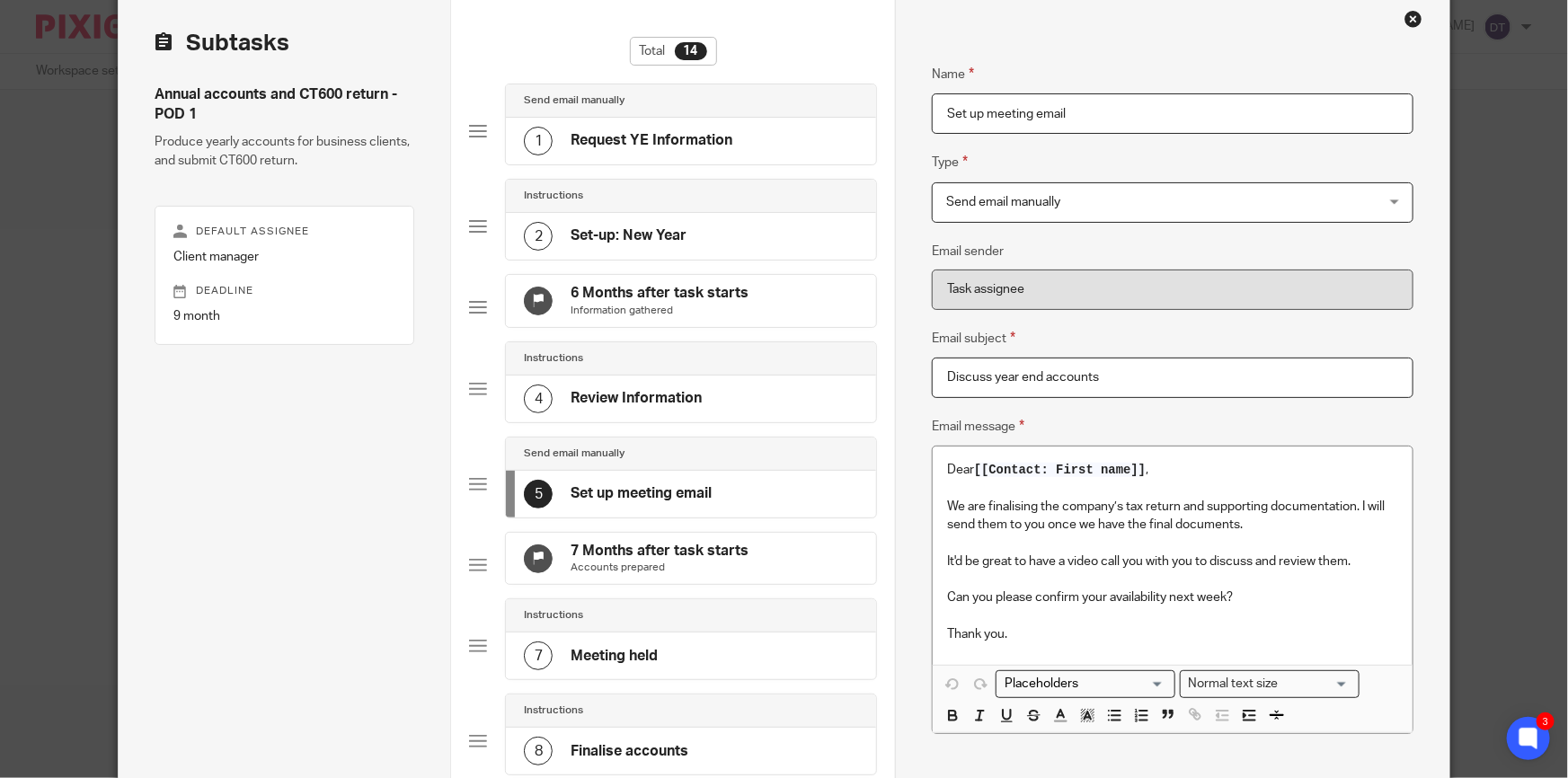
click at [670, 135] on h4 "Request YE Information" at bounding box center [651, 141] width 162 height 19
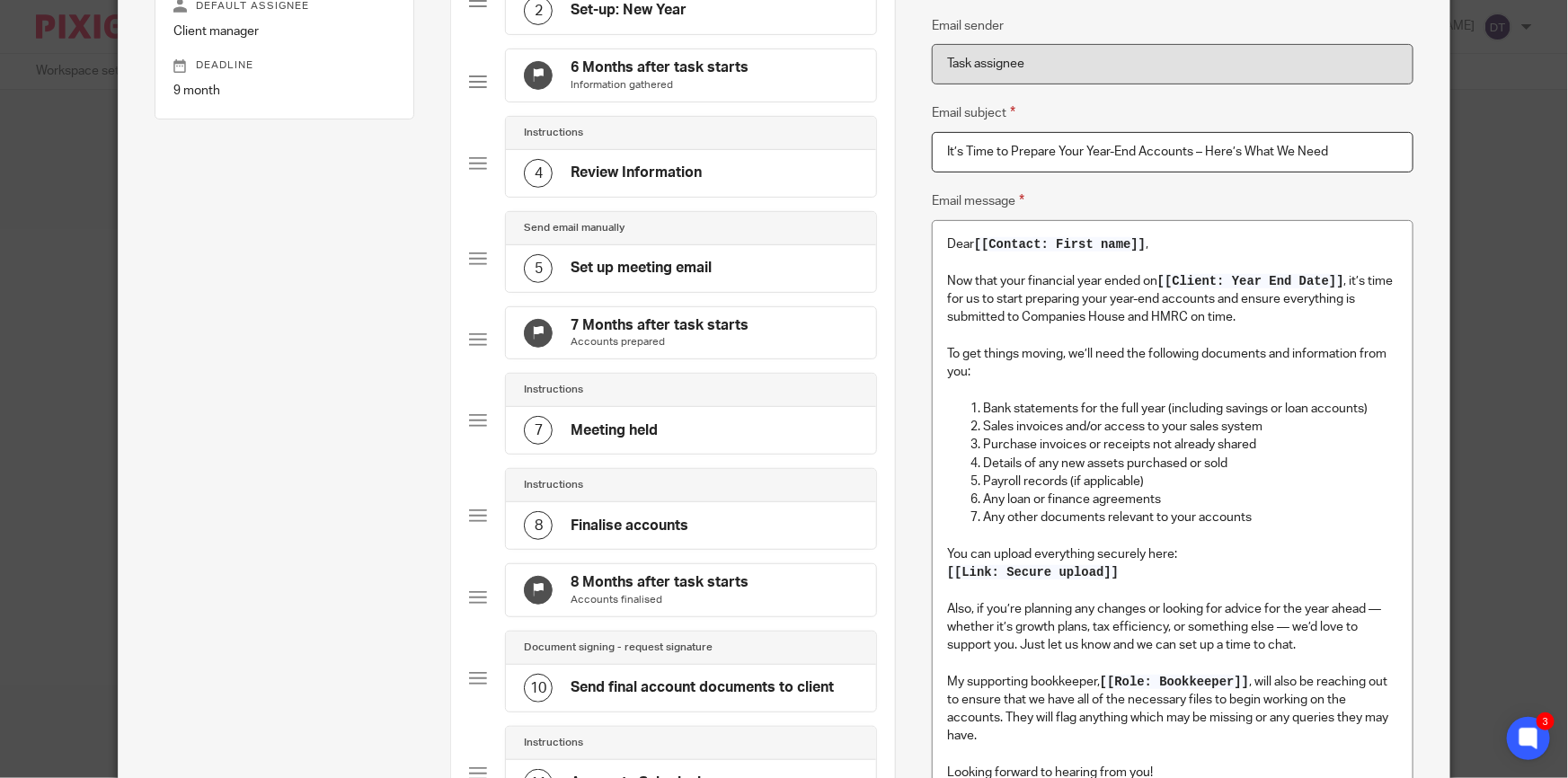
scroll to position [326, 0]
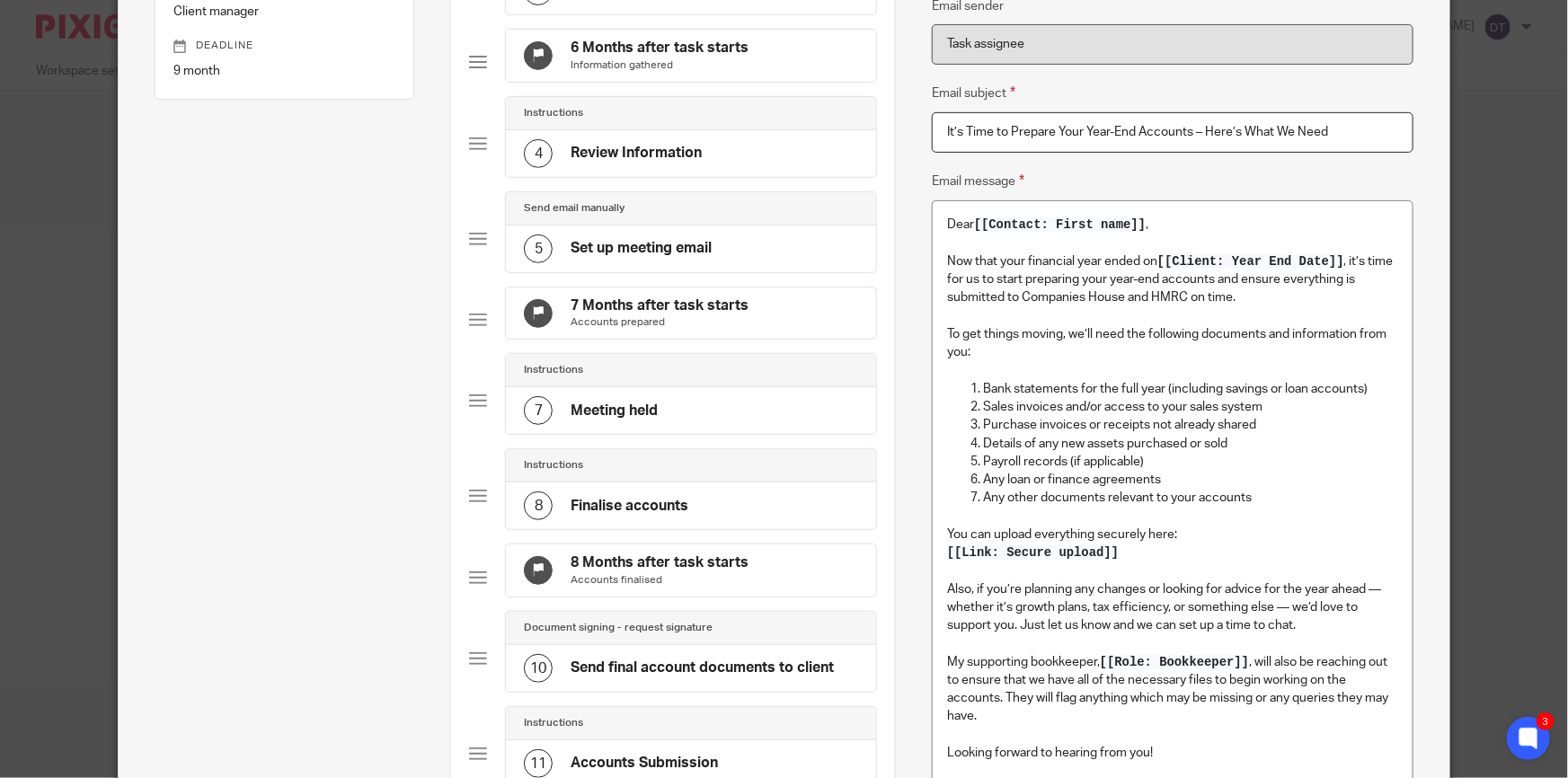
click at [1361, 131] on input "It’s Time to Prepare Your Year-End Accounts – Here’s What We Need" at bounding box center [1172, 132] width 482 height 40
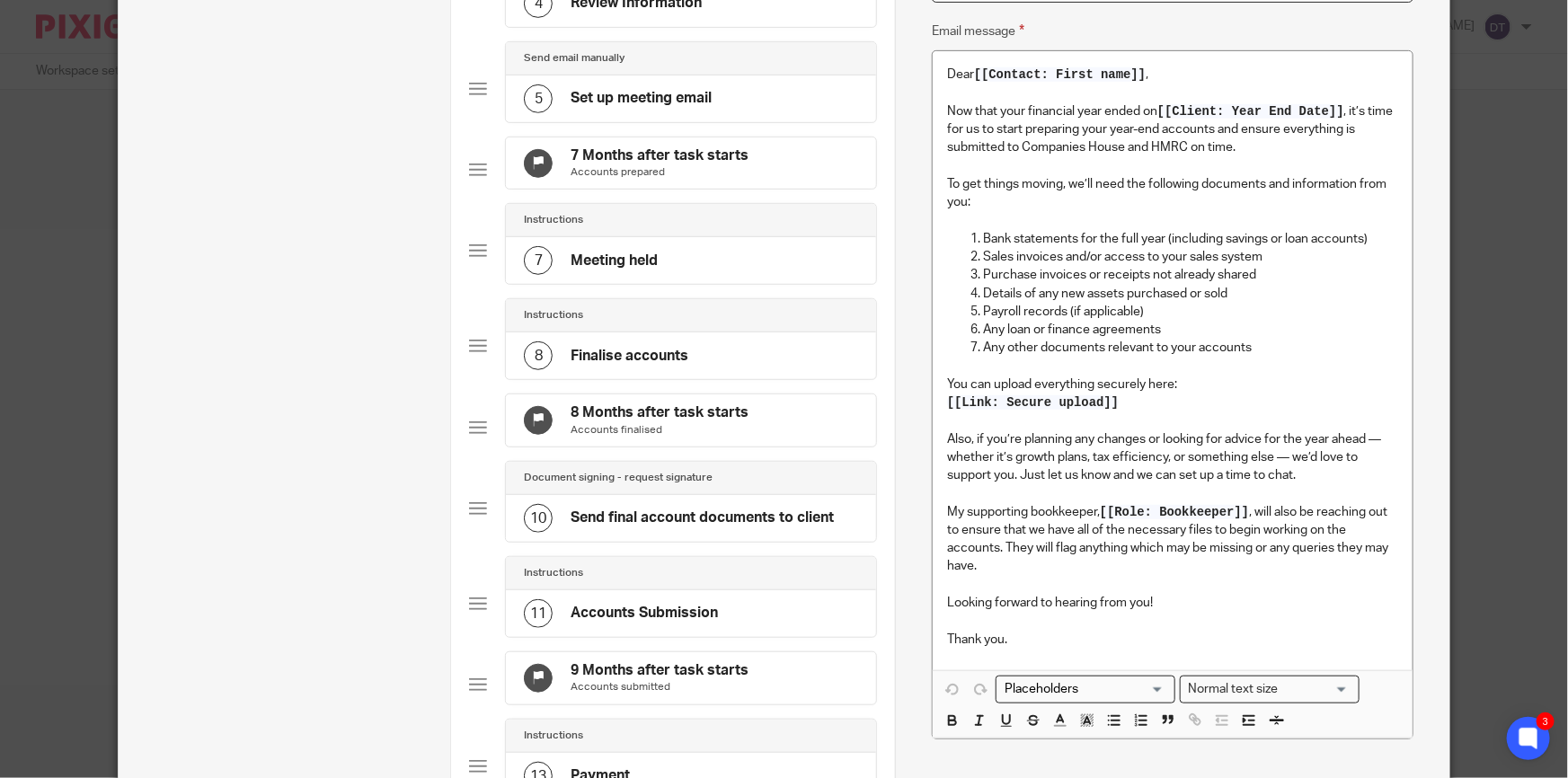
scroll to position [490, 0]
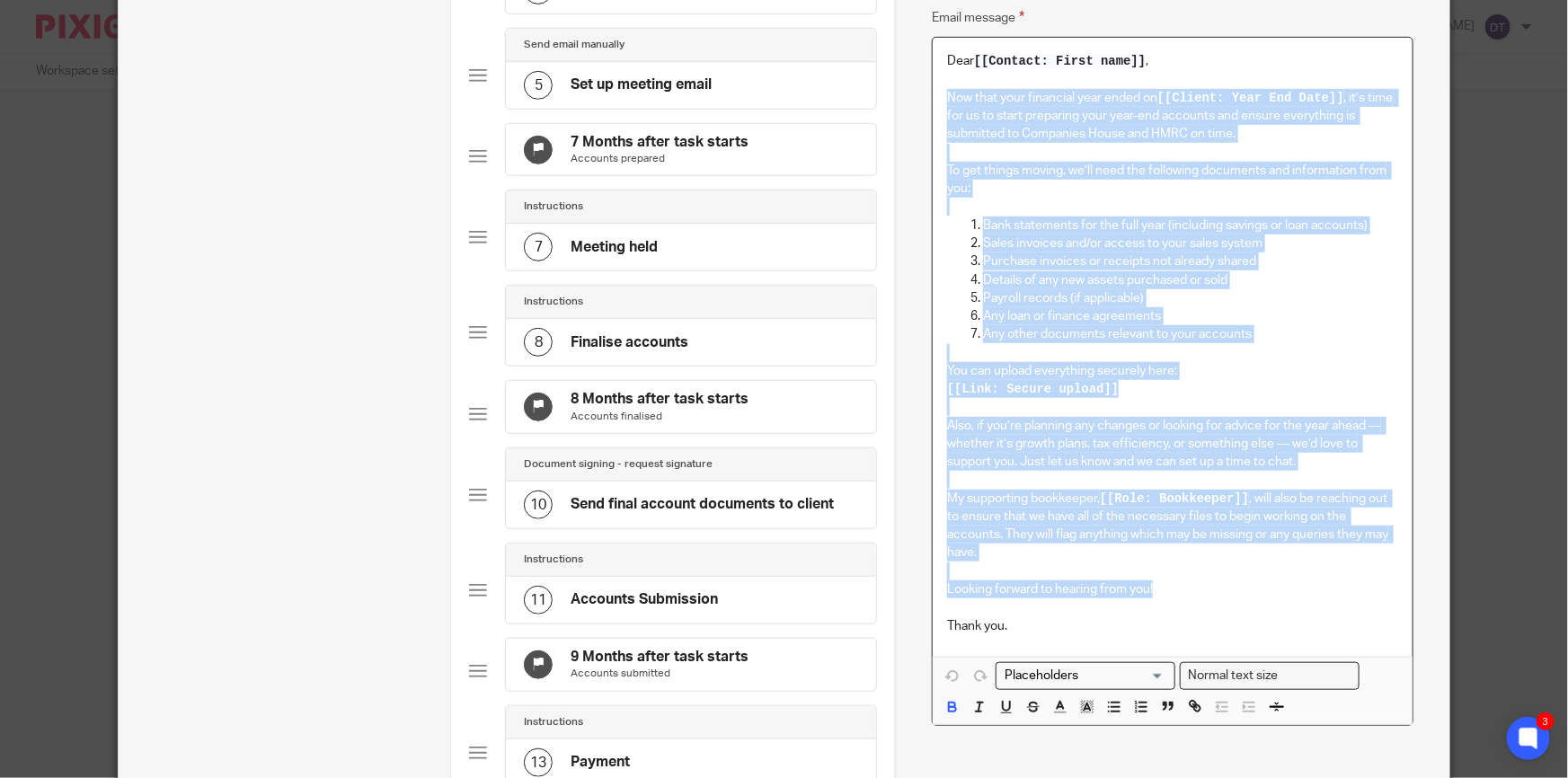
drag, startPoint x: 1150, startPoint y: 588, endPoint x: 936, endPoint y: 101, distance: 531.9
click at [936, 101] on div "Dear [[Contact: First name]] , Now that your financial year ended on [[Client: …" at bounding box center [1172, 347] width 480 height 619
copy div "Now that your financial year ended on [[Client: Year End Date]] , it’s time for…"
click at [1009, 513] on p "My supporting bookkeeper, [[Role: Bookkeeper]] , will also be reaching out to e…" at bounding box center [1172, 525] width 451 height 72
click at [1177, 589] on p "Looking forward to hearing from you!" at bounding box center [1172, 589] width 451 height 18
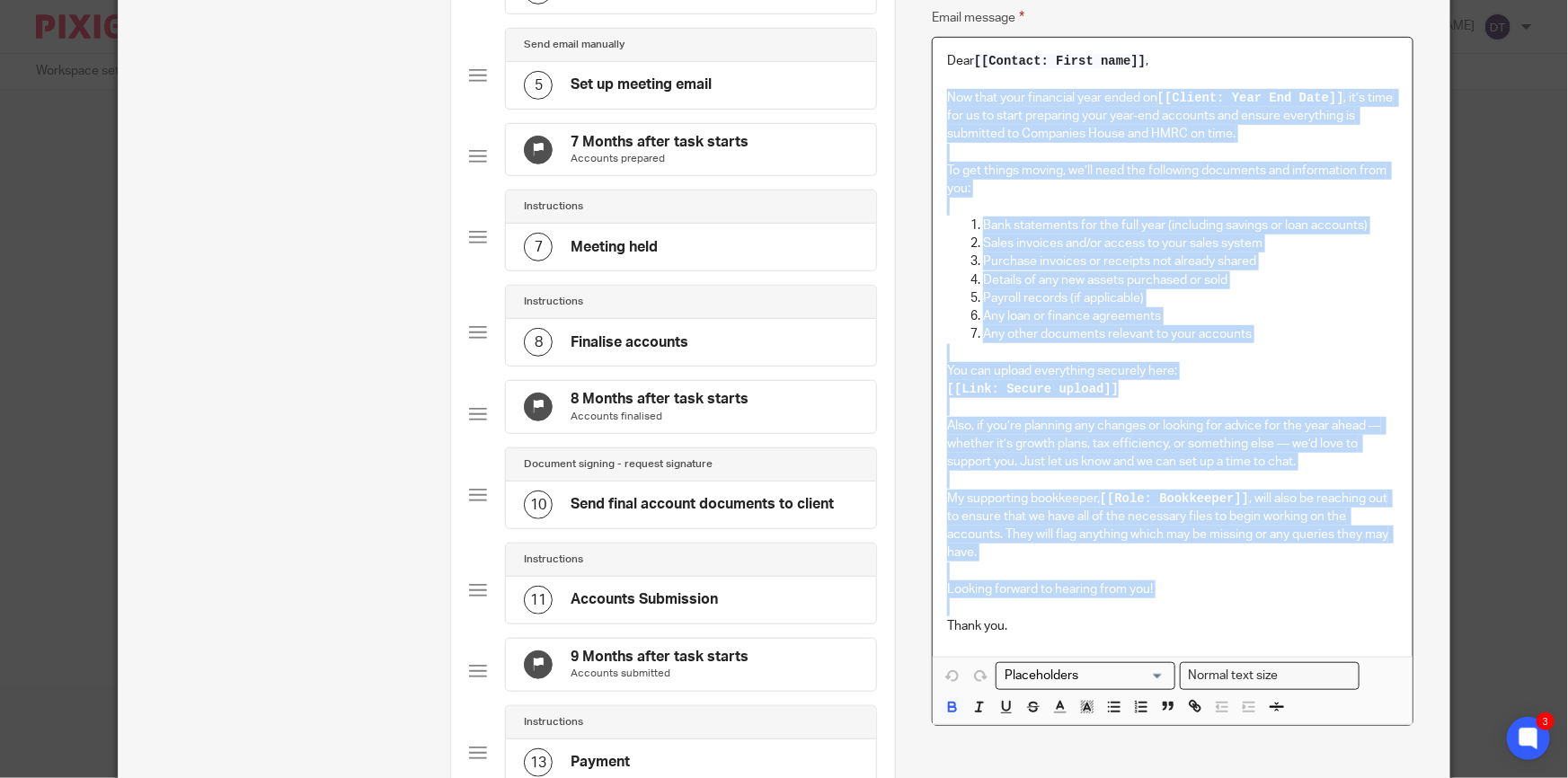
drag, startPoint x: 1158, startPoint y: 596, endPoint x: 925, endPoint y: 89, distance: 558.0
click at [932, 89] on div "Dear [[Contact: First name]] , Now that your financial year ended on [[Client: …" at bounding box center [1172, 381] width 482 height 690
copy div "Now that your financial year ended on [[Client: Year End Date]] , it’s time for…"
click at [1350, 87] on p at bounding box center [1172, 80] width 451 height 18
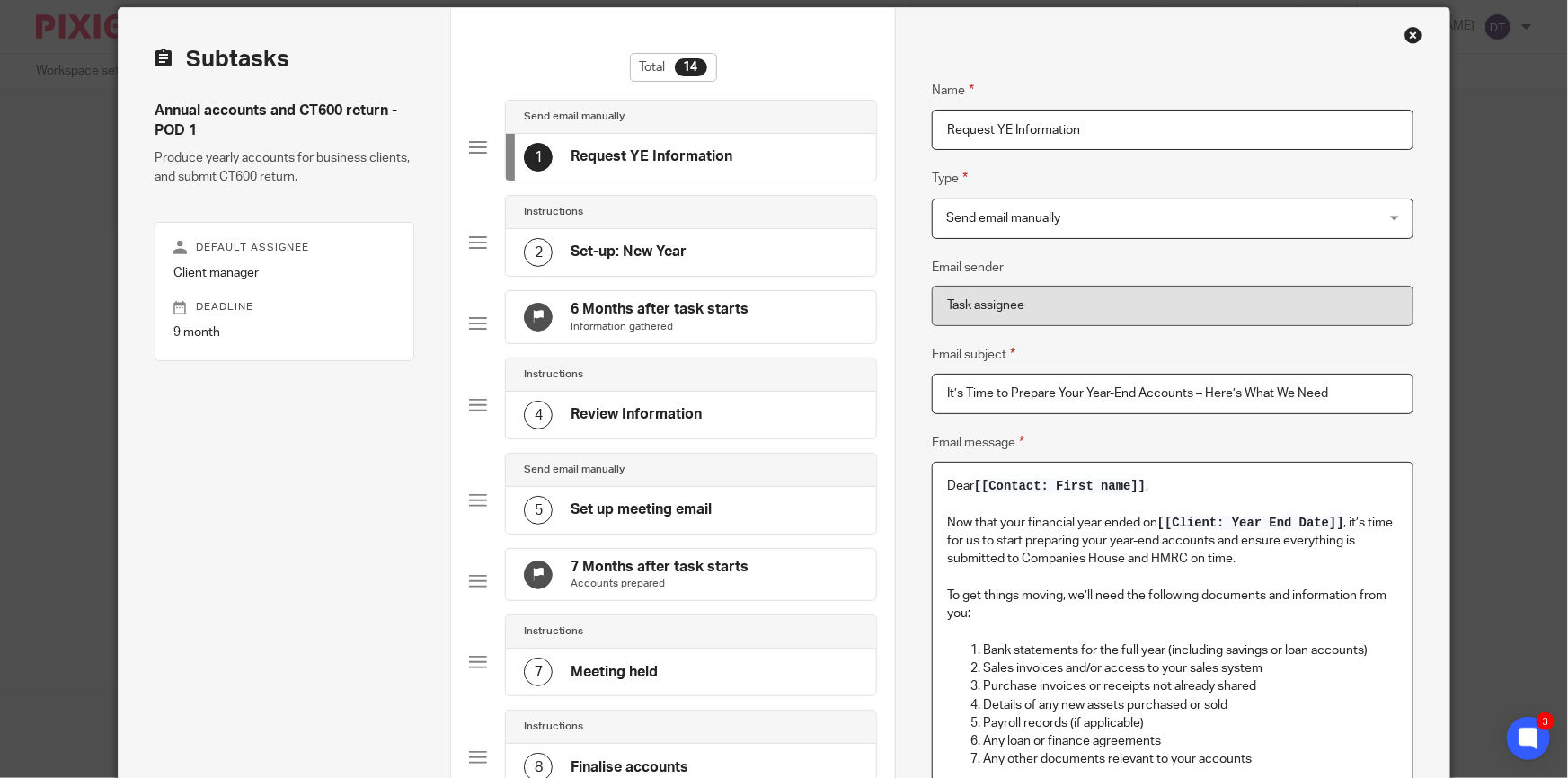
scroll to position [163, 0]
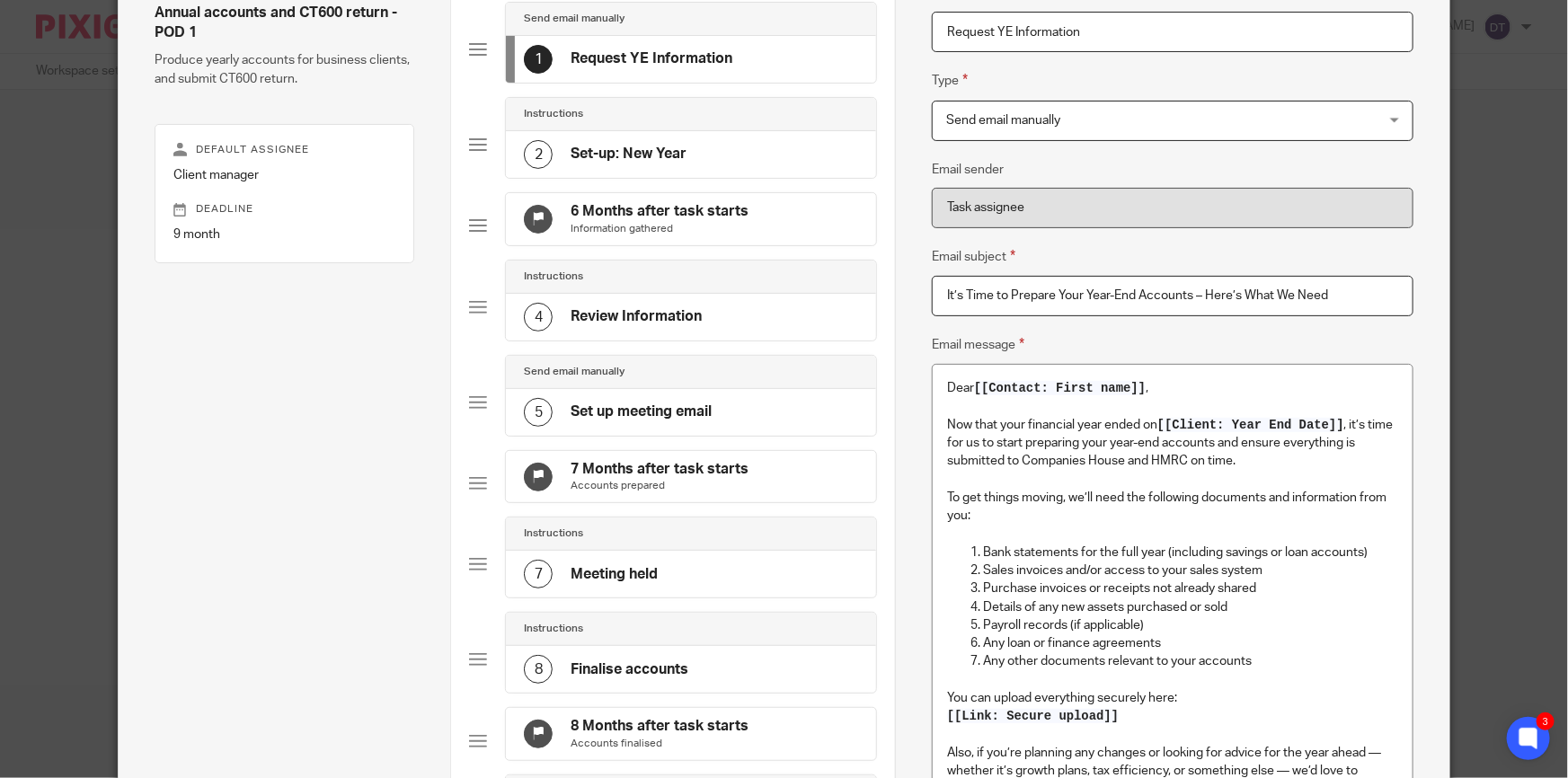
drag, startPoint x: 1389, startPoint y: 296, endPoint x: 1189, endPoint y: 299, distance: 200.0
click at [1189, 299] on input "It’s Time to Prepare Your Year-End Accounts – Here’s What We Need" at bounding box center [1172, 296] width 482 height 40
type input "It’s Time to Prepare Your Year-End Accounts"
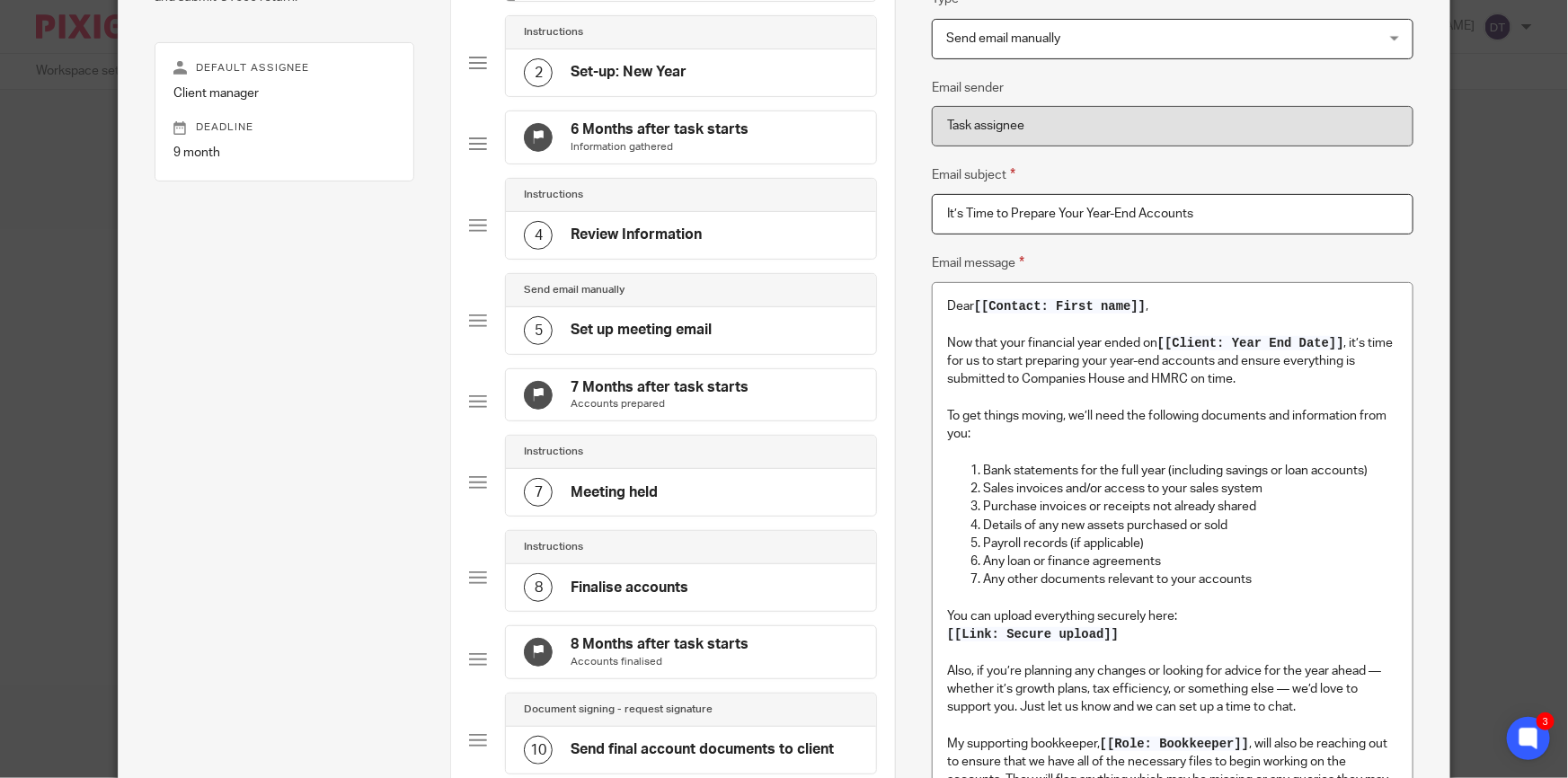
scroll to position [326, 0]
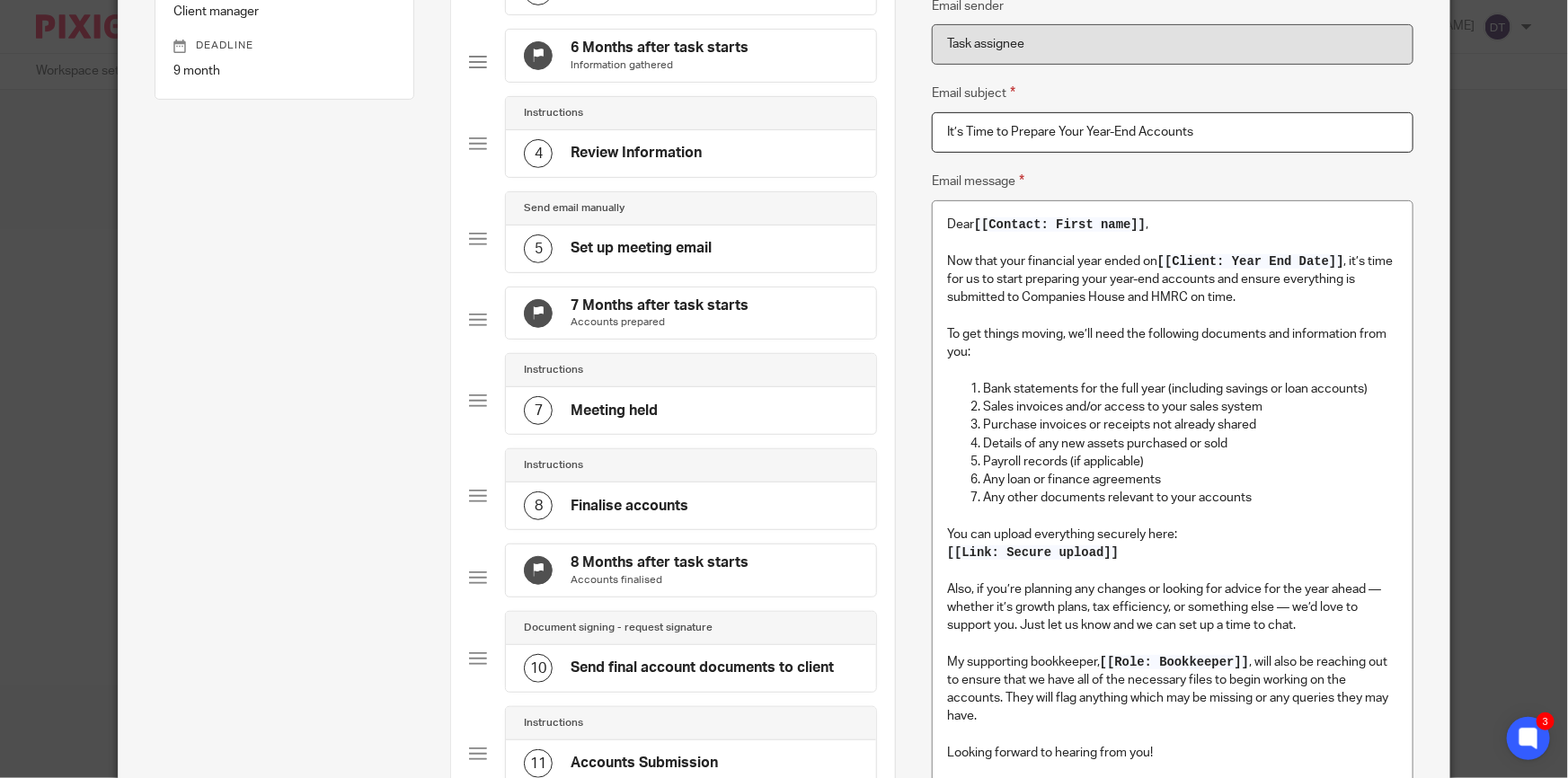
click at [1250, 305] on p "Now that your financial year ended on [[Client: Year End Date]] , it’s time for…" at bounding box center [1172, 288] width 451 height 72
click at [1268, 290] on p "Now that your financial year ended on [[Client: Year End Date]] , it’s time for…" at bounding box center [1172, 288] width 451 height 72
click at [1214, 279] on p "Now that your financial year ended on [[Client: Year End Date]] , it’s time for…" at bounding box center [1172, 288] width 451 height 72
drag, startPoint x: 1392, startPoint y: 299, endPoint x: 982, endPoint y: 301, distance: 410.0
click at [947, 303] on p "Now that your financial year ended on [[Client: Year End Date]] , it’s time for…" at bounding box center [1172, 288] width 451 height 72
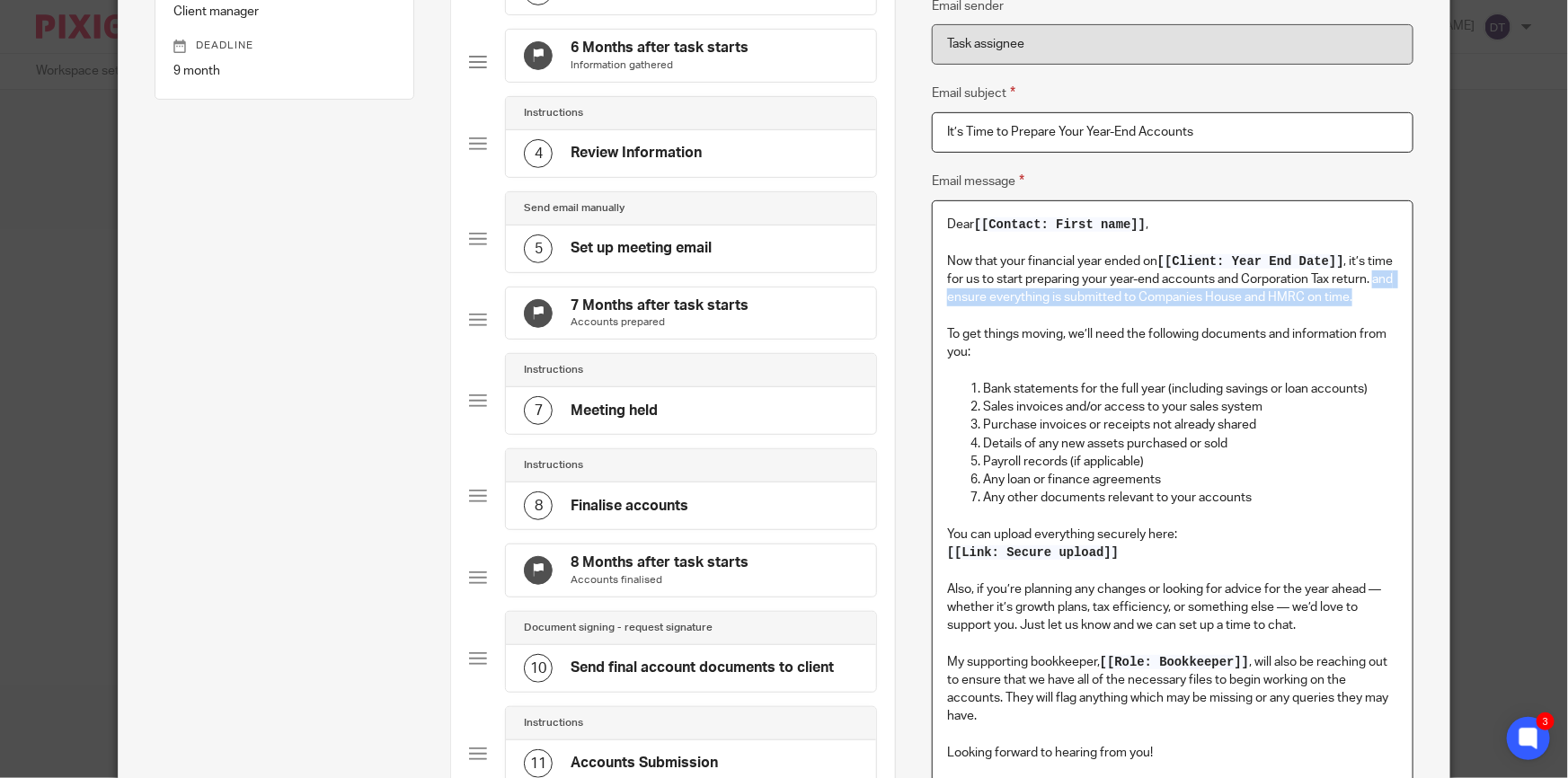
click at [966, 297] on p "Now that your financial year ended on [[Client: Year End Date]] , it’s time for…" at bounding box center [1172, 288] width 451 height 72
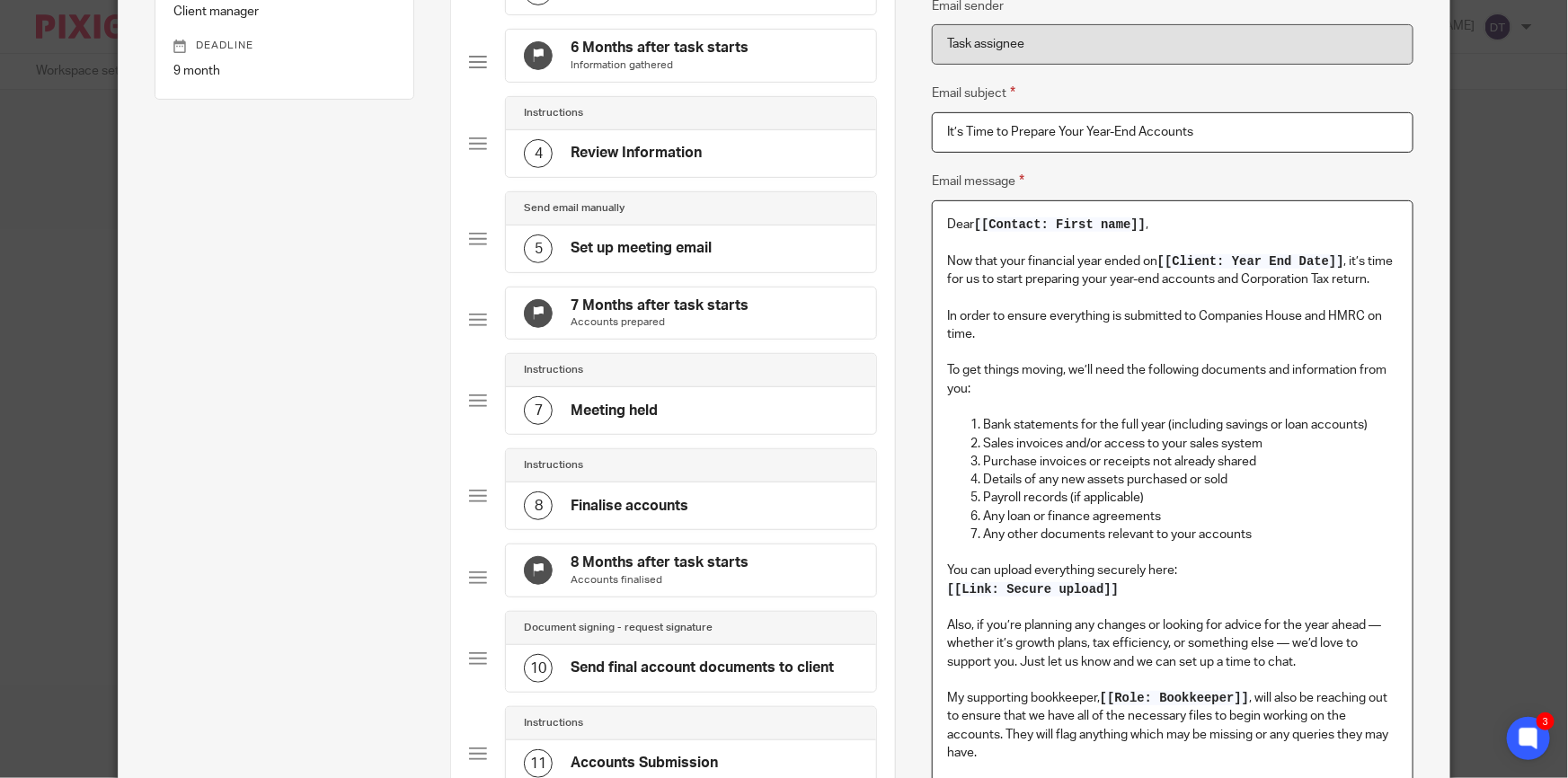
click at [997, 332] on p "In order to ensure everything is submitted to Companies House and HMRC on time." at bounding box center [1172, 335] width 451 height 54
click at [947, 314] on p "In order to ensure everything is submitted to Companies House and HMRC on time." at bounding box center [1172, 335] width 451 height 54
click at [994, 326] on p "In order to ensure everything is submitted to Companies House and HMRC on time." at bounding box center [1172, 335] width 451 height 54
click at [988, 336] on p "In order to ensure everything is submitted to Companies House and HMRC on time." at bounding box center [1172, 335] width 451 height 54
click at [980, 379] on p "To get things moving, we’ll need the following documents and information from y…" at bounding box center [1172, 380] width 451 height 37
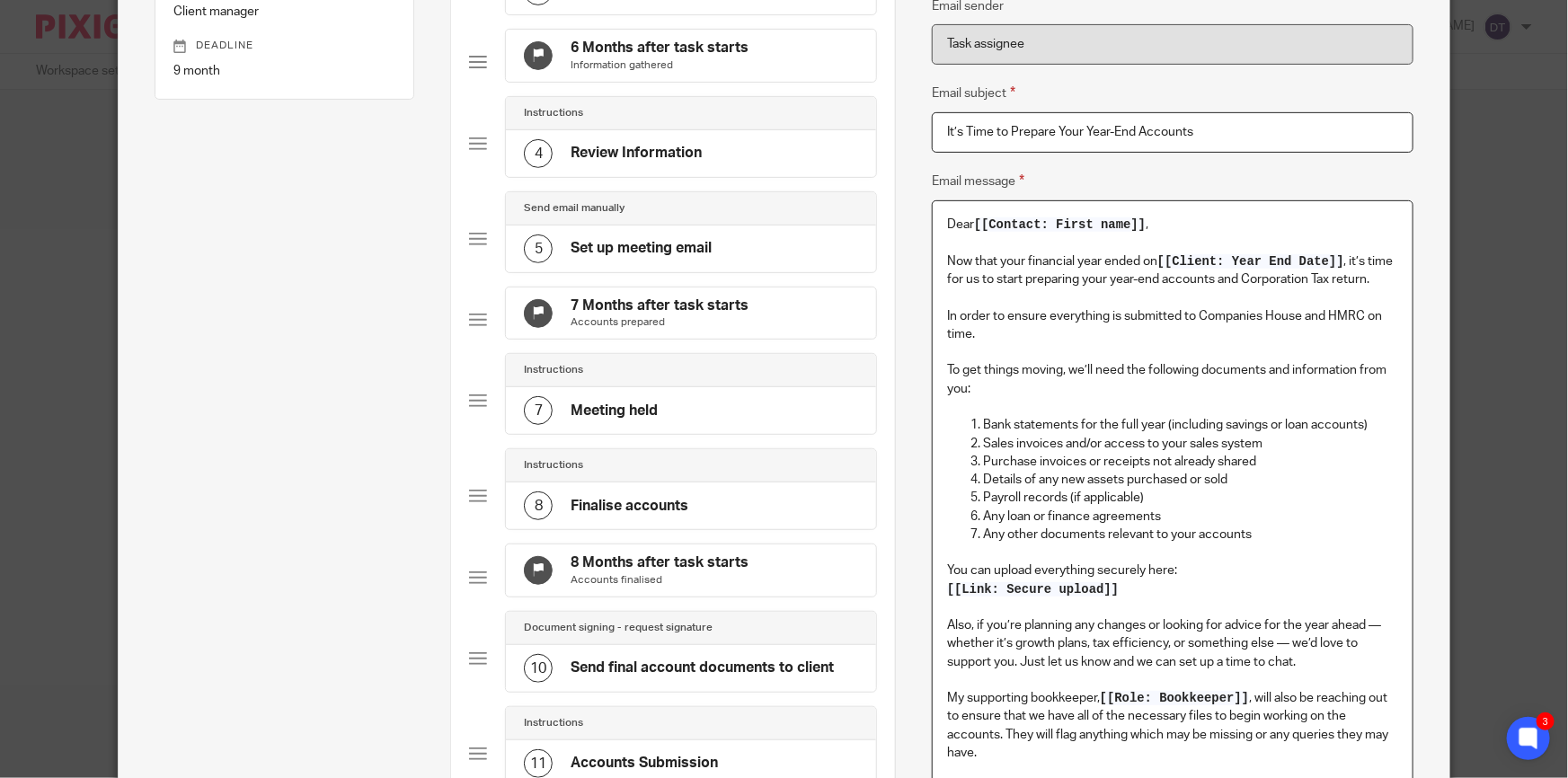
click at [983, 387] on p "To get things moving, we’ll need the following documents and information from y…" at bounding box center [1172, 380] width 451 height 37
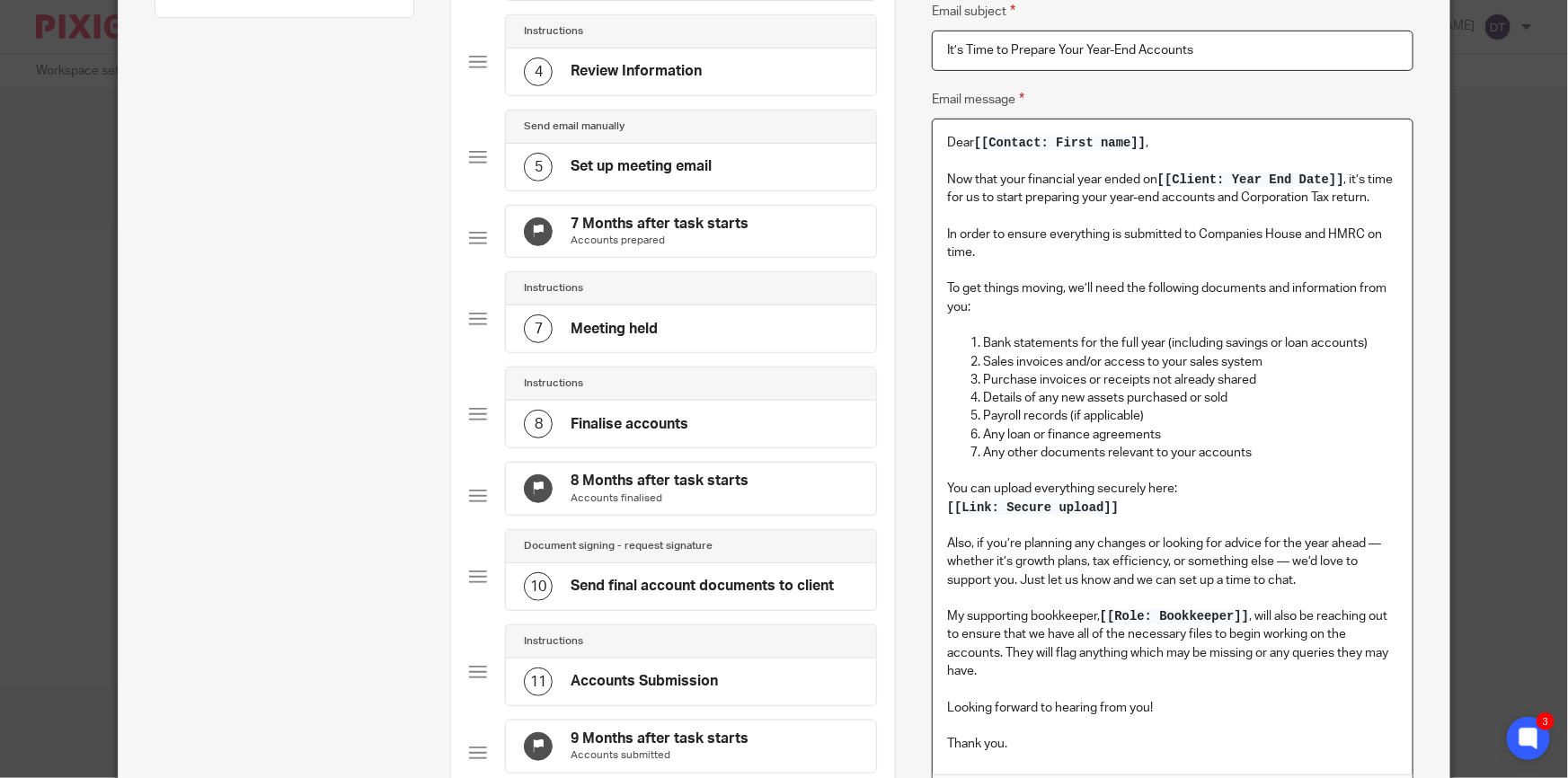
click at [1267, 453] on p "Any other documents relevant to your accounts" at bounding box center [1191, 453] width 415 height 18
click at [1273, 392] on p "Details of any new assets purchased or sold" at bounding box center [1191, 397] width 415 height 18
drag, startPoint x: 1274, startPoint y: 363, endPoint x: 1266, endPoint y: 415, distance: 52.6
click at [1266, 415] on ol "Bank statements for the full year (including savings or loan accounts) Sales in…" at bounding box center [1172, 398] width 451 height 128
click at [1271, 438] on p "Any loan or finance agreements" at bounding box center [1191, 434] width 415 height 18
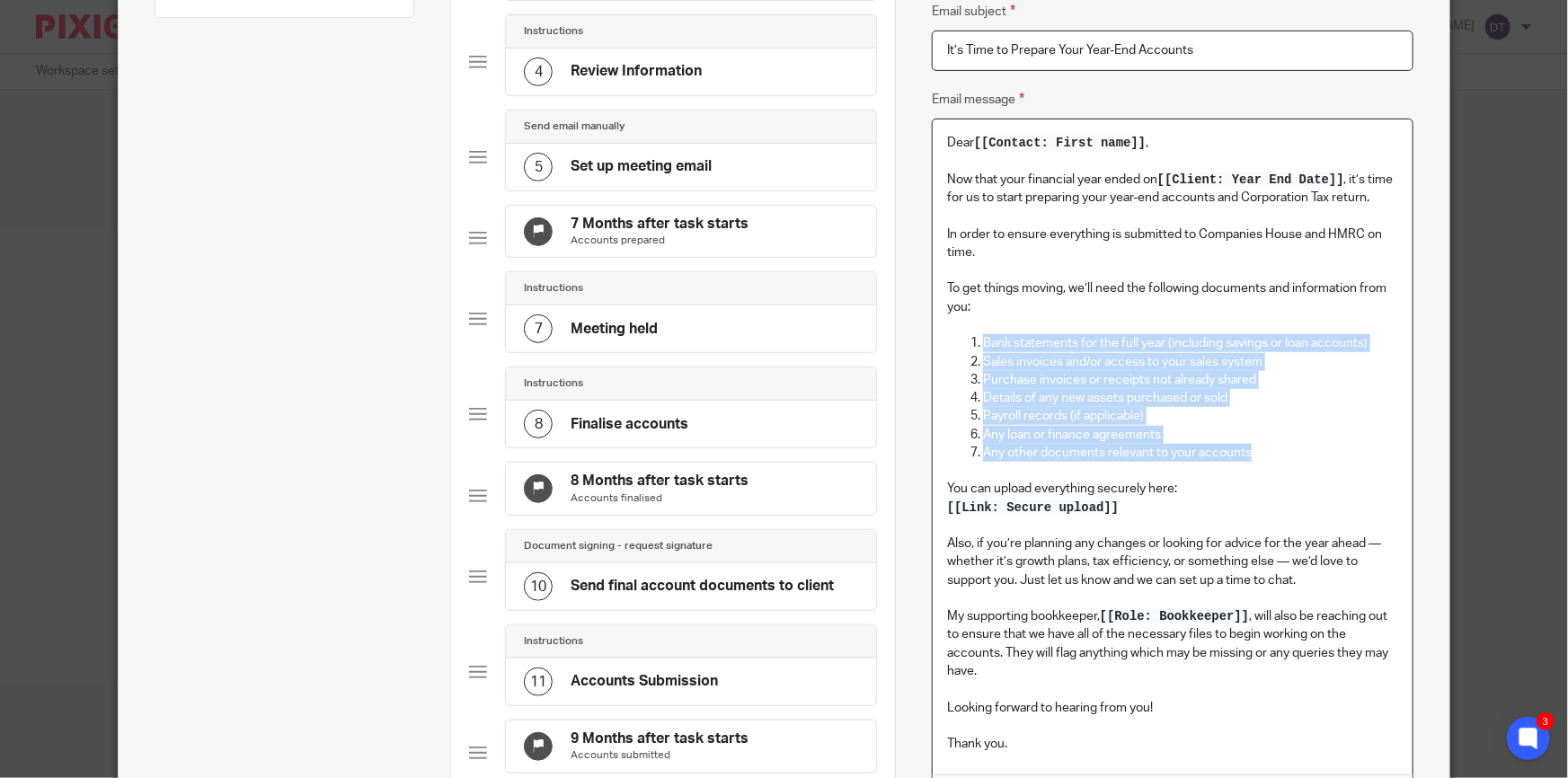
drag, startPoint x: 1275, startPoint y: 451, endPoint x: 965, endPoint y: 345, distance: 327.6
click at [965, 345] on ol "Bank statements for the full year (including savings or loan accounts) Sales in…" at bounding box center [1172, 398] width 451 height 128
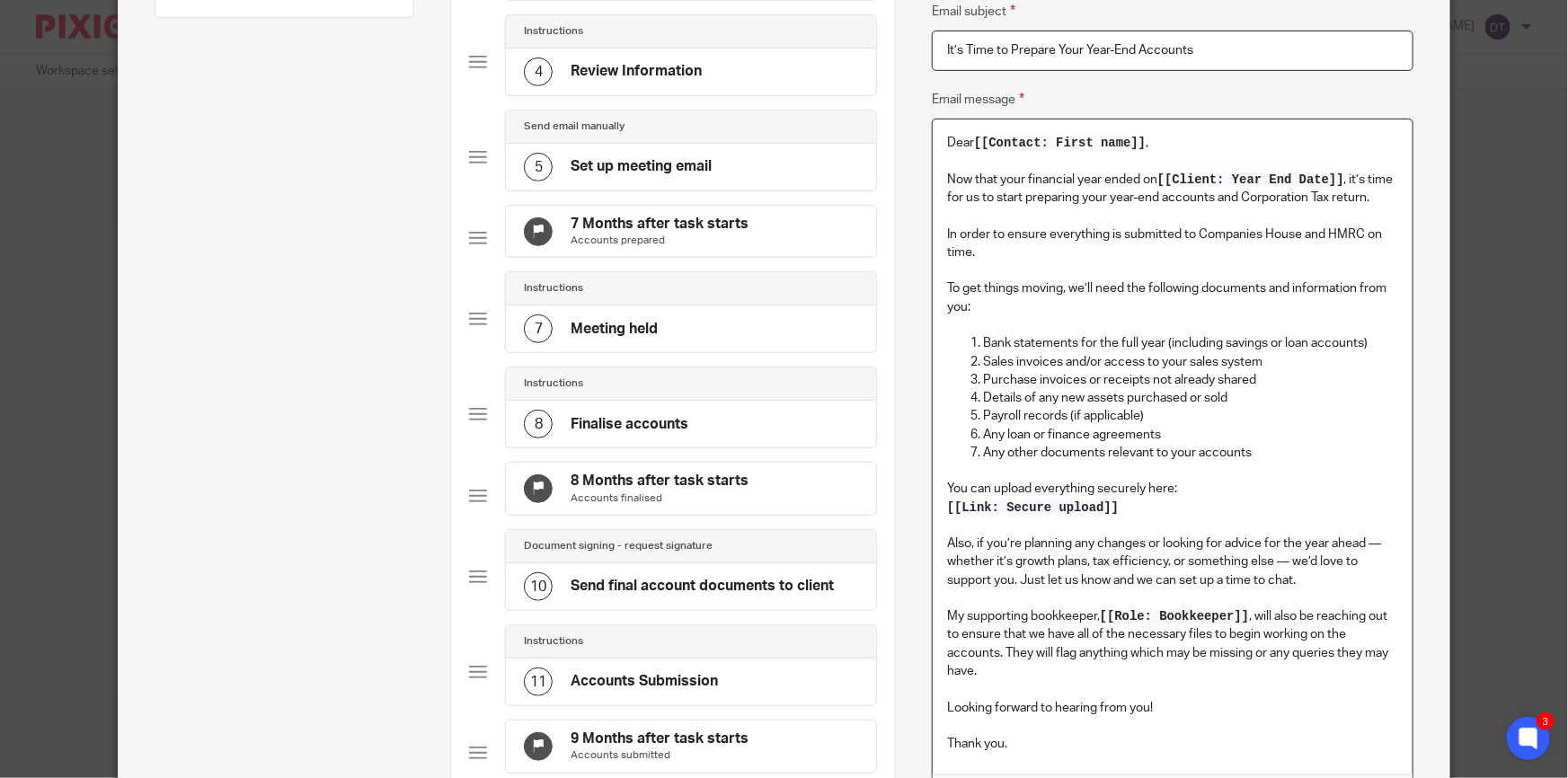
drag, startPoint x: 1284, startPoint y: 536, endPoint x: 1252, endPoint y: 535, distance: 32.0
click at [1283, 536] on p "Also, if you’re planning any changes or looking for advice for the year ahead —…" at bounding box center [1172, 562] width 451 height 54
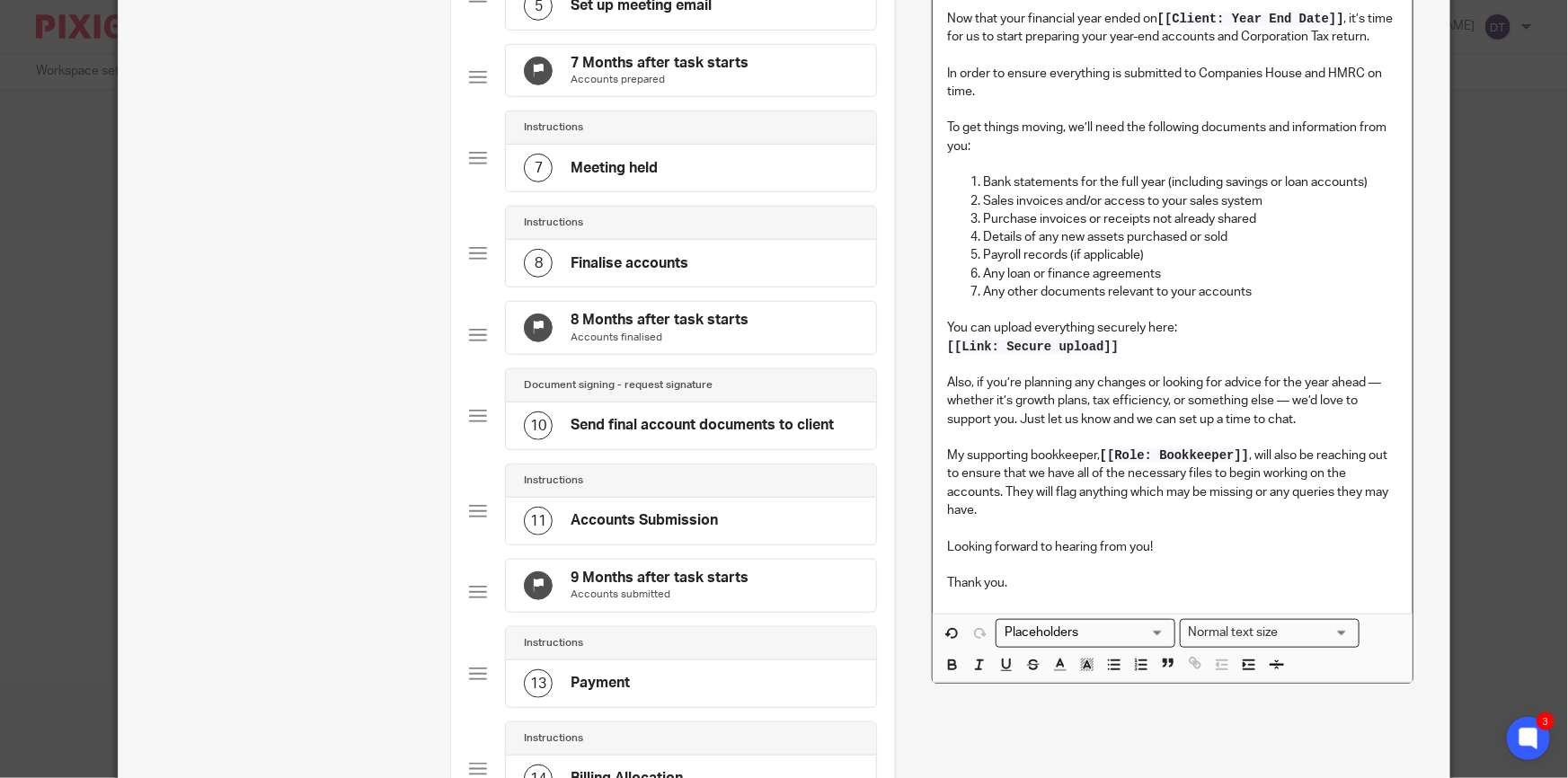
scroll to position [571, 0]
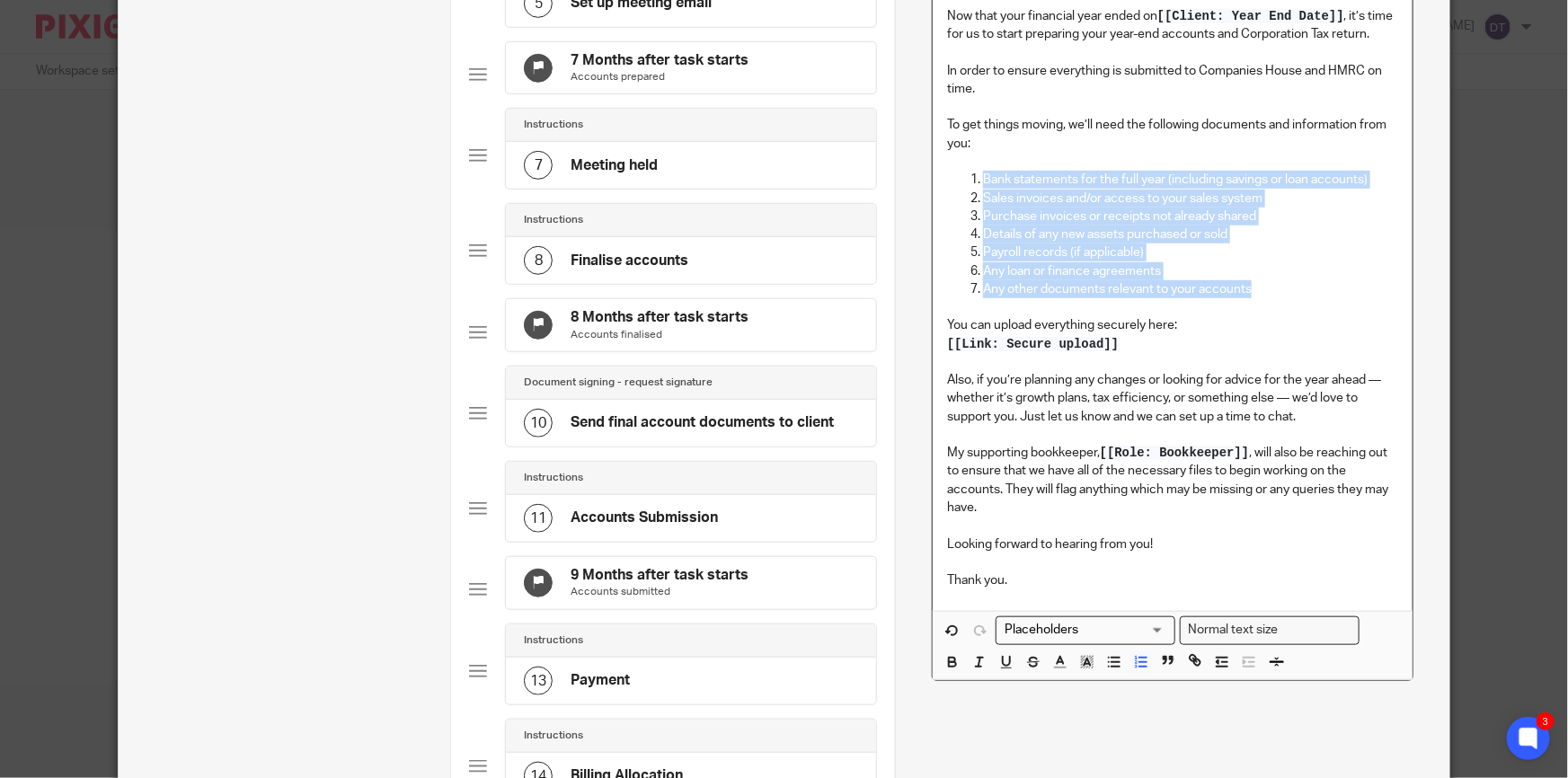
drag, startPoint x: 1230, startPoint y: 283, endPoint x: 970, endPoint y: 179, distance: 280.0
click at [967, 178] on ol "Bank statements for the full year (including savings or loan accounts) Sales in…" at bounding box center [1172, 235] width 451 height 128
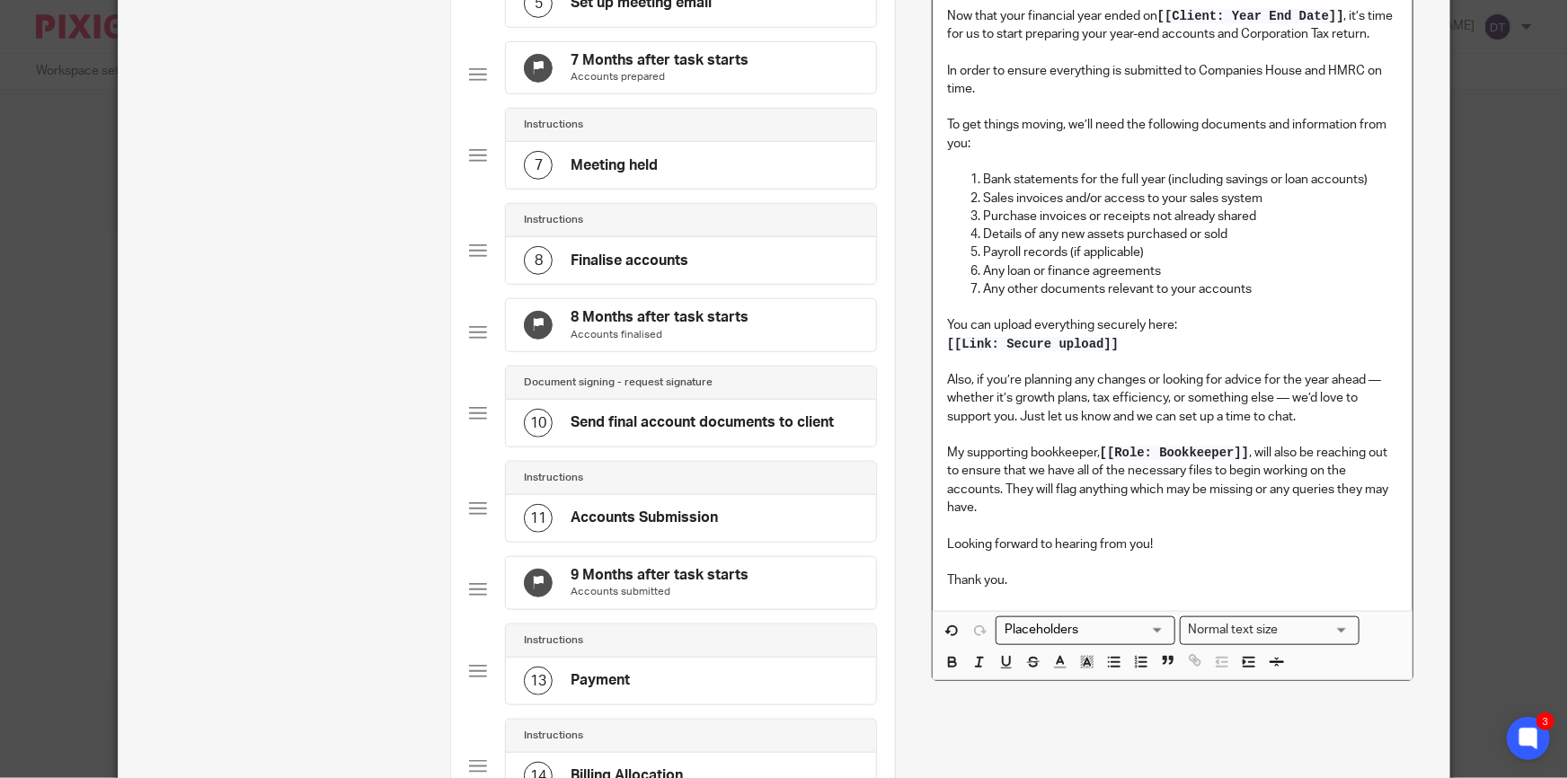
click at [1316, 303] on p at bounding box center [1172, 307] width 451 height 18
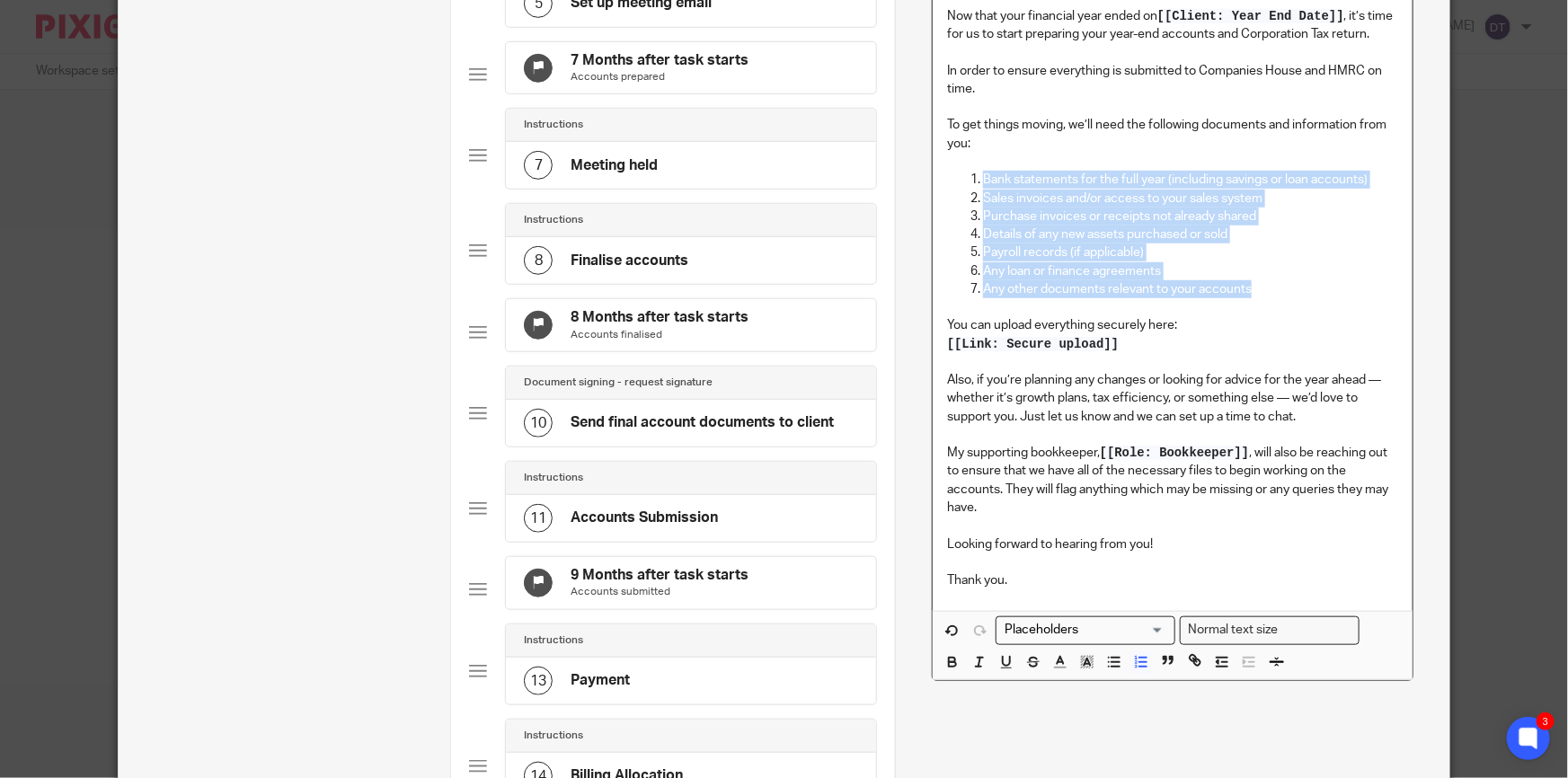
drag, startPoint x: 1277, startPoint y: 288, endPoint x: 975, endPoint y: 172, distance: 323.5
click at [975, 172] on ol "Bank statements for the full year (including savings or loan accounts) Sales in…" at bounding box center [1172, 235] width 451 height 128
click at [1222, 238] on p "Details of any new assets purchased or sold" at bounding box center [1191, 234] width 415 height 18
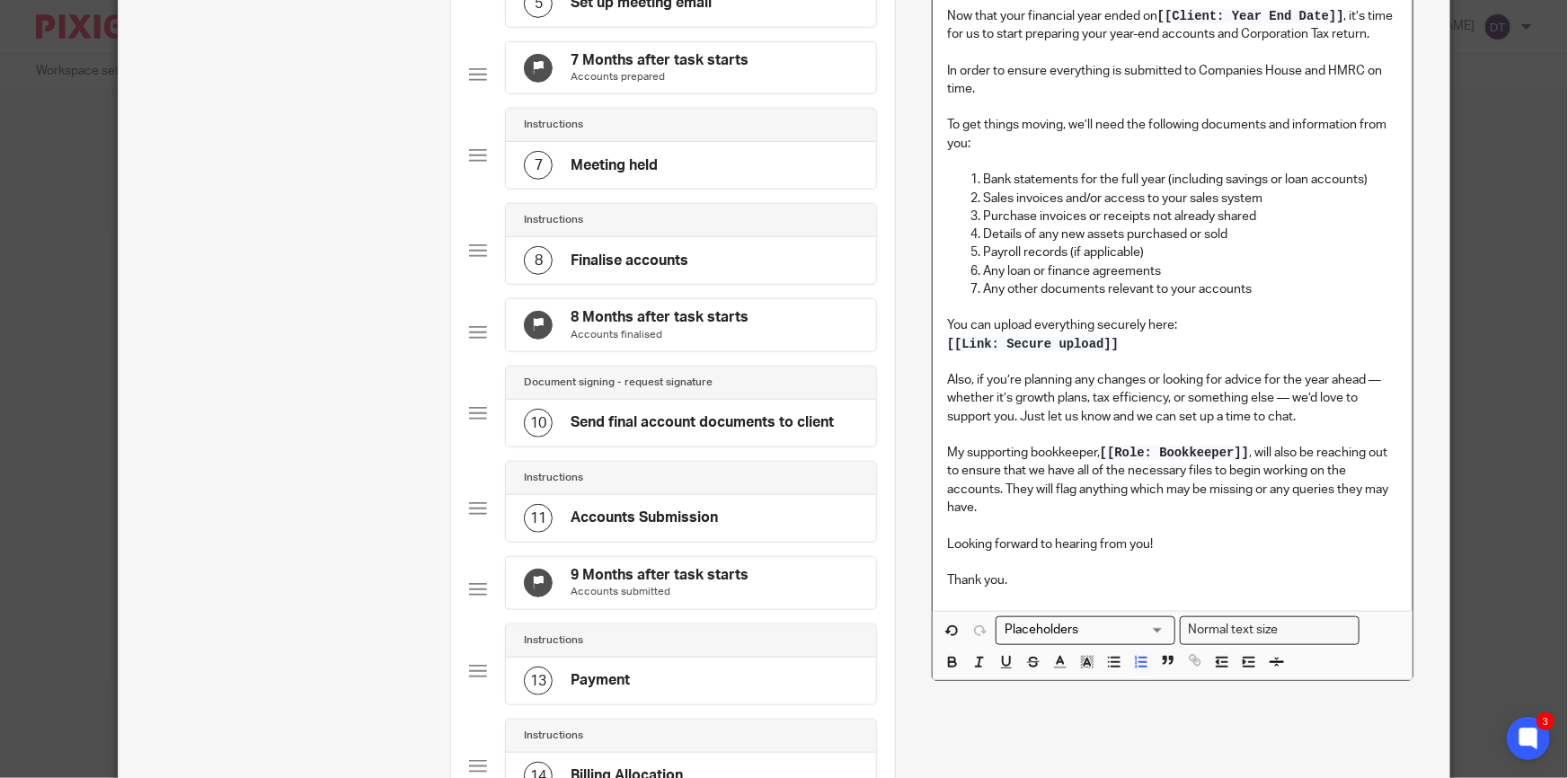
click at [1232, 288] on p "Any other documents relevant to your accounts" at bounding box center [1191, 288] width 415 height 18
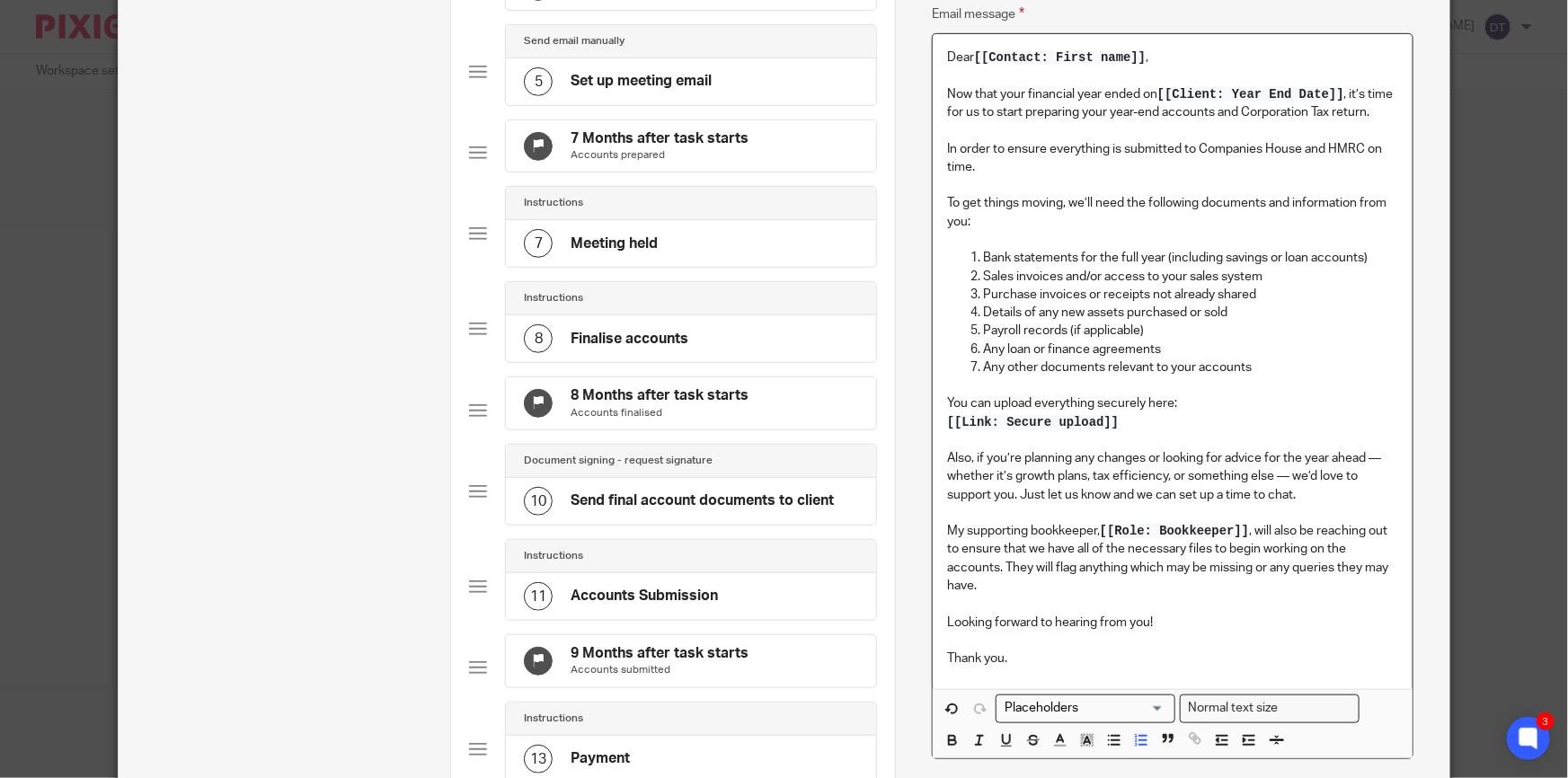
scroll to position [490, 0]
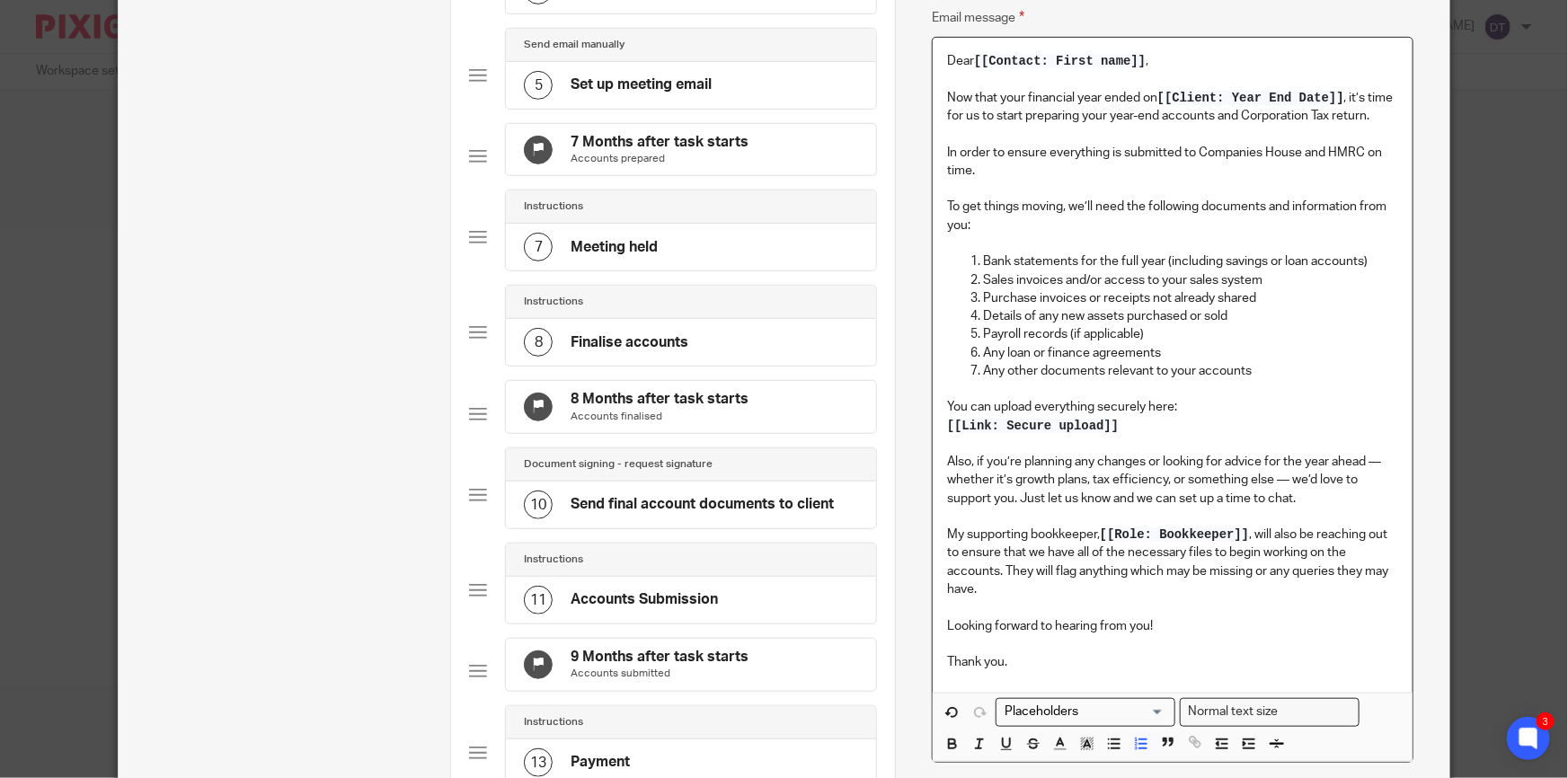
click at [1337, 316] on p "Details of any new assets purchased or sold" at bounding box center [1191, 316] width 415 height 18
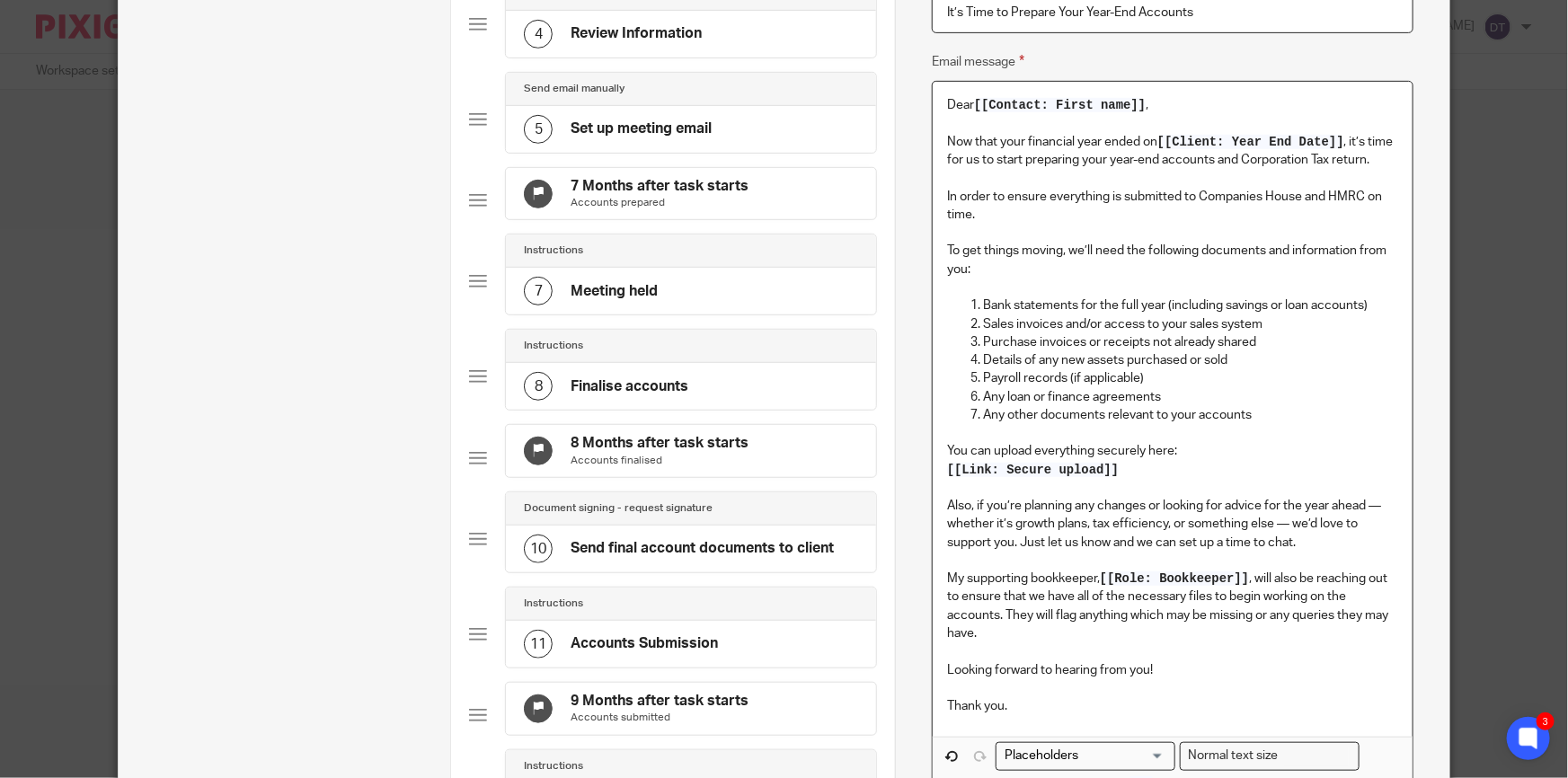
scroll to position [408, 0]
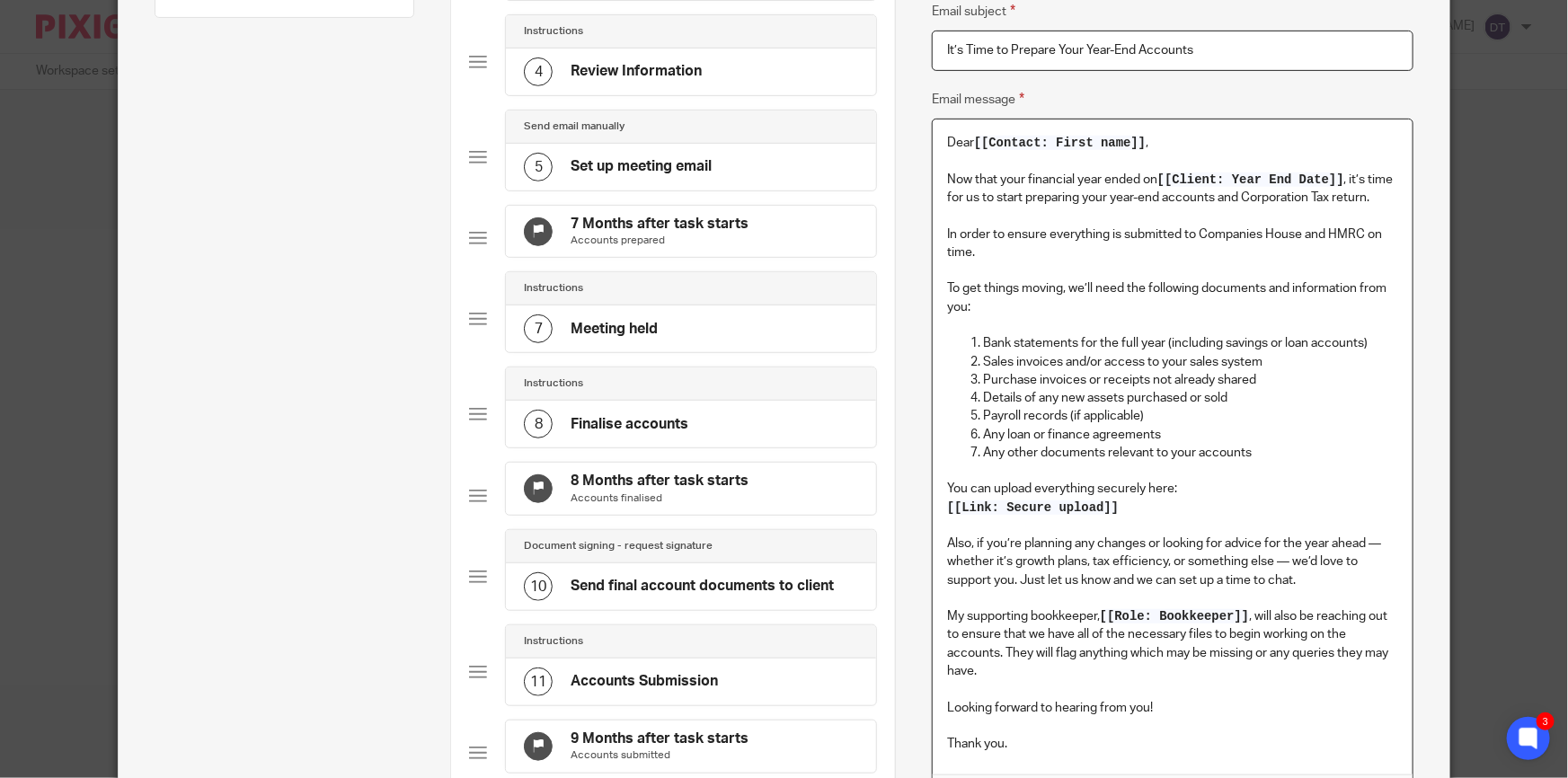
click at [1047, 255] on p "In order to ensure everything is submitted to Companies House and HMRC on time." at bounding box center [1172, 253] width 451 height 54
drag, startPoint x: 1004, startPoint y: 256, endPoint x: 950, endPoint y: 232, distance: 59.1
click at [950, 232] on p "In order to ensure everything is submitted to Companies House and HMRC on time." at bounding box center [1172, 253] width 451 height 54
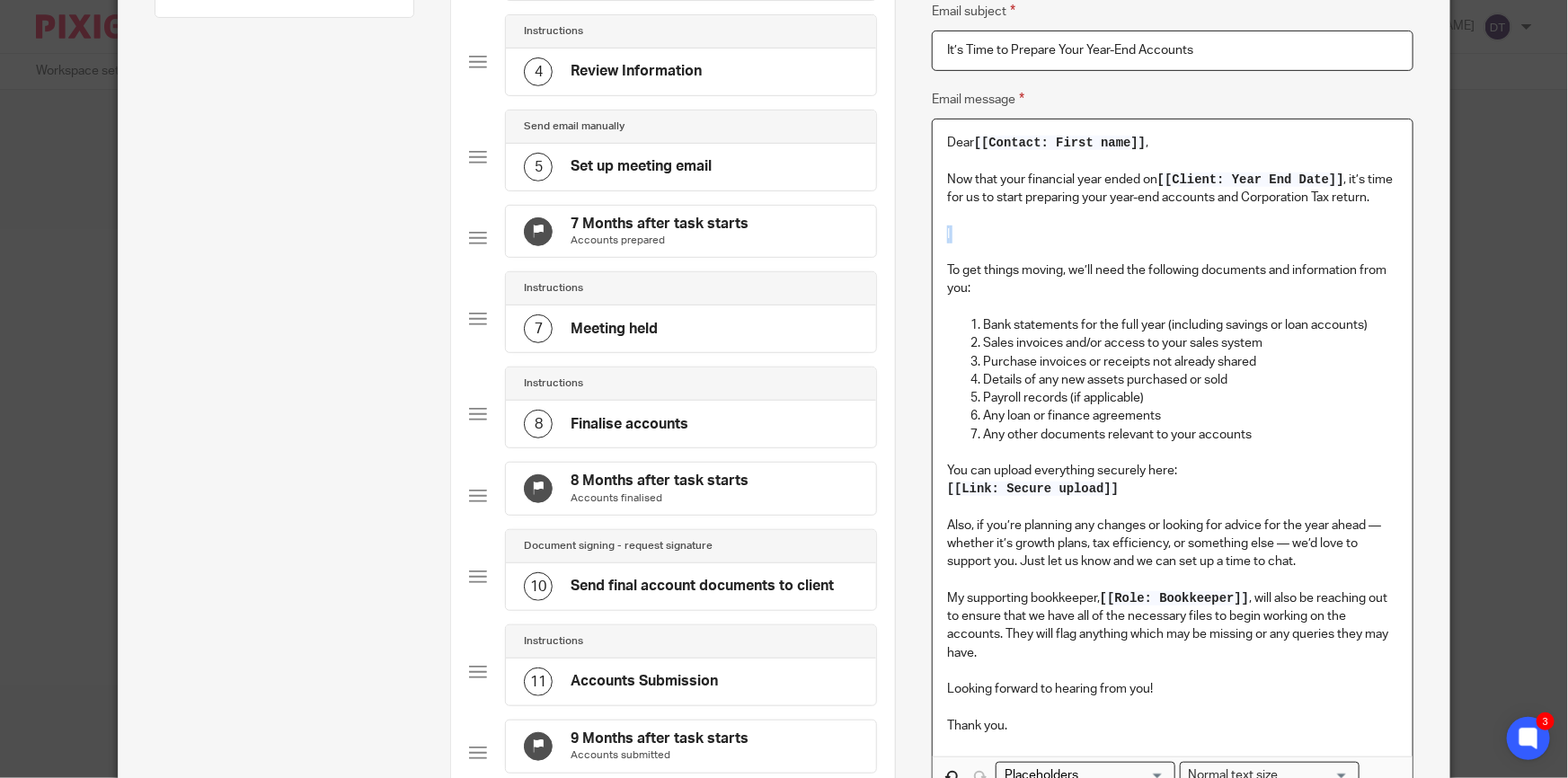
drag, startPoint x: 958, startPoint y: 250, endPoint x: 935, endPoint y: 227, distance: 32.5
click at [935, 227] on div "Dear [[Contact: First name]] , Now that your financial year ended on [[Client: …" at bounding box center [1172, 438] width 480 height 637
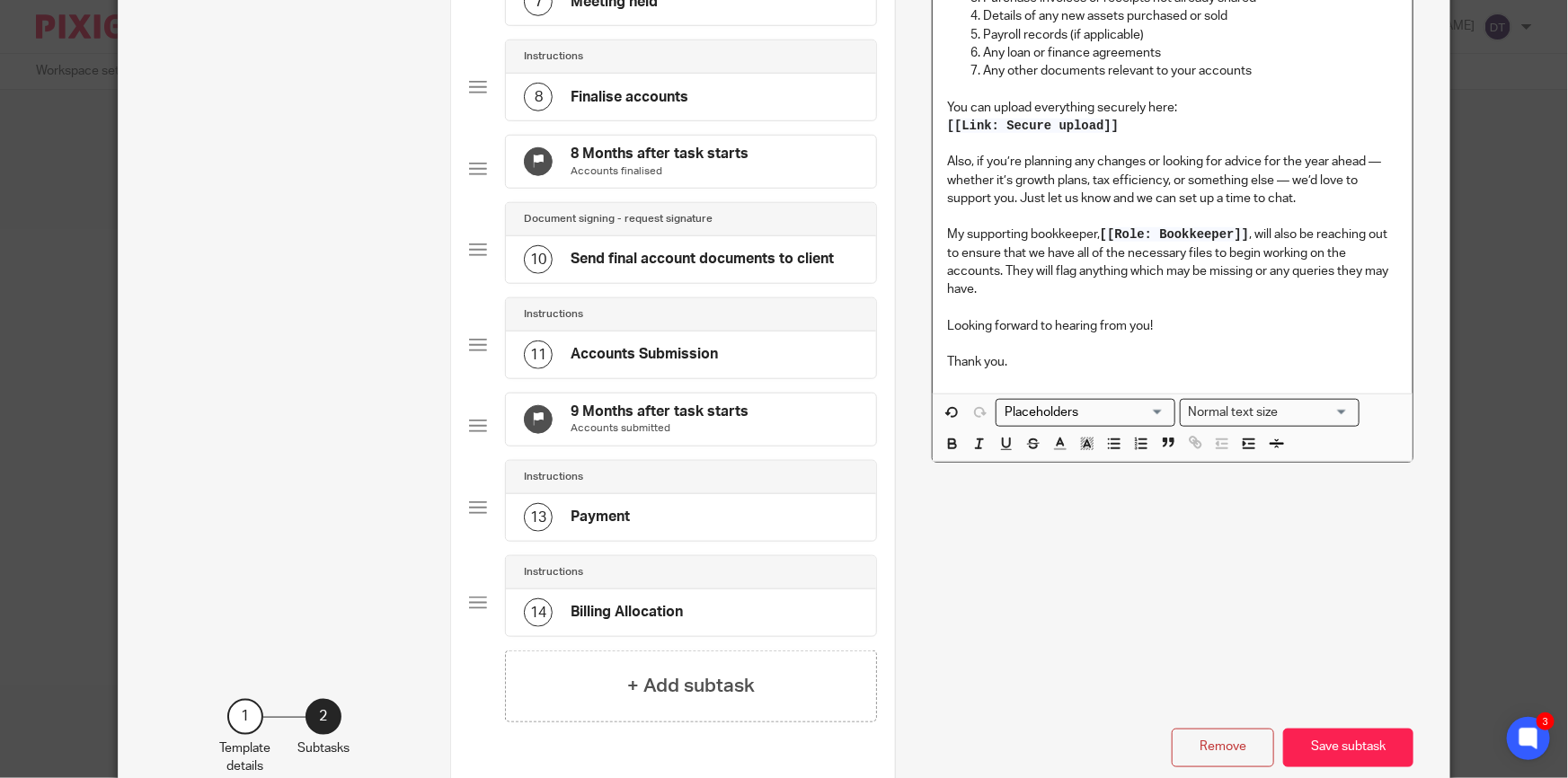
scroll to position [895, 0]
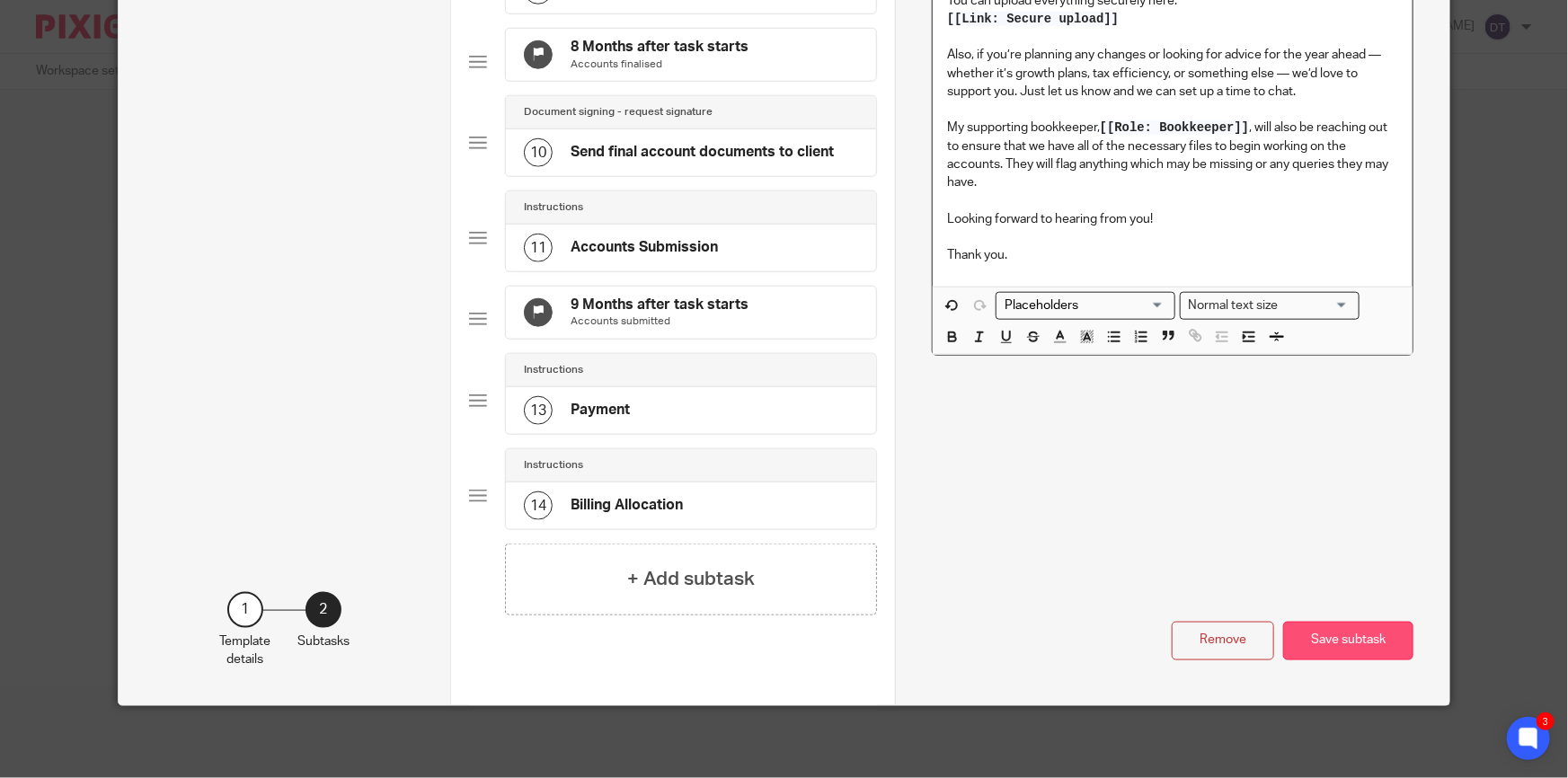
click at [1327, 650] on button "Save subtask" at bounding box center [1348, 641] width 131 height 39
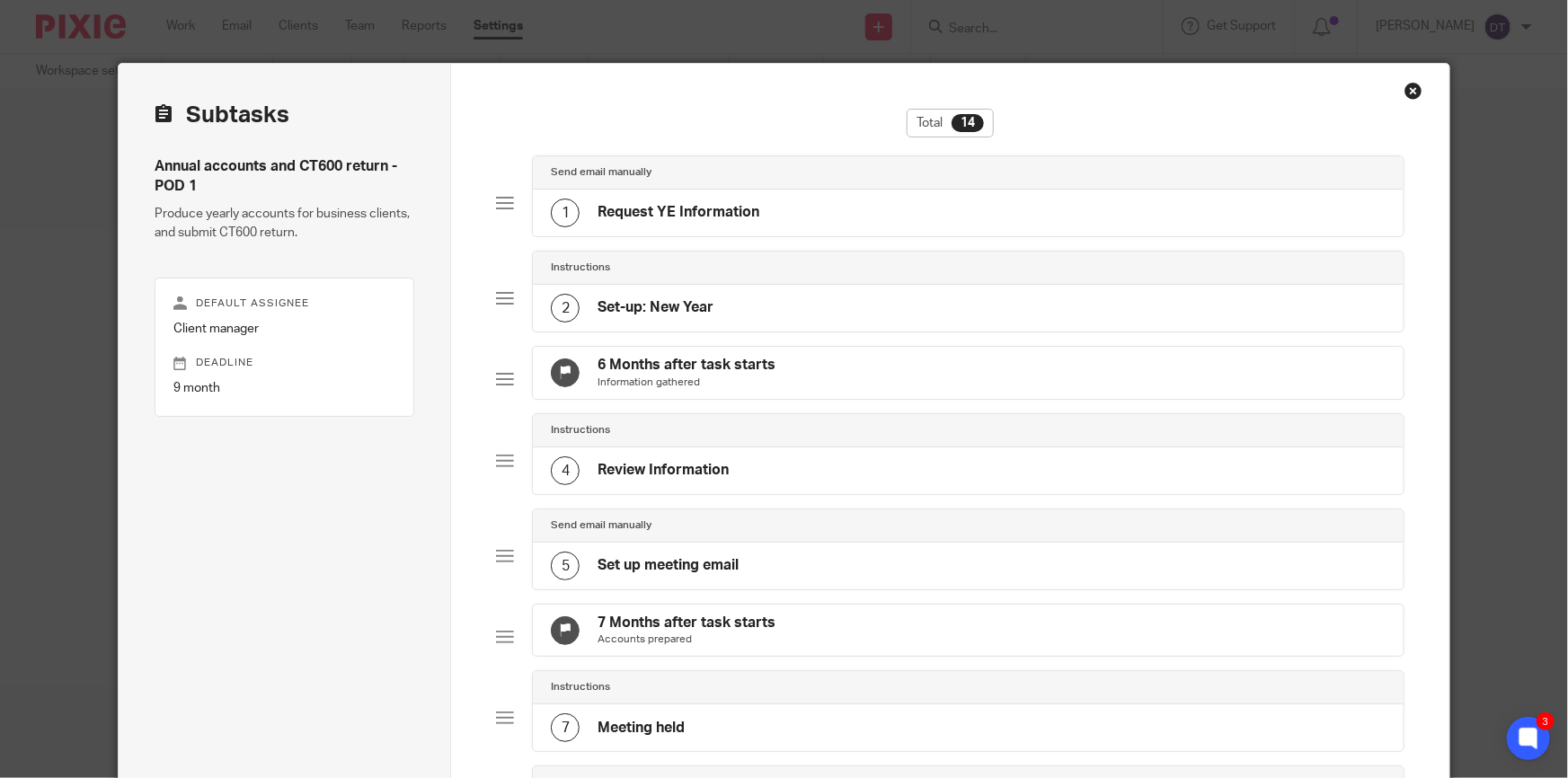
scroll to position [0, 0]
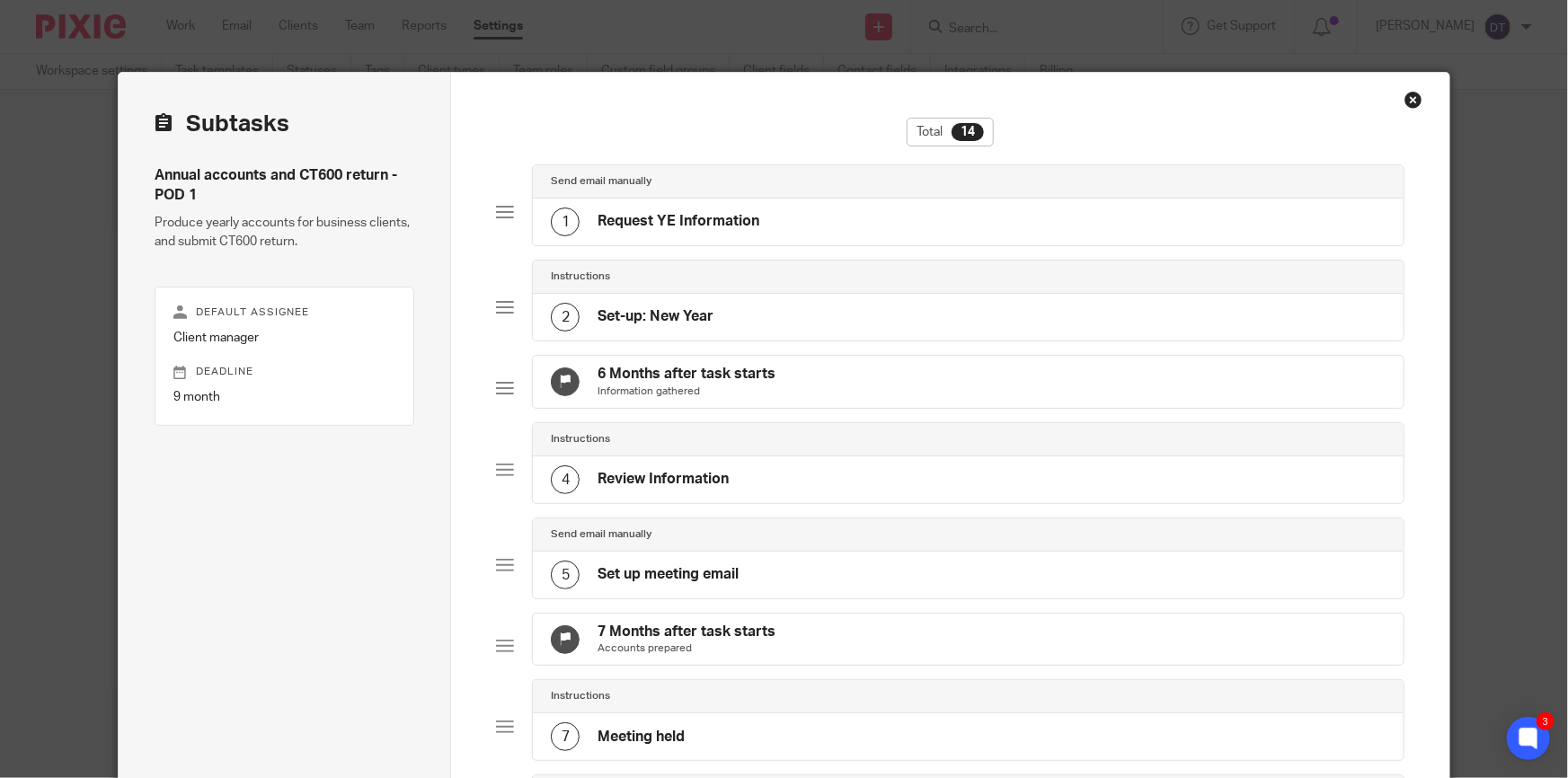
click at [641, 323] on h4 "Set-up: New Year" at bounding box center [655, 317] width 116 height 19
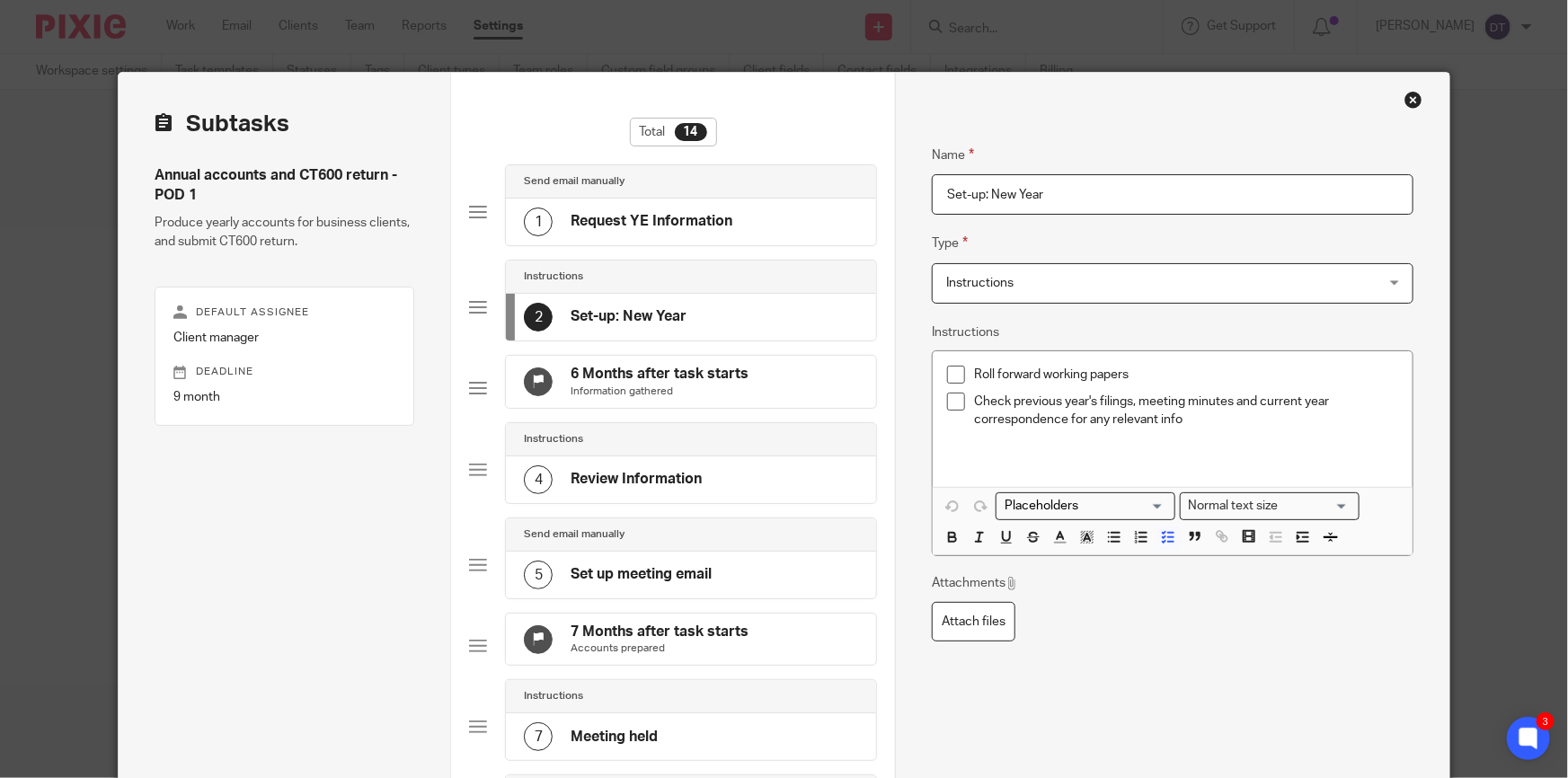
click at [693, 391] on p "Information gathered" at bounding box center [659, 391] width 178 height 14
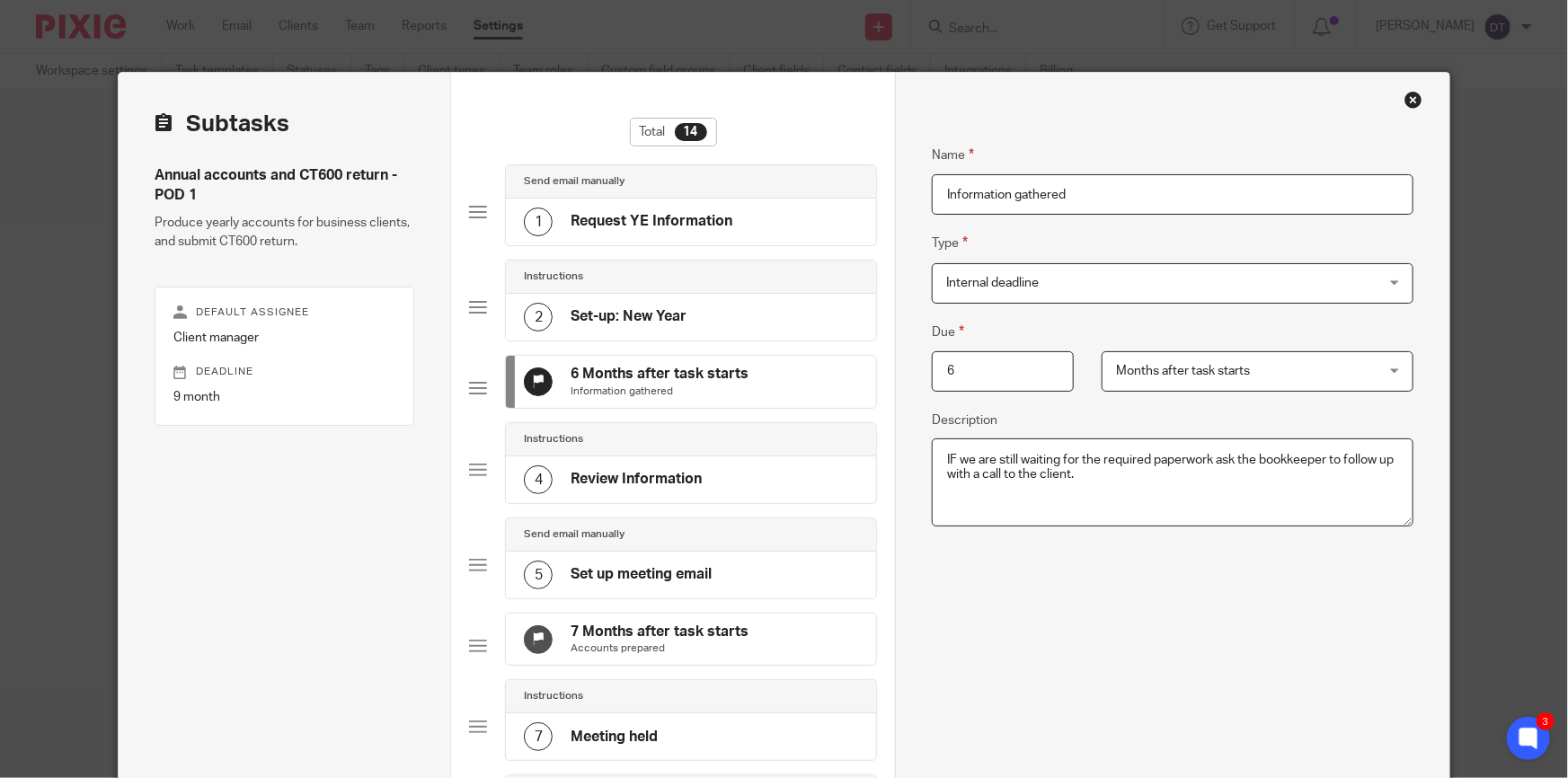
click at [1138, 484] on textarea "IF we are still waiting for the required paperwork ask the bookkeeper to follow…" at bounding box center [1172, 483] width 482 height 88
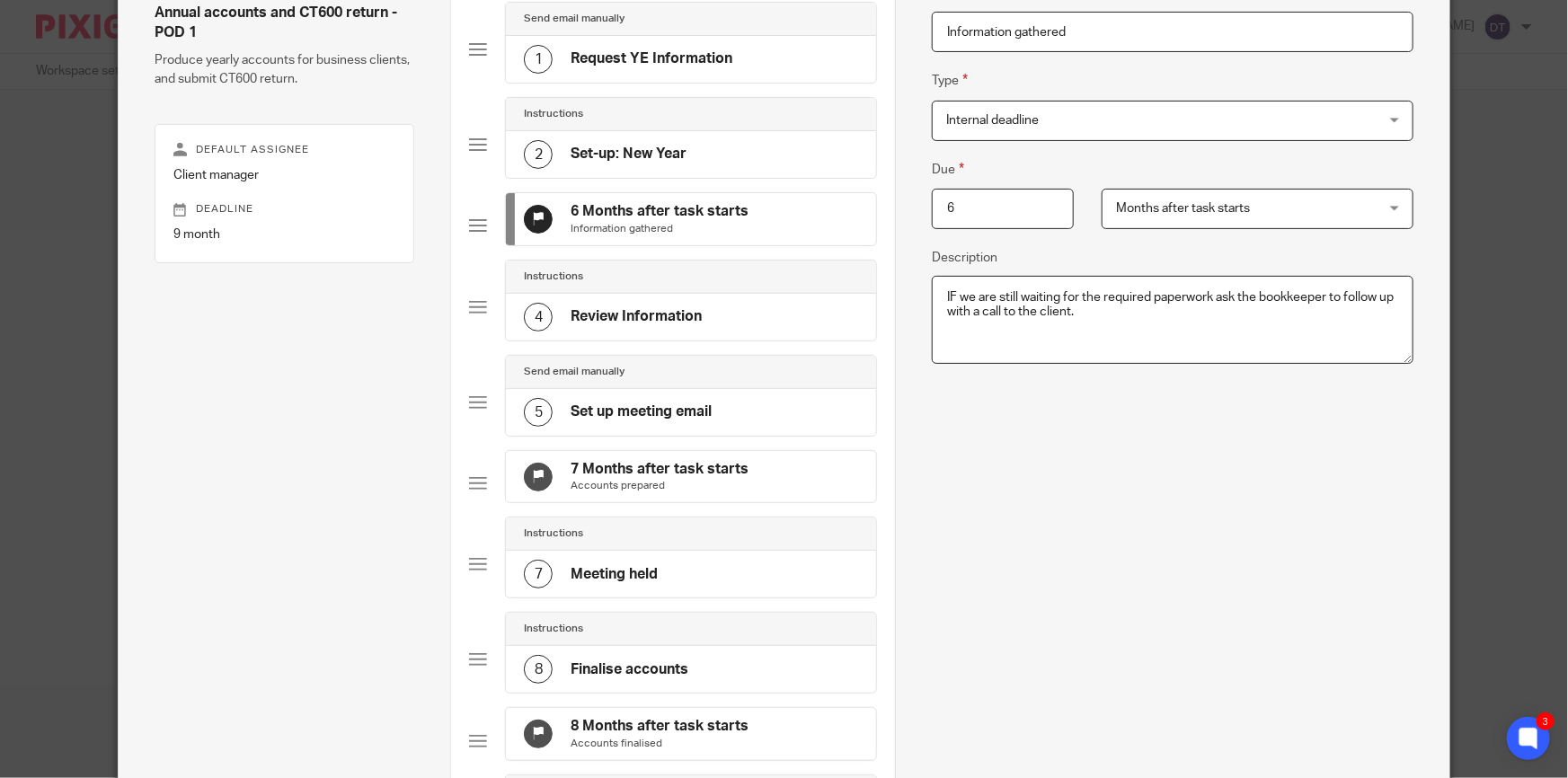
scroll to position [81, 0]
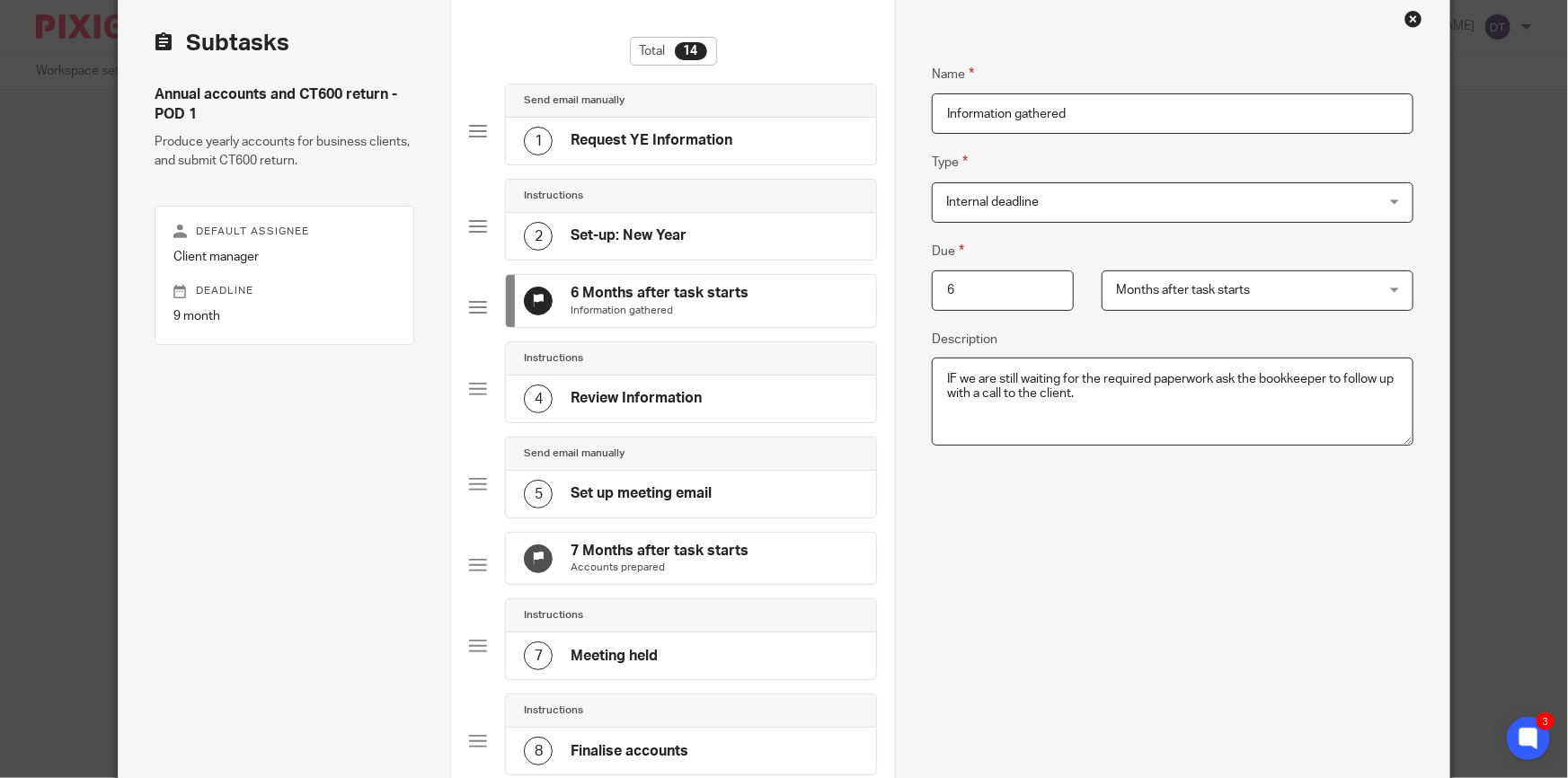
click at [713, 423] on div "4 Review Information" at bounding box center [691, 399] width 370 height 47
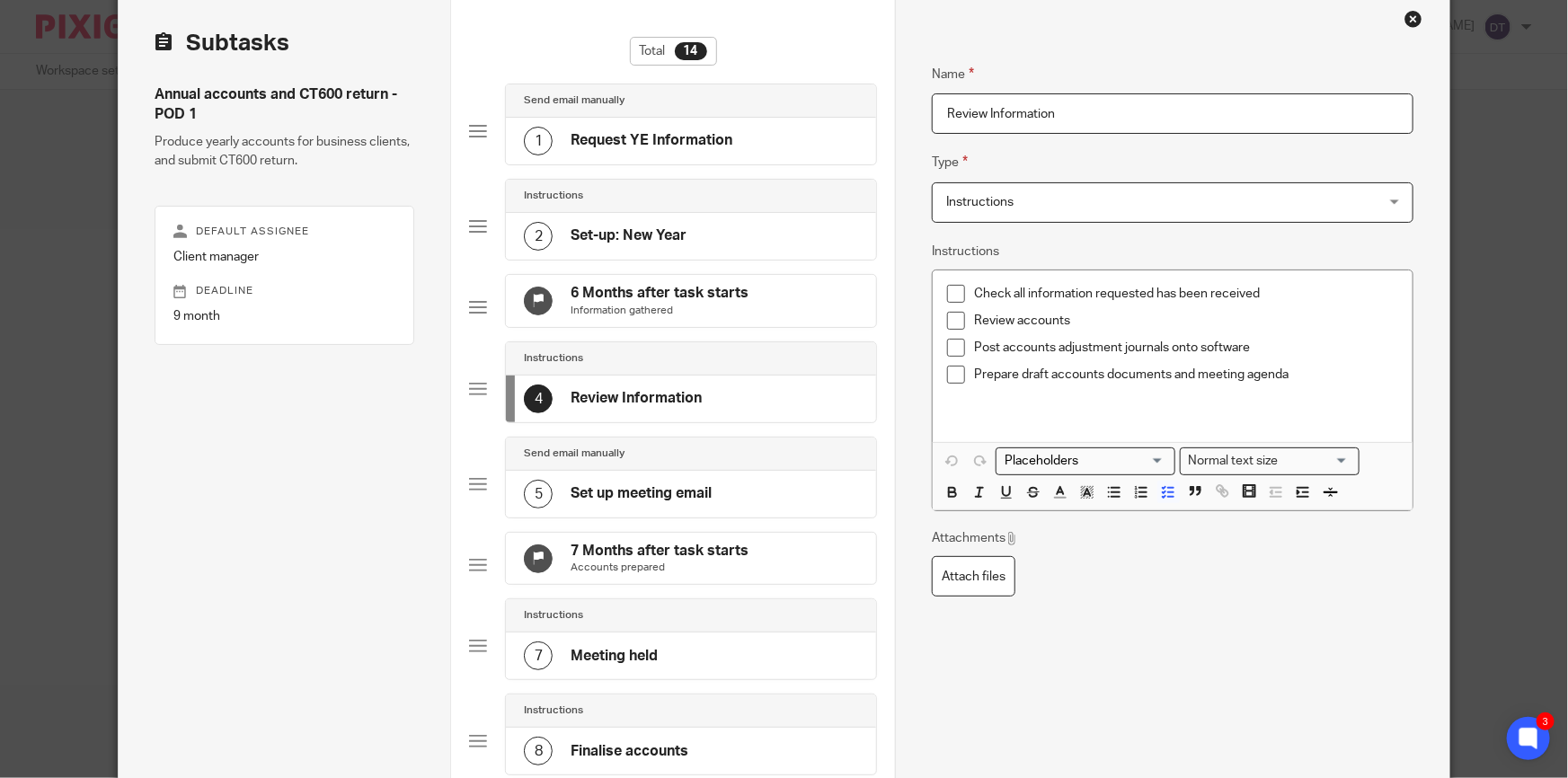
click at [695, 310] on p "Information gathered" at bounding box center [659, 310] width 178 height 14
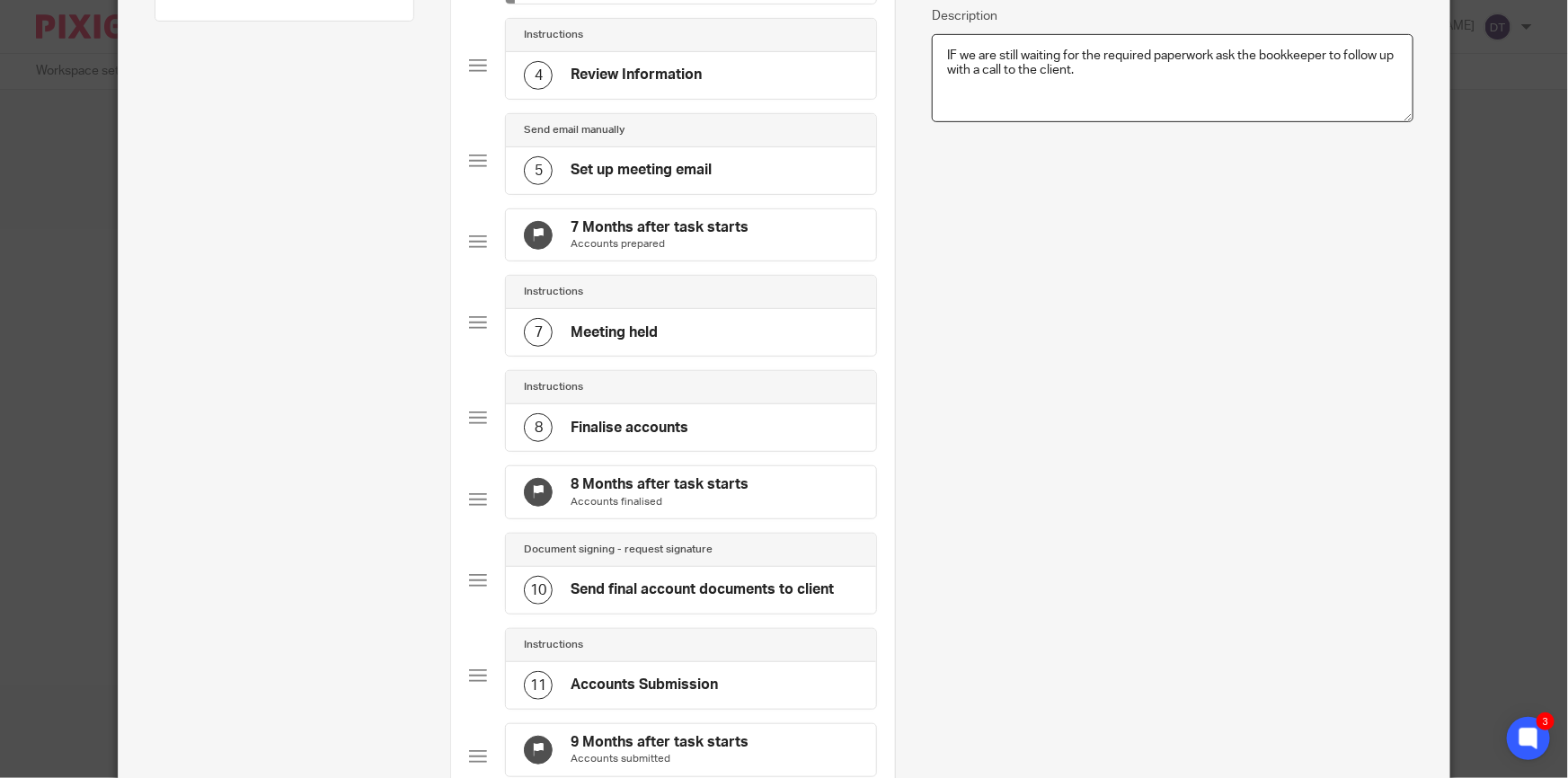
scroll to position [0, 0]
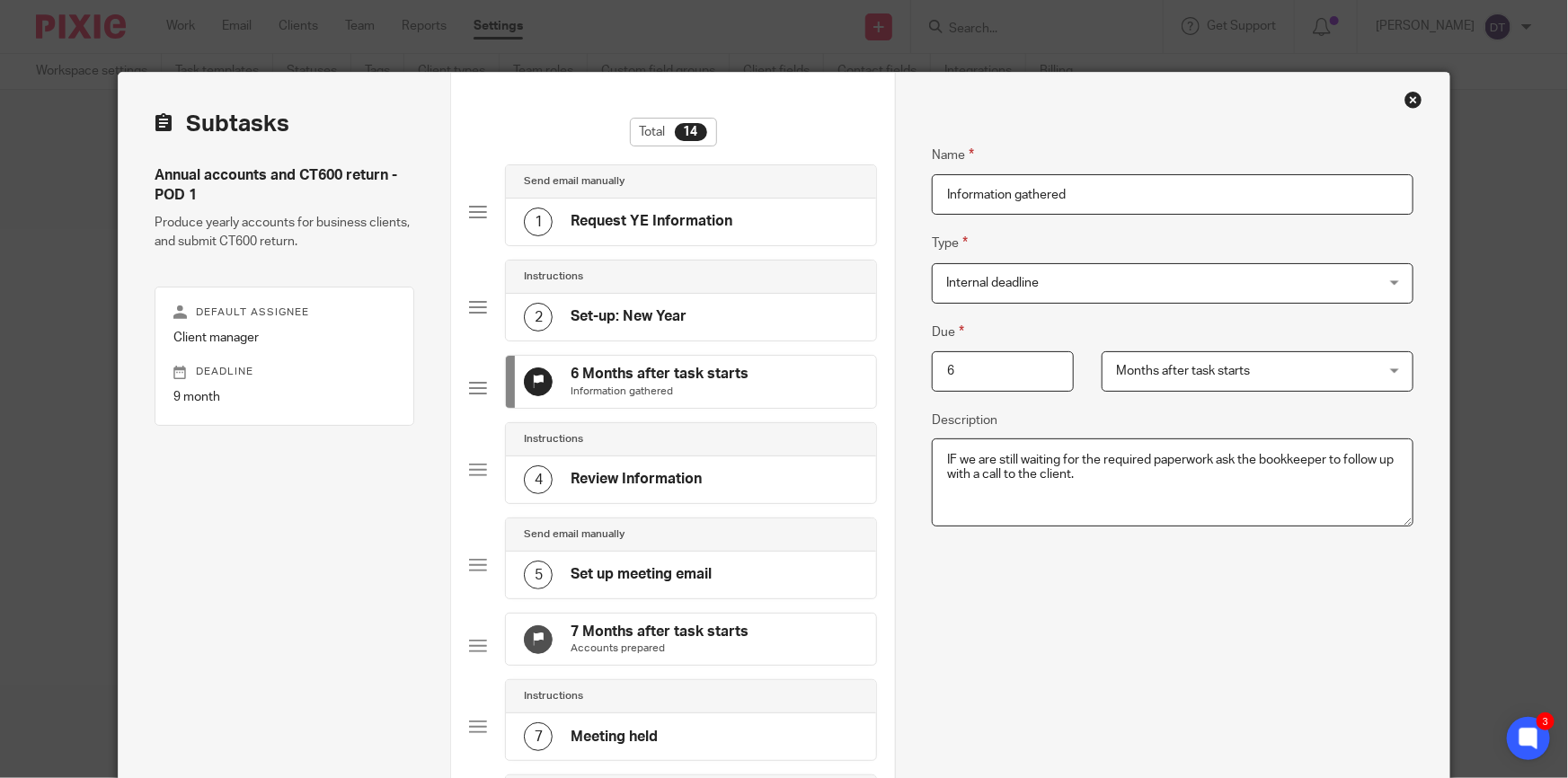
click at [673, 213] on h4 "Request YE Information" at bounding box center [651, 222] width 162 height 19
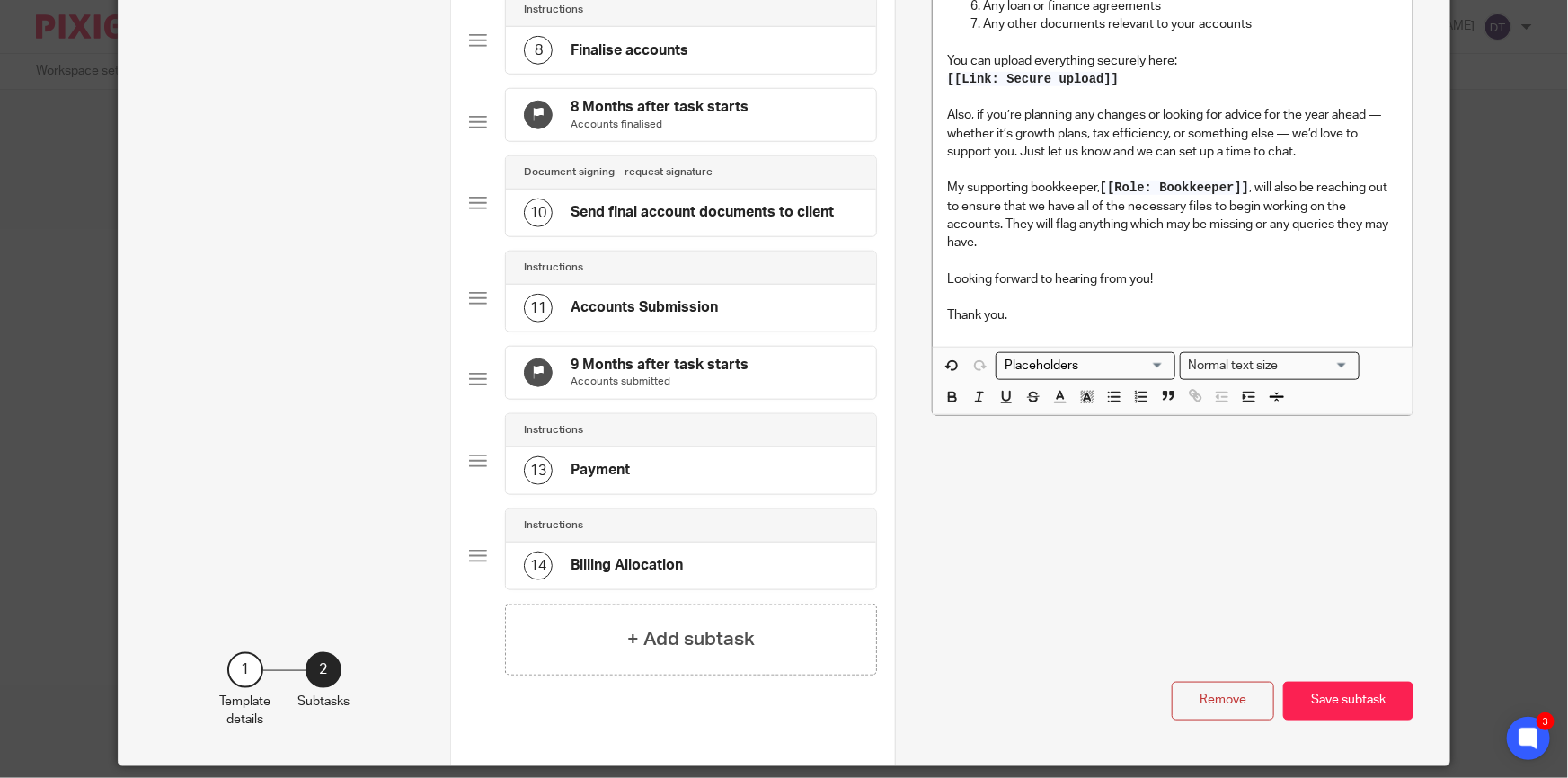
scroll to position [895, 0]
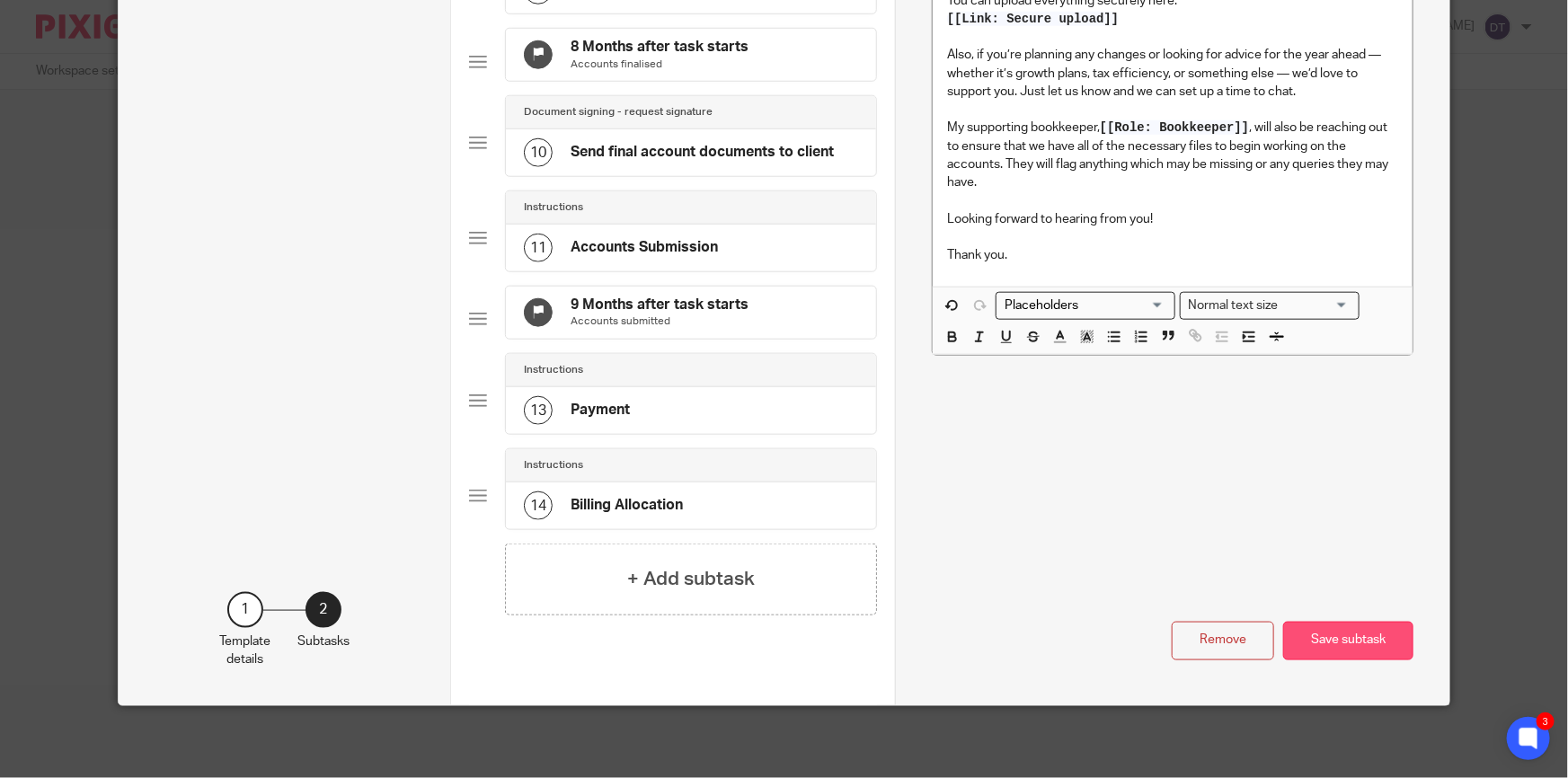
click at [1343, 630] on button "Save subtask" at bounding box center [1348, 641] width 131 height 39
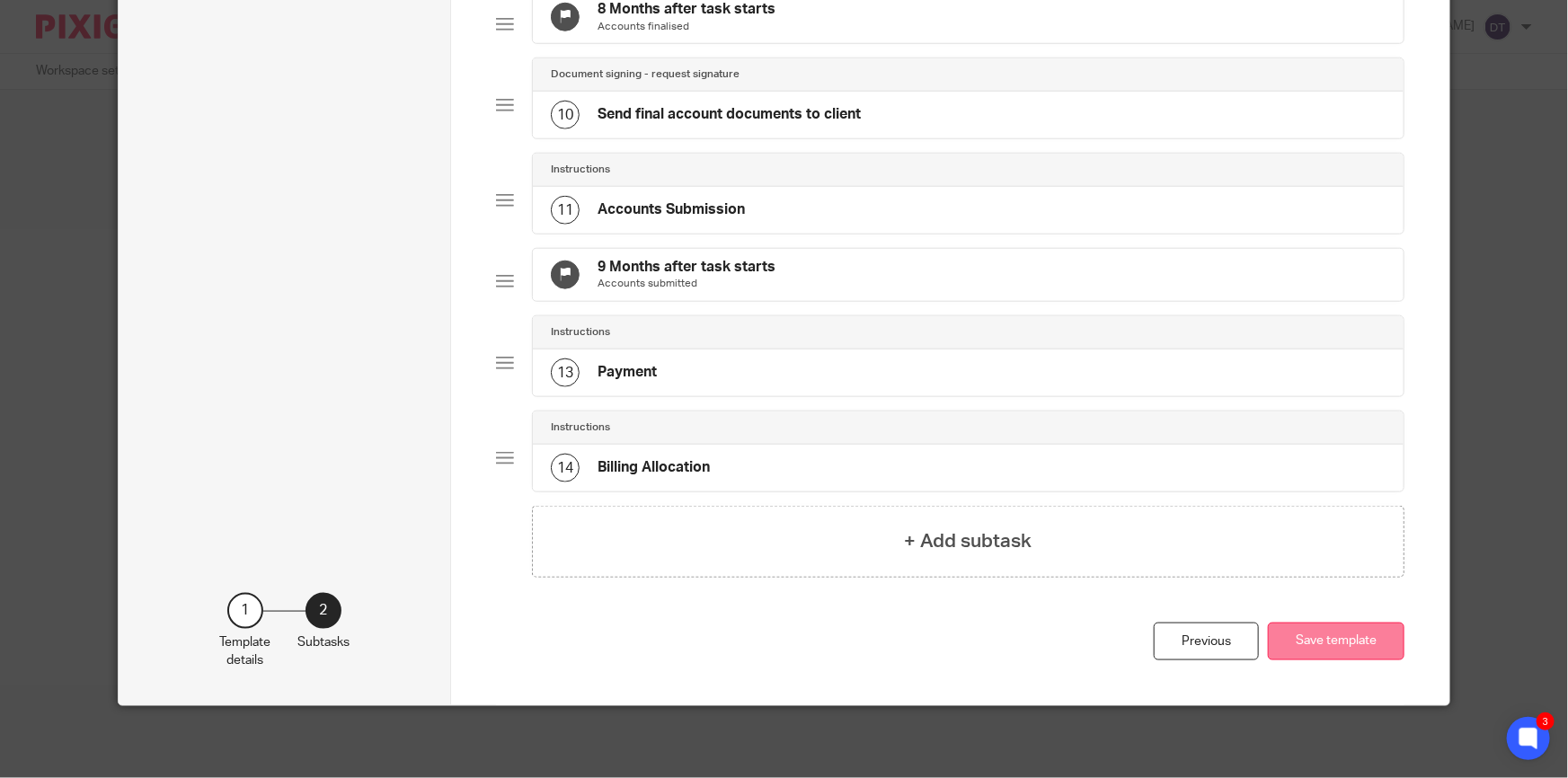
click at [1330, 661] on button "Save template" at bounding box center [1336, 642] width 136 height 39
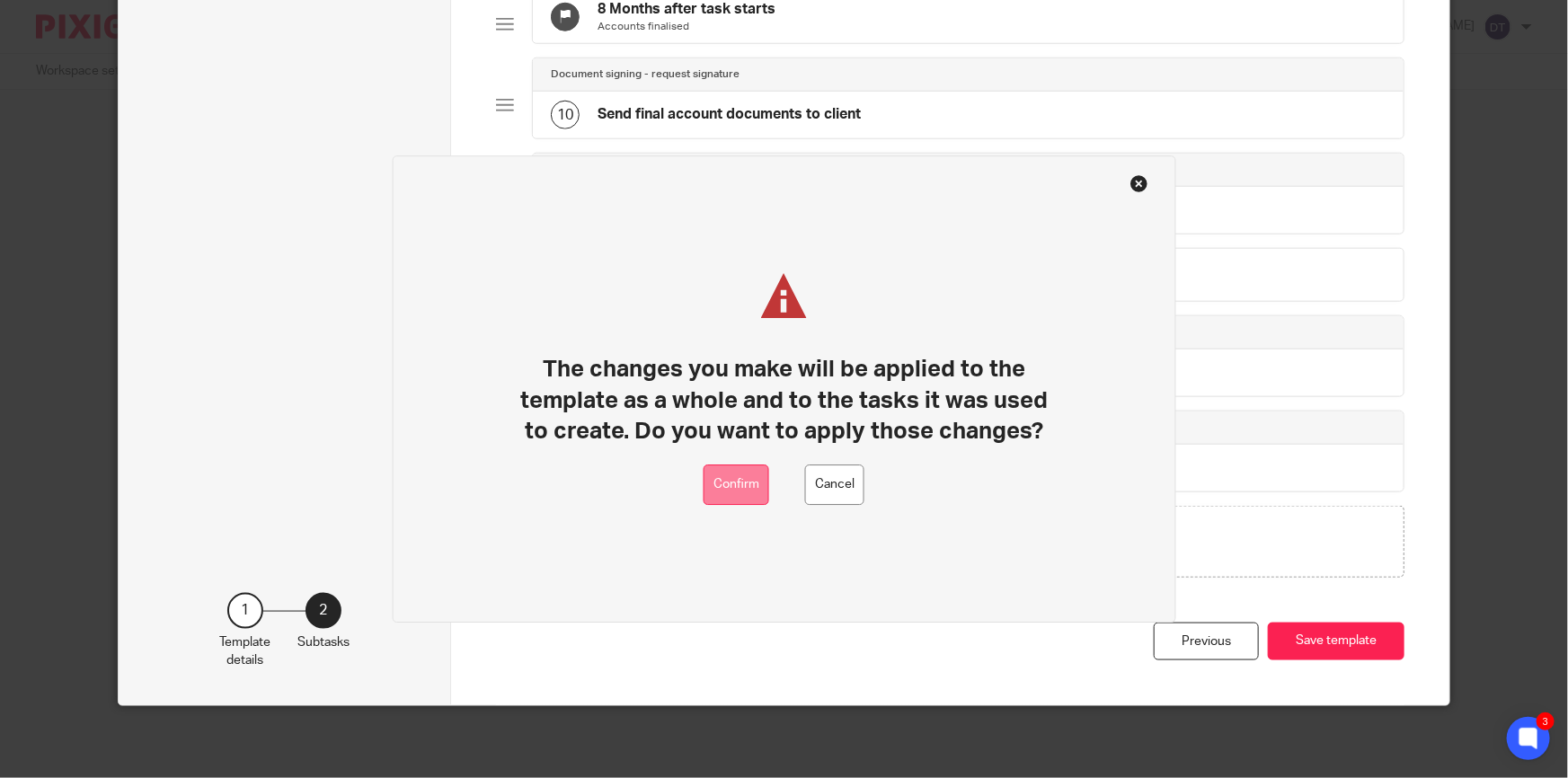
click at [714, 486] on button "Confirm" at bounding box center [737, 485] width 66 height 40
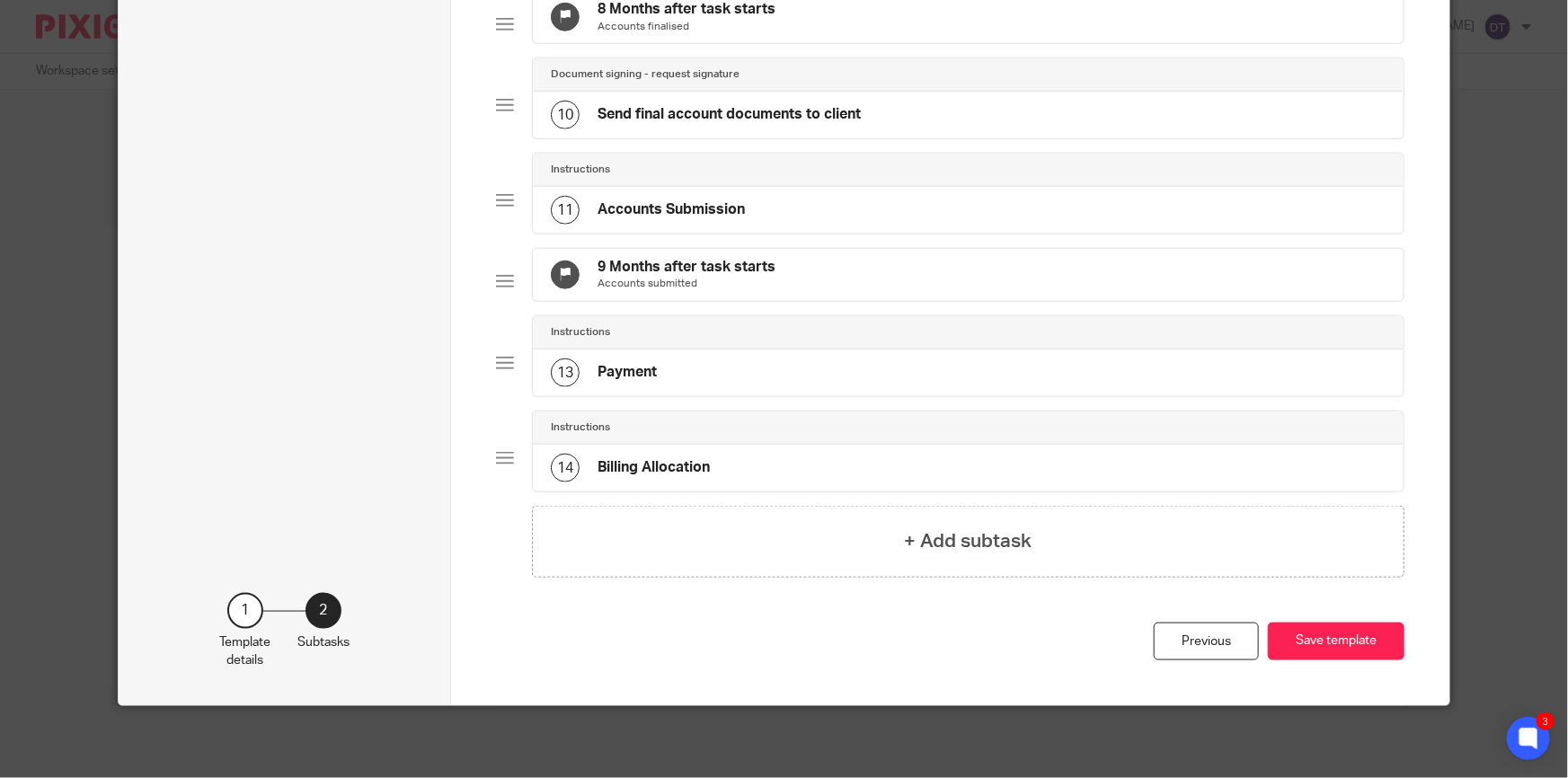
scroll to position [323, 0]
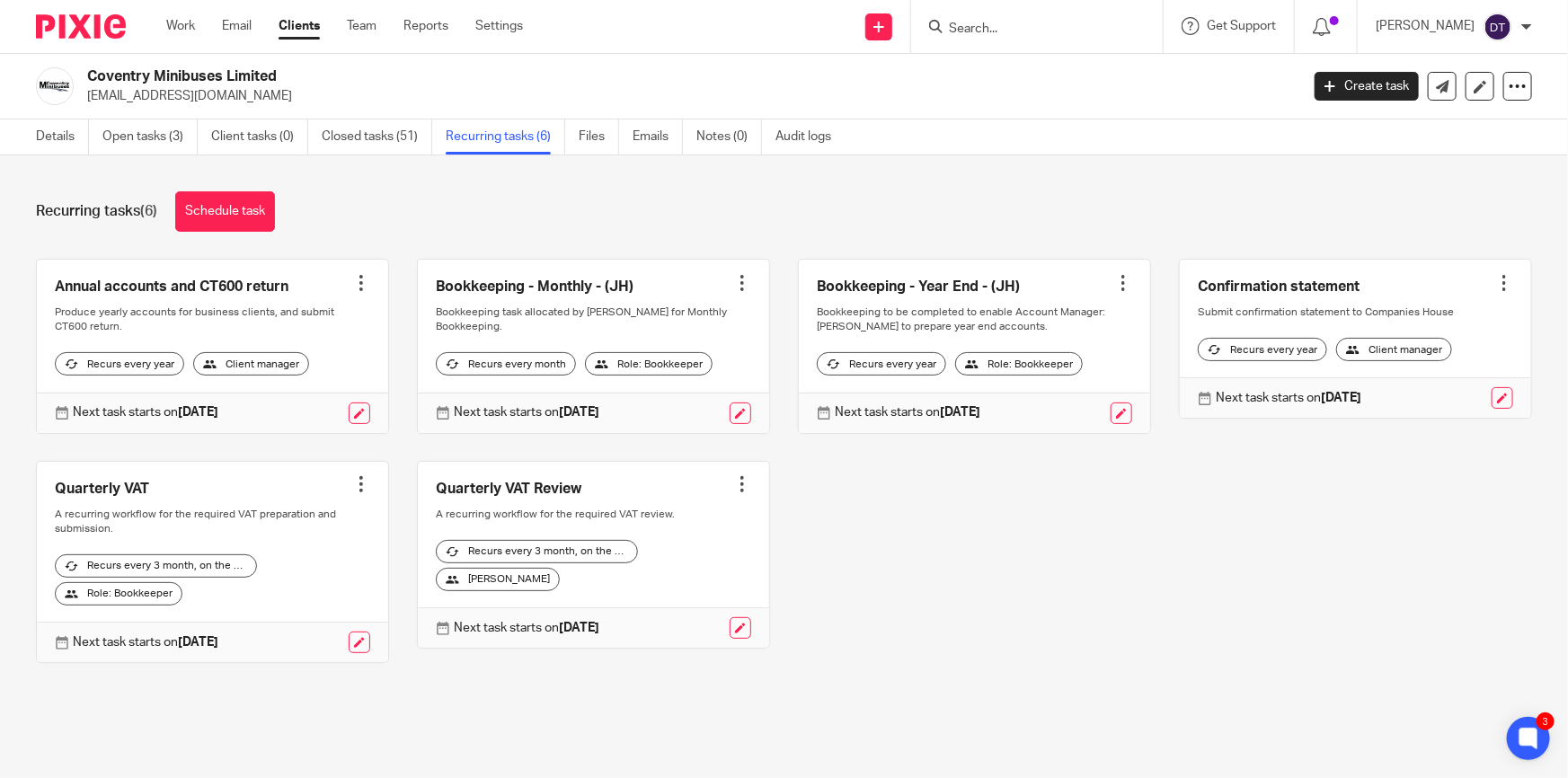
click at [315, 8] on div "Work Email Clients Team Reports Settings Work Email Clients Team Reports Settin…" at bounding box center [349, 26] width 402 height 53
click at [300, 27] on link "Clients" at bounding box center [300, 25] width 41 height 18
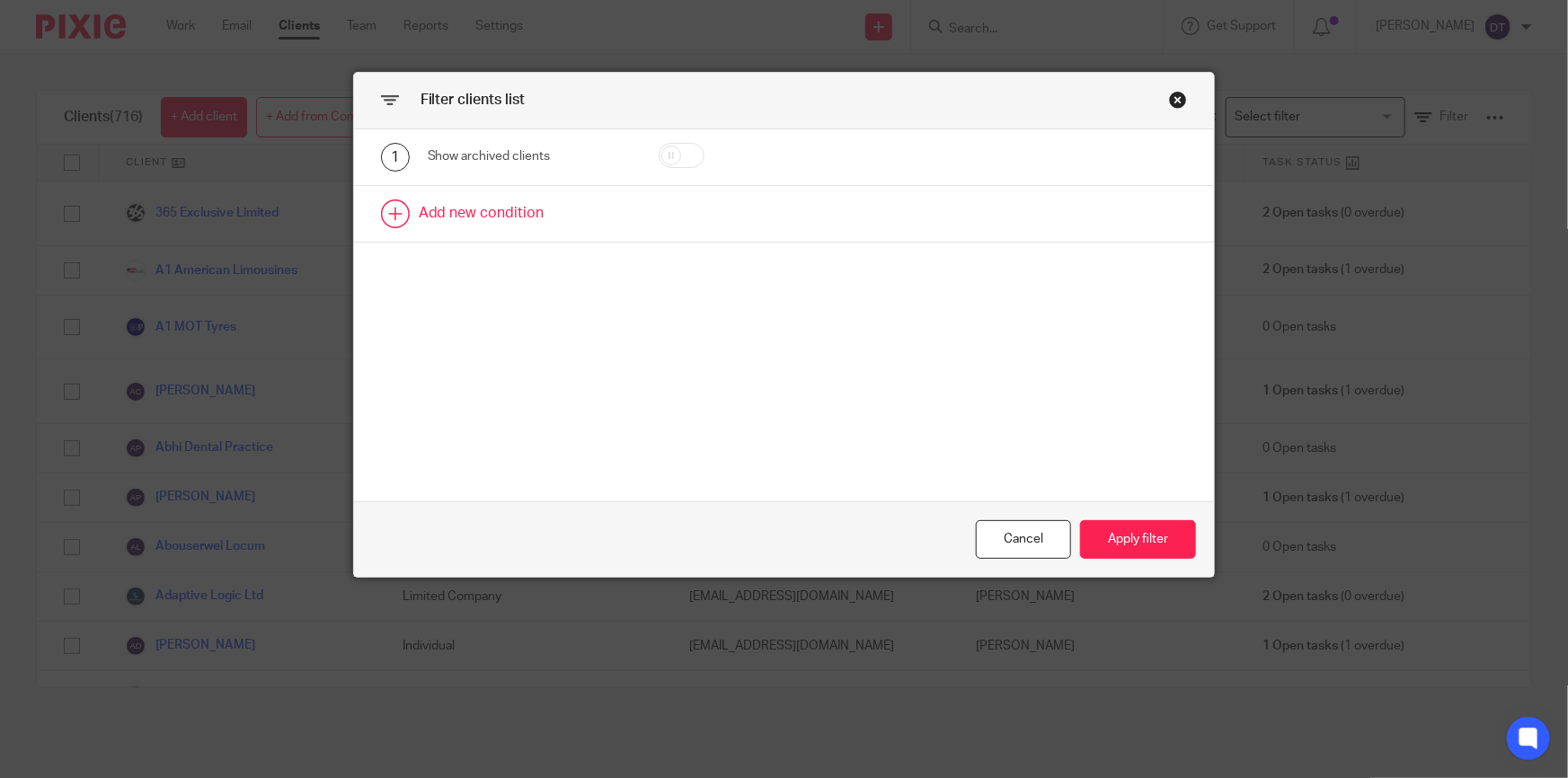
click at [575, 215] on link at bounding box center [784, 213] width 861 height 55
click at [579, 215] on div "Field" at bounding box center [518, 219] width 151 height 38
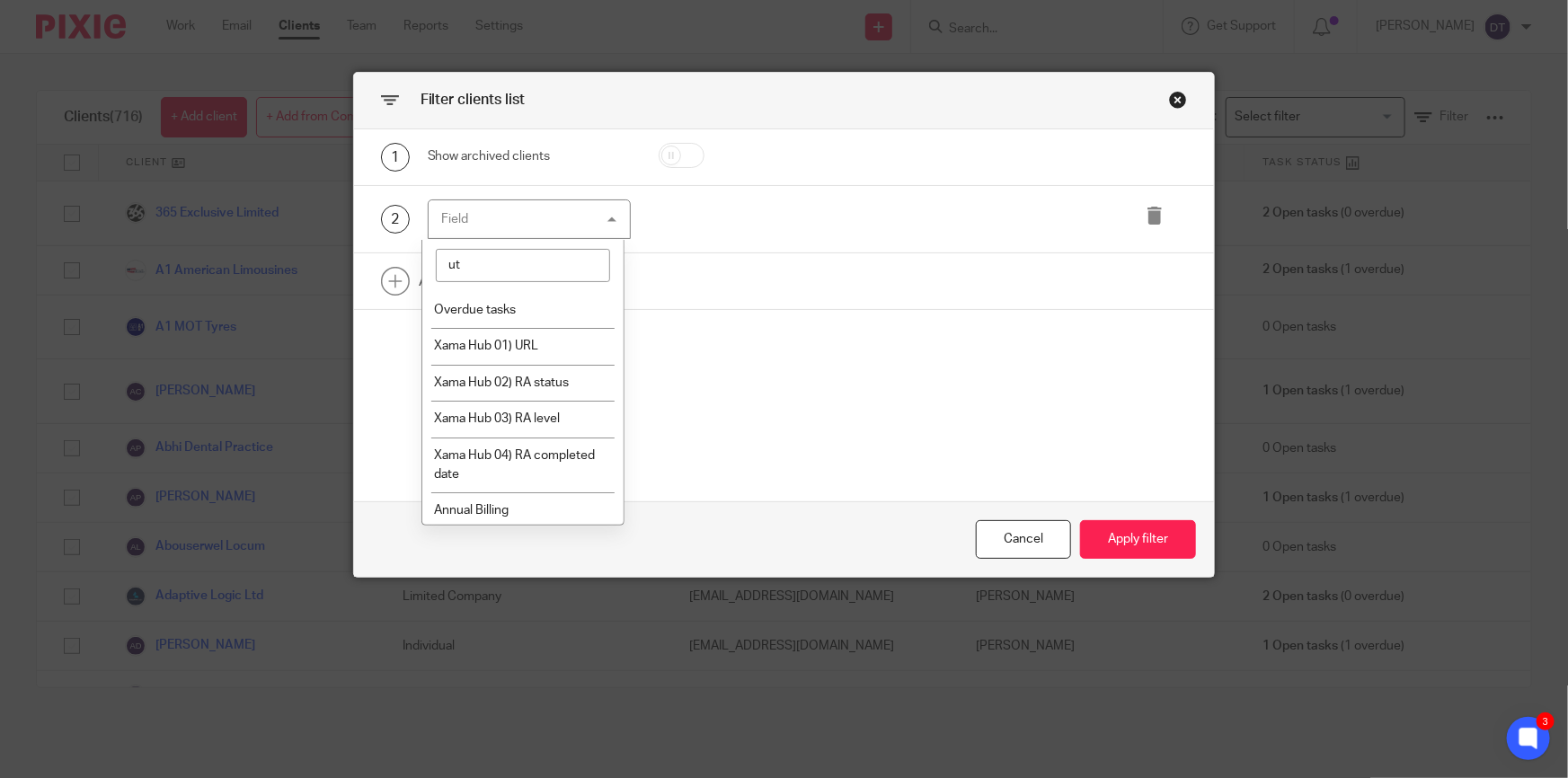
type input "utr"
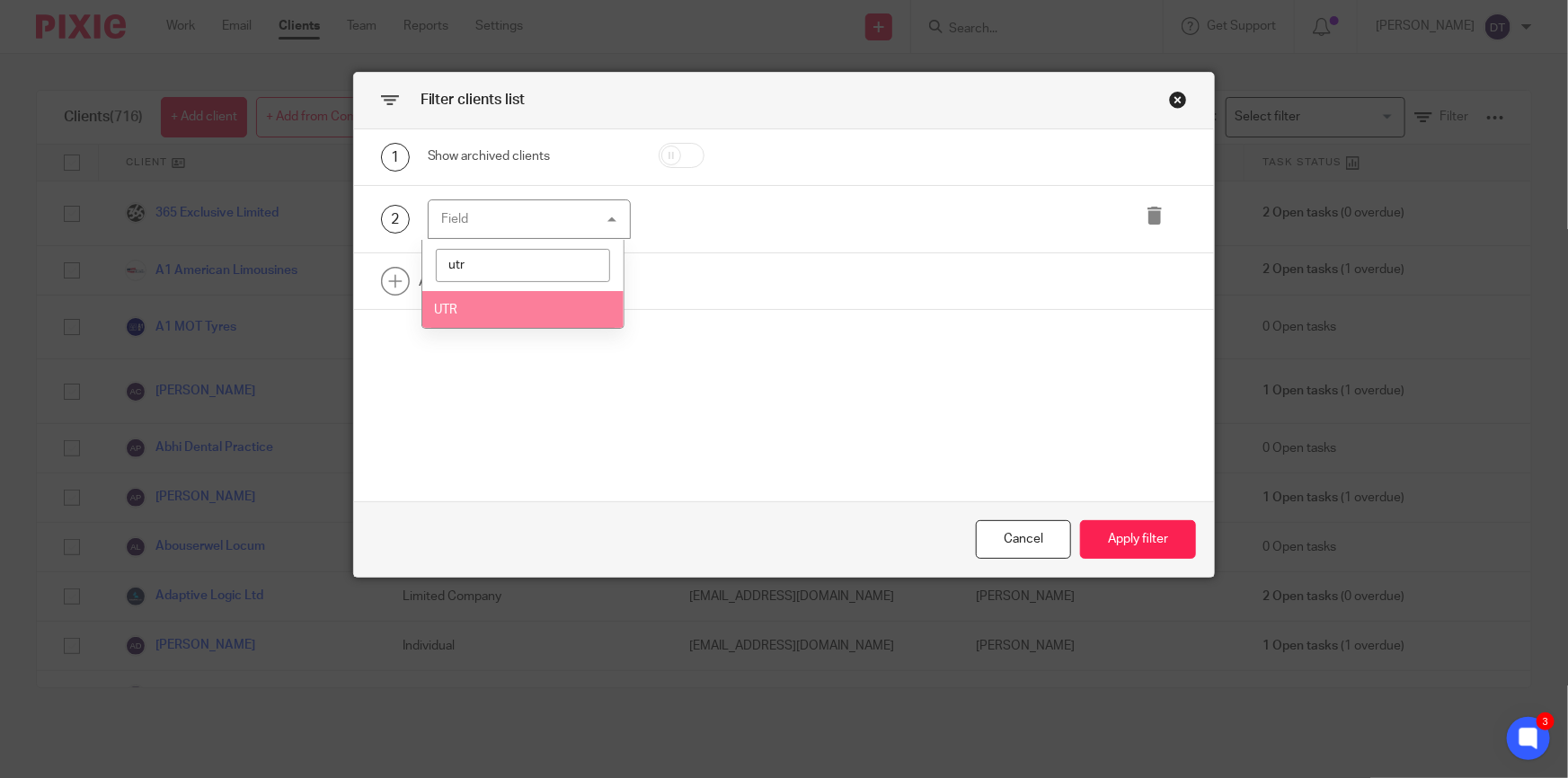
click at [466, 325] on li "UTR" at bounding box center [523, 309] width 202 height 37
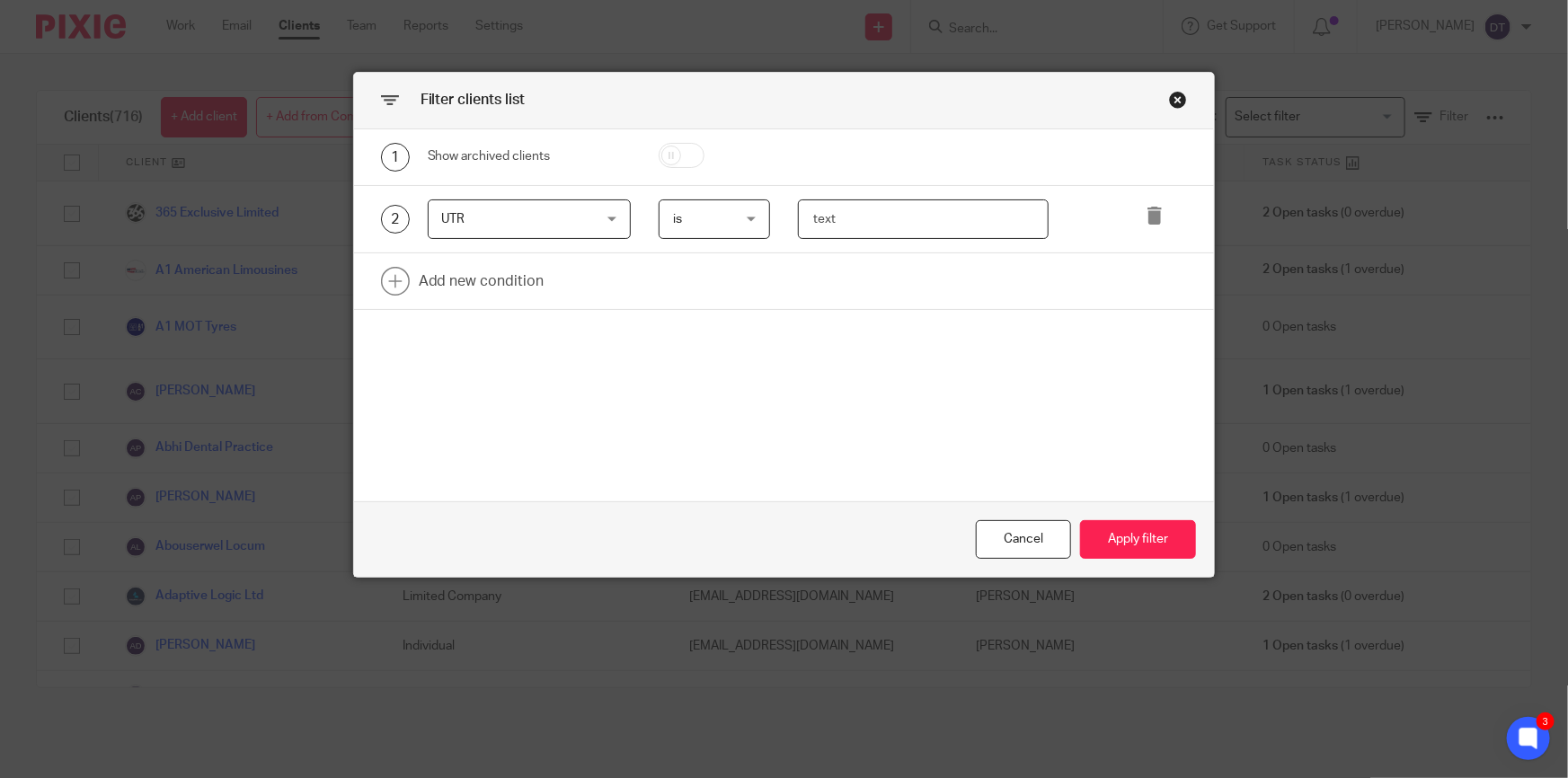
click at [889, 209] on input "text" at bounding box center [923, 219] width 250 height 40
paste input "25415"
type input "25415"
click at [600, 220] on div "UTR UTR" at bounding box center [529, 219] width 203 height 40
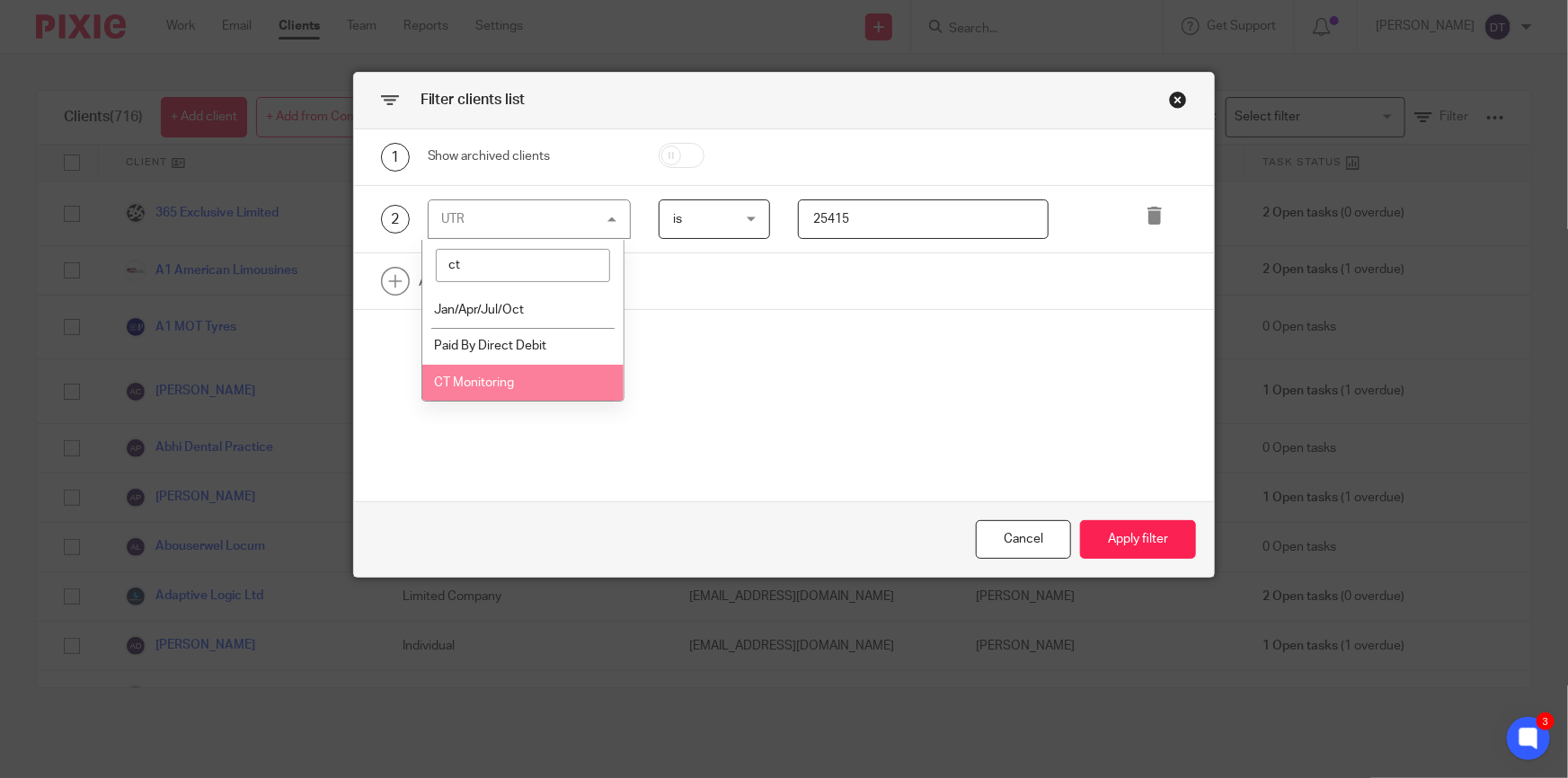
type input "ct"
drag, startPoint x: 514, startPoint y: 377, endPoint x: 786, endPoint y: 259, distance: 296.5
click at [514, 376] on li "CT Monitoring" at bounding box center [523, 382] width 202 height 37
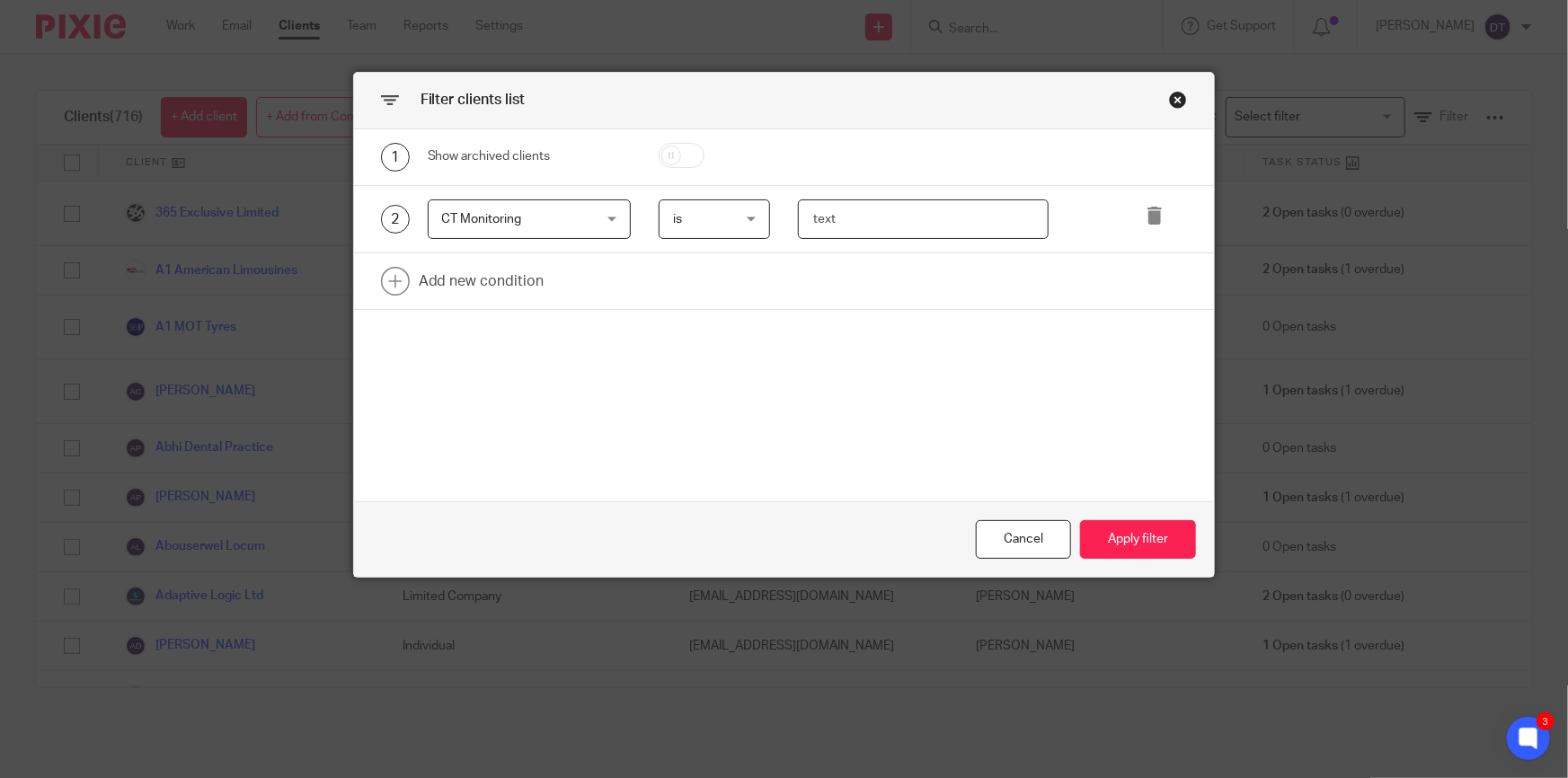
click at [887, 222] on input "text" at bounding box center [923, 219] width 250 height 40
paste input "25415"
type input "25415"
click at [1115, 537] on button "Apply filter" at bounding box center [1138, 539] width 116 height 39
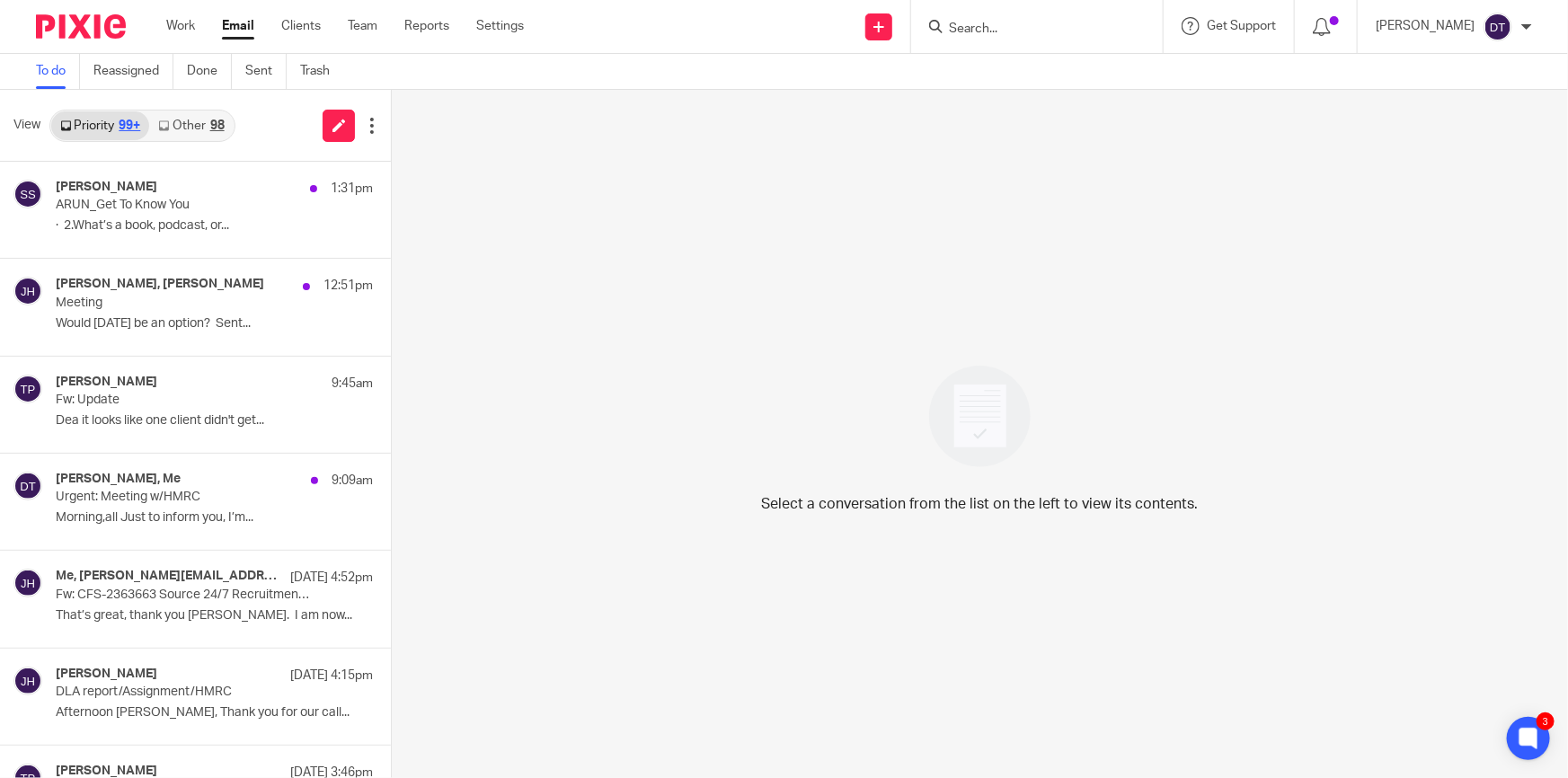
click at [994, 23] on input "Search" at bounding box center [1028, 29] width 162 height 16
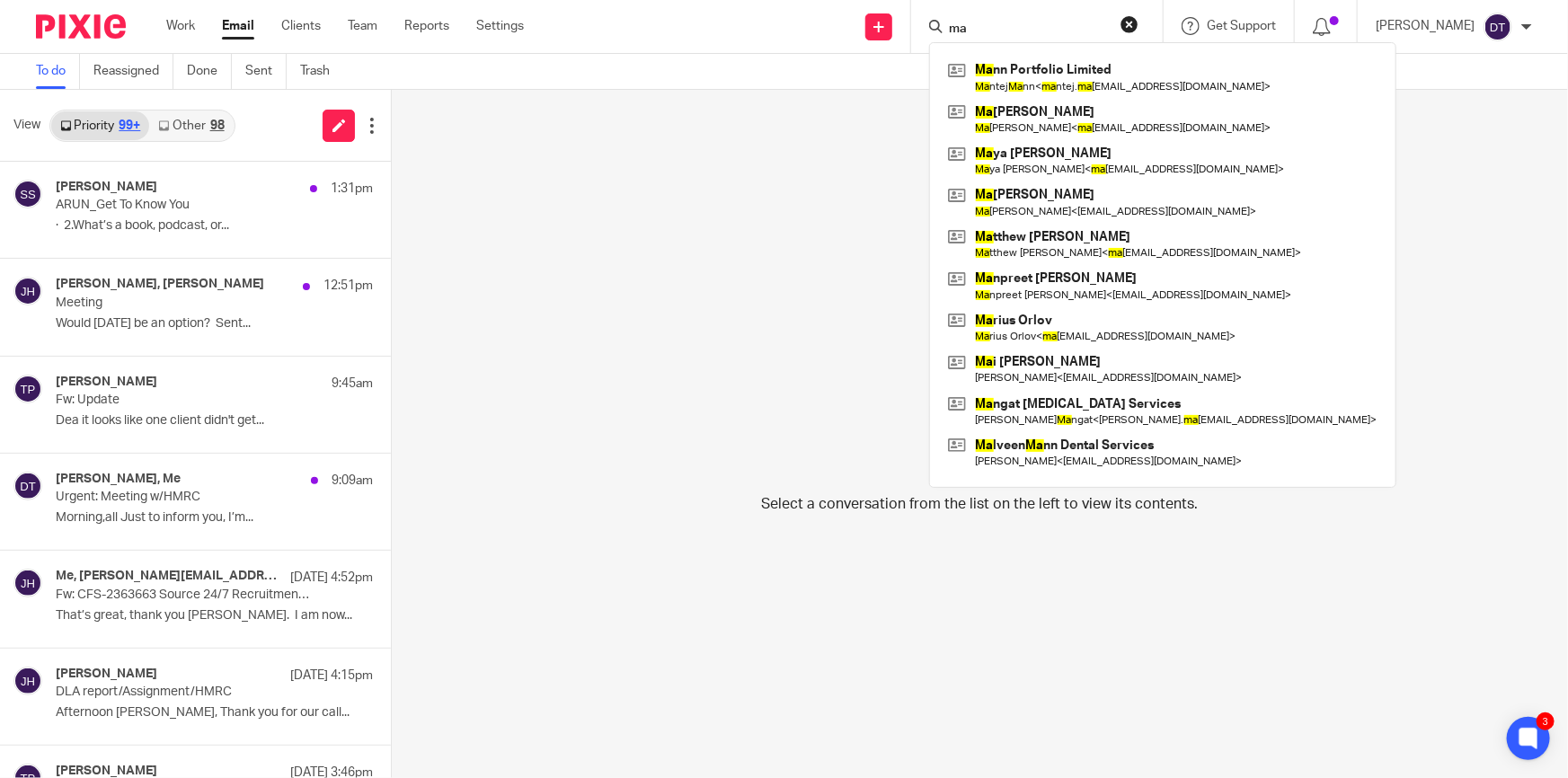
type input "man"
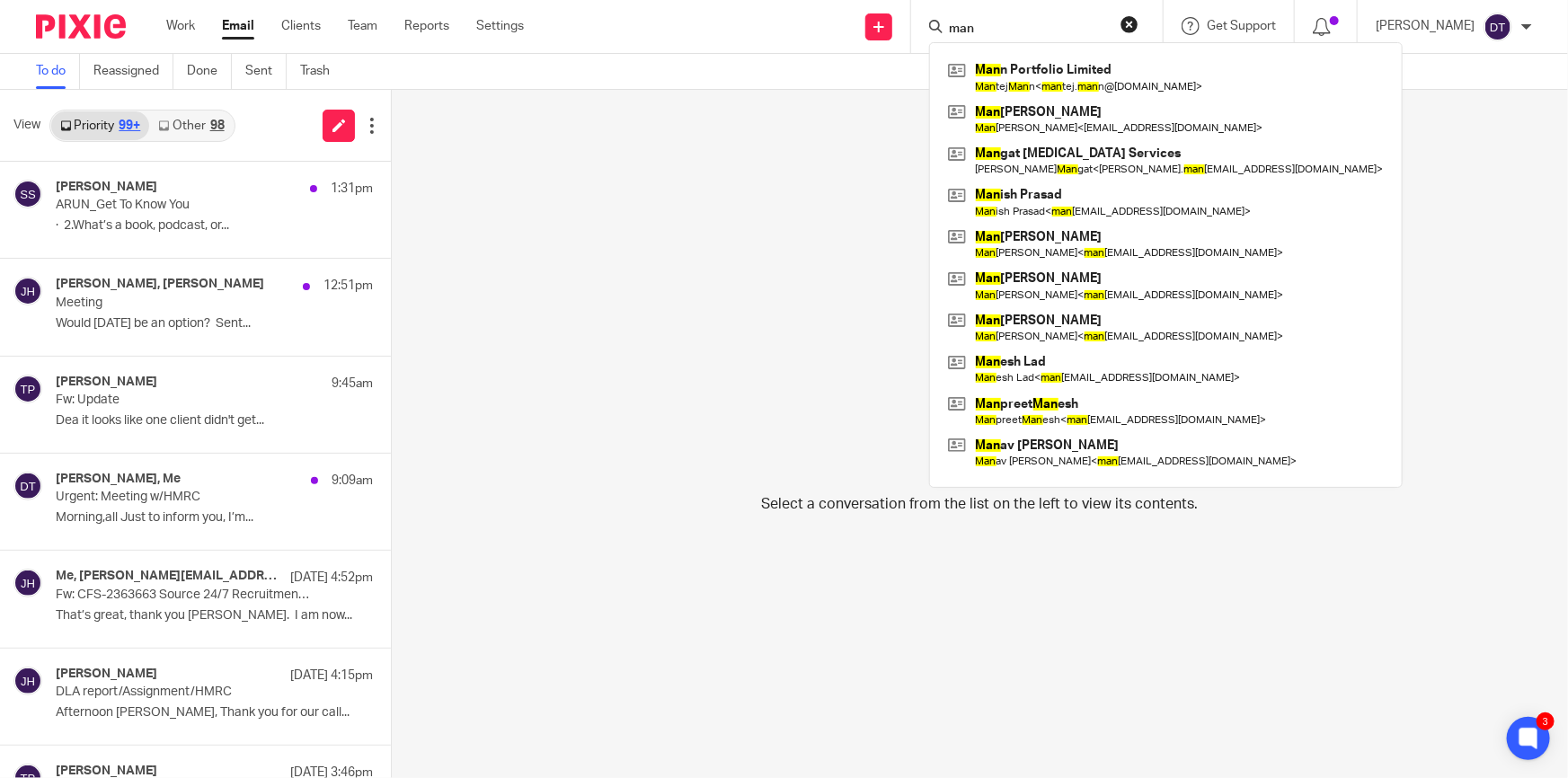
drag, startPoint x: 985, startPoint y: 23, endPoint x: 889, endPoint y: 18, distance: 96.1
click at [890, 20] on div "Send new email Create task Add client Request signature man Man n Portfolio Lim…" at bounding box center [1059, 26] width 1017 height 53
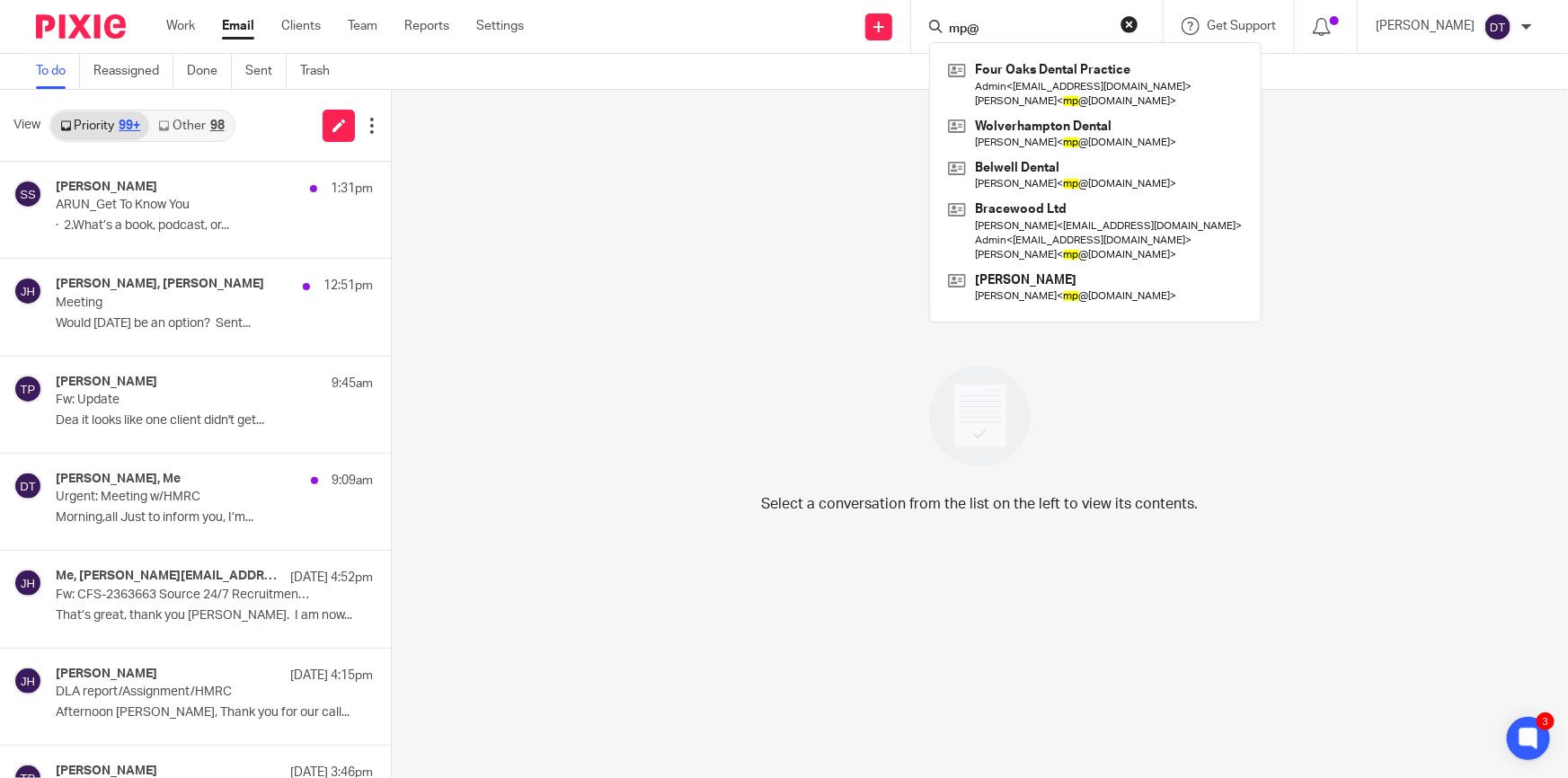
type input "mp@"
click at [692, 190] on div "Select a conversation from the list on the left to view its contents." at bounding box center [980, 434] width 1176 height 689
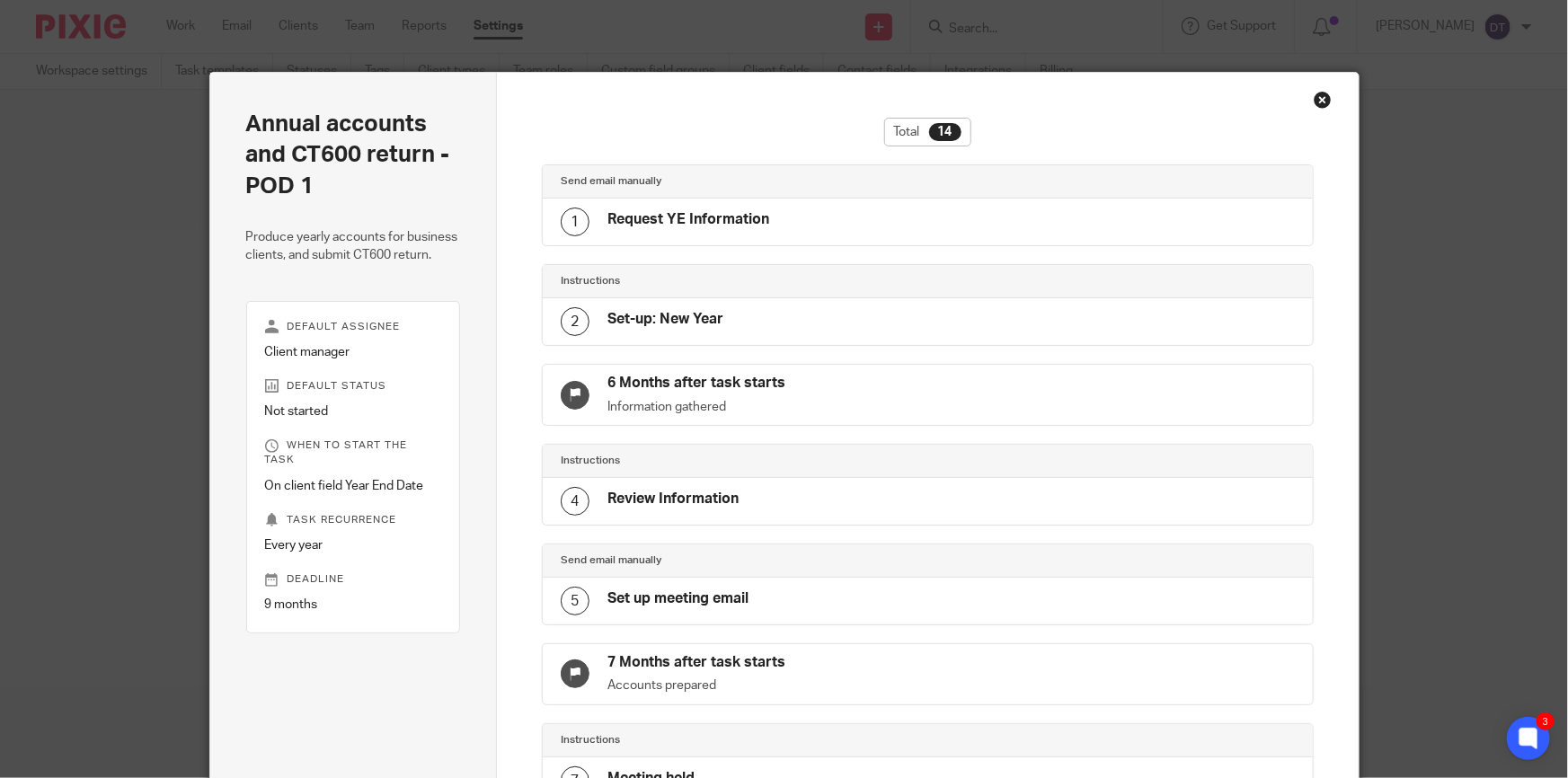
click at [671, 234] on div "1 Request YE Information" at bounding box center [665, 222] width 209 height 29
click at [561, 212] on div "1" at bounding box center [575, 222] width 29 height 29
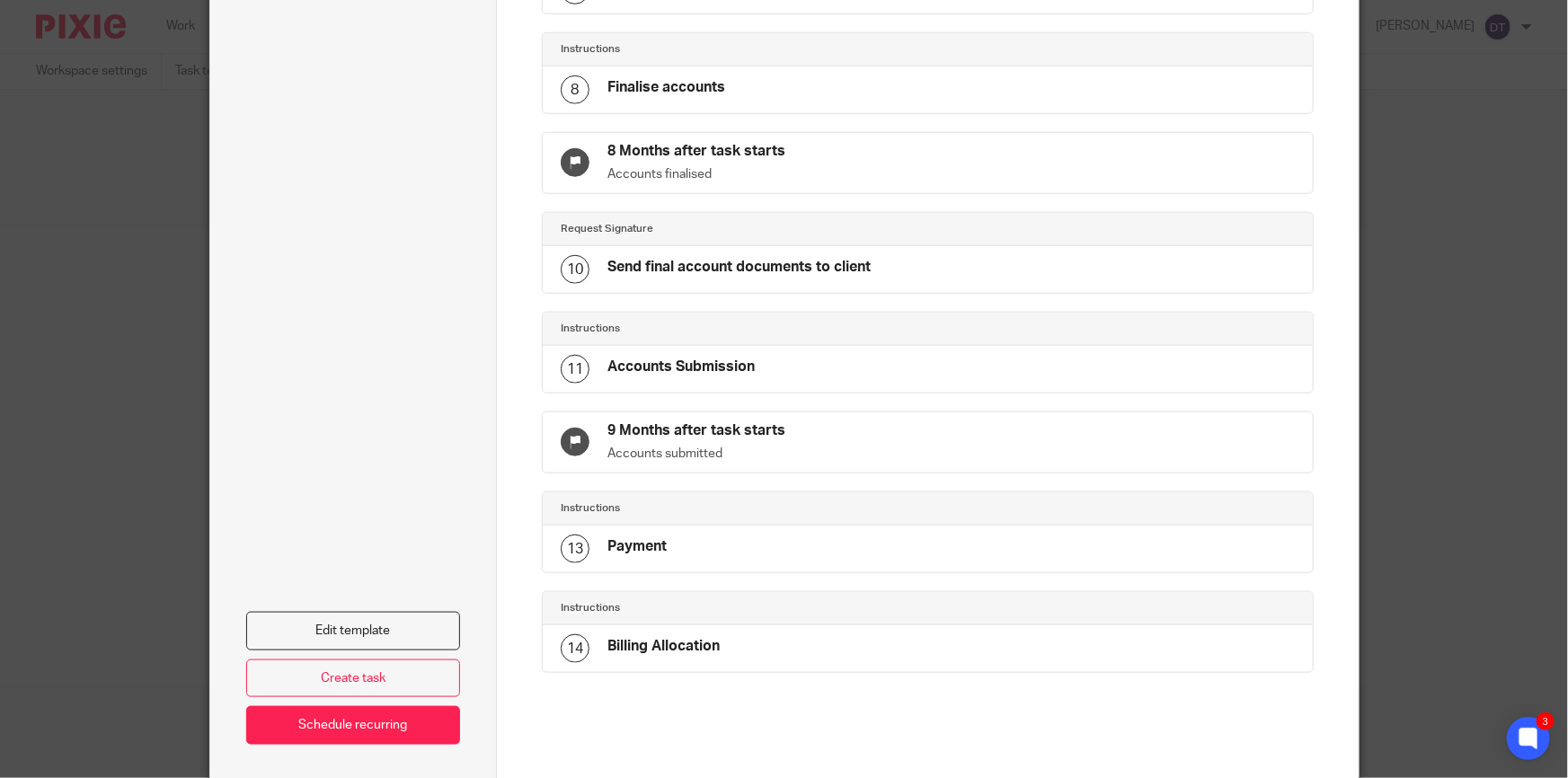
scroll to position [863, 0]
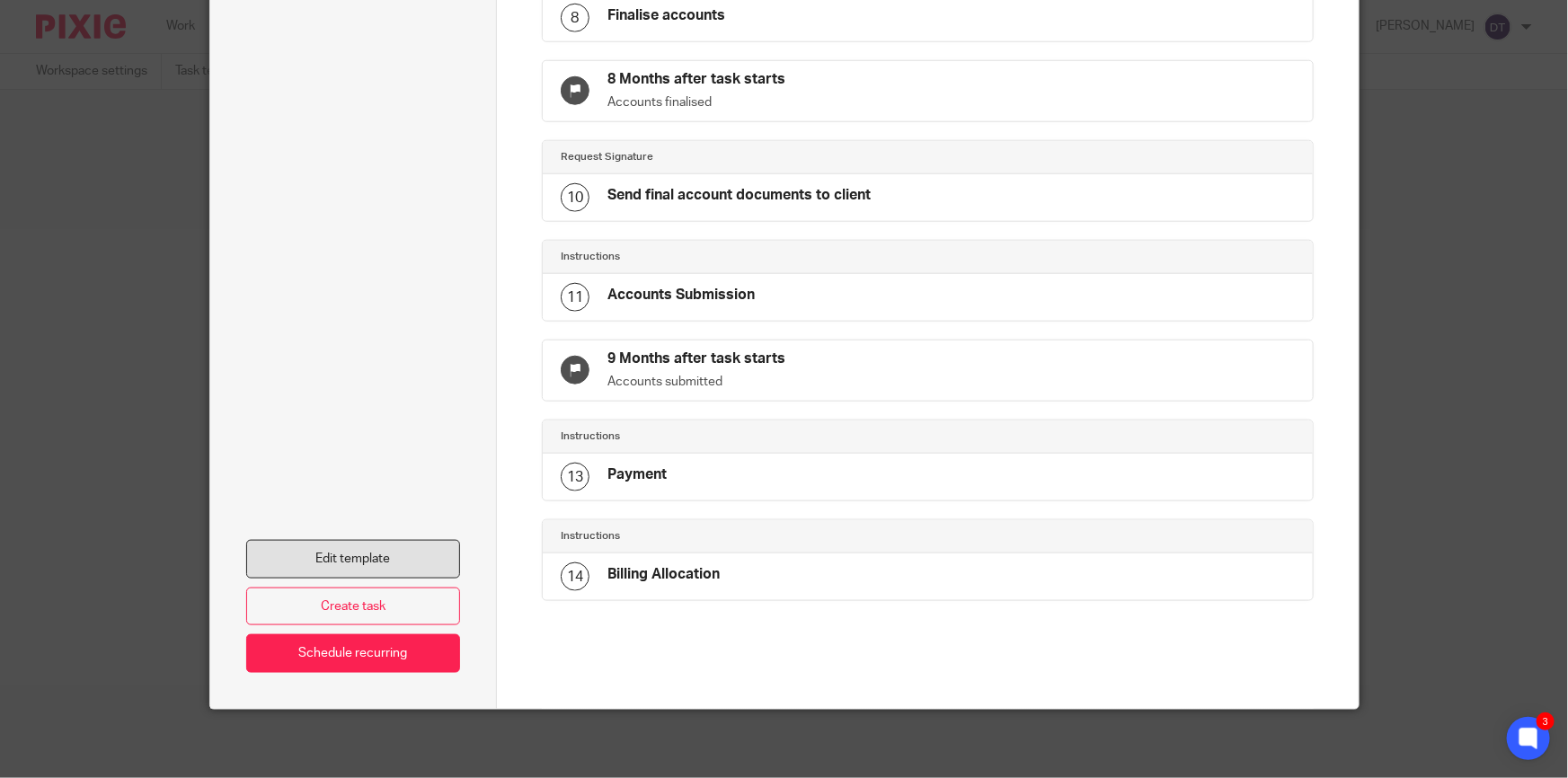
click at [395, 547] on link "Edit template" at bounding box center [353, 559] width 215 height 39
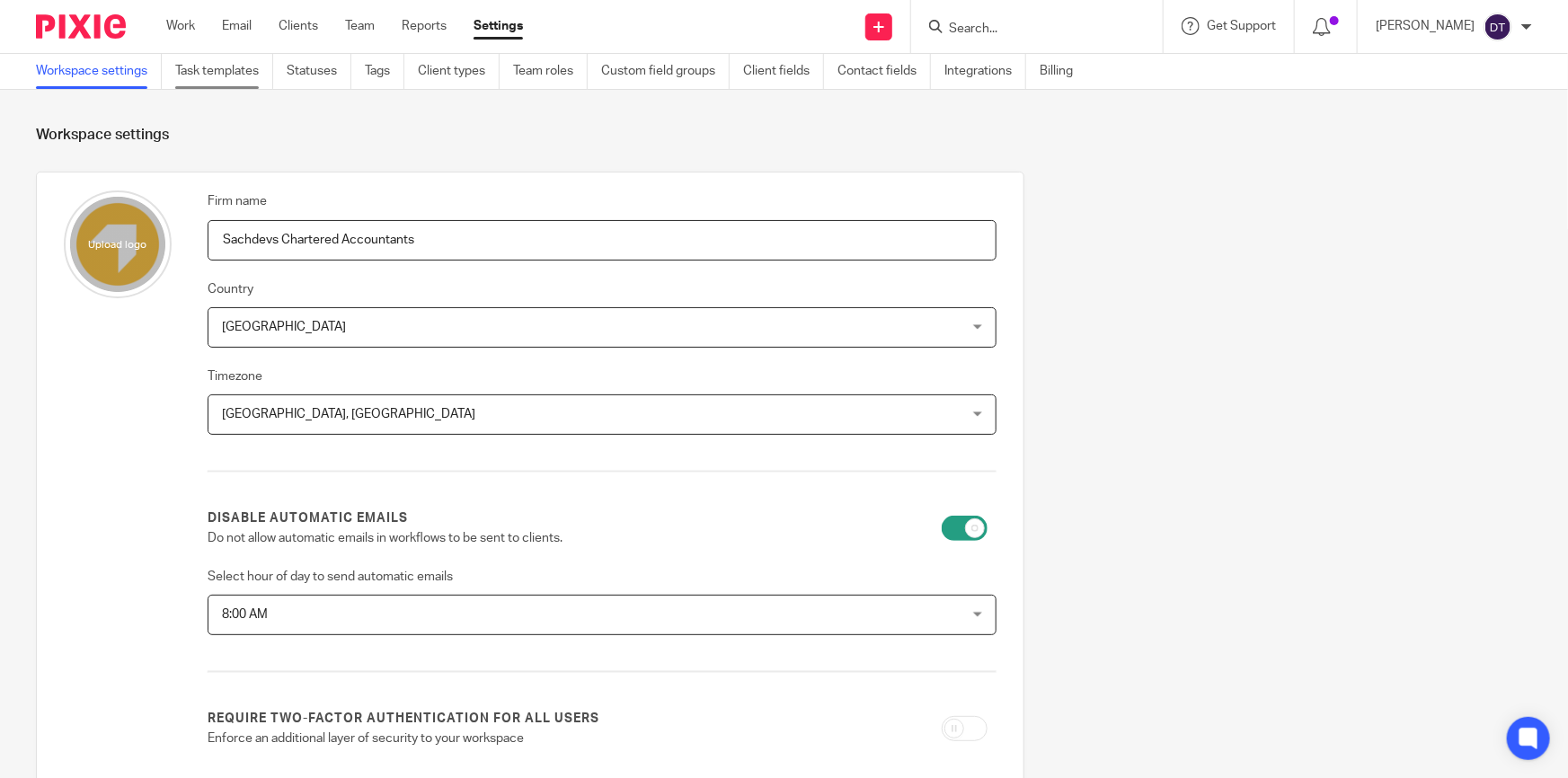
click at [253, 70] on link "Task templates" at bounding box center [225, 70] width 98 height 35
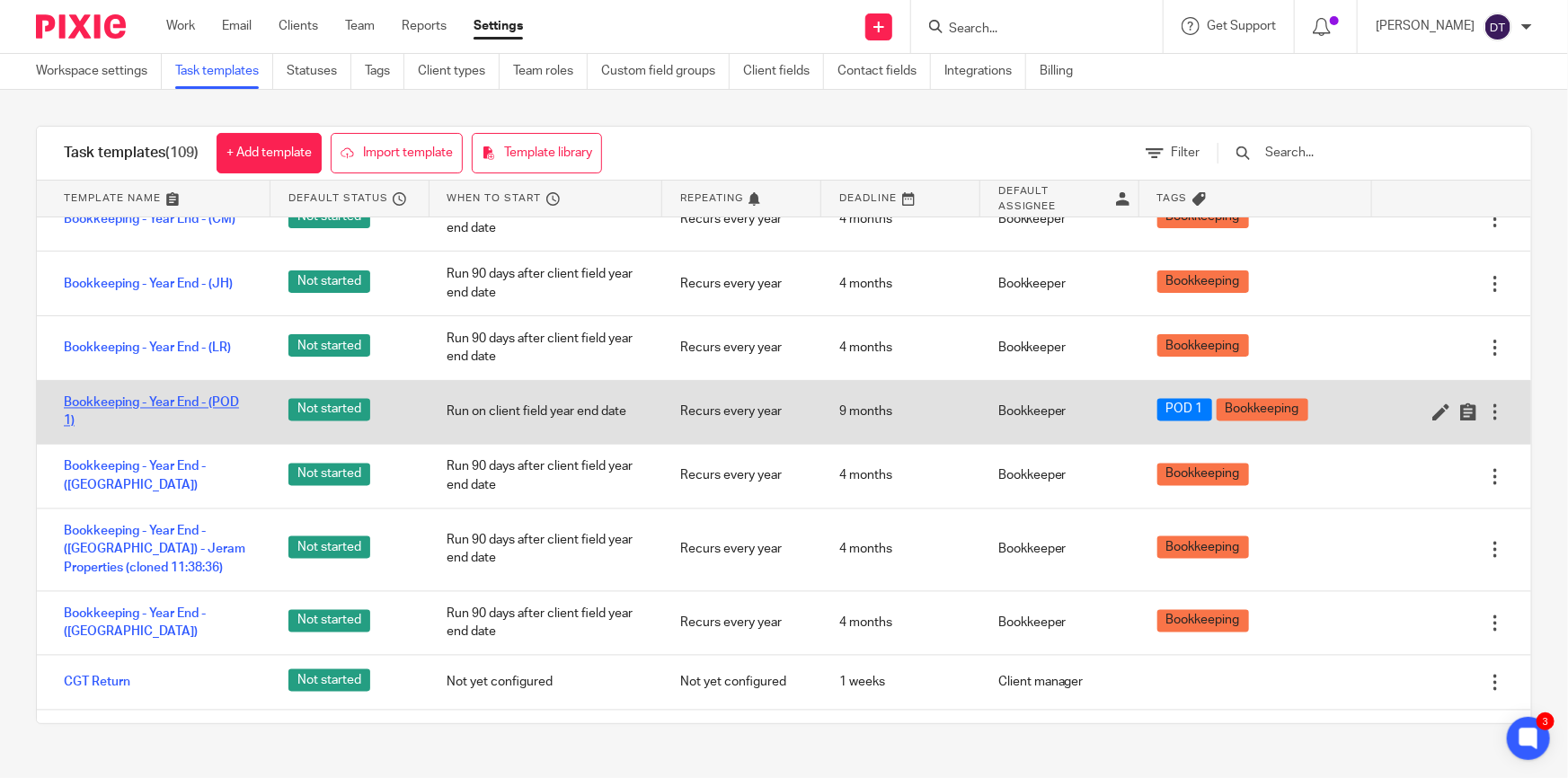
scroll to position [1716, 0]
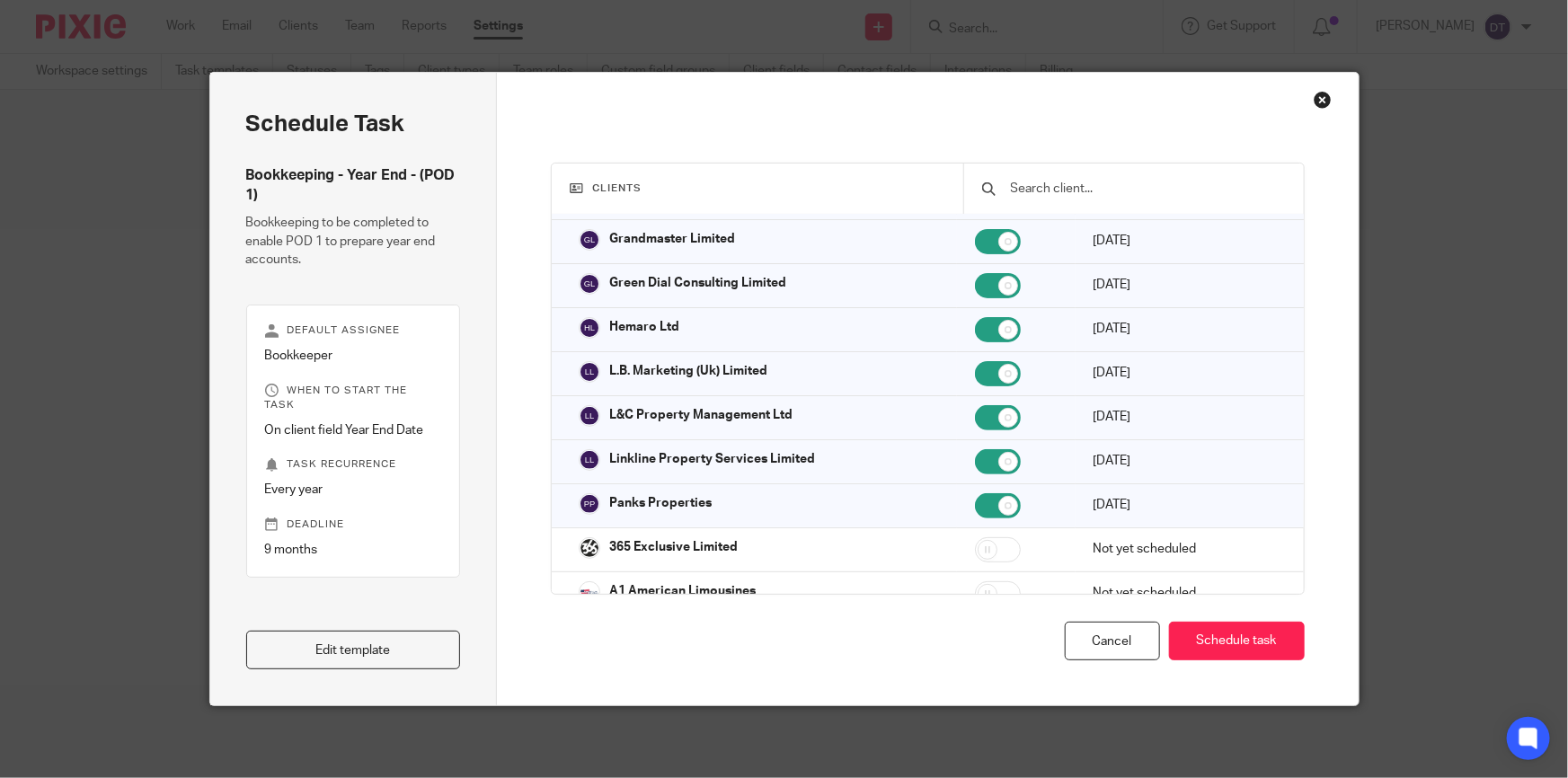
scroll to position [244, 0]
click at [342, 653] on link "Edit template" at bounding box center [353, 650] width 215 height 39
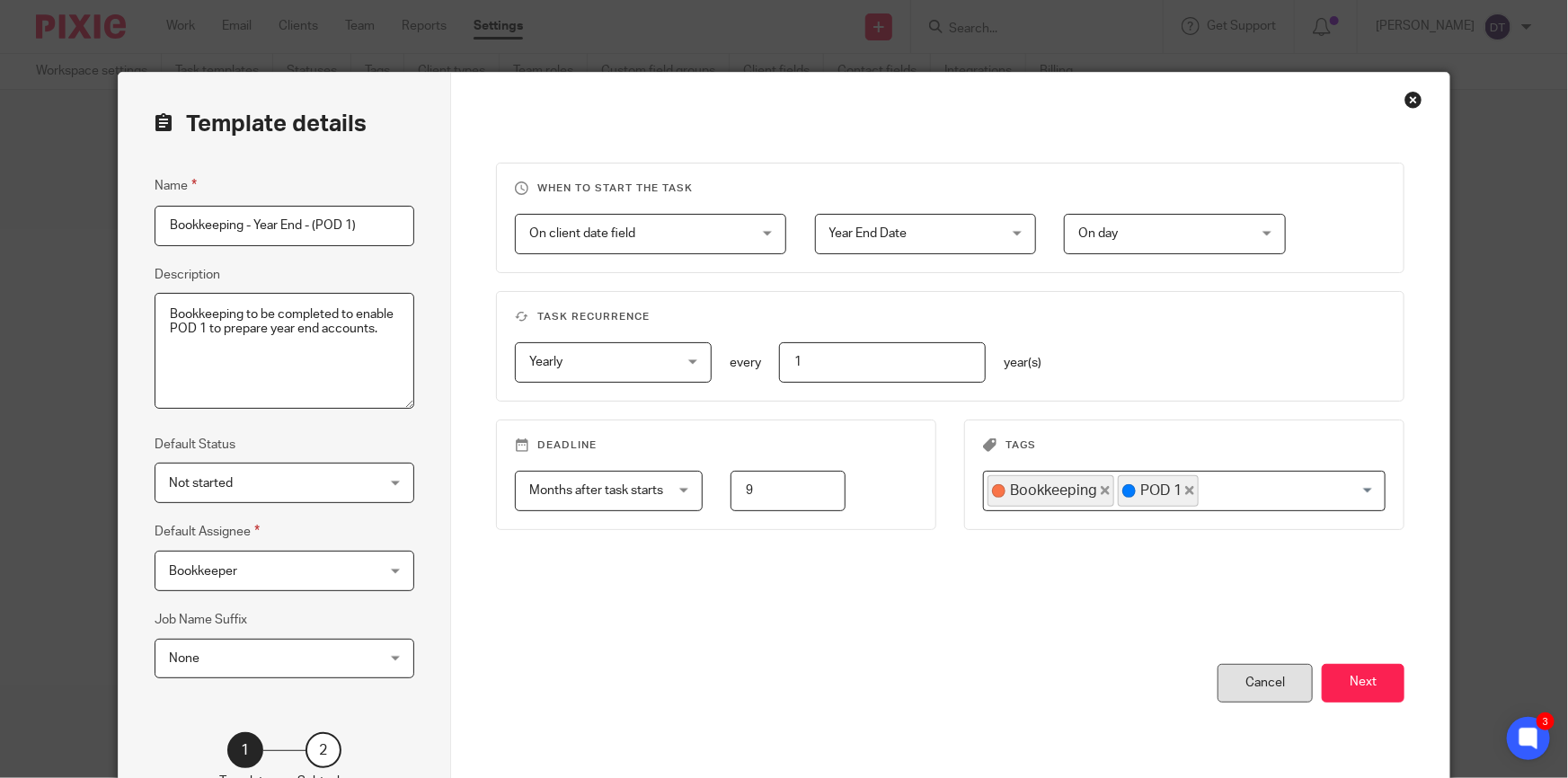
click at [1275, 683] on div "Cancel" at bounding box center [1265, 683] width 95 height 39
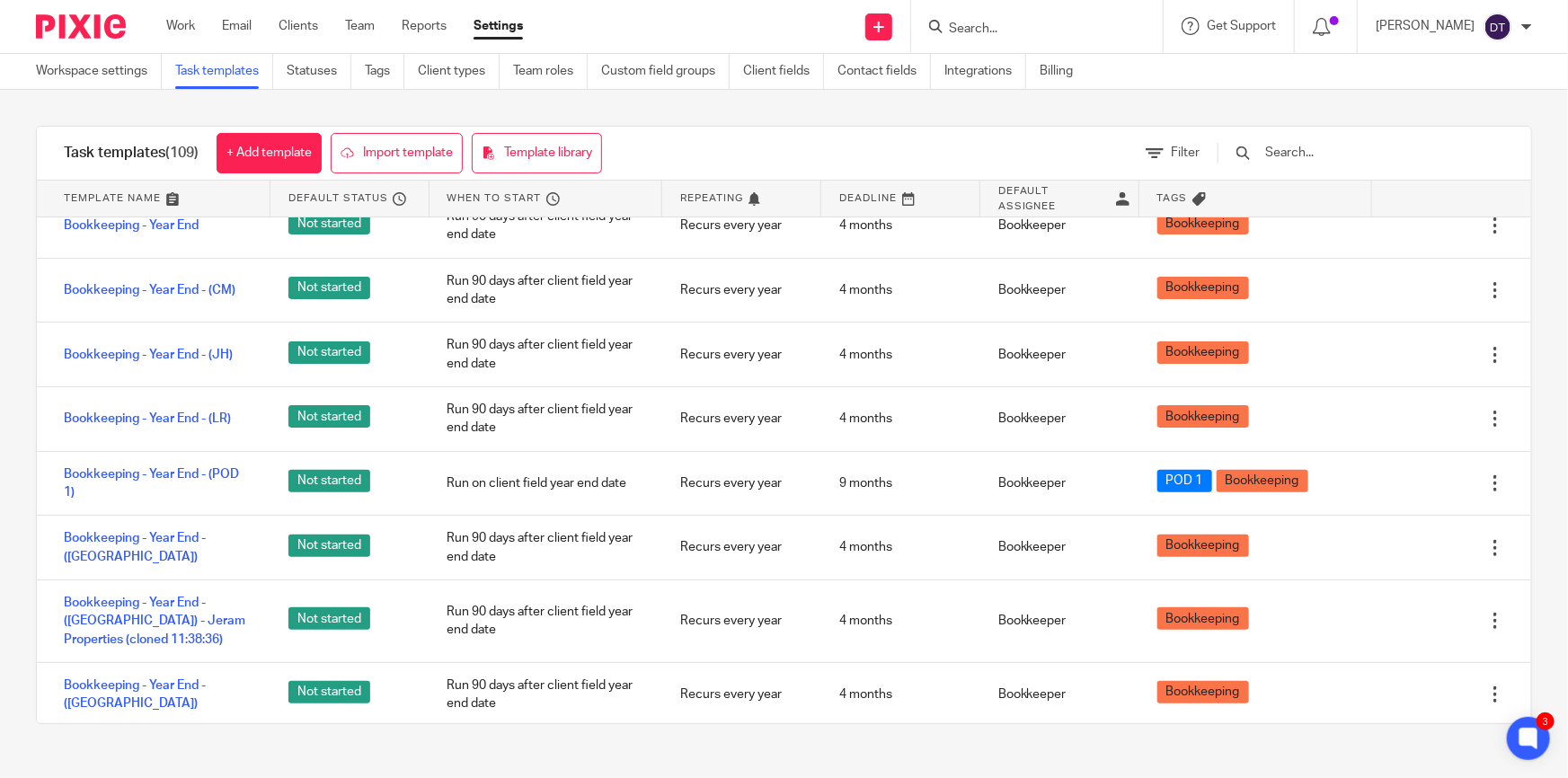
scroll to position [1634, 0]
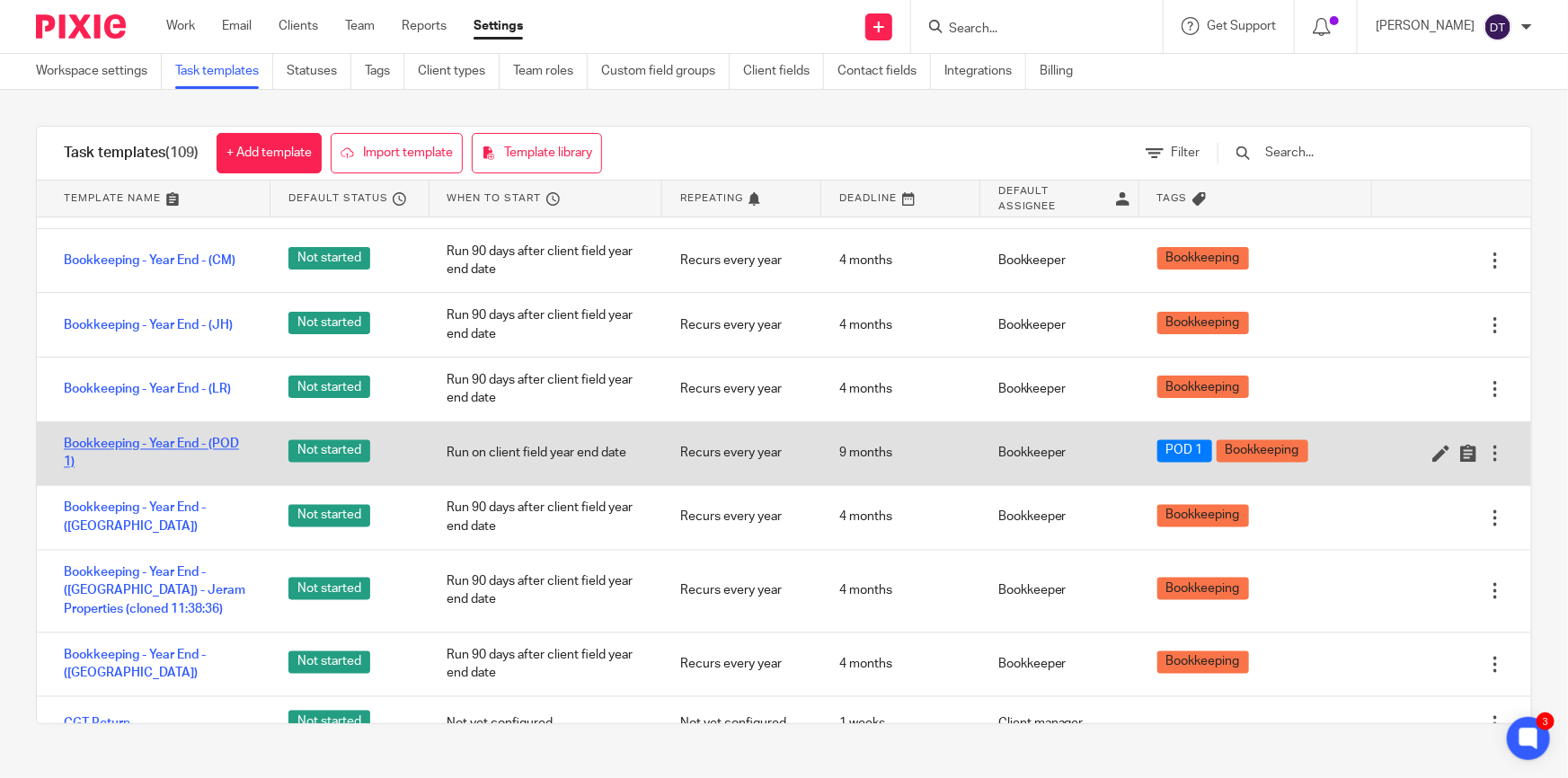
click at [162, 436] on link "Bookkeeping - Year End - (POD 1)" at bounding box center [158, 454] width 189 height 37
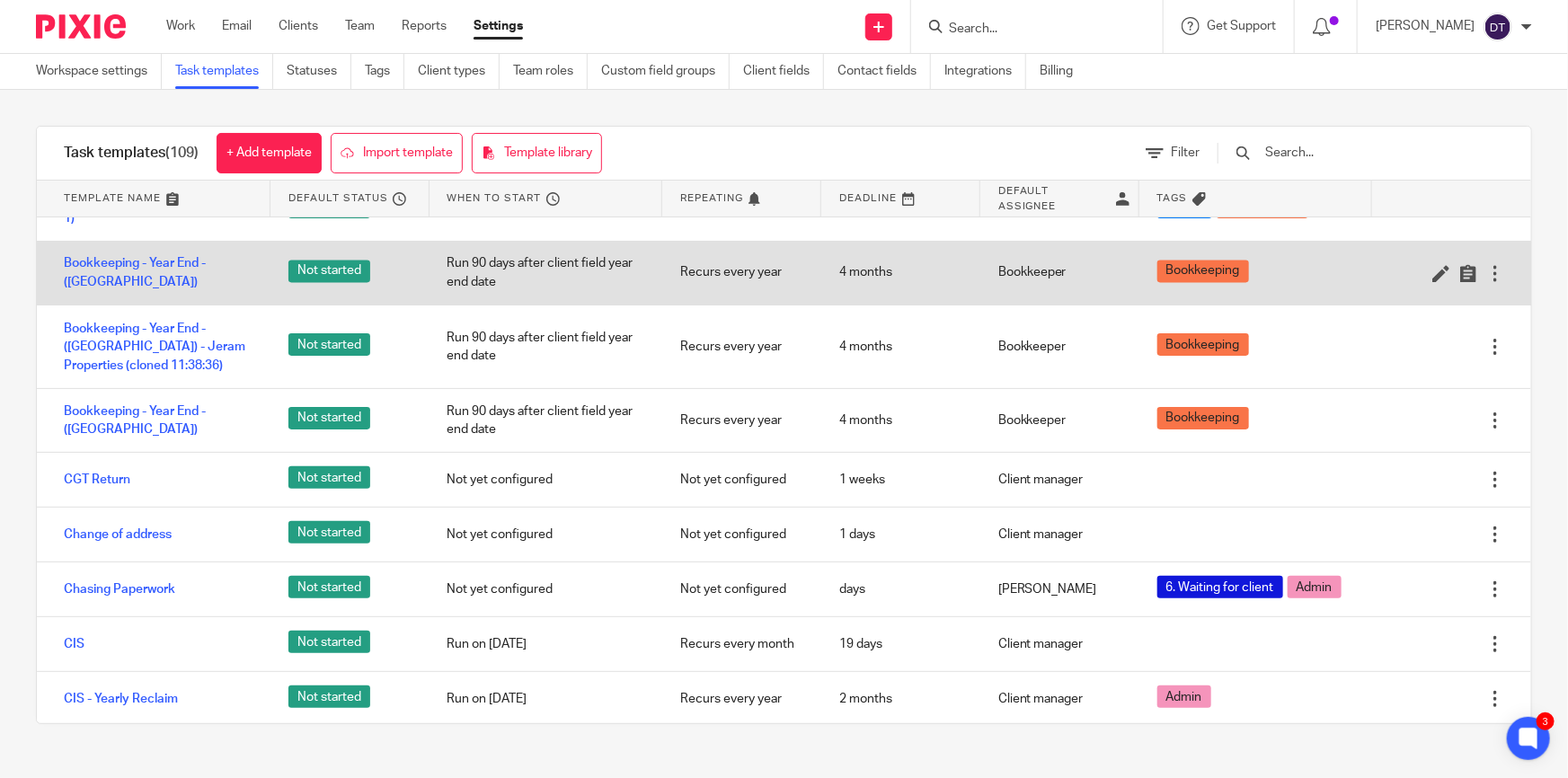
scroll to position [2103, 0]
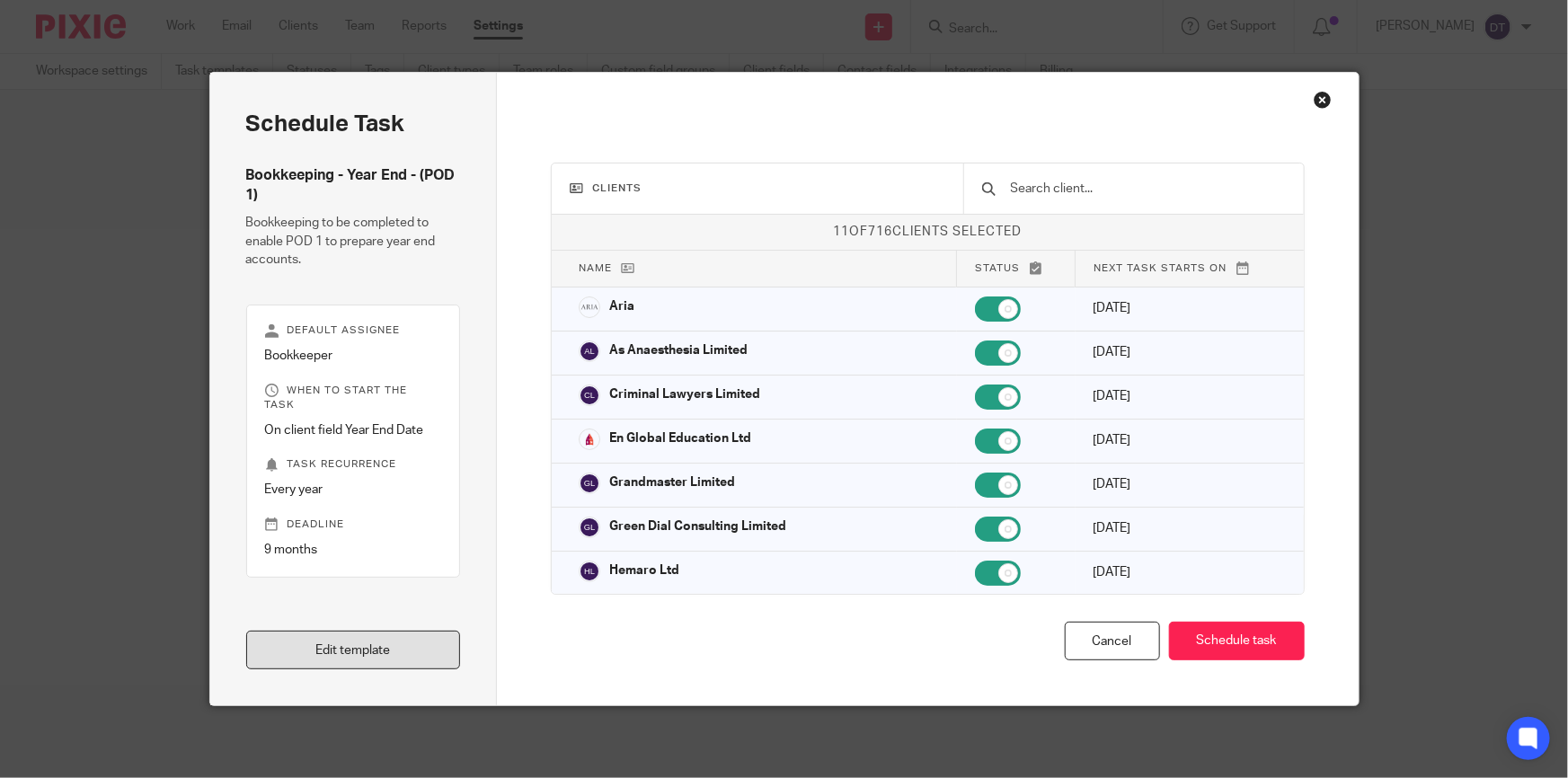
click at [378, 640] on link "Edit template" at bounding box center [353, 650] width 215 height 39
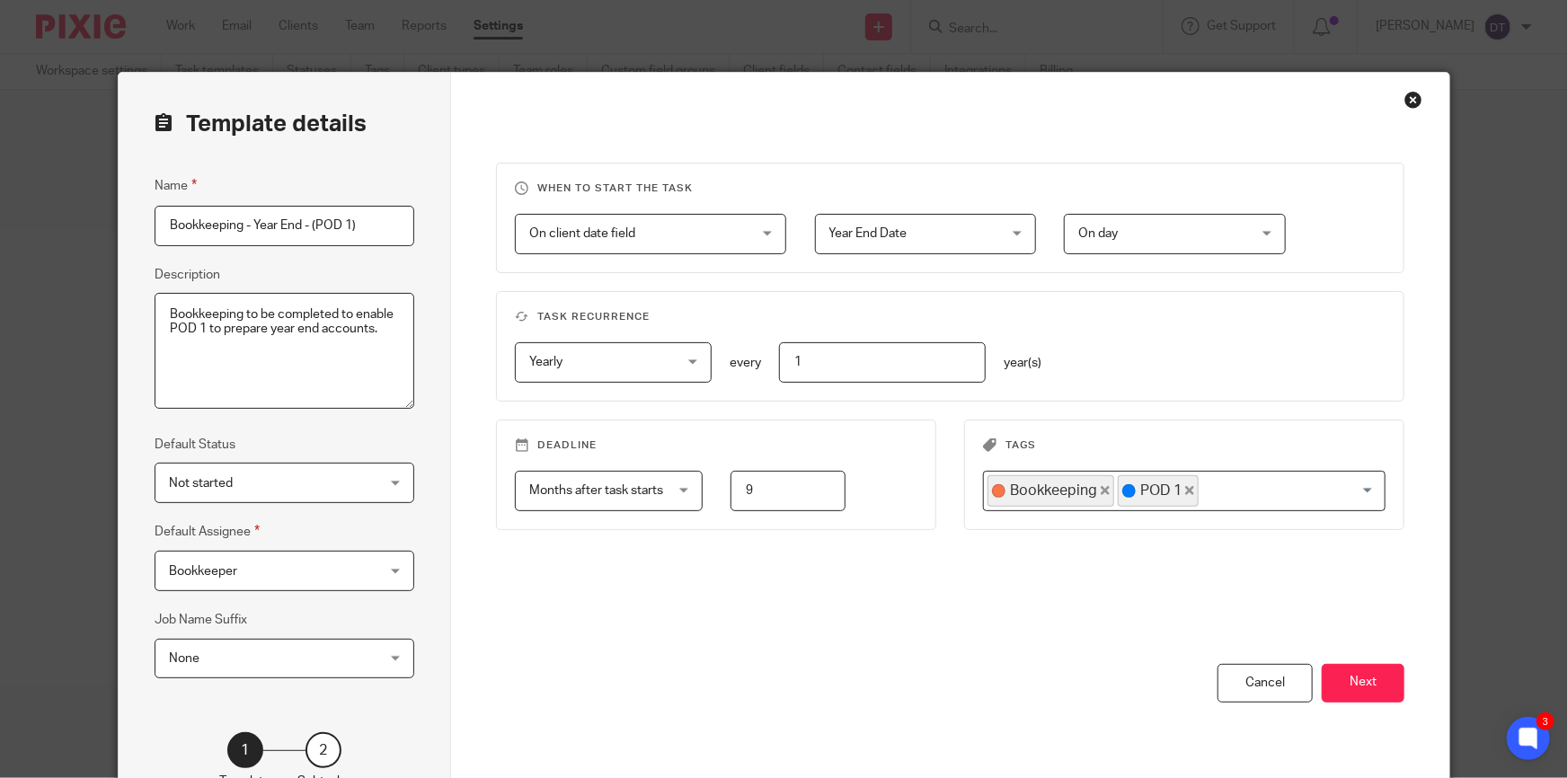
scroll to position [81, 0]
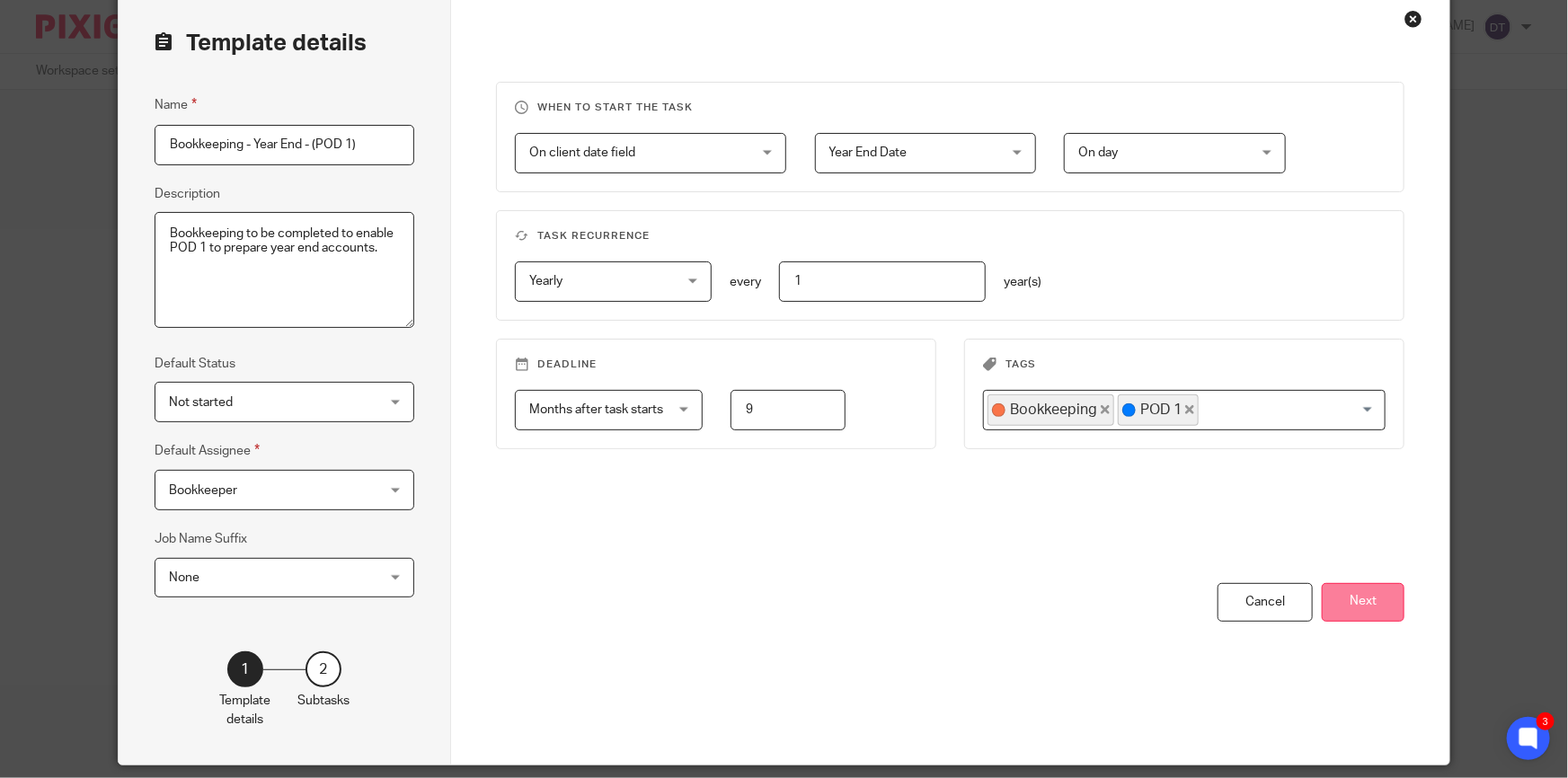
click at [1351, 584] on button "Next" at bounding box center [1363, 602] width 83 height 39
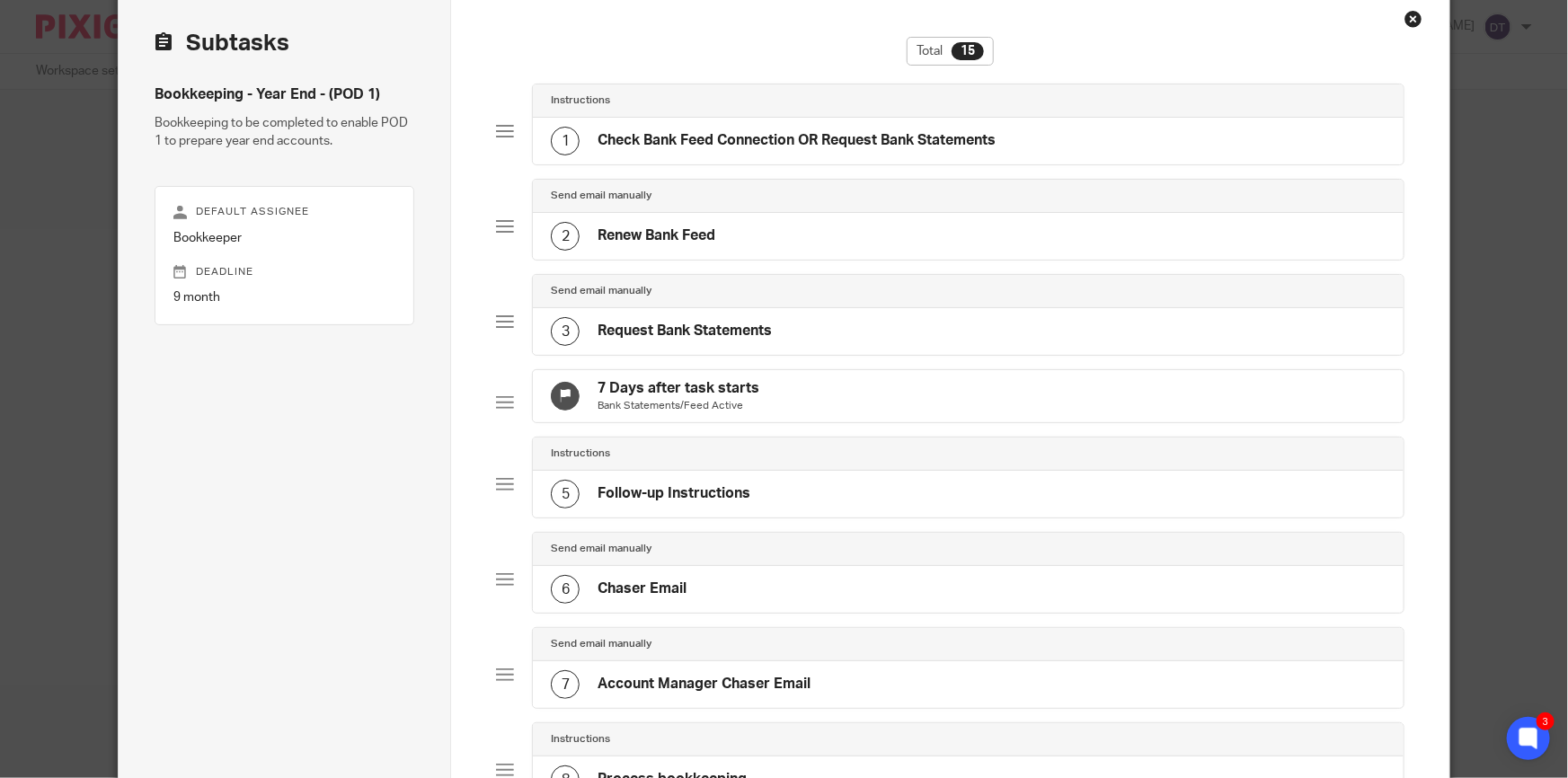
click at [645, 140] on h4 "Check Bank Feed Connection OR Request Bank Statements" at bounding box center [797, 141] width 398 height 19
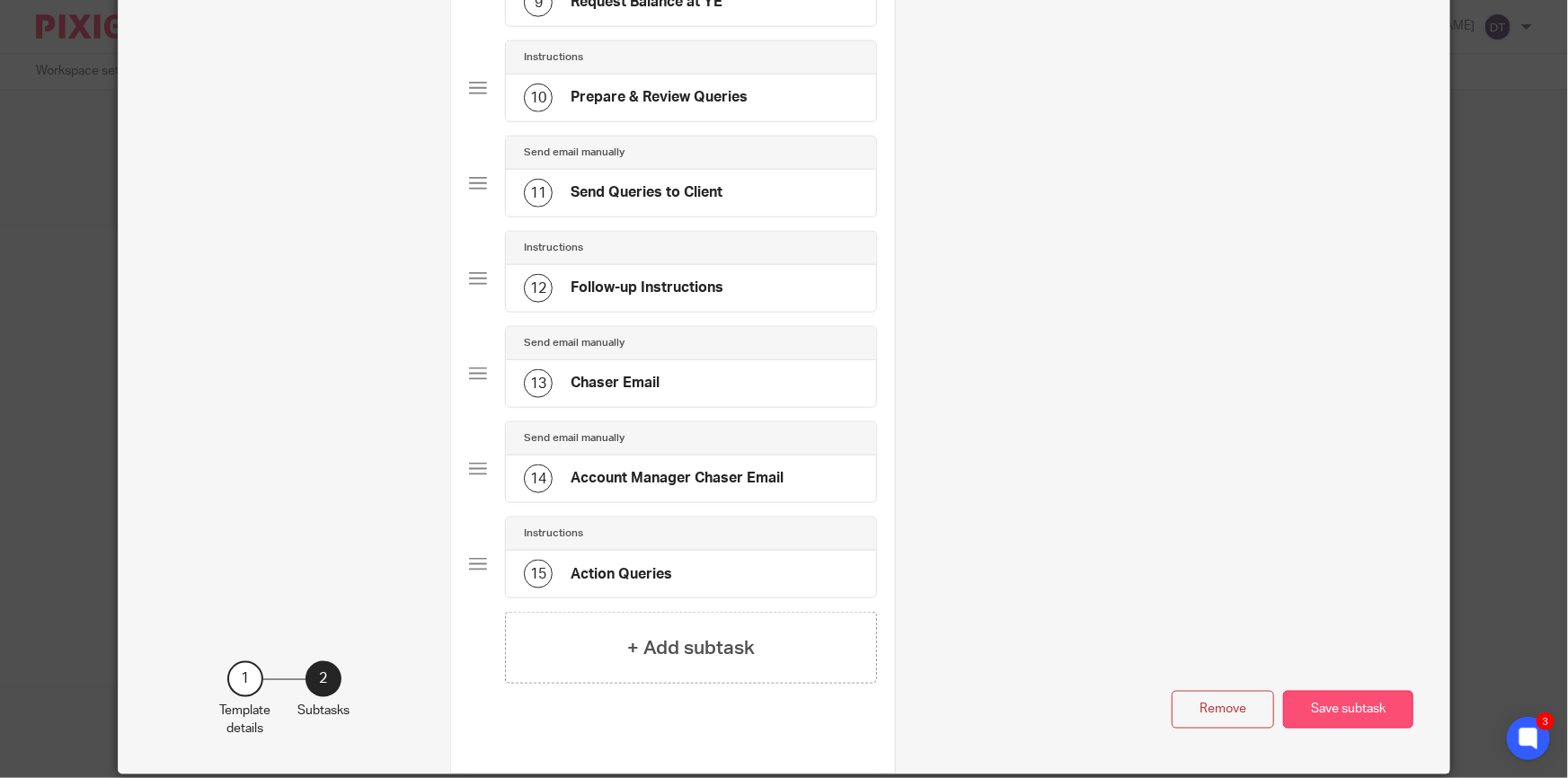
scroll to position [1043, 0]
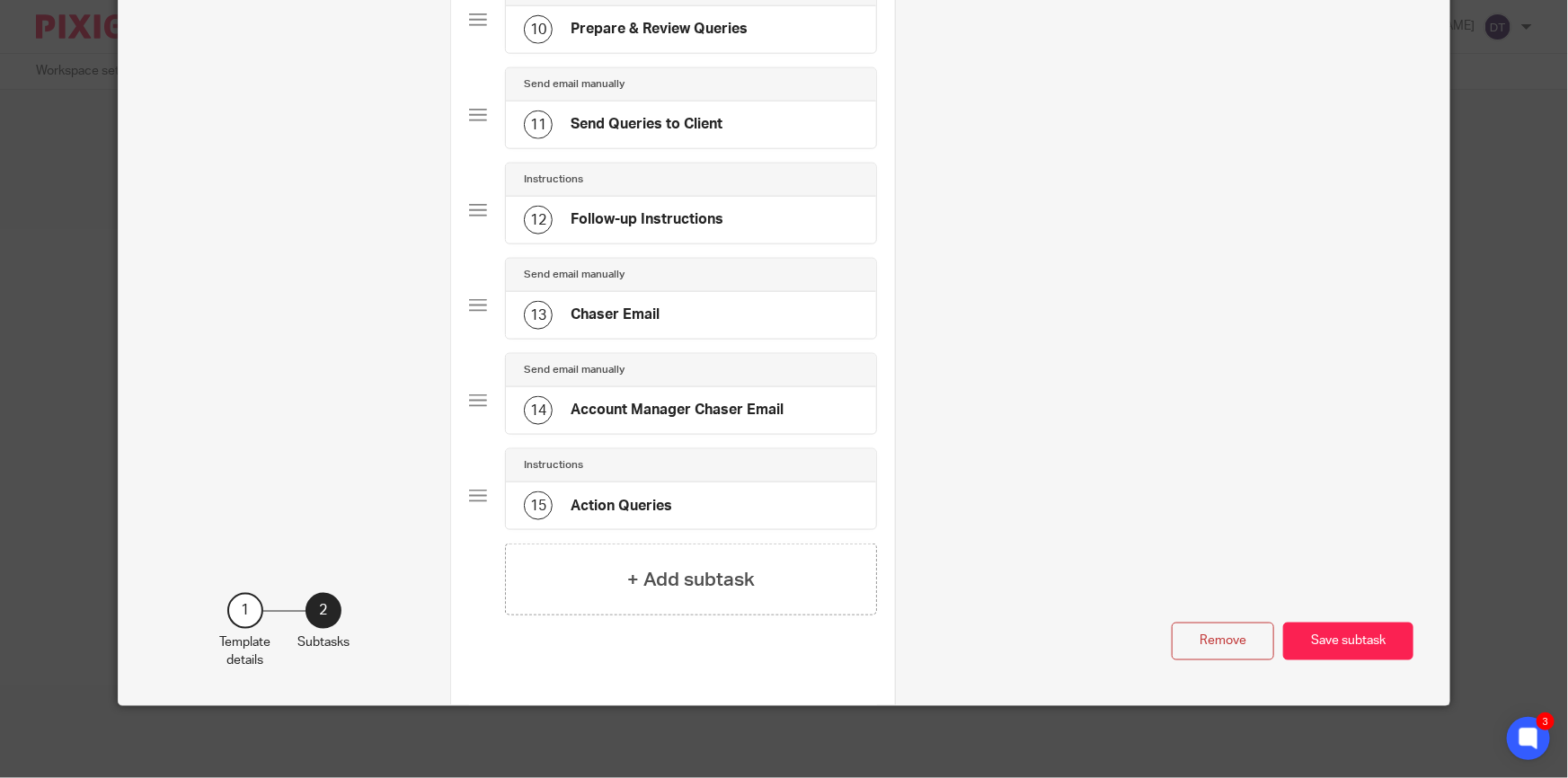
click at [1375, 633] on button "Save subtask" at bounding box center [1348, 642] width 131 height 39
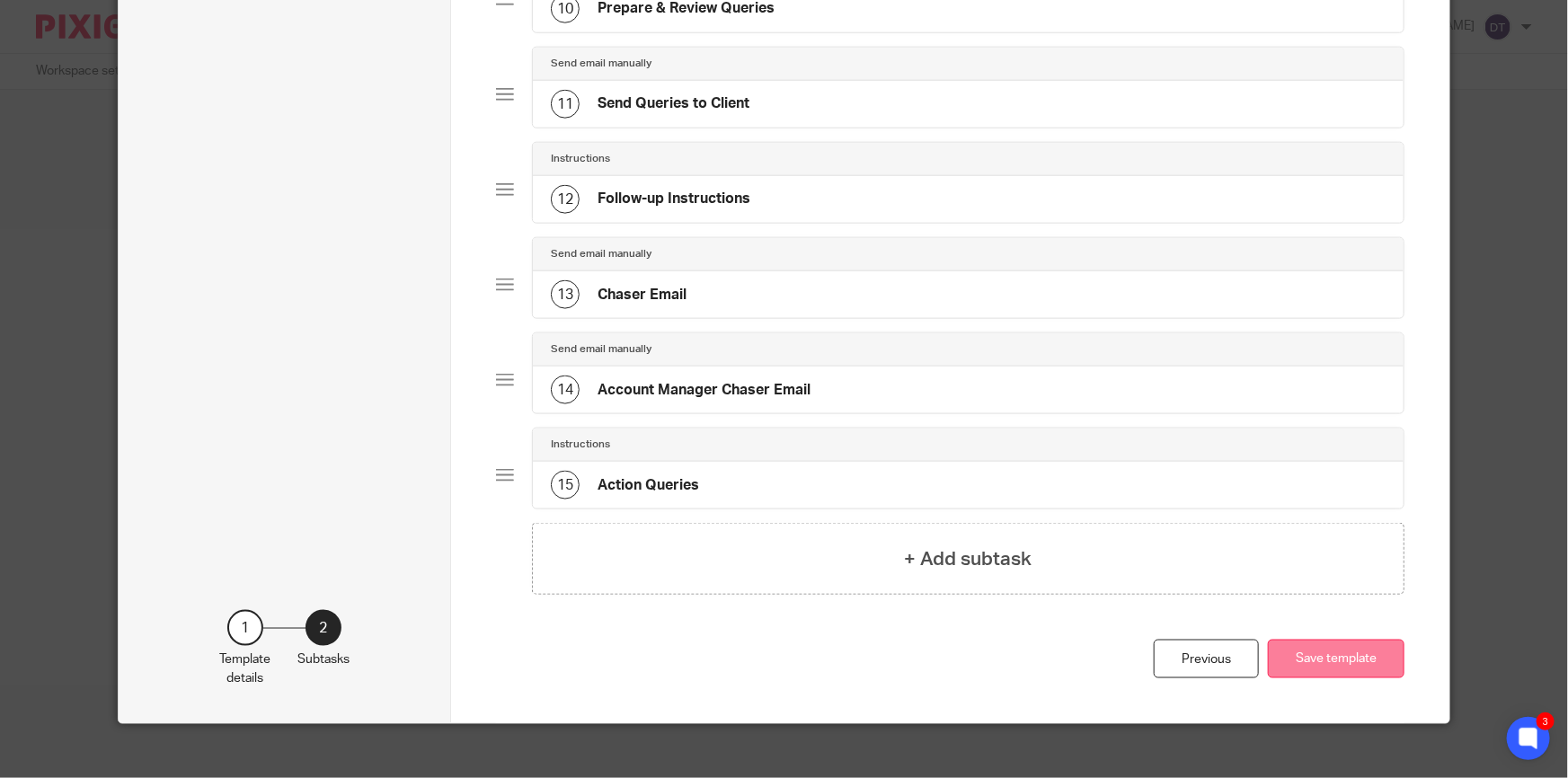
click at [1350, 665] on button "Save template" at bounding box center [1336, 659] width 136 height 39
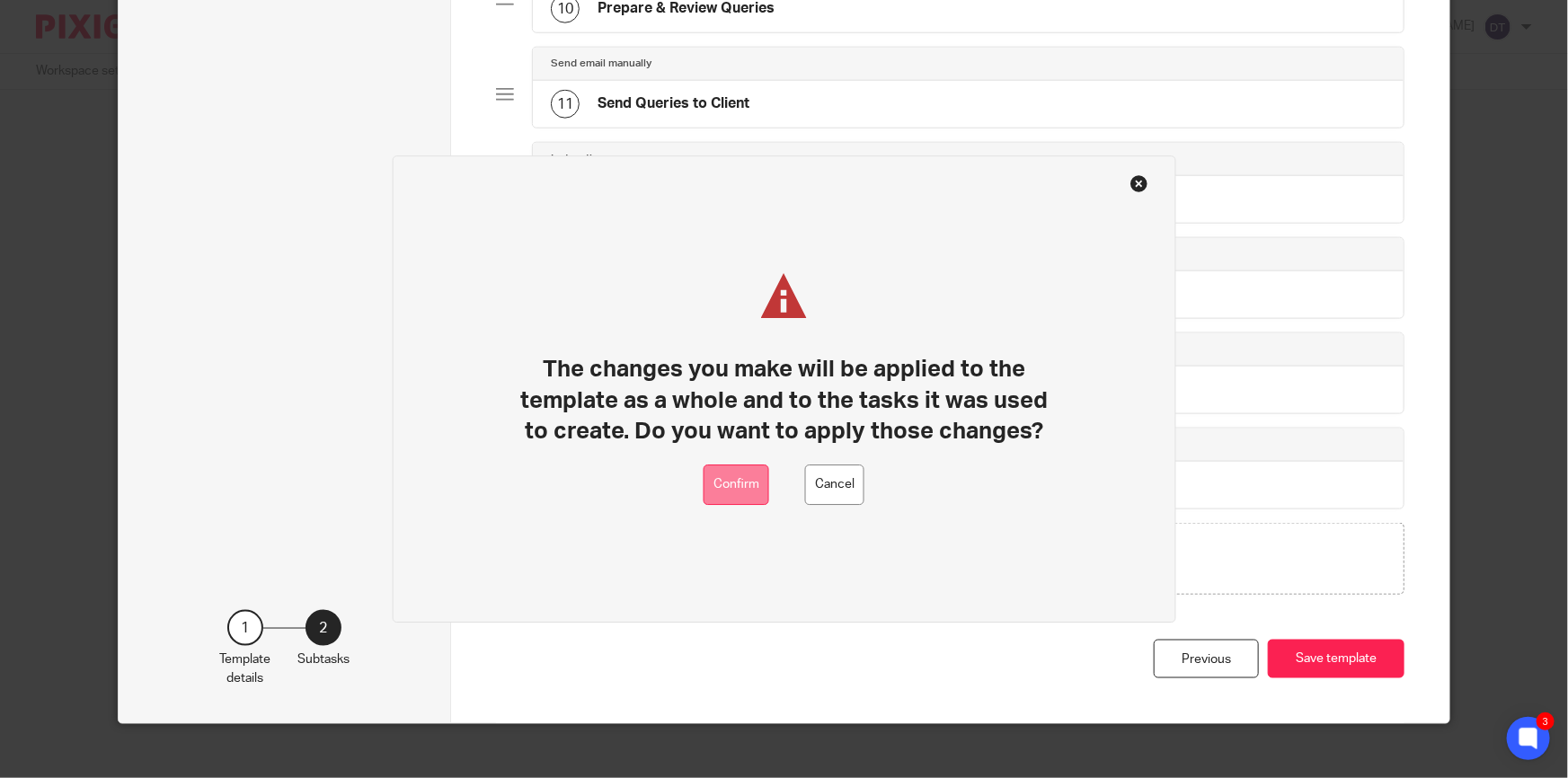
click at [753, 481] on button "Confirm" at bounding box center [737, 485] width 66 height 40
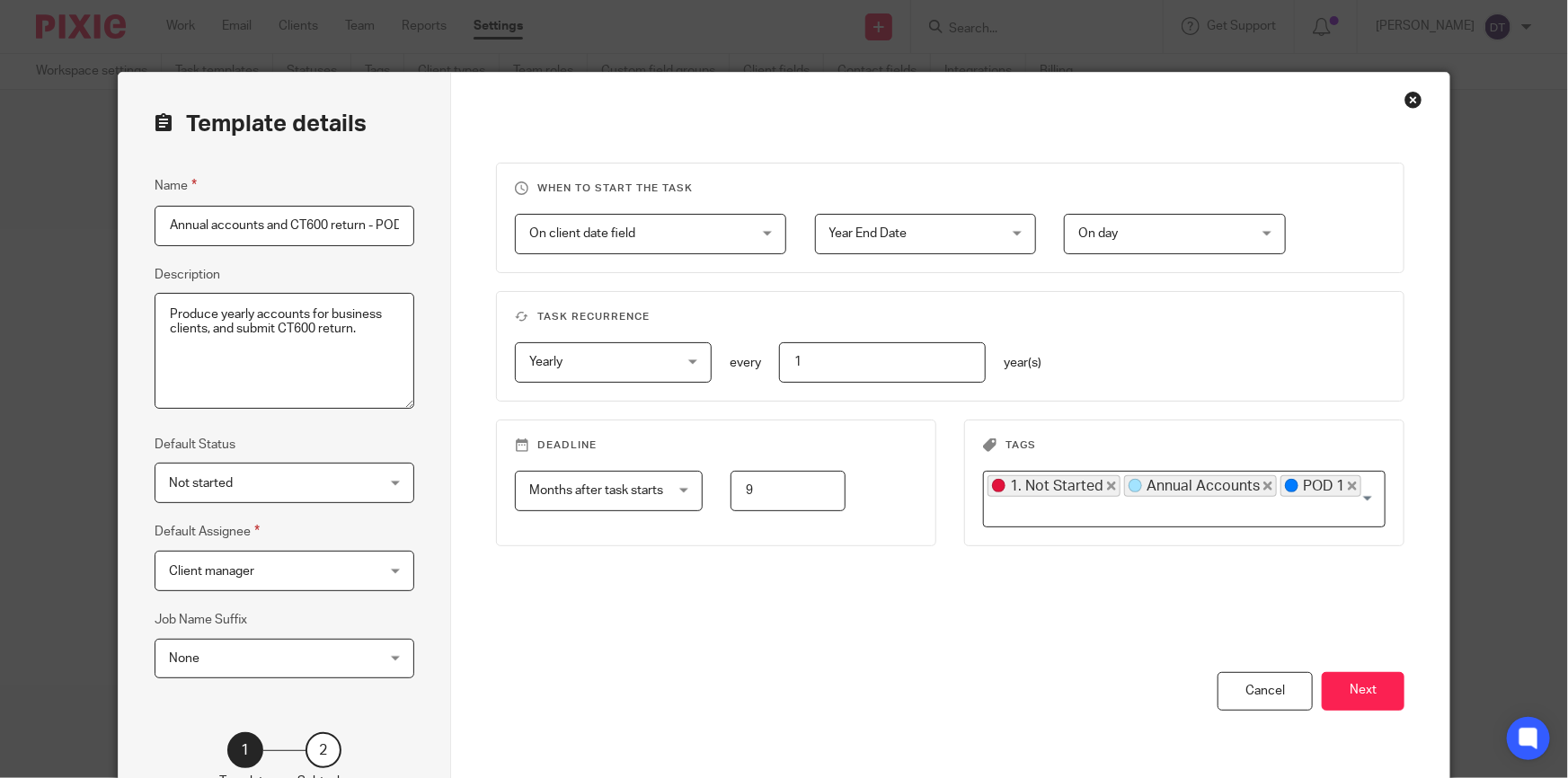
scroll to position [0, 13]
click at [1357, 673] on button "Next" at bounding box center [1363, 692] width 83 height 39
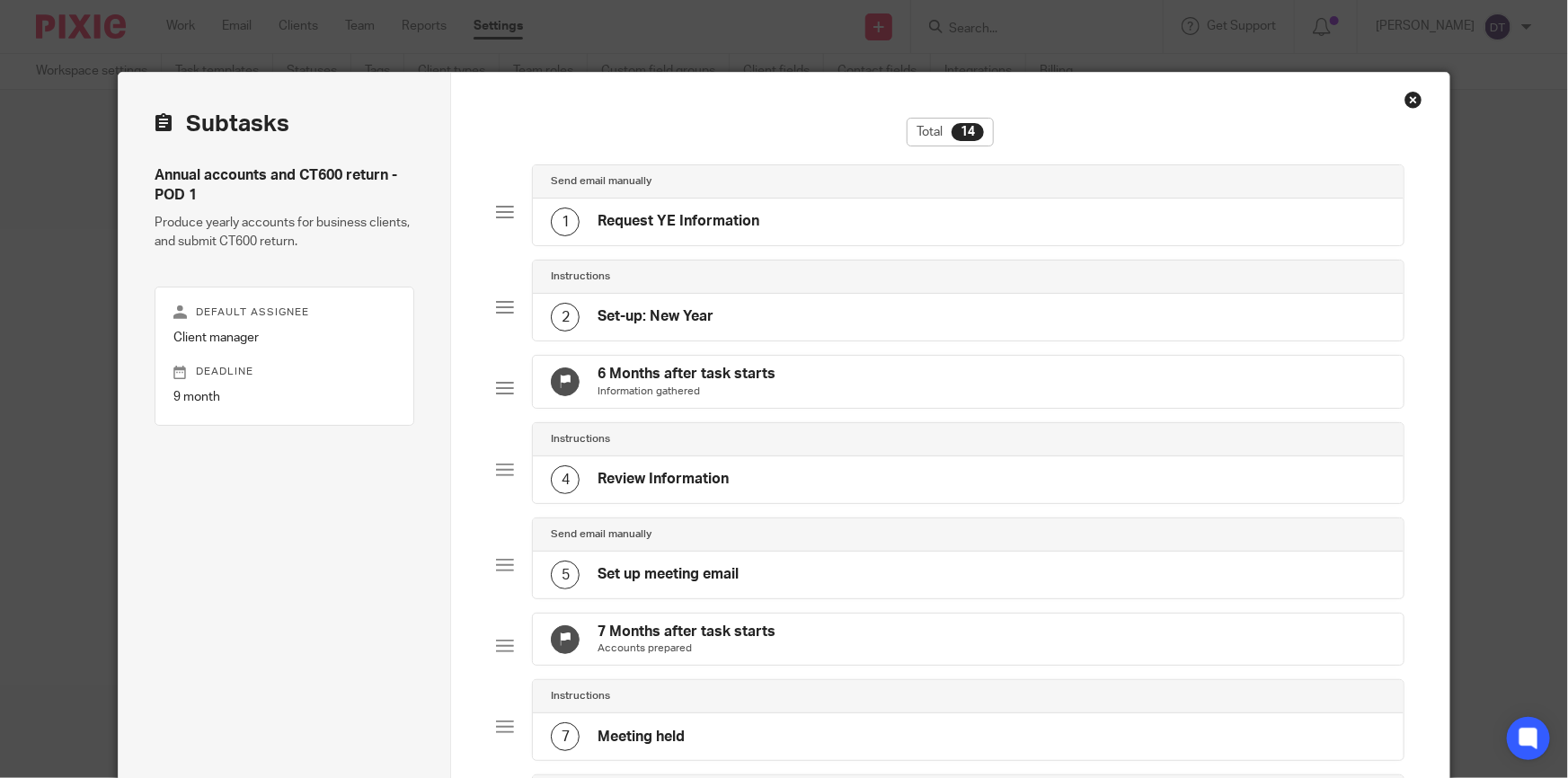
click at [644, 220] on h4 "Request YE Information" at bounding box center [678, 222] width 162 height 19
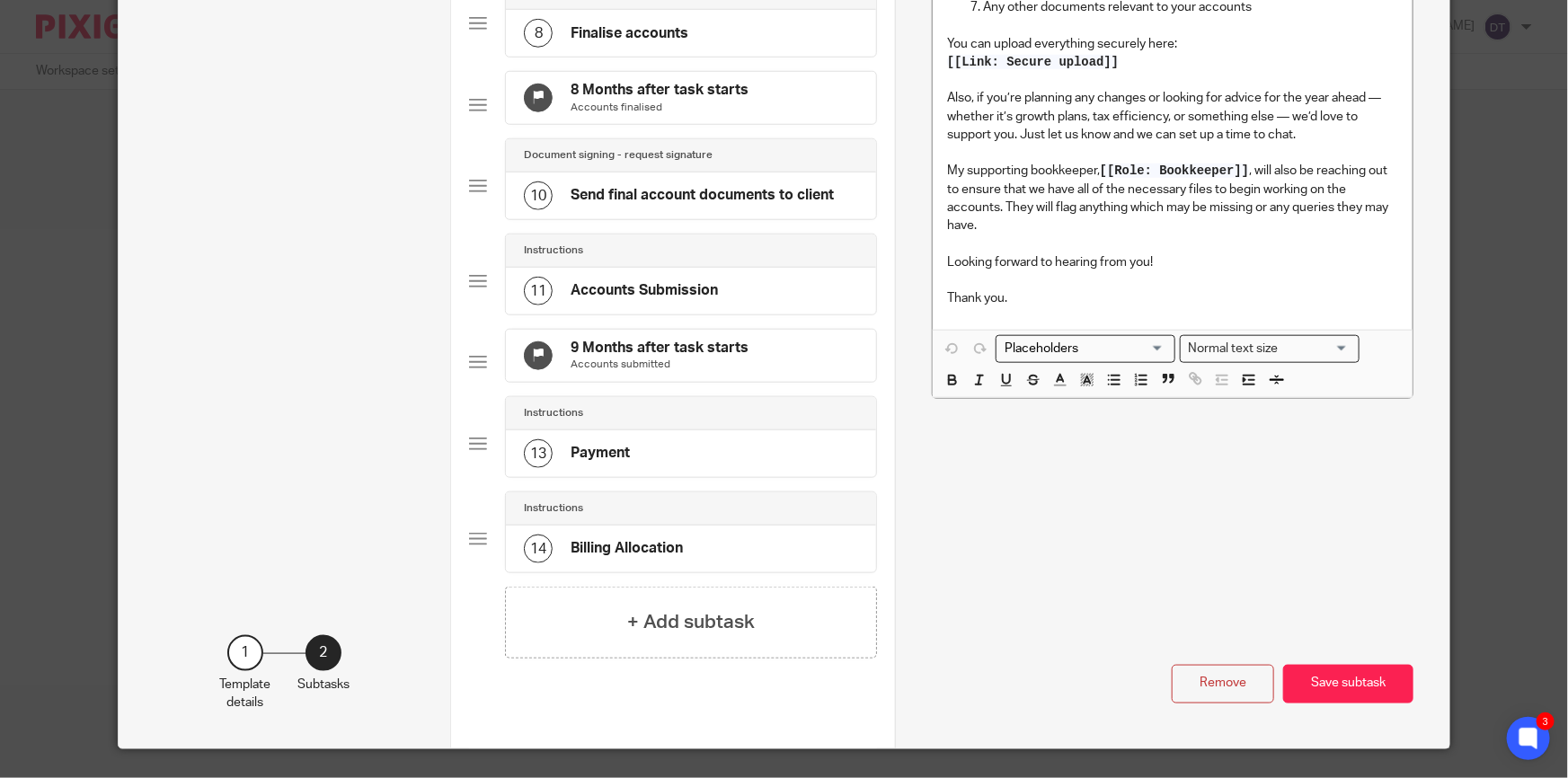
scroll to position [895, 0]
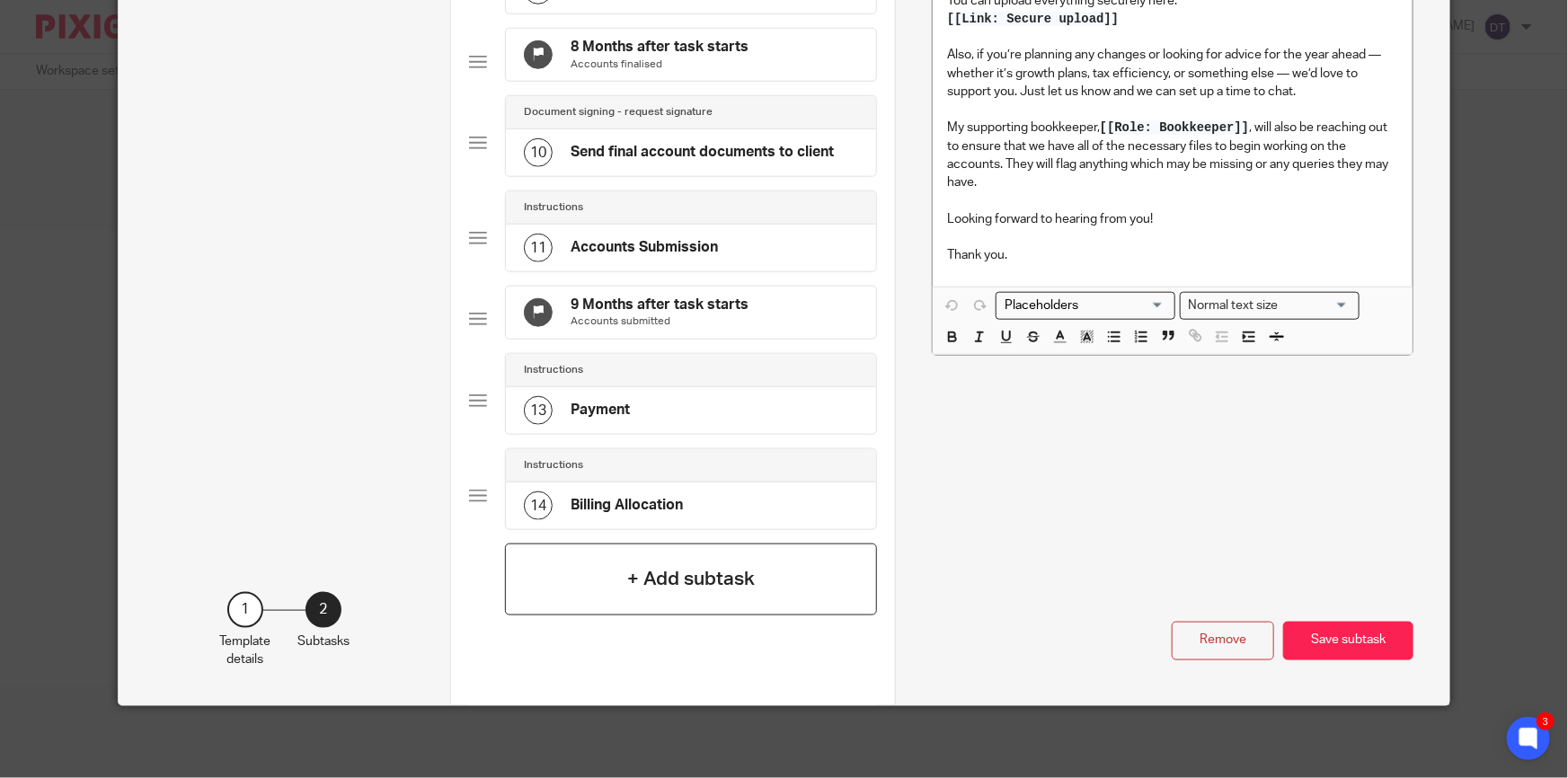
click at [744, 573] on h4 "+ Add subtask" at bounding box center [691, 580] width 128 height 28
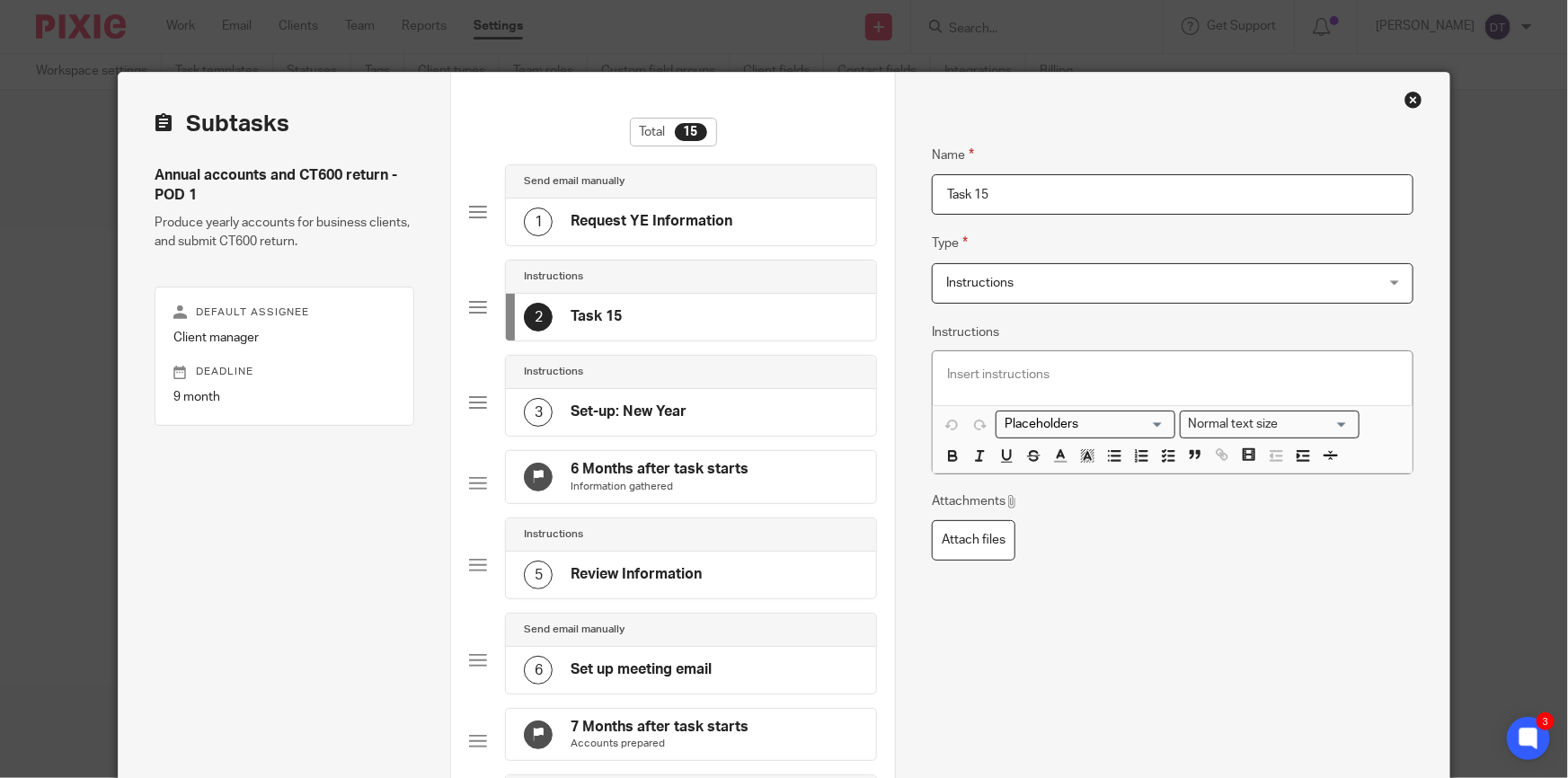
scroll to position [0, 0]
click at [998, 192] on input "Task 15" at bounding box center [1172, 194] width 482 height 40
drag, startPoint x: 1090, startPoint y: 194, endPoint x: 909, endPoint y: 196, distance: 181.0
type input "R"
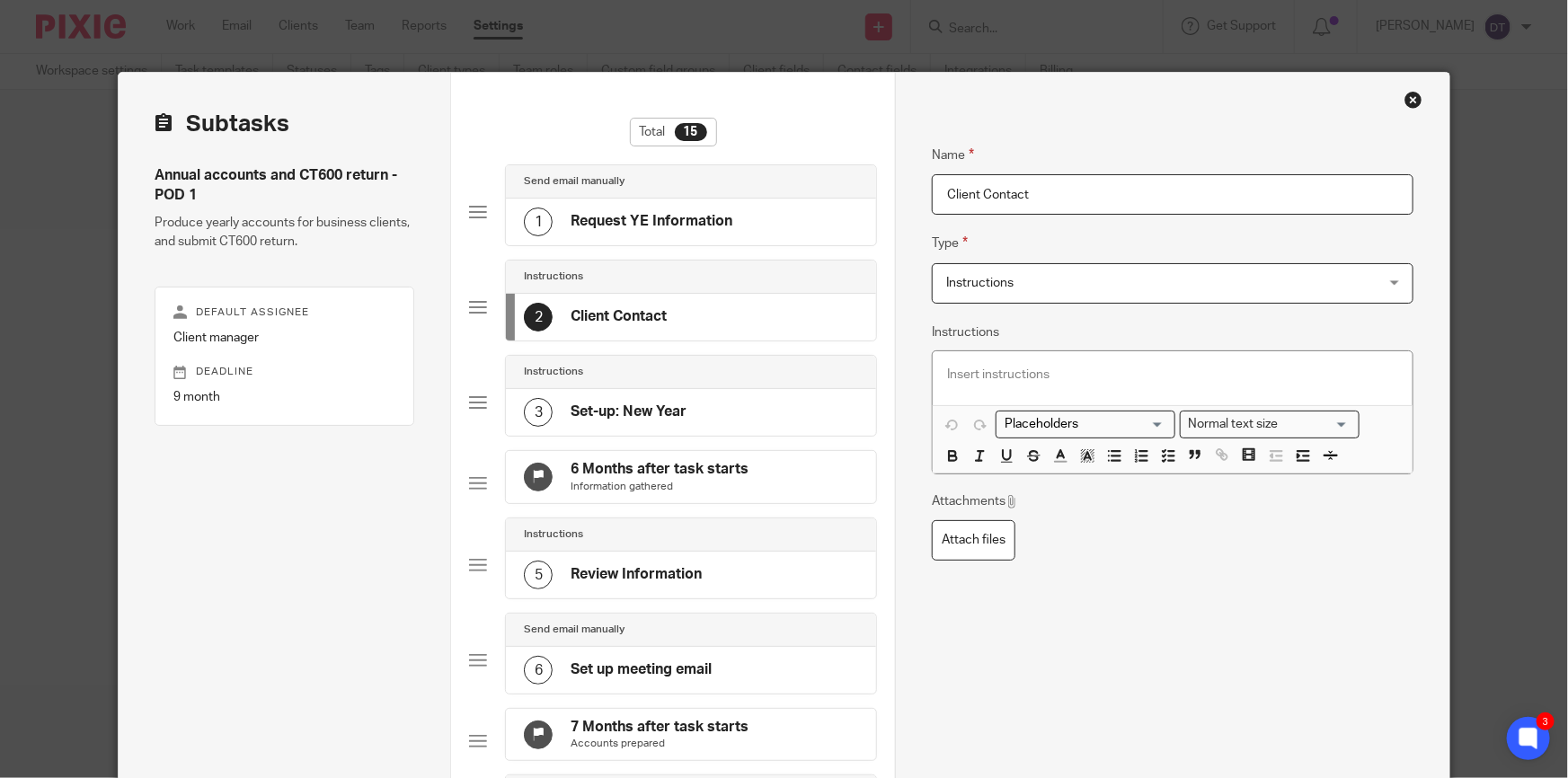
type input "Client Contact"
click at [1110, 271] on span "Instructions" at bounding box center [1132, 283] width 373 height 38
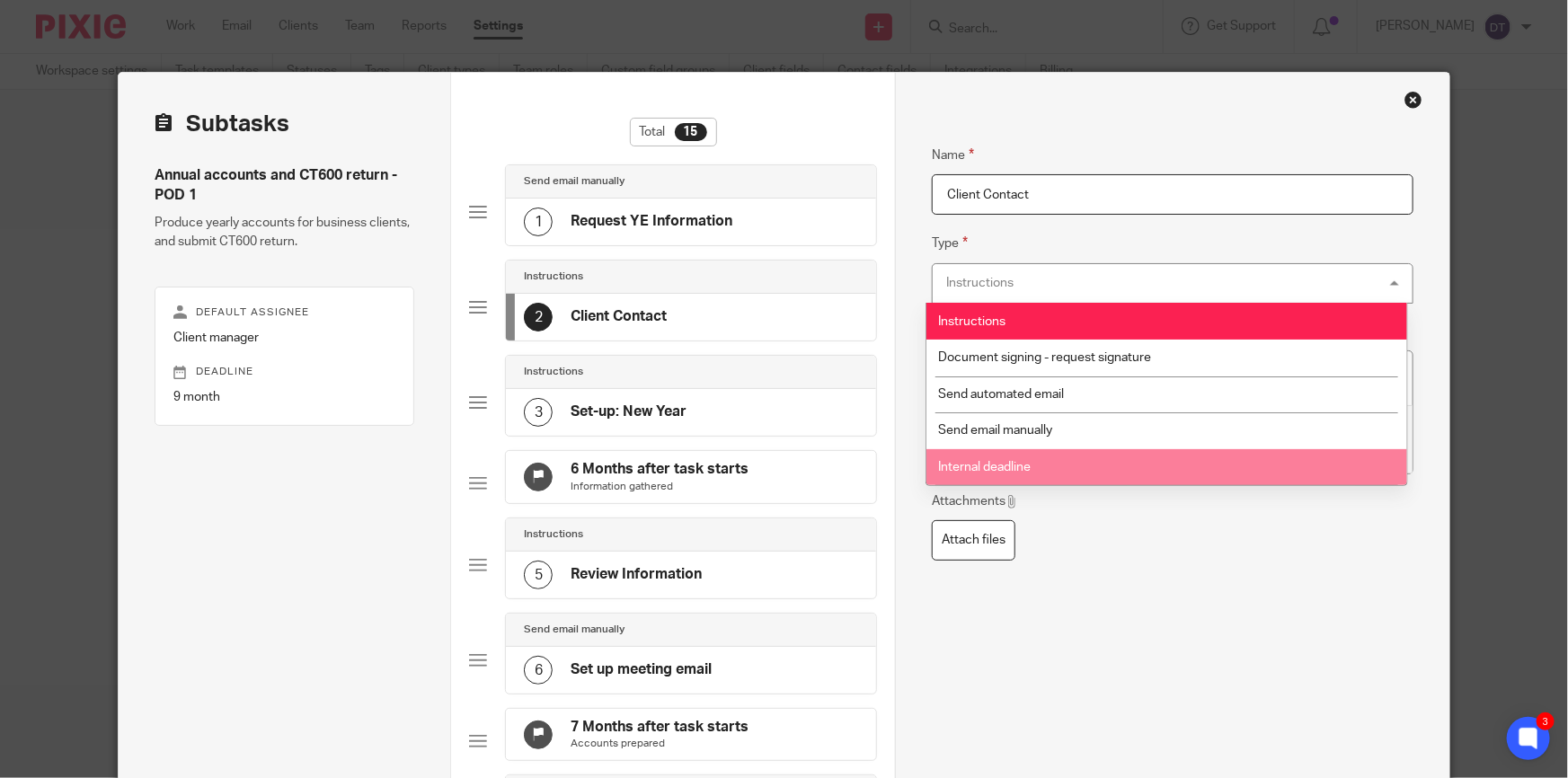
click at [1072, 466] on li "Internal deadline" at bounding box center [1167, 467] width 481 height 37
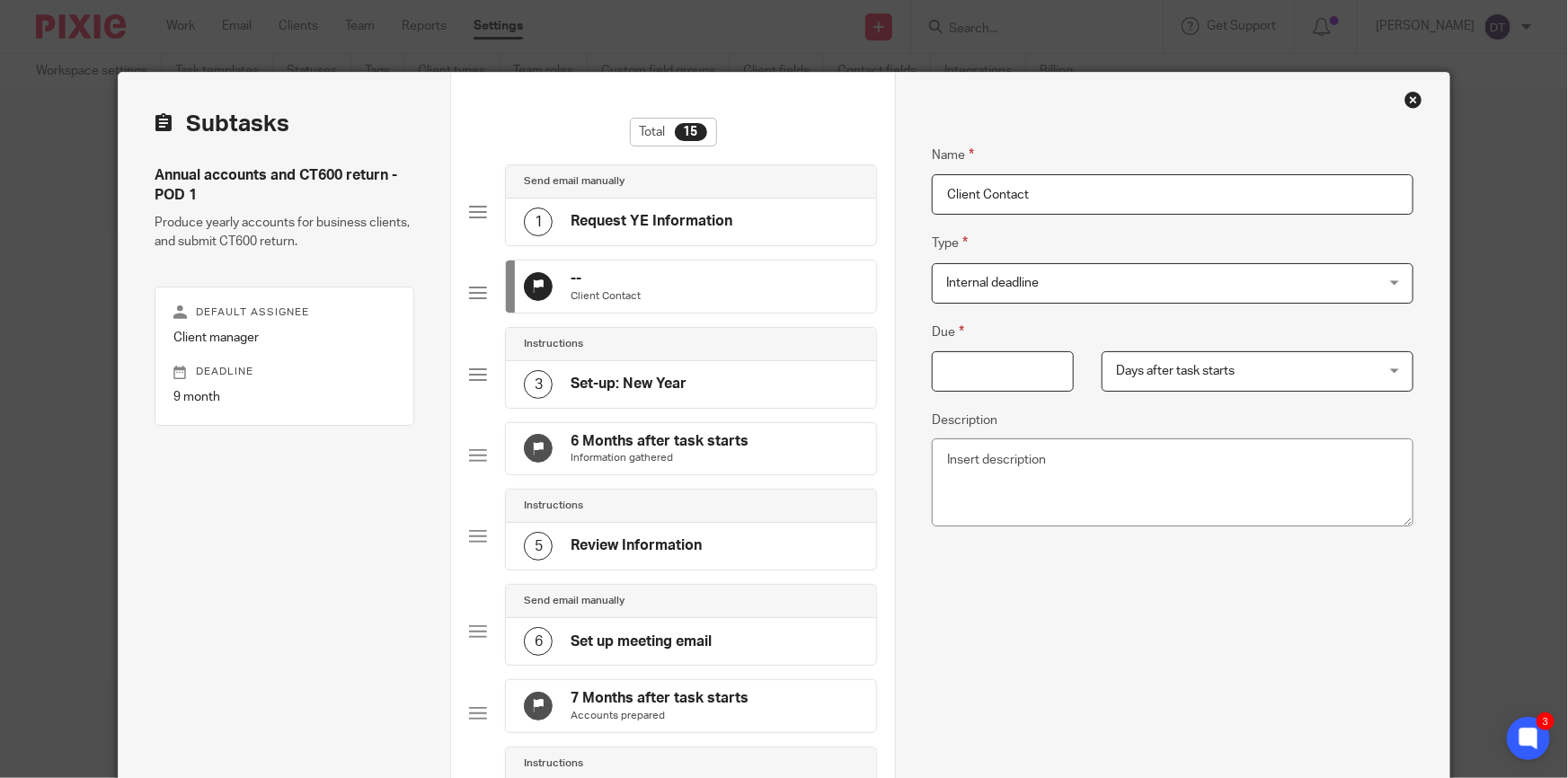
click at [998, 370] on input "Due" at bounding box center [1002, 371] width 142 height 40
type input "1"
click at [1128, 368] on span "Days after task starts" at bounding box center [1175, 370] width 118 height 12
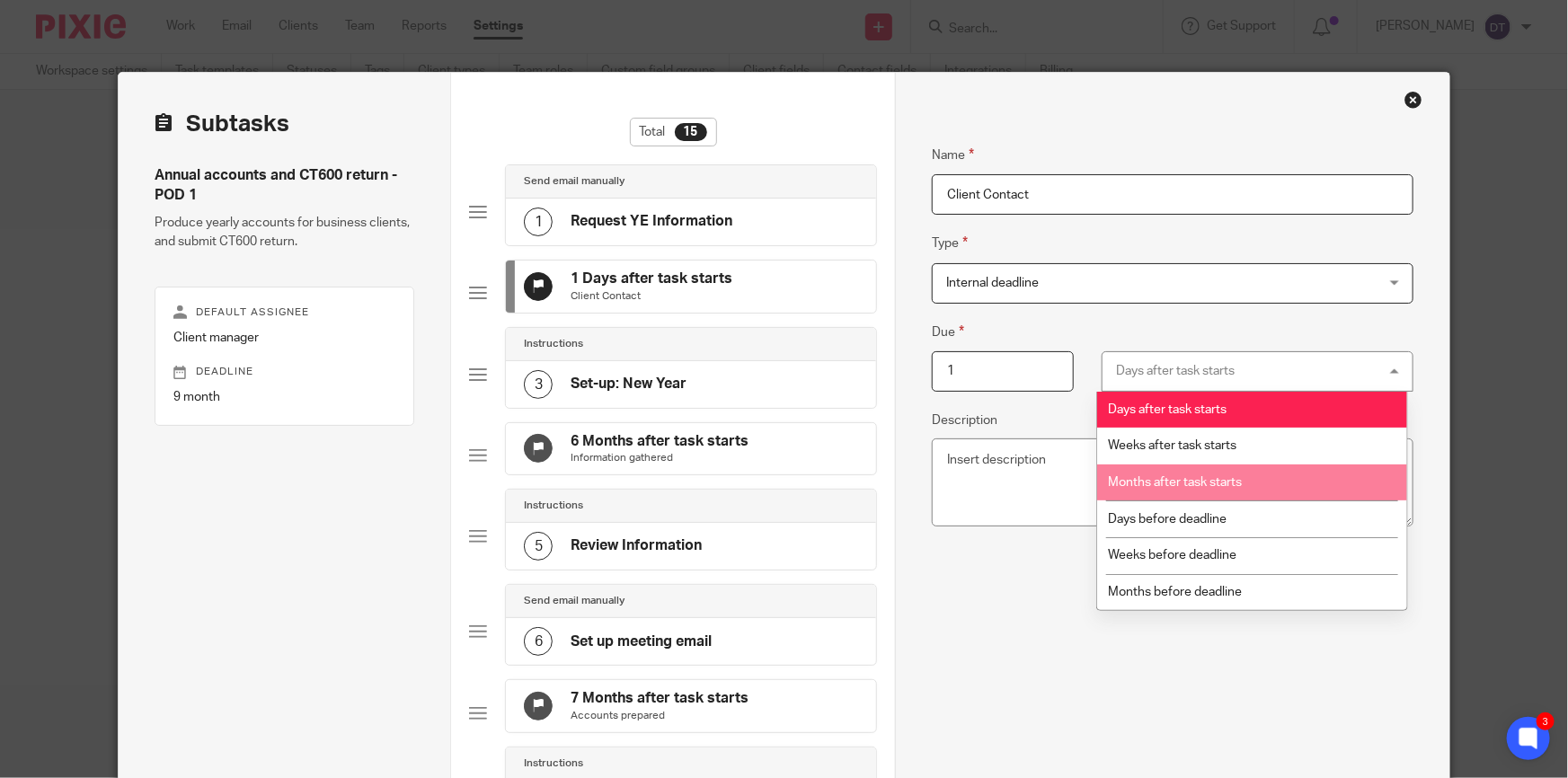
click at [1196, 475] on li "Months after task starts" at bounding box center [1252, 483] width 310 height 37
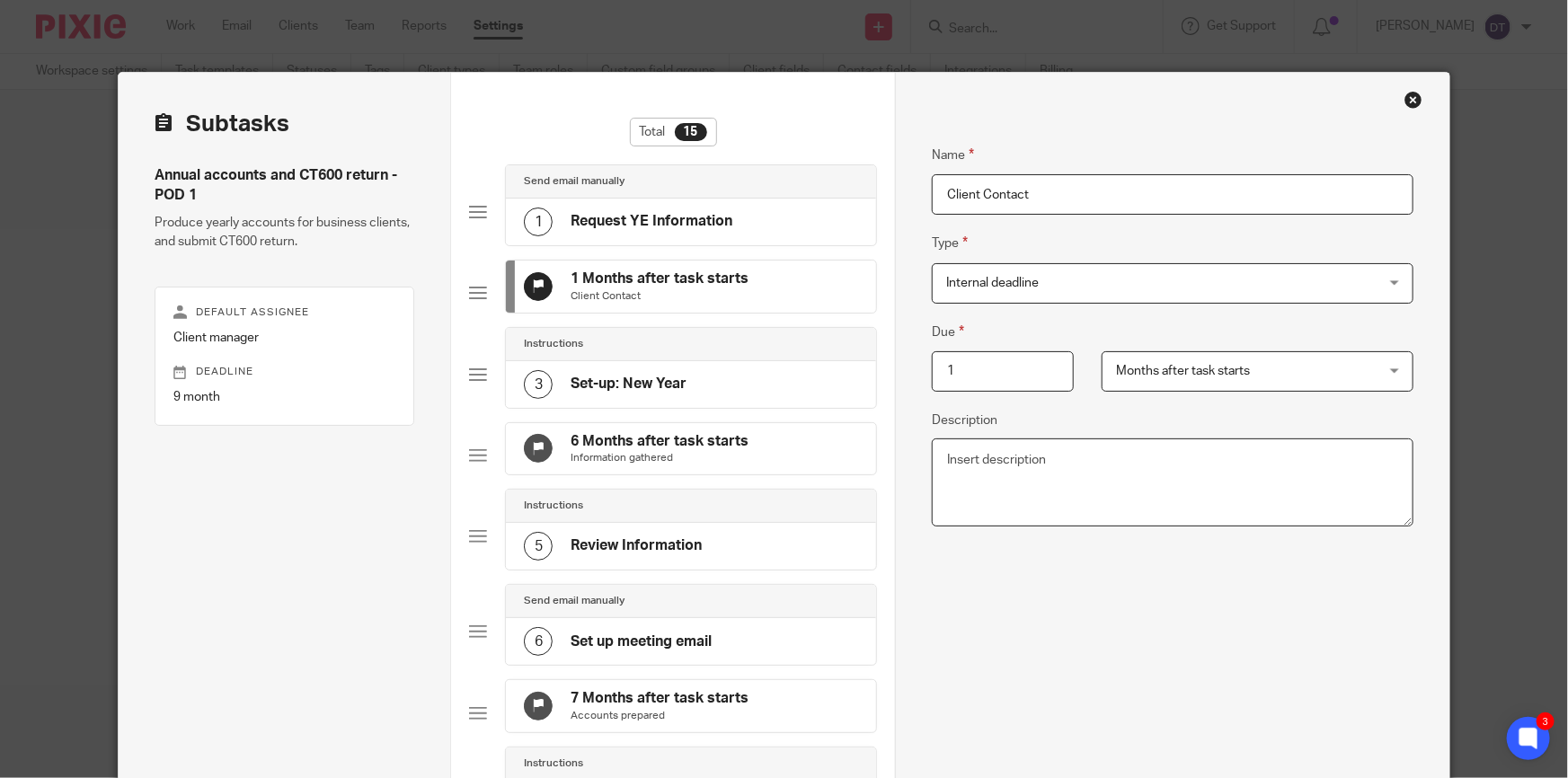
click at [1019, 466] on textarea "Description" at bounding box center [1172, 483] width 482 height 88
type textarea "E"
type textarea "R"
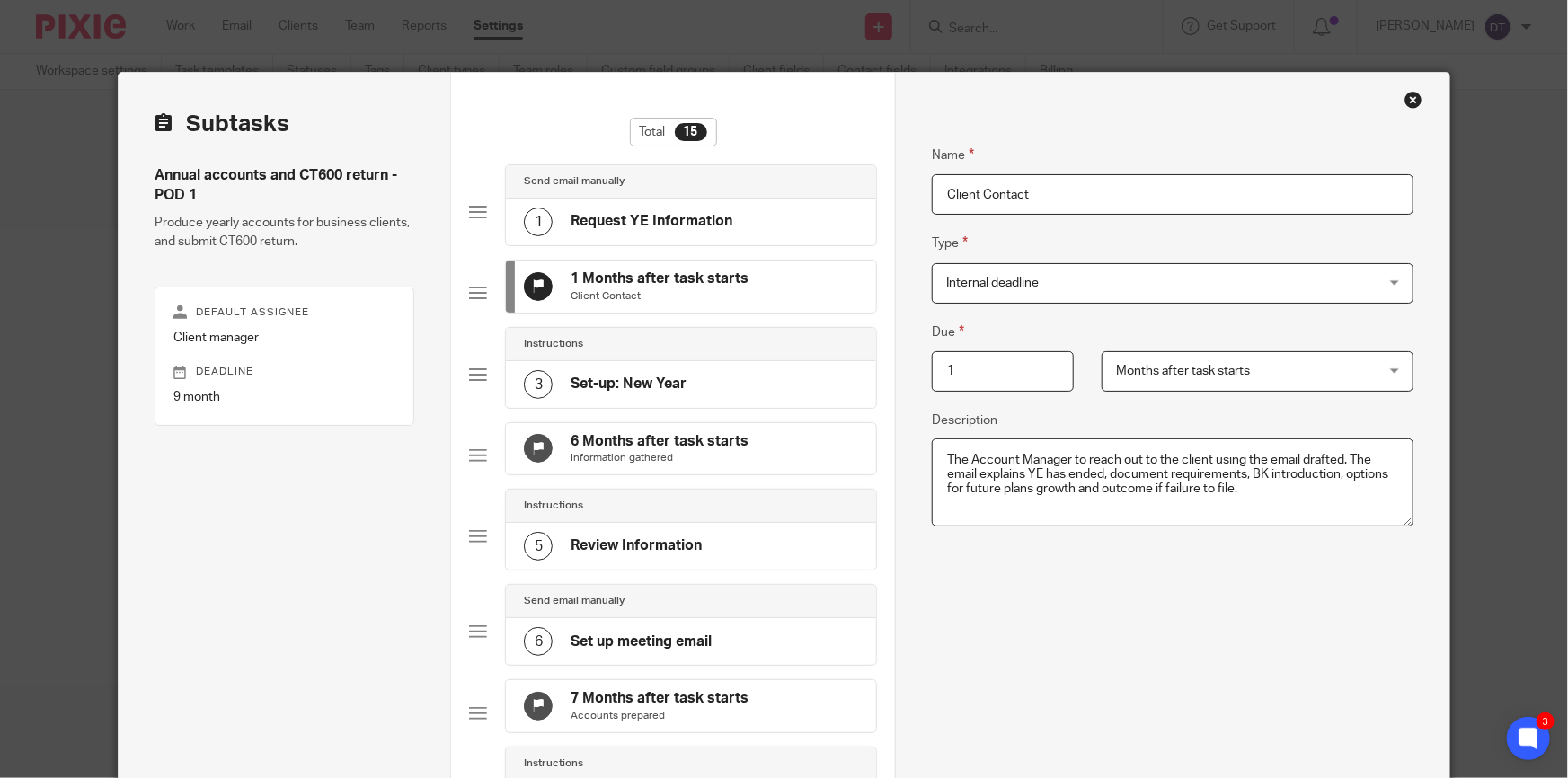
drag, startPoint x: 1066, startPoint y: 461, endPoint x: 970, endPoint y: 463, distance: 96.0
click at [970, 463] on textarea "The Account Manager to reach out to the client using the email drafted. The ema…" at bounding box center [1172, 483] width 482 height 88
drag, startPoint x: 1250, startPoint y: 486, endPoint x: 924, endPoint y: 456, distance: 327.4
click at [1250, 486] on textarea "The account manager should reach out to the client using the email drafted. The…" at bounding box center [1172, 483] width 482 height 88
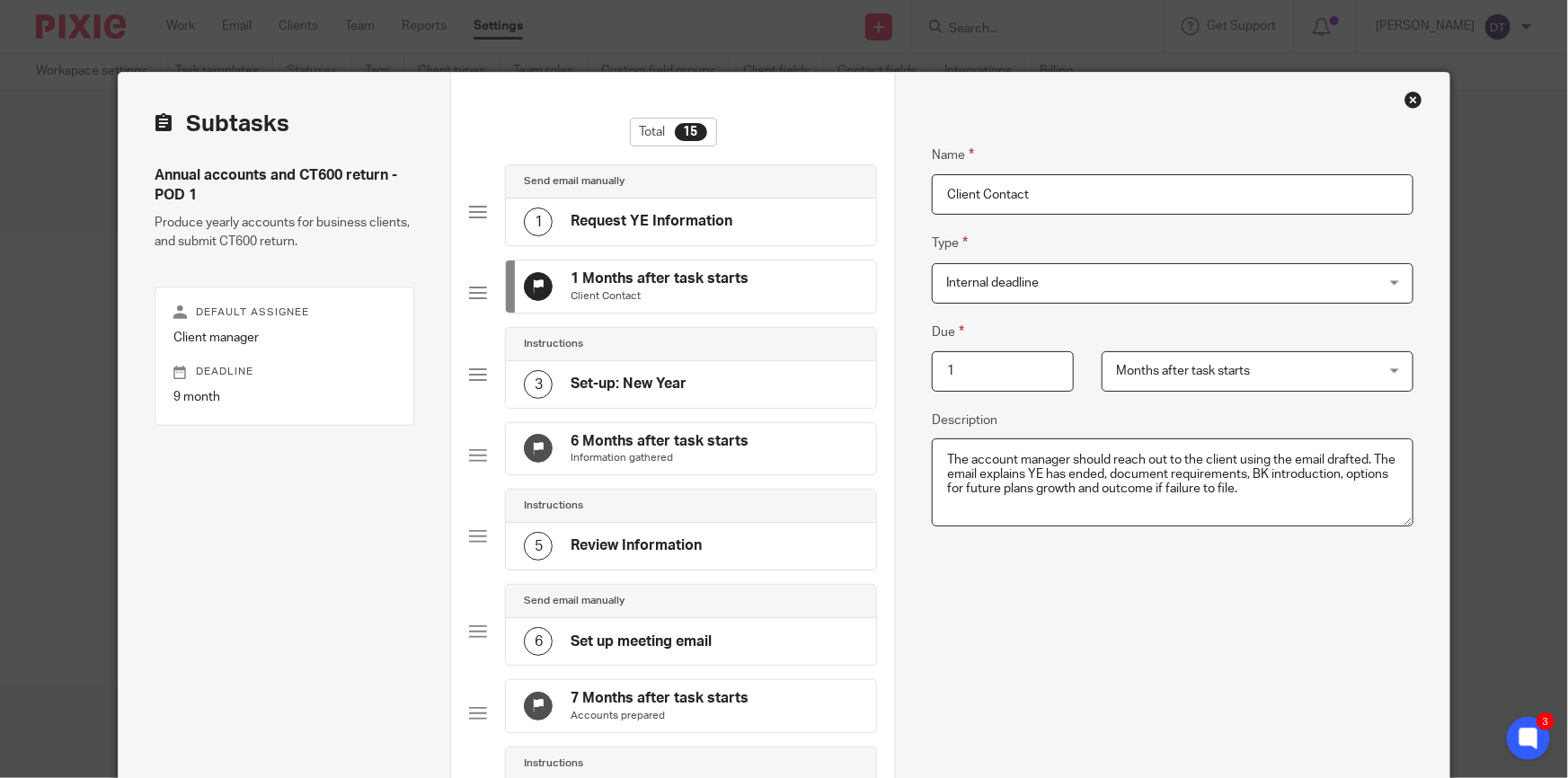
click at [1258, 499] on textarea "The account manager should reach out to the client using the email drafted. The…" at bounding box center [1172, 483] width 482 height 88
click at [1260, 496] on textarea "The account manager should reach out to the client using the email drafted. The…" at bounding box center [1172, 483] width 482 height 88
drag, startPoint x: 1253, startPoint y: 490, endPoint x: 958, endPoint y: 462, distance: 296.3
click at [936, 454] on textarea "The account manager should reach out to the client using the email drafted. The…" at bounding box center [1172, 483] width 482 height 88
paste textarea "o initiate the year-end process by informing the client their financial year ha…"
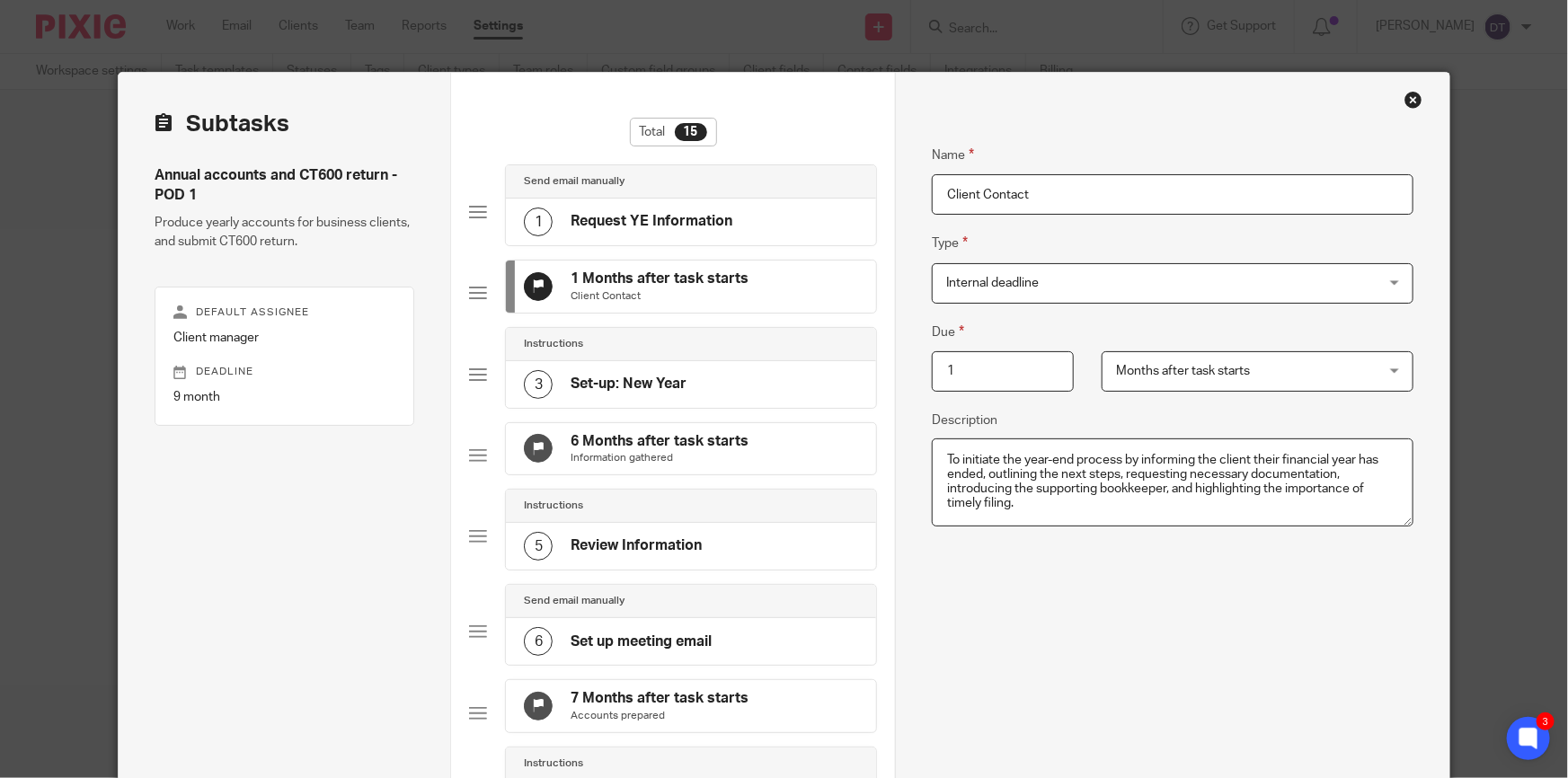
scroll to position [81, 0]
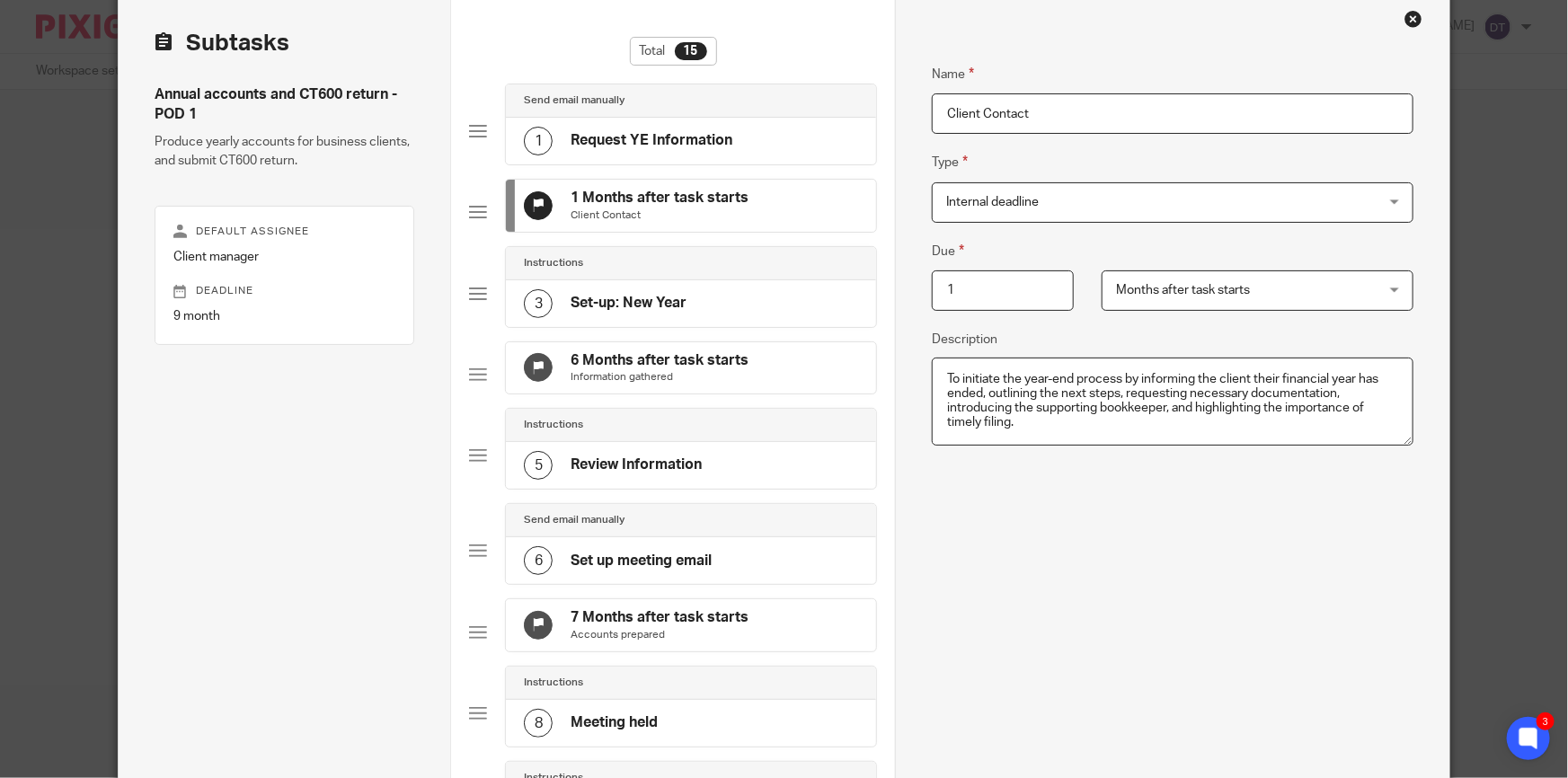
type textarea "To initiate the year-end process by informing the client their financial year h…"
click at [1125, 506] on div "Name Client Contact Type Internal deadline Internal deadline Instructions Docum…" at bounding box center [1172, 507] width 482 height 941
click at [1060, 113] on input "Client Contact" at bounding box center [1172, 113] width 482 height 40
click at [1062, 83] on fieldset "Name Client Contact" at bounding box center [1172, 85] width 482 height 97
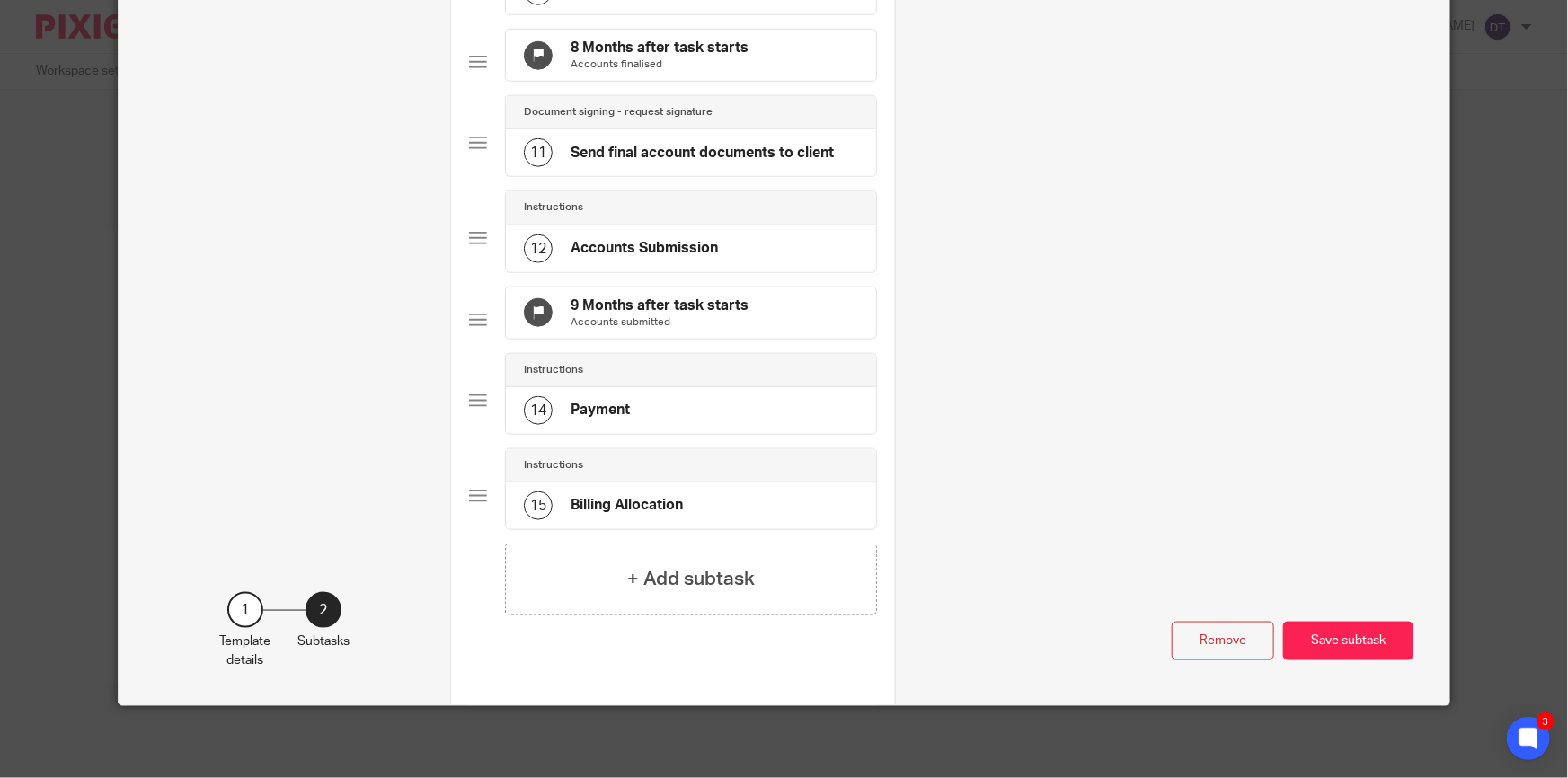
drag, startPoint x: 1354, startPoint y: 631, endPoint x: 1094, endPoint y: 461, distance: 310.6
click at [1354, 630] on button "Save subtask" at bounding box center [1348, 641] width 131 height 39
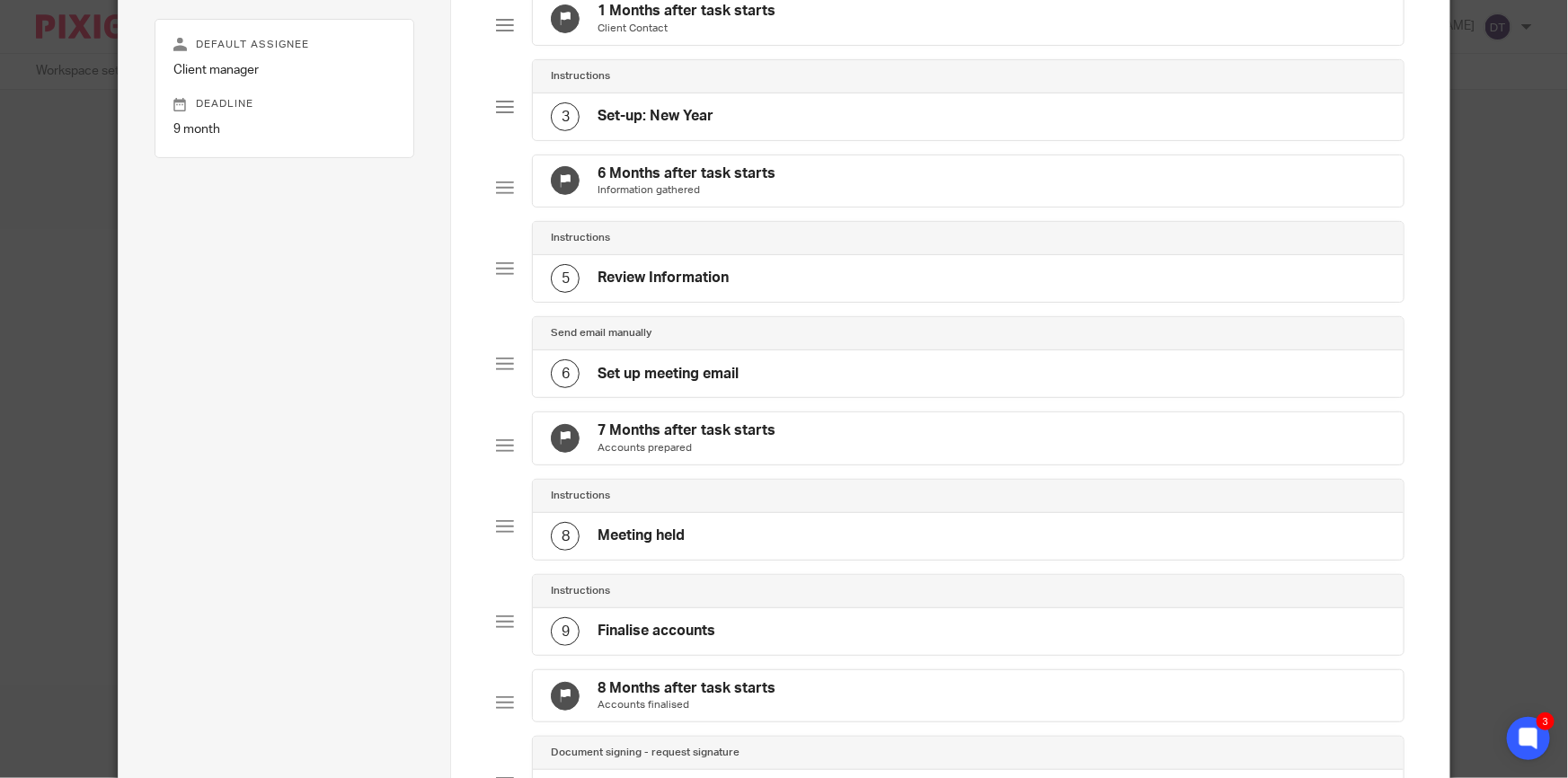
scroll to position [78, 0]
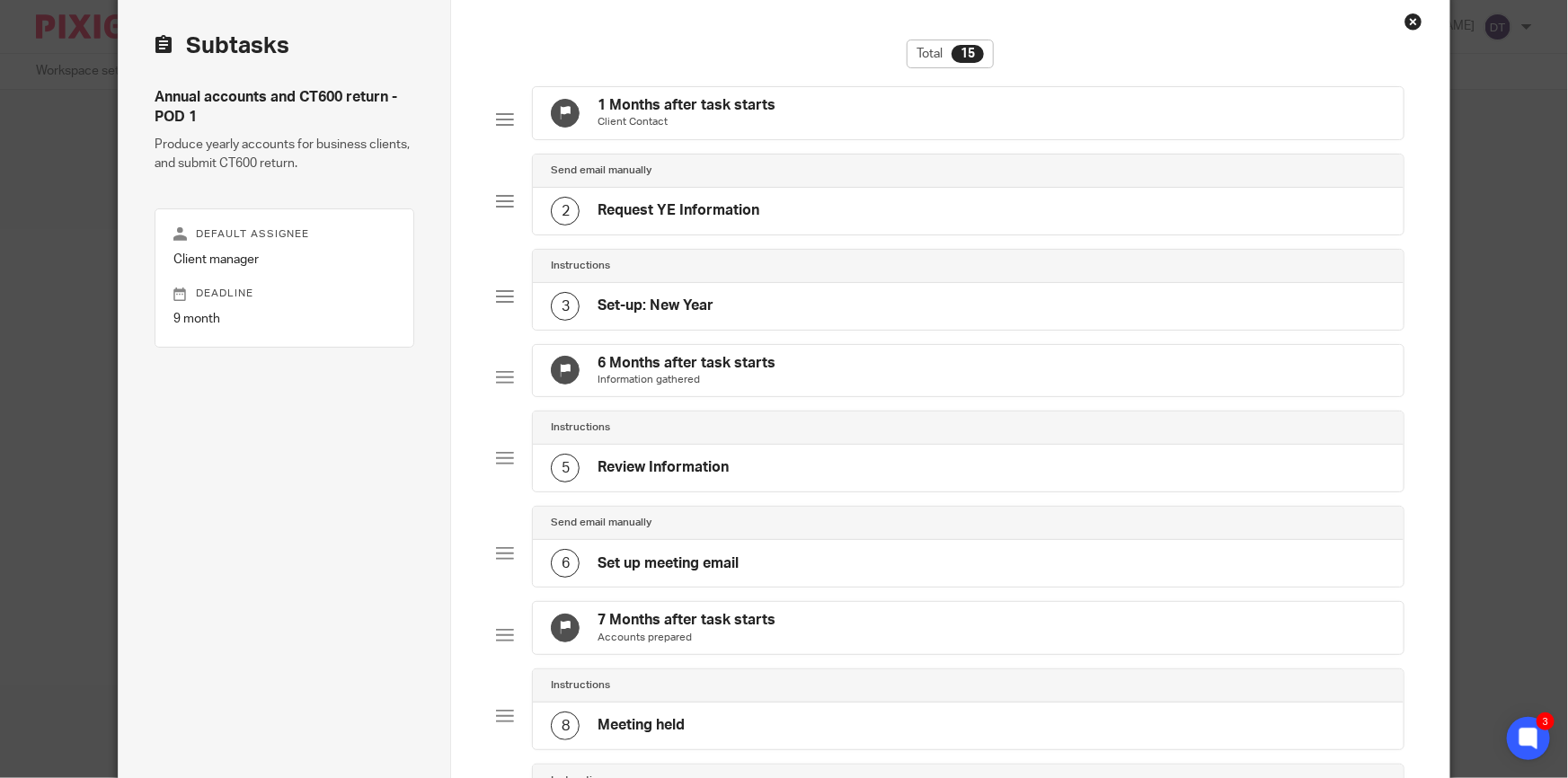
click at [669, 32] on div "Total 15 1 Months after task starts Client Contact Send email manually 2 Reques…" at bounding box center [950, 785] width 999 height 1580
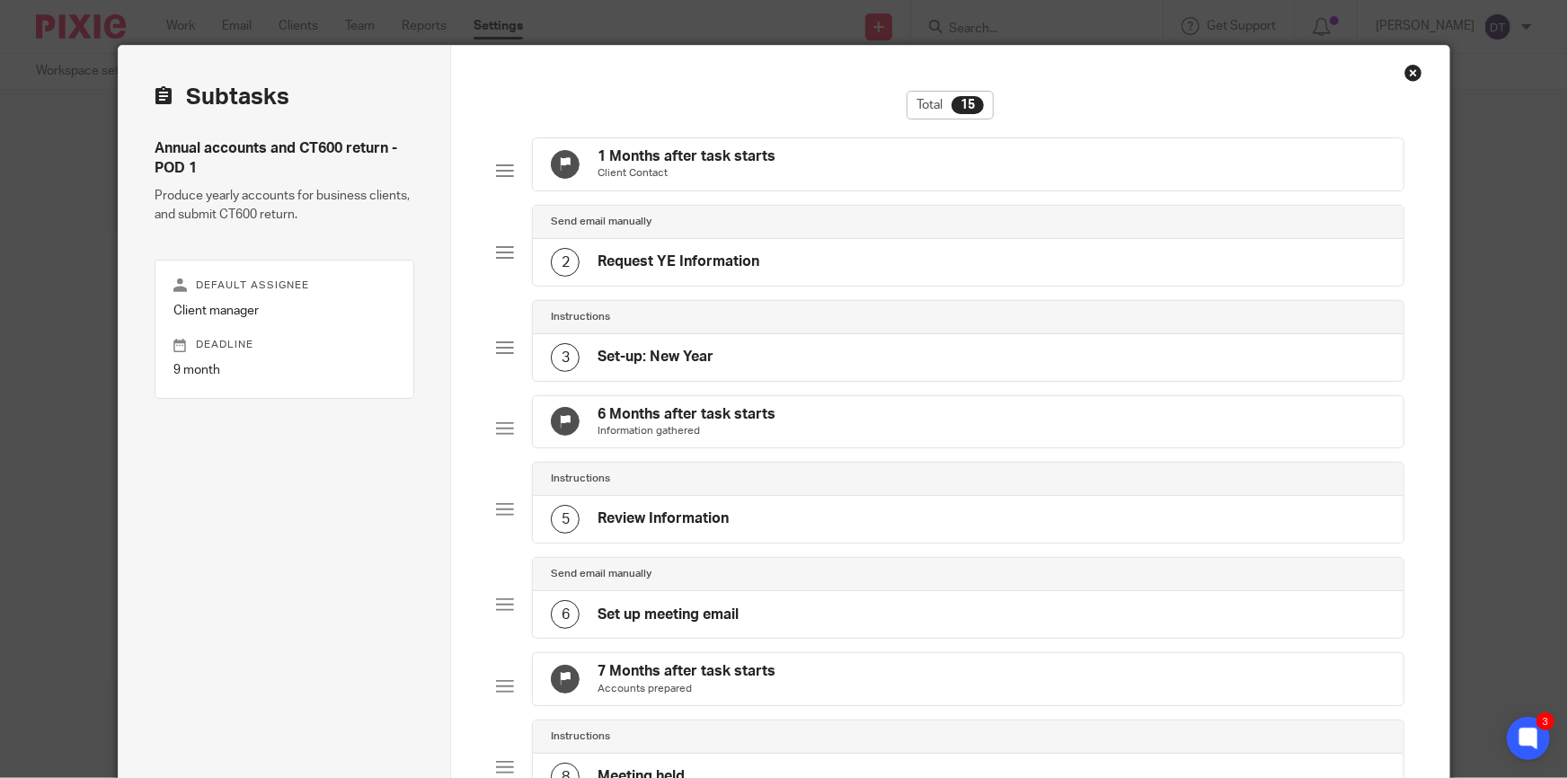
scroll to position [0, 0]
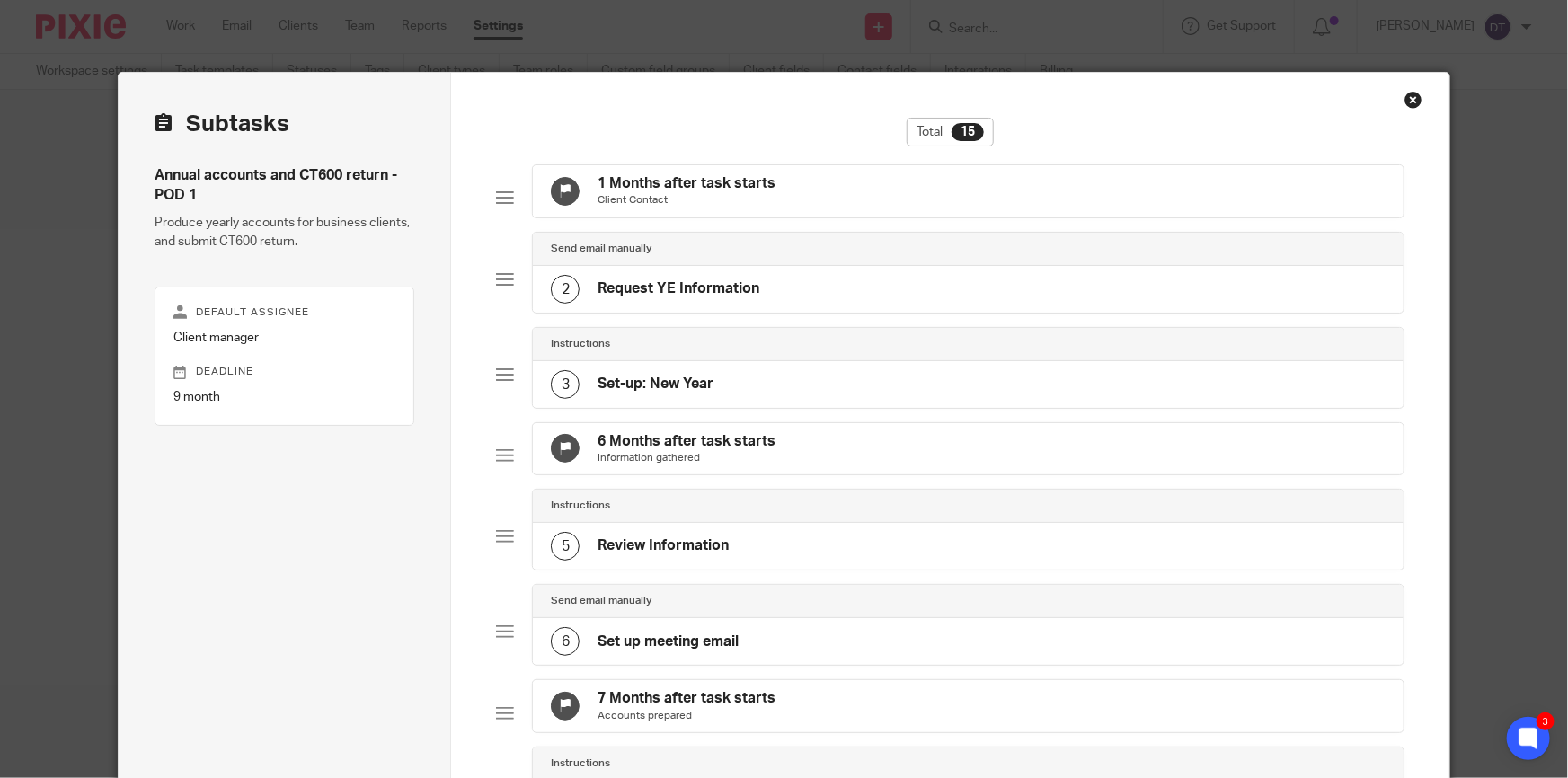
click at [787, 266] on div "Send email manually" at bounding box center [968, 249] width 871 height 33
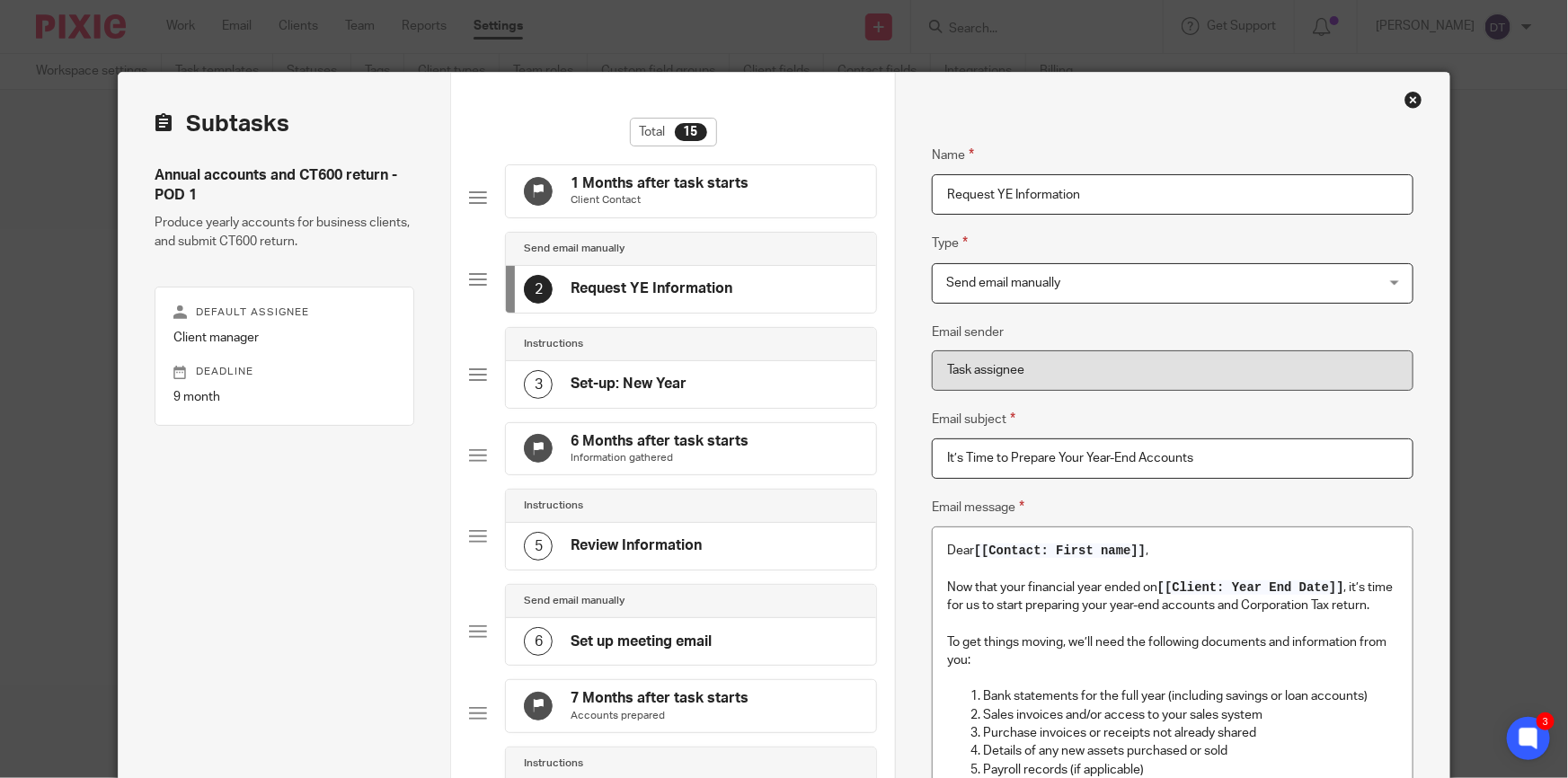
click at [731, 201] on p "Client Contact" at bounding box center [659, 200] width 178 height 14
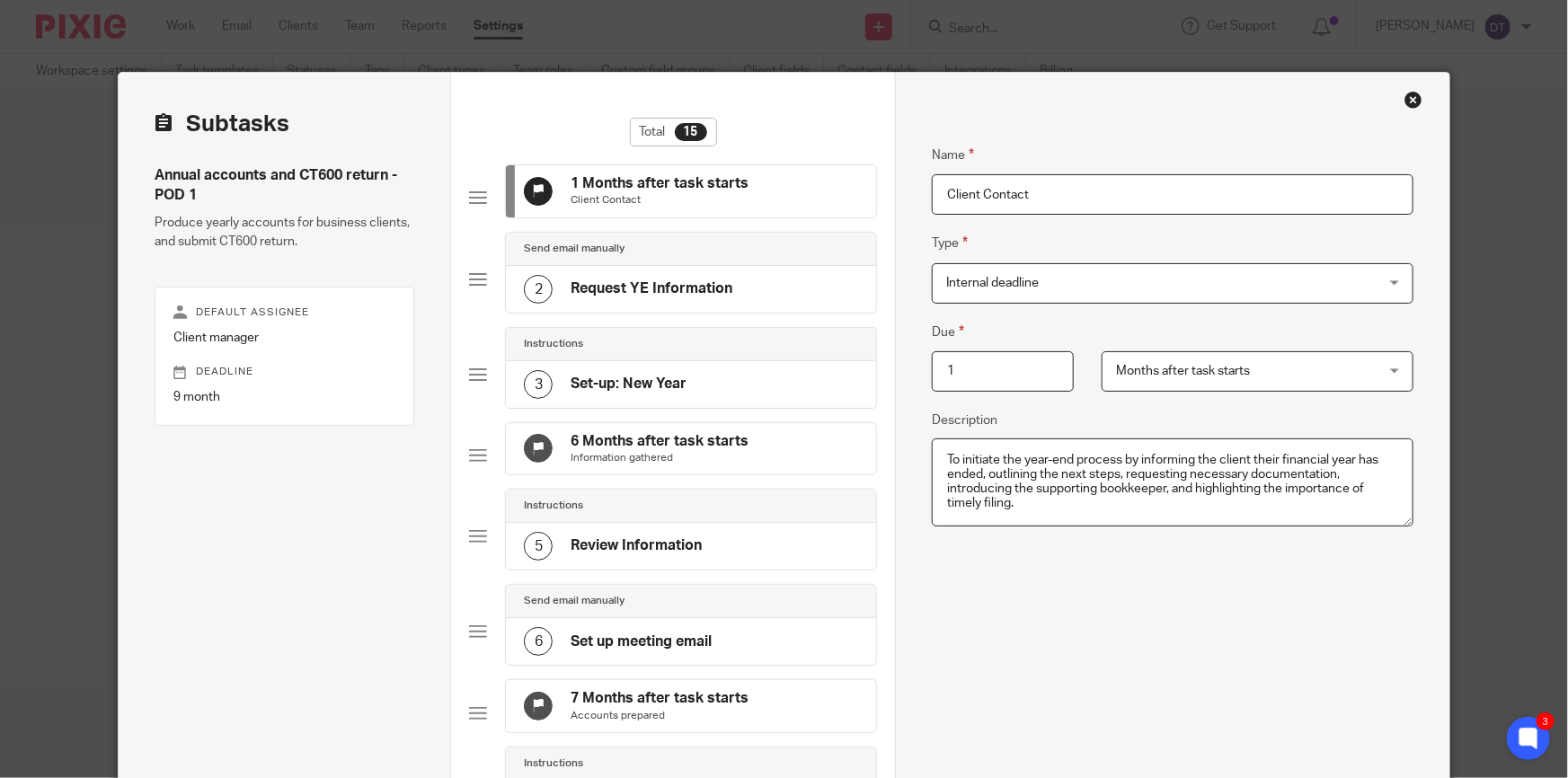
click at [1125, 573] on div "Name Client Contact Type Internal deadline Internal deadline Instructions Docum…" at bounding box center [1172, 588] width 482 height 941
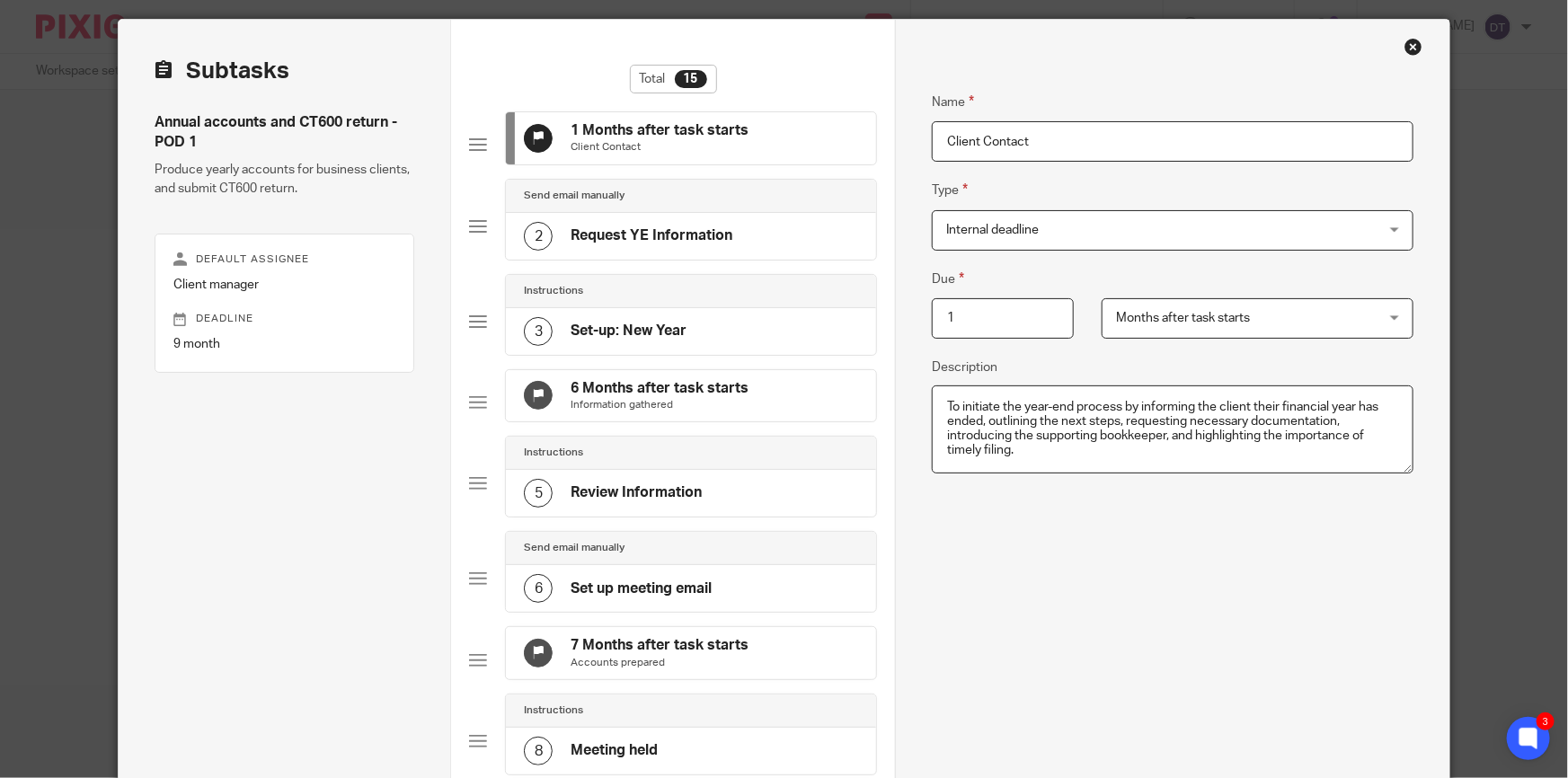
scroll to position [81, 0]
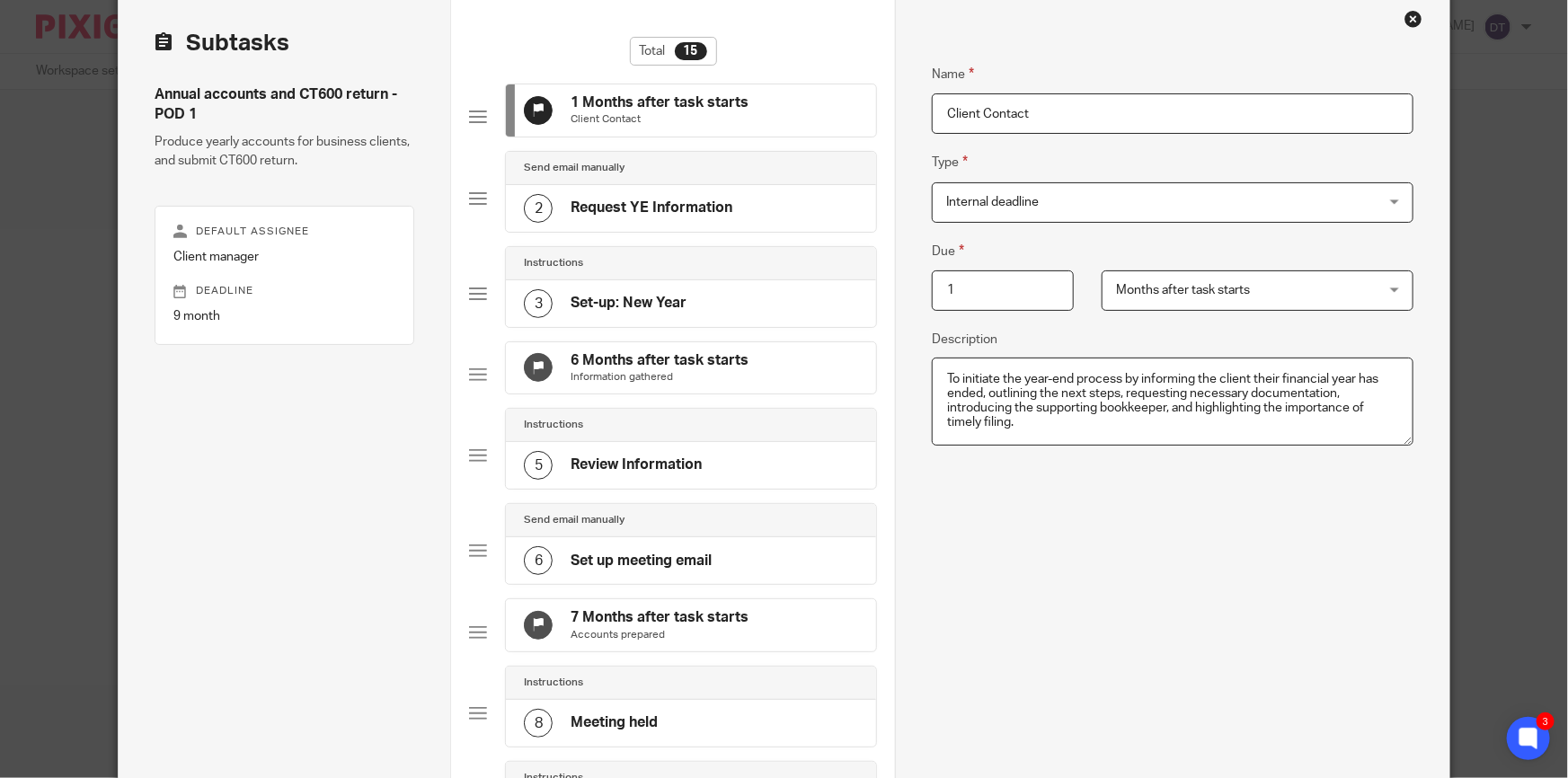
click at [1224, 498] on div "Name Client Contact Type Internal deadline Internal deadline Instructions Docum…" at bounding box center [1172, 507] width 482 height 941
click at [674, 218] on h4 "Request YE Information" at bounding box center [651, 208] width 162 height 19
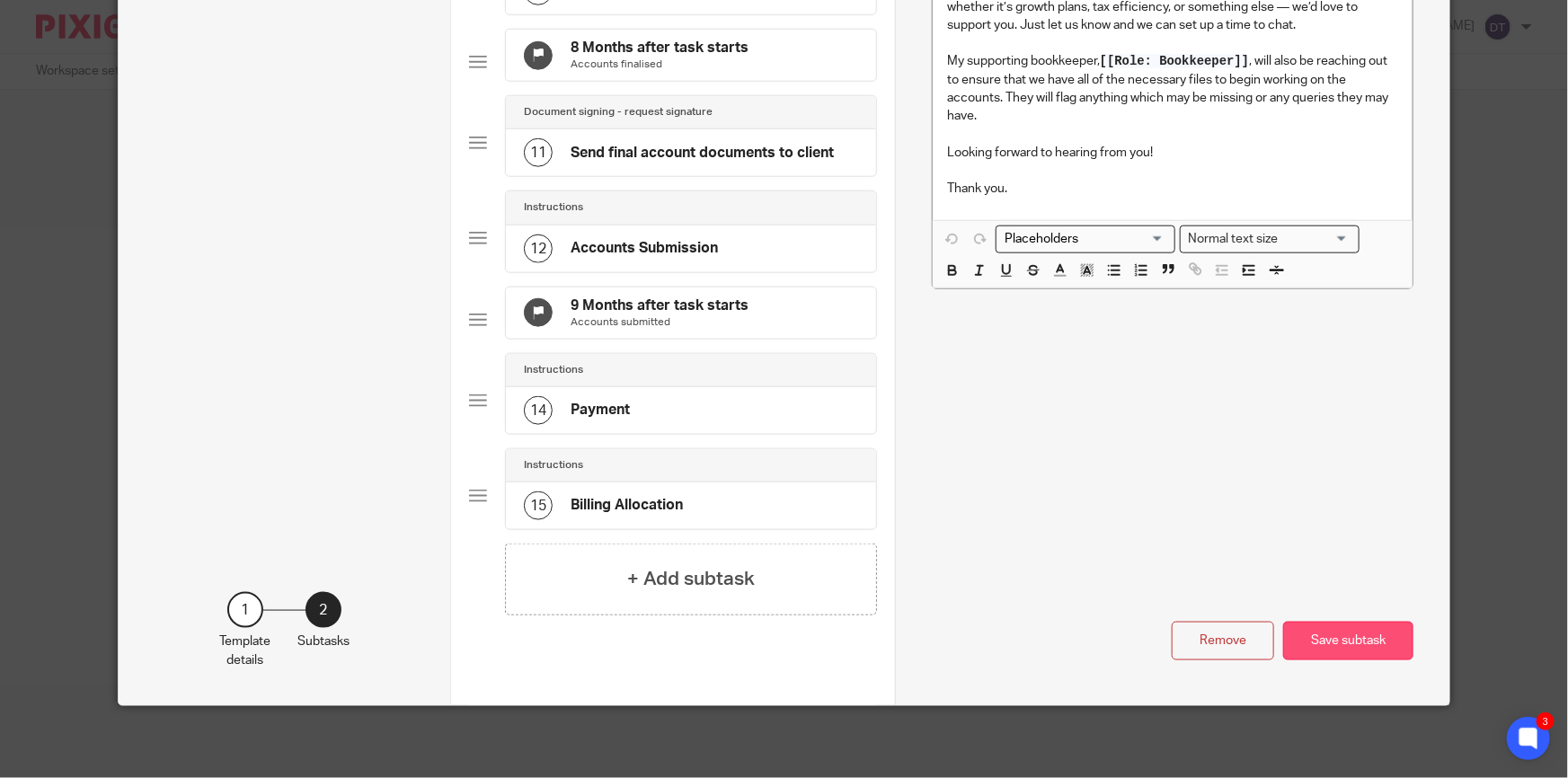
scroll to position [977, 0]
click at [1375, 637] on button "Save subtask" at bounding box center [1348, 641] width 131 height 39
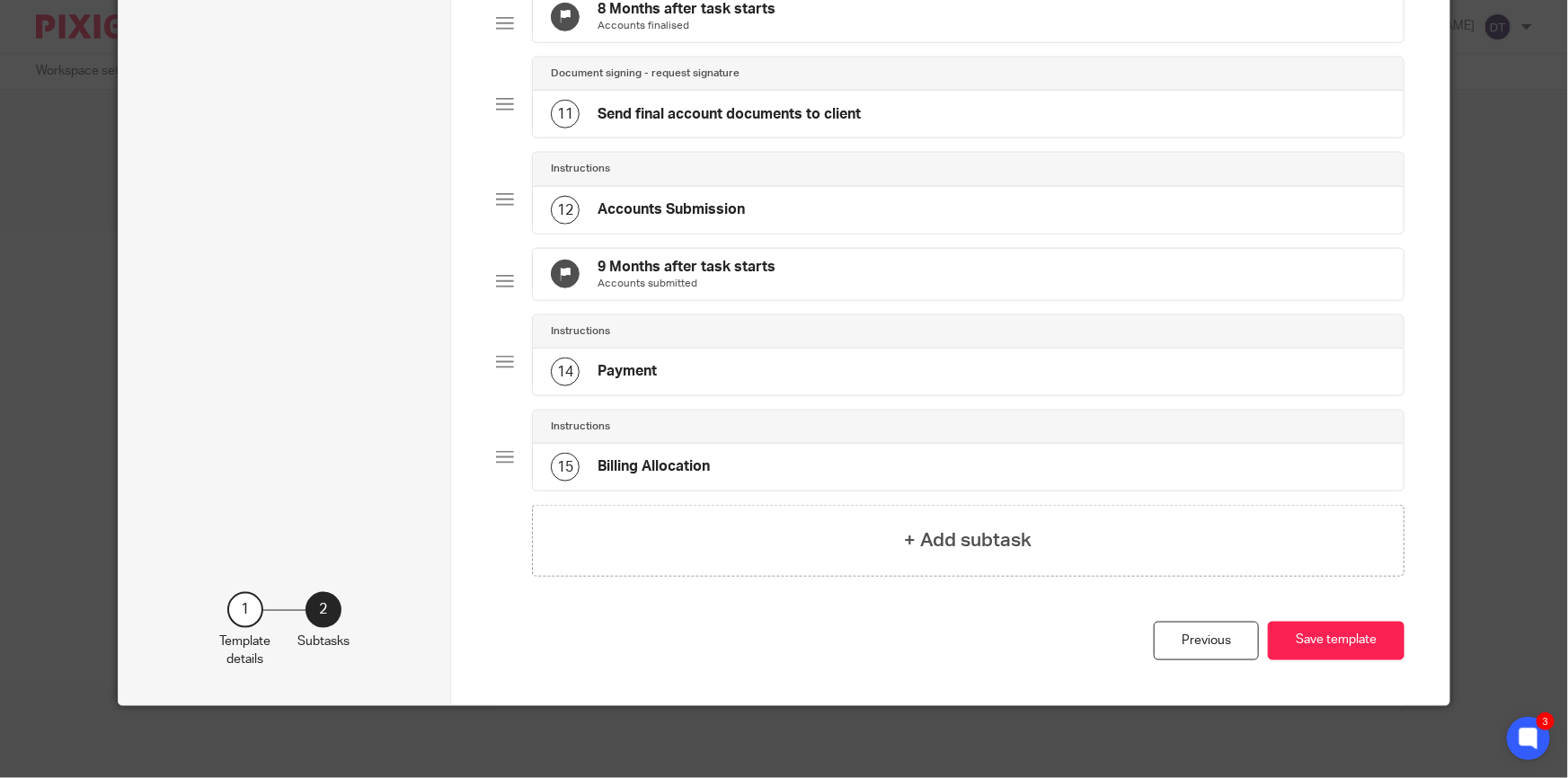
click at [1334, 703] on div "Previous Save template" at bounding box center [950, 663] width 908 height 84
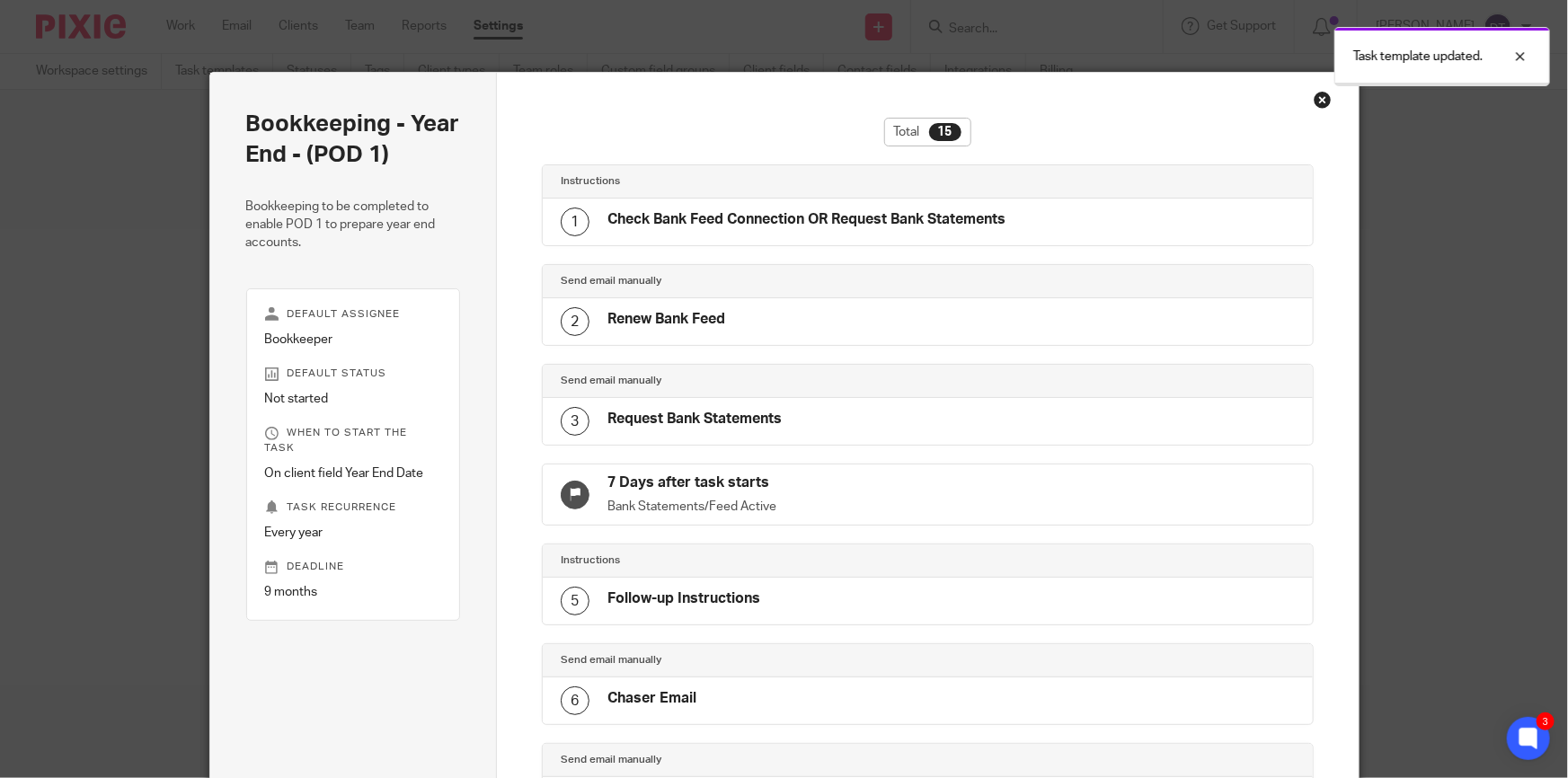
scroll to position [1022, 0]
